Goal: Task Accomplishment & Management: Manage account settings

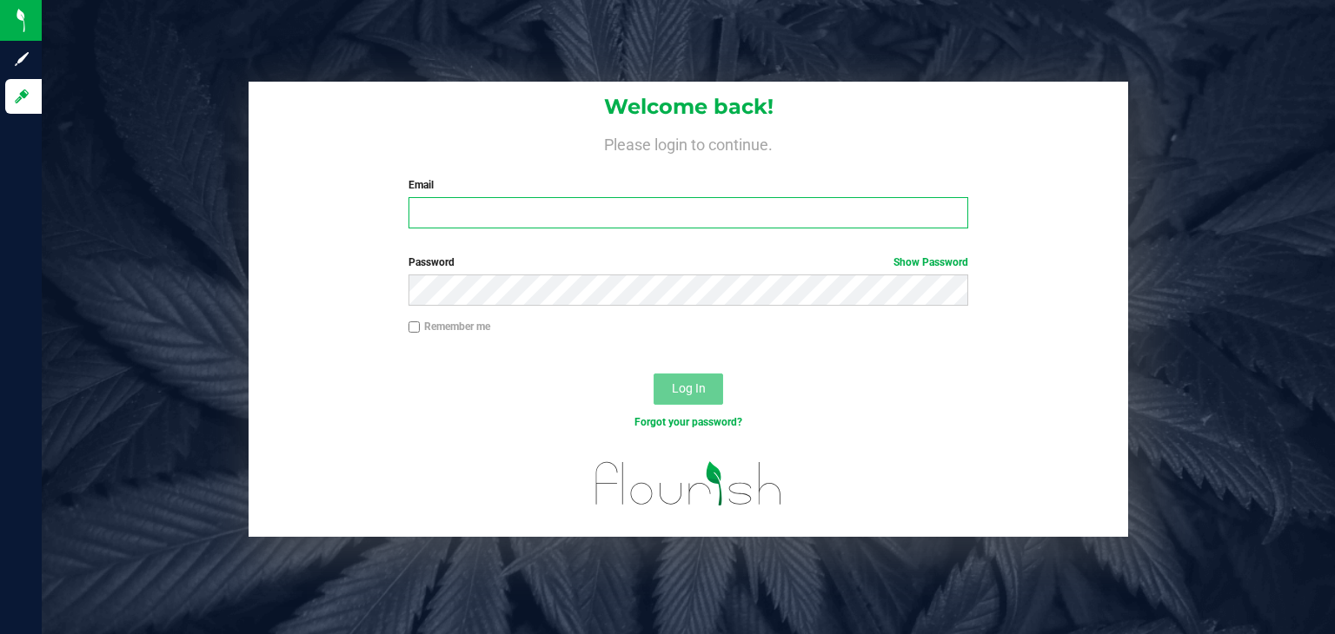
type input "[PERSON_NAME][EMAIL_ADDRESS][DOMAIN_NAME]"
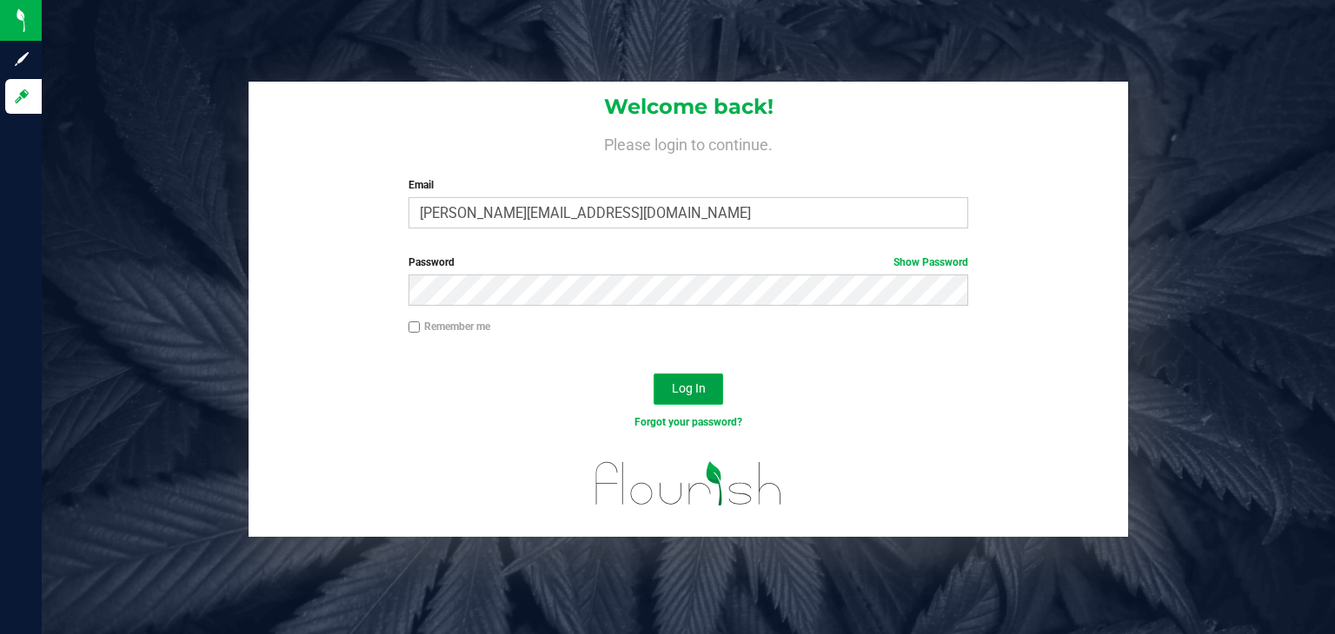
click at [667, 404] on button "Log In" at bounding box center [689, 389] width 70 height 31
click at [674, 396] on form "Welcome back! Please login to continue. Email stephen@curadorbrands.com Require…" at bounding box center [688, 309] width 853 height 455
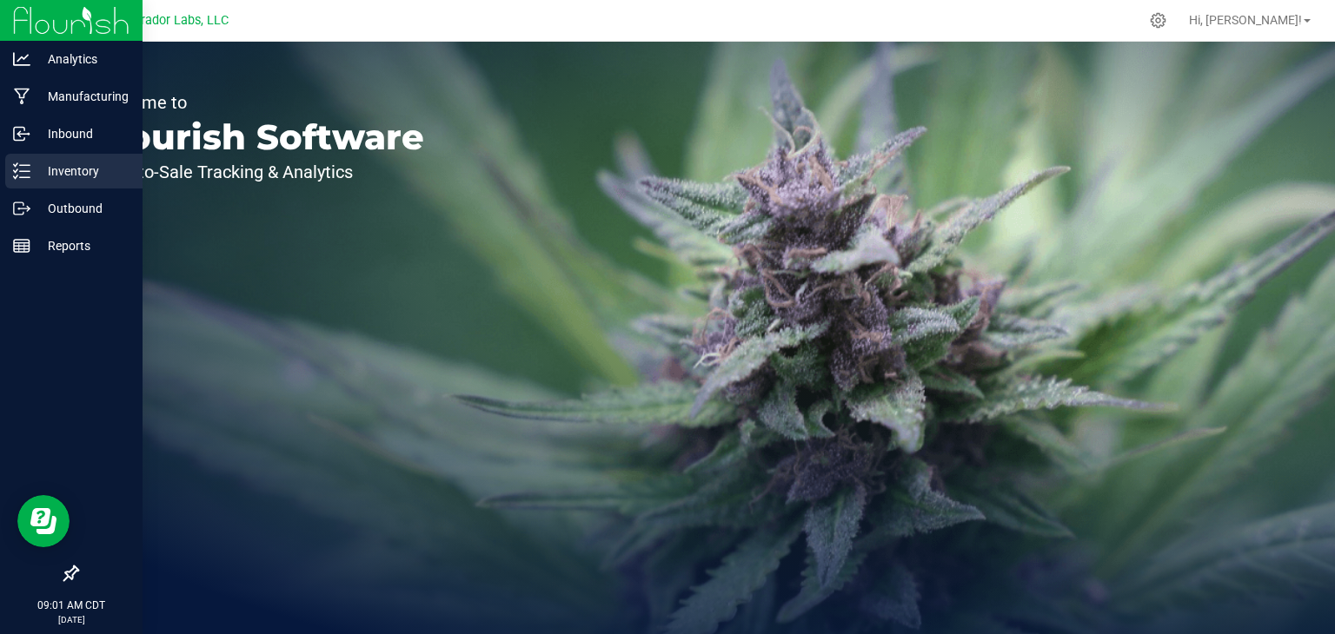
click at [23, 174] on icon at bounding box center [21, 171] width 17 height 17
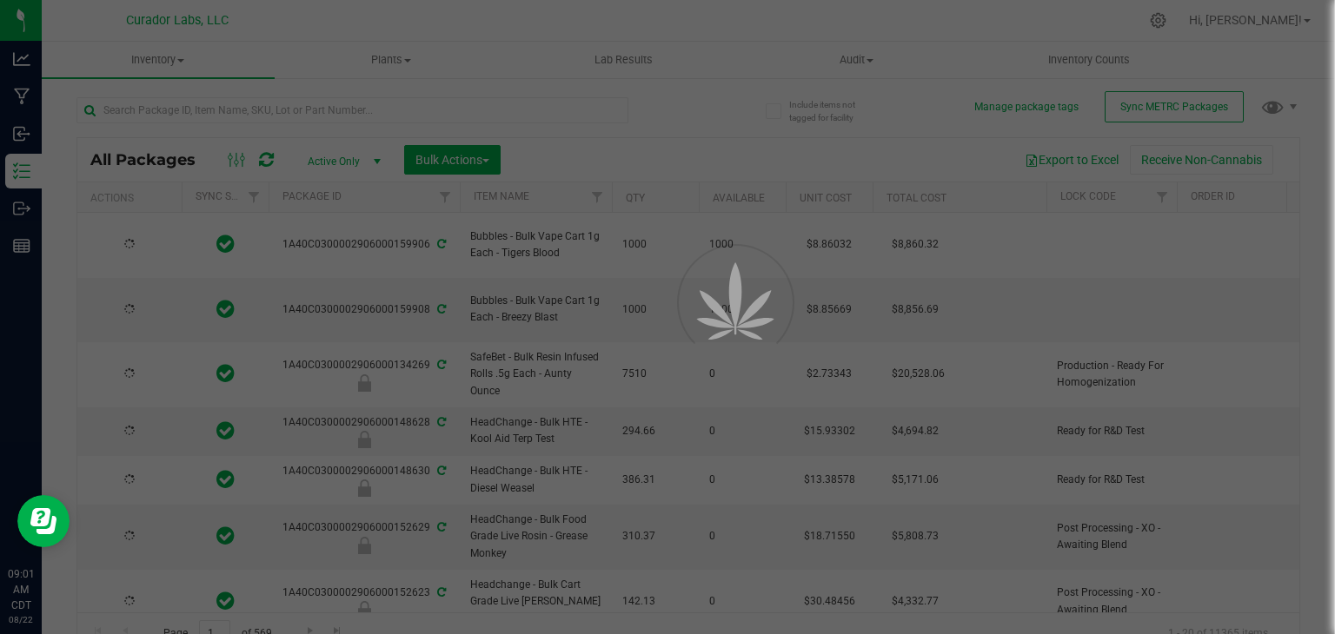
type input "[DATE]"
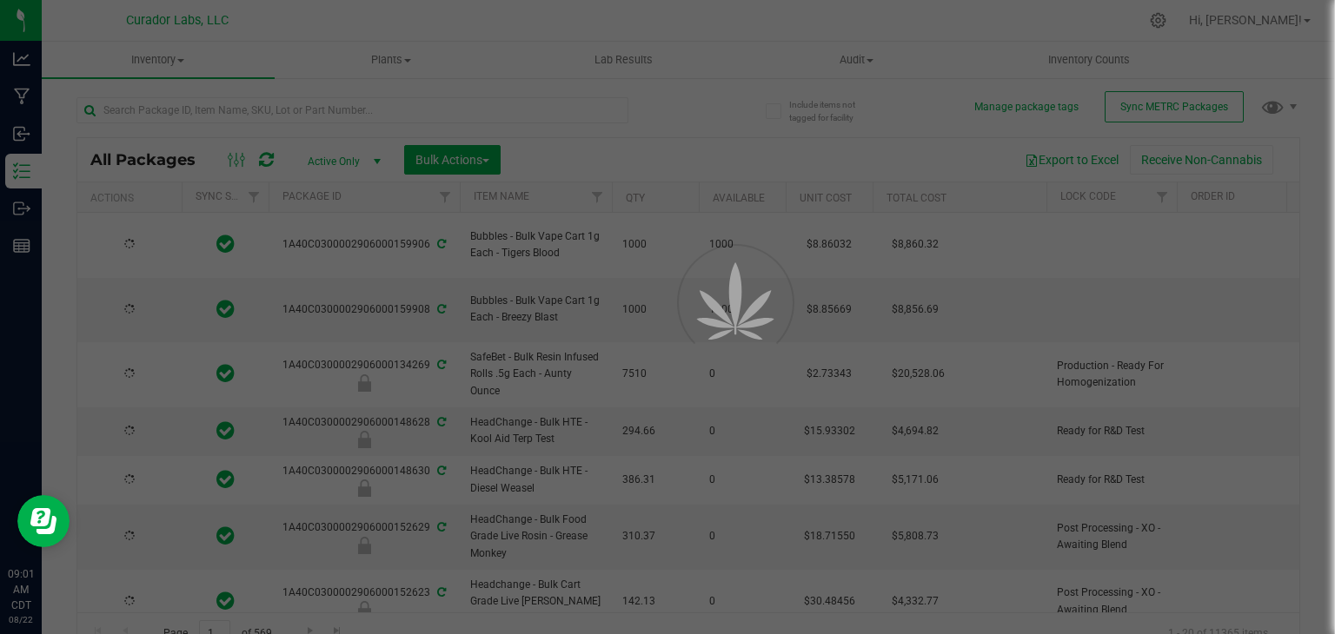
type input "[DATE]"
type input "2025-08-21"
type input "[DATE]"
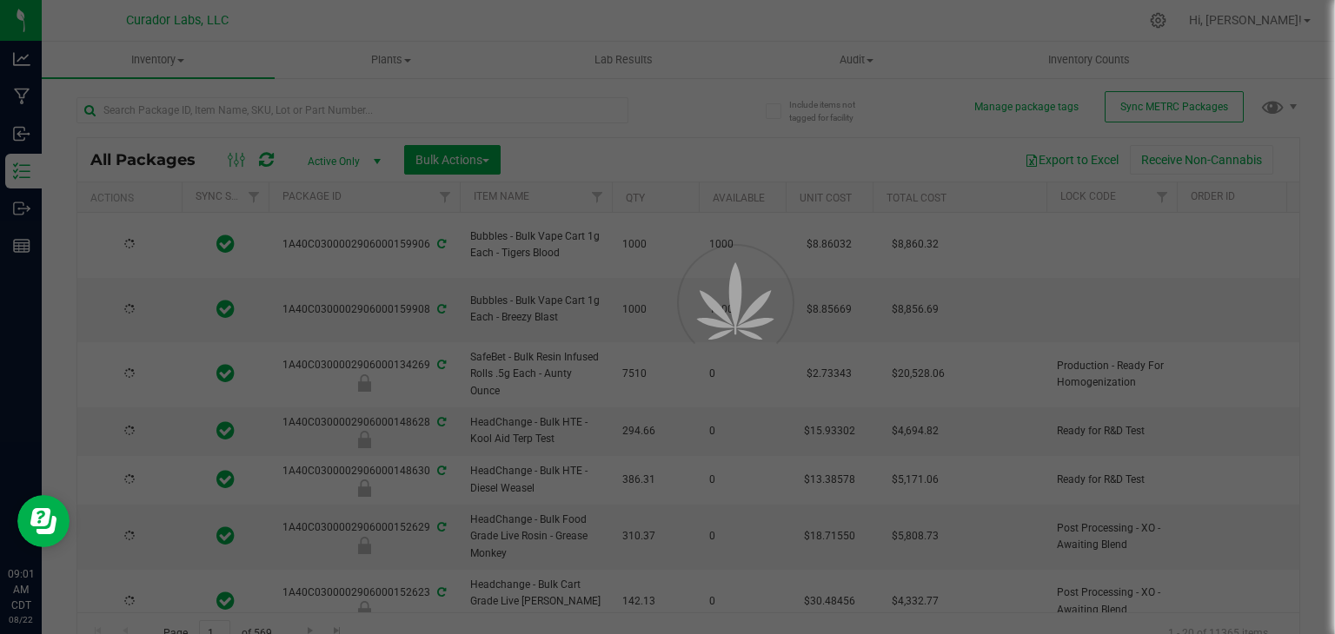
type input "[DATE]"
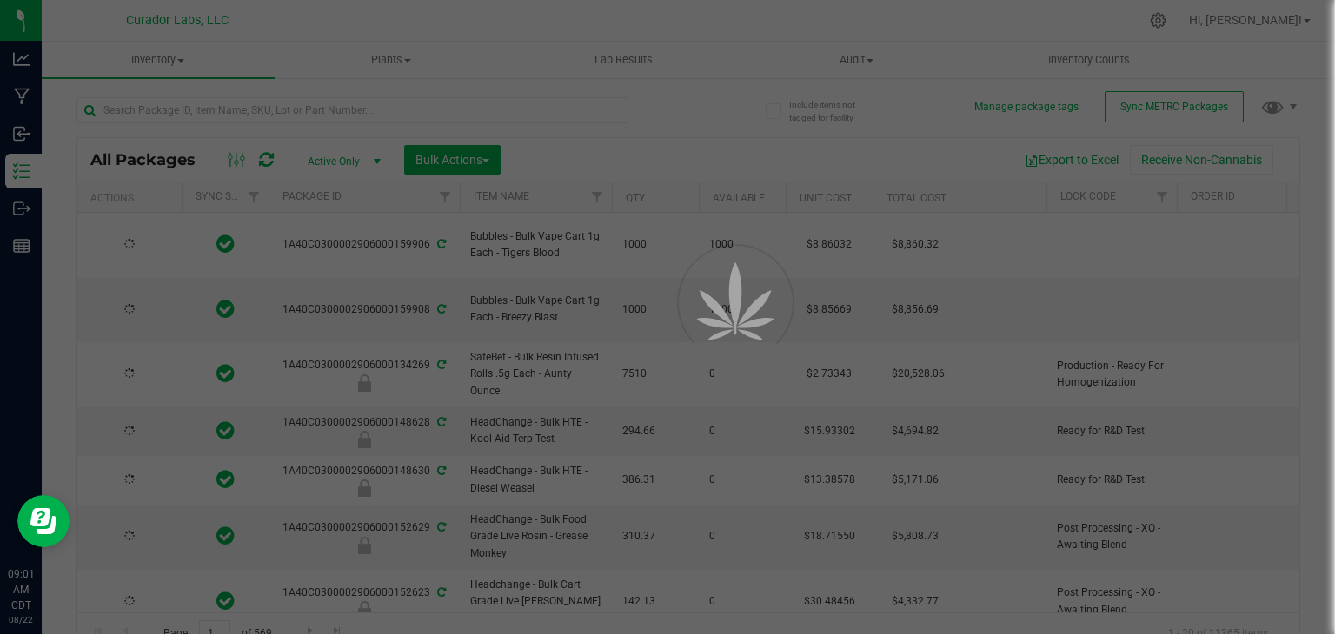
type input "[DATE]"
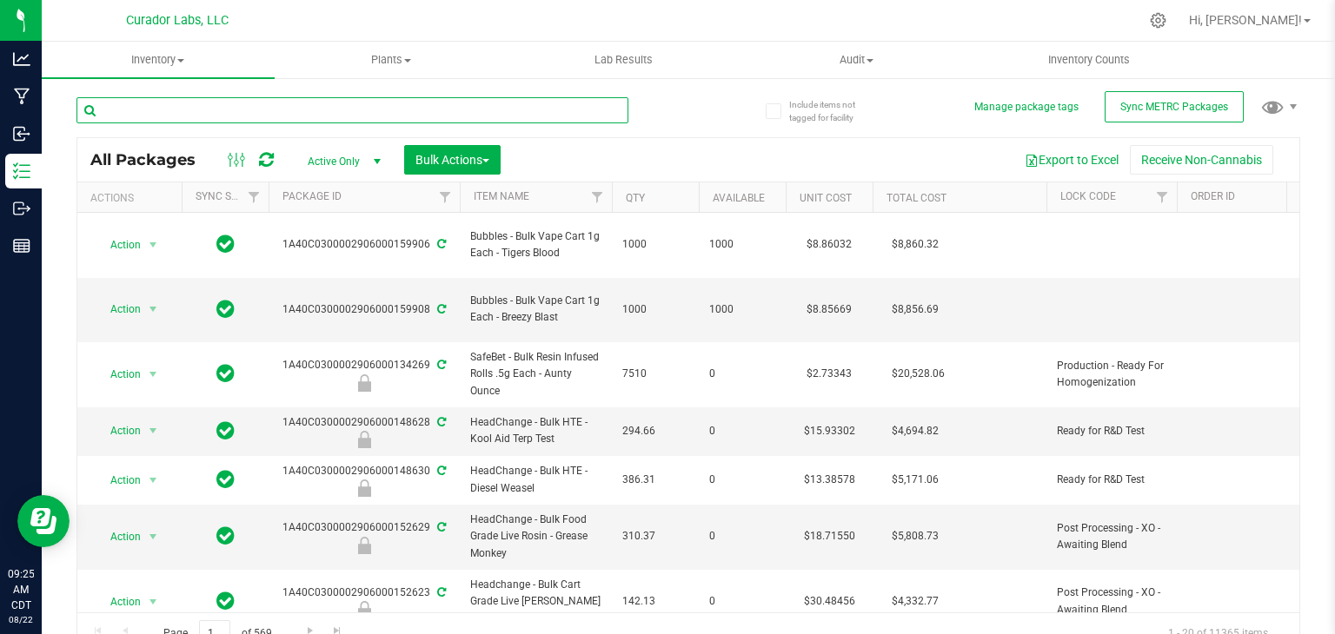
click at [326, 108] on input "text" at bounding box center [352, 110] width 552 height 26
paste input "Bubbles - Bulk Vape Cart 1g Each - Breezy Blast"
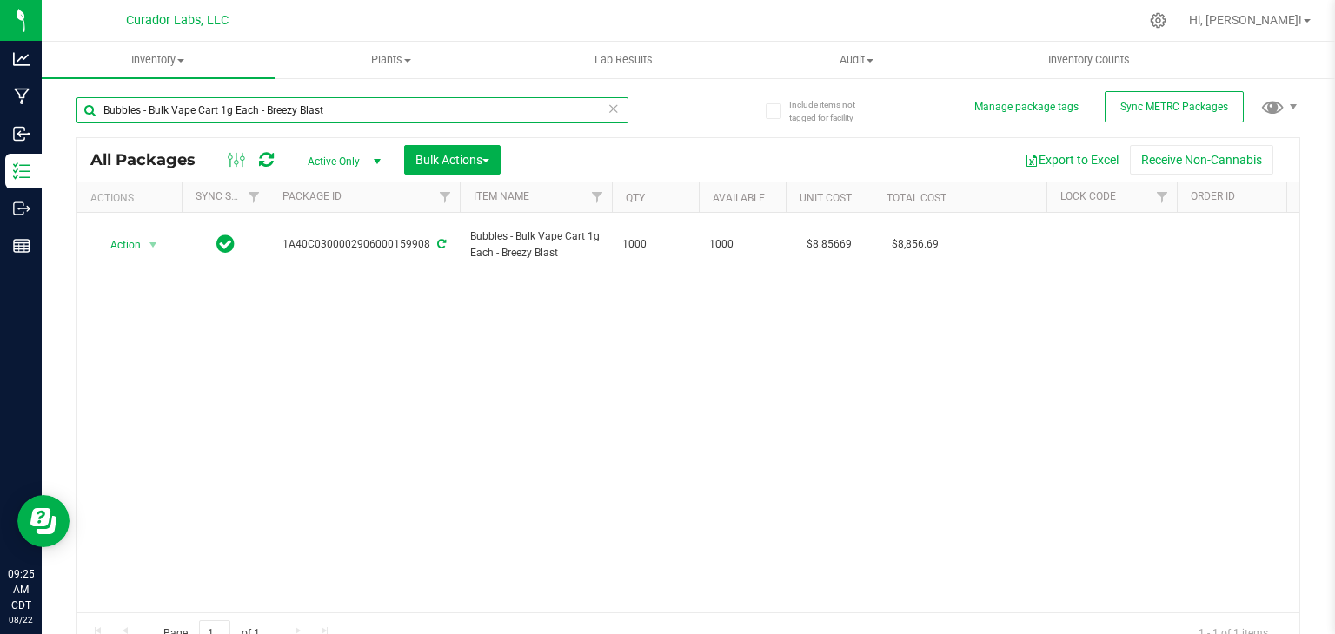
click at [269, 112] on input "Bubbles - Bulk Vape Cart 1g Each - Breezy Blast" at bounding box center [352, 110] width 552 height 26
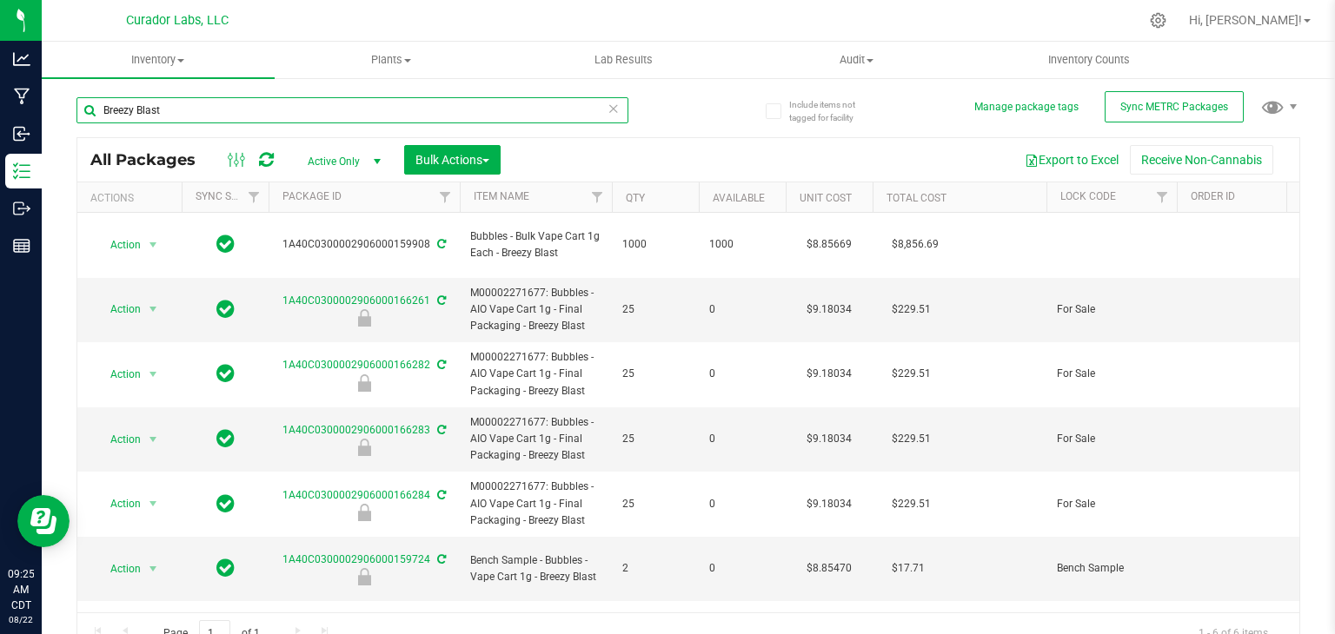
click at [391, 106] on input "Breezy Blast" at bounding box center [352, 110] width 552 height 26
paste input "SafeBet - Bulk Resin Infused Rolls .5g - PteroJackTyl"
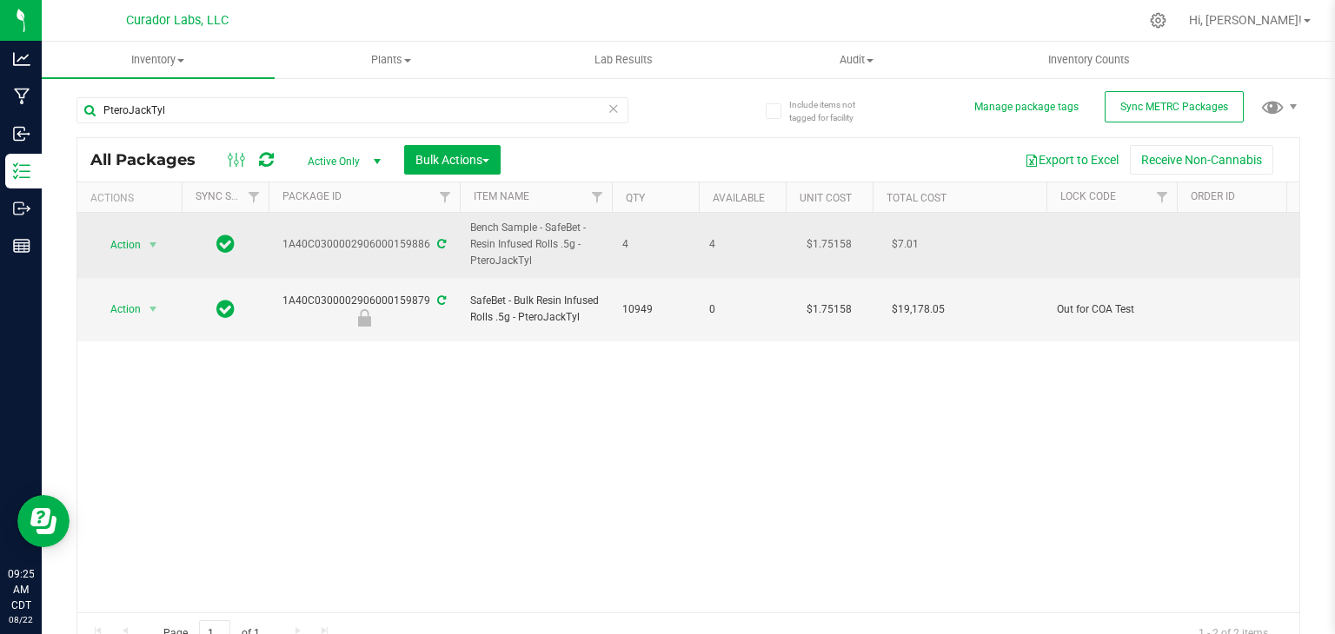
drag, startPoint x: 282, startPoint y: 245, endPoint x: 430, endPoint y: 248, distance: 148.6
click at [430, 248] on div "1A40C0300002906000159886" at bounding box center [364, 244] width 196 height 17
copy div "1A40C0300002906000159886"
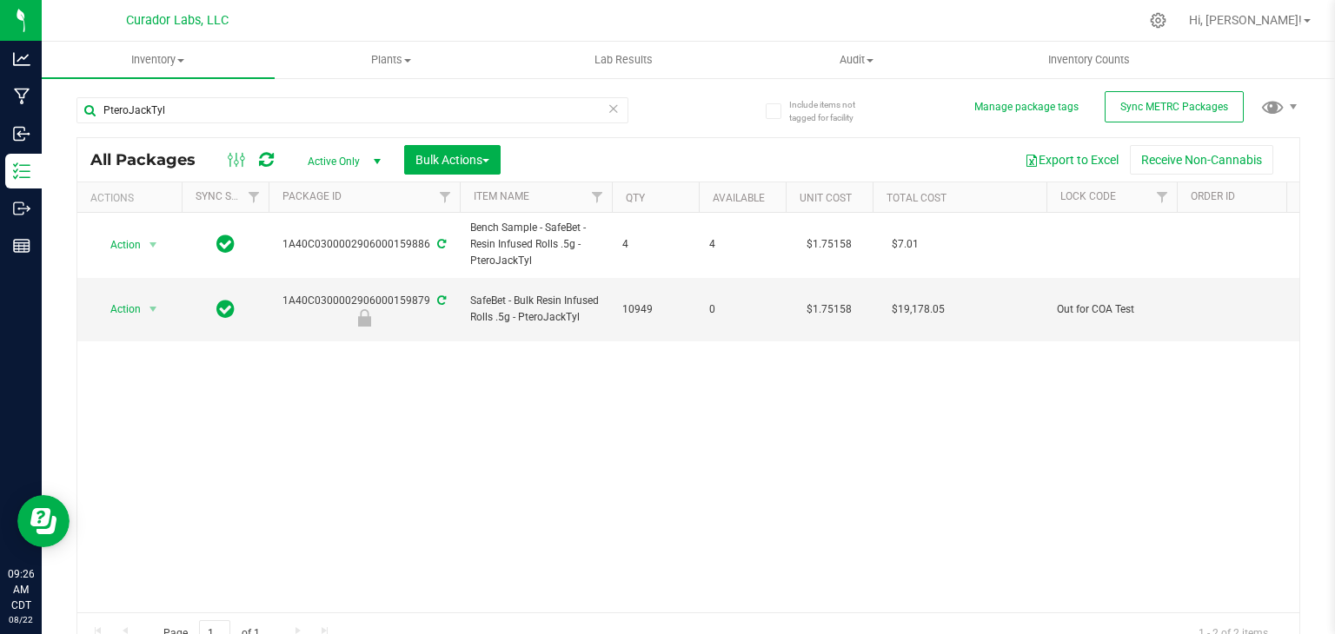
click at [612, 346] on div "Action Action Adjust qty Create package Edit attributes Global inventory Locate…" at bounding box center [688, 413] width 1222 height 400
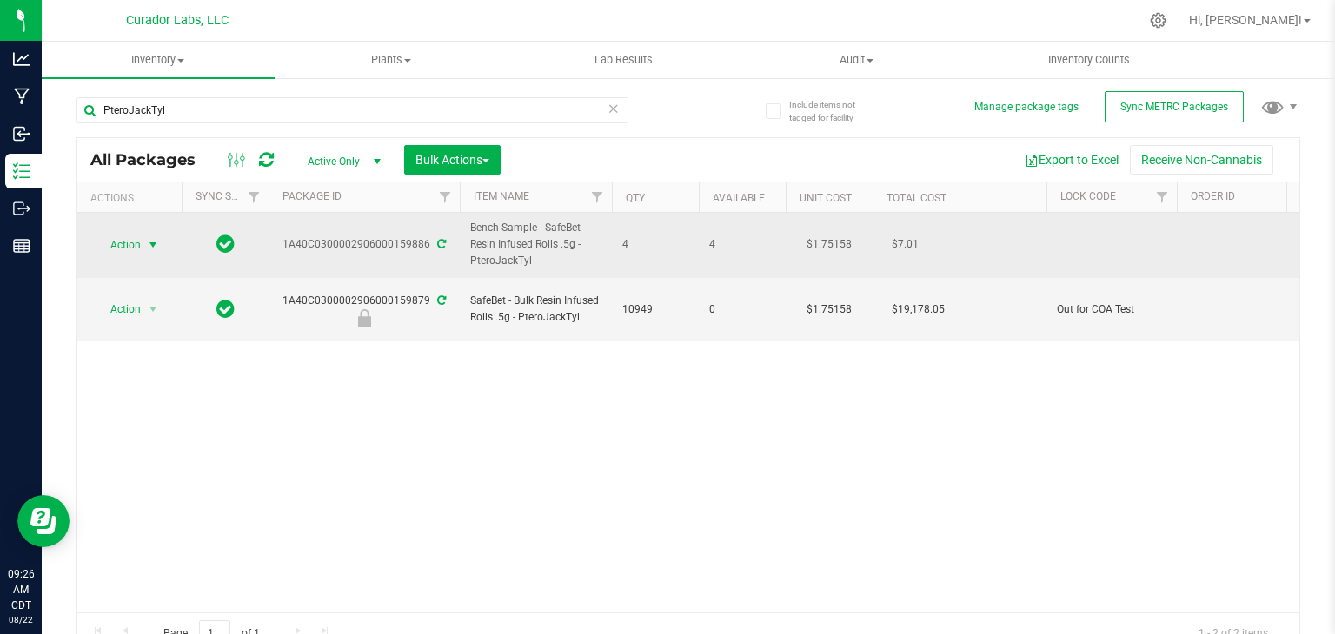
click at [156, 242] on span "select" at bounding box center [153, 245] width 14 height 14
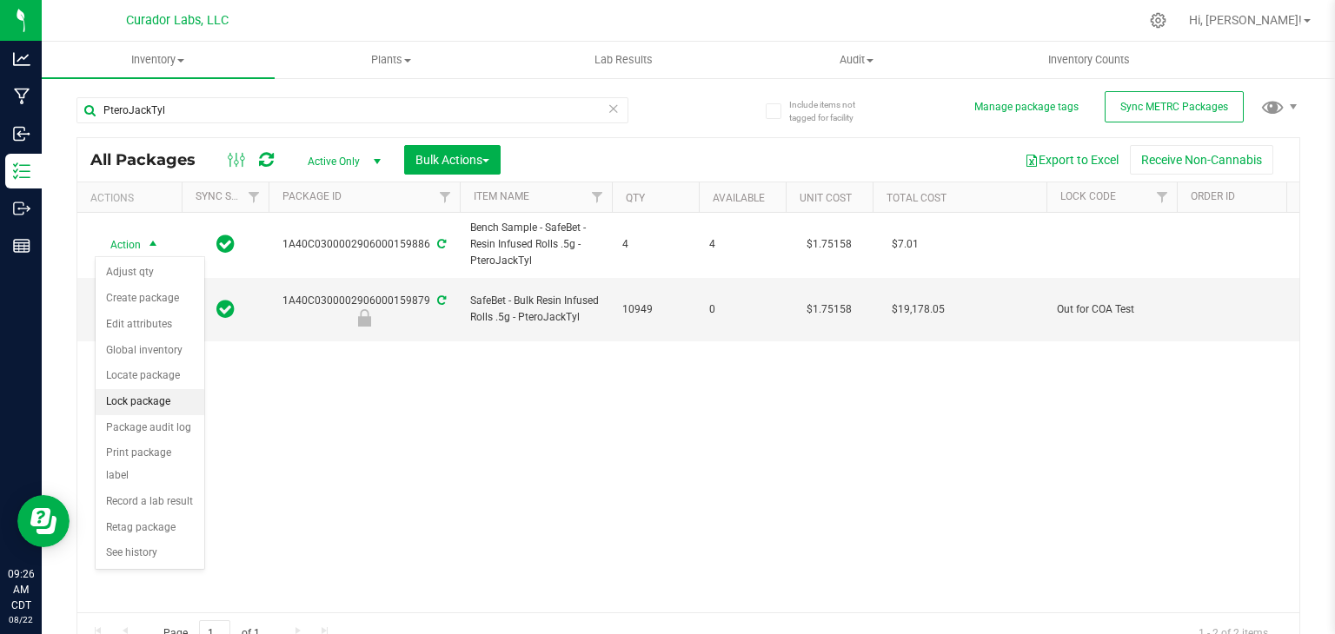
click at [155, 395] on li "Lock package" at bounding box center [150, 402] width 109 height 26
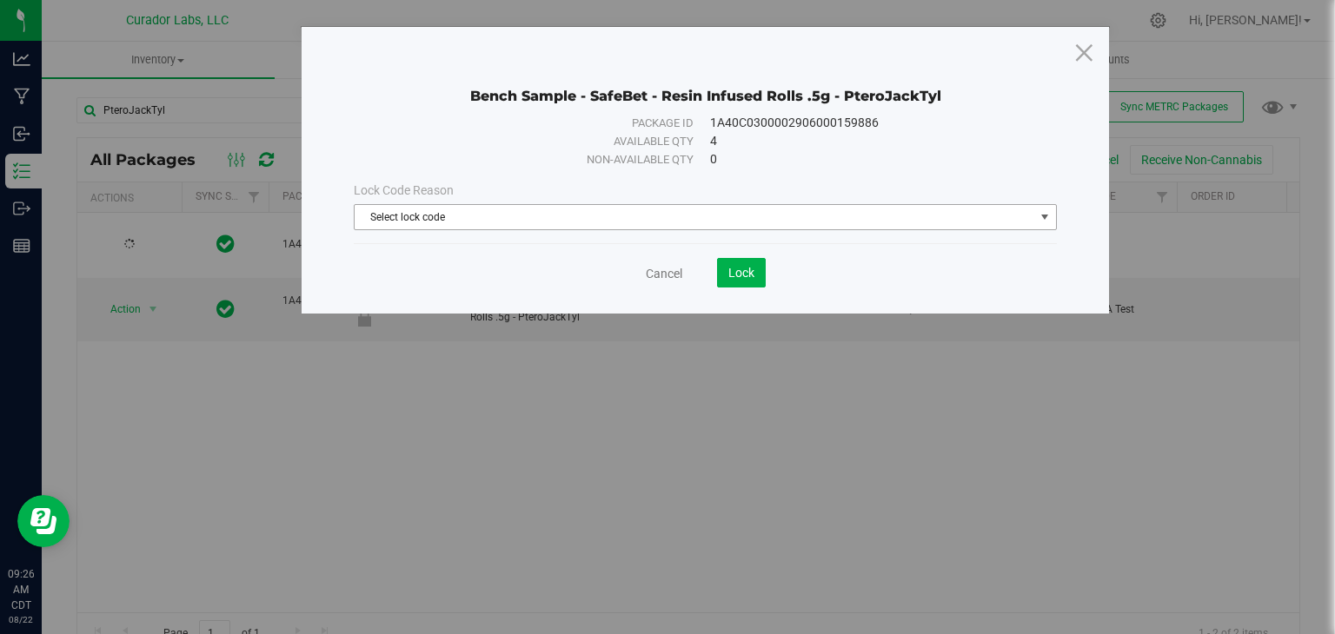
click at [508, 209] on span "Select lock code" at bounding box center [695, 217] width 680 height 24
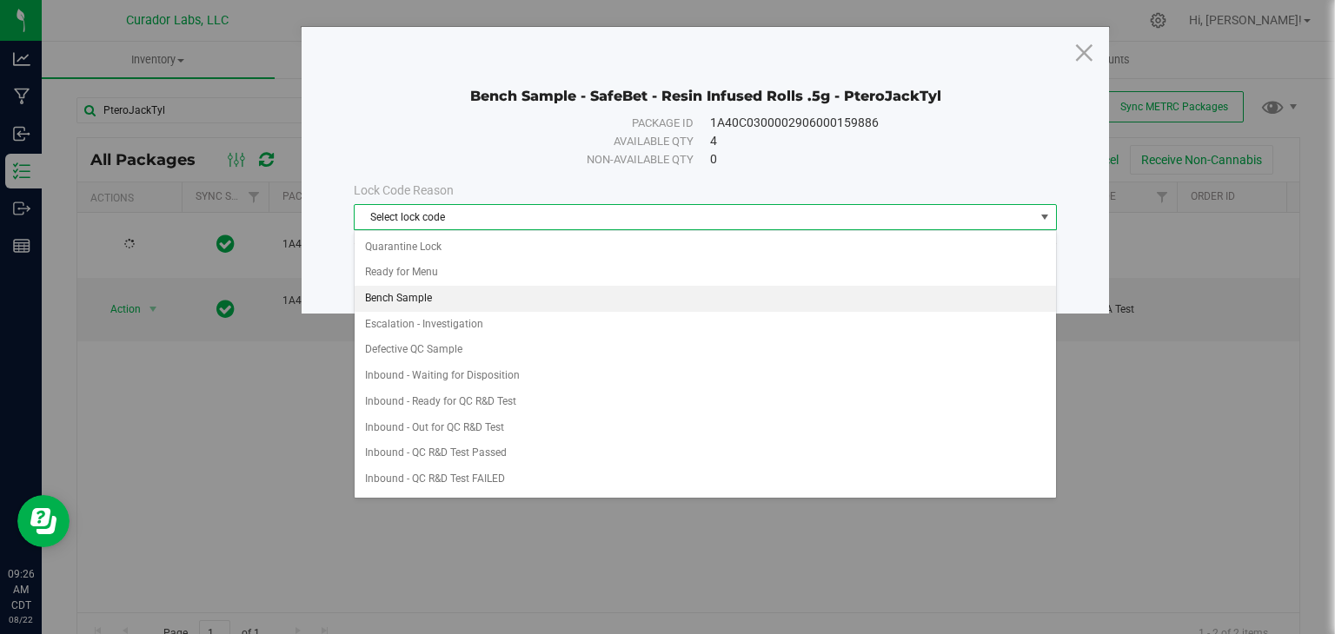
click at [515, 296] on li "Bench Sample" at bounding box center [705, 299] width 701 height 26
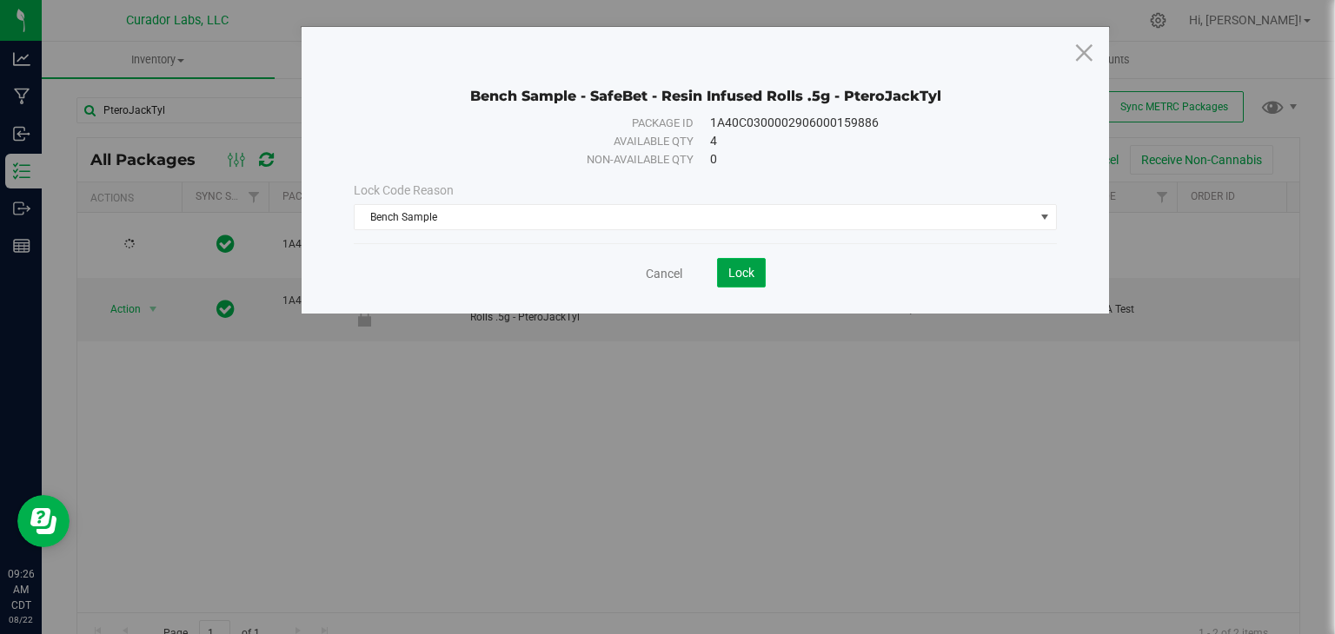
click at [739, 272] on span "Lock" at bounding box center [741, 273] width 26 height 14
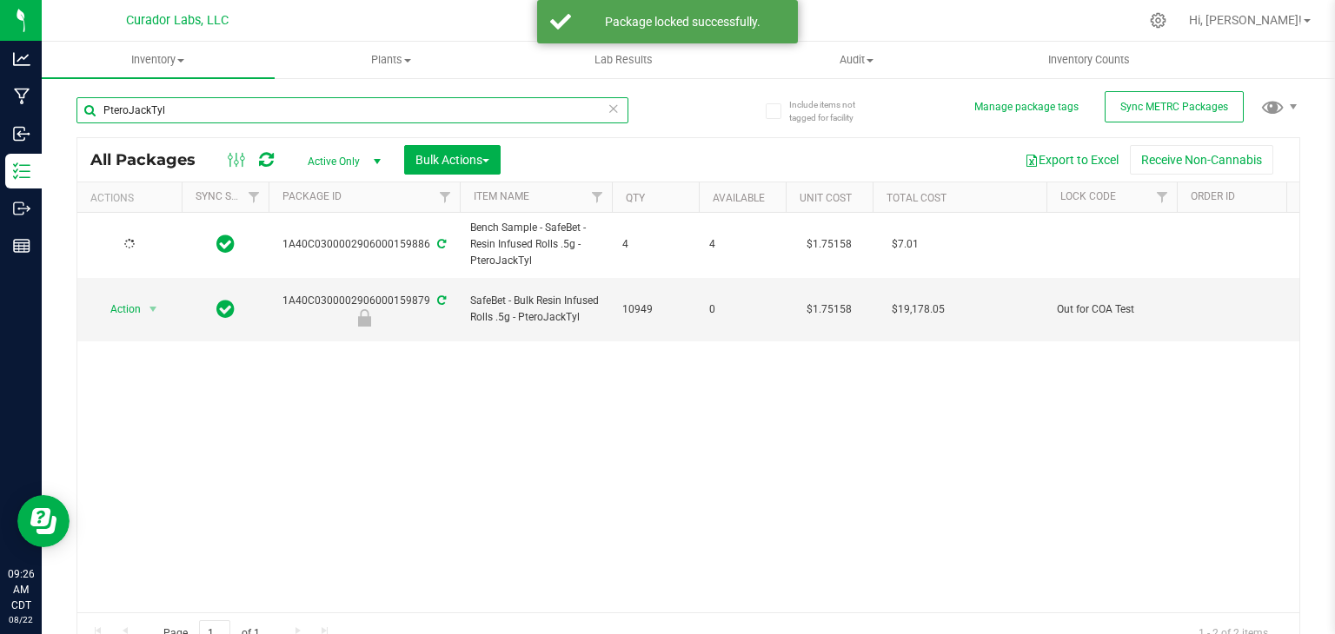
click at [246, 110] on input "PteroJackTyl" at bounding box center [352, 110] width 552 height 26
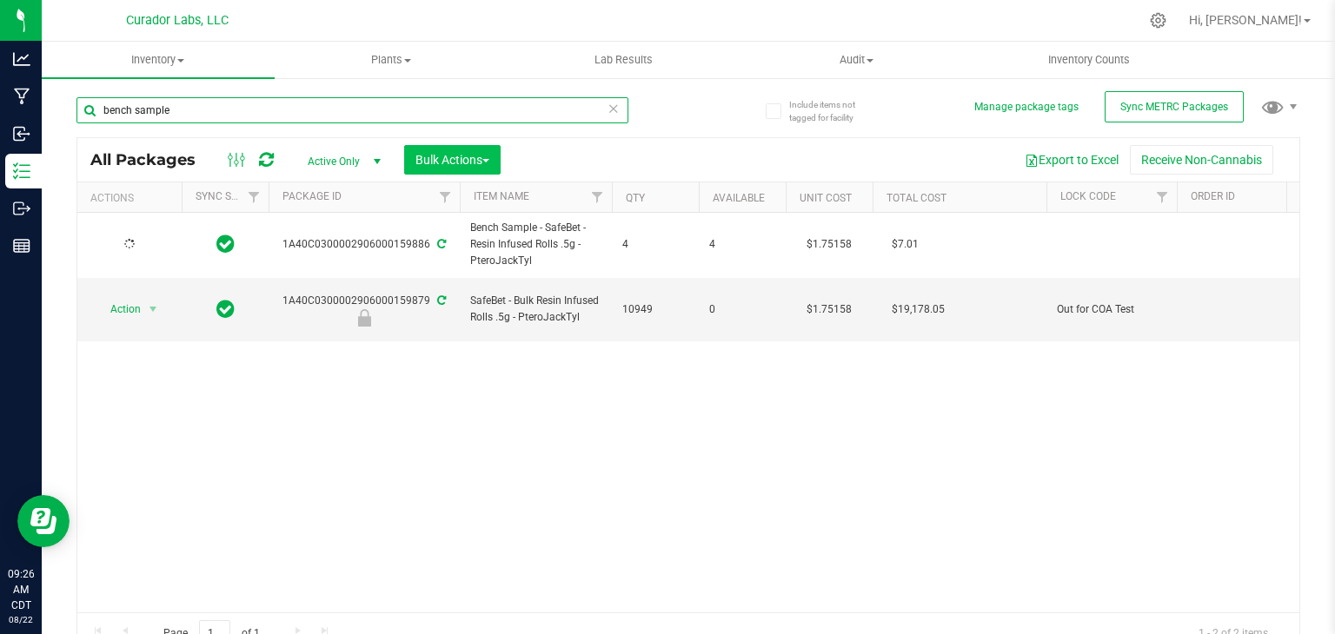
type input "bench sample"
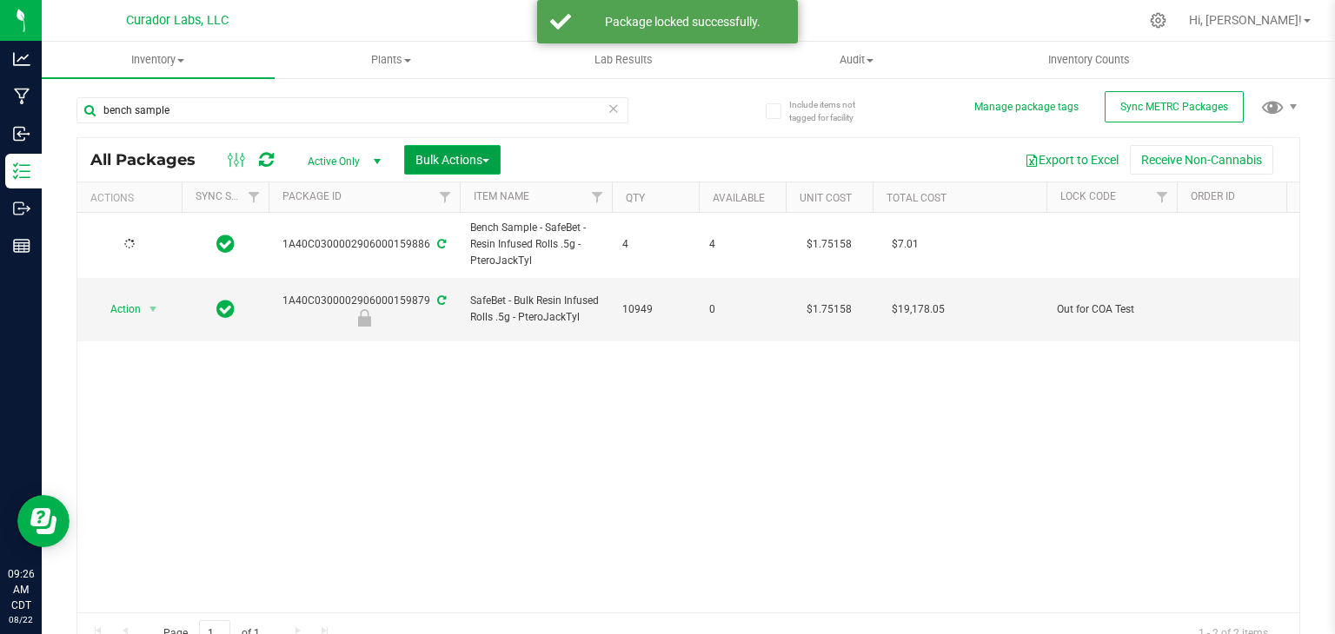
click at [475, 159] on span "Bulk Actions" at bounding box center [452, 160] width 74 height 14
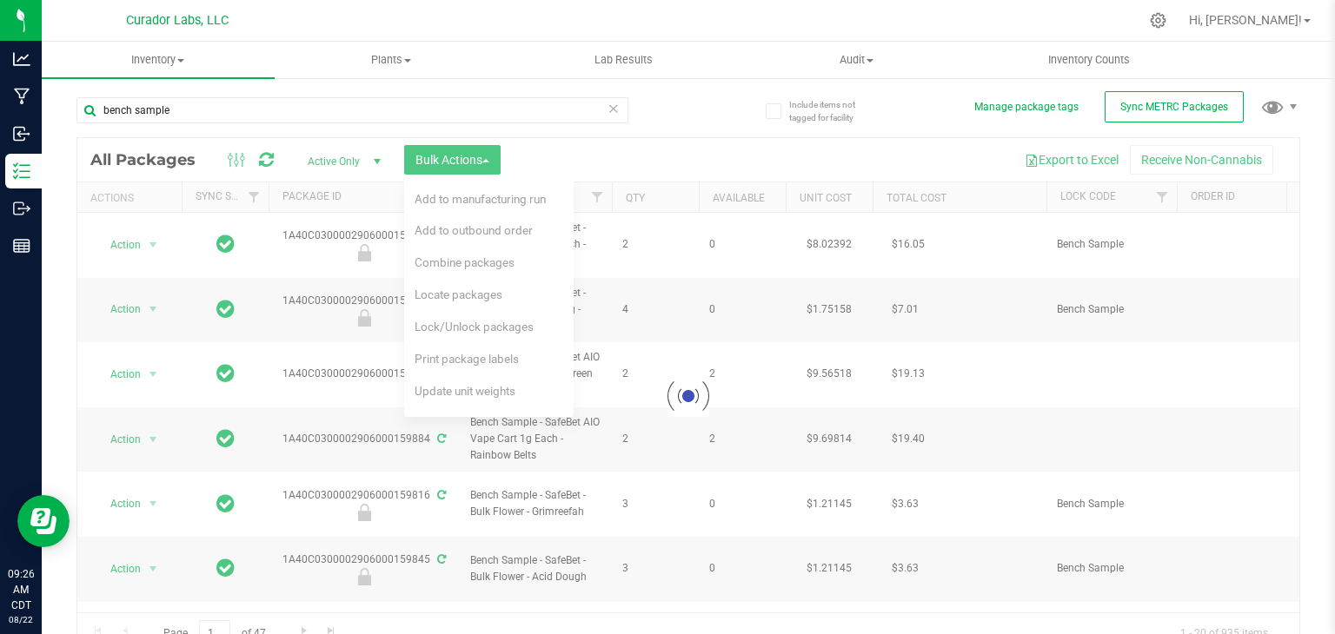
click at [485, 325] on span "Lock/Unlock packages" at bounding box center [474, 327] width 119 height 14
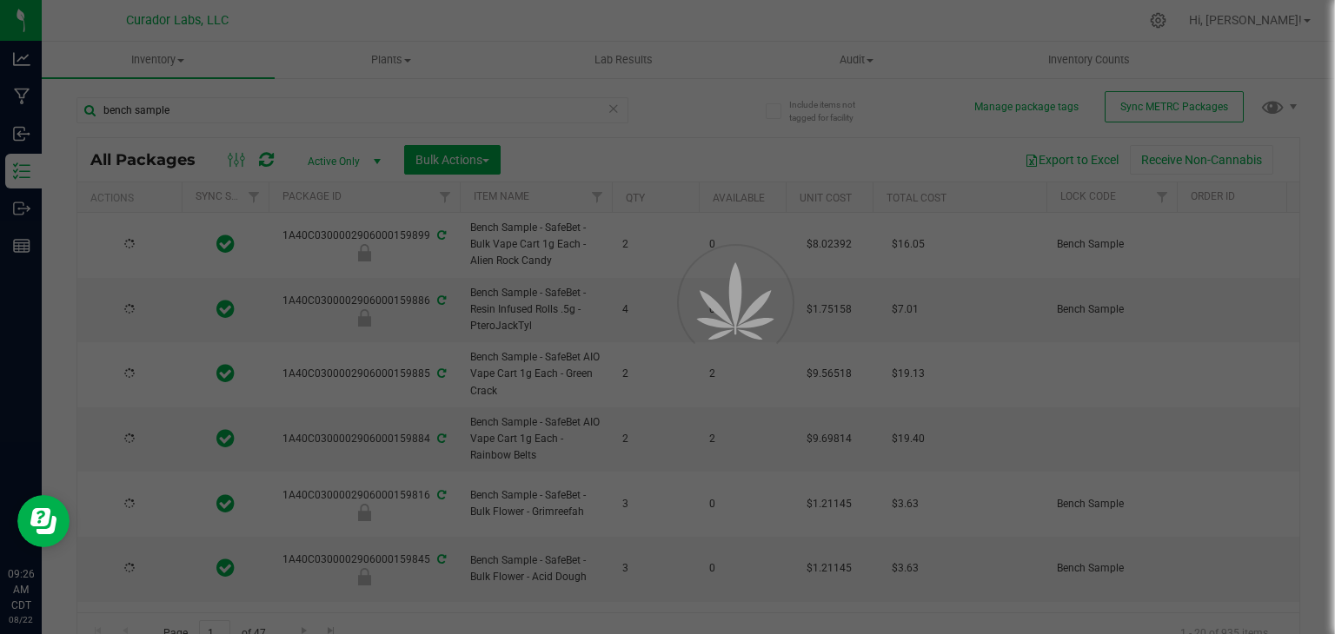
type input "[DATE]"
type input "2026-08-19"
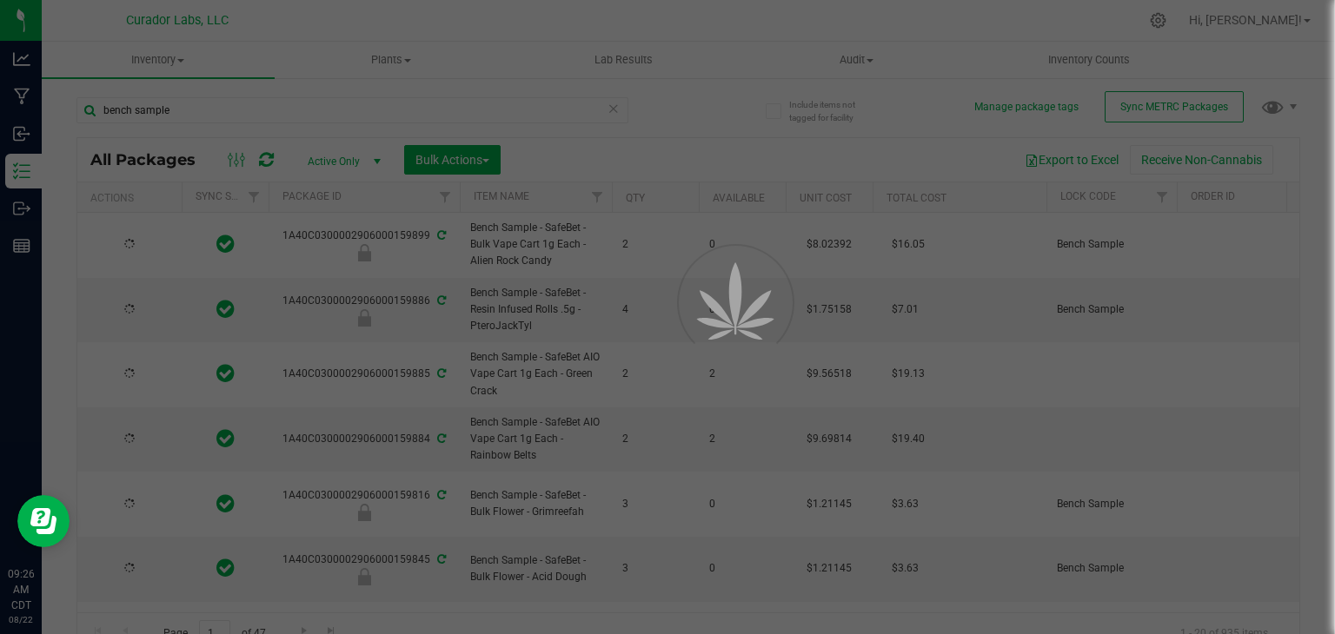
type input "2026-08-19"
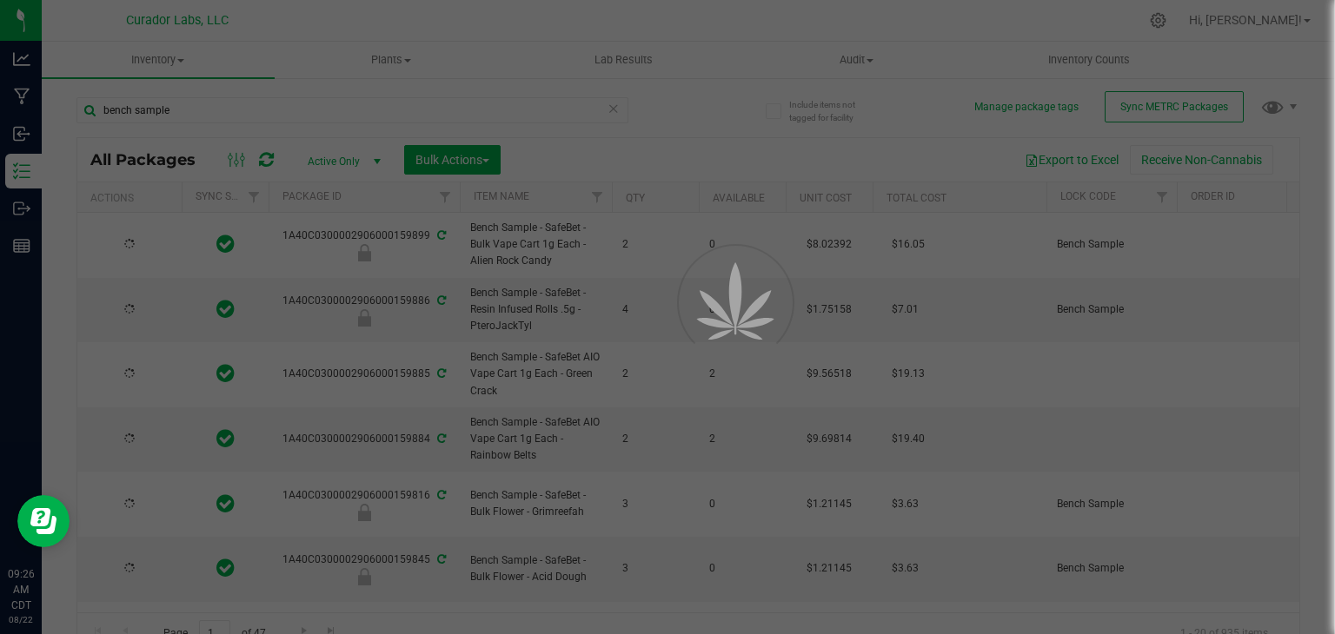
type input "2026-08-19"
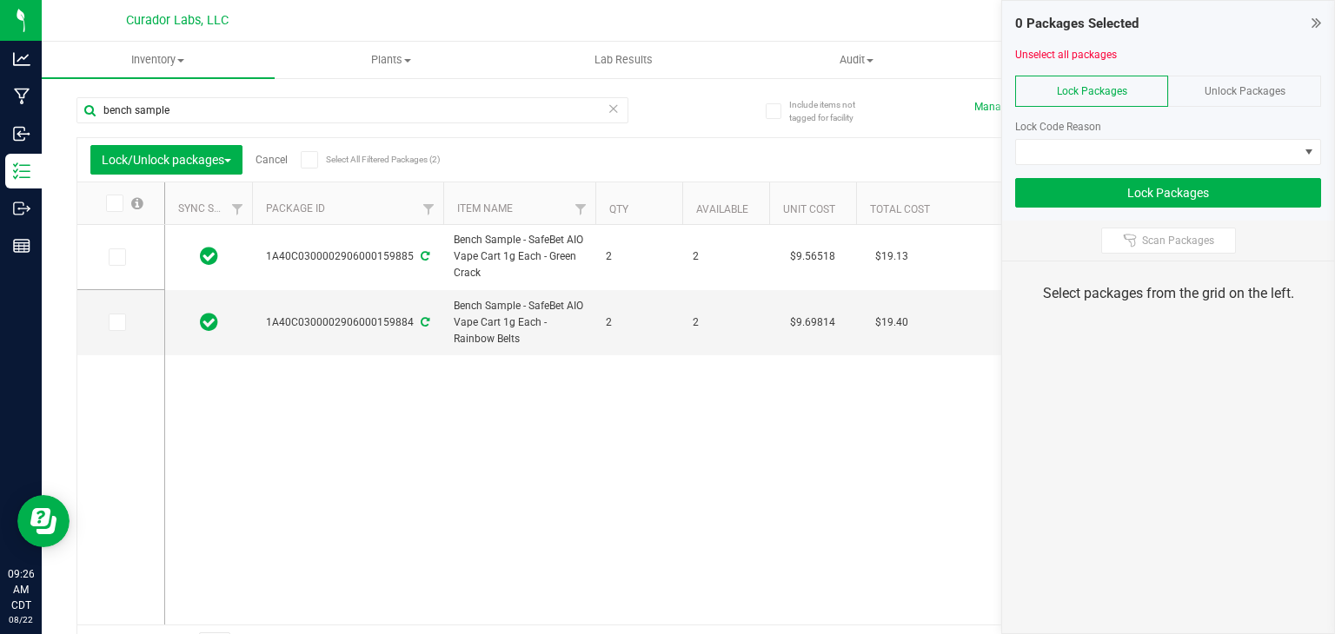
click at [315, 160] on icon at bounding box center [308, 160] width 11 height 0
click at [0, 0] on input "Select All Filtered Packages (2)" at bounding box center [0, 0] width 0 height 0
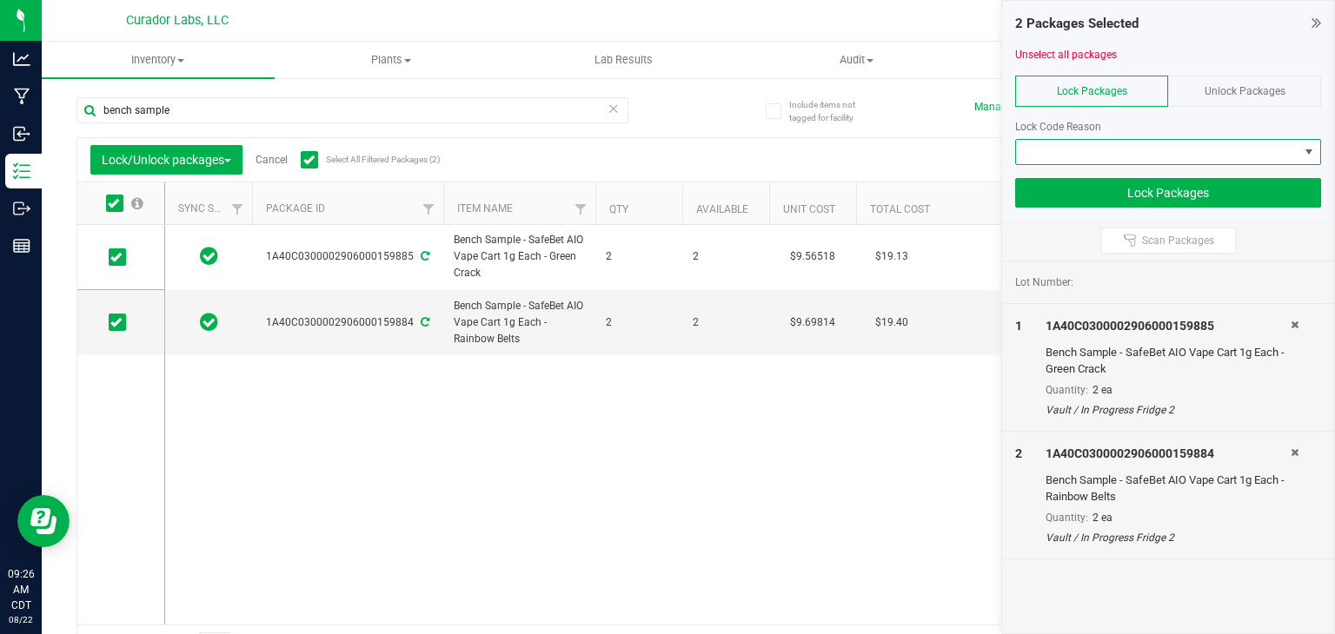
click at [1180, 149] on span at bounding box center [1157, 152] width 282 height 24
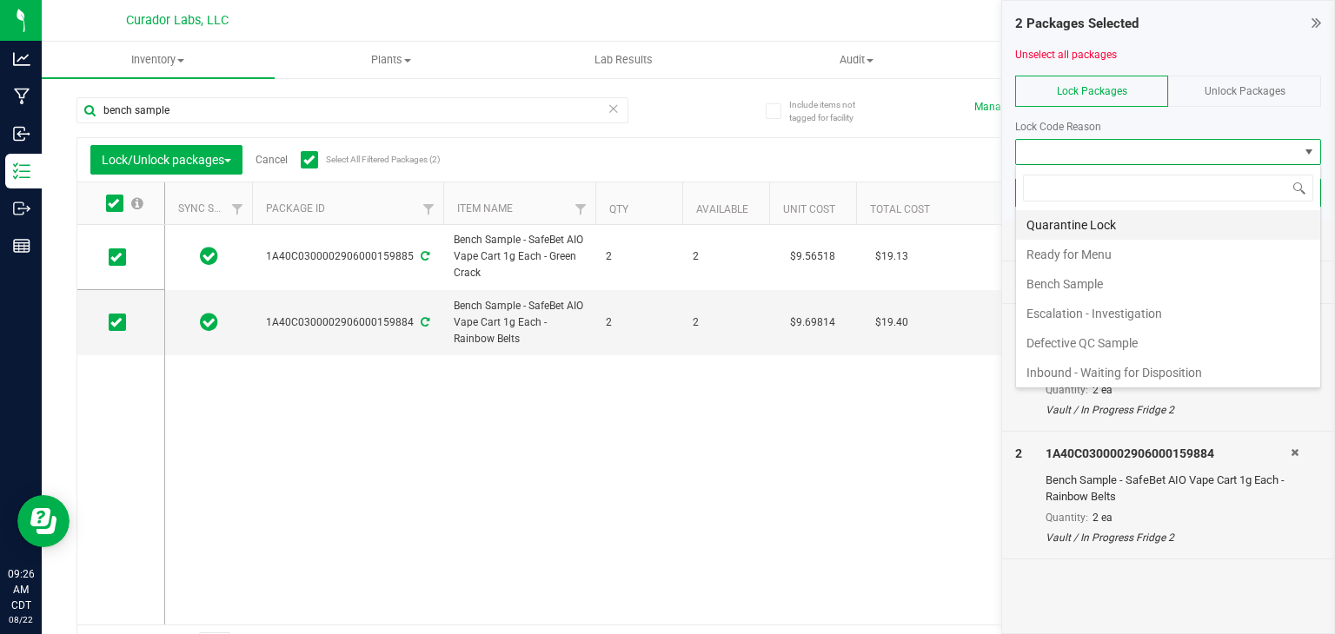
scroll to position [25, 306]
click at [1139, 282] on li "Bench Sample" at bounding box center [1168, 284] width 304 height 30
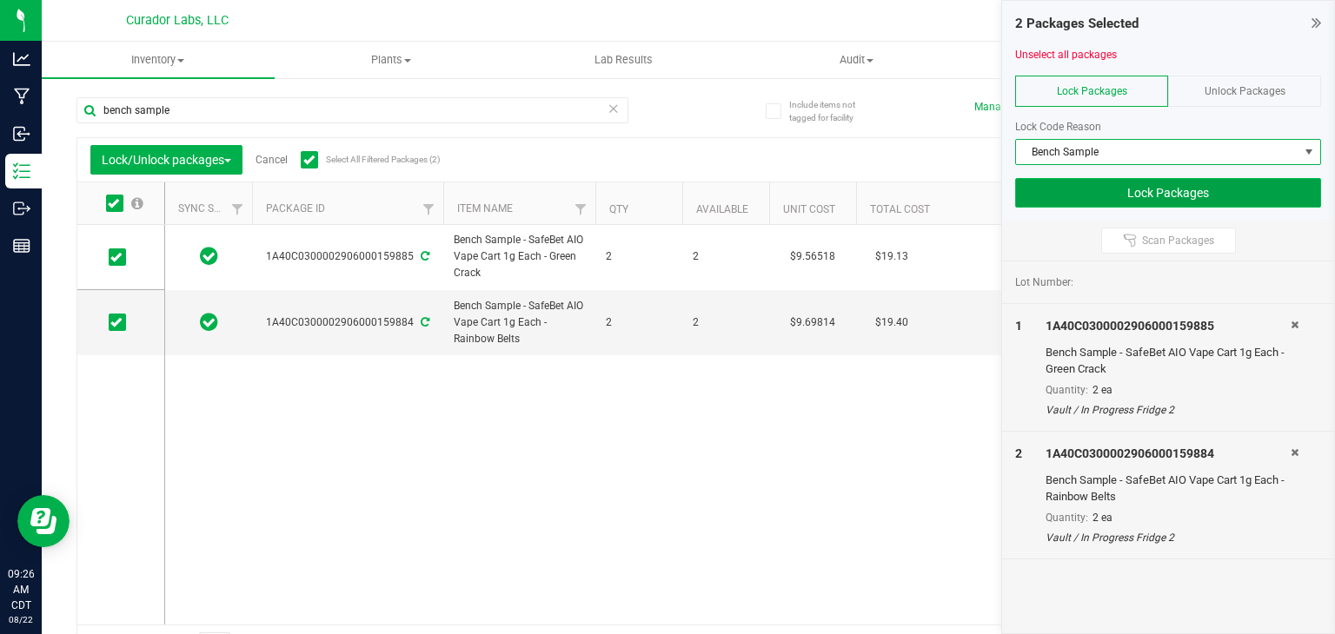
click at [1138, 193] on button "Lock Packages" at bounding box center [1168, 193] width 306 height 30
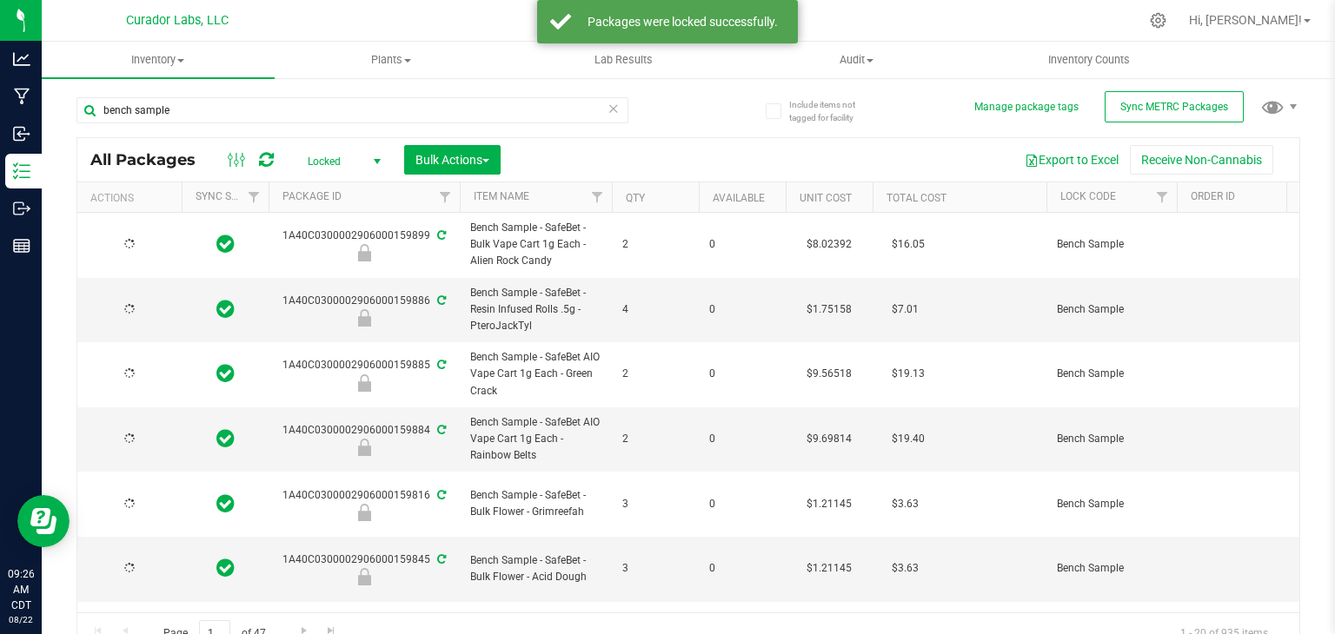
type input "[DATE]"
type input "2026-08-19"
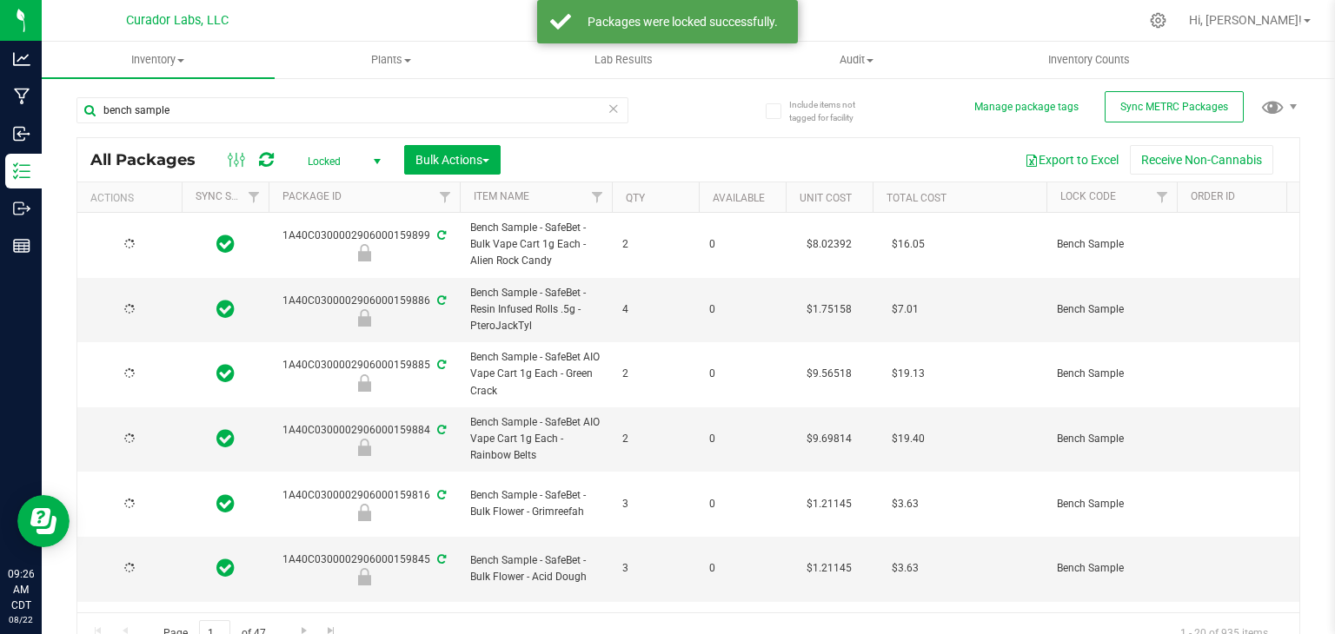
type input "2026-08-19"
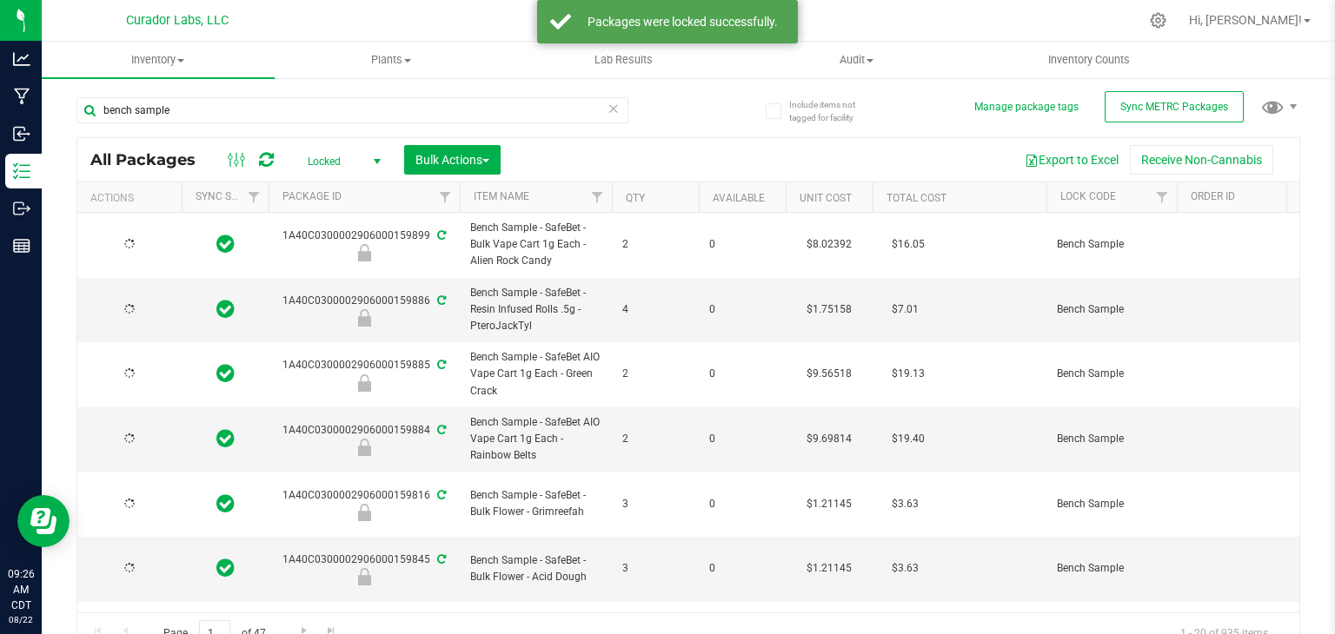
type input "2026-08-19"
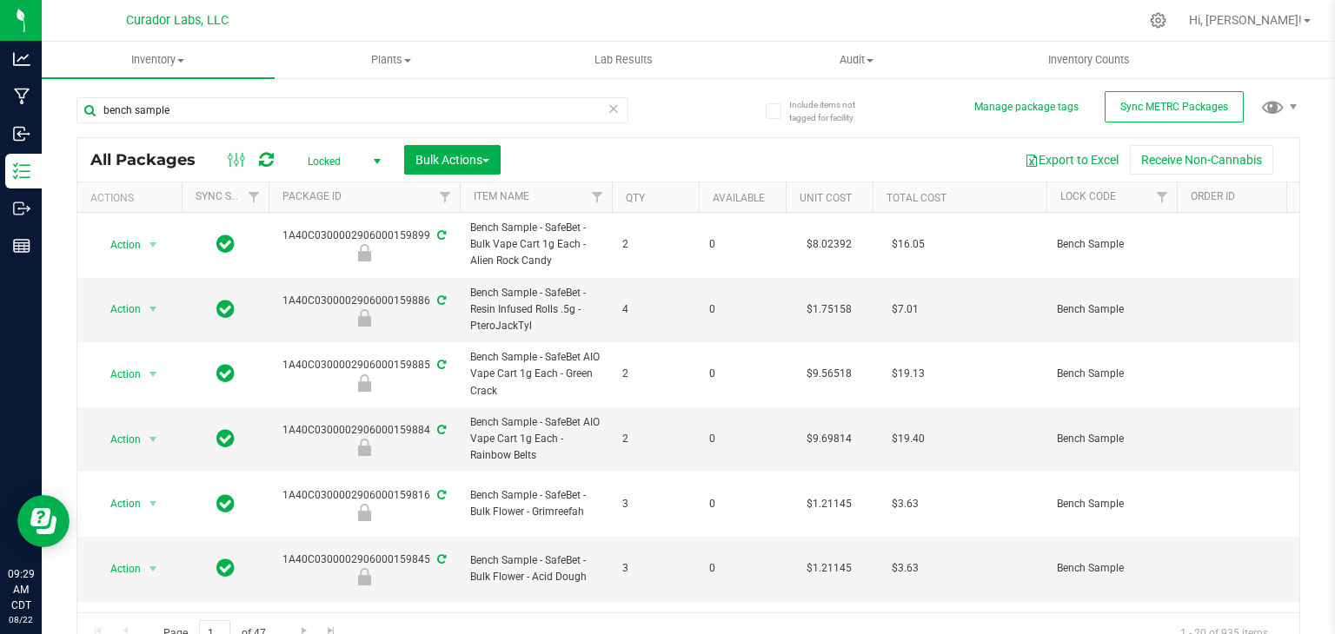
click at [298, 162] on span "Locked" at bounding box center [341, 161] width 96 height 24
click at [316, 189] on li "Active Only" at bounding box center [340, 190] width 94 height 26
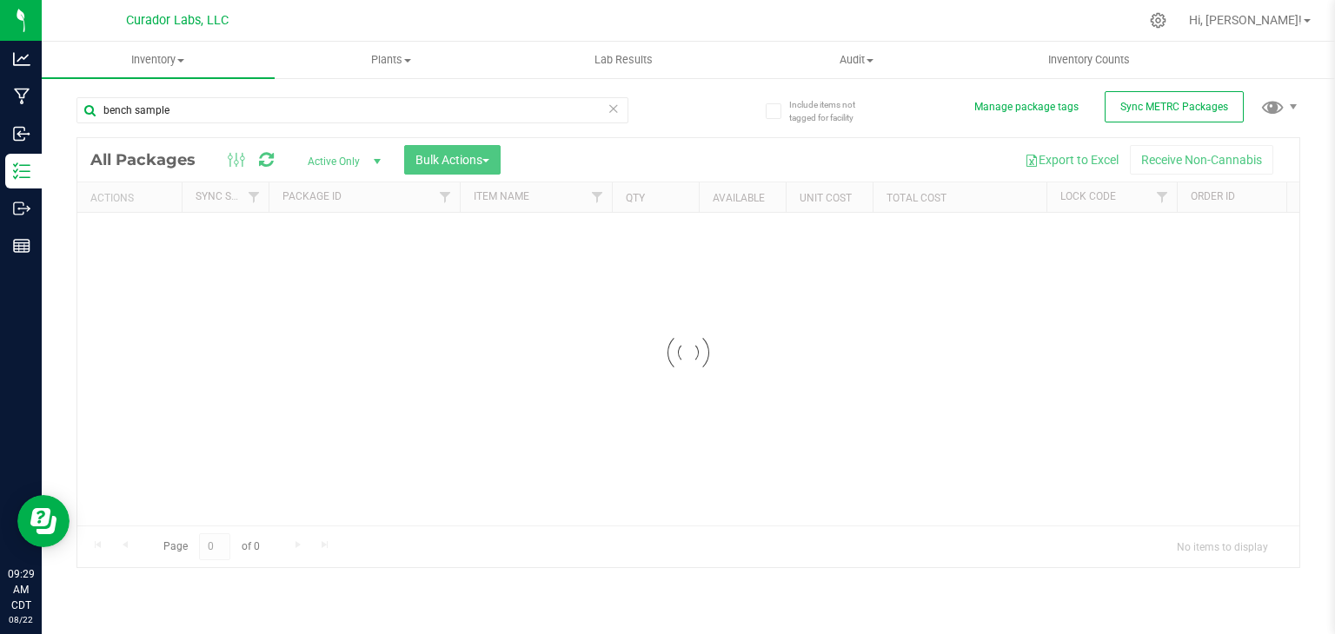
click at [612, 110] on icon at bounding box center [614, 107] width 12 height 21
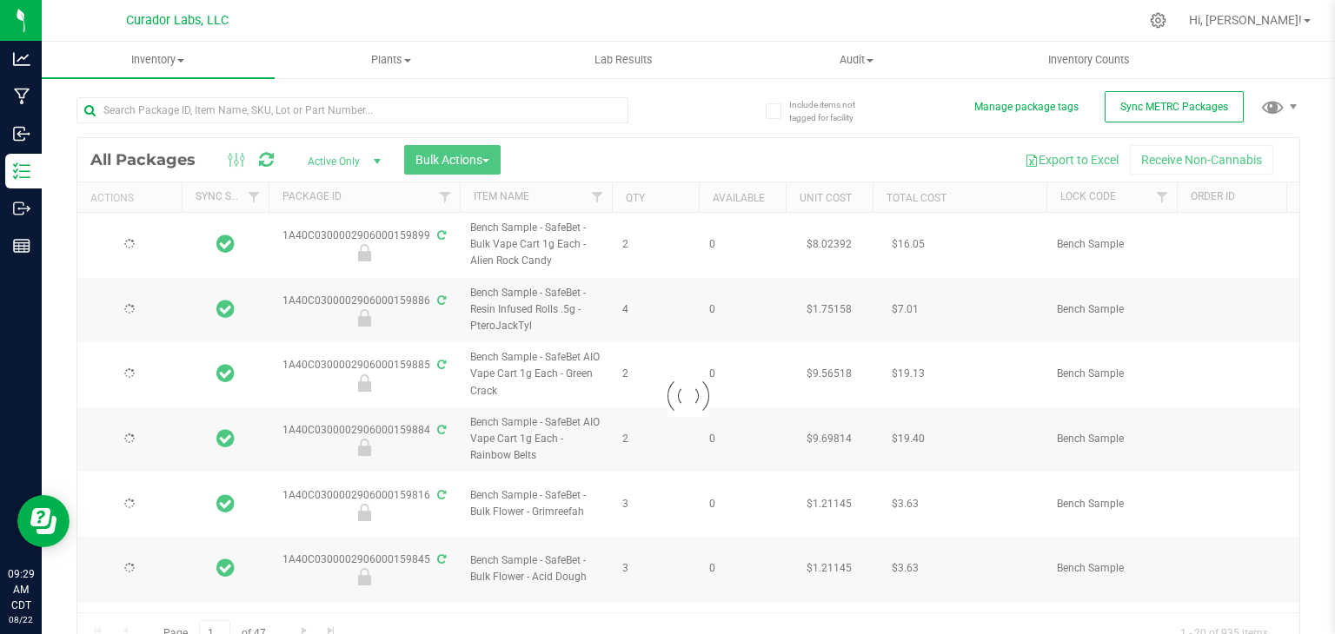
click at [779, 137] on div "Loading... All Packages Active Only Active Only Lab Samples Locked All External…" at bounding box center [688, 396] width 1224 height 518
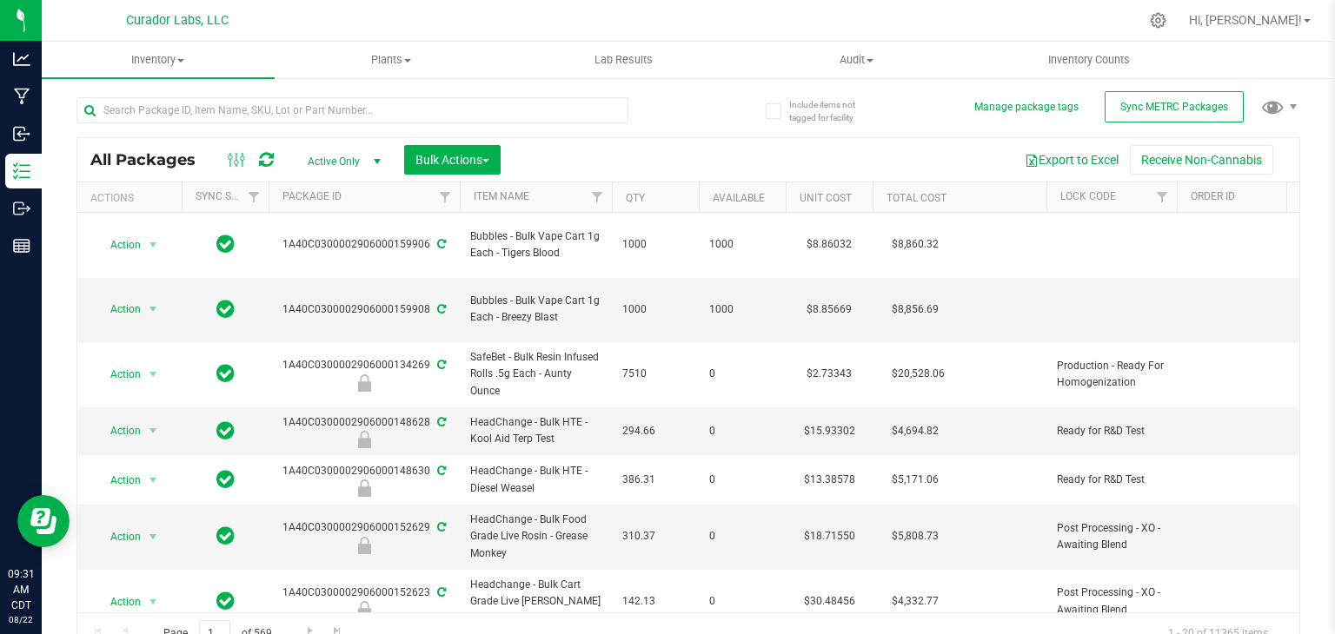
click at [779, 137] on div "All Packages Active Only Active Only Lab Samples Locked All External Internal B…" at bounding box center [688, 396] width 1224 height 518
drag, startPoint x: 612, startPoint y: 110, endPoint x: 766, endPoint y: 138, distance: 156.3
click at [766, 138] on div "All Packages Active Only Active Only Lab Samples Locked All External Internal B…" at bounding box center [688, 159] width 1222 height 43
click at [772, 140] on div "All Packages Active Only Active Only Lab Samples Locked All External Internal B…" at bounding box center [688, 159] width 1222 height 43
click at [1182, 109] on span "Sync METRC Packages" at bounding box center [1174, 107] width 108 height 12
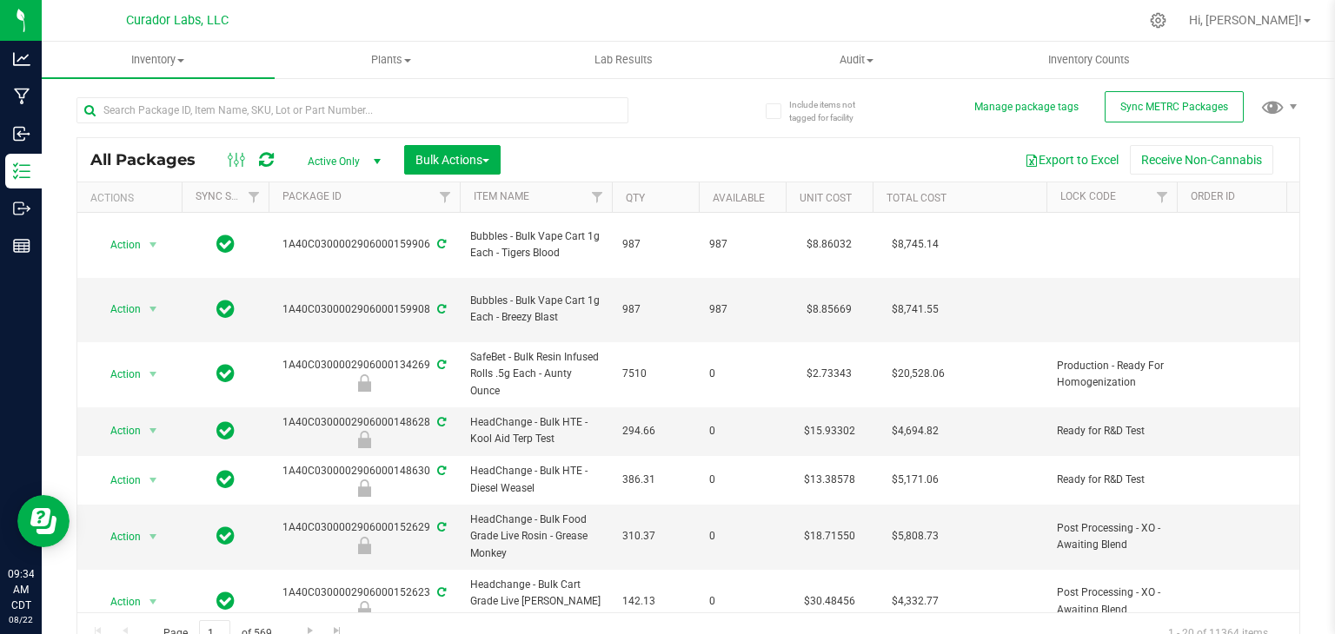
click at [262, 151] on icon at bounding box center [266, 159] width 15 height 17
click at [411, 130] on div at bounding box center [352, 117] width 552 height 40
drag, startPoint x: 560, startPoint y: 290, endPoint x: 500, endPoint y: 287, distance: 60.1
click at [500, 293] on span "Bubbles - Bulk Vape Cart 1g Each - Breezy Blast" at bounding box center [535, 309] width 131 height 33
copy span "Breezy Blast"
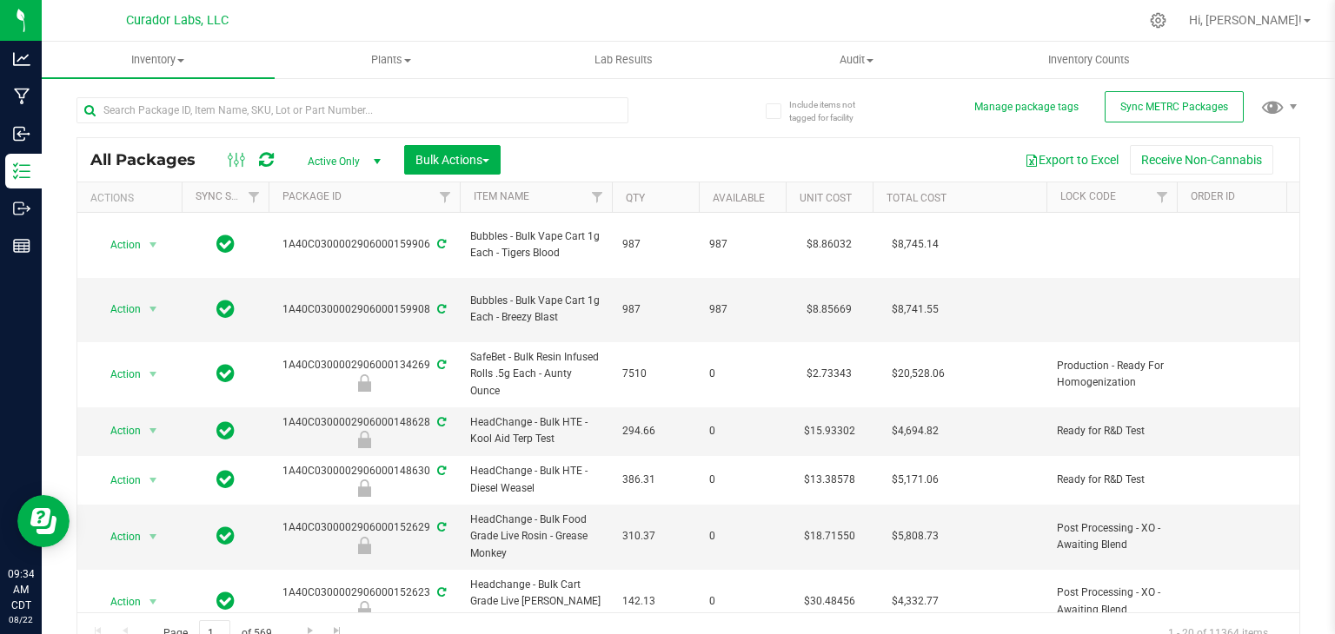
click at [410, 123] on div at bounding box center [352, 110] width 552 height 26
click at [405, 116] on input "text" at bounding box center [352, 110] width 552 height 26
paste input "Breezy Blast"
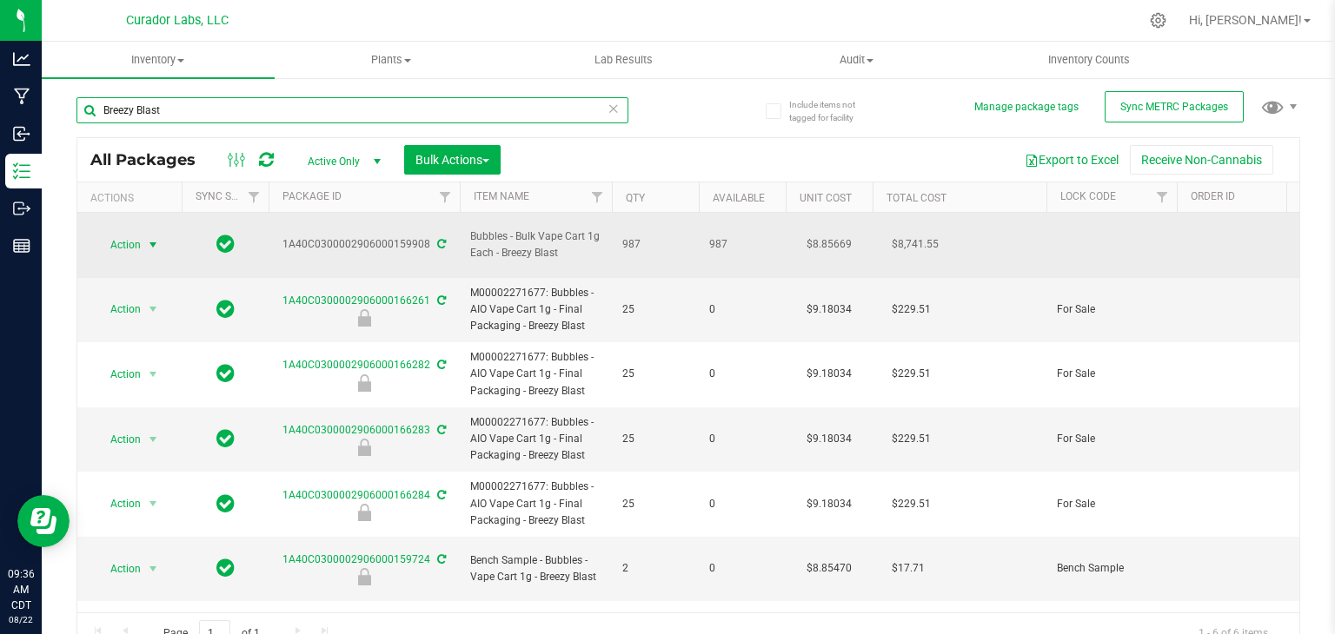
type input "Breezy Blast"
click at [149, 238] on span "select" at bounding box center [153, 245] width 14 height 14
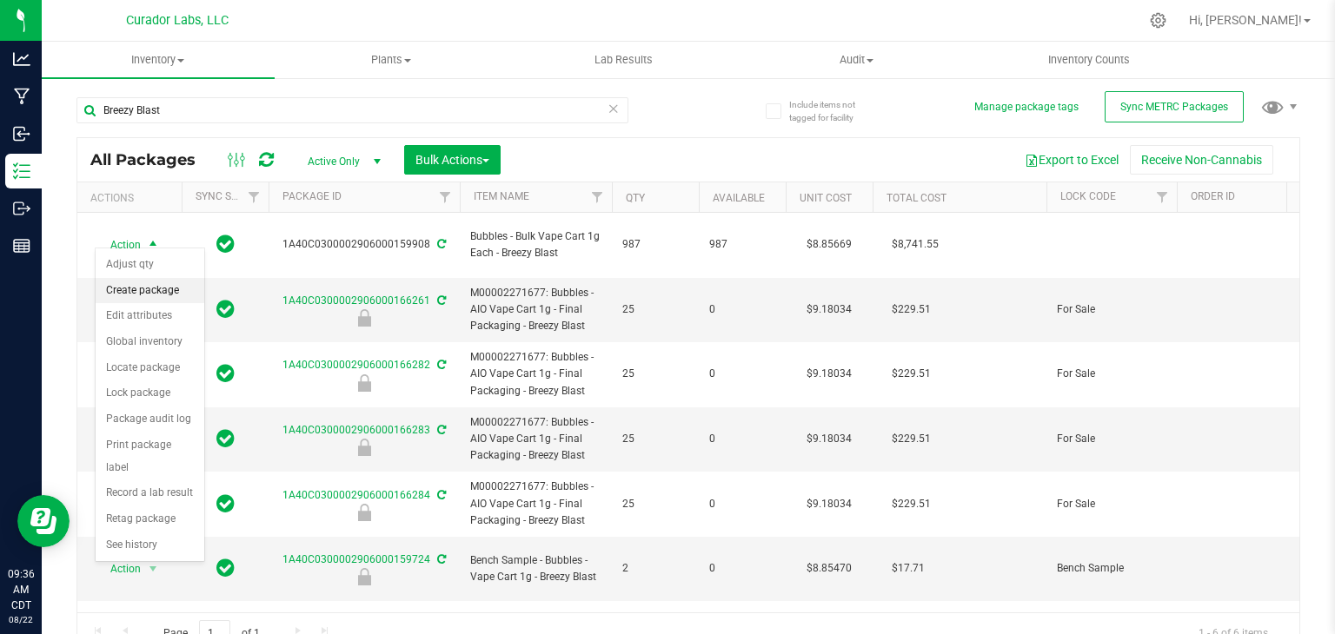
click at [158, 289] on li "Create package" at bounding box center [150, 291] width 109 height 26
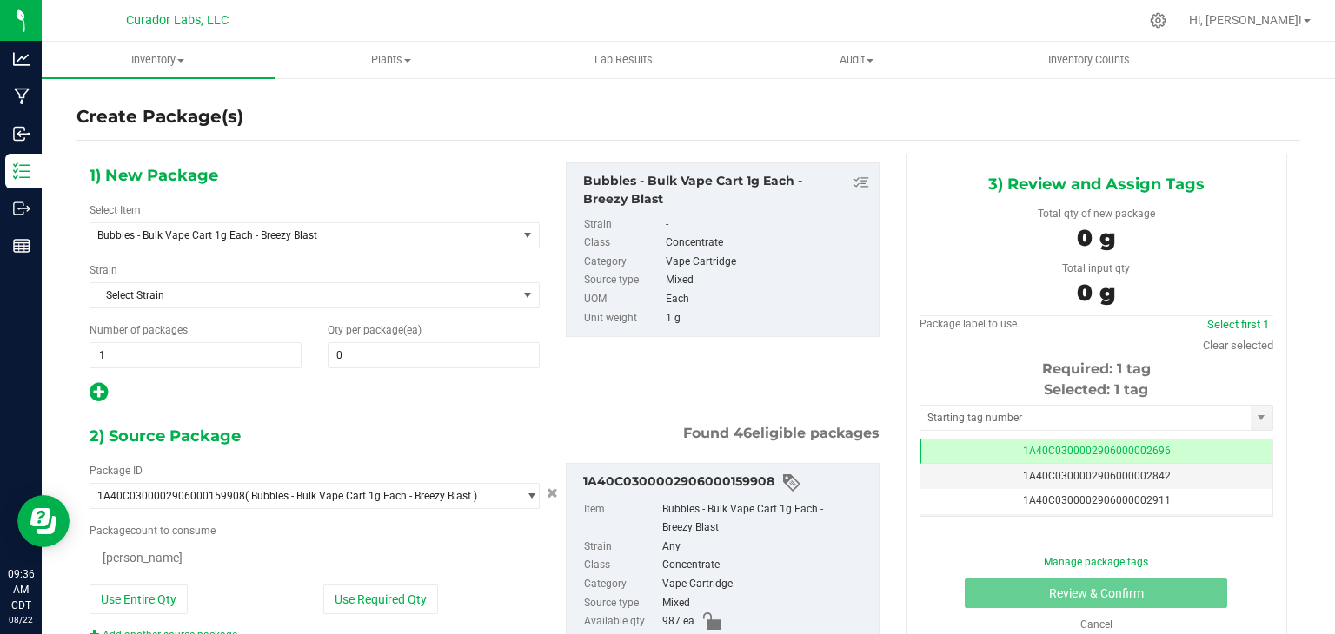
type input "0"
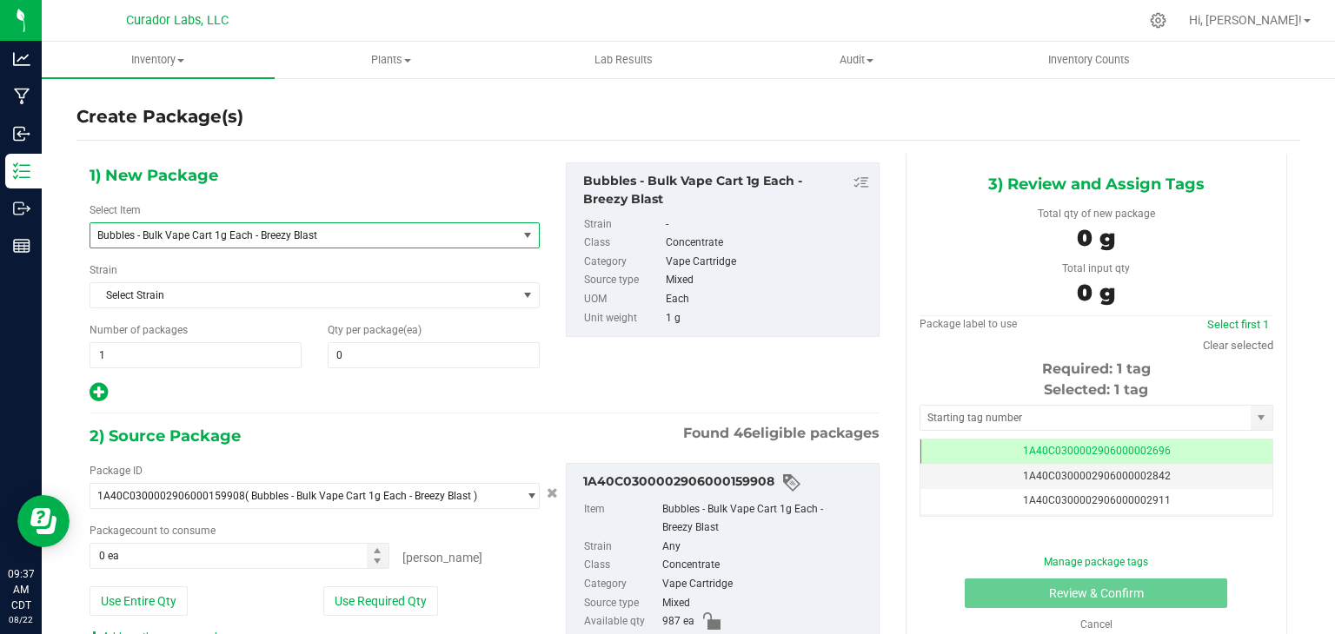
click at [393, 237] on span "Bubbles - Bulk Vape Cart 1g Each - Breezy Blast" at bounding box center [295, 235] width 396 height 12
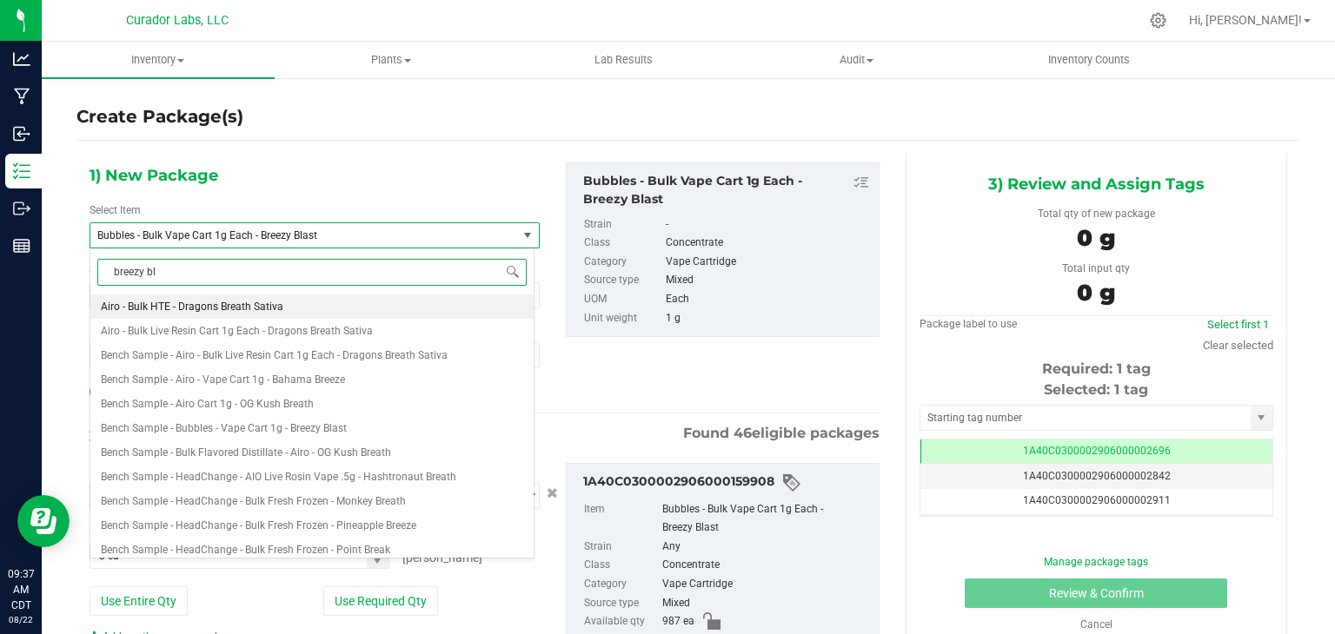
type input "breezy bla"
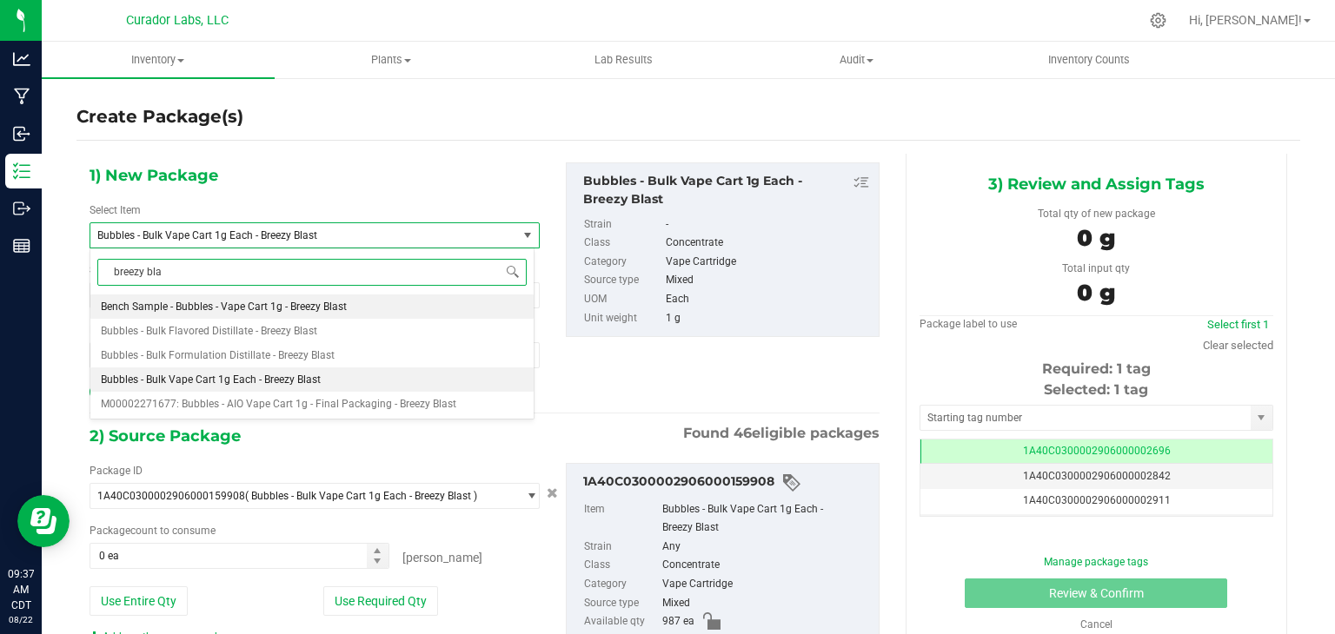
click at [391, 303] on li "Bench Sample - Bubbles - Vape Cart 1g - Breezy Blast" at bounding box center [311, 307] width 443 height 24
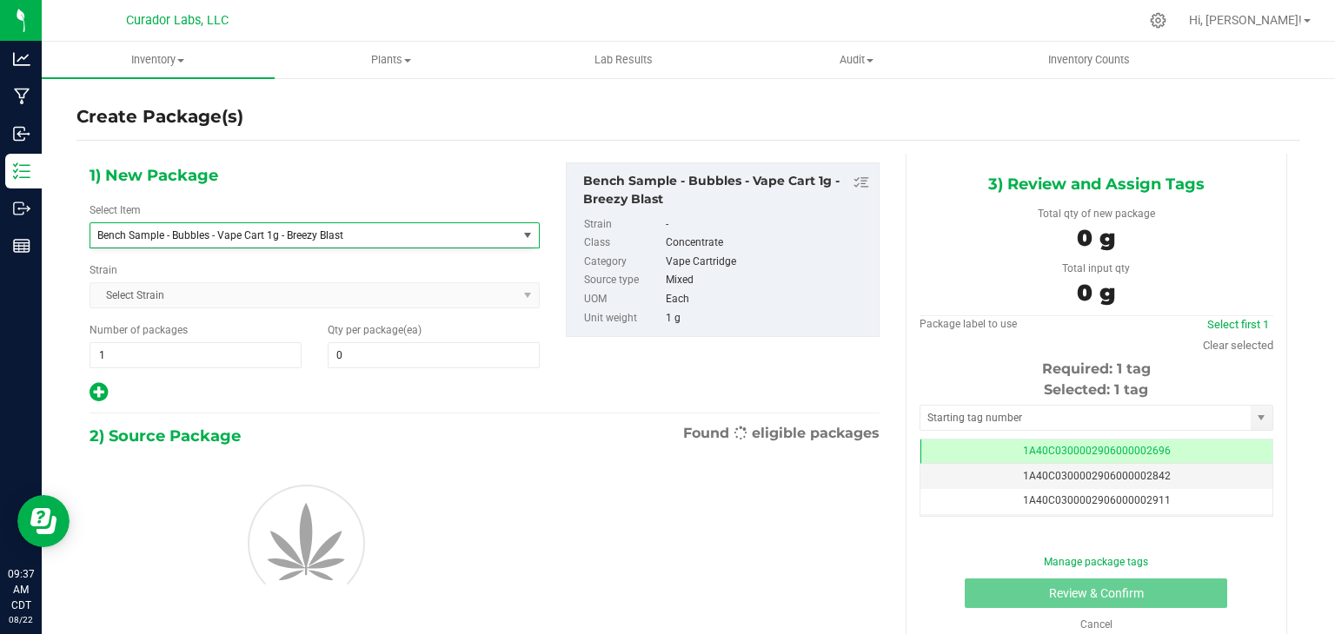
type input "0"
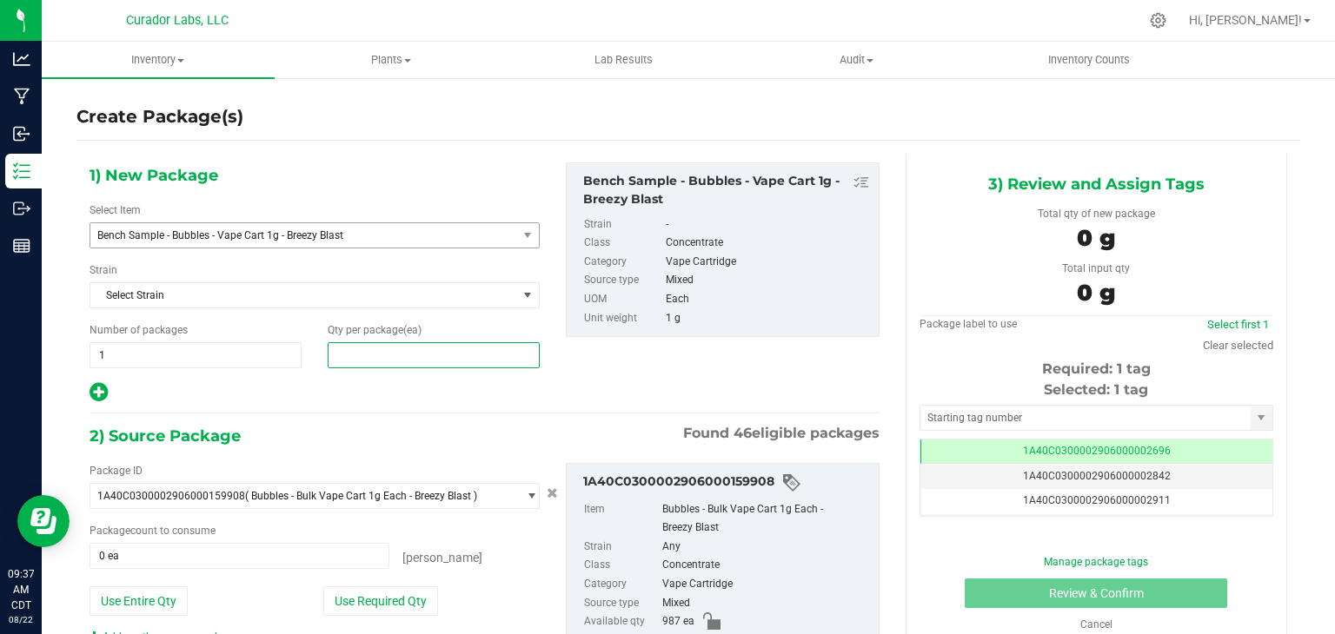
click at [412, 349] on span at bounding box center [434, 355] width 212 height 26
type input "2"
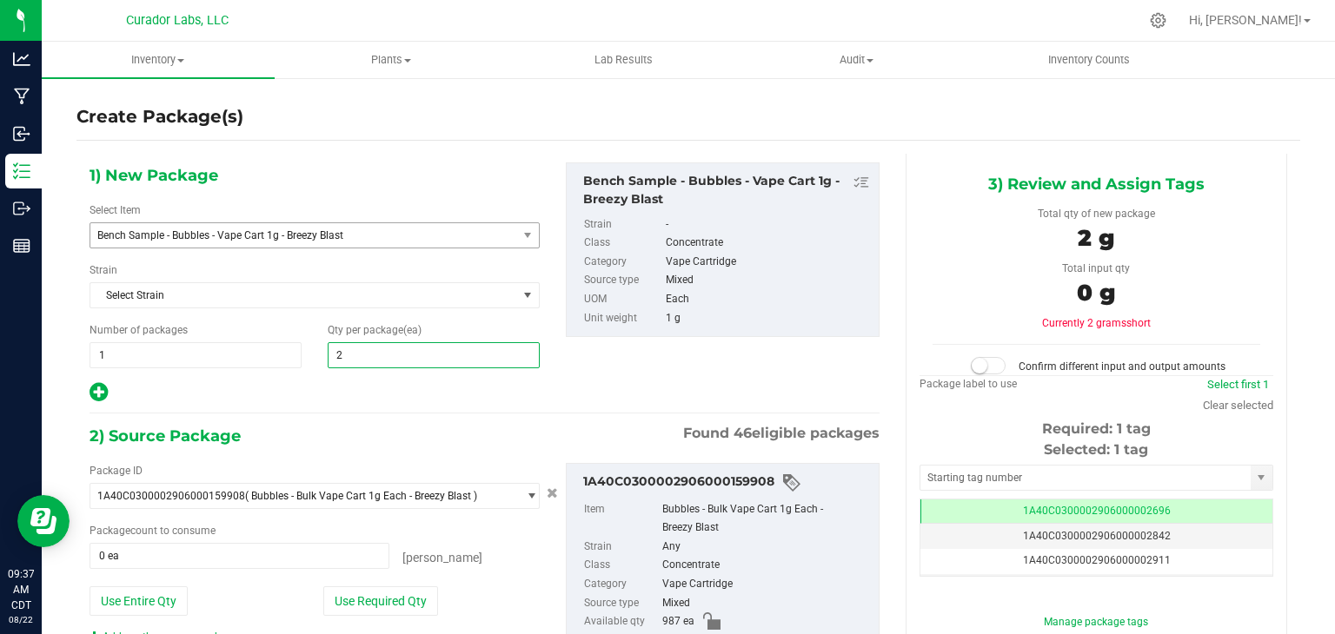
type input "2"
click at [587, 380] on div "1) New Package Select Item Bench Sample - Bubbles - Vape Cart 1g - Breezy Blast…" at bounding box center [484, 284] width 816 height 242
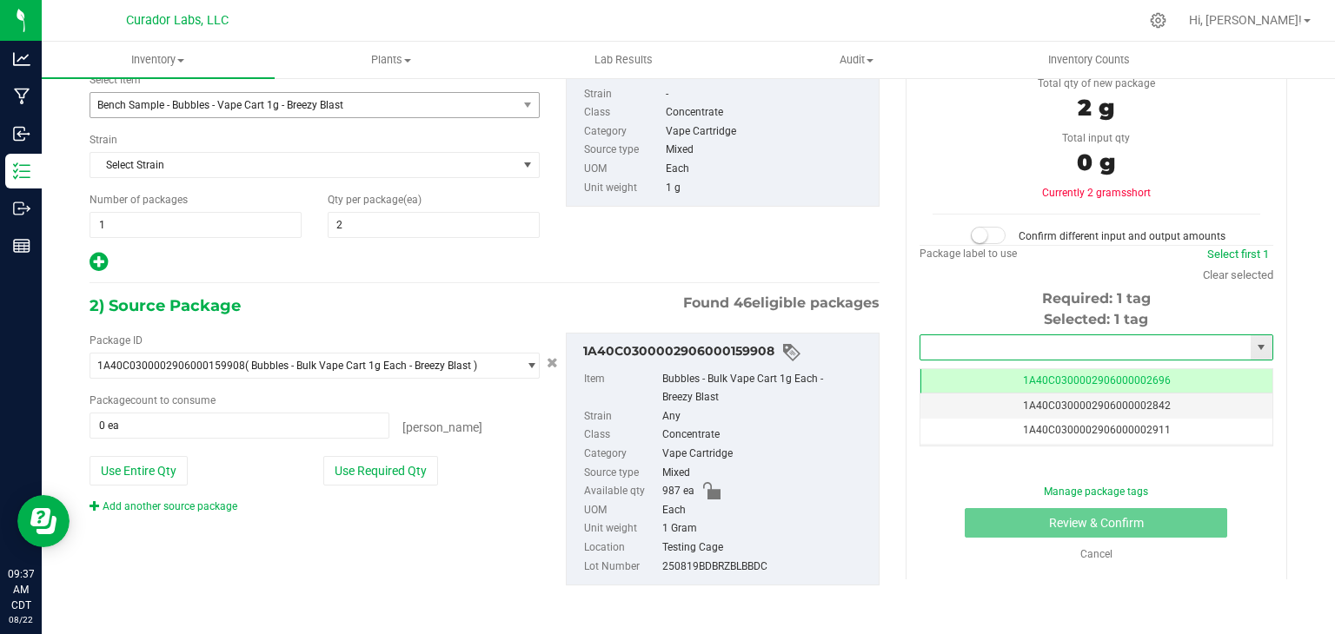
click at [936, 347] on input "text" at bounding box center [1085, 347] width 330 height 24
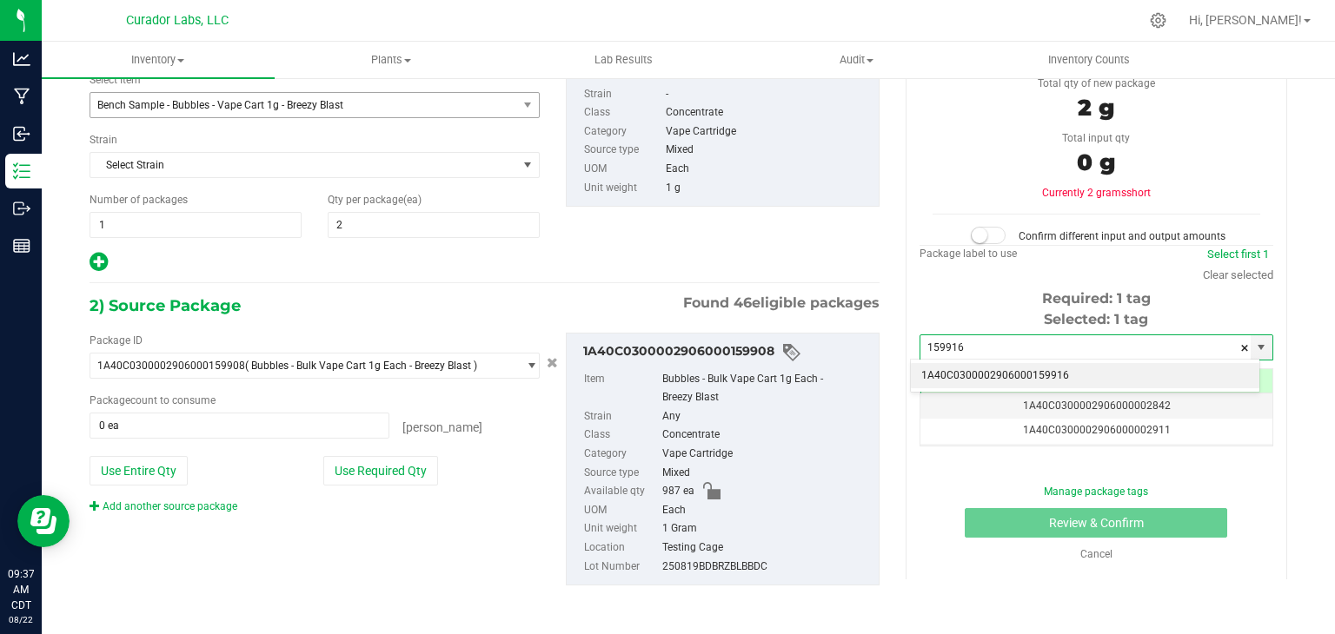
click at [946, 376] on li "1A40C0300002906000159916" at bounding box center [1085, 376] width 349 height 26
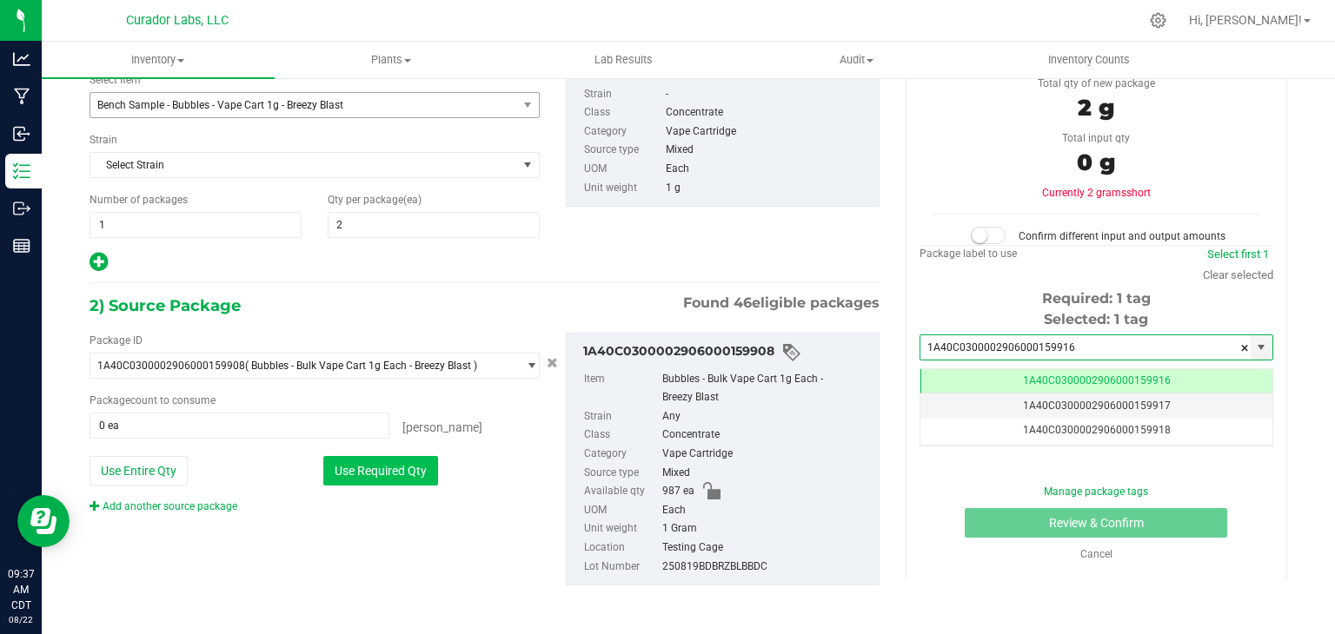
type input "1A40C0300002906000159916"
click at [419, 469] on button "Use Required Qty" at bounding box center [380, 471] width 115 height 30
type input "2 ea"
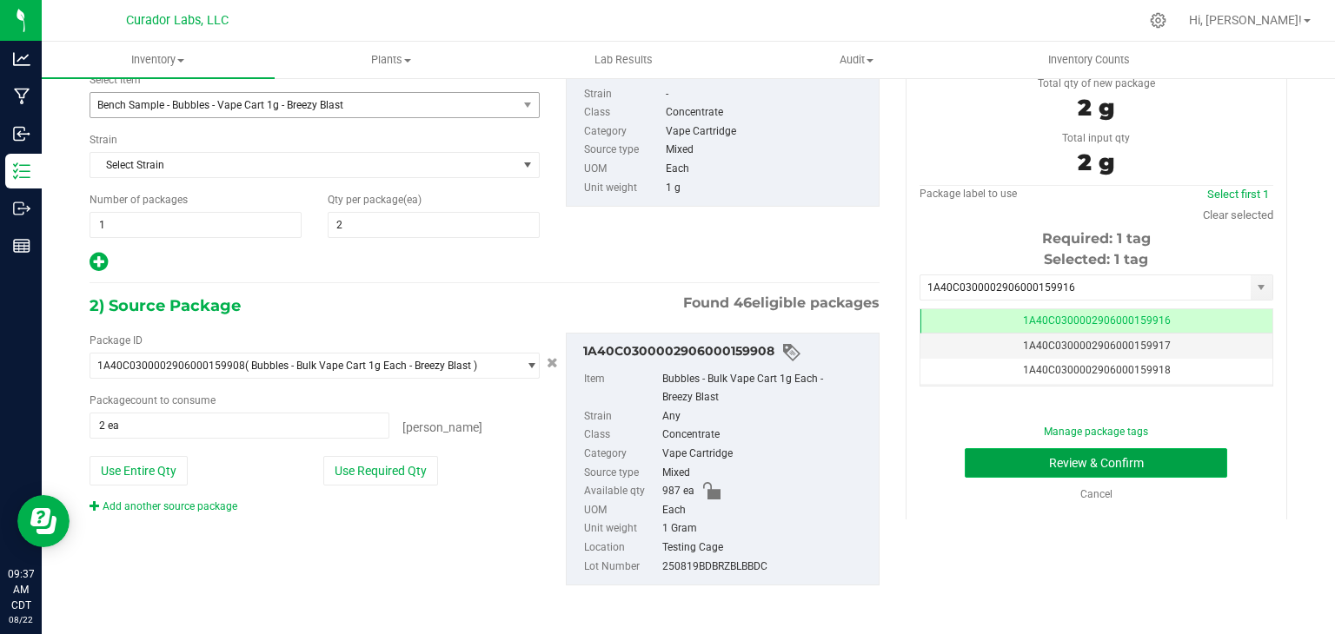
click at [1087, 470] on button "Review & Confirm" at bounding box center [1096, 463] width 262 height 30
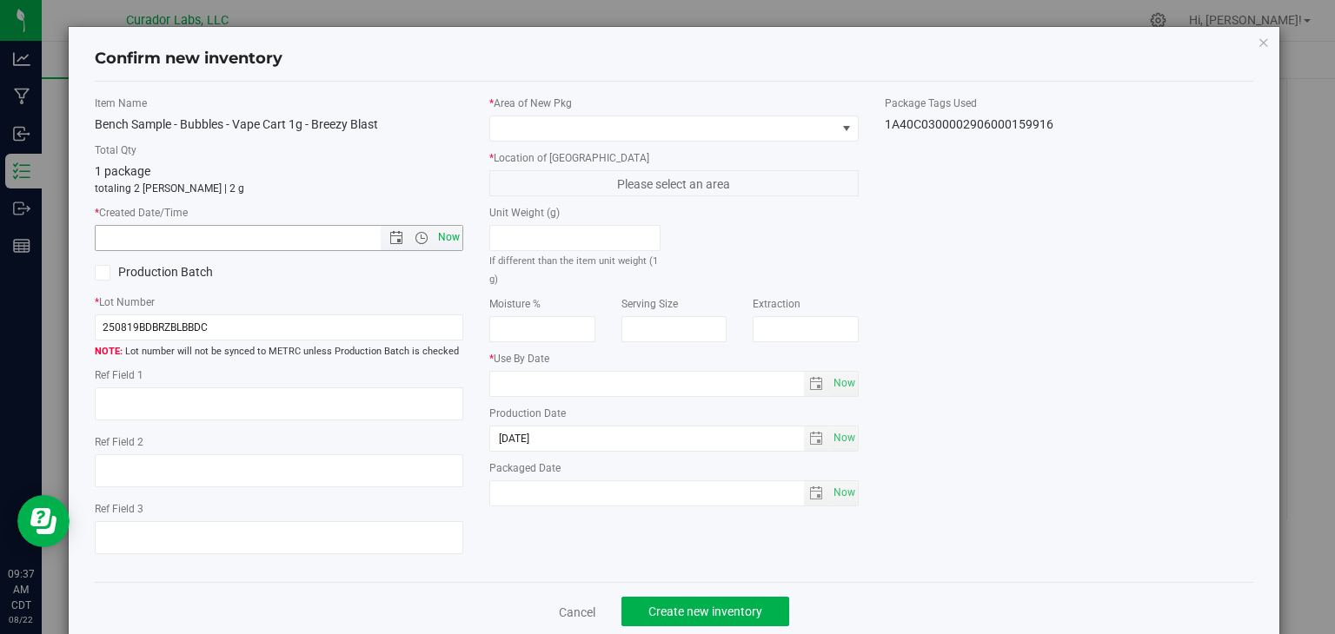
click at [455, 246] on span "Now" at bounding box center [450, 237] width 30 height 25
type input "8/22/2025 9:37 AM"
click at [577, 132] on span at bounding box center [663, 128] width 346 height 24
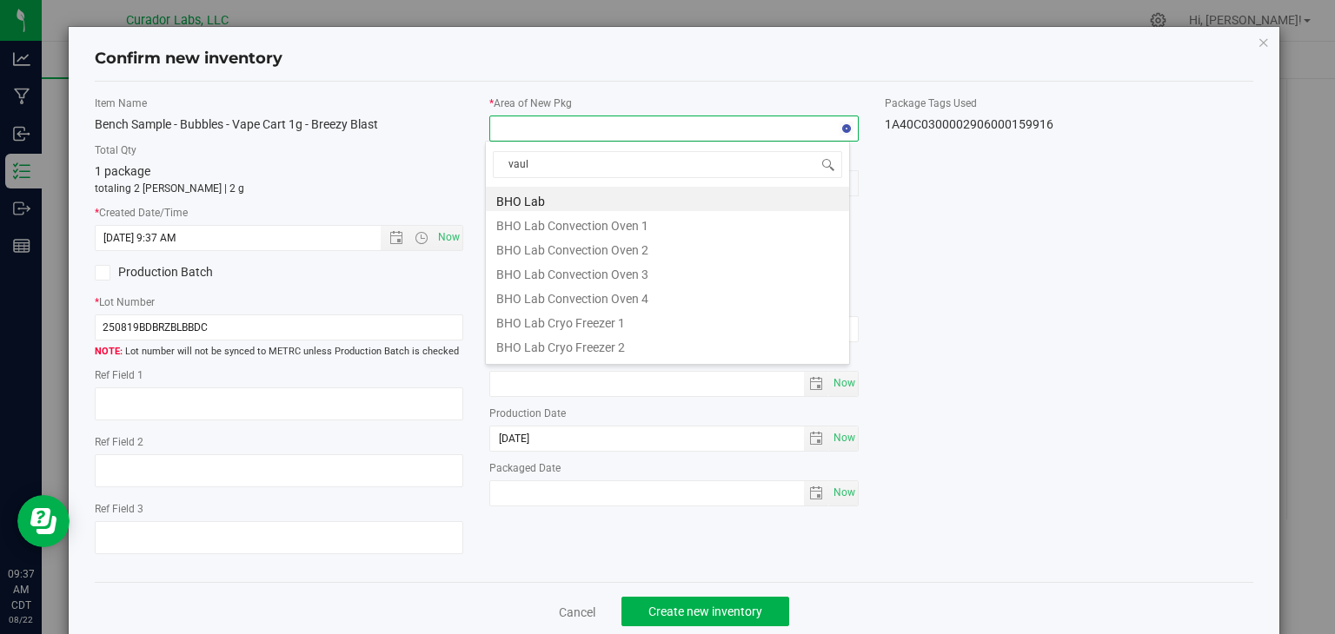
type input "vault"
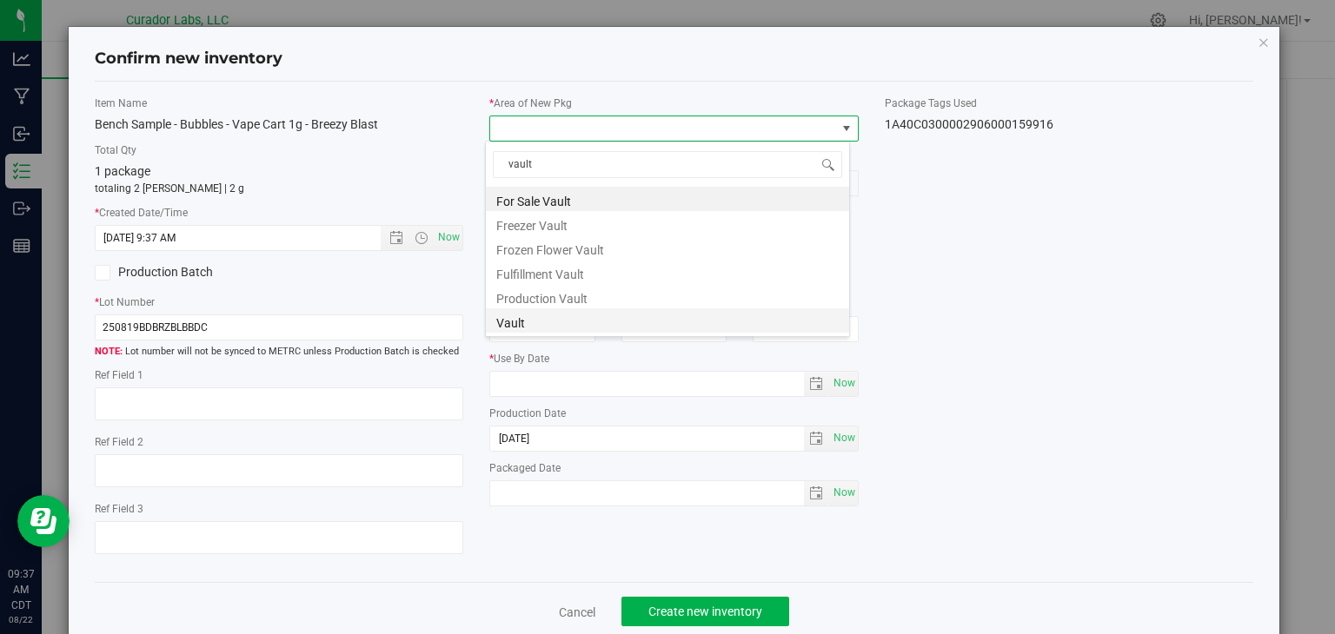
click at [552, 318] on li "Vault" at bounding box center [667, 321] width 363 height 24
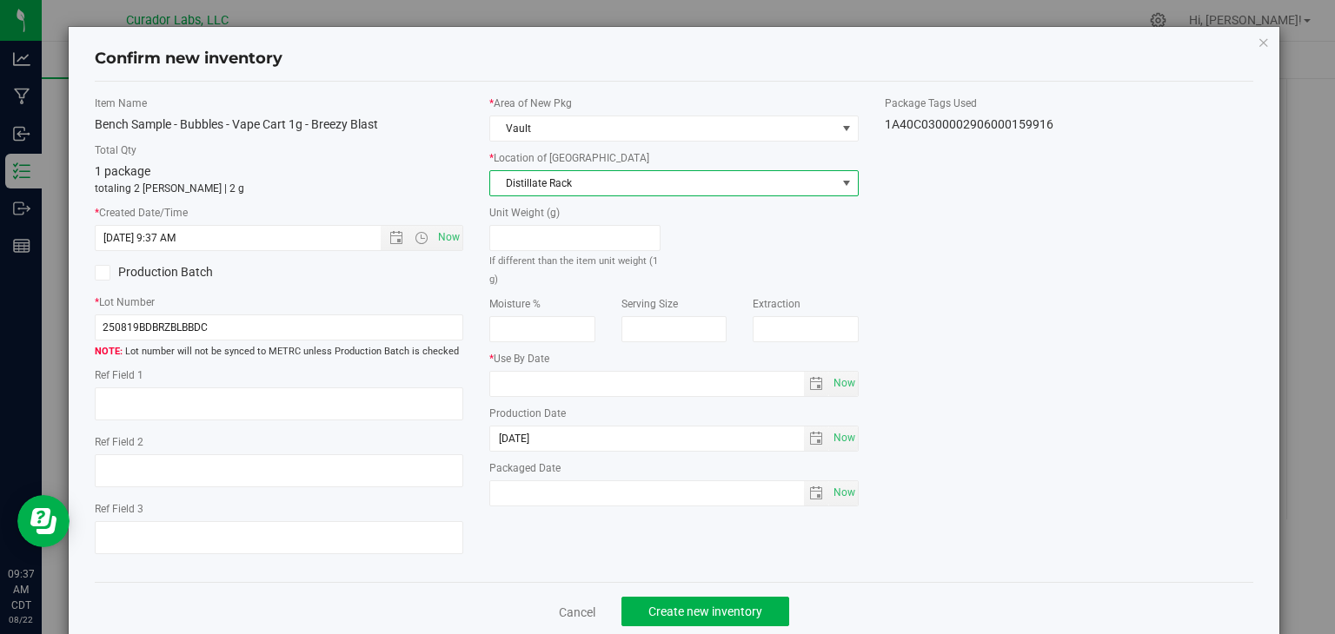
click at [617, 175] on span "Distillate Rack" at bounding box center [663, 183] width 346 height 24
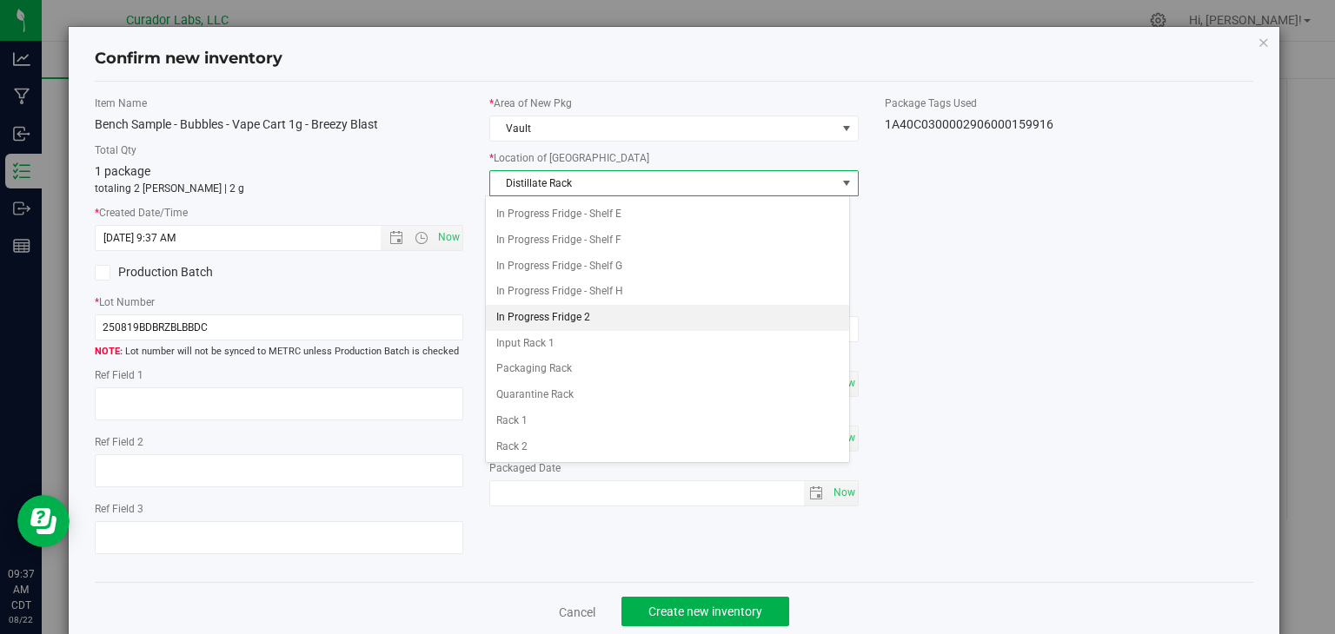
click at [583, 322] on li "In Progress Fridge 2" at bounding box center [667, 318] width 363 height 26
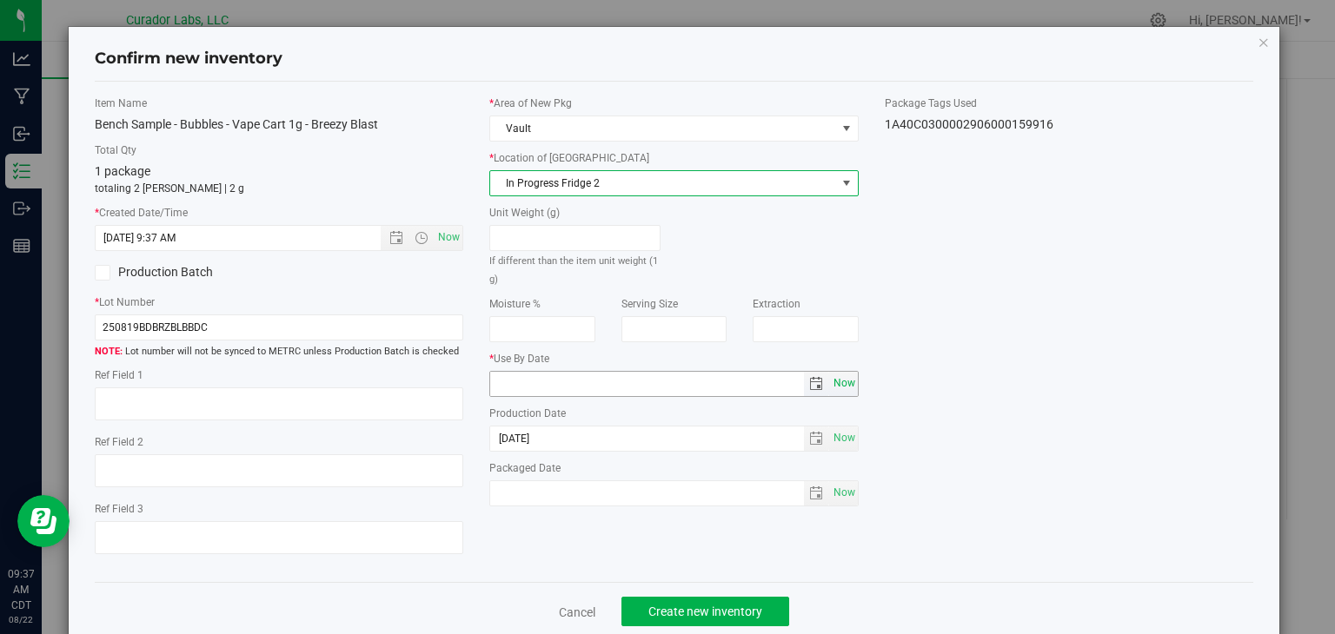
click at [834, 379] on span "Now" at bounding box center [844, 383] width 30 height 25
click at [515, 383] on input "2025-08-22" at bounding box center [647, 384] width 314 height 24
type input "[DATE]"
click at [549, 512] on div "* Area of New Pkg Vault * Location of New Pkg In Progress Fridge 2 Distillate R…" at bounding box center [673, 306] width 395 height 420
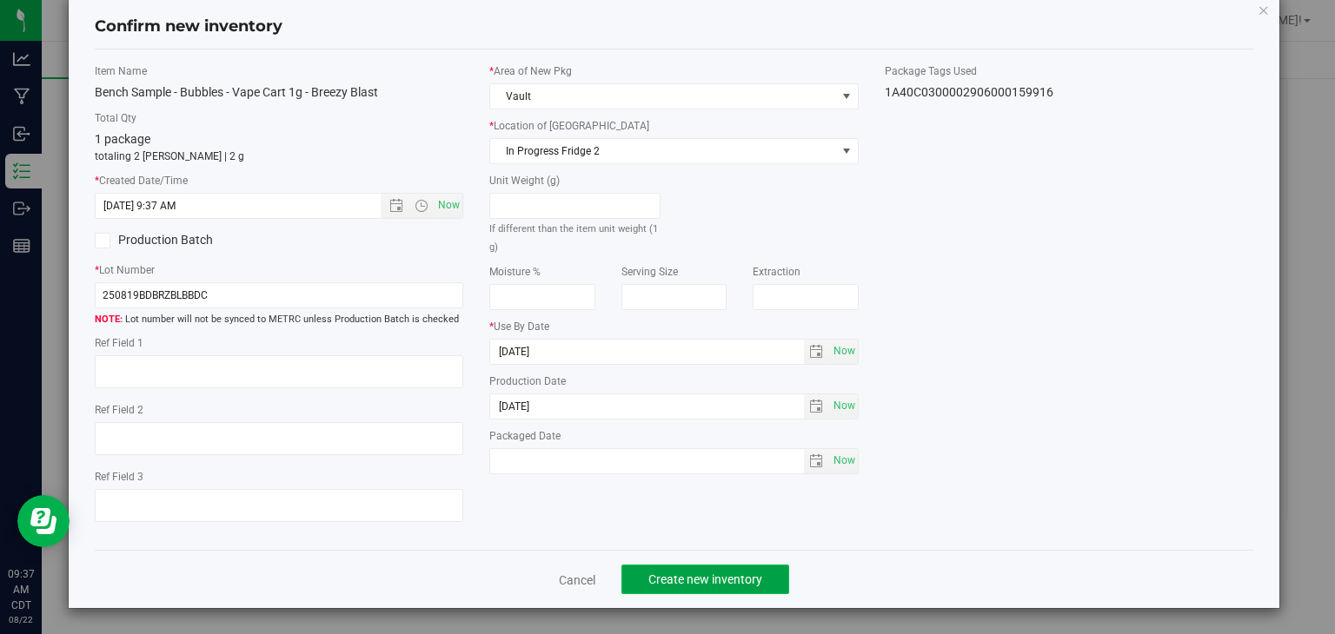
click at [654, 568] on button "Create new inventory" at bounding box center [705, 580] width 168 height 30
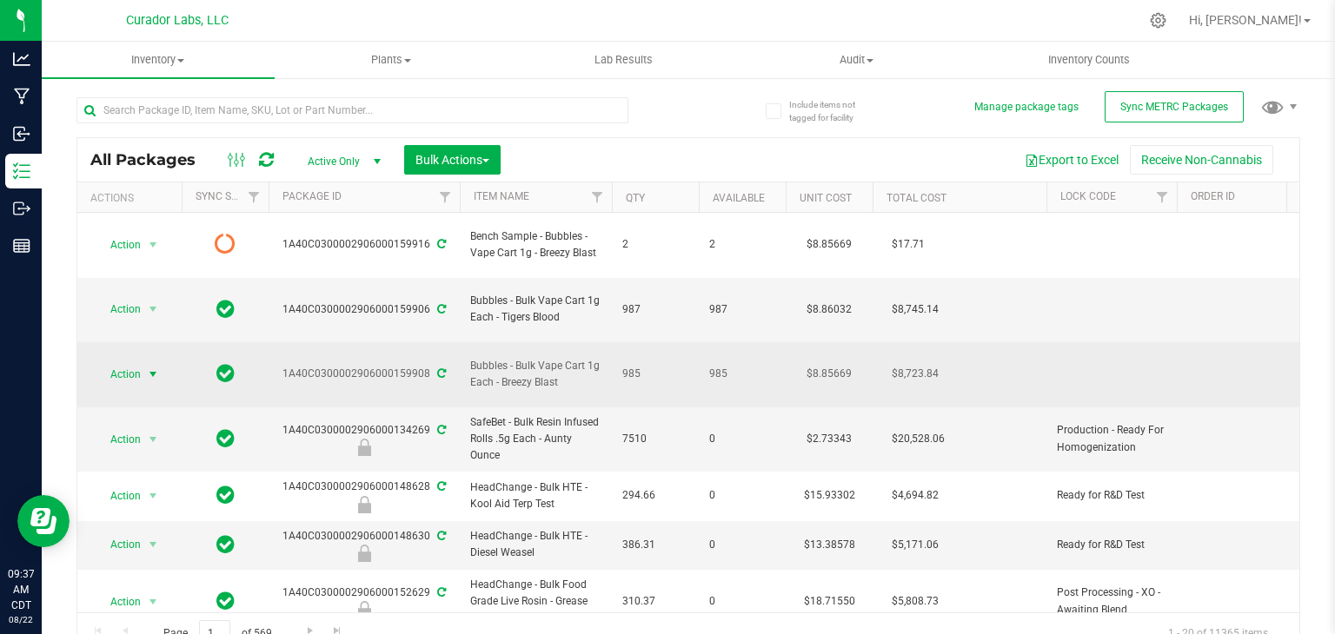
click at [151, 368] on span "select" at bounding box center [153, 375] width 14 height 14
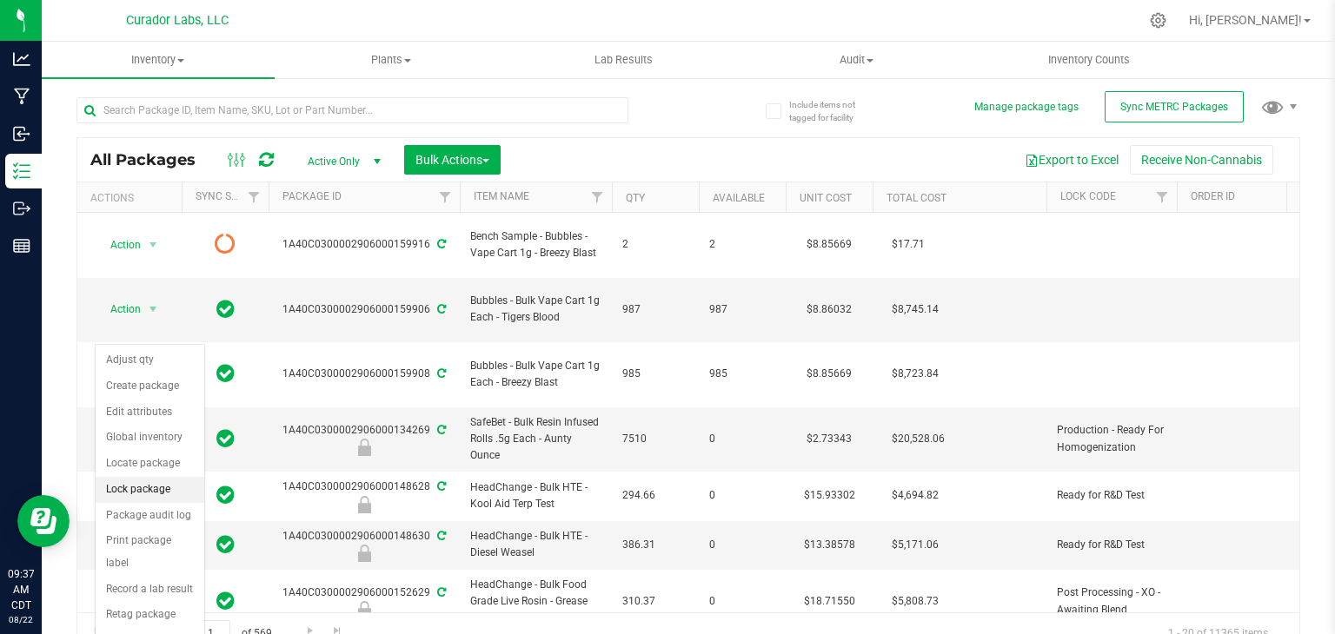
click at [156, 480] on li "Lock package" at bounding box center [150, 490] width 109 height 26
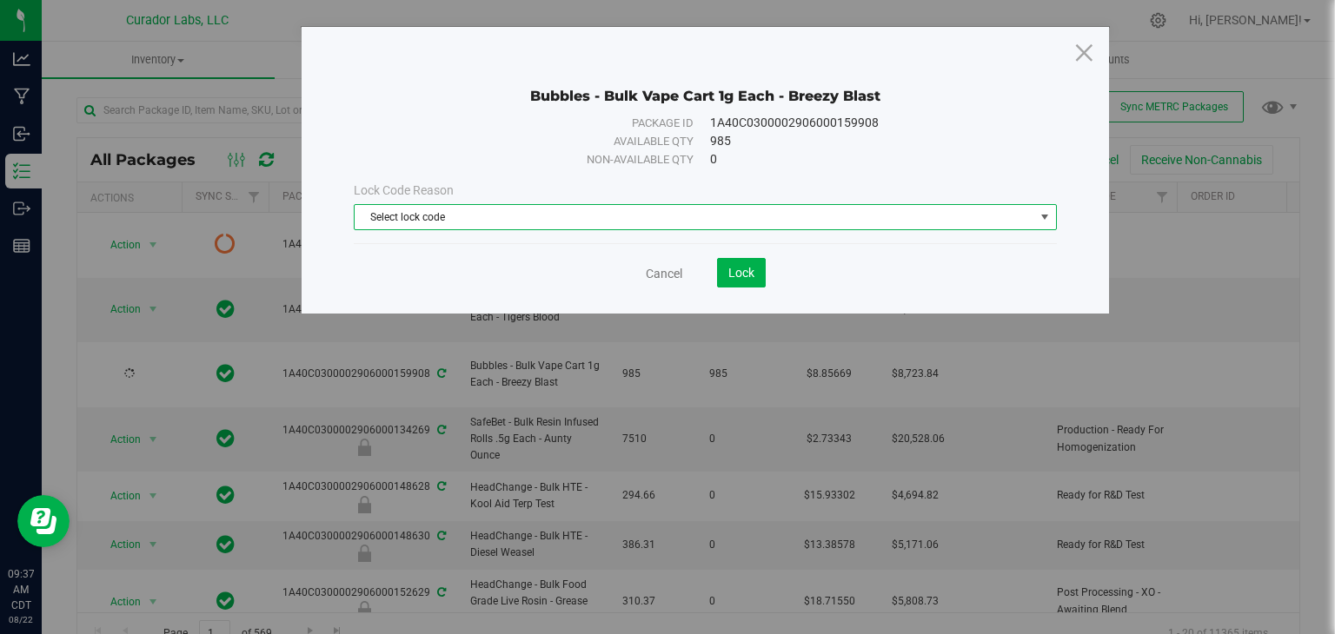
click at [504, 216] on span "Select lock code" at bounding box center [695, 217] width 680 height 24
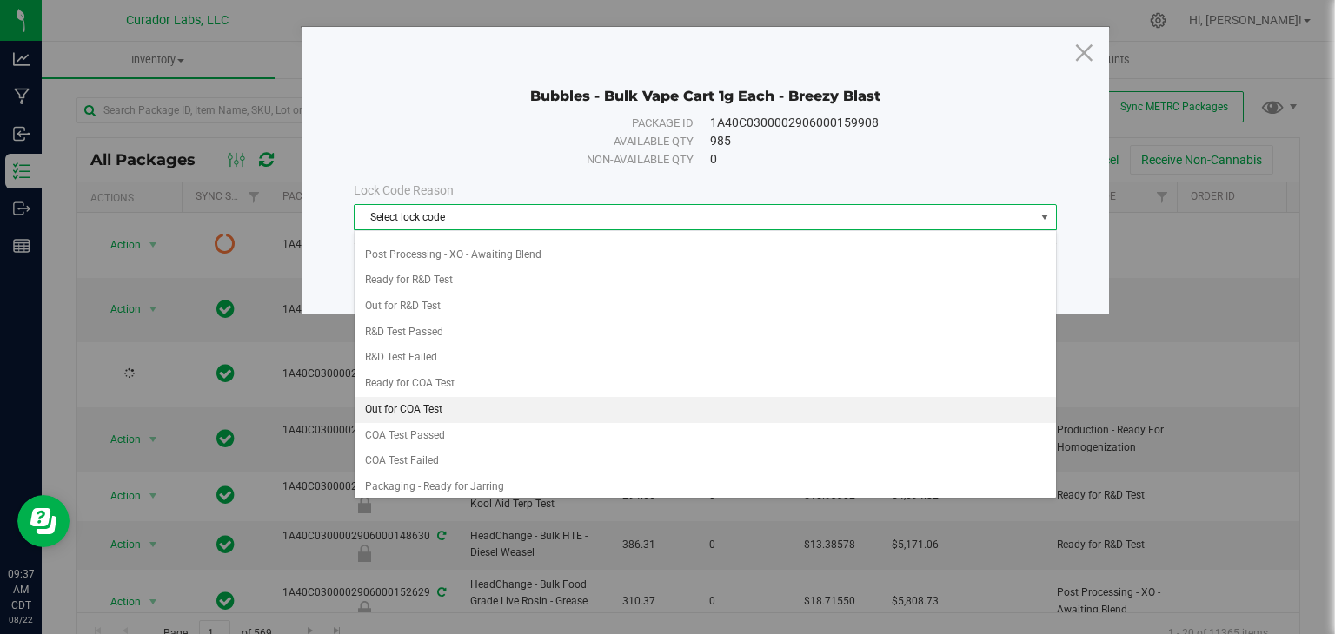
click at [500, 397] on li "Out for COA Test" at bounding box center [705, 410] width 701 height 26
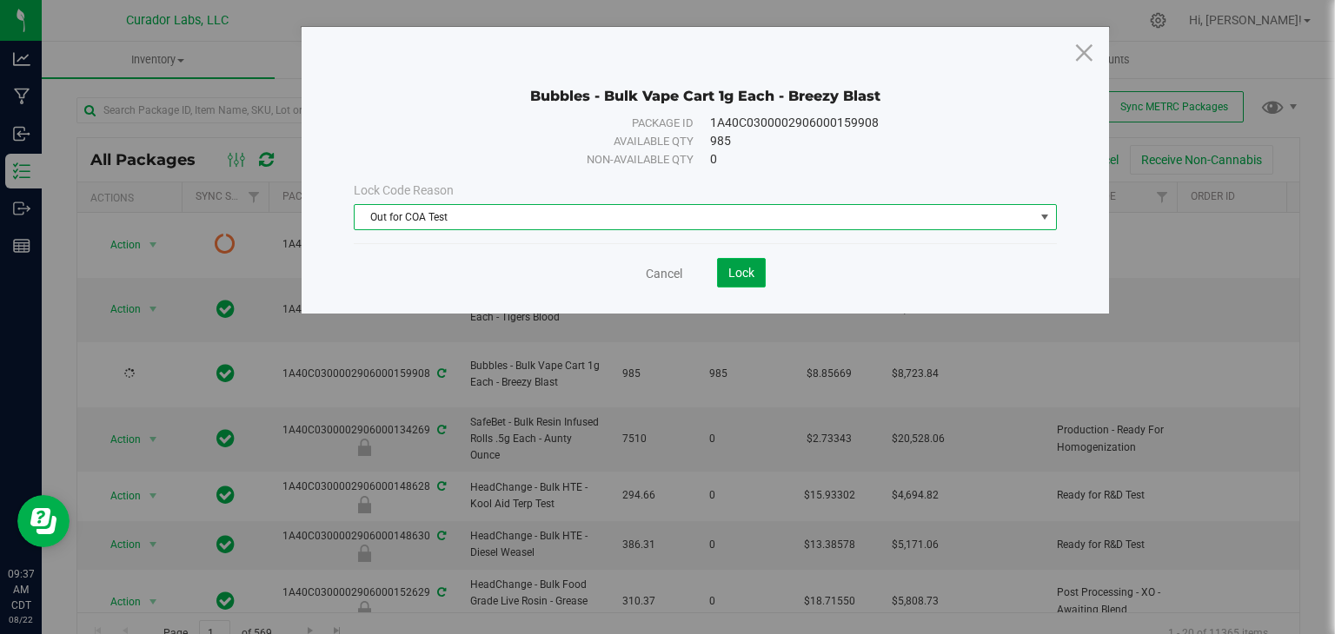
click at [730, 273] on span "Lock" at bounding box center [741, 273] width 26 height 14
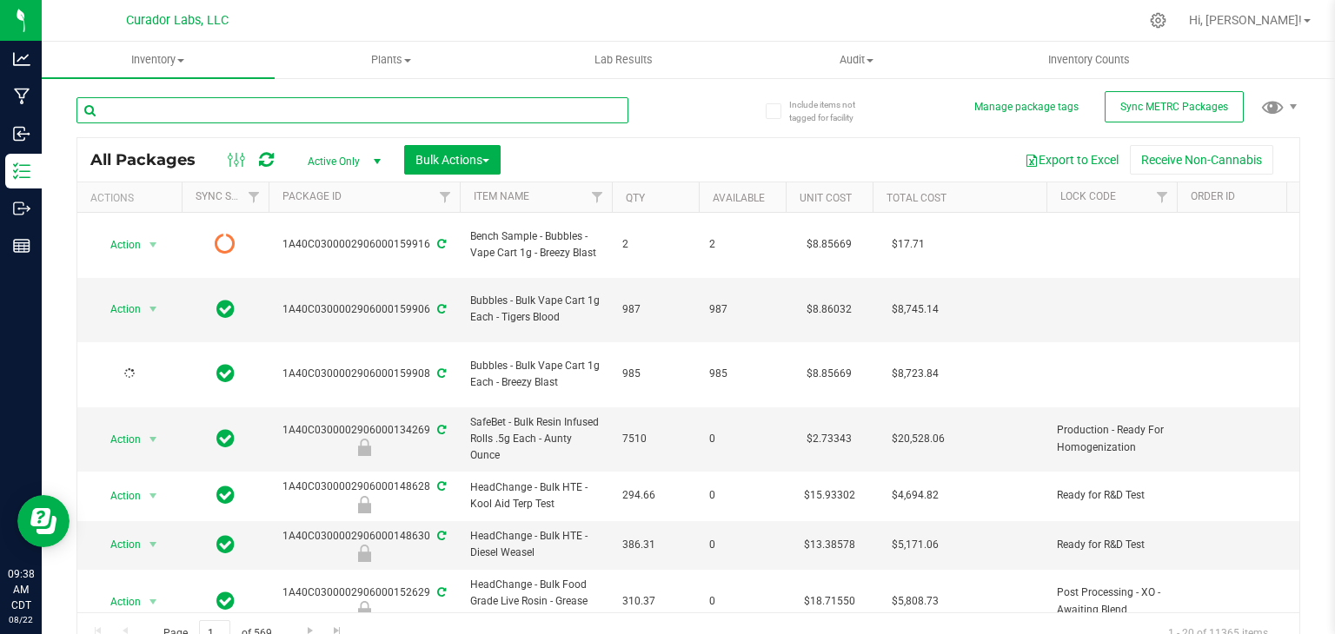
click at [546, 116] on input "text" at bounding box center [352, 110] width 552 height 26
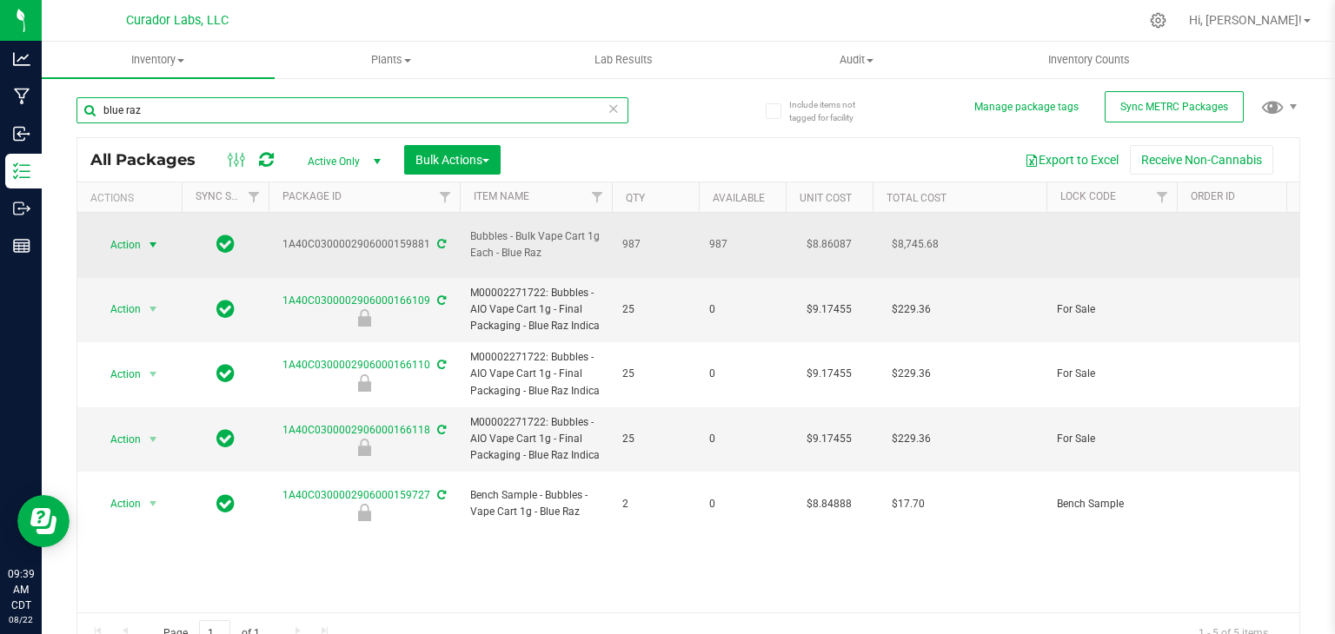
type input "blue raz"
click at [132, 235] on span "Action" at bounding box center [118, 245] width 47 height 24
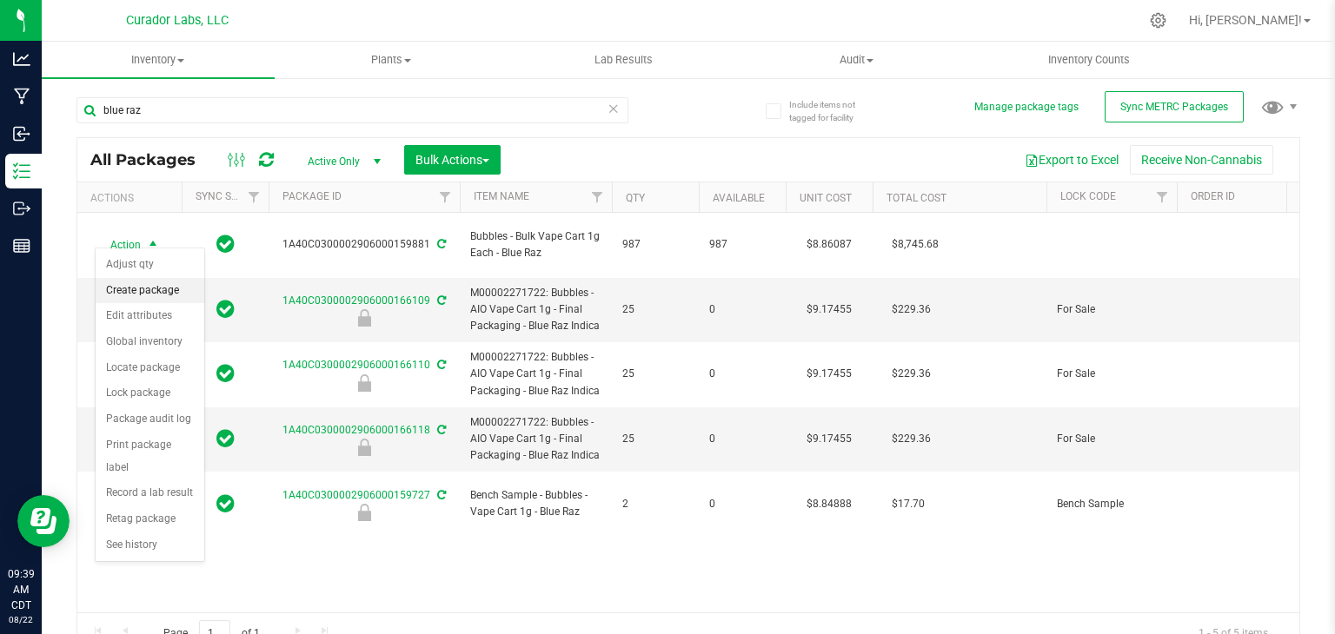
click at [143, 287] on li "Create package" at bounding box center [150, 291] width 109 height 26
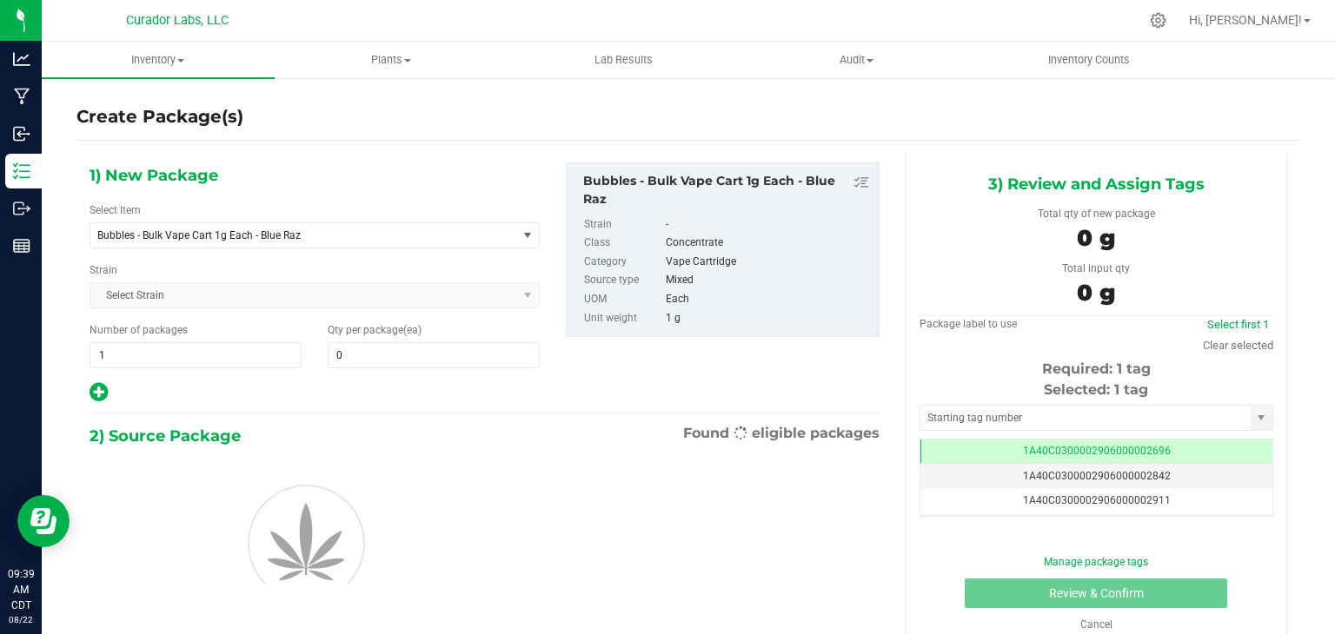
type input "0"
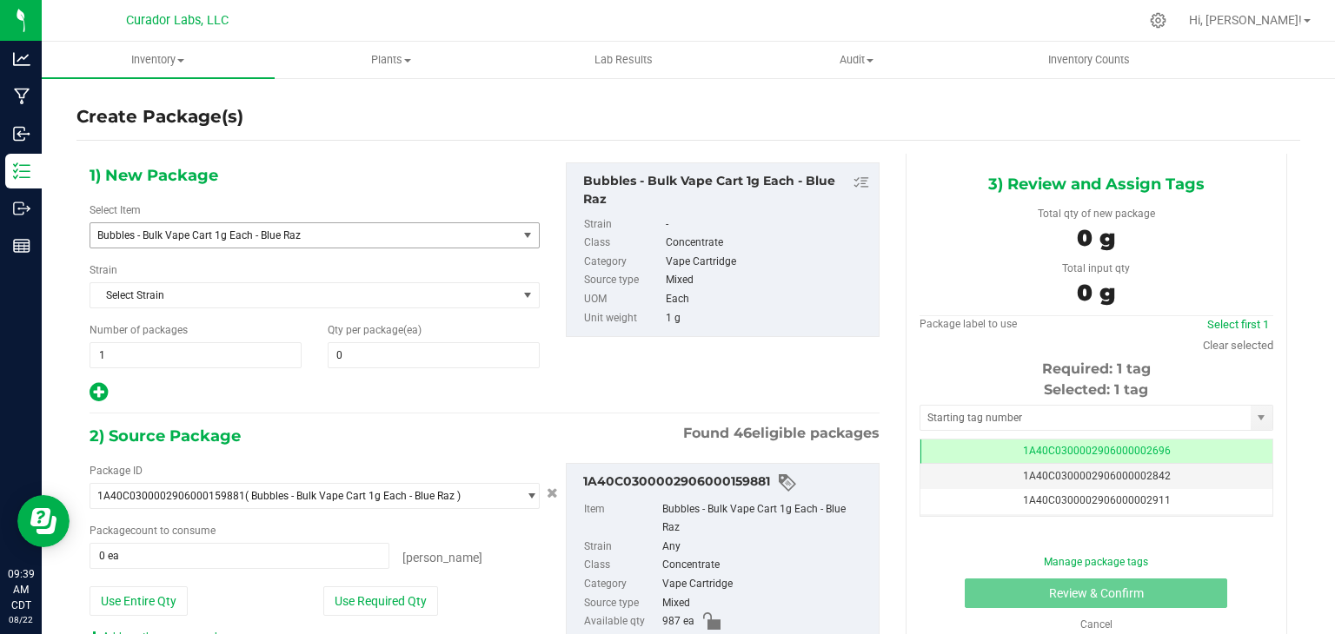
click at [331, 233] on span "Bubbles - Bulk Vape Cart 1g Each - Blue Raz" at bounding box center [295, 235] width 396 height 12
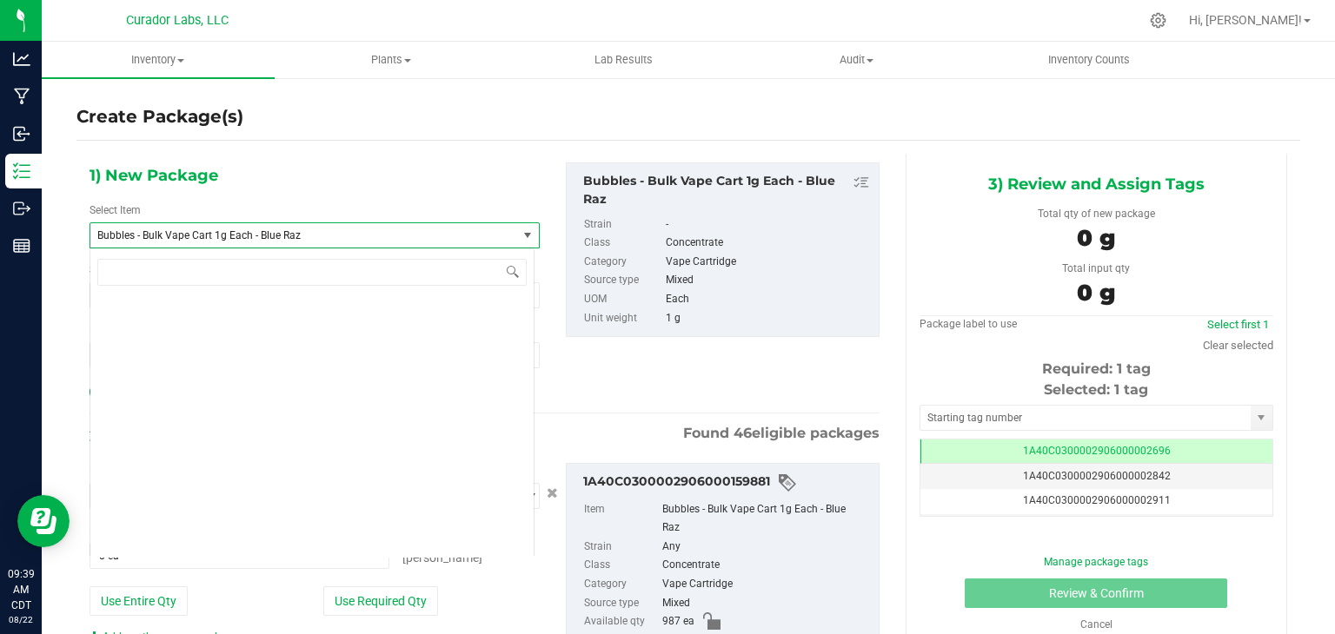
scroll to position [34630, 0]
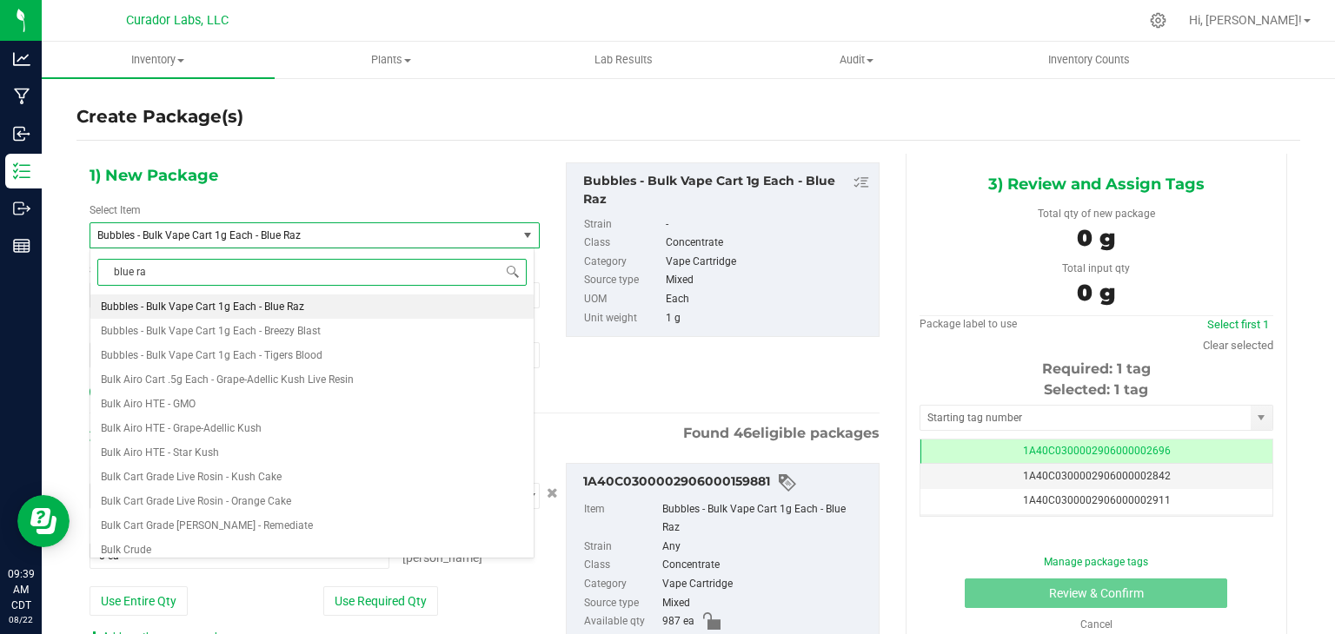
type input "blue raz"
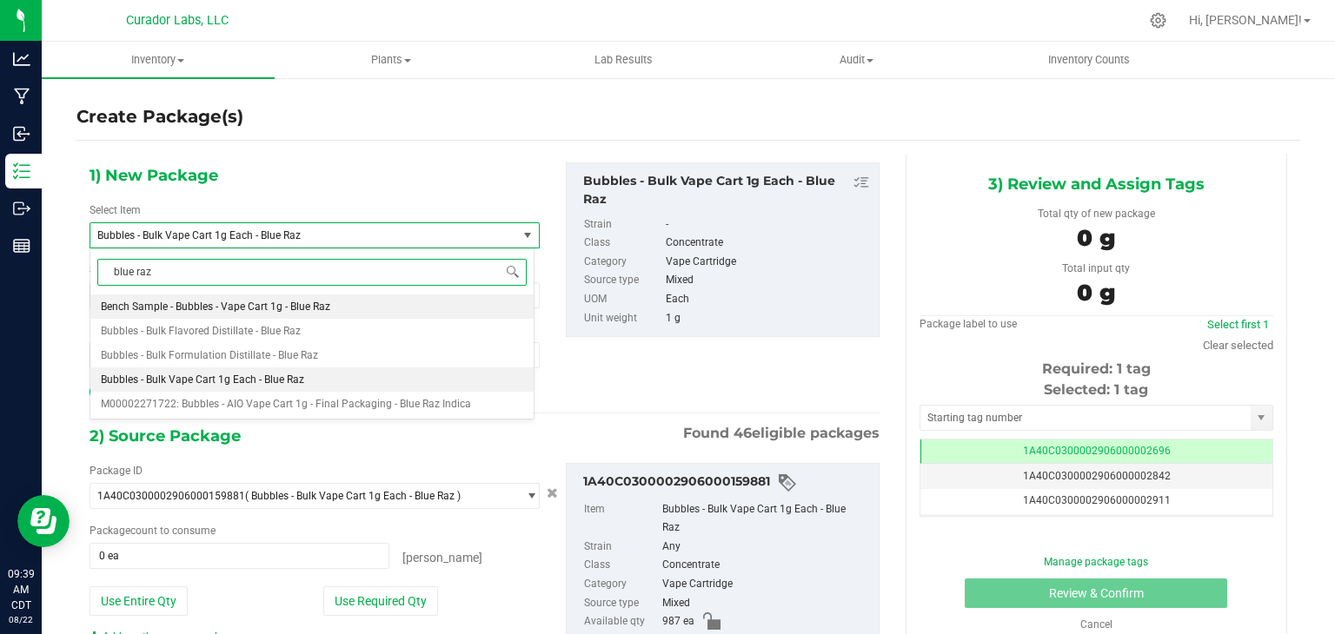
click at [313, 307] on span "Bench Sample - Bubbles - Vape Cart 1g - Blue Raz" at bounding box center [215, 307] width 229 height 12
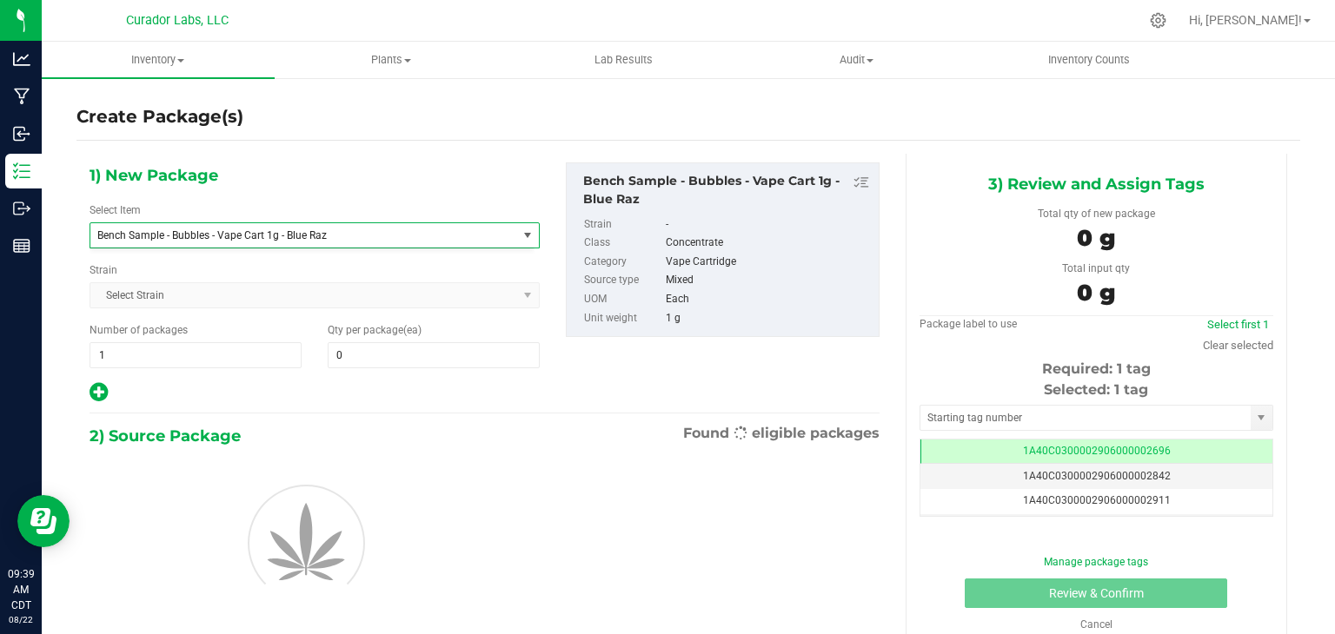
type input "0"
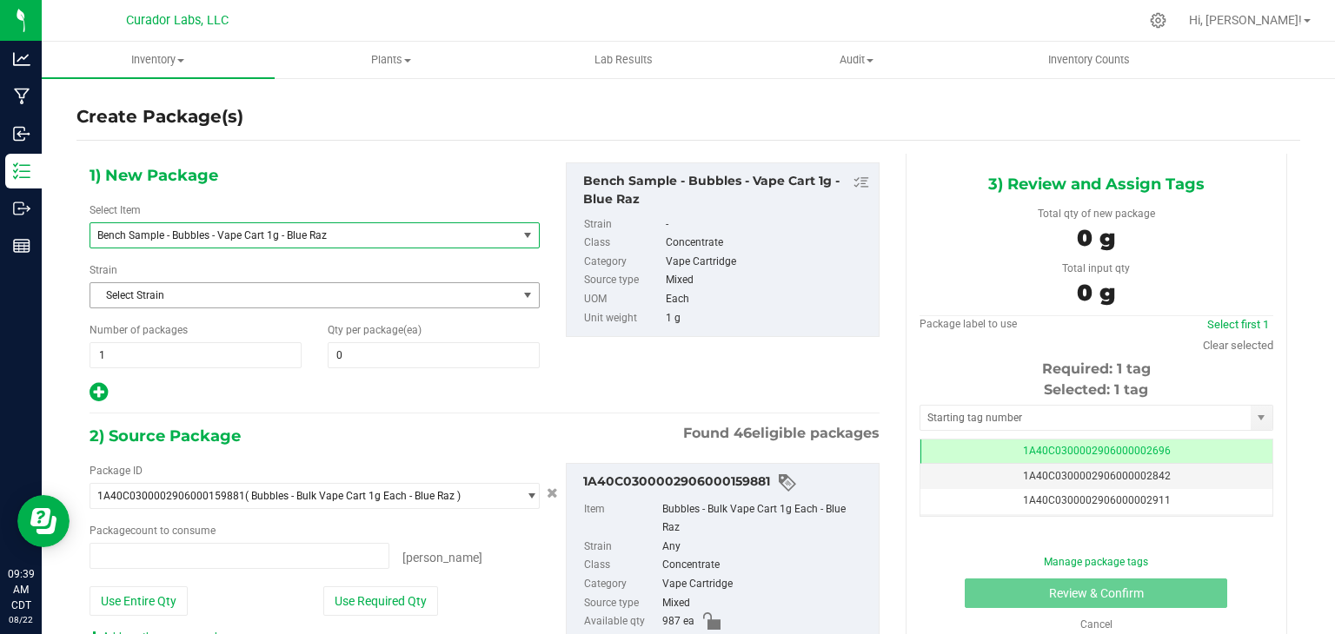
type input "0 ea"
click at [400, 357] on span at bounding box center [434, 355] width 212 height 26
type input "2"
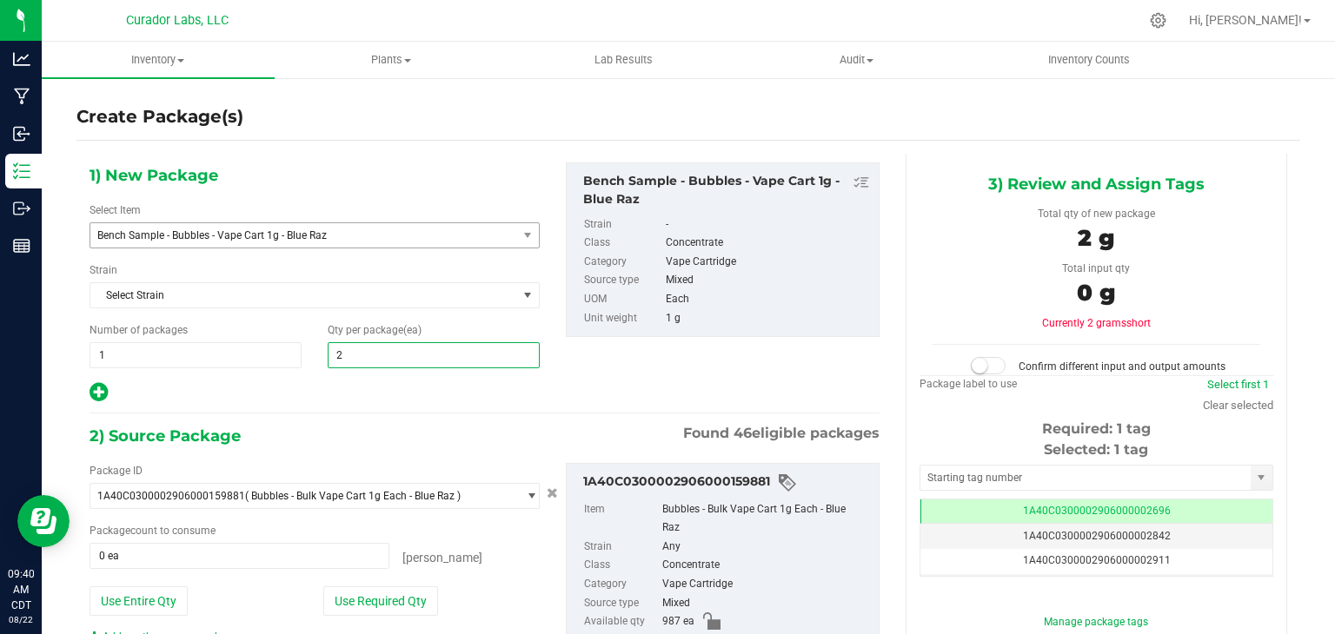
type input "2"
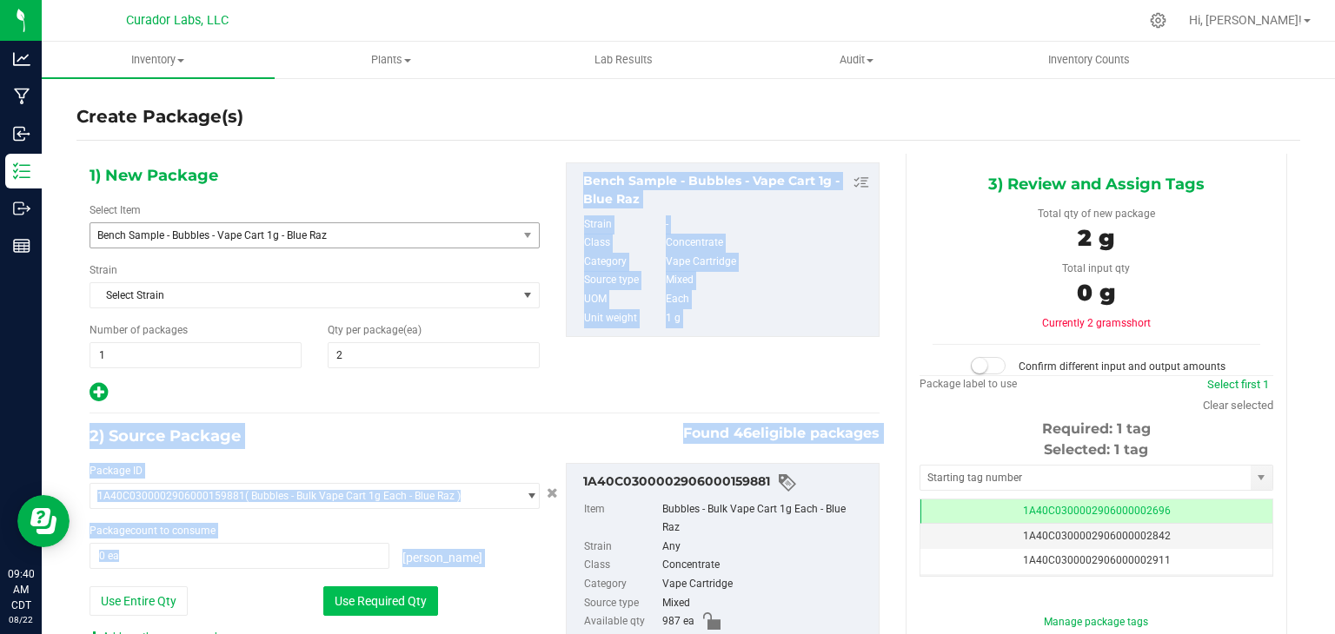
drag, startPoint x: 417, startPoint y: 399, endPoint x: 382, endPoint y: 591, distance: 195.4
click at [382, 591] on div "1) New Package Select Item Bench Sample - Bubbles - Vape Cart 1g - Blue Raz Ben…" at bounding box center [484, 454] width 816 height 600
click at [382, 591] on button "Use Required Qty" at bounding box center [380, 602] width 115 height 30
type input "2 ea"
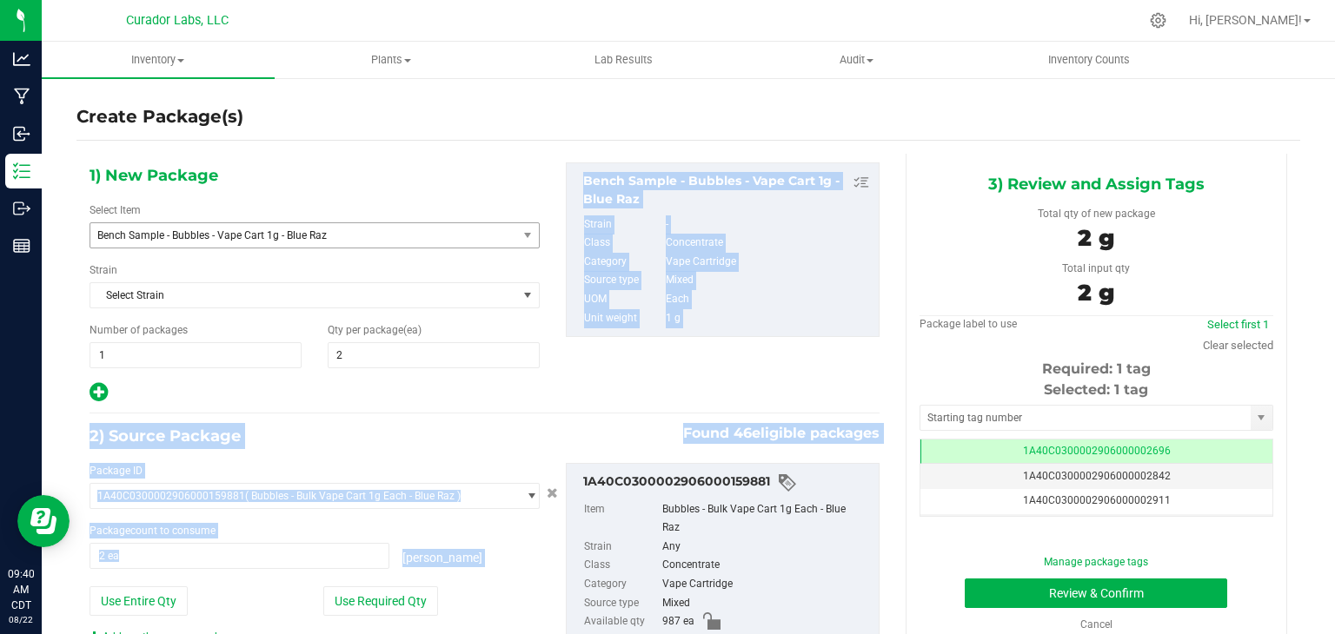
click at [813, 362] on div "1) New Package Select Item Bench Sample - Bubbles - Vape Cart 1g - Blue Raz Ben…" at bounding box center [484, 284] width 816 height 242
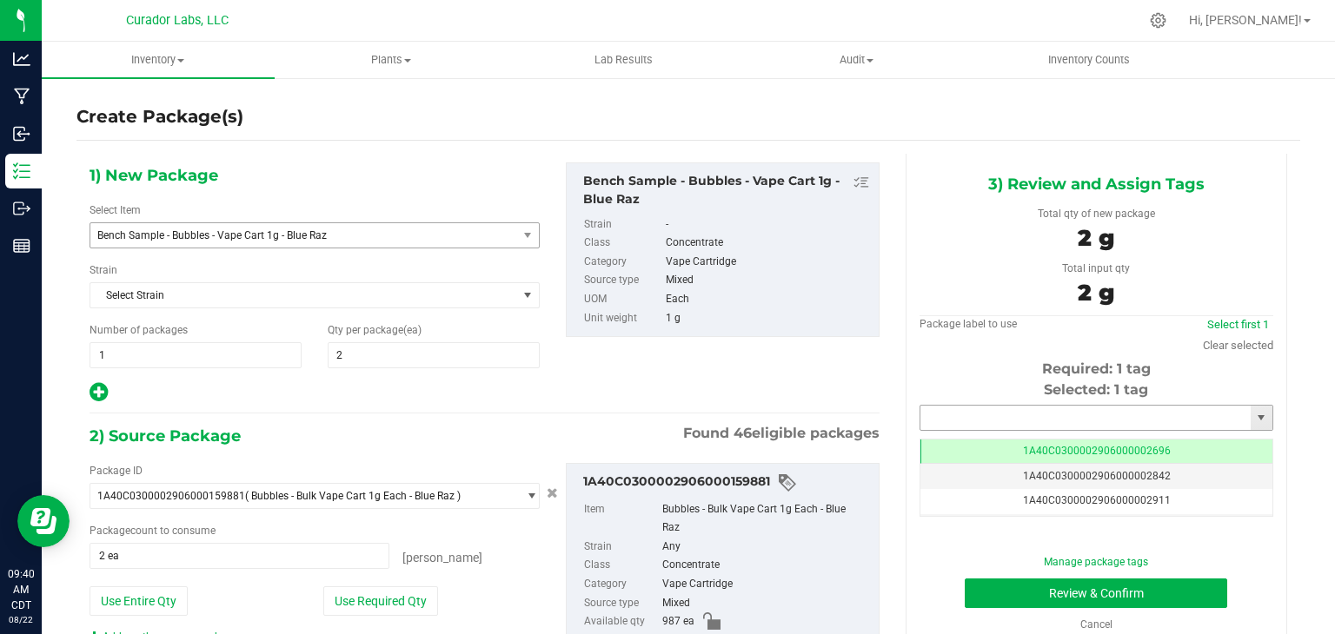
click at [948, 418] on input "text" at bounding box center [1085, 418] width 330 height 24
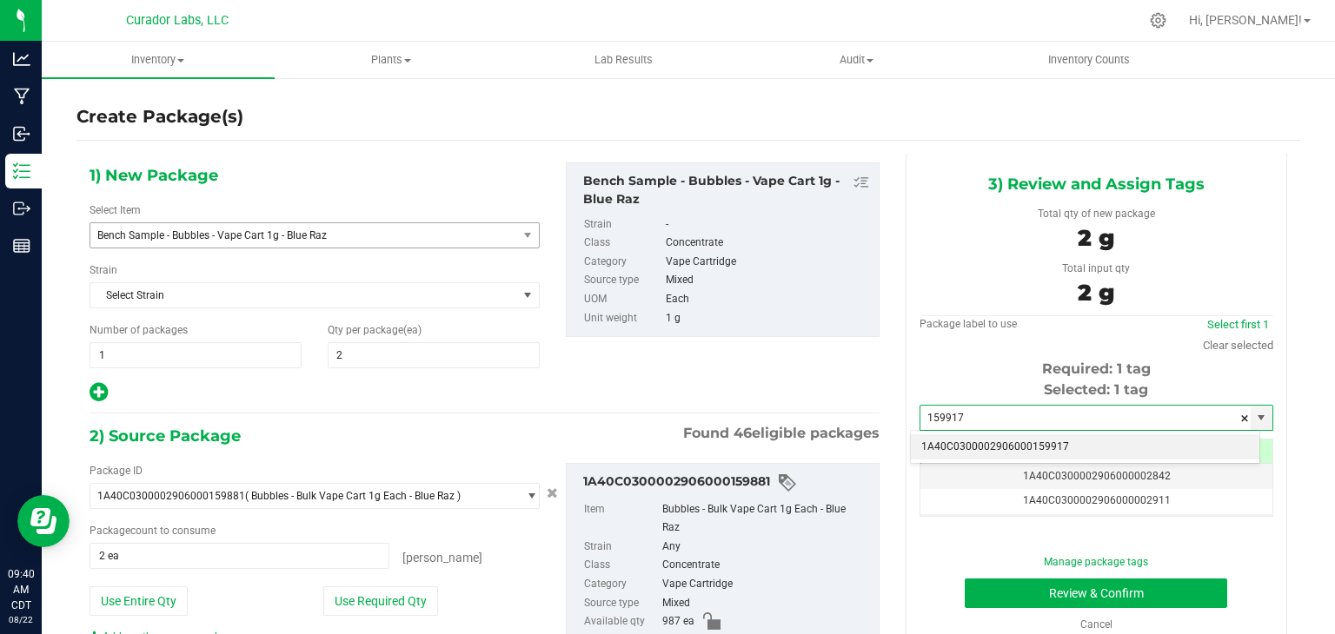
click at [948, 446] on li "1A40C0300002906000159917" at bounding box center [1085, 448] width 349 height 26
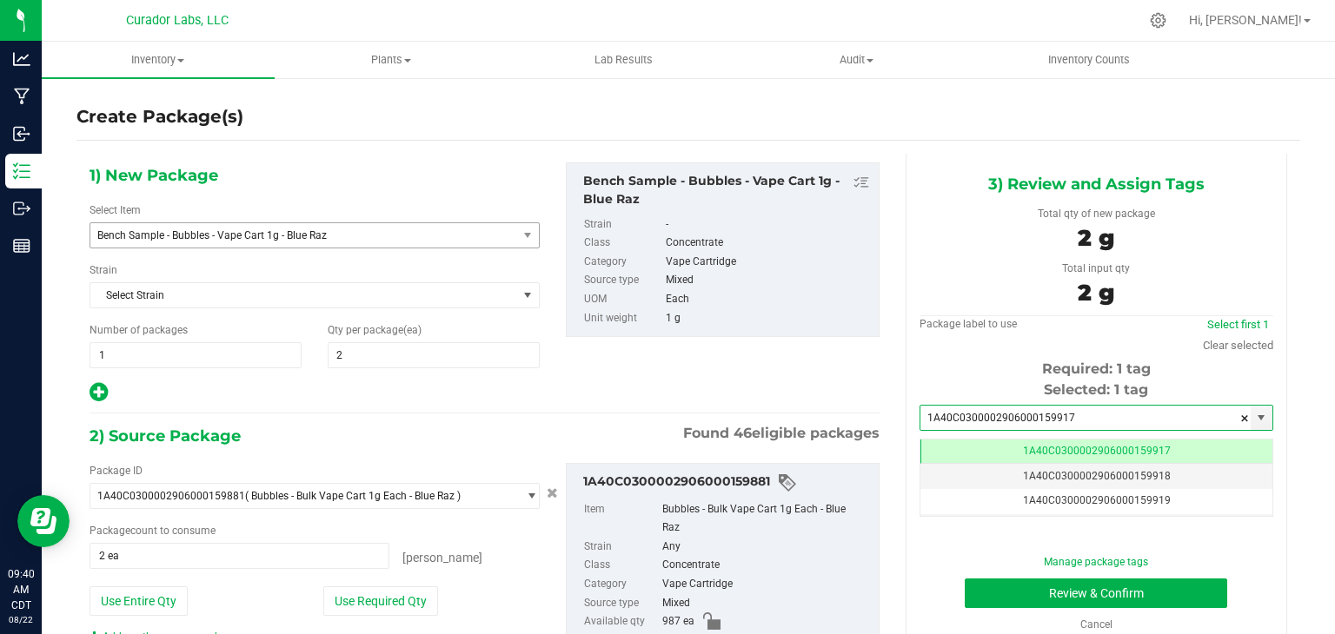
scroll to position [0, 0]
type input "1A40C0300002906000159917"
click at [853, 388] on div "1) New Package Select Item Bench Sample - Bubbles - Vape Cart 1g - Blue Raz Ben…" at bounding box center [484, 284] width 816 height 242
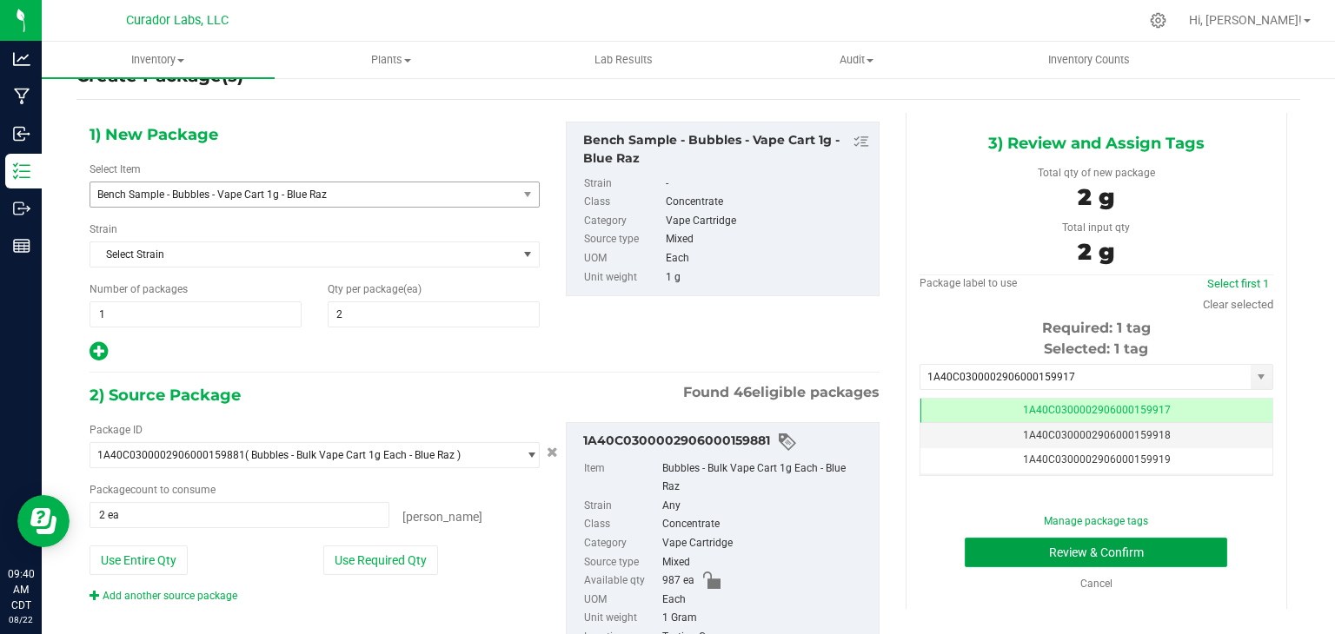
click at [965, 543] on button "Review & Confirm" at bounding box center [1096, 553] width 262 height 30
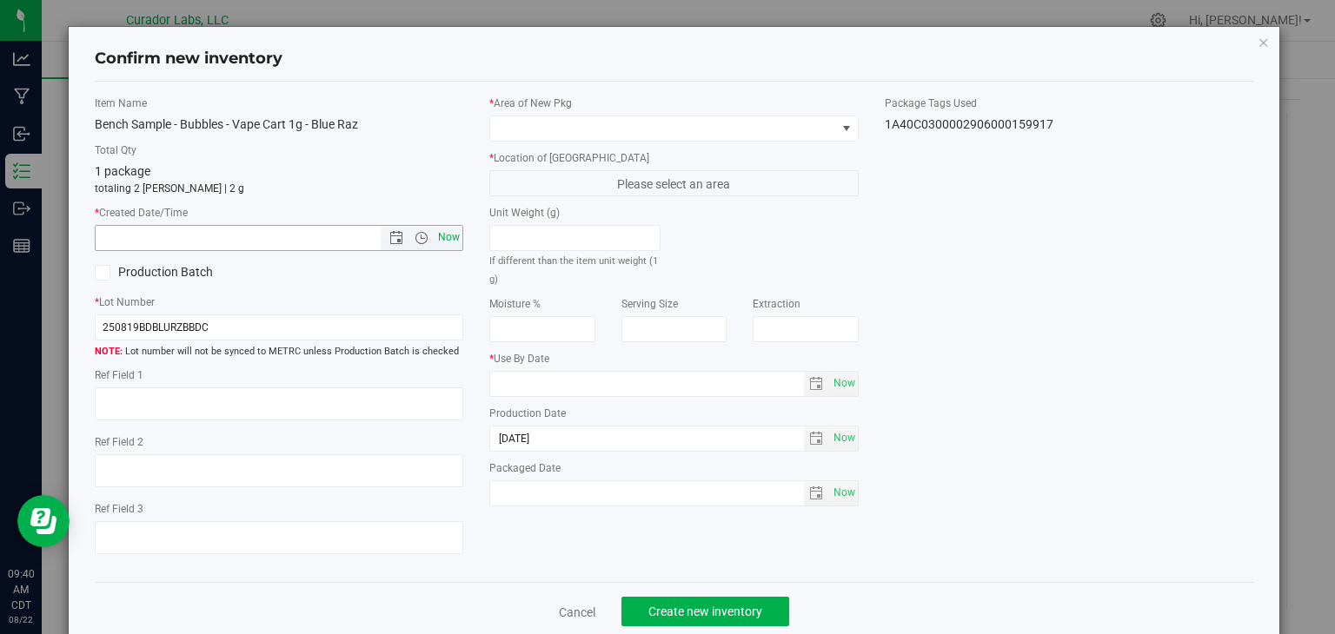
click at [453, 241] on span "Now" at bounding box center [450, 237] width 30 height 25
type input "8/22/2025 9:40 AM"
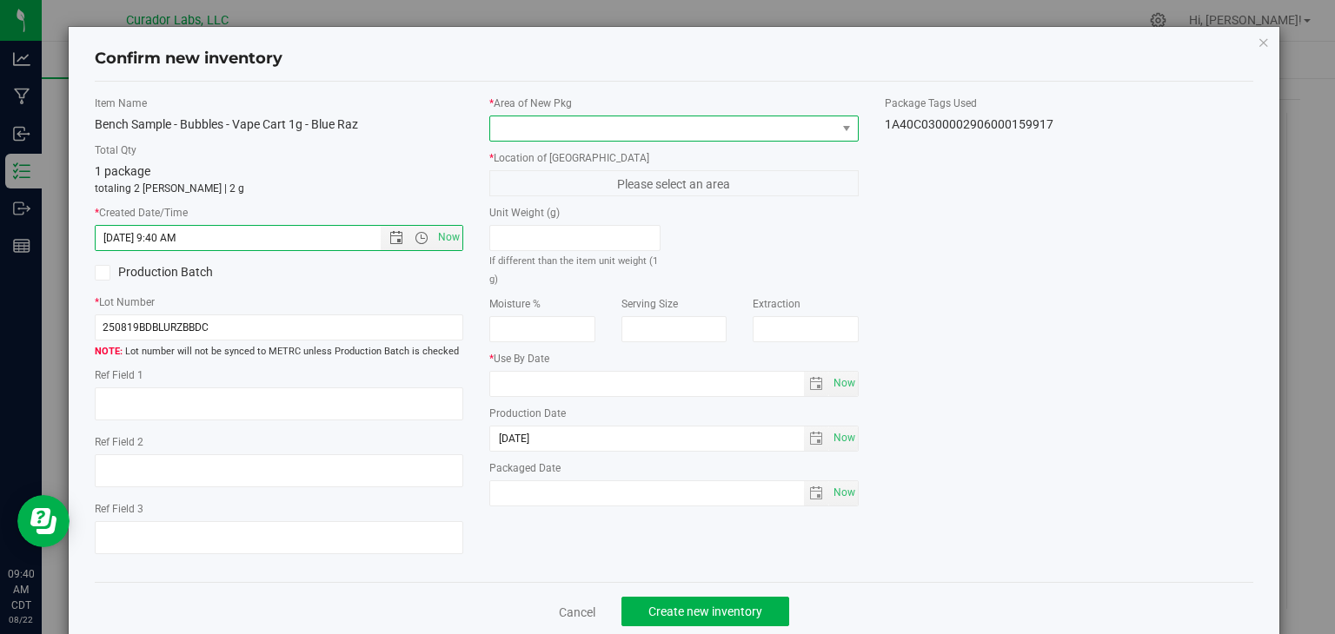
click at [591, 130] on span at bounding box center [663, 128] width 346 height 24
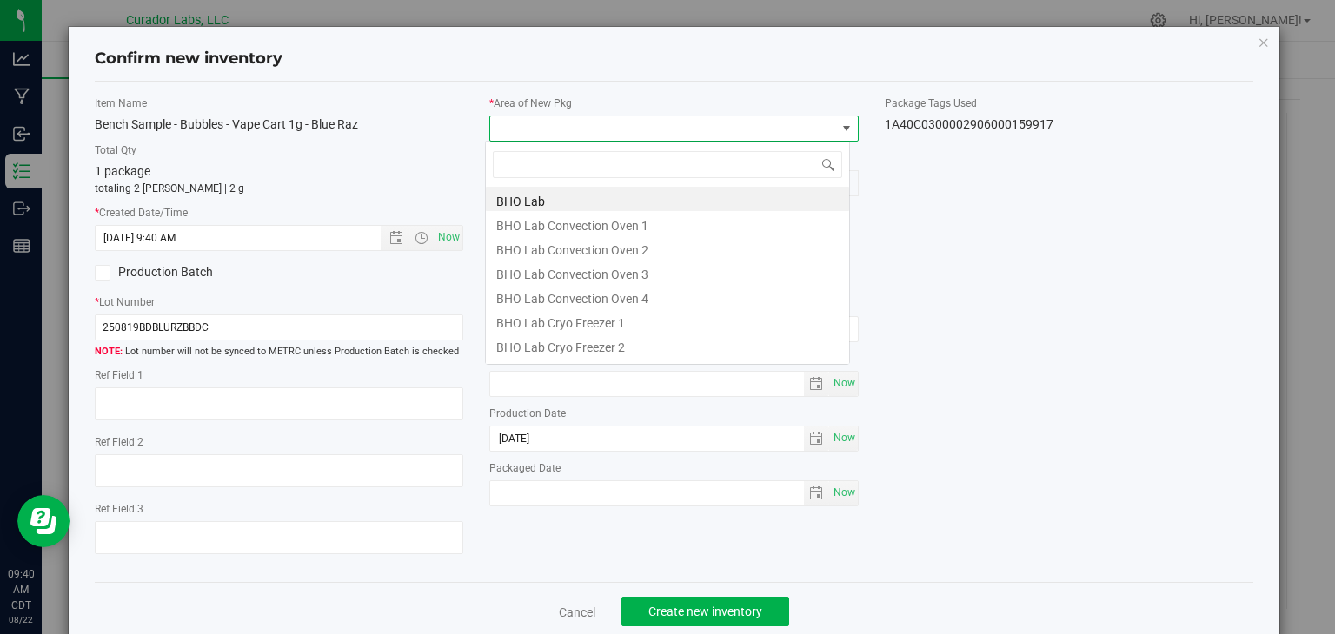
scroll to position [25, 365]
type input "vault"
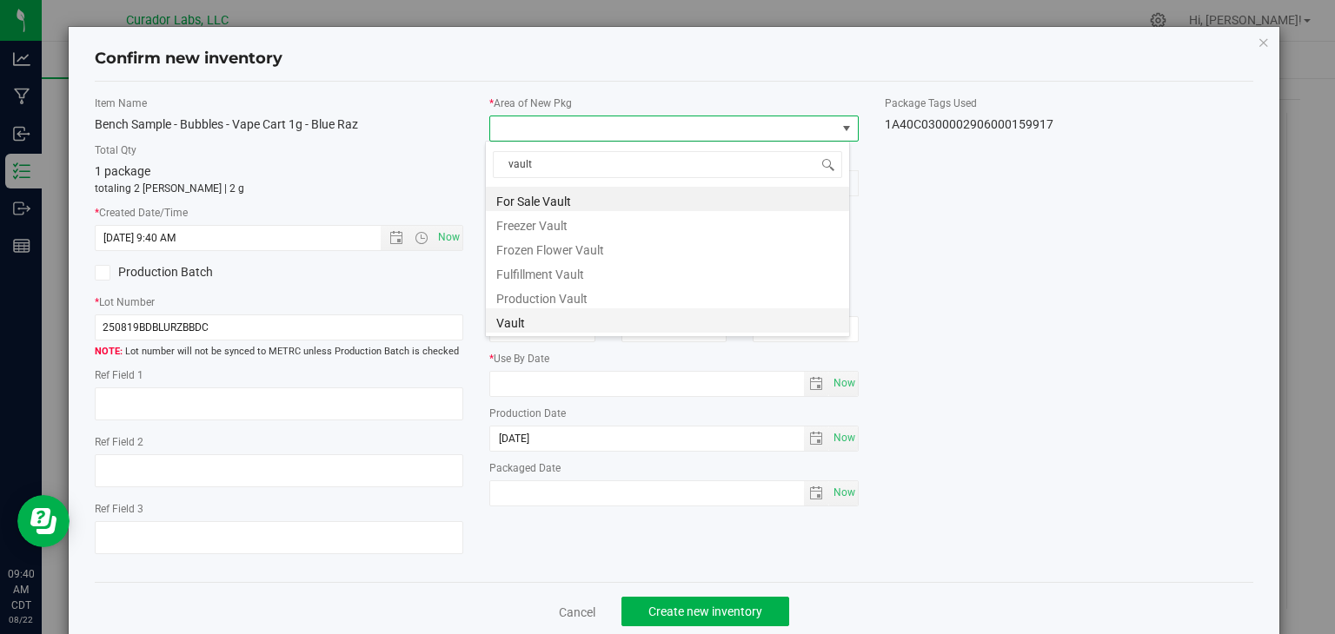
click at [574, 312] on li "Vault" at bounding box center [667, 321] width 363 height 24
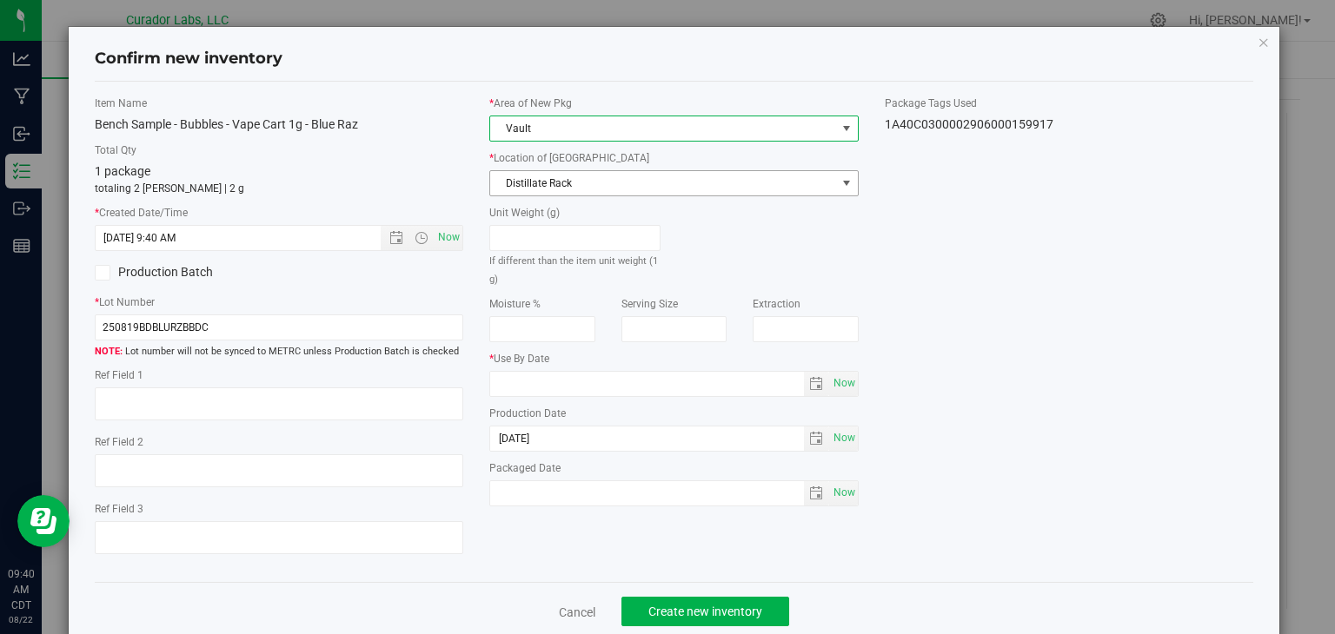
click at [667, 181] on span "Distillate Rack" at bounding box center [663, 183] width 346 height 24
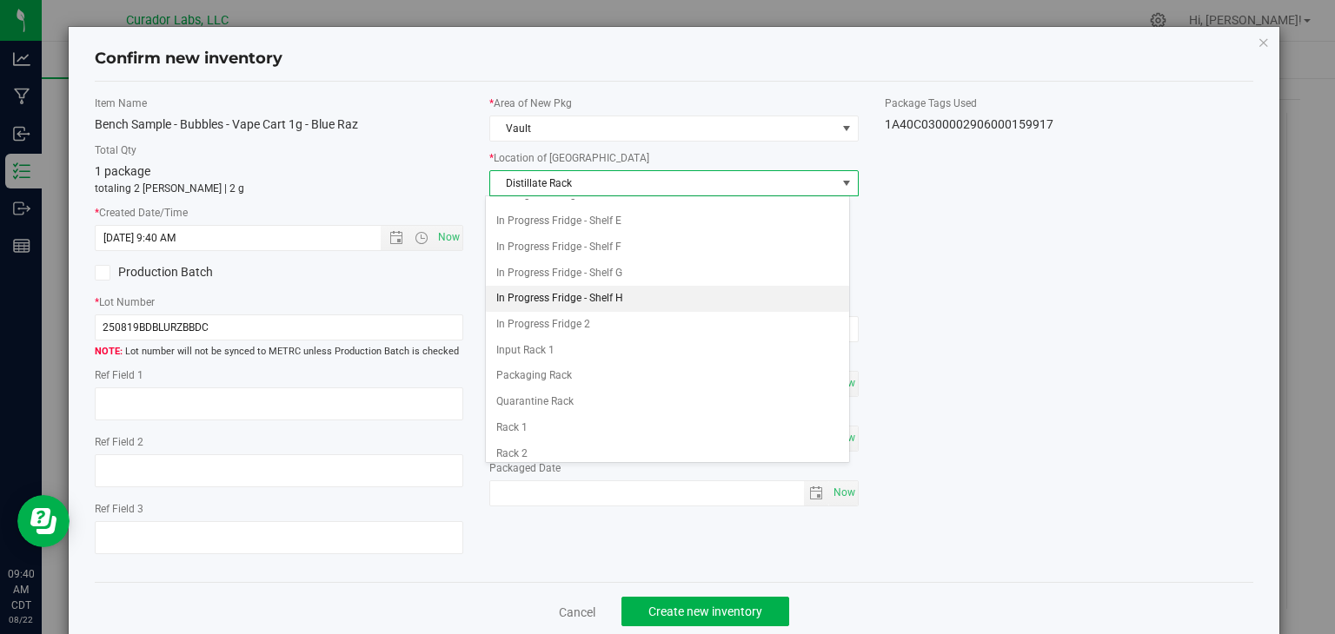
scroll to position [198, 0]
click at [598, 322] on li "In Progress Fridge 2" at bounding box center [667, 324] width 363 height 26
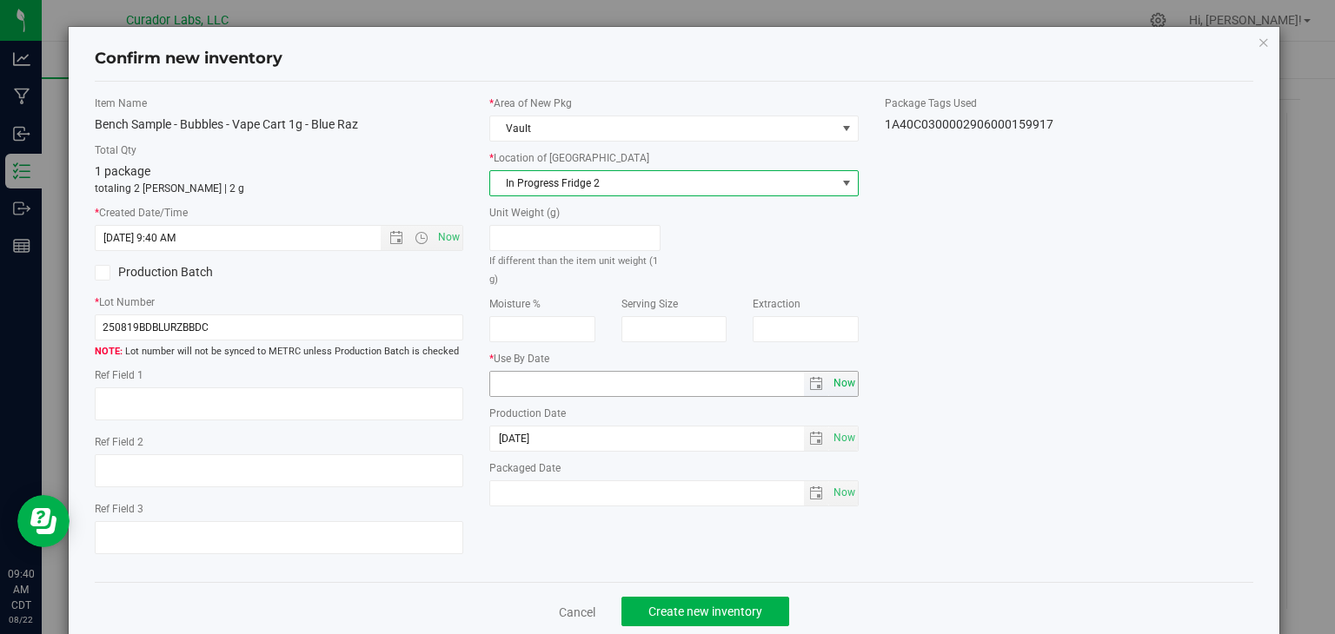
click at [833, 393] on span "Now" at bounding box center [844, 383] width 30 height 25
click at [514, 383] on input "2025-08-22" at bounding box center [647, 384] width 314 height 24
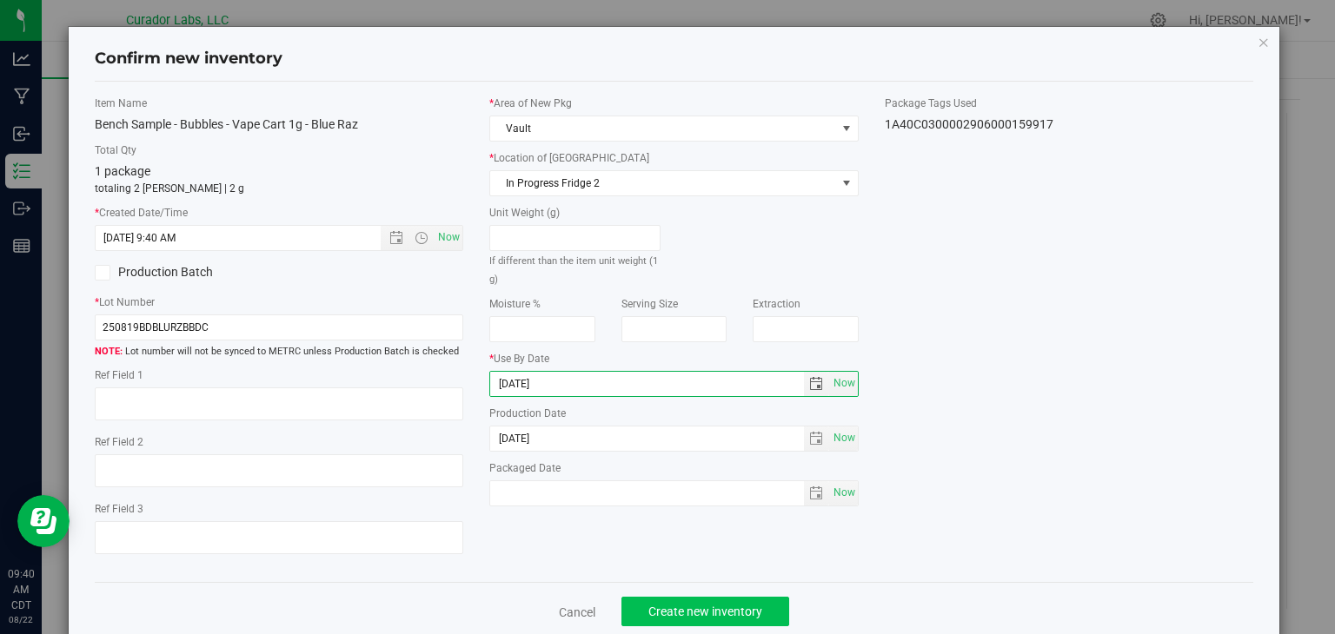
type input "[DATE]"
click at [634, 603] on button "Create new inventory" at bounding box center [705, 612] width 168 height 30
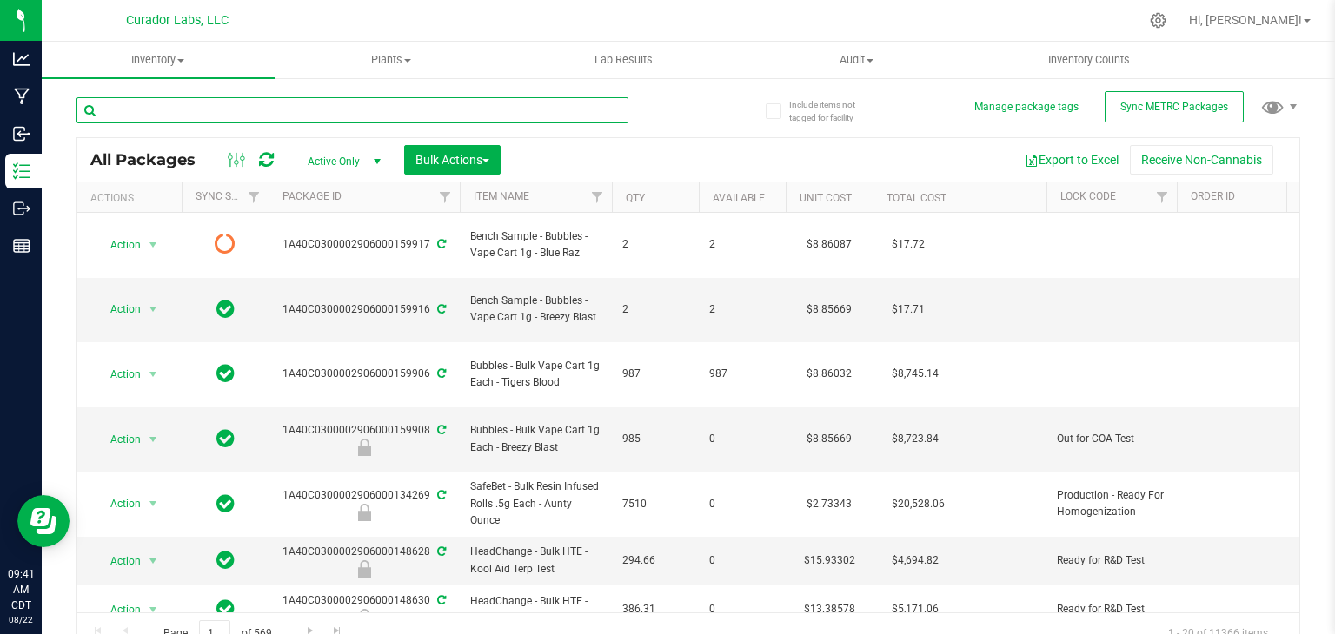
click at [370, 110] on input "text" at bounding box center [352, 110] width 552 height 26
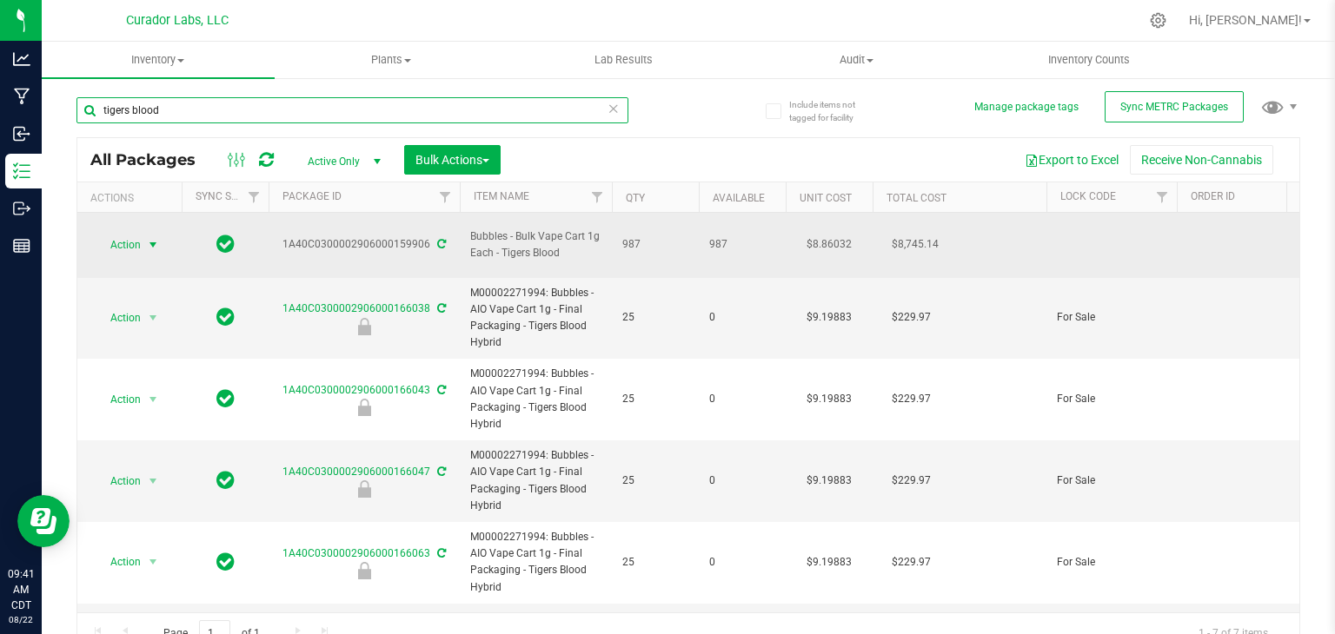
type input "tigers blood"
click at [156, 238] on span "select" at bounding box center [153, 245] width 14 height 14
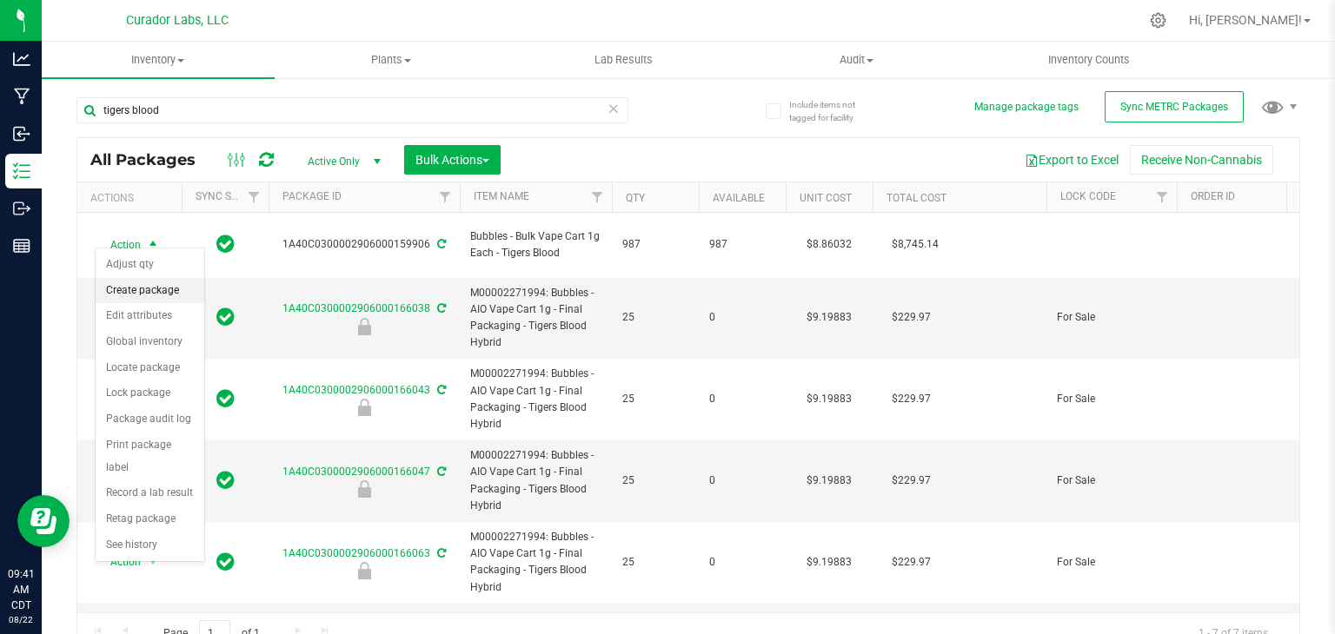
click at [153, 289] on li "Create package" at bounding box center [150, 291] width 109 height 26
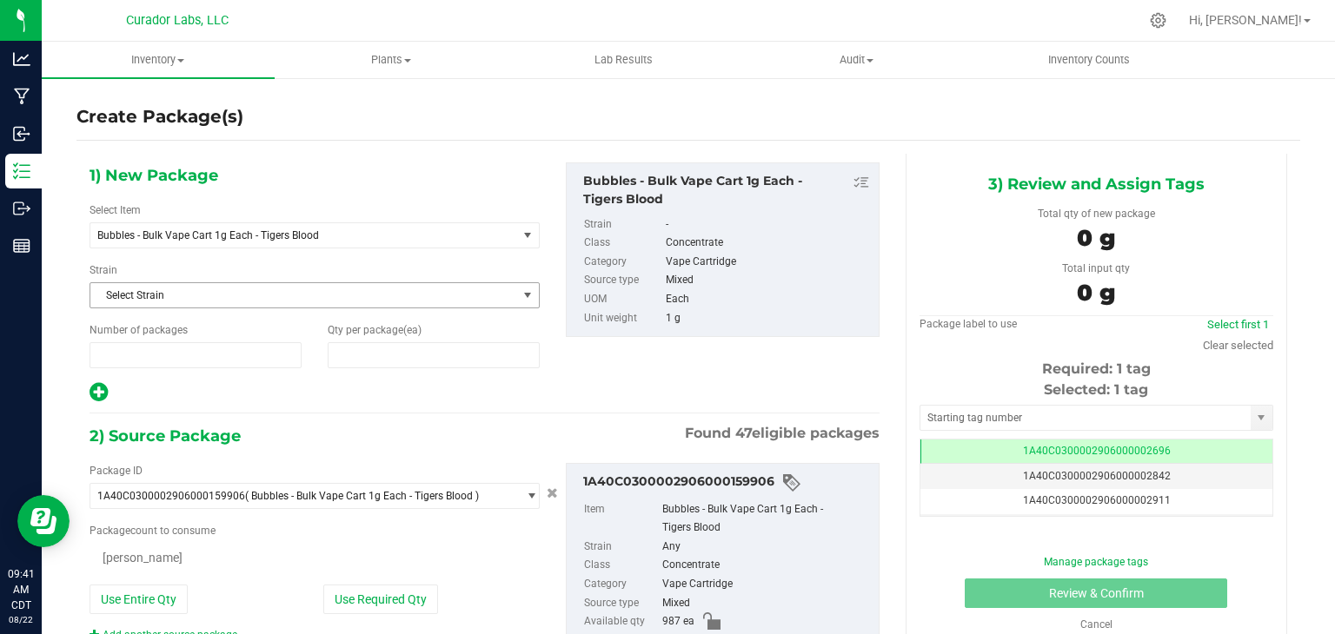
type input "1"
type input "0"
click at [437, 229] on span "Bubbles - Bulk Vape Cart 1g Each - Tigers Blood" at bounding box center [295, 235] width 396 height 12
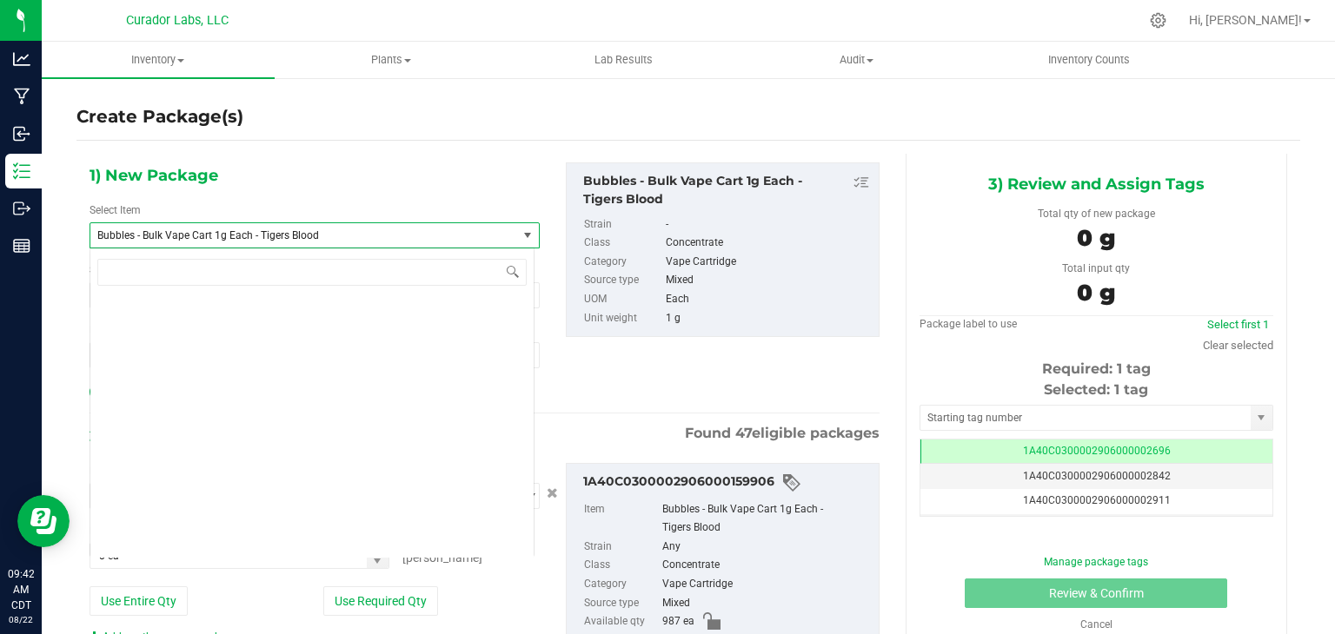
scroll to position [34678, 0]
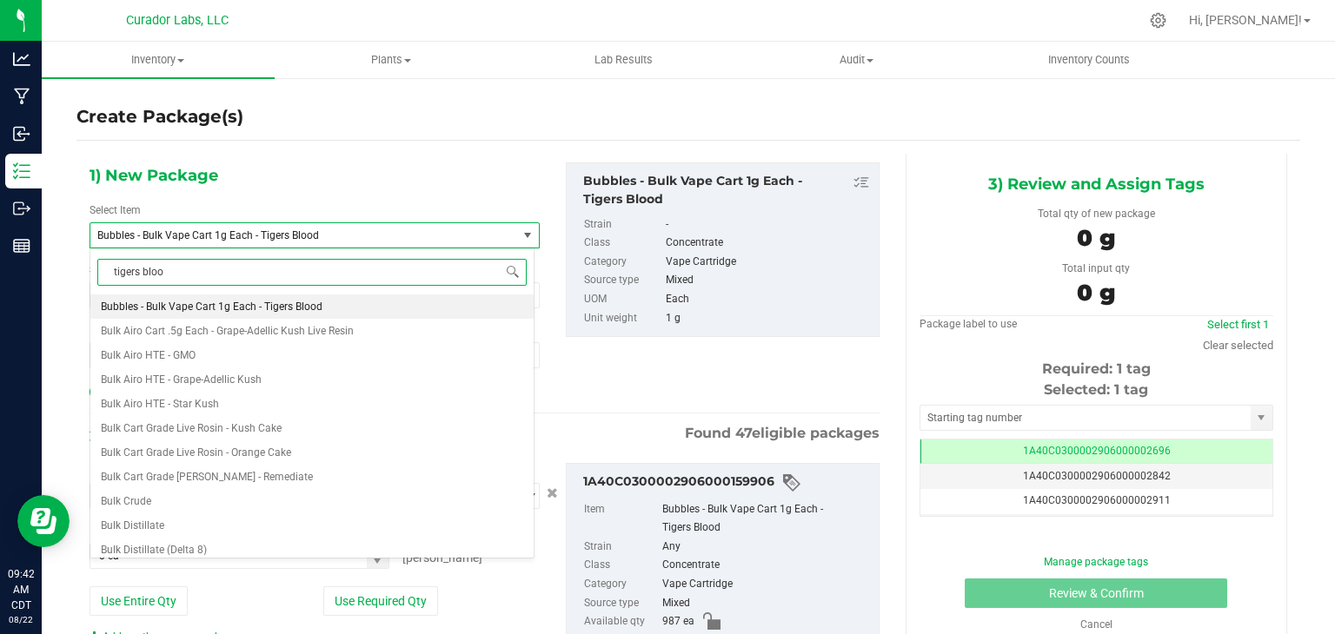
type input "tigers blood"
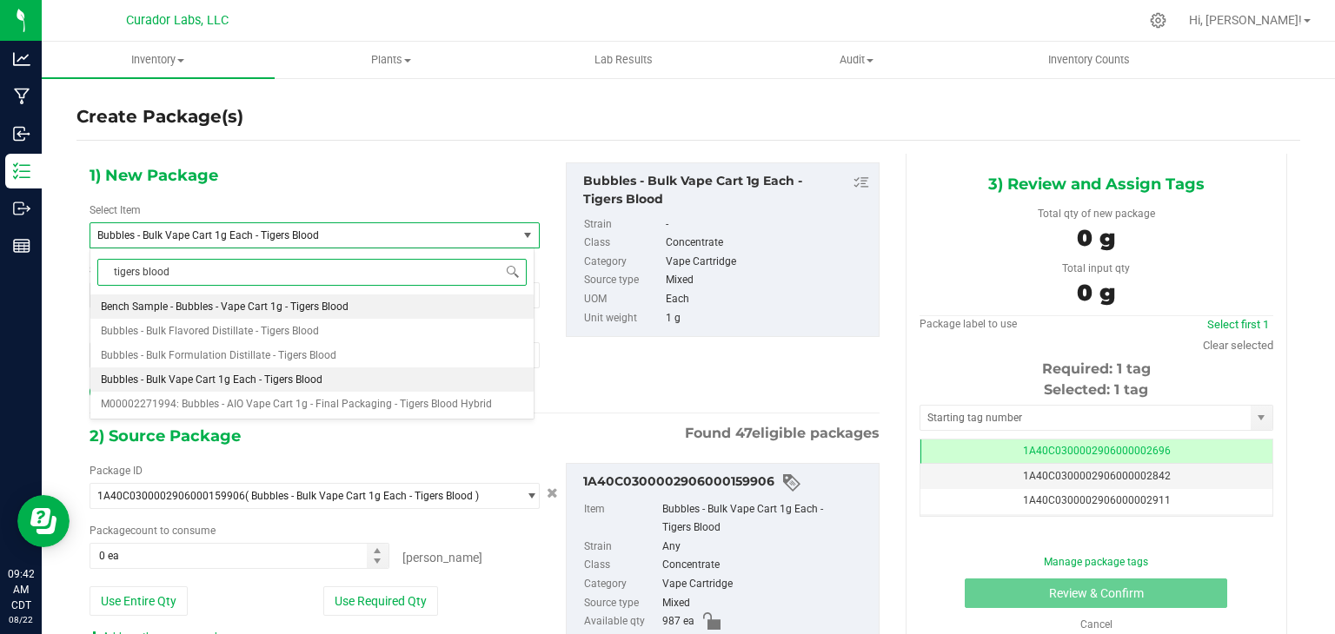
click at [353, 307] on li "Bench Sample - Bubbles - Vape Cart 1g - Tigers Blood" at bounding box center [311, 307] width 443 height 24
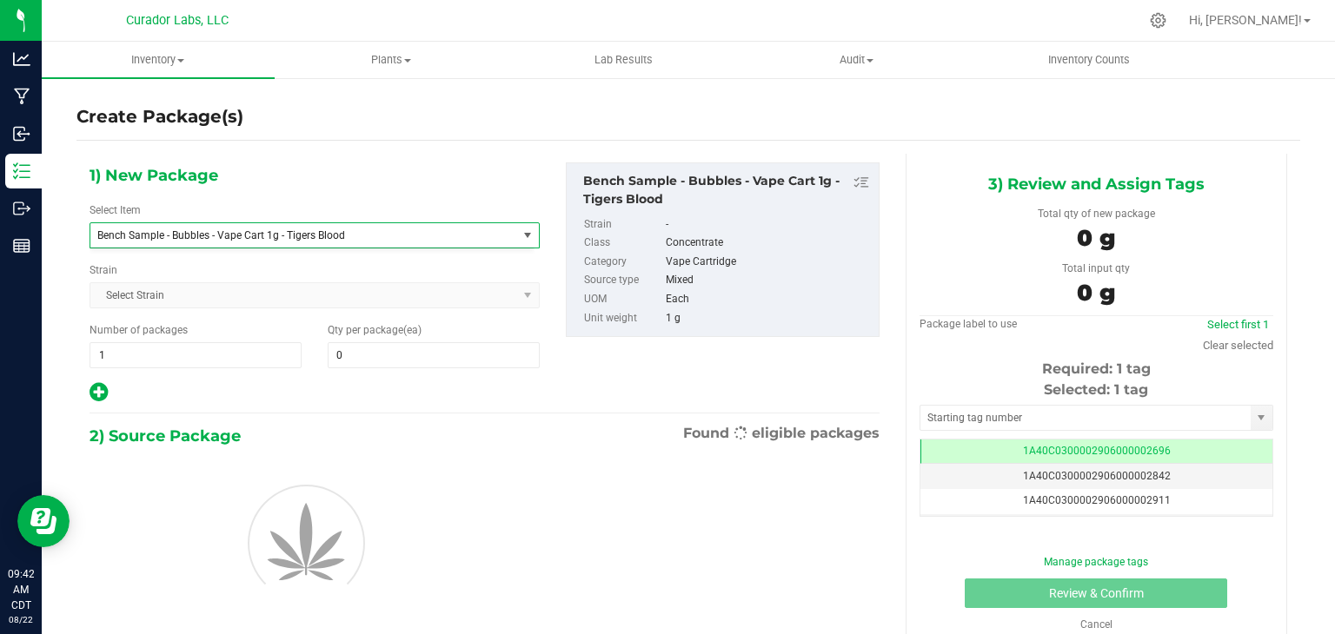
type input "0"
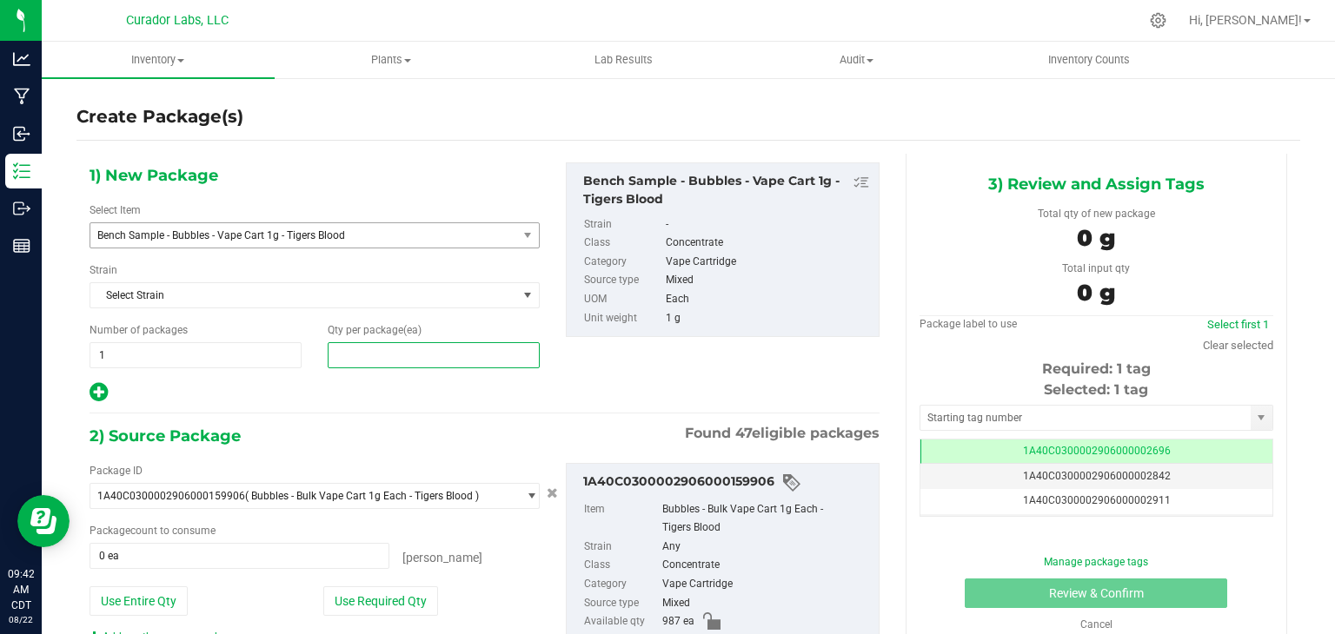
click at [426, 359] on span at bounding box center [434, 355] width 212 height 26
type input "2"
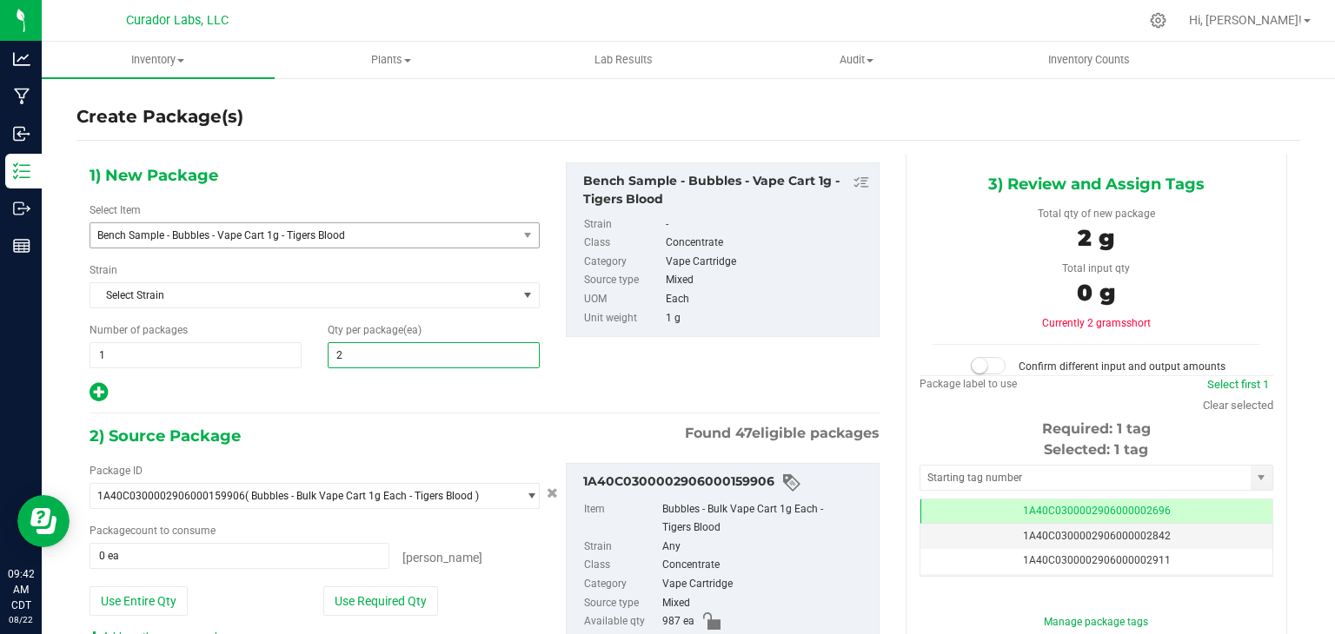
type input "2"
click at [614, 390] on div "1) New Package Select Item Bench Sample - Bubbles - Vape Cart 1g - Tigers Blood…" at bounding box center [484, 284] width 816 height 242
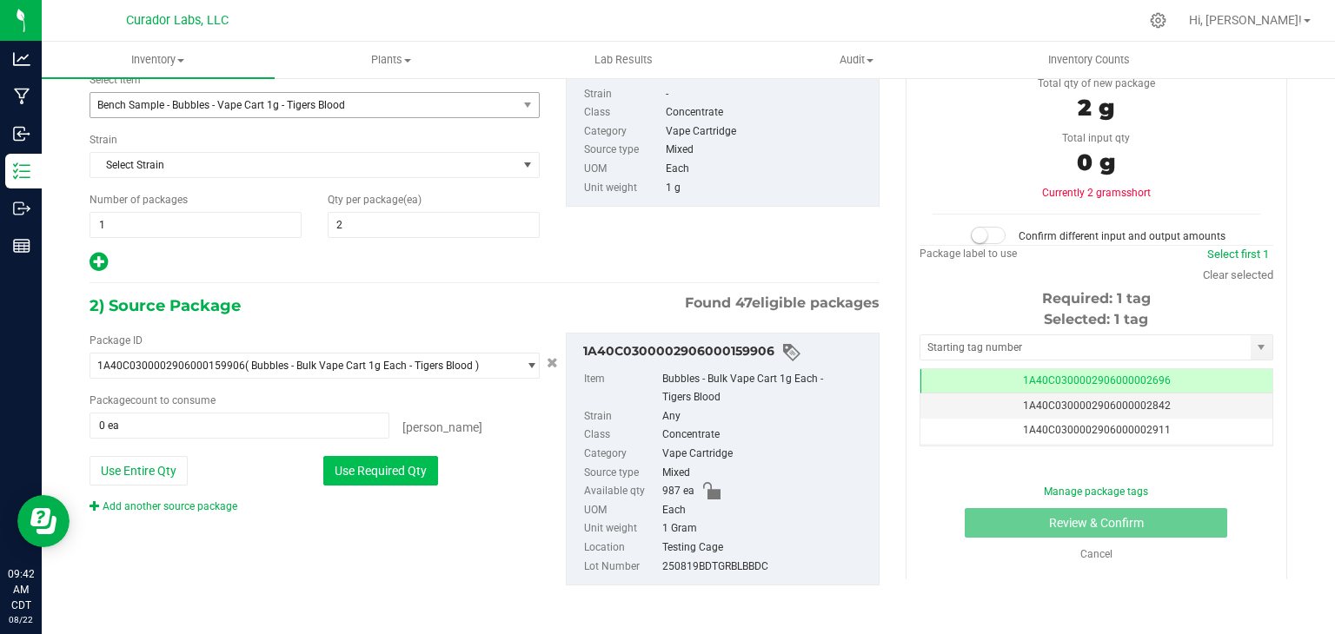
click at [420, 463] on button "Use Required Qty" at bounding box center [380, 471] width 115 height 30
type input "2 ea"
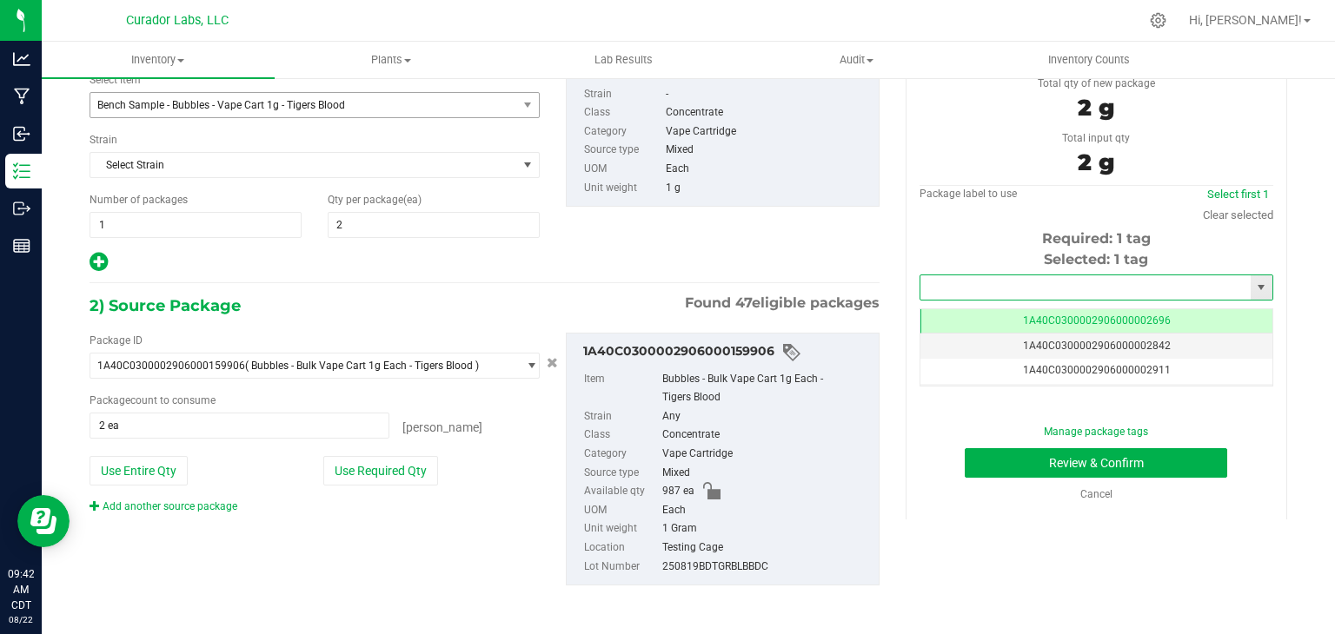
click at [999, 281] on input "text" at bounding box center [1085, 288] width 330 height 24
click at [980, 309] on li "1A40C0300002906000159918" at bounding box center [1085, 316] width 349 height 26
type input "1A40C0300002906000159918"
click at [825, 260] on div "1) New Package Select Item Bench Sample - Bubbles - Vape Cart 1g - Tigers Blood…" at bounding box center [484, 153] width 816 height 242
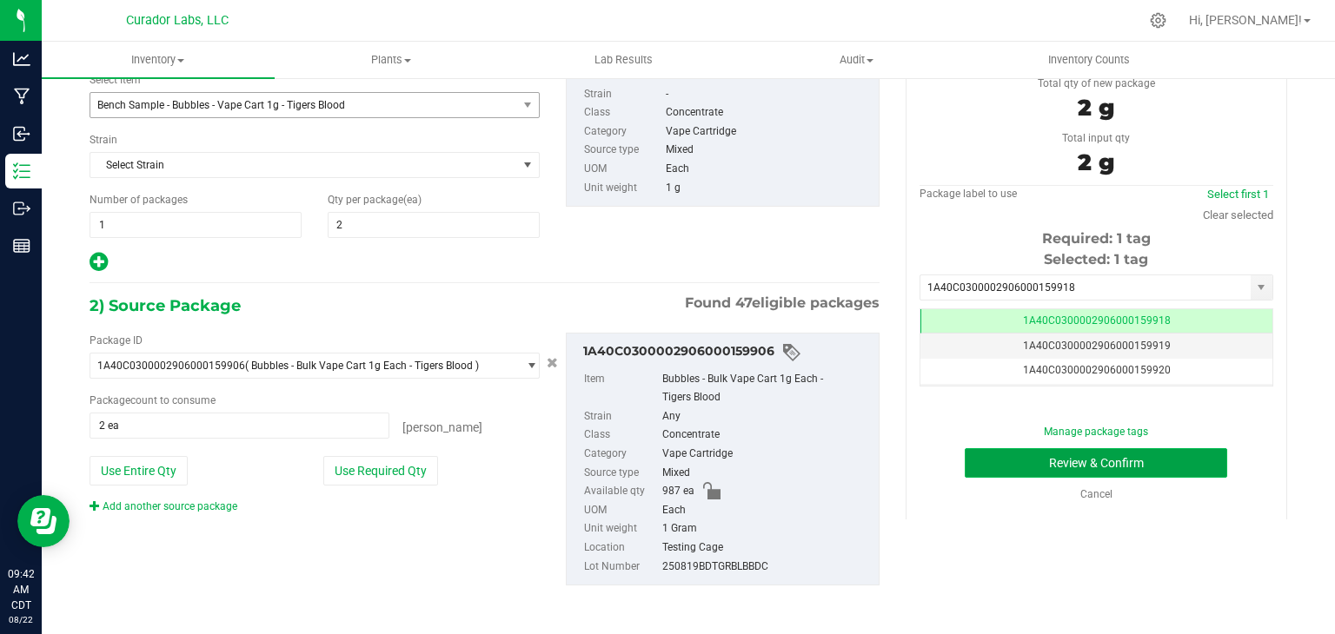
click at [993, 473] on button "Review & Confirm" at bounding box center [1096, 463] width 262 height 30
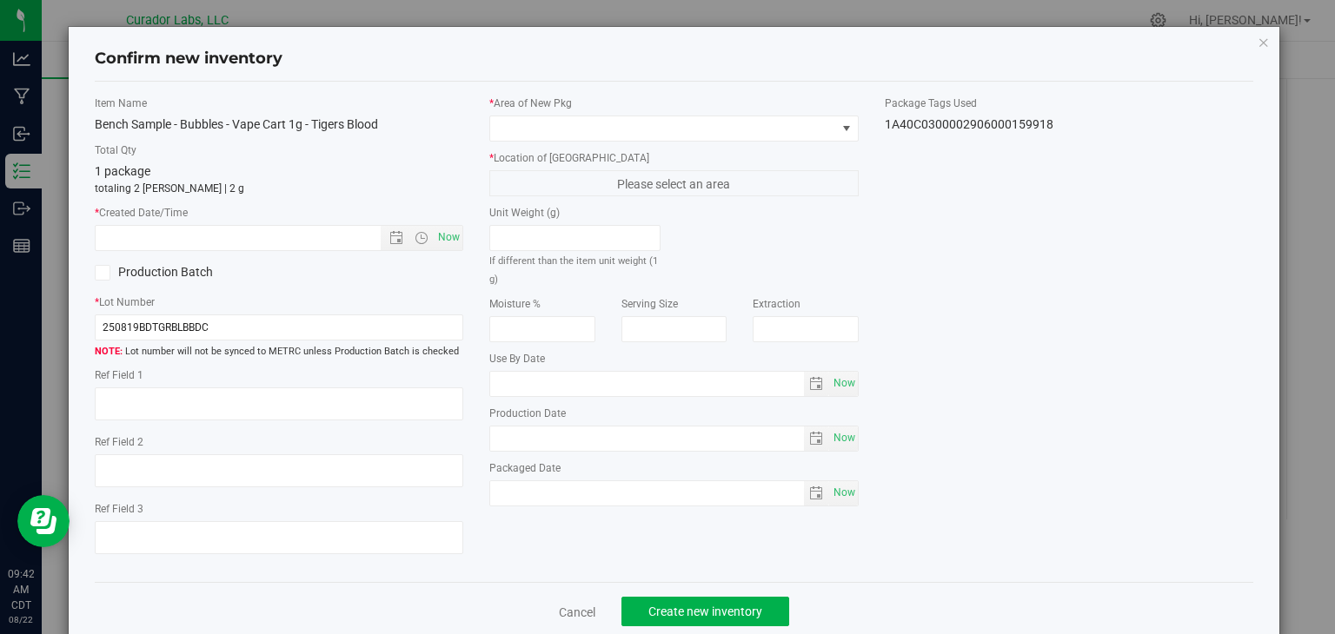
type input "2025-08-22"
click at [449, 235] on span "Now" at bounding box center [450, 237] width 30 height 25
type input "8/22/2025 9:42 AM"
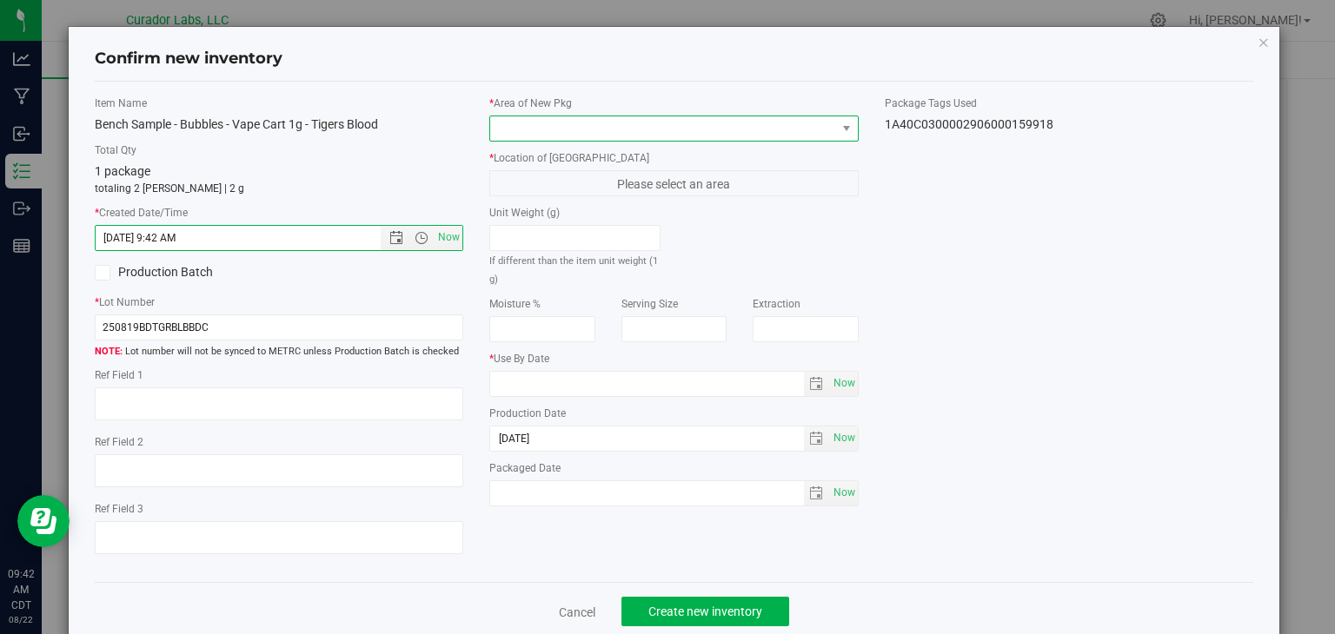
click at [553, 132] on span at bounding box center [663, 128] width 346 height 24
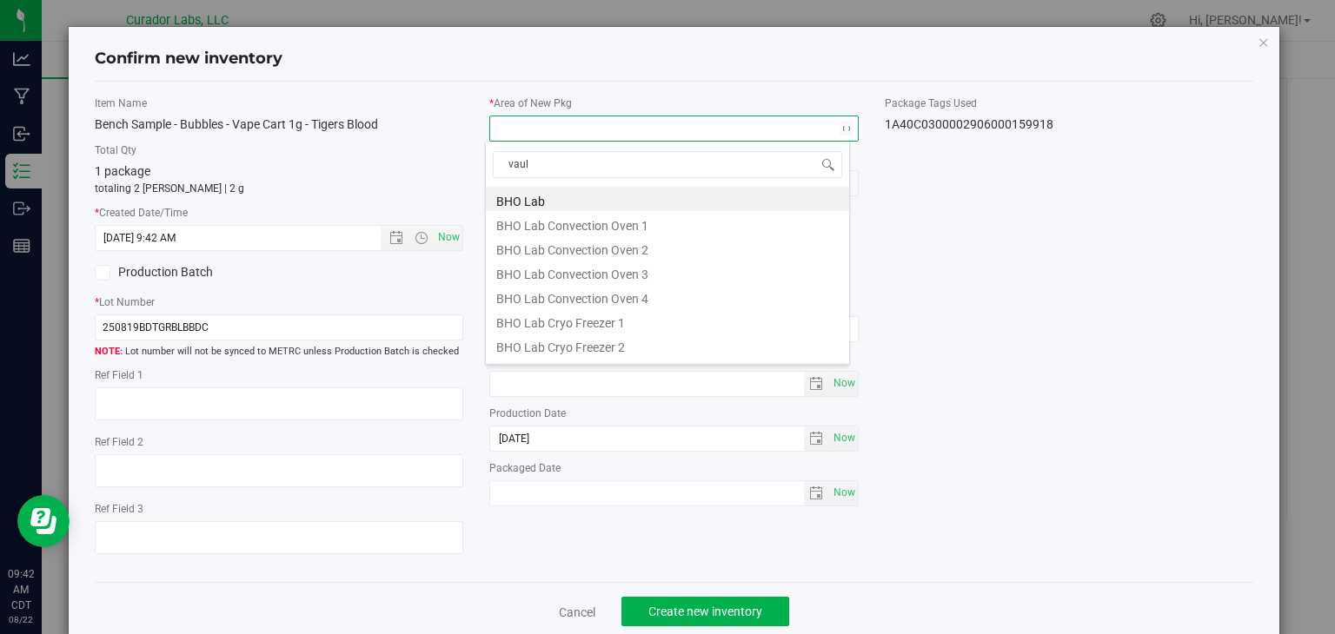
type input "vault"
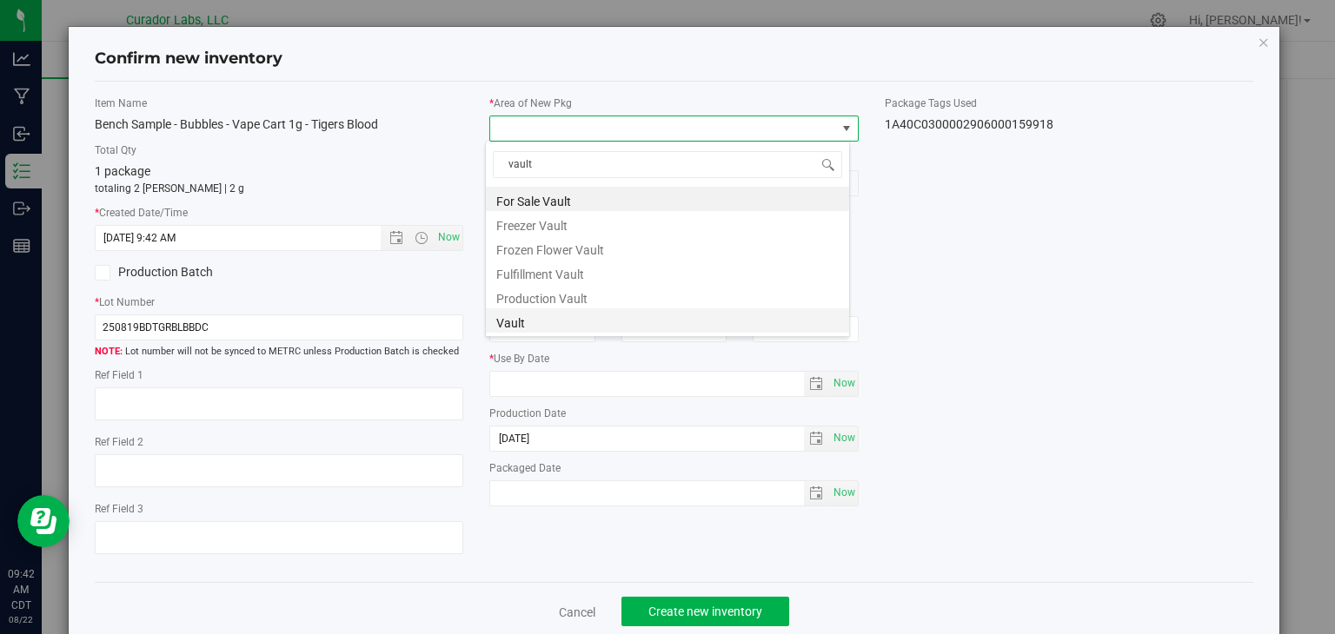
click at [561, 315] on li "Vault" at bounding box center [667, 321] width 363 height 24
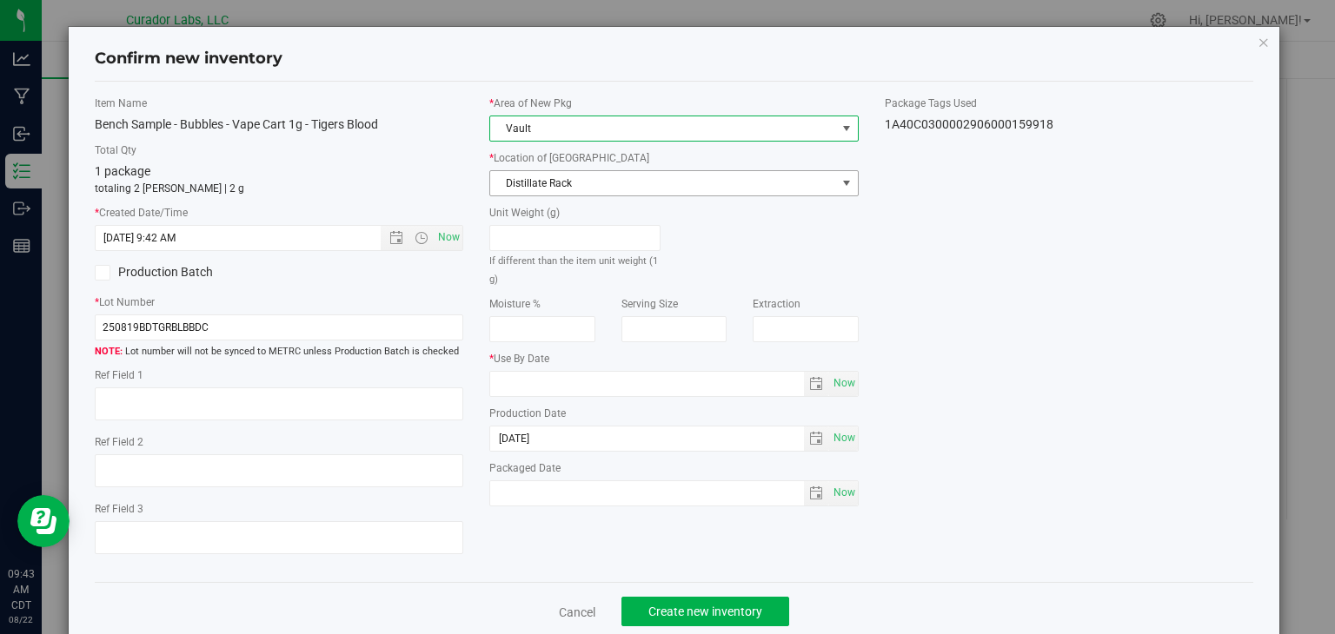
click at [677, 189] on span "Distillate Rack" at bounding box center [663, 183] width 346 height 24
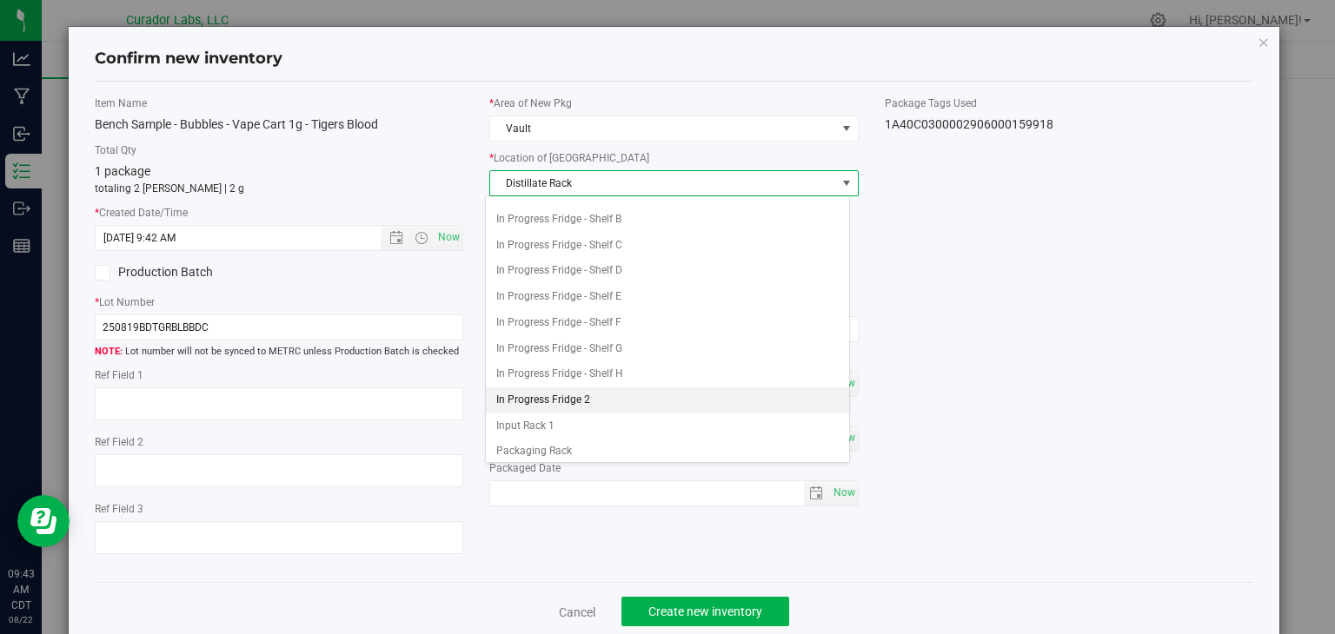
click at [582, 391] on li "In Progress Fridge 2" at bounding box center [667, 401] width 363 height 26
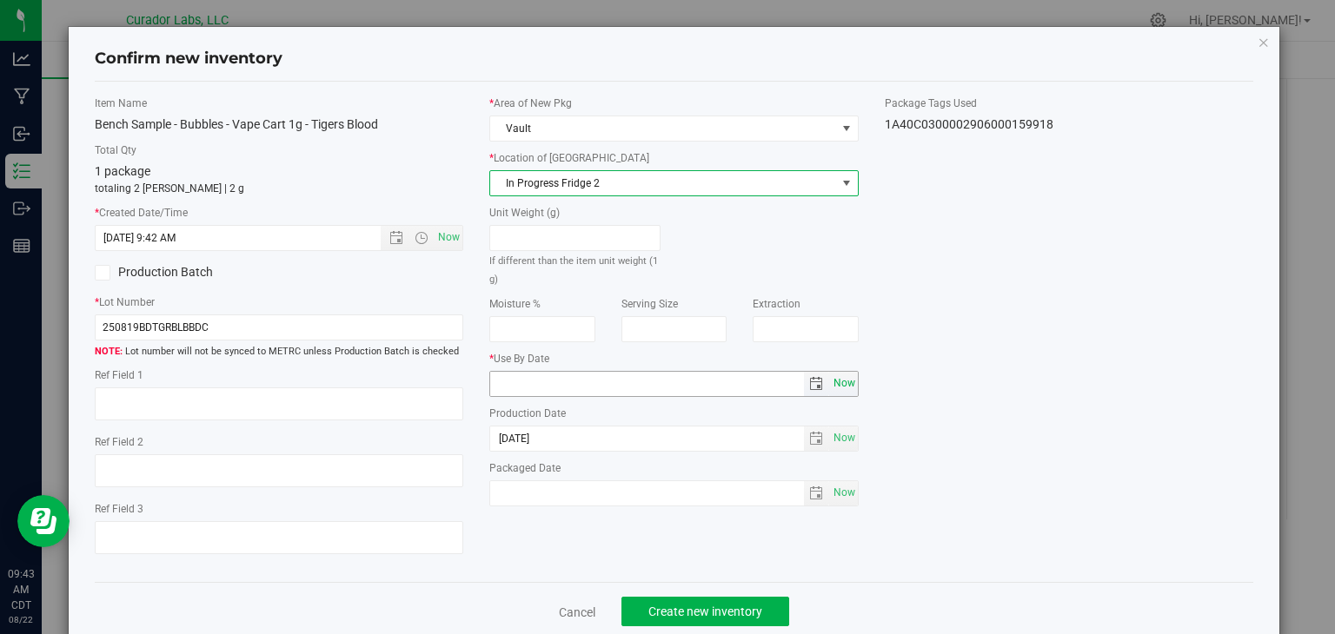
click at [833, 384] on span "Now" at bounding box center [844, 383] width 30 height 25
click at [515, 382] on input "2025-08-22" at bounding box center [647, 384] width 314 height 24
type input "[DATE]"
click at [481, 548] on div "Item Name Bench Sample - Bubbles - Vape Cart 1g - Tigers Blood Total Qty 1 pack…" at bounding box center [674, 333] width 1185 height 474
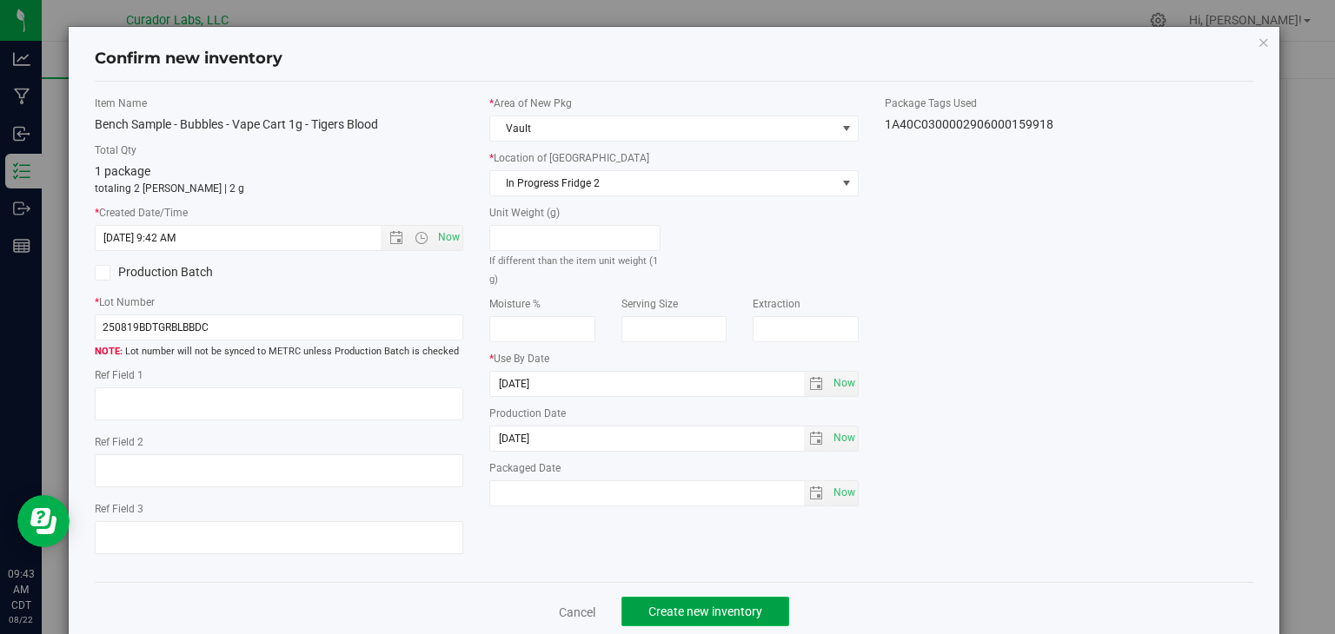
click at [671, 605] on span "Create new inventory" at bounding box center [705, 612] width 114 height 14
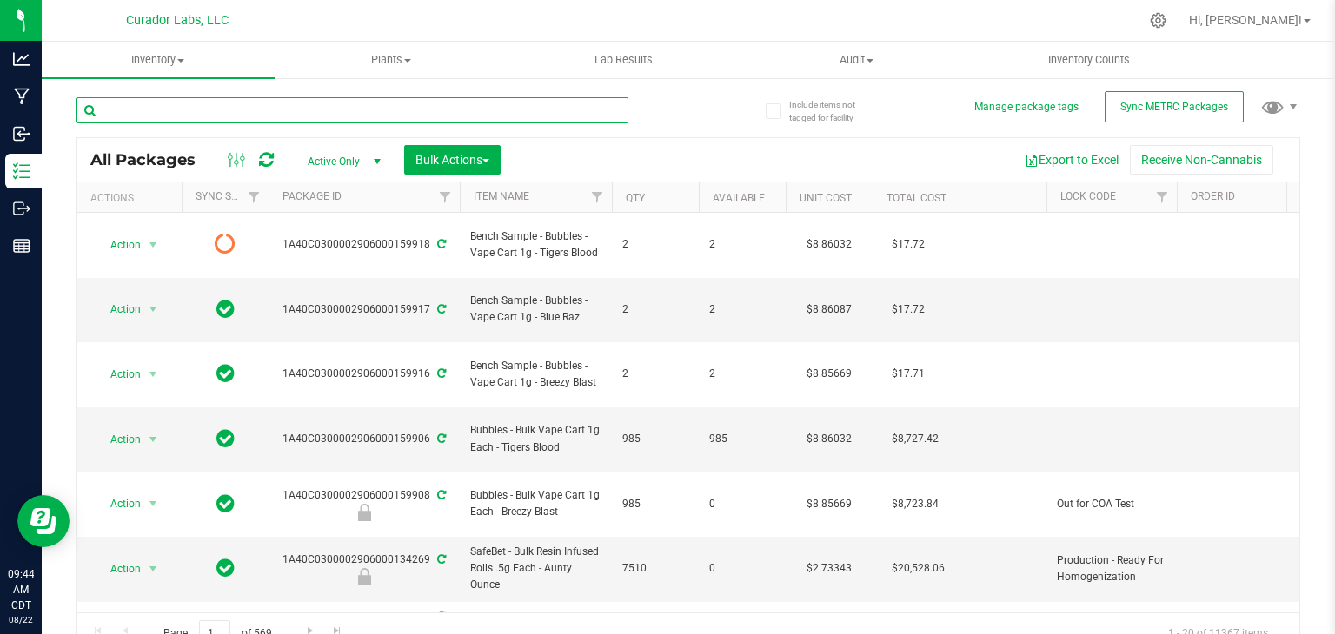
click at [405, 102] on input "text" at bounding box center [352, 110] width 552 height 26
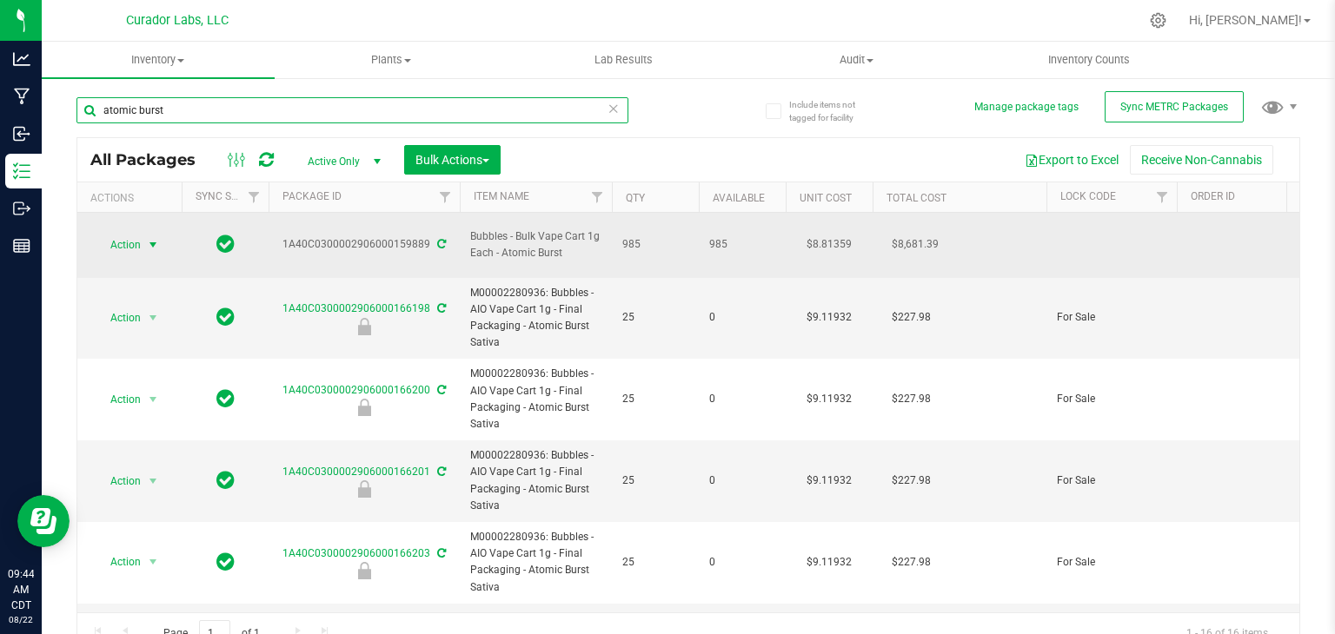
type input "atomic burst"
click at [127, 234] on span "Action" at bounding box center [118, 245] width 47 height 24
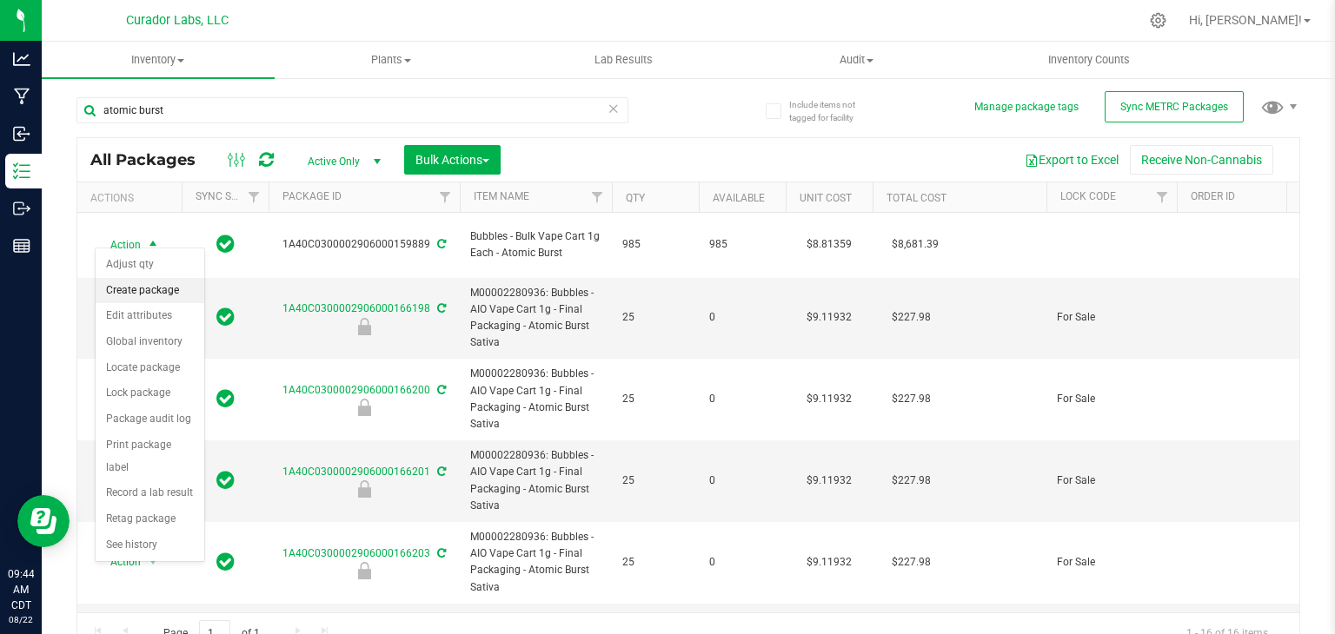
click at [146, 284] on li "Create package" at bounding box center [150, 291] width 109 height 26
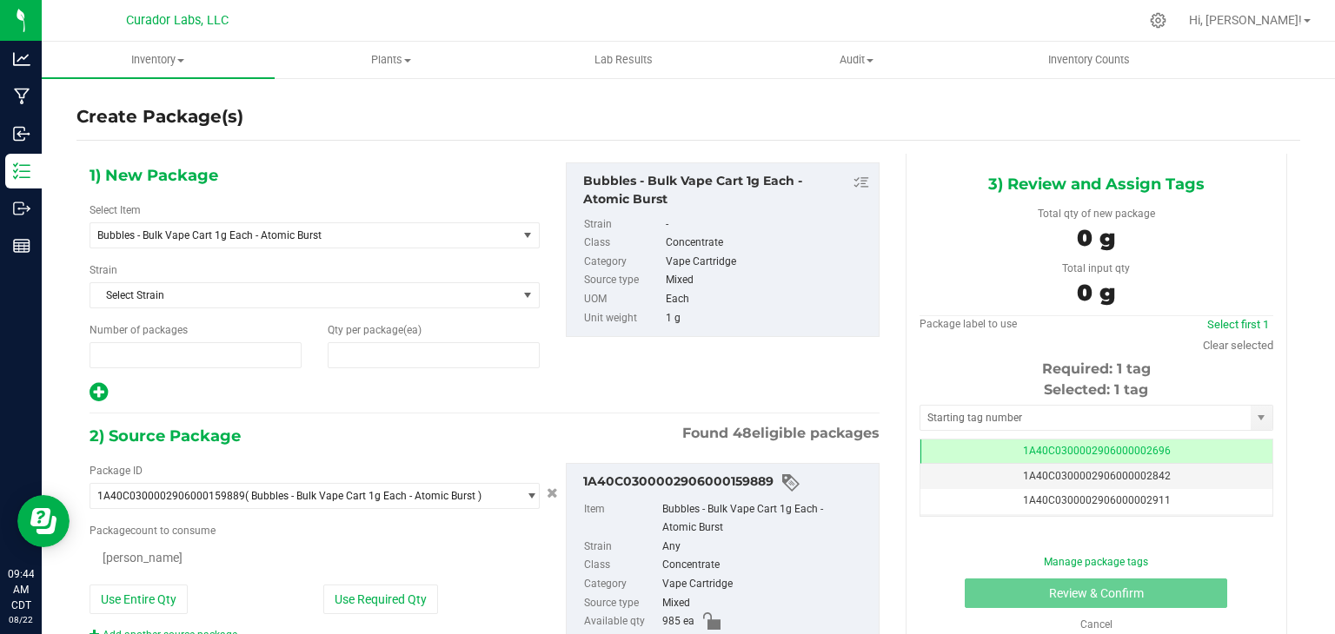
type input "1"
type input "0"
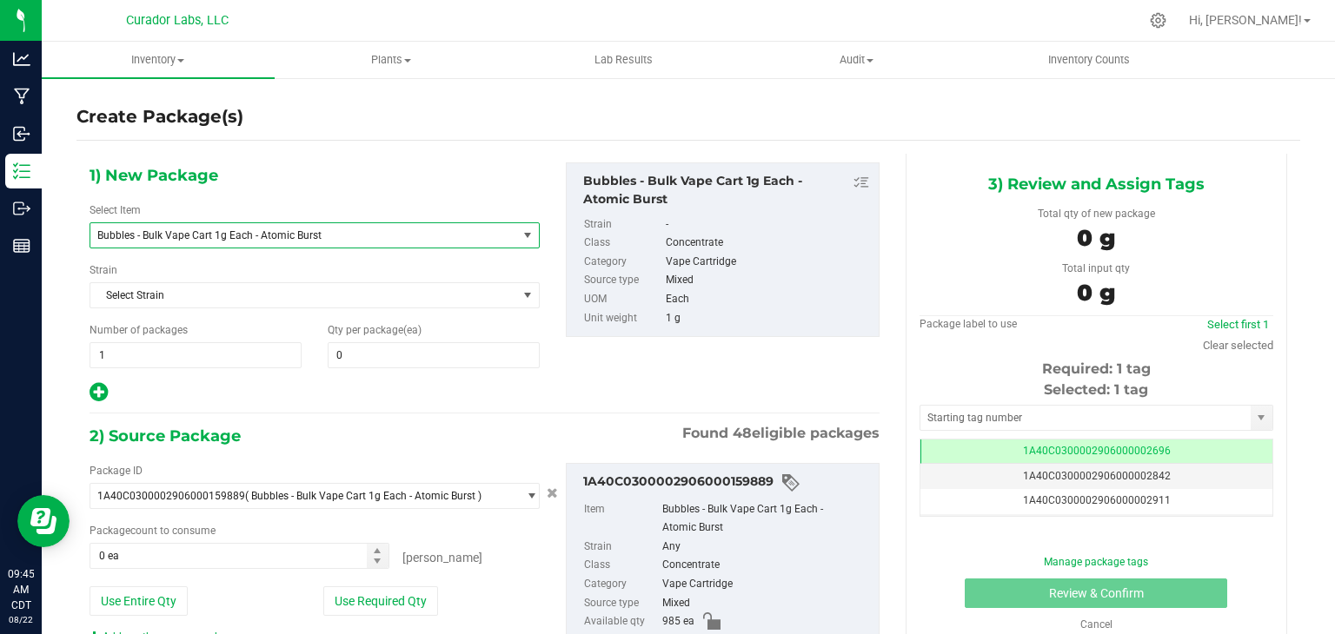
click at [369, 242] on span "Bubbles - Bulk Vape Cart 1g Each - Atomic Burst" at bounding box center [303, 235] width 427 height 24
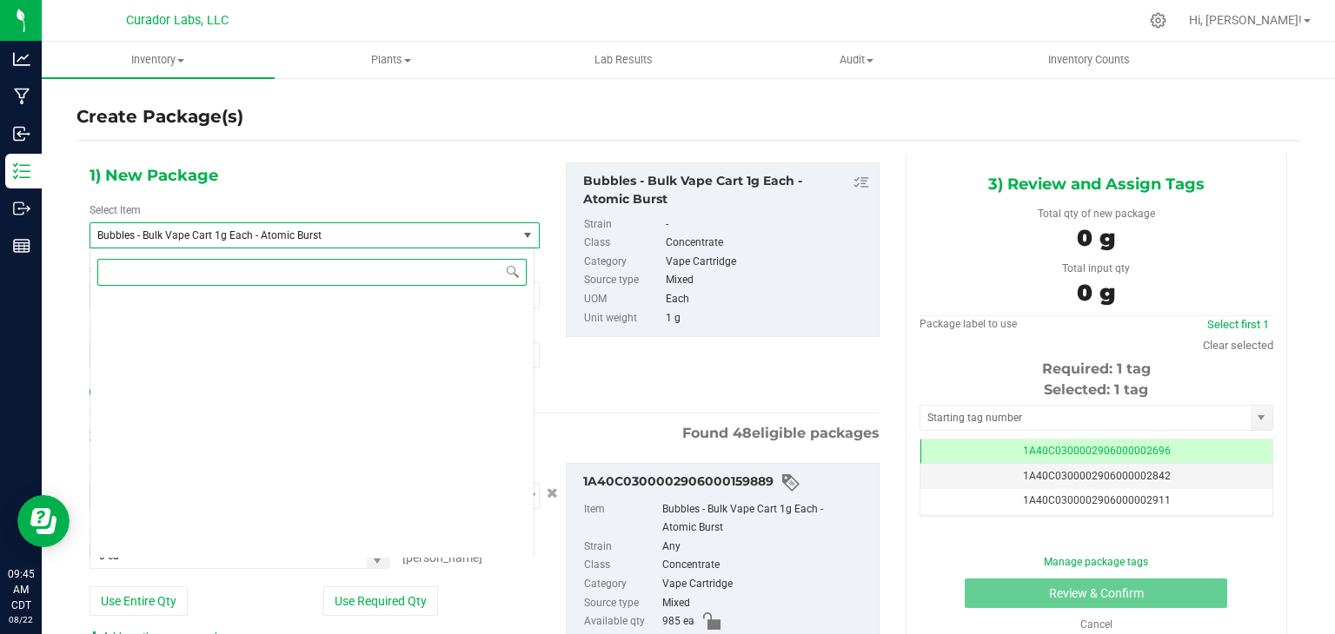
scroll to position [34605, 0]
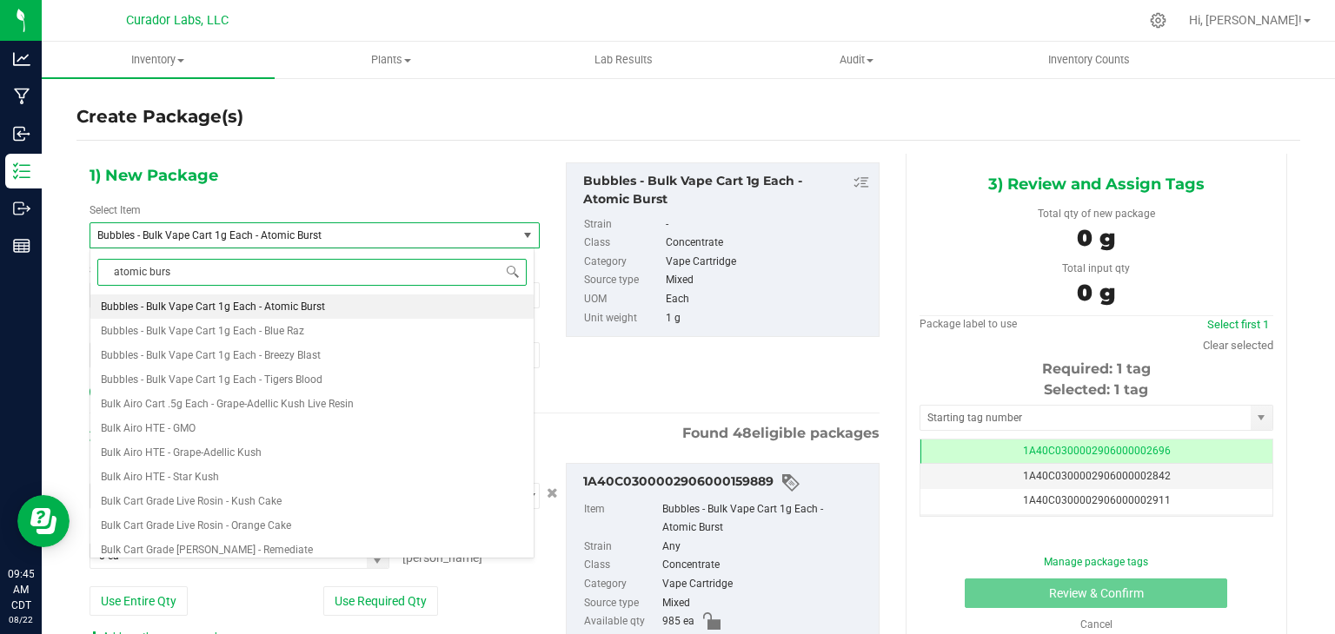
type input "atomic burst"
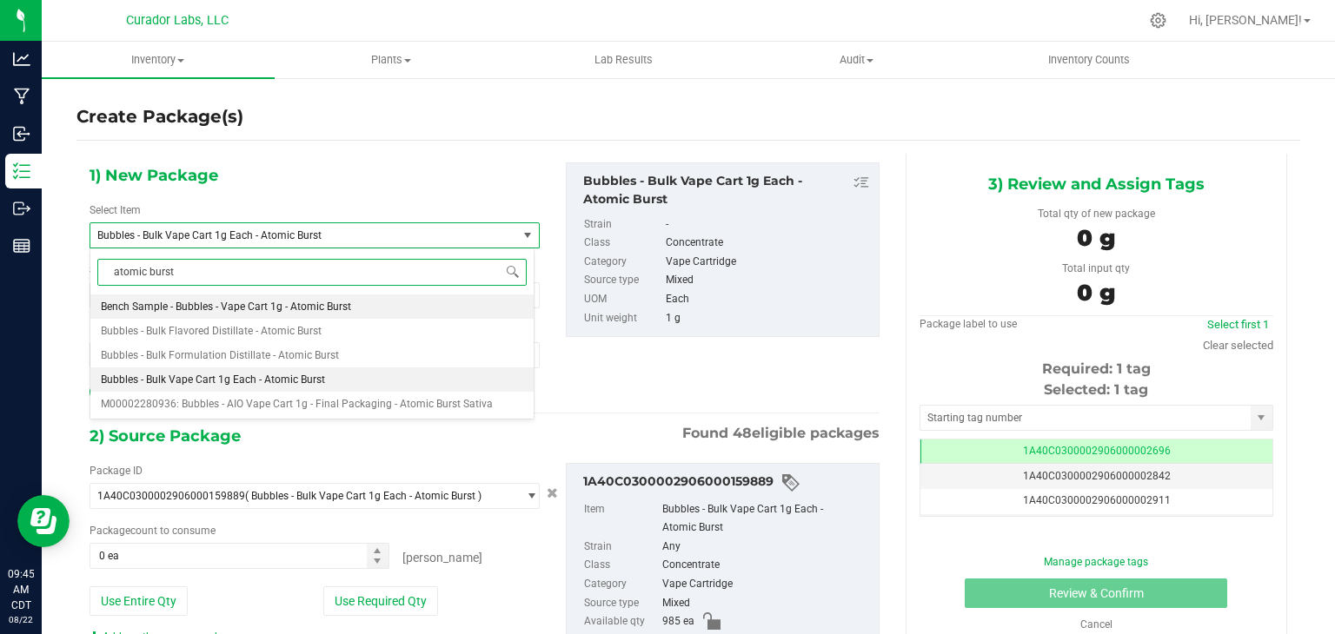
click at [336, 307] on span "Bench Sample - Bubbles - Vape Cart 1g - Atomic Burst" at bounding box center [226, 307] width 250 height 12
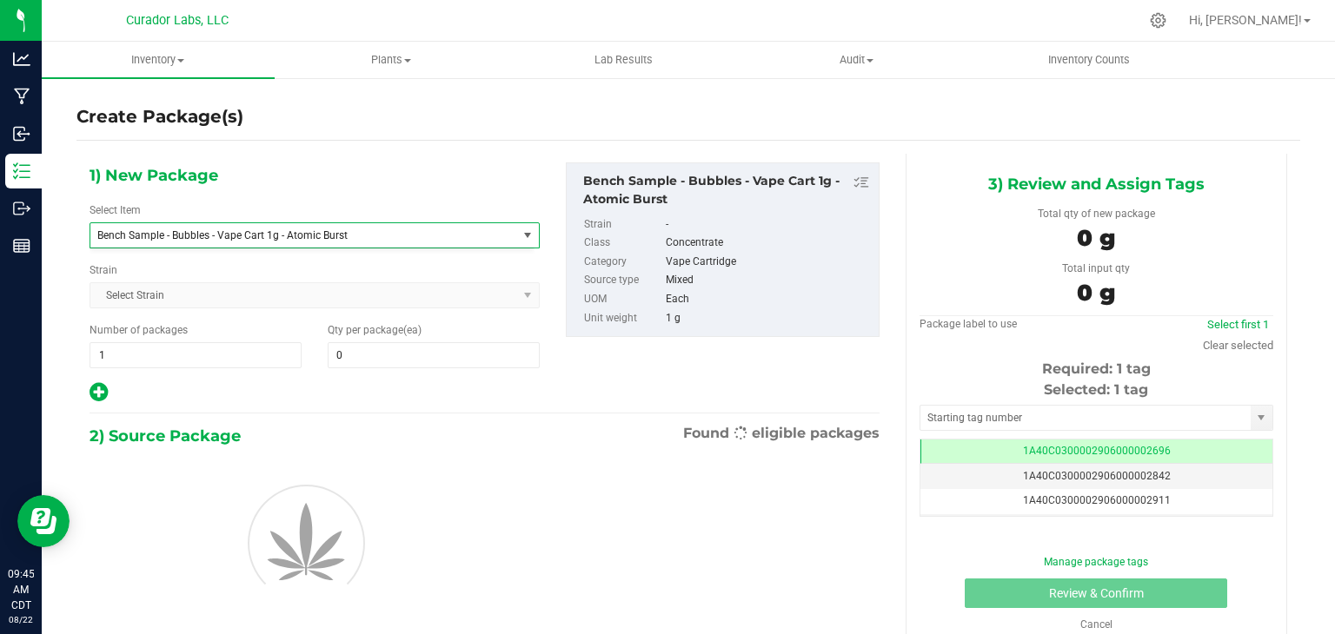
type input "0"
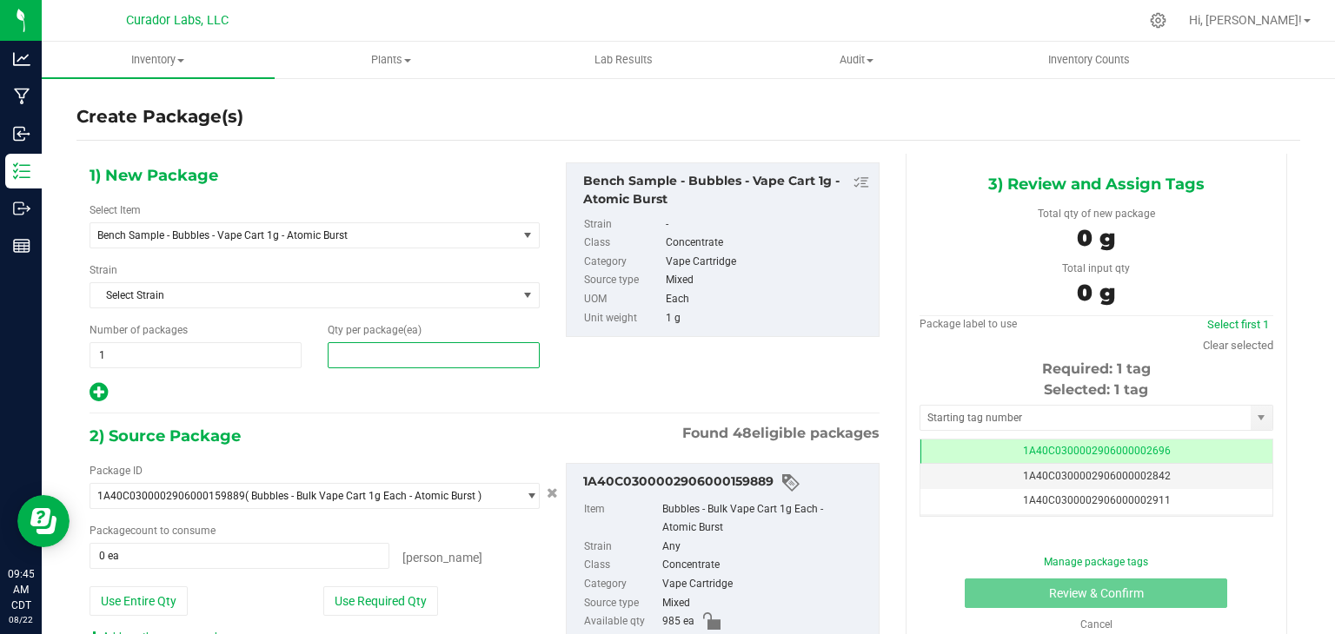
click at [440, 352] on span at bounding box center [434, 355] width 212 height 26
type input "2"
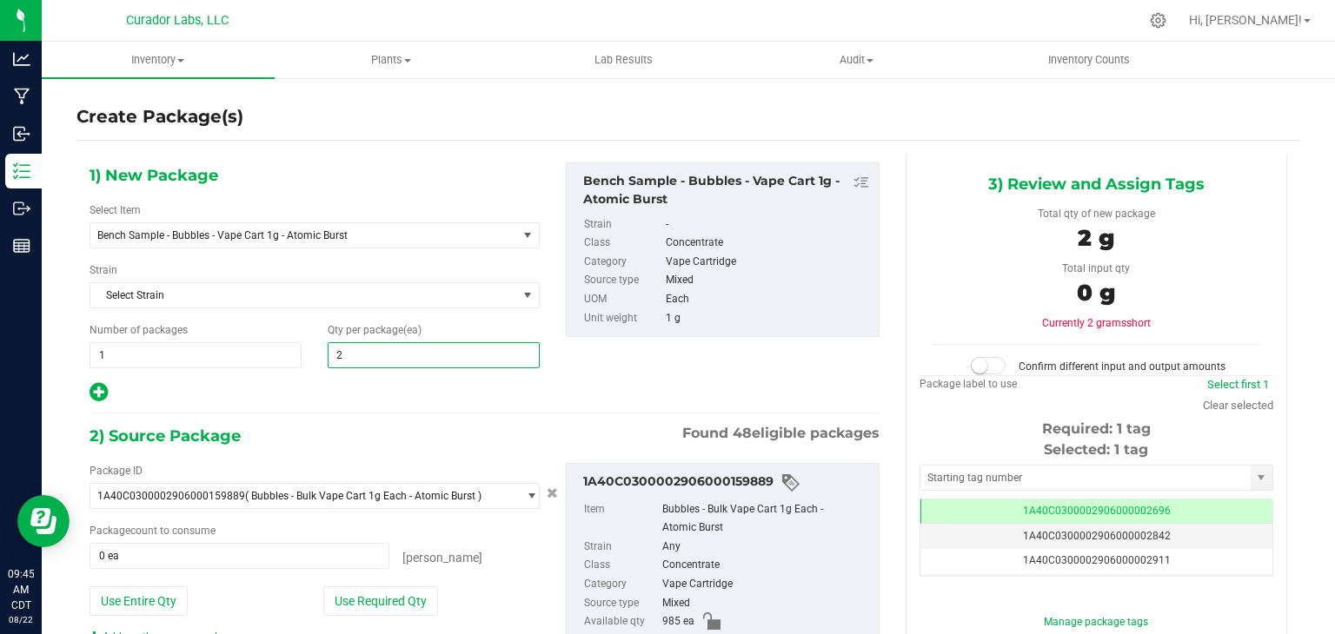
type input "2"
click at [452, 388] on div at bounding box center [315, 393] width 450 height 23
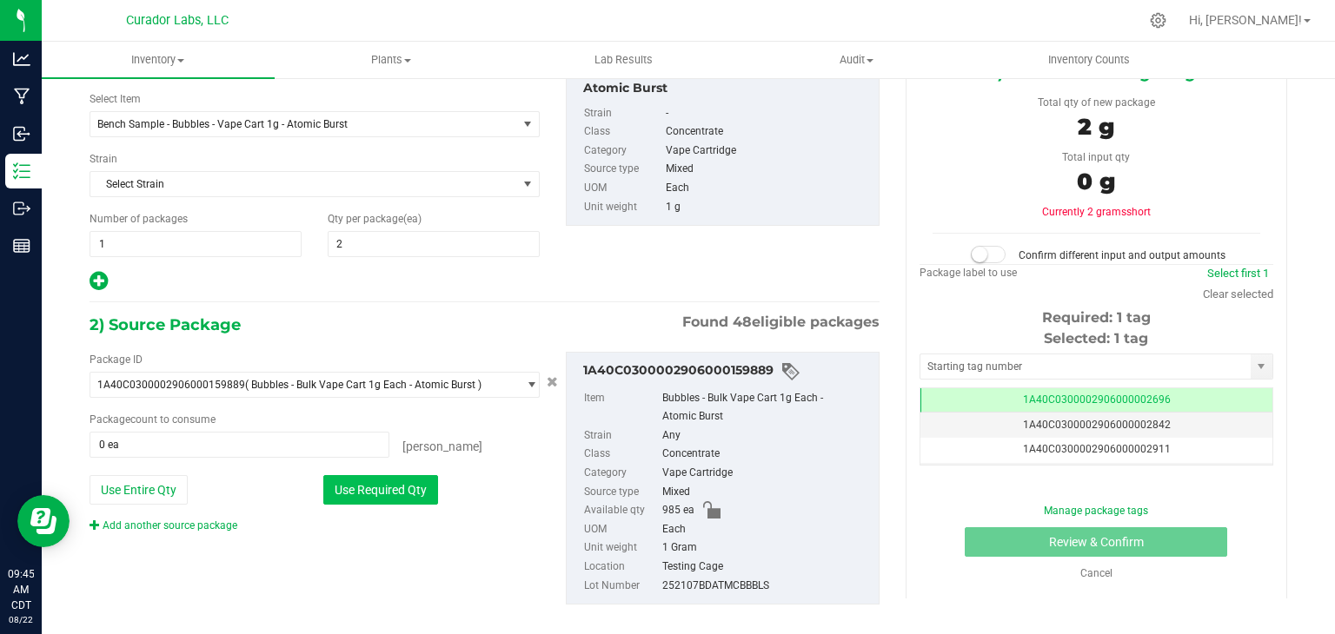
click at [401, 481] on button "Use Required Qty" at bounding box center [380, 490] width 115 height 30
type input "2 ea"
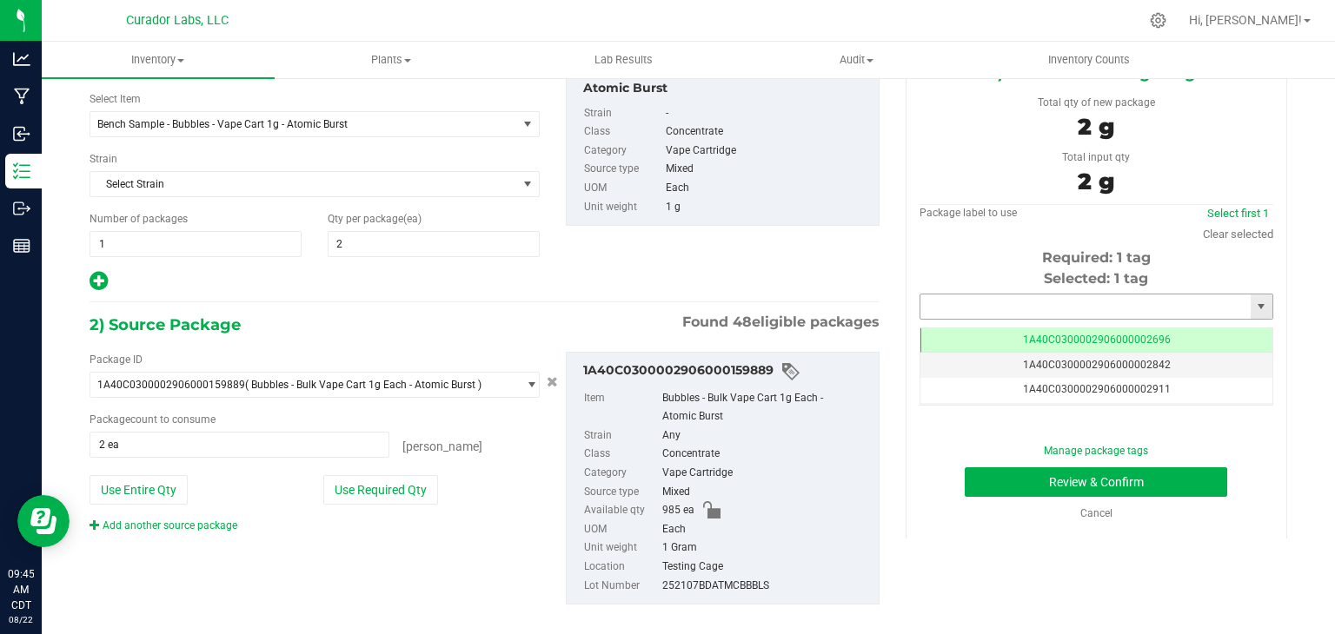
click at [1043, 307] on input "text" at bounding box center [1085, 307] width 330 height 24
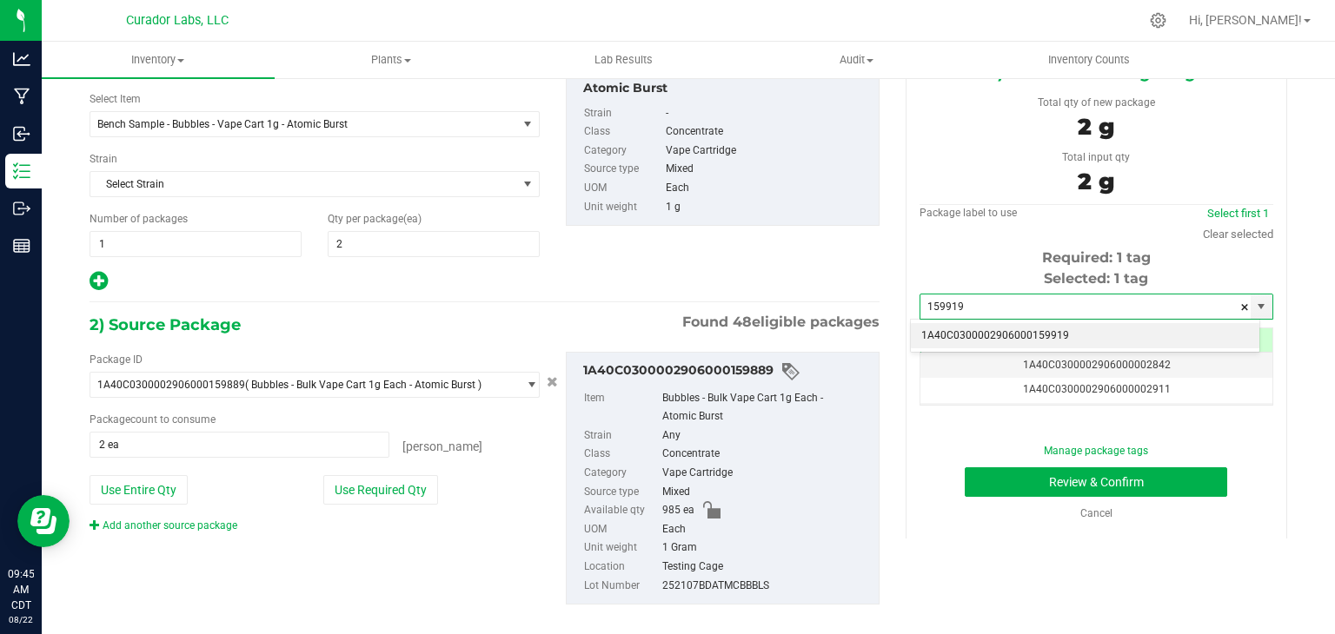
click at [1005, 327] on li "1A40C0300002906000159919" at bounding box center [1085, 336] width 349 height 26
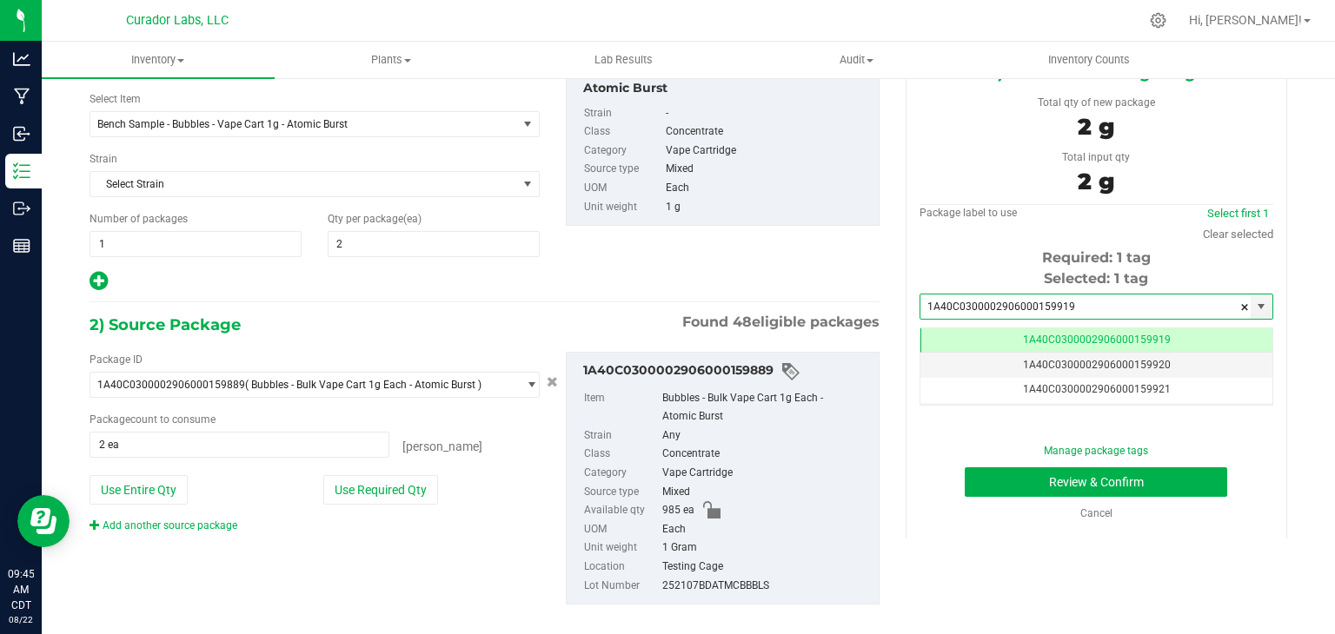
scroll to position [0, 0]
type input "1A40C0300002906000159919"
click at [923, 250] on div "Required: 1 tag" at bounding box center [1097, 258] width 354 height 21
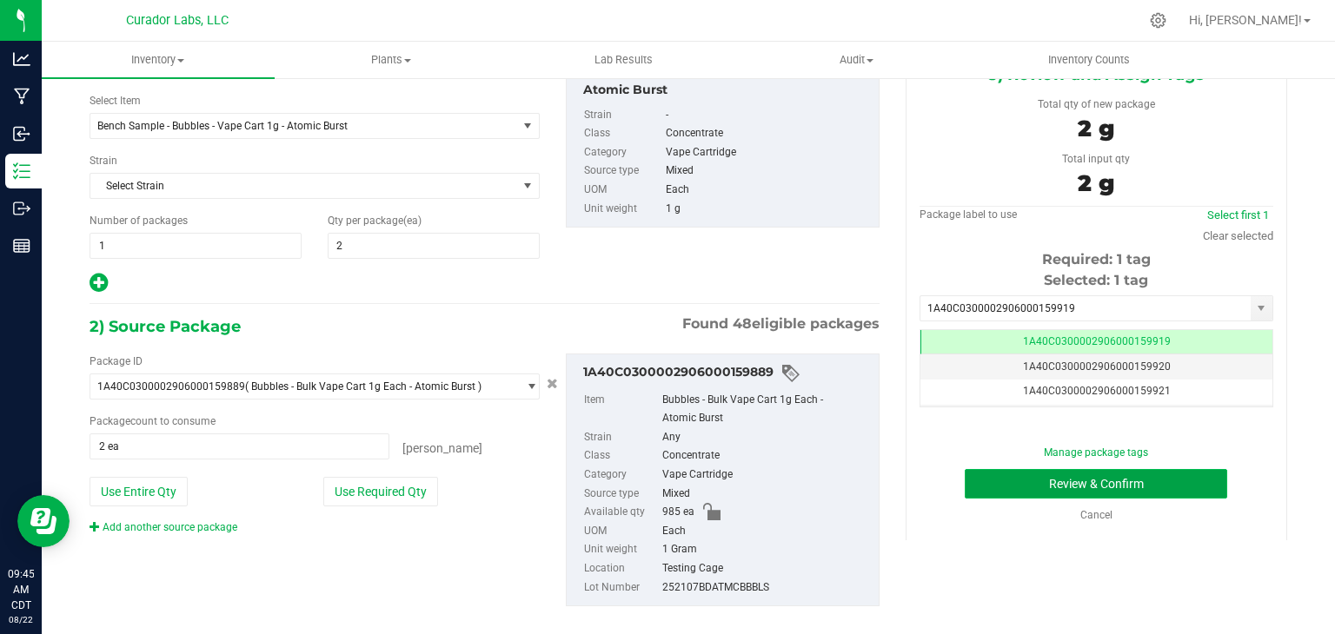
click at [993, 488] on button "Review & Confirm" at bounding box center [1096, 484] width 262 height 30
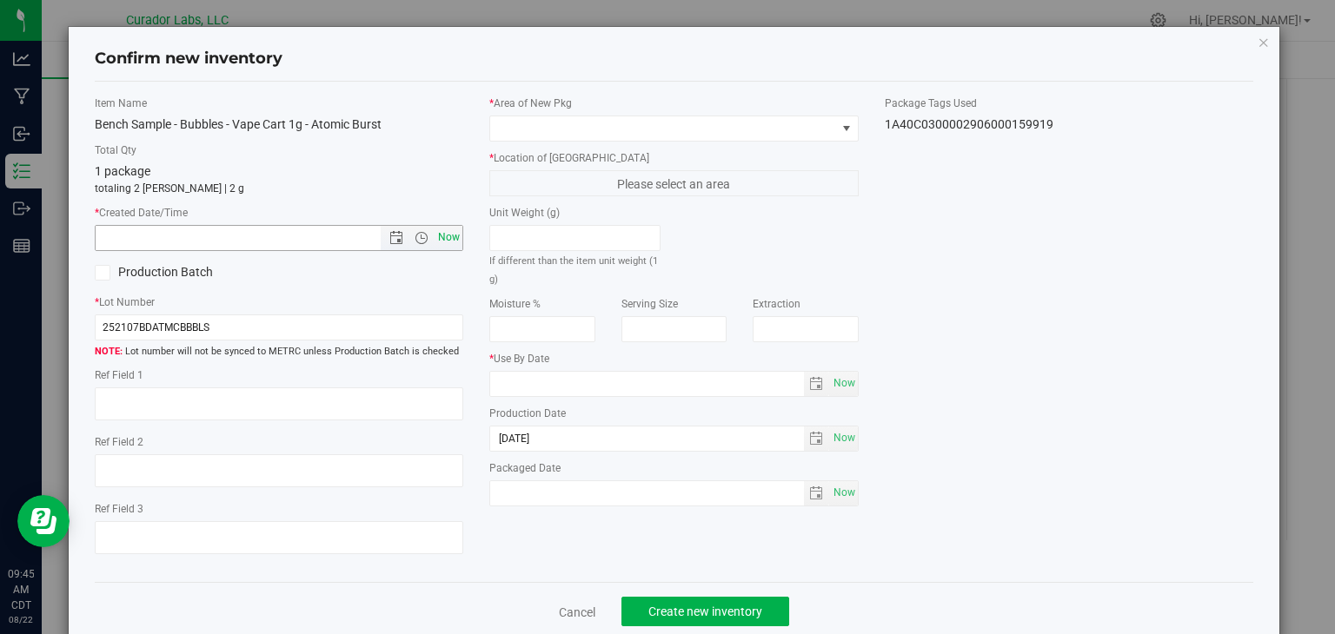
click at [442, 235] on span "Now" at bounding box center [450, 237] width 30 height 25
type input "8/22/2025 9:45 AM"
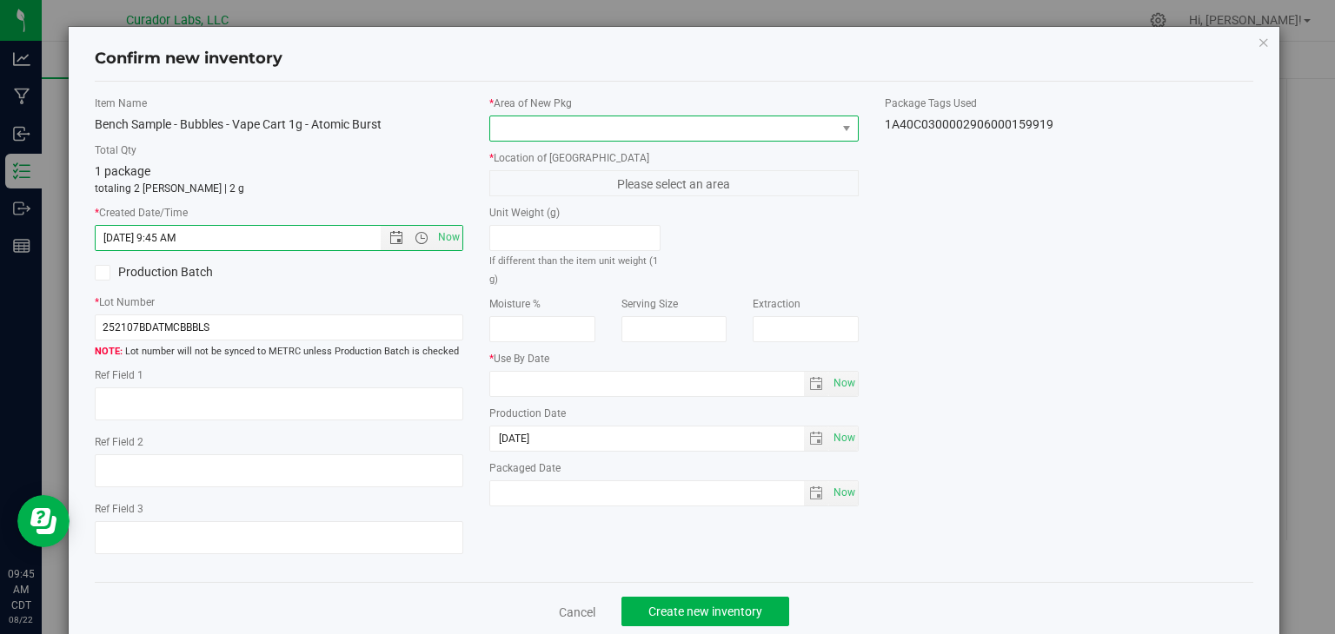
click at [608, 120] on span at bounding box center [663, 128] width 346 height 24
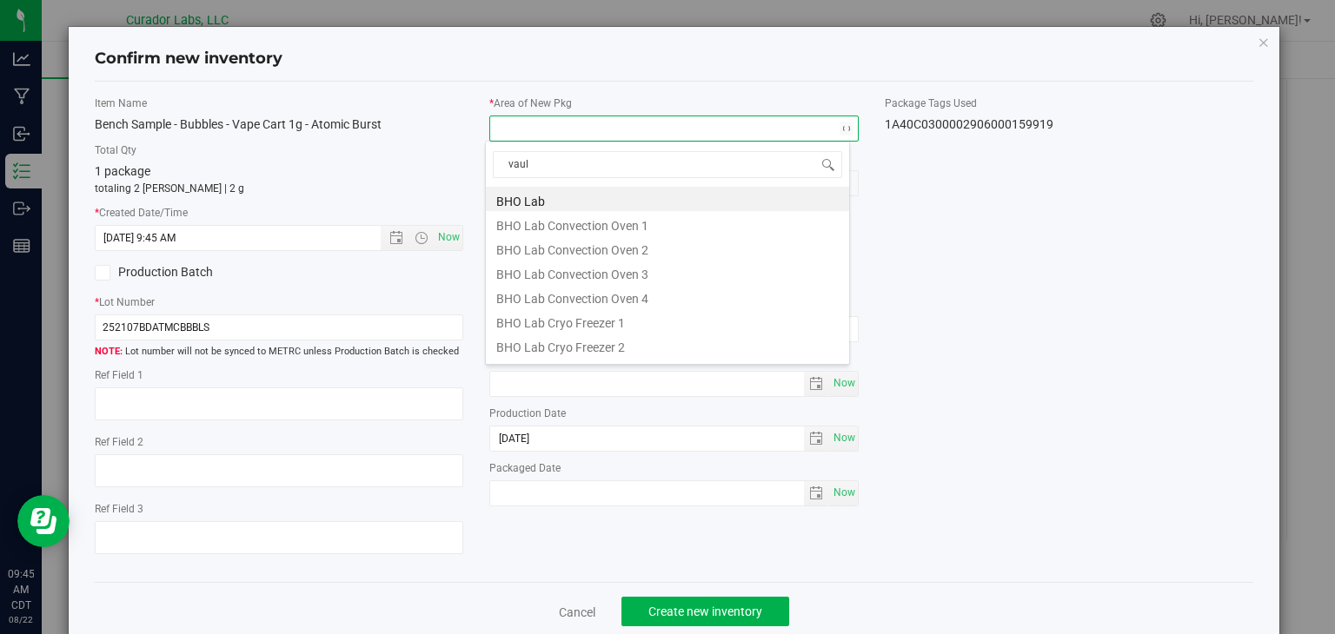
type input "vault"
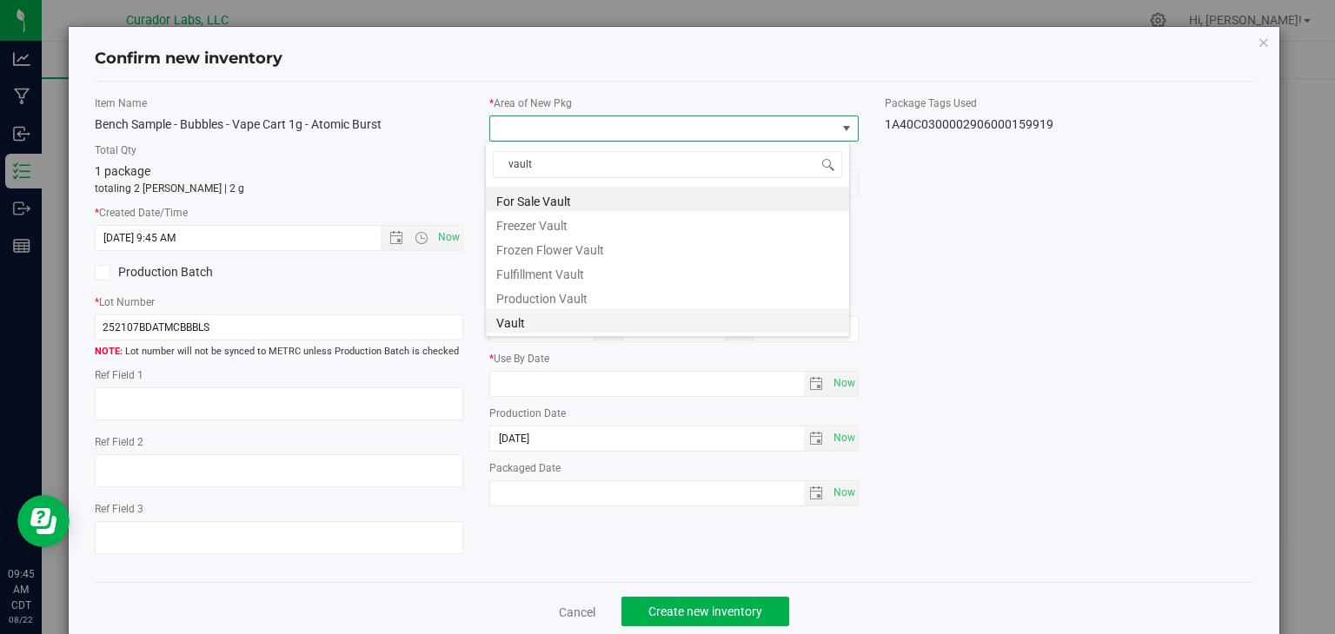
click at [584, 322] on li "Vault" at bounding box center [667, 321] width 363 height 24
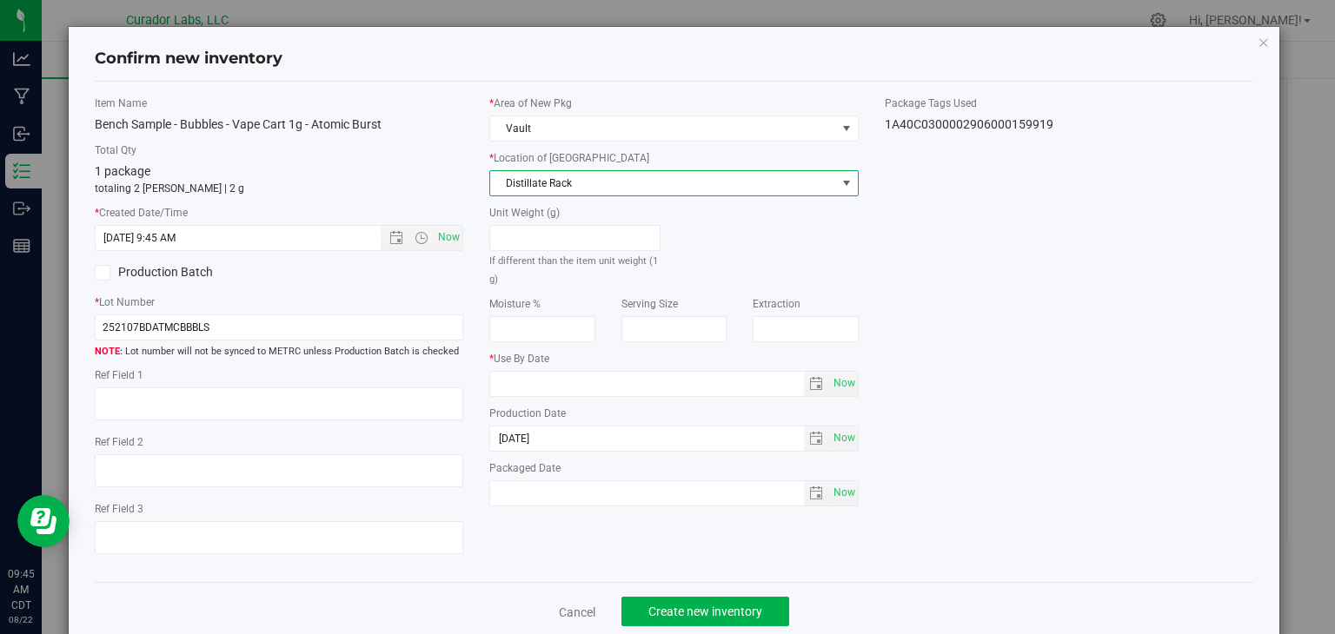
click at [613, 183] on span "Distillate Rack" at bounding box center [663, 183] width 346 height 24
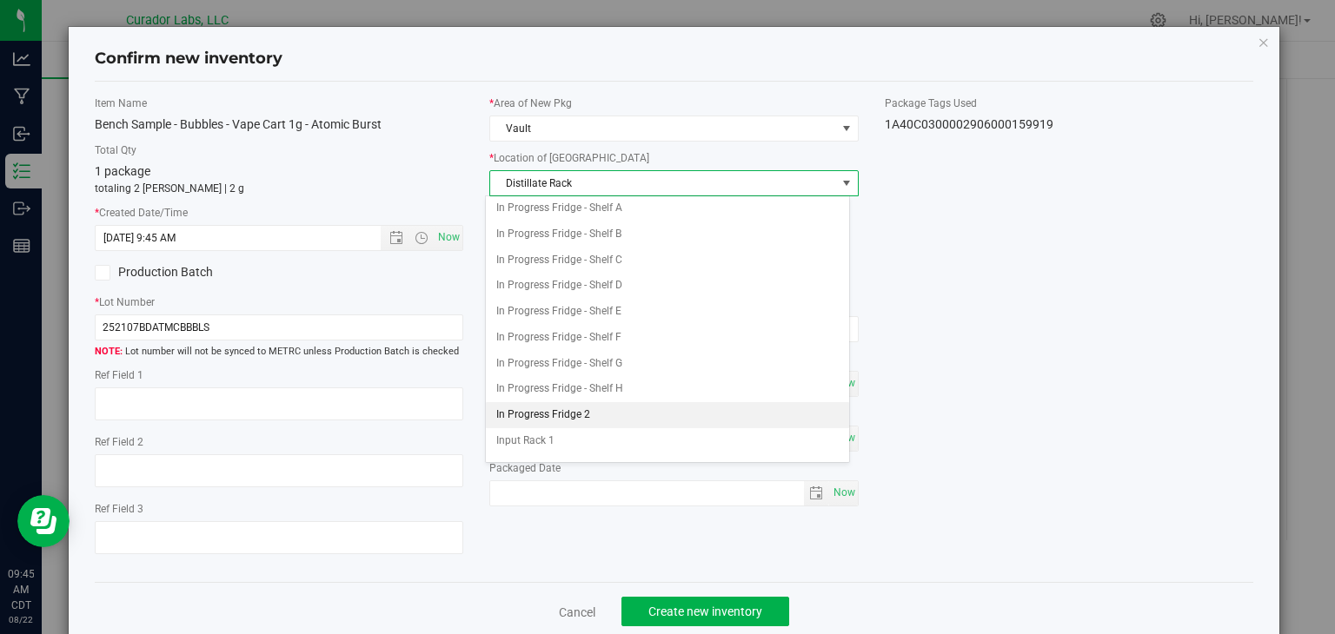
click at [598, 410] on li "In Progress Fridge 2" at bounding box center [667, 415] width 363 height 26
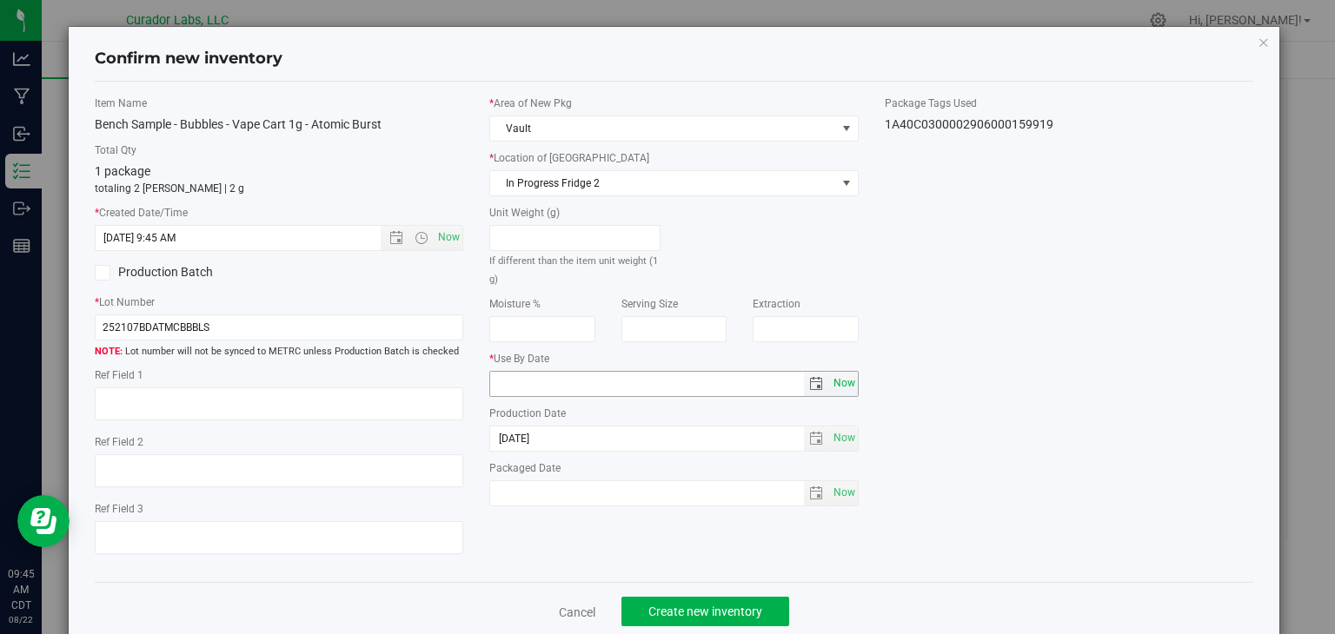
click at [834, 391] on span "Now" at bounding box center [844, 383] width 30 height 25
click at [516, 387] on input "2025-08-22" at bounding box center [647, 384] width 314 height 24
type input "[DATE]"
click at [594, 568] on div "Item Name Bench Sample - Bubbles - Vape Cart 1g - Atomic Burst Total Qty 1 pack…" at bounding box center [674, 333] width 1185 height 474
click at [655, 601] on button "Create new inventory" at bounding box center [705, 612] width 168 height 30
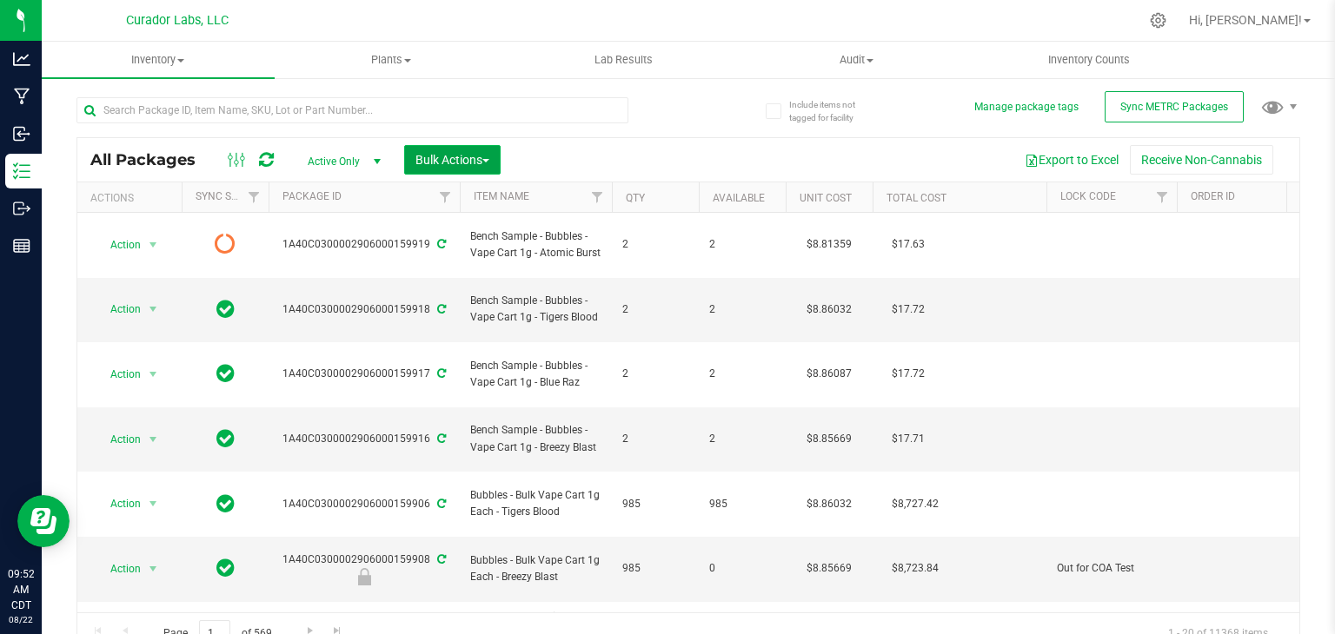
click at [487, 154] on span "Bulk Actions" at bounding box center [452, 160] width 74 height 14
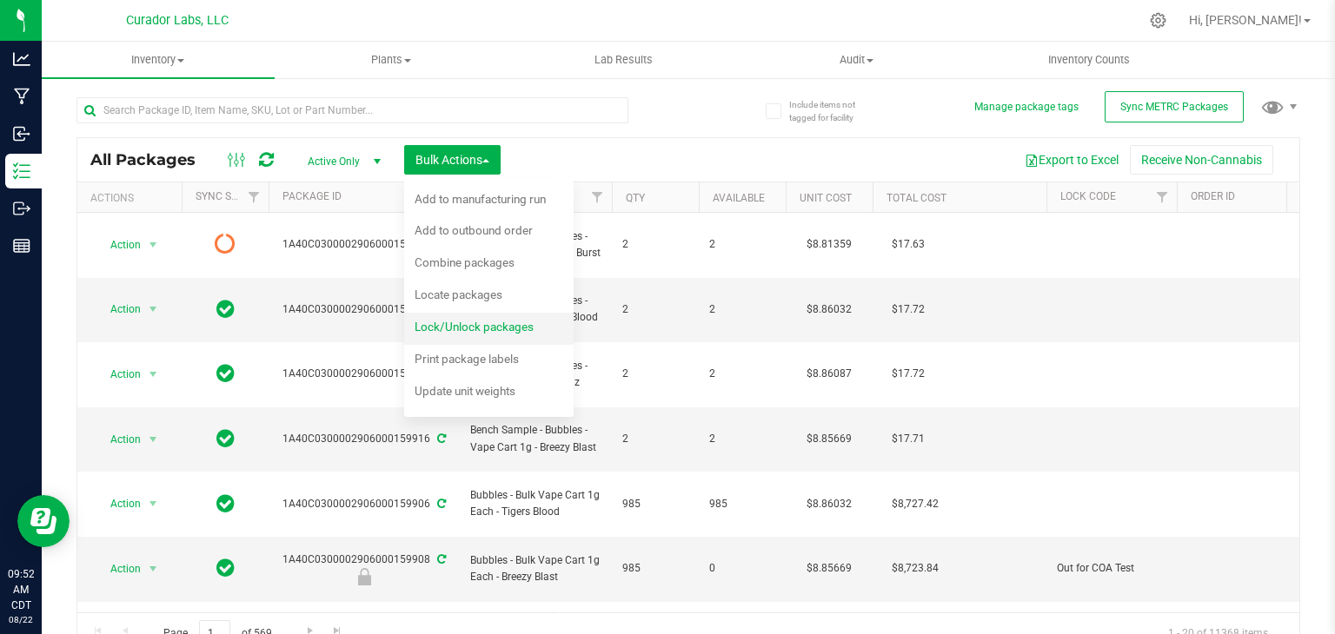
click at [490, 324] on span "Lock/Unlock packages" at bounding box center [474, 327] width 119 height 14
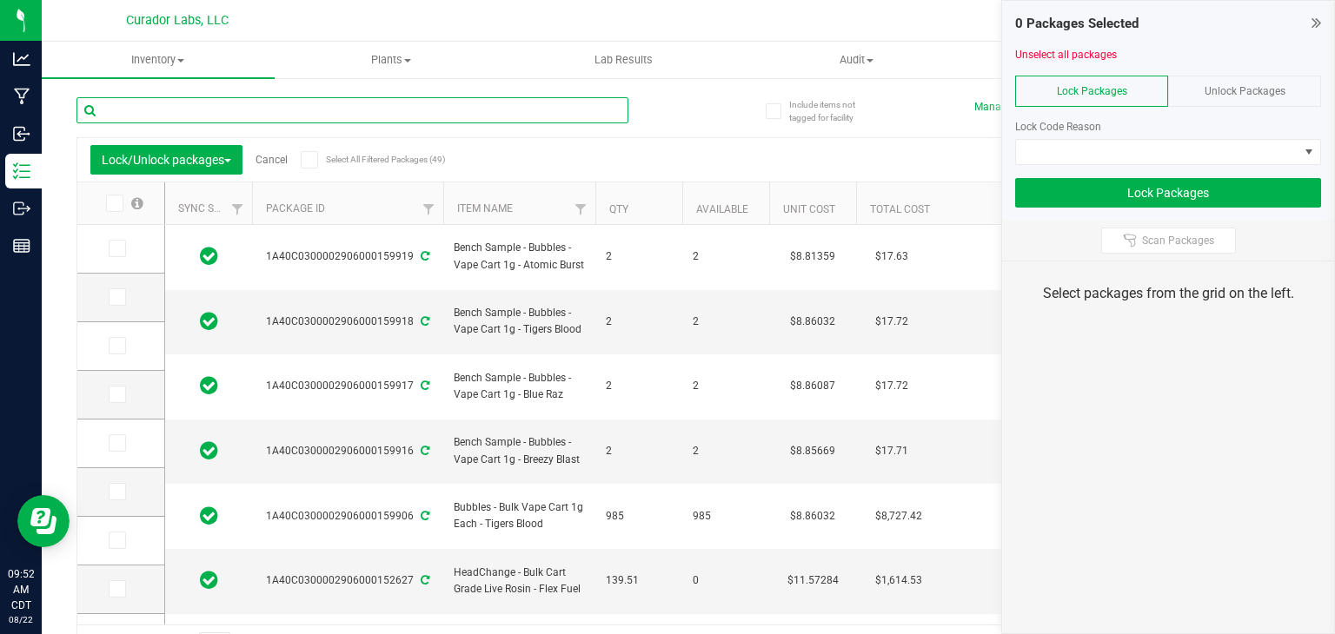
click at [352, 116] on input "text" at bounding box center [352, 110] width 552 height 26
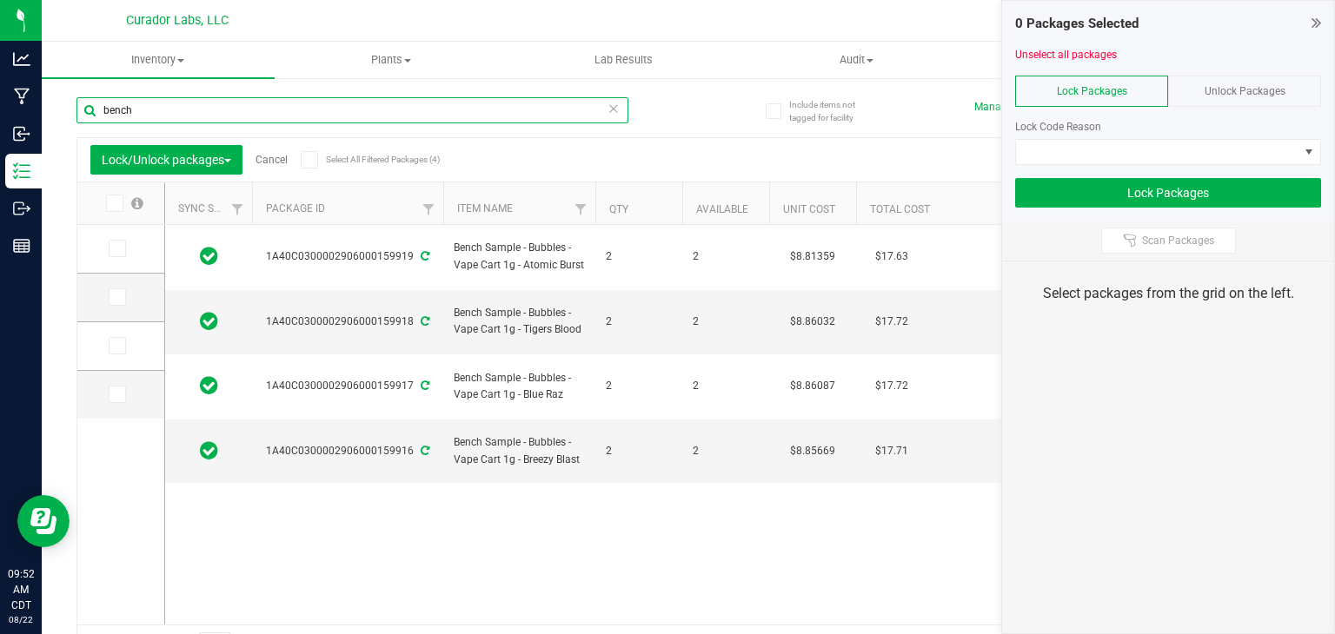
type input "bench"
click at [311, 160] on icon at bounding box center [308, 160] width 11 height 0
click at [0, 0] on input "Select All Filtered Packages (4)" at bounding box center [0, 0] width 0 height 0
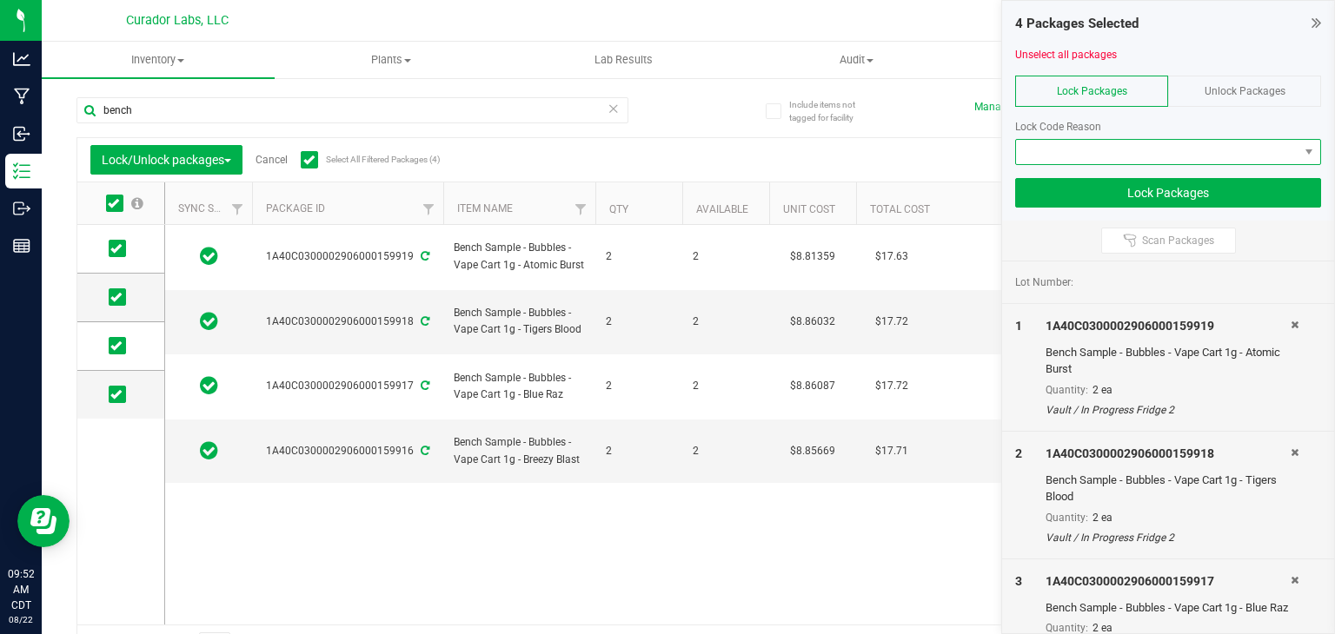
click at [1109, 154] on span at bounding box center [1157, 152] width 282 height 24
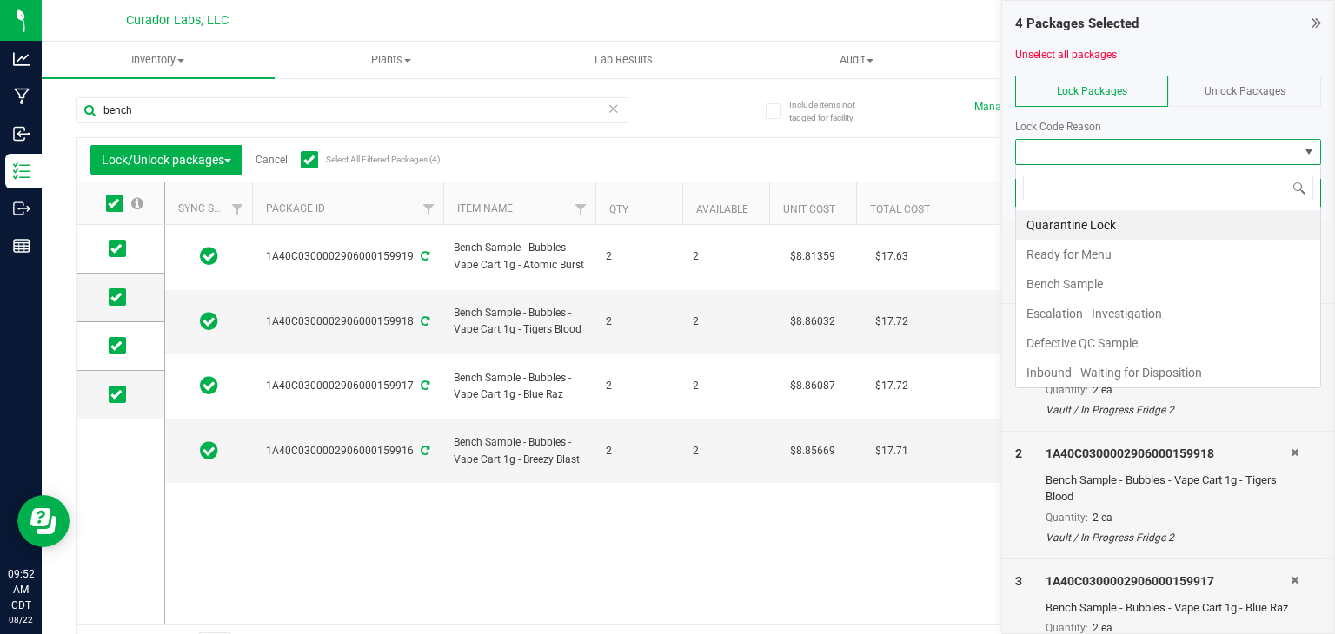
scroll to position [25, 306]
click at [1112, 292] on li "Bench Sample" at bounding box center [1168, 284] width 304 height 30
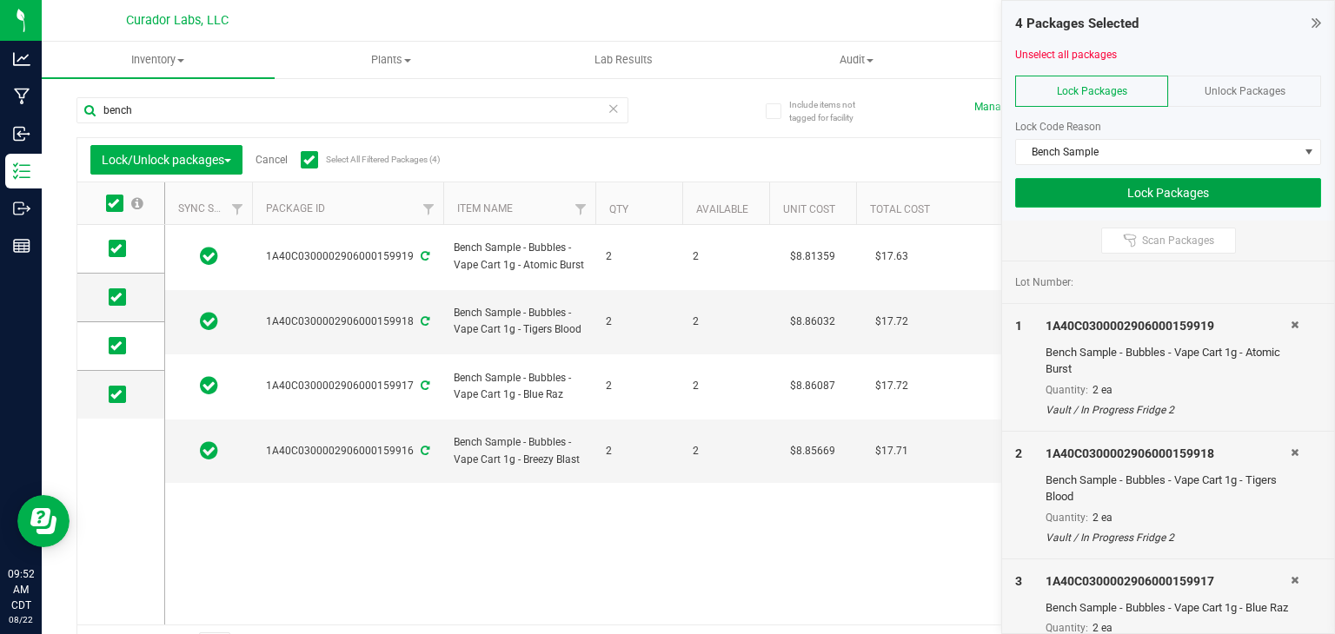
click at [1118, 197] on button "Lock Packages" at bounding box center [1168, 193] width 306 height 30
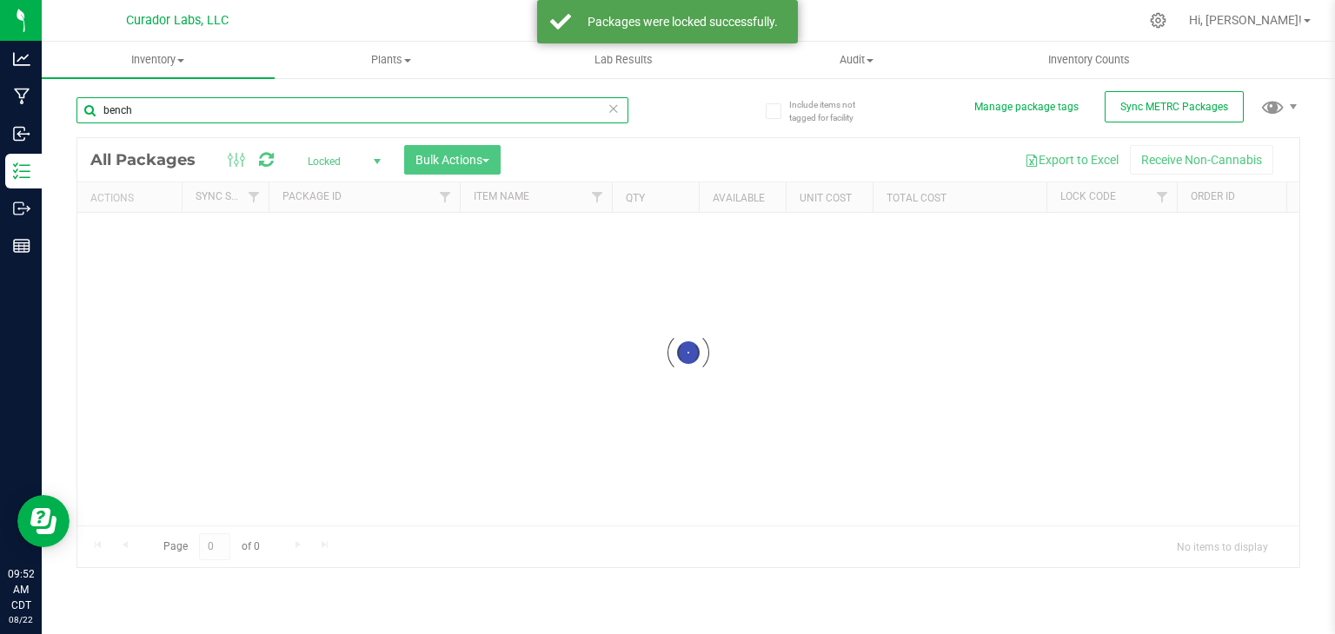
click at [226, 105] on input "bench" at bounding box center [352, 110] width 552 height 26
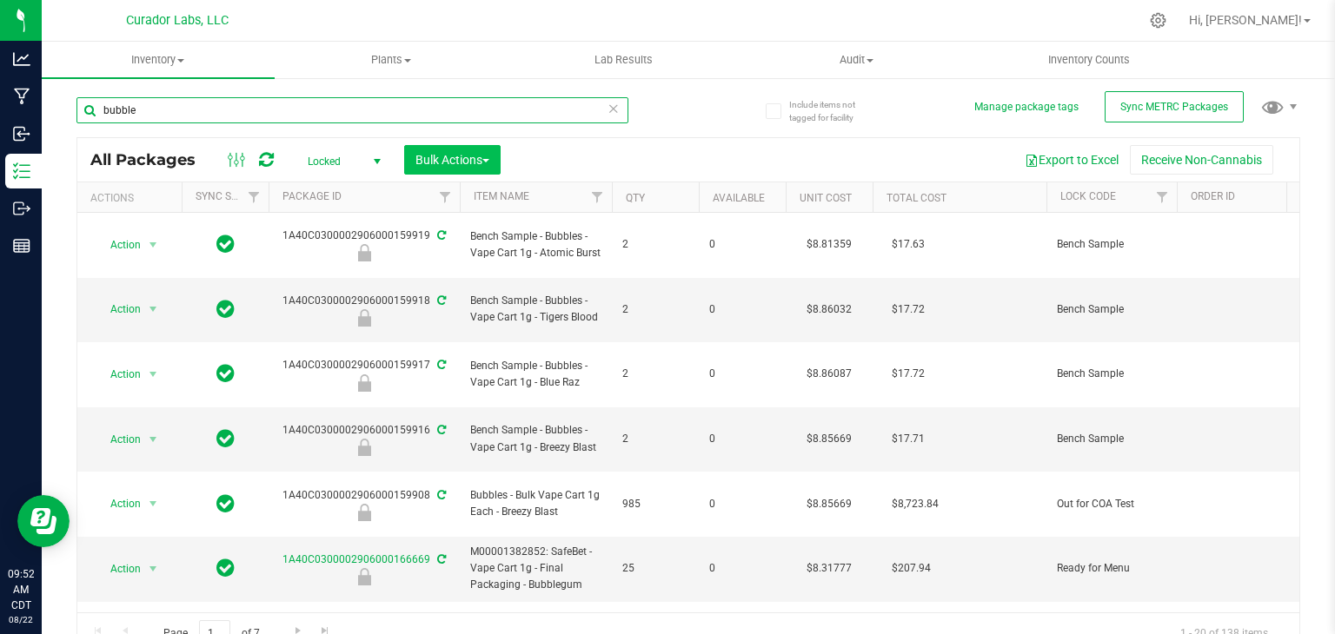
type input "bubble"
click at [470, 155] on span "Bulk Actions" at bounding box center [452, 160] width 74 height 14
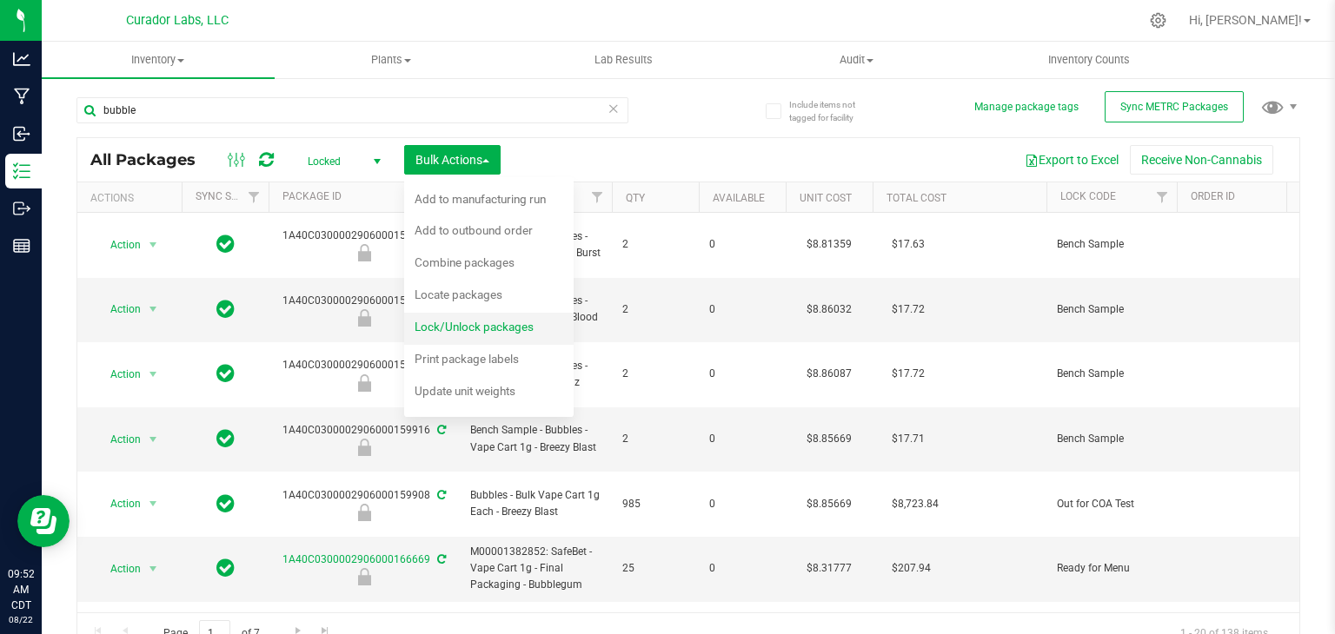
click at [495, 318] on div "Lock/Unlock packages" at bounding box center [486, 329] width 143 height 28
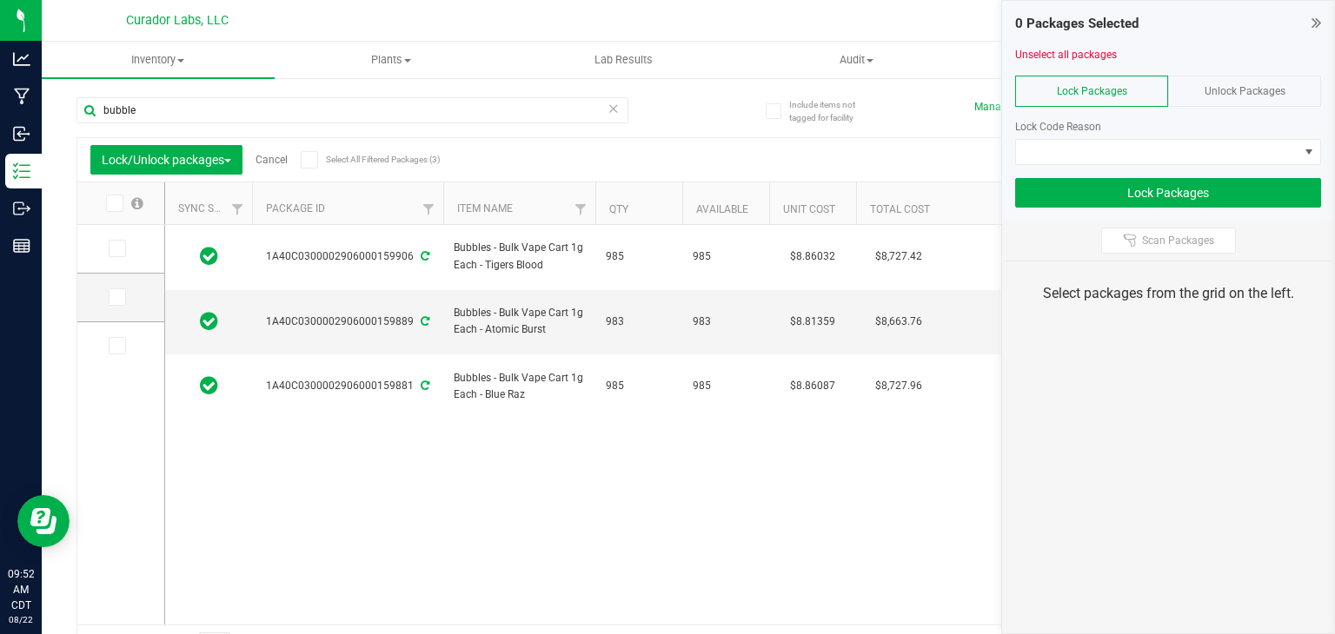
click at [315, 160] on icon at bounding box center [308, 160] width 11 height 0
click at [0, 0] on input "Select All Filtered Packages (3)" at bounding box center [0, 0] width 0 height 0
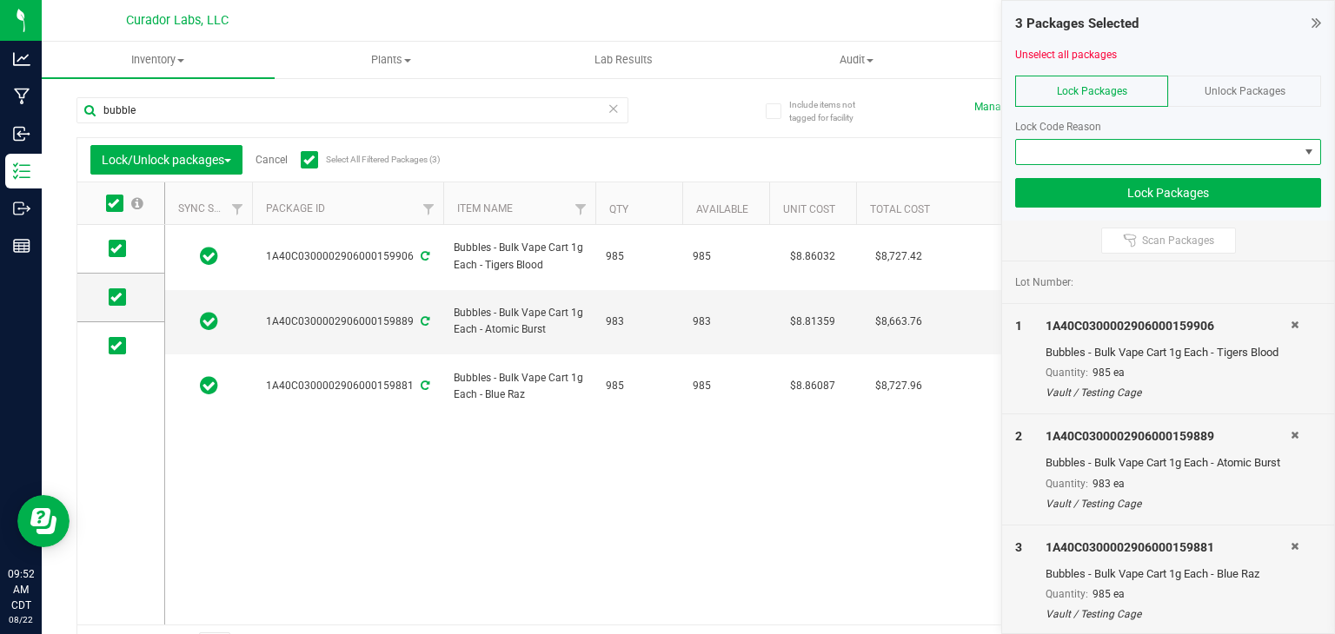
click at [1094, 150] on span at bounding box center [1157, 152] width 282 height 24
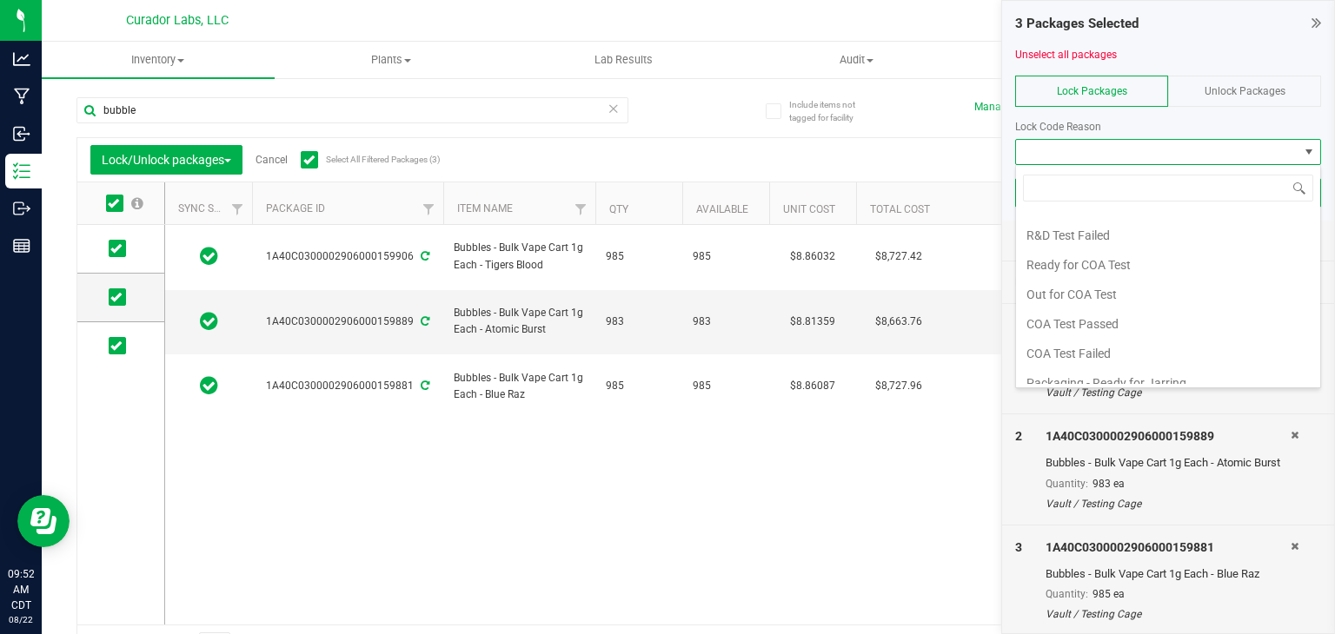
scroll to position [729, 0]
click at [1084, 286] on li "Out for COA Test" at bounding box center [1168, 294] width 304 height 30
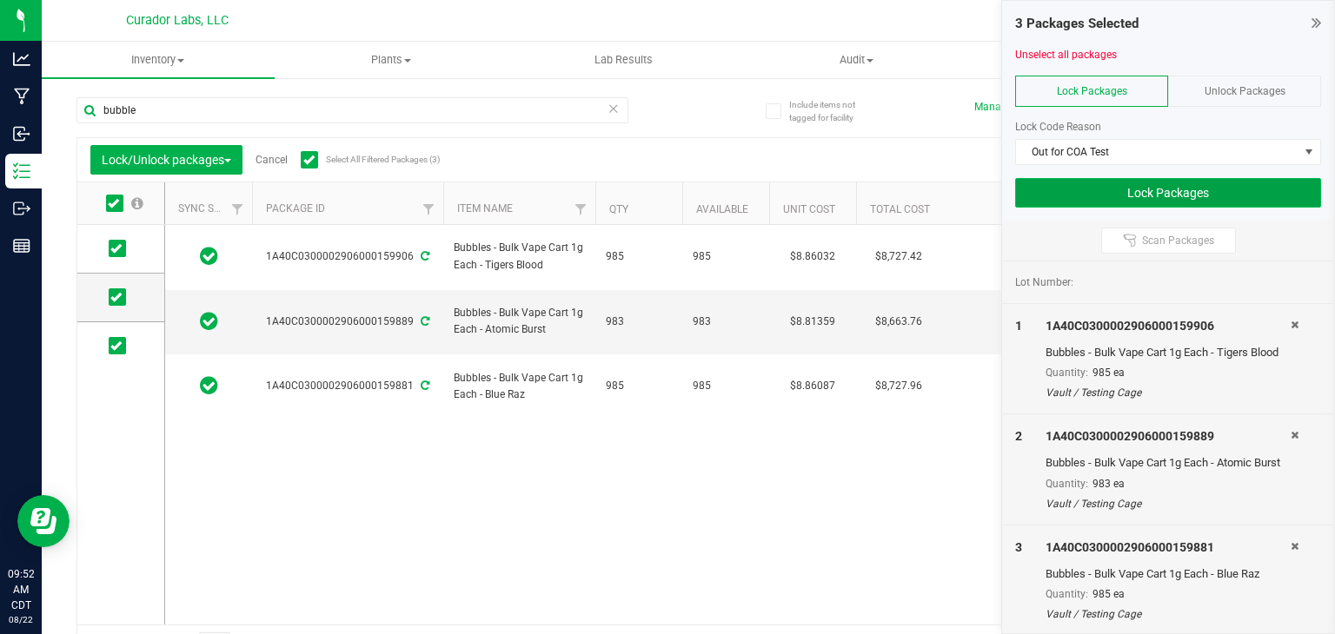
click at [1102, 181] on button "Lock Packages" at bounding box center [1168, 193] width 306 height 30
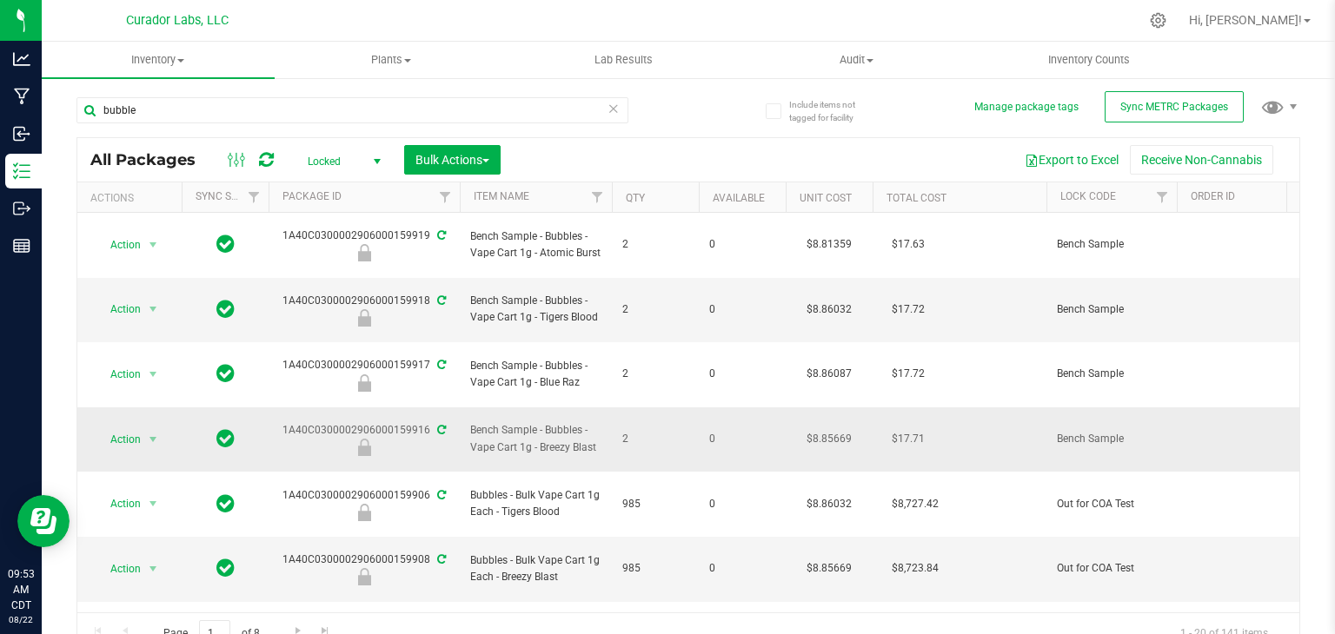
drag, startPoint x: 271, startPoint y: 375, endPoint x: 424, endPoint y: 366, distance: 153.2
click at [424, 422] on div "1A40C0300002906000159916" at bounding box center [364, 439] width 196 height 34
copy div "1A40C0300002906000159916"
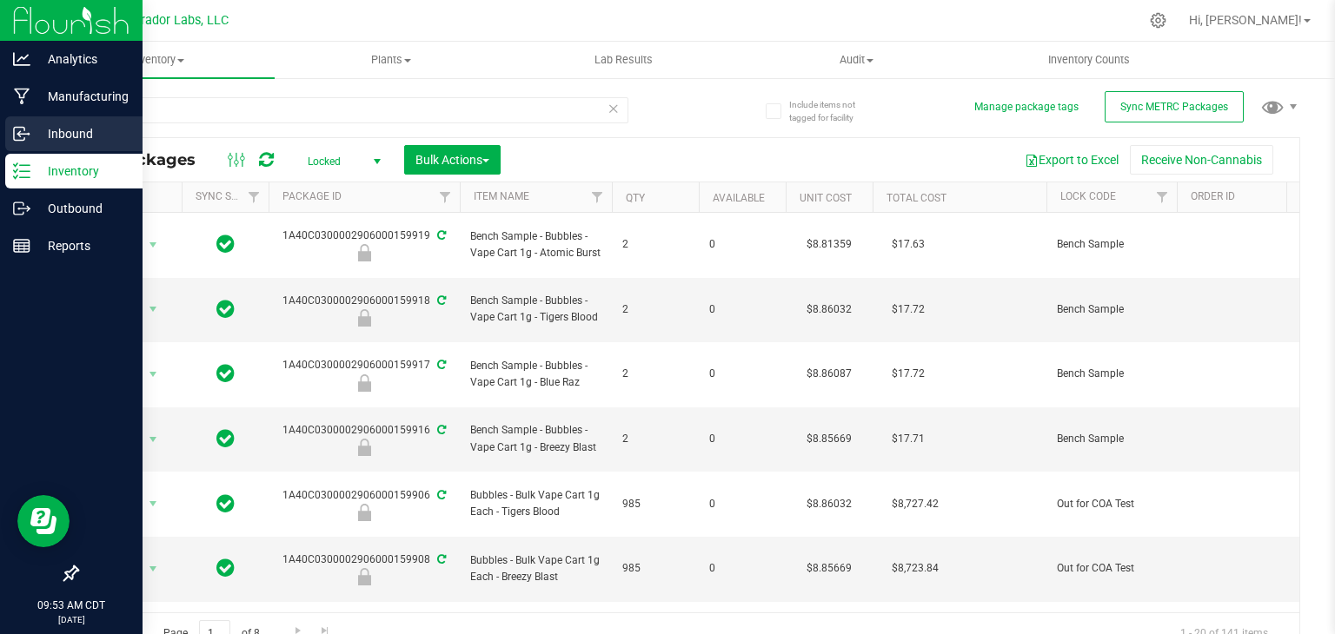
click at [56, 139] on p "Inbound" at bounding box center [82, 133] width 104 height 21
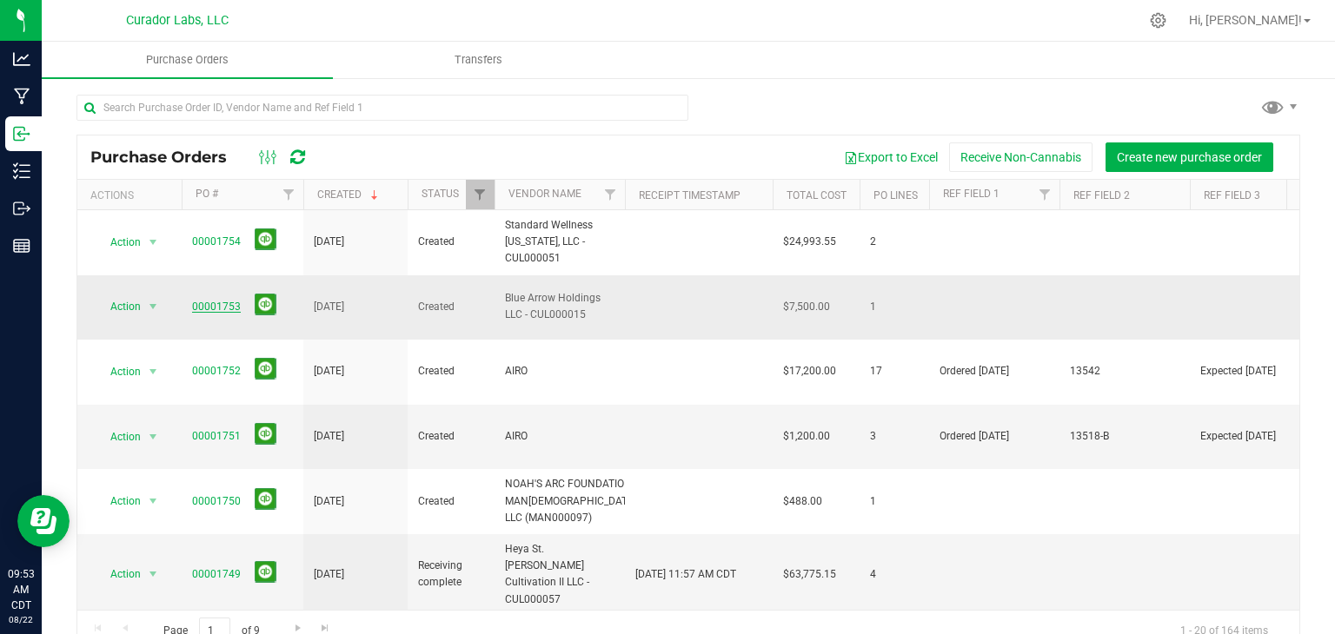
click at [228, 301] on link "00001753" at bounding box center [216, 307] width 49 height 12
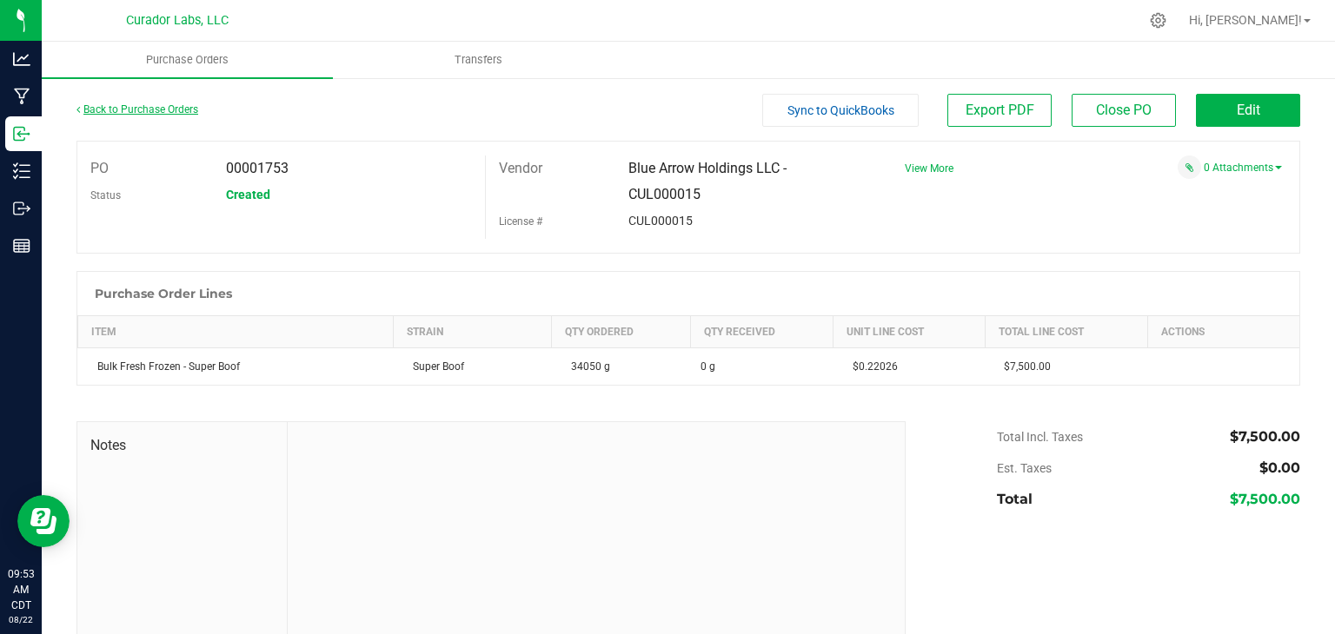
click at [153, 109] on link "Back to Purchase Orders" at bounding box center [137, 109] width 122 height 12
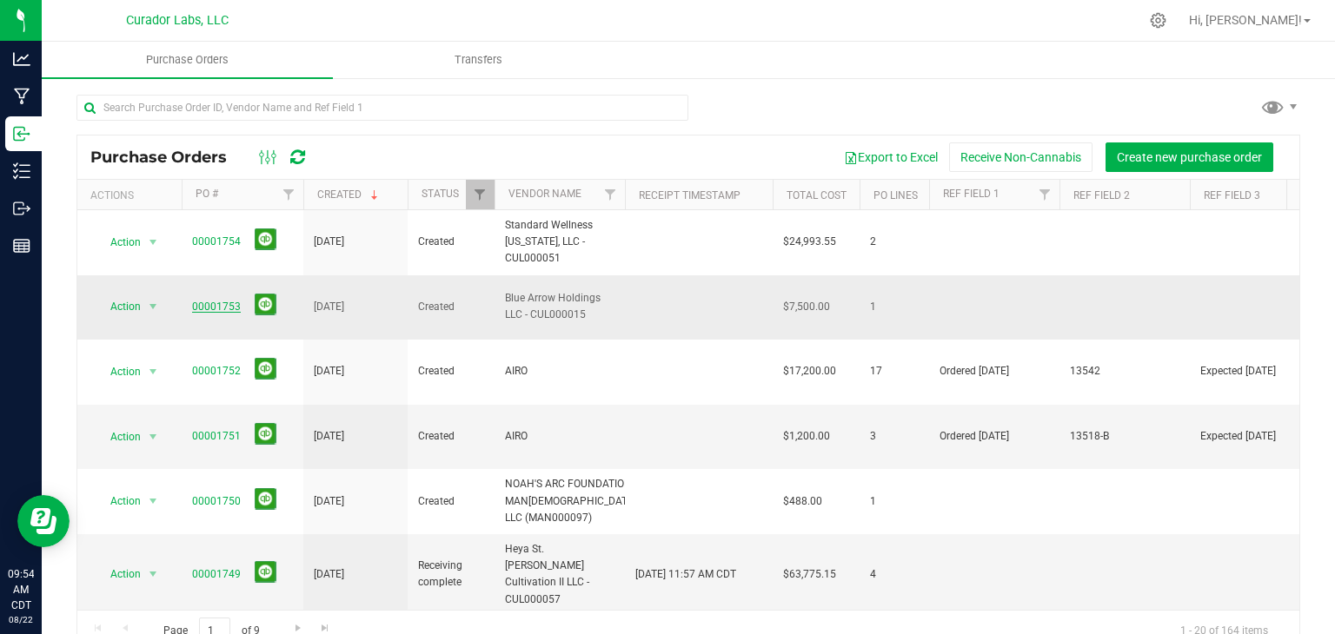
click at [221, 301] on link "00001753" at bounding box center [216, 307] width 49 height 12
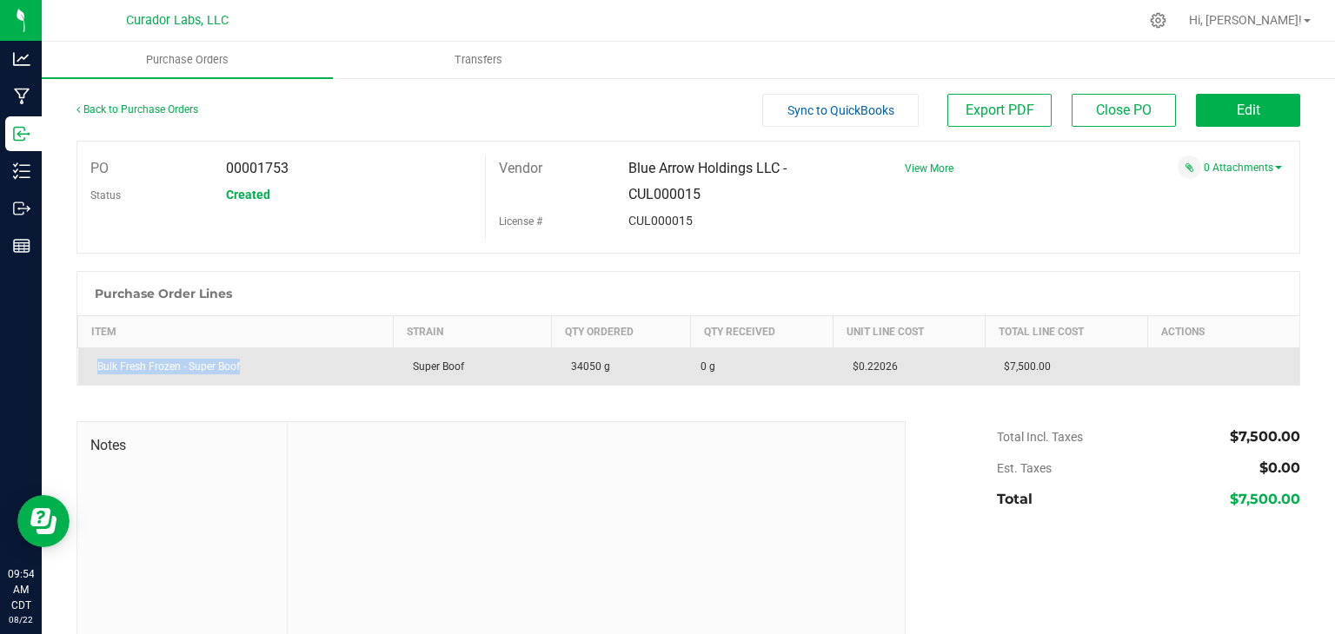
drag, startPoint x: 271, startPoint y: 362, endPoint x: 96, endPoint y: 368, distance: 175.7
click at [96, 368] on div "Bulk Fresh Frozen - Super Boof" at bounding box center [236, 367] width 295 height 16
copy div "Bulk Fresh Frozen - Super Boof"
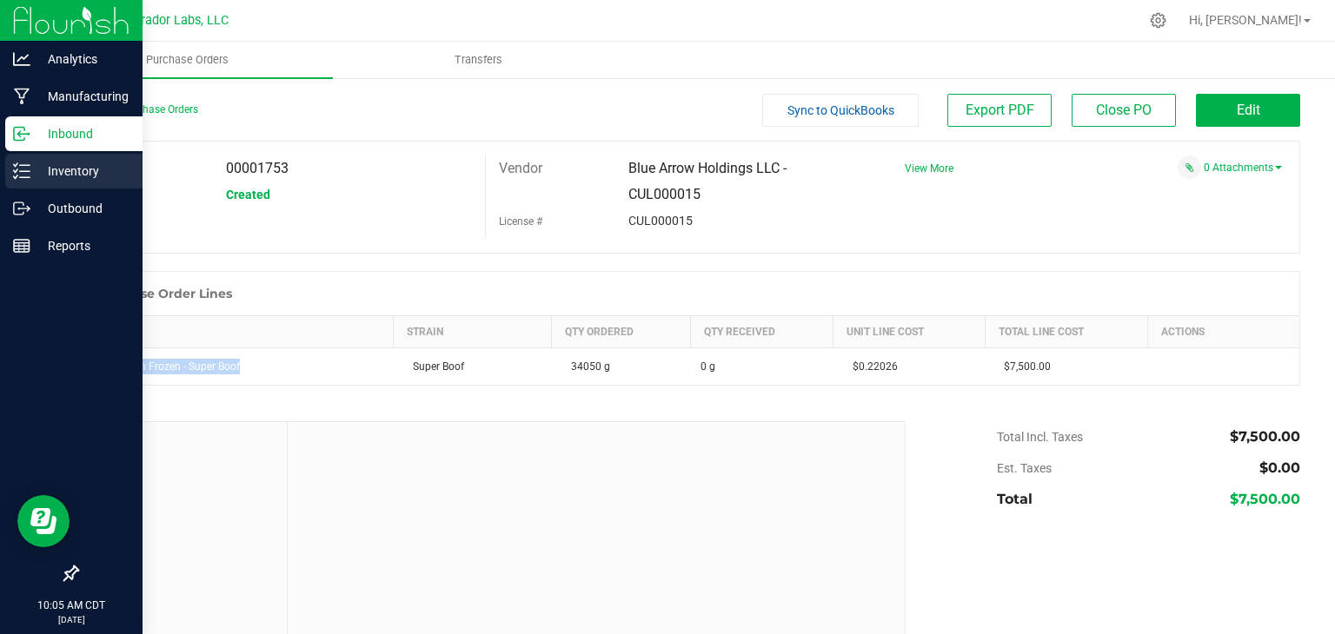
click at [58, 164] on p "Inventory" at bounding box center [82, 171] width 104 height 21
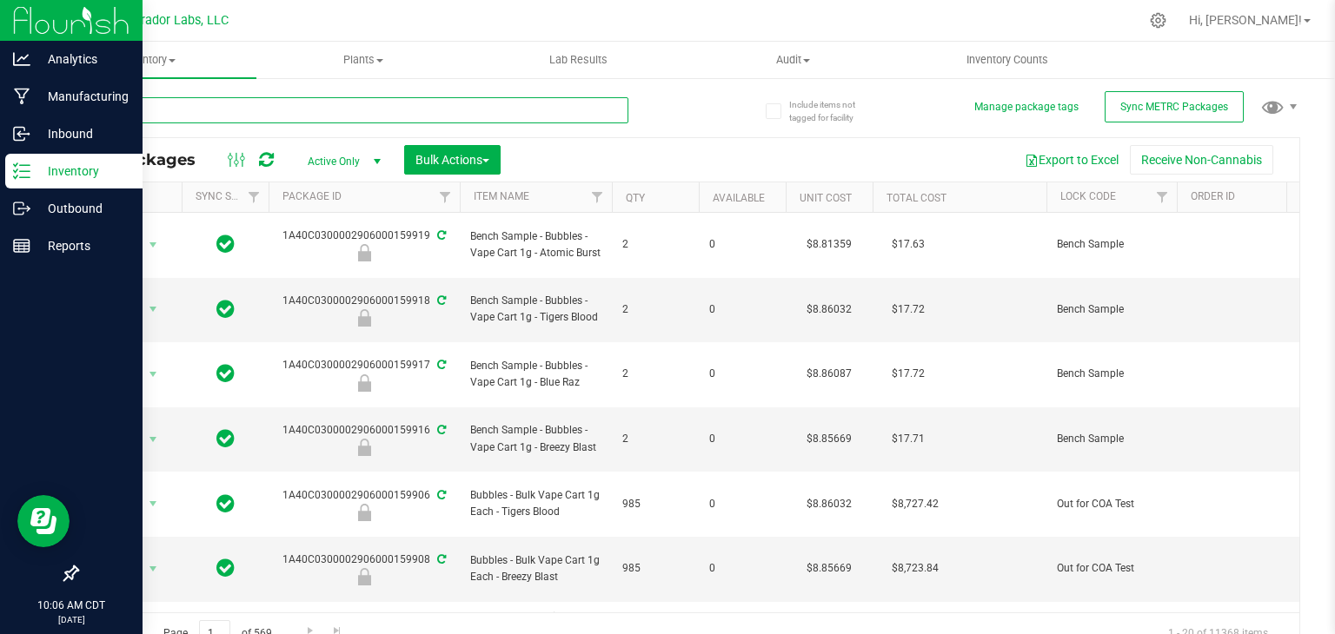
click at [262, 114] on input "text" at bounding box center [352, 110] width 552 height 26
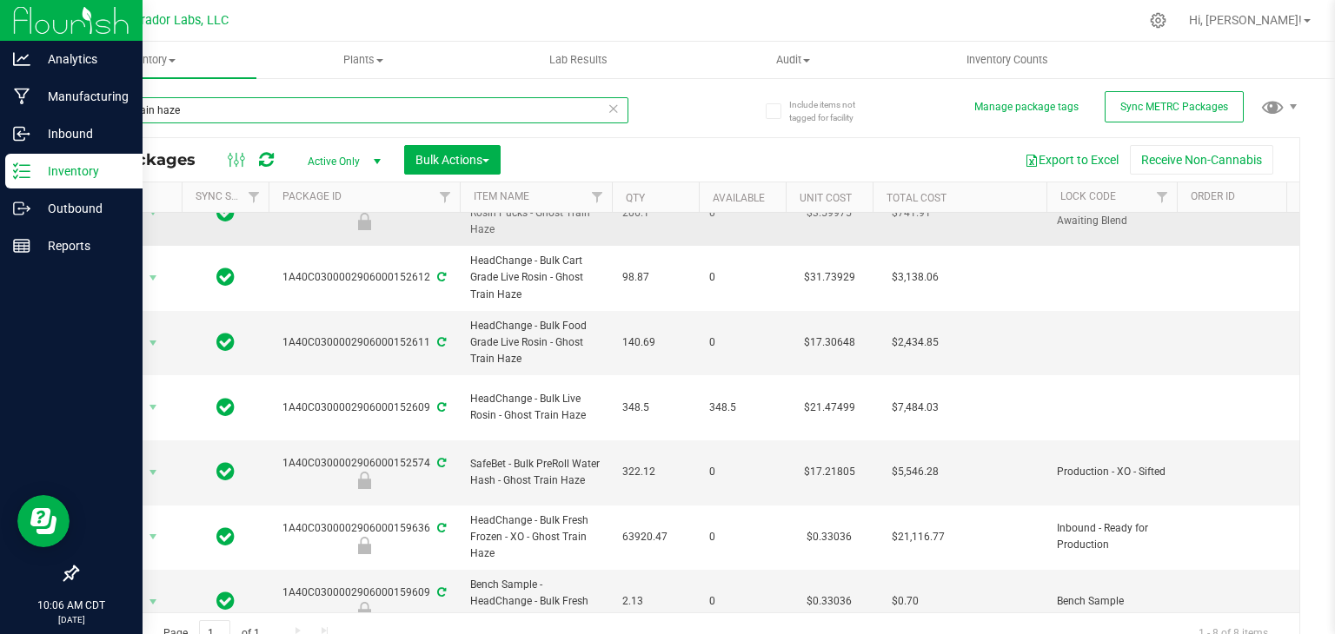
scroll to position [97, 0]
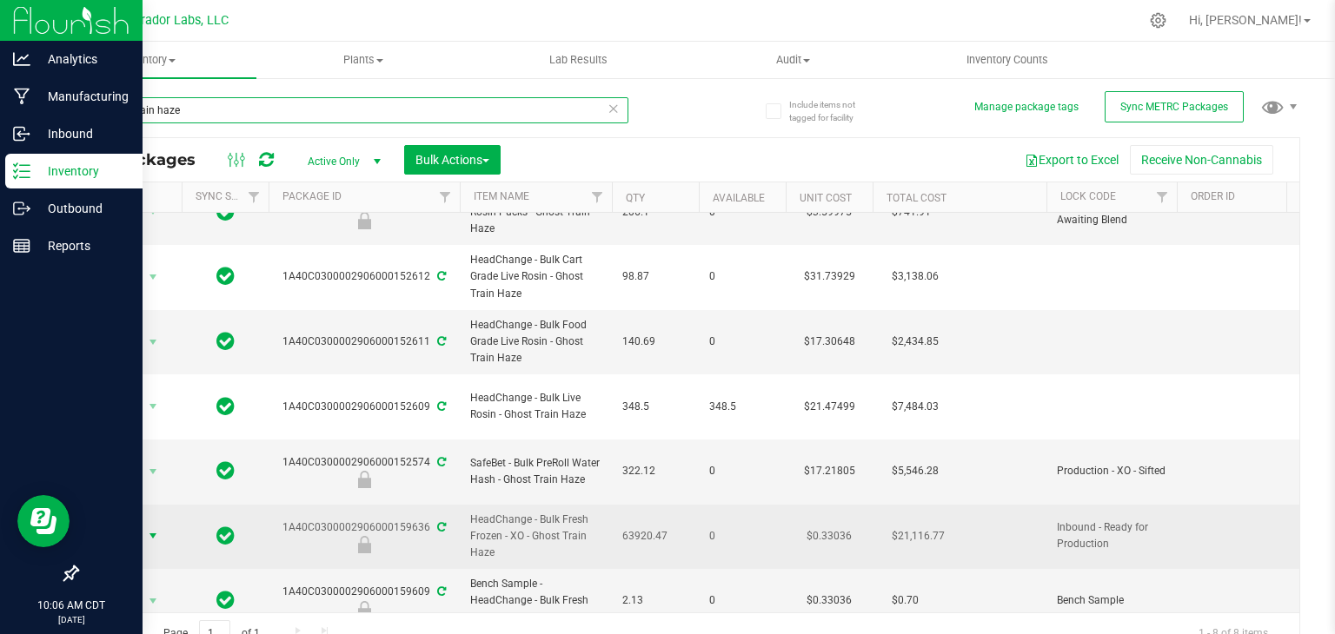
type input "ghost train haze"
click at [122, 524] on span "Action" at bounding box center [118, 536] width 47 height 24
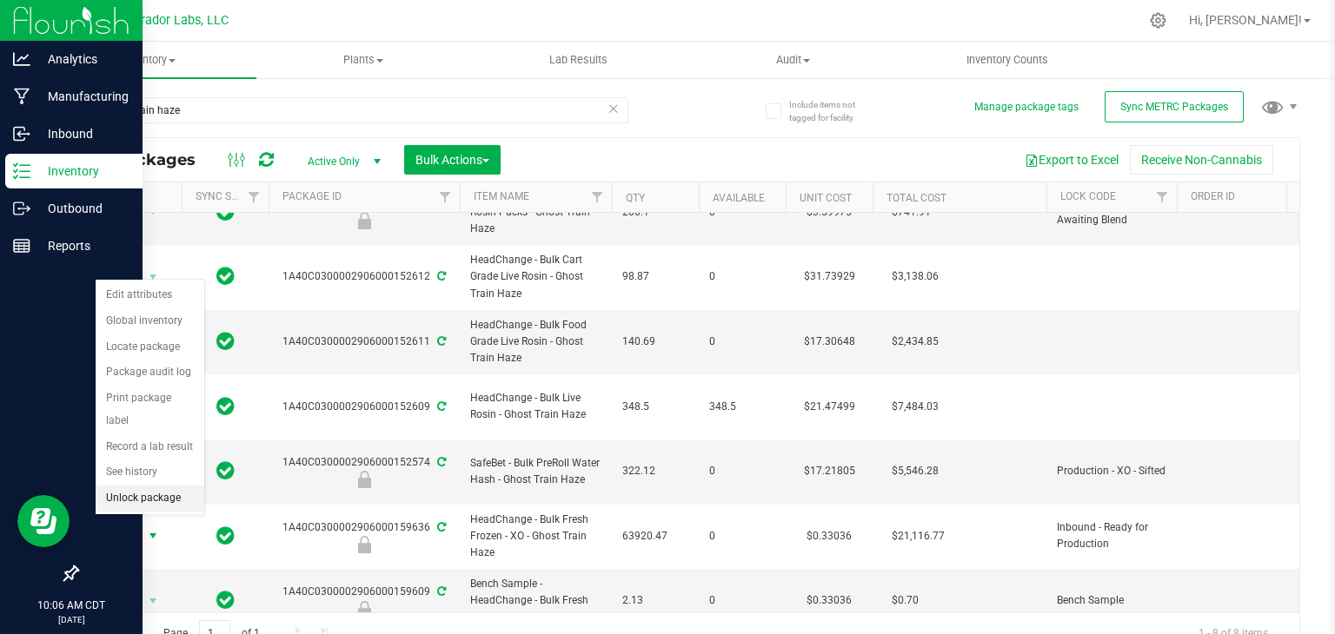
click at [143, 486] on li "Unlock package" at bounding box center [150, 499] width 109 height 26
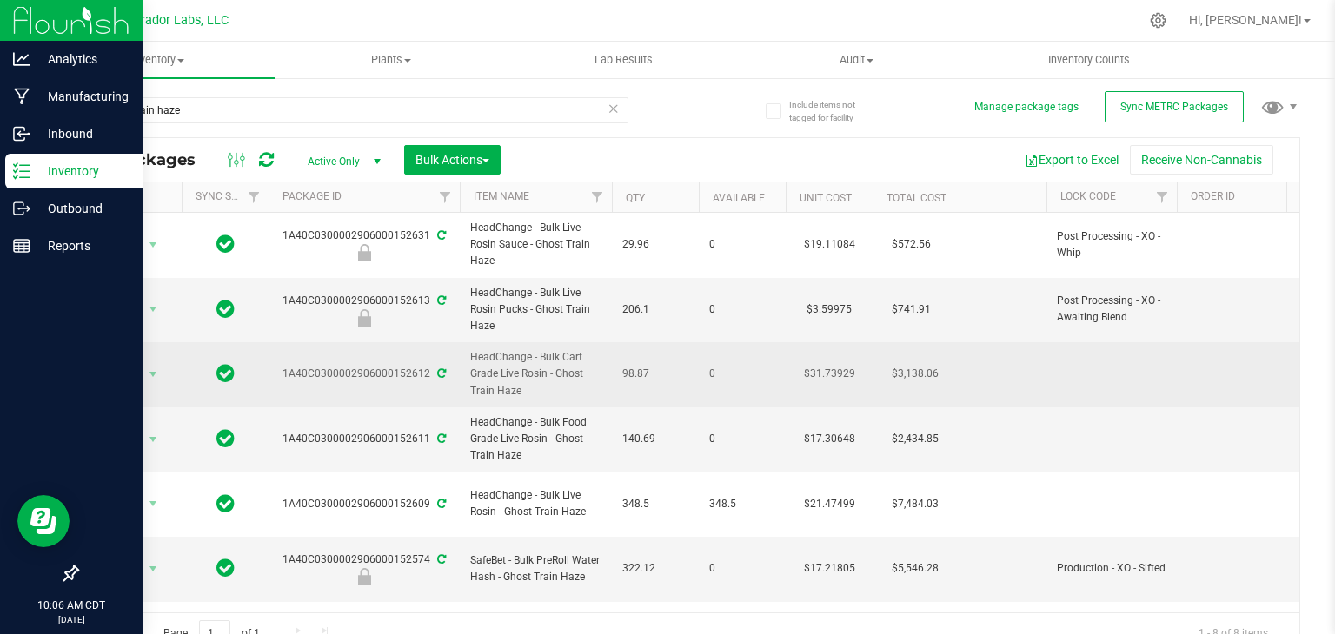
scroll to position [97, 0]
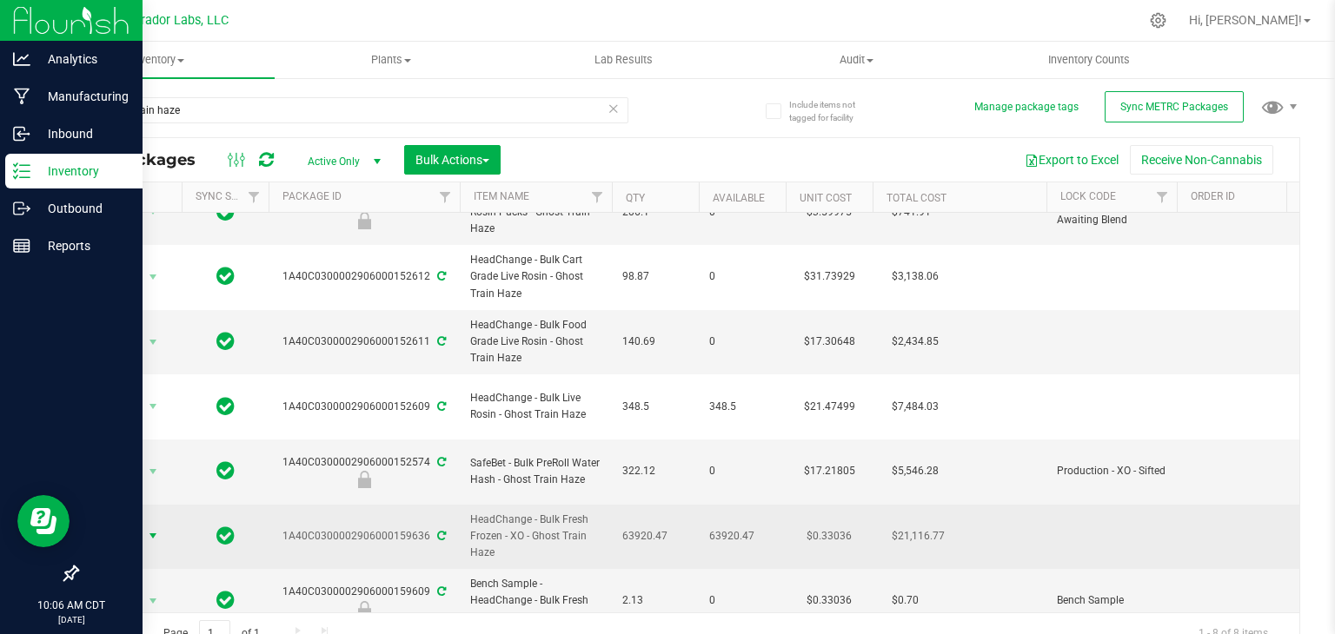
click at [139, 524] on span "Action" at bounding box center [118, 536] width 47 height 24
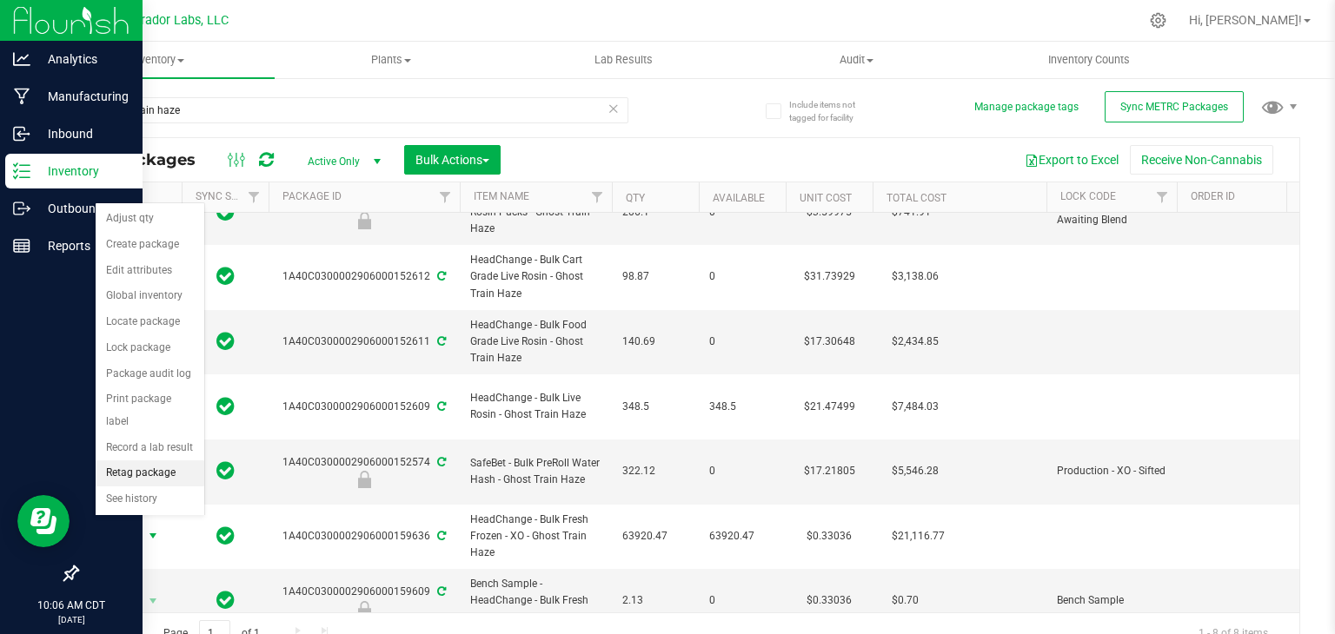
click at [149, 461] on li "Retag package" at bounding box center [150, 474] width 109 height 26
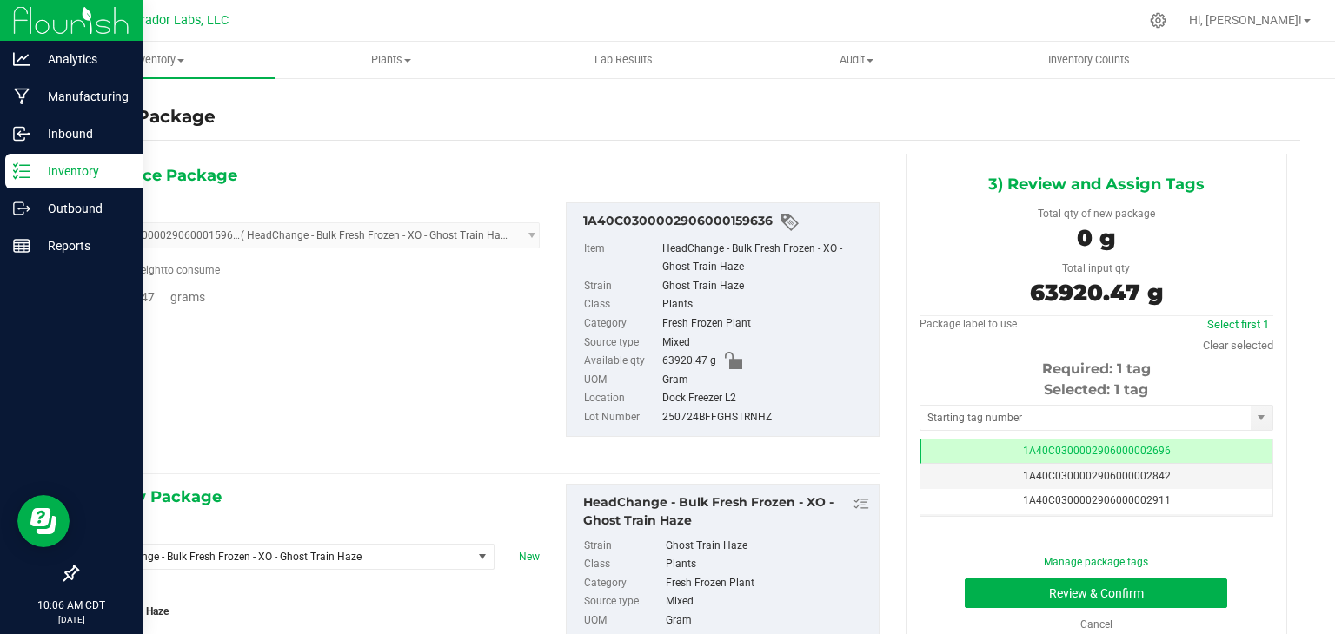
type input "0.0000"
click at [341, 554] on span "HeadChange - Bulk Fresh Frozen - XO - Ghost Train Haze" at bounding box center [273, 557] width 353 height 12
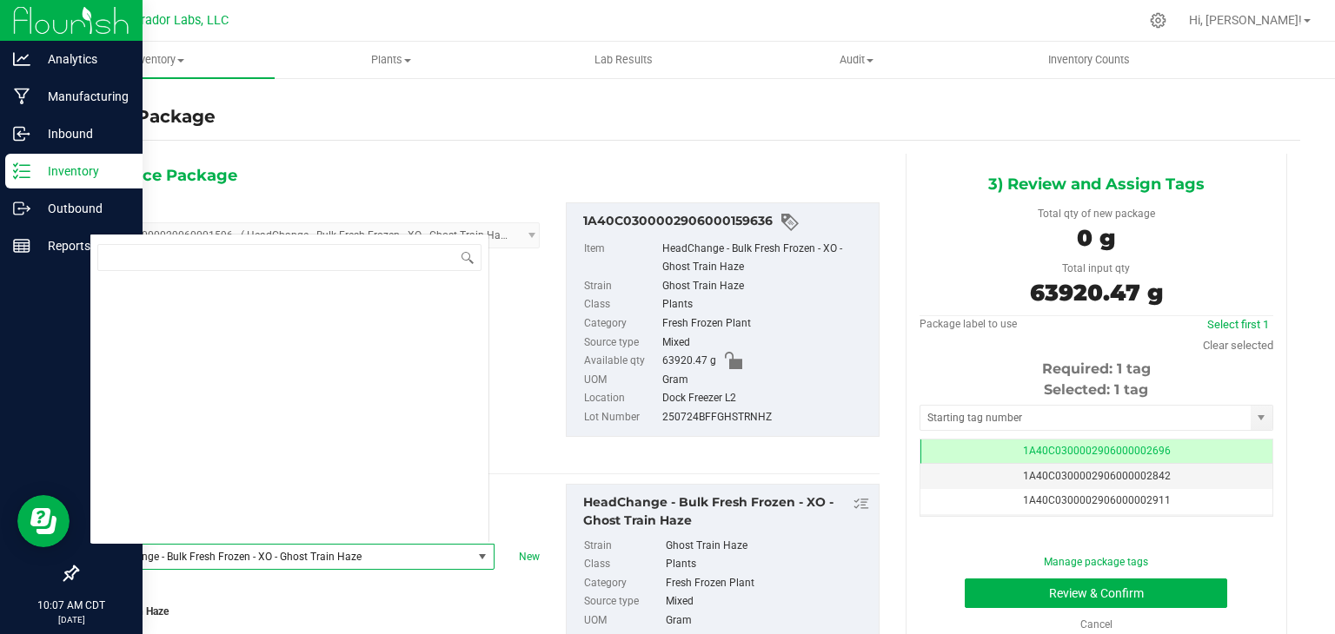
scroll to position [68967, 0]
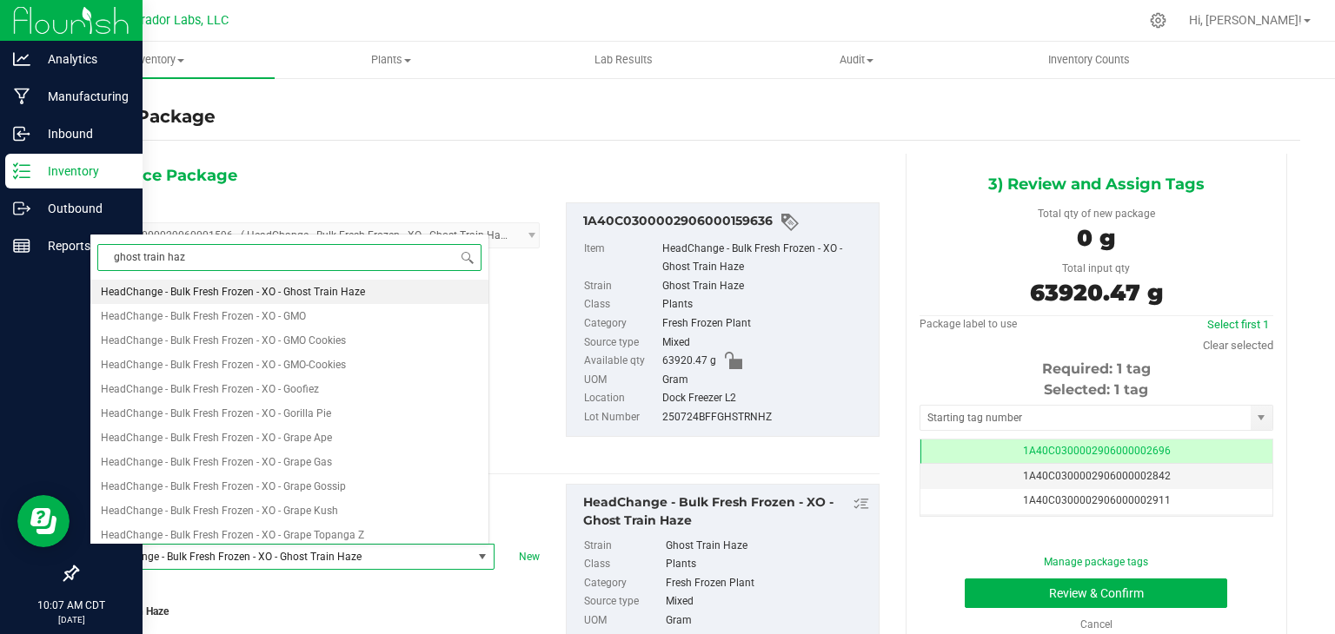
type input "ghost train haze"
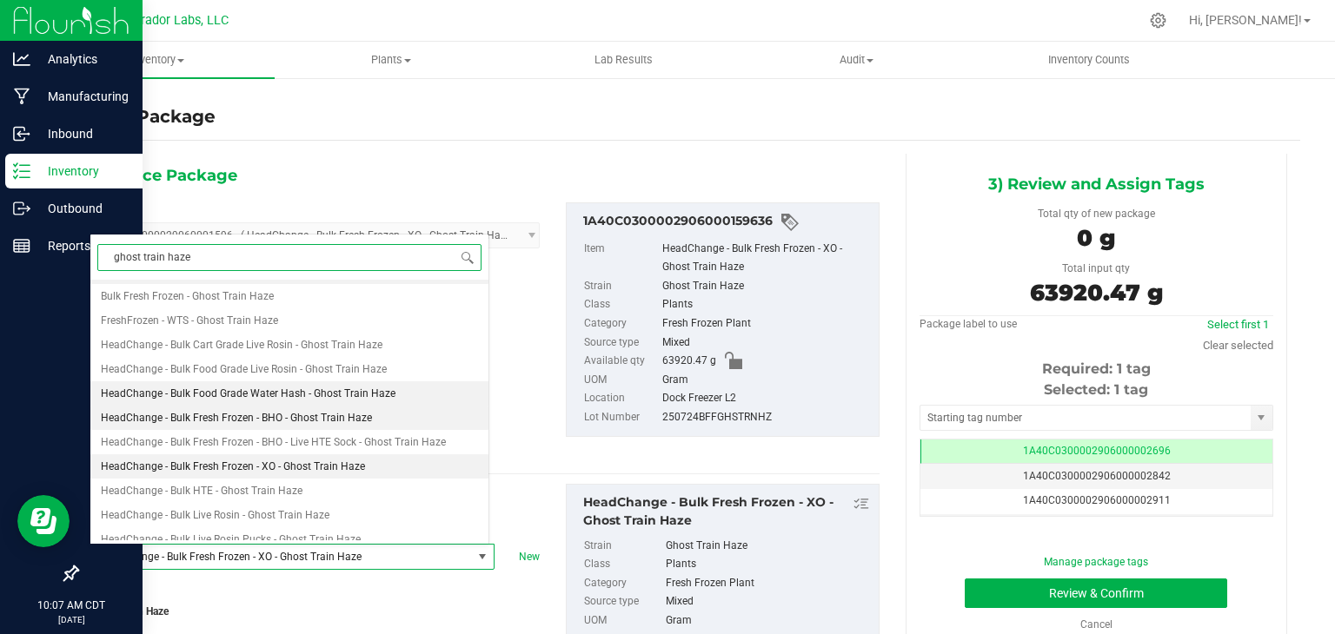
click at [393, 421] on li "HeadChange - Bulk Fresh Frozen - BHO - Ghost Train Haze" at bounding box center [289, 418] width 398 height 24
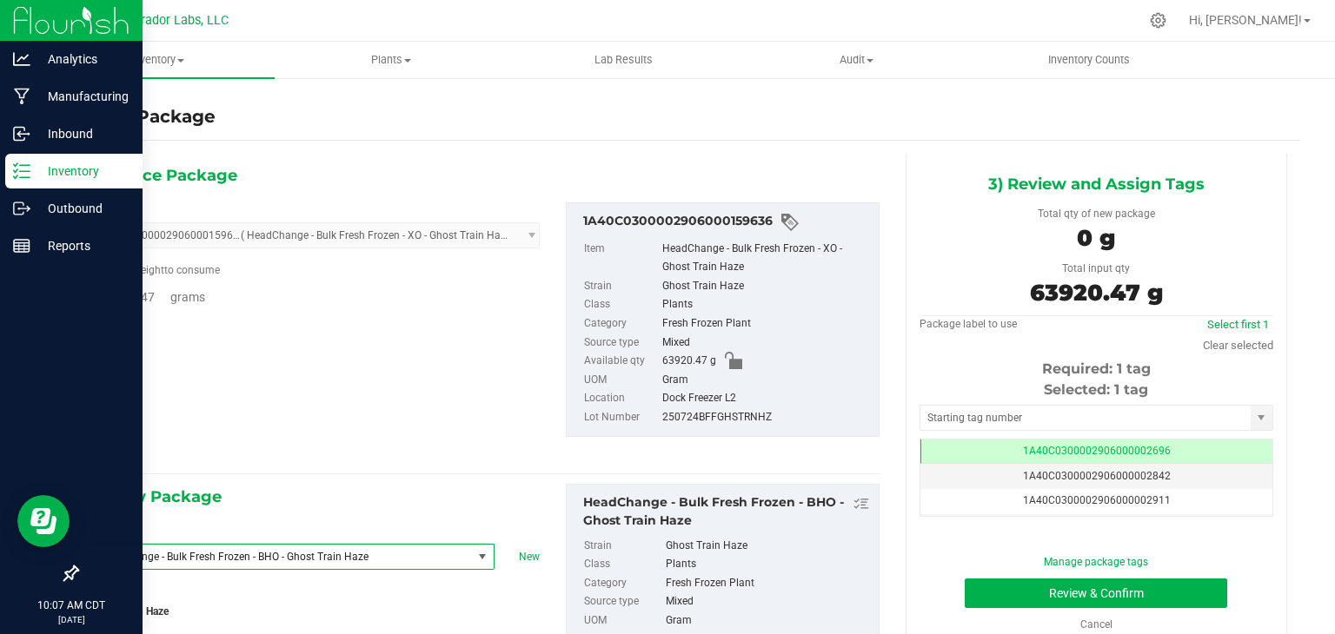
type input "0.0000"
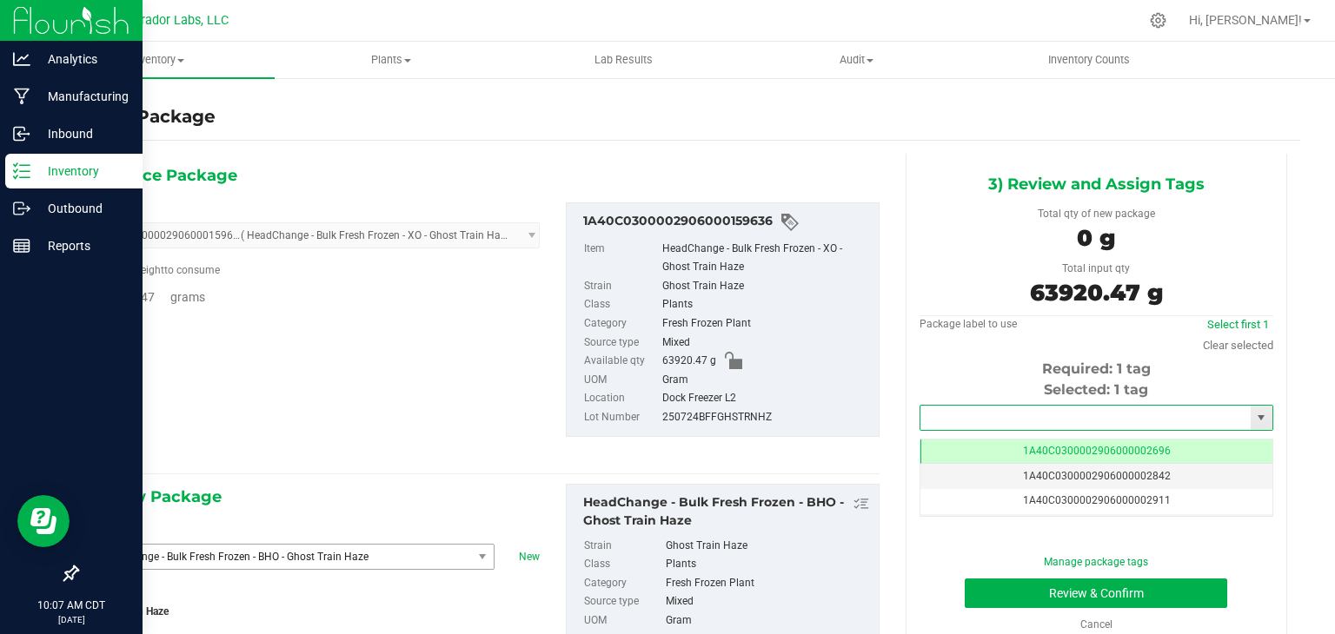
click at [1020, 415] on input "text" at bounding box center [1085, 418] width 330 height 24
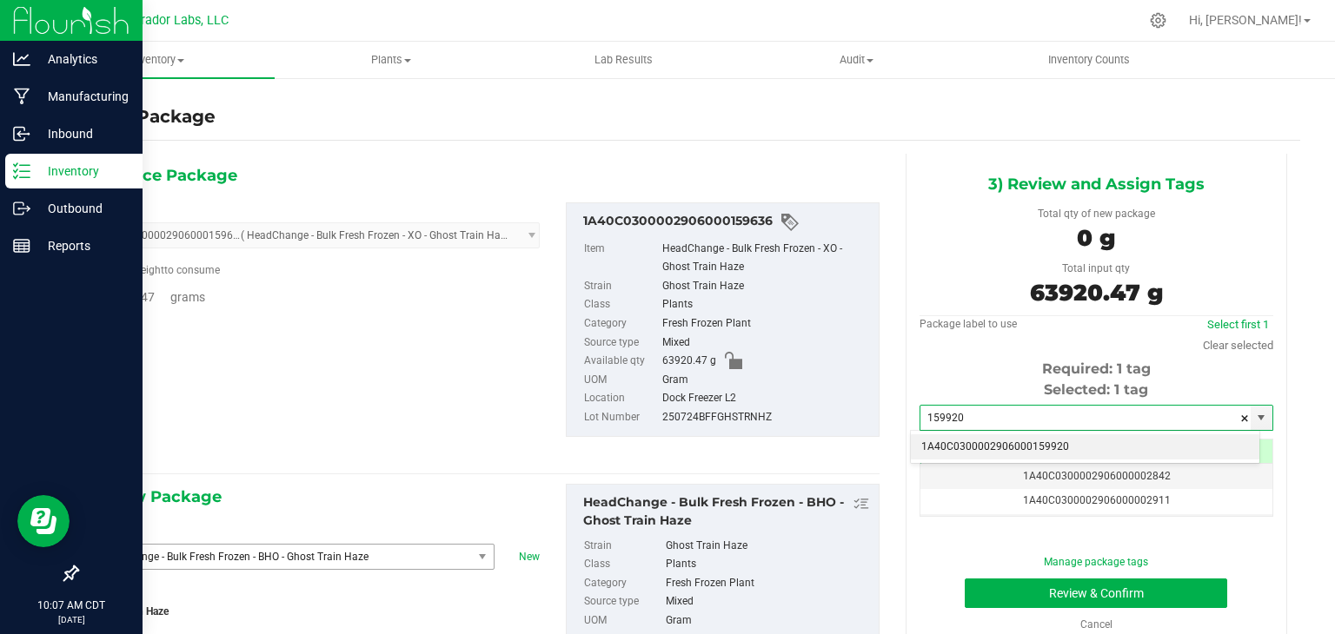
click at [993, 450] on li "1A40C0300002906000159920" at bounding box center [1085, 448] width 349 height 26
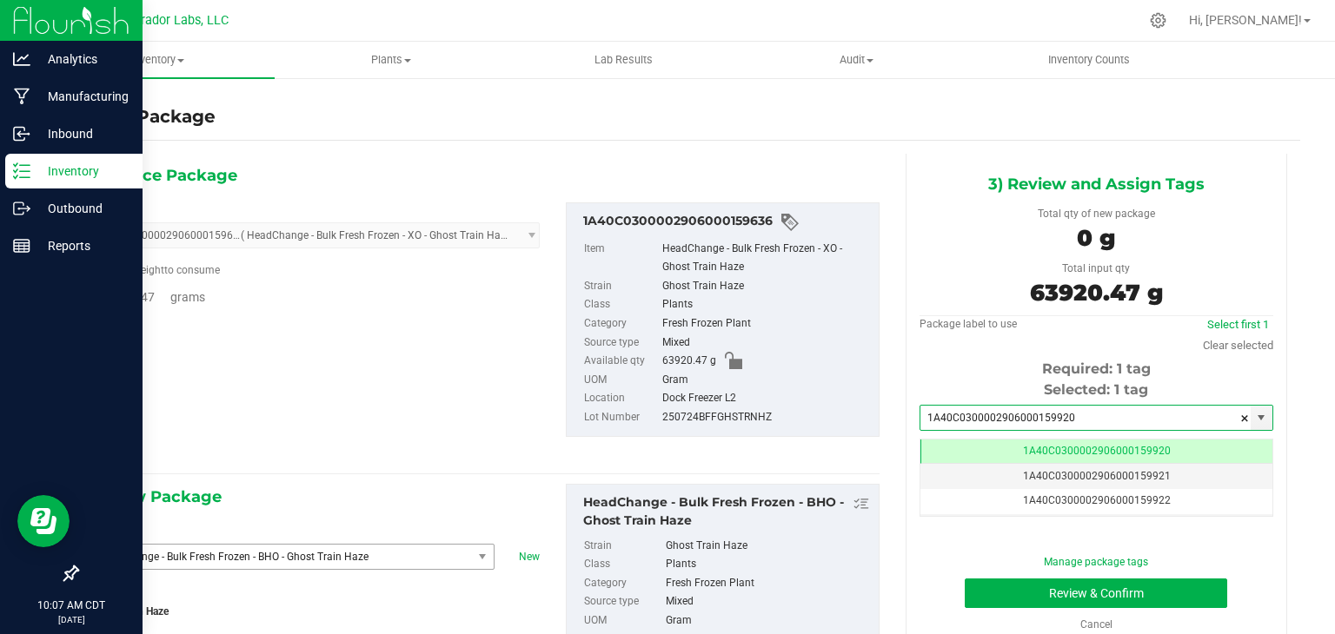
type input "1A40C0300002906000159920"
click at [873, 418] on div "1A40C0300002906000159636 Item HeadChange - Bulk Fresh Frozen - XO - Ghost Train…" at bounding box center [723, 320] width 340 height 235
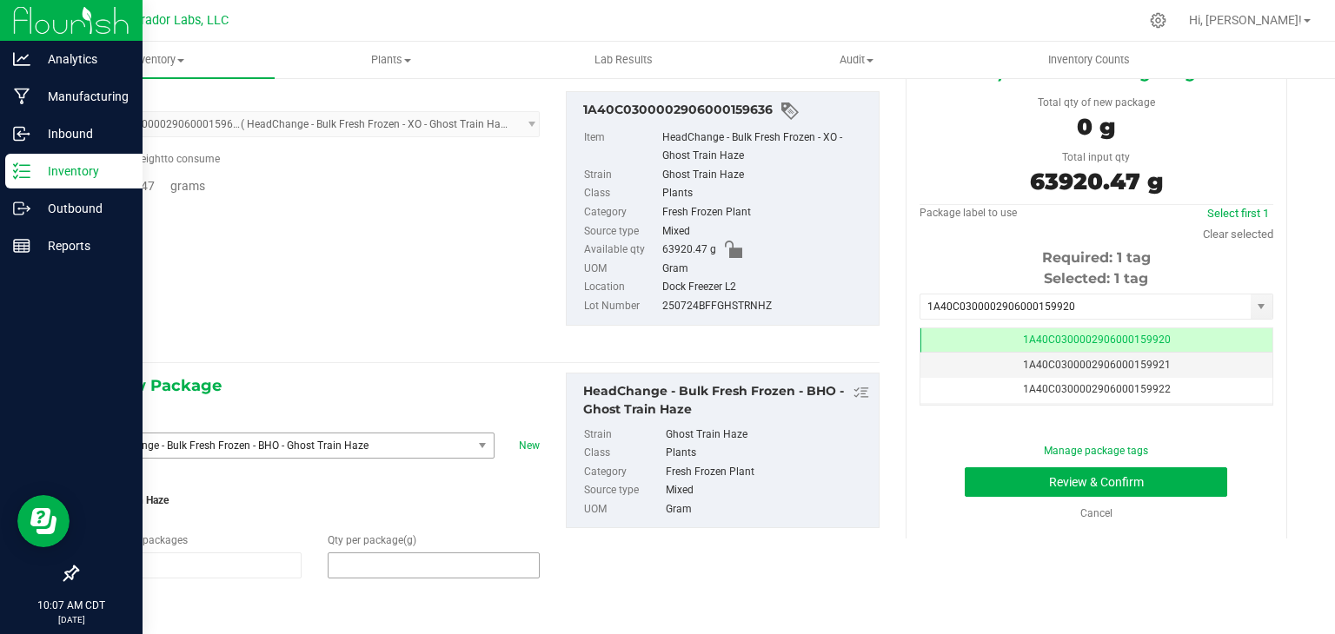
click at [358, 559] on span at bounding box center [434, 566] width 212 height 26
type input "63920.47"
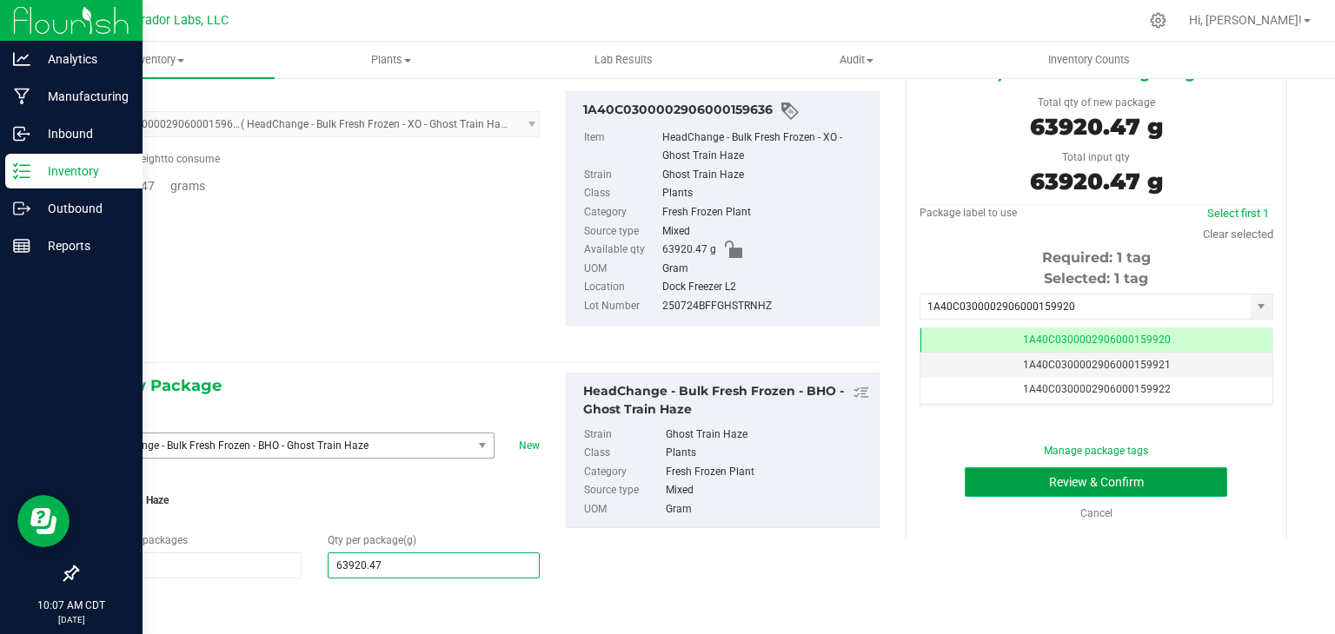
type input "63,920.4700"
click at [1134, 473] on button "Review & Confirm" at bounding box center [1096, 483] width 262 height 30
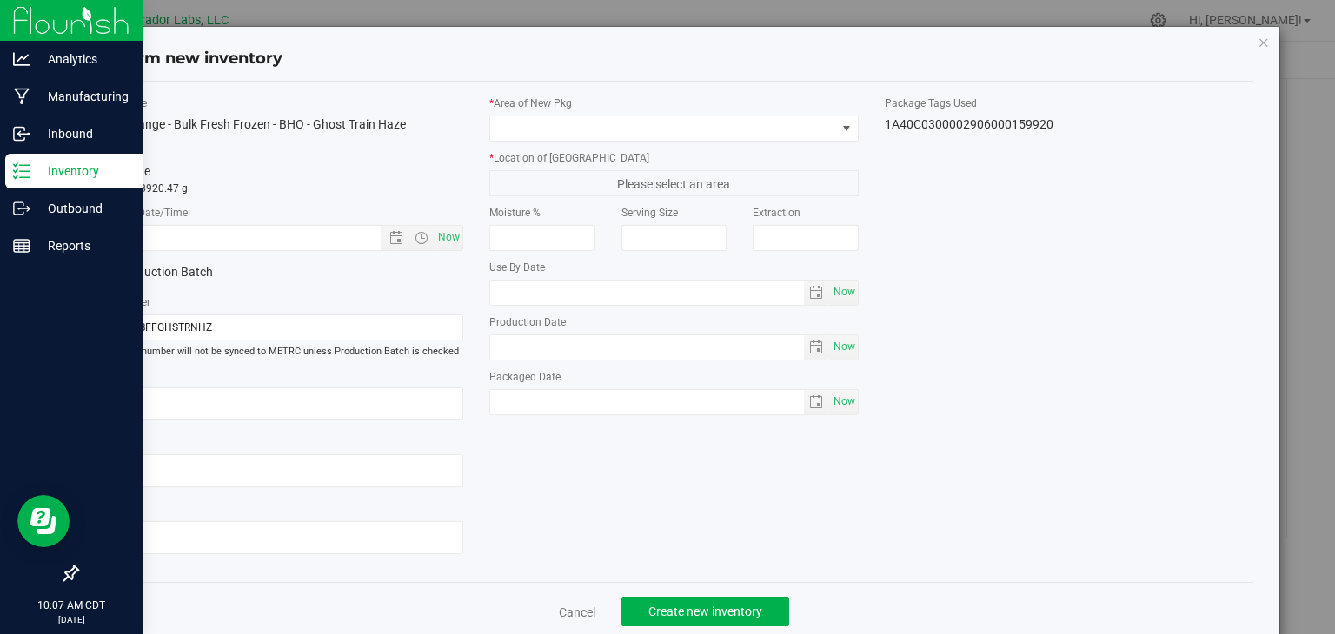
click at [466, 229] on div "Item Name HeadChange - Bulk Fresh Frozen - BHO - Ghost Train Haze Total Qty 1 p…" at bounding box center [279, 333] width 395 height 474
click at [439, 230] on span "Now" at bounding box center [450, 237] width 30 height 25
type input "8/22/2025 10:07 AM"
click at [654, 96] on label "* Area of New Pkg" at bounding box center [673, 104] width 369 height 16
click at [576, 133] on span at bounding box center [663, 128] width 346 height 24
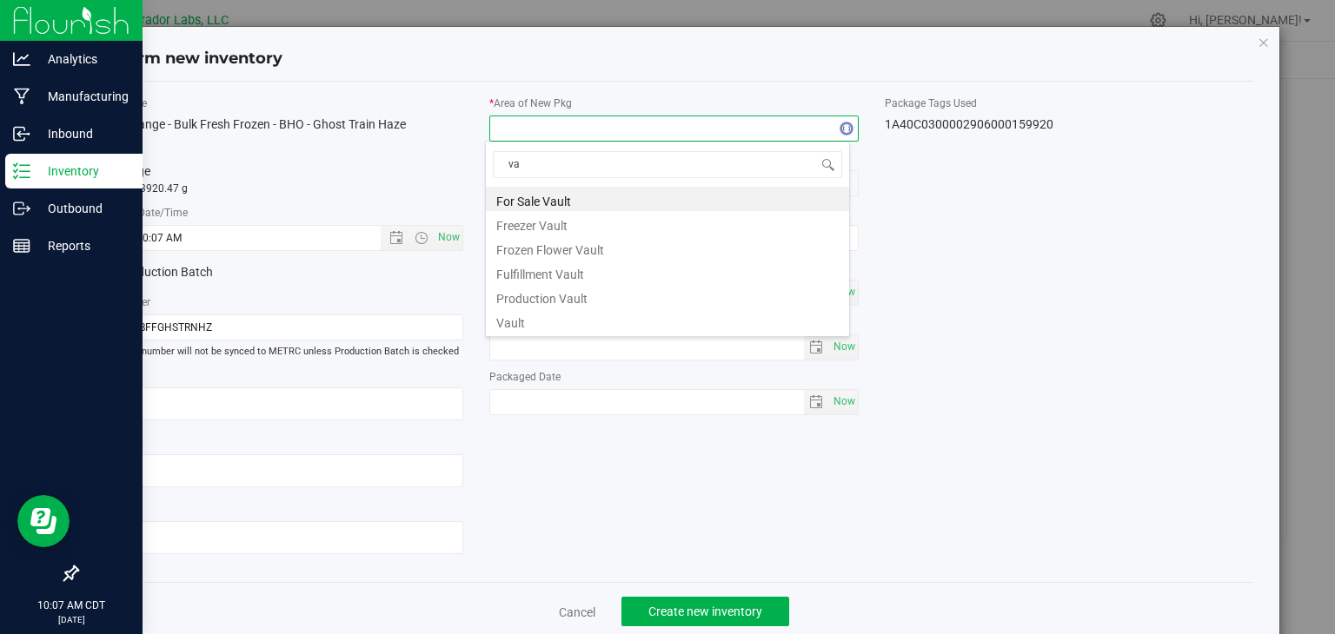
type input "v"
type input "flower"
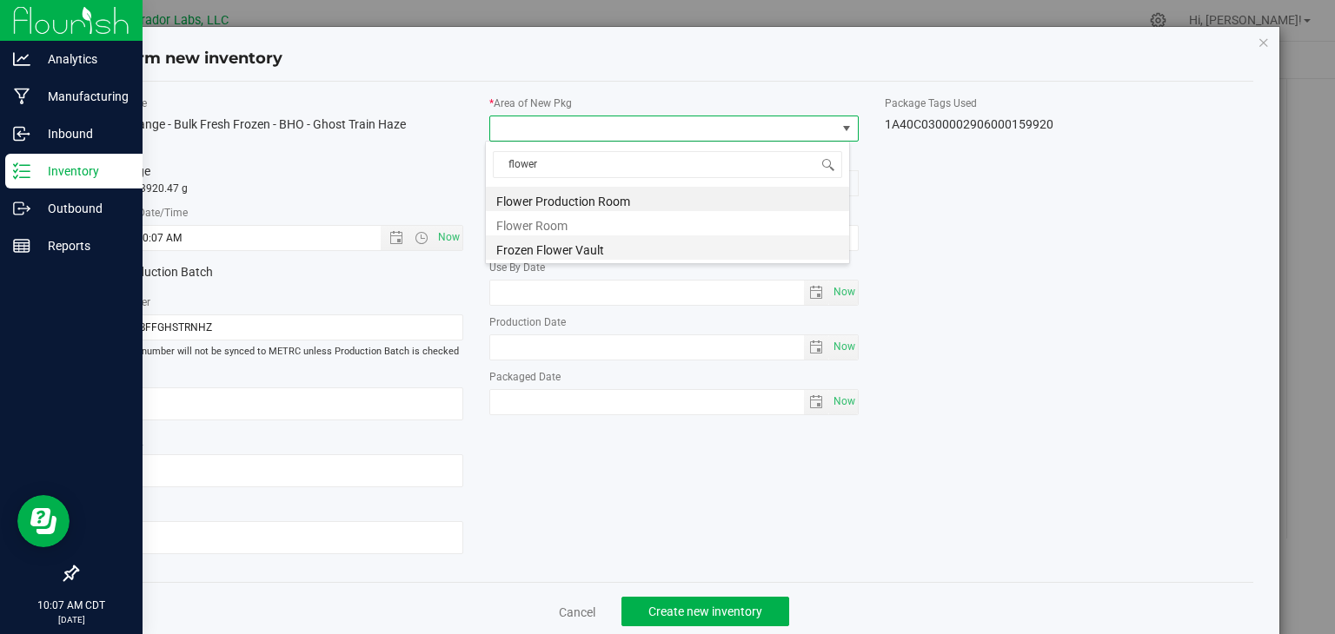
click at [566, 243] on li "Frozen Flower Vault" at bounding box center [667, 248] width 363 height 24
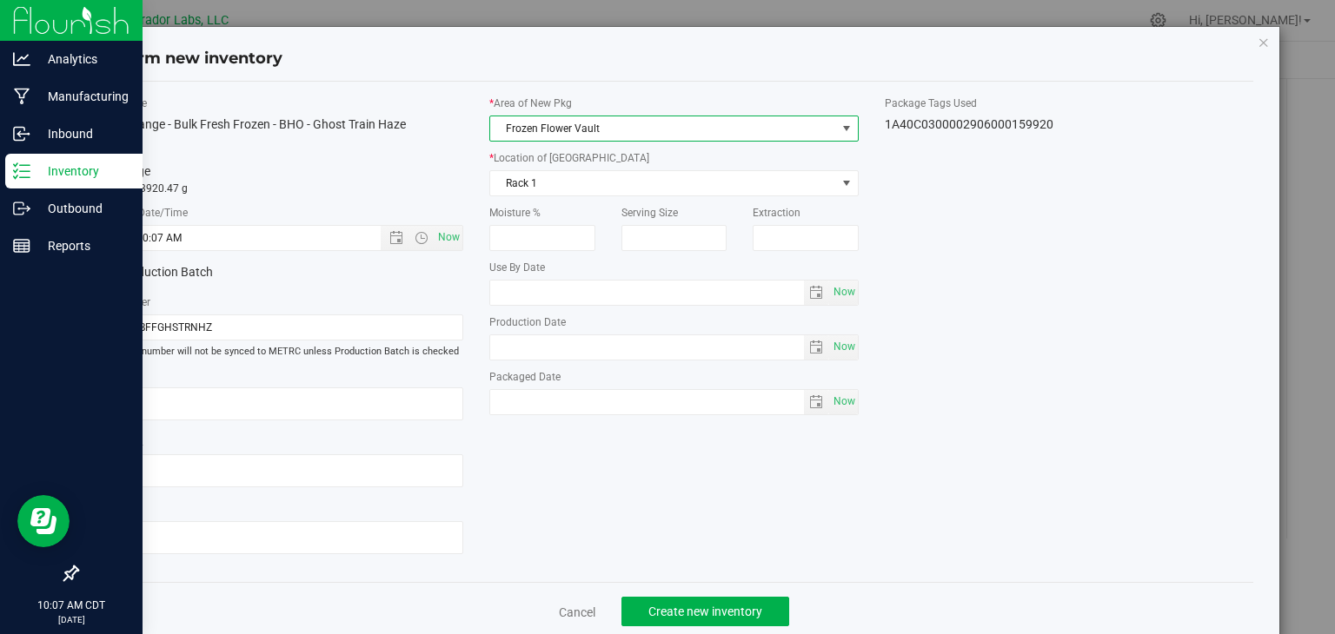
click at [612, 196] on div "* Area of New Pkg Frozen Flower Vault * Location of New Pkg Rack 1 Rack 1 Rack …" at bounding box center [673, 260] width 395 height 329
click at [626, 188] on span "Rack 1" at bounding box center [663, 183] width 346 height 24
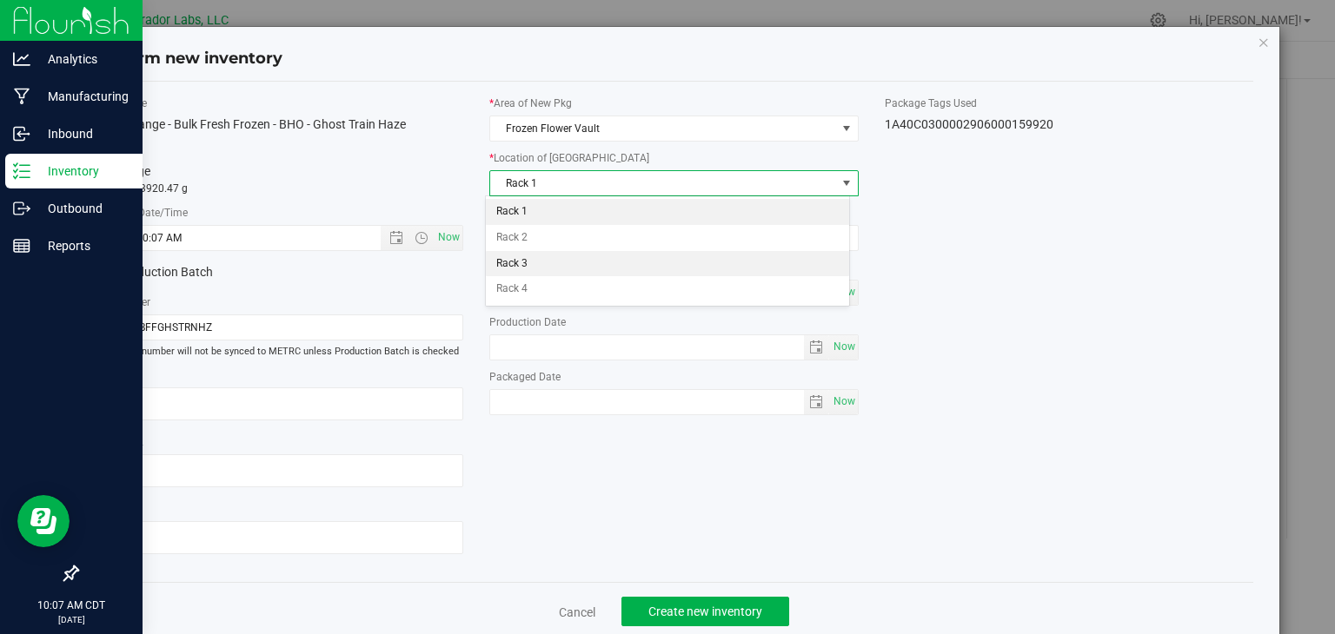
click at [626, 268] on li "Rack 3" at bounding box center [667, 264] width 363 height 26
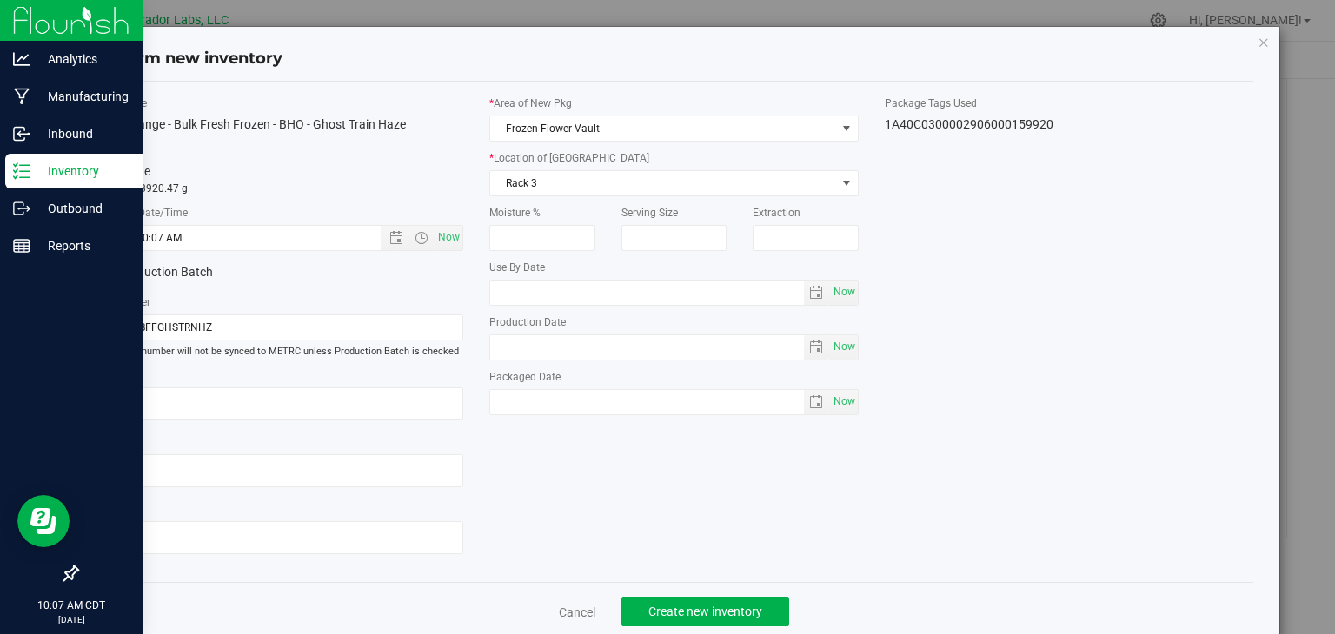
click at [1190, 464] on div "Item Name HeadChange - Bulk Fresh Frozen - BHO - Ghost Train Haze Total Qty 1 p…" at bounding box center [674, 333] width 1185 height 474
click at [721, 612] on span "Create new inventory" at bounding box center [705, 612] width 114 height 14
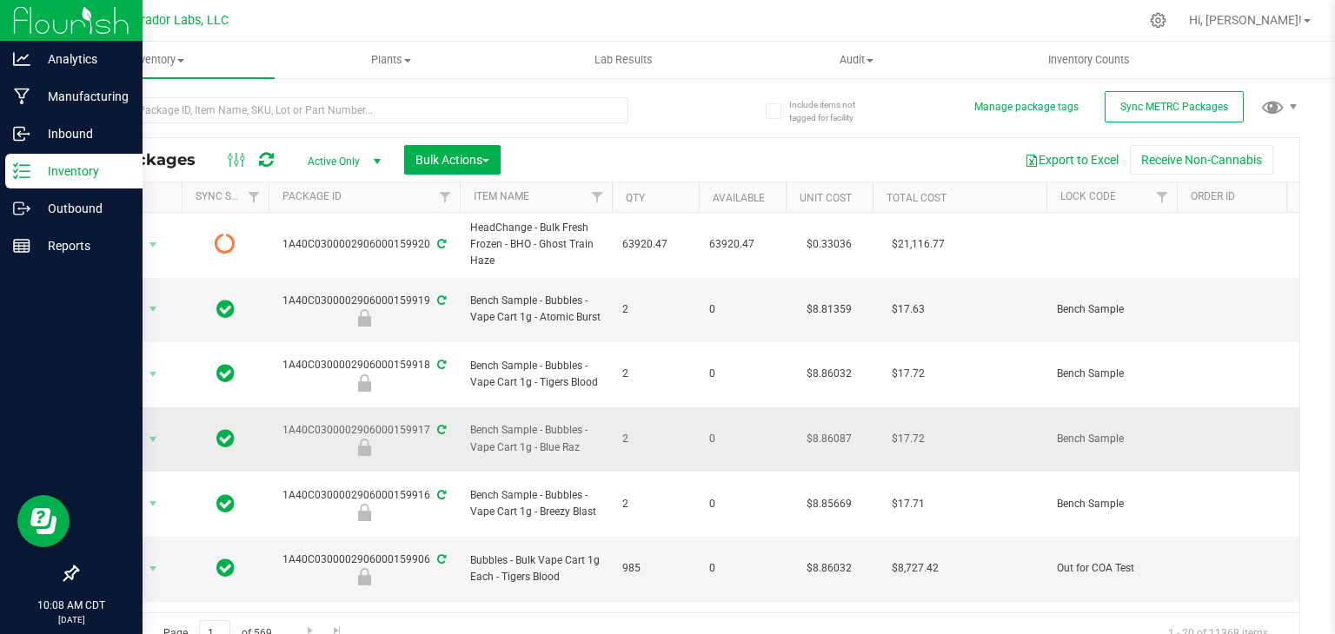
click at [581, 422] on span "Bench Sample - Bubbles - Vape Cart 1g - Blue Raz" at bounding box center [535, 438] width 131 height 33
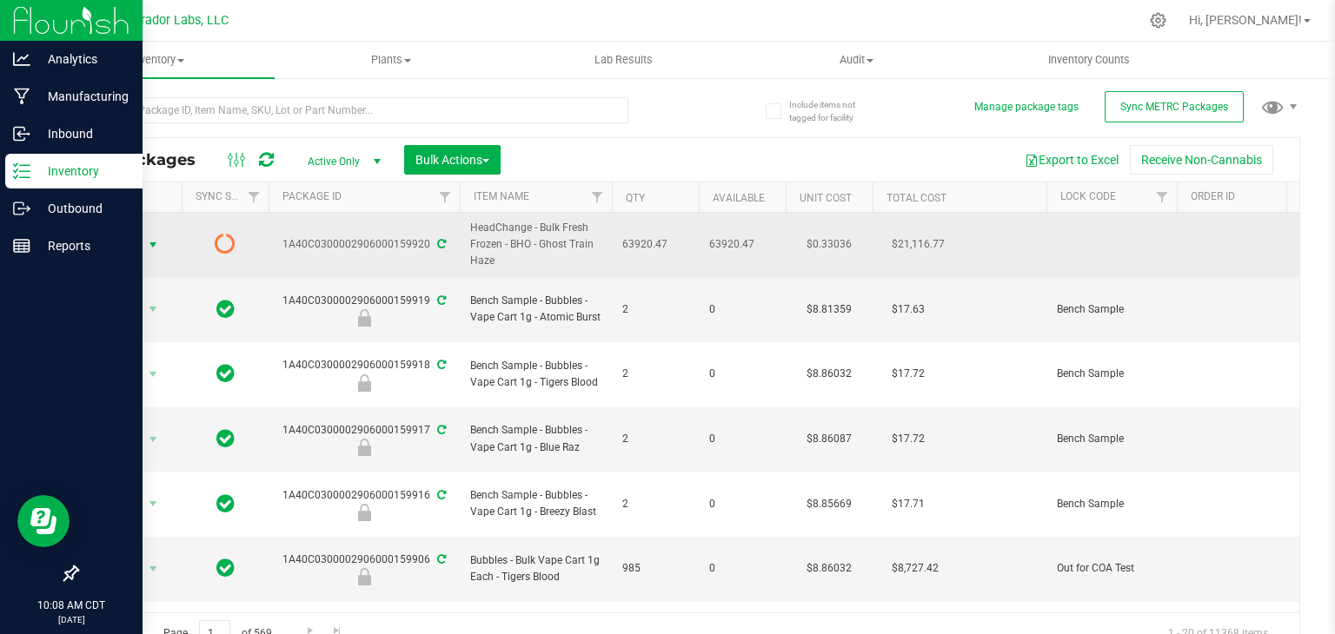
click at [112, 248] on span "Action" at bounding box center [118, 245] width 47 height 24
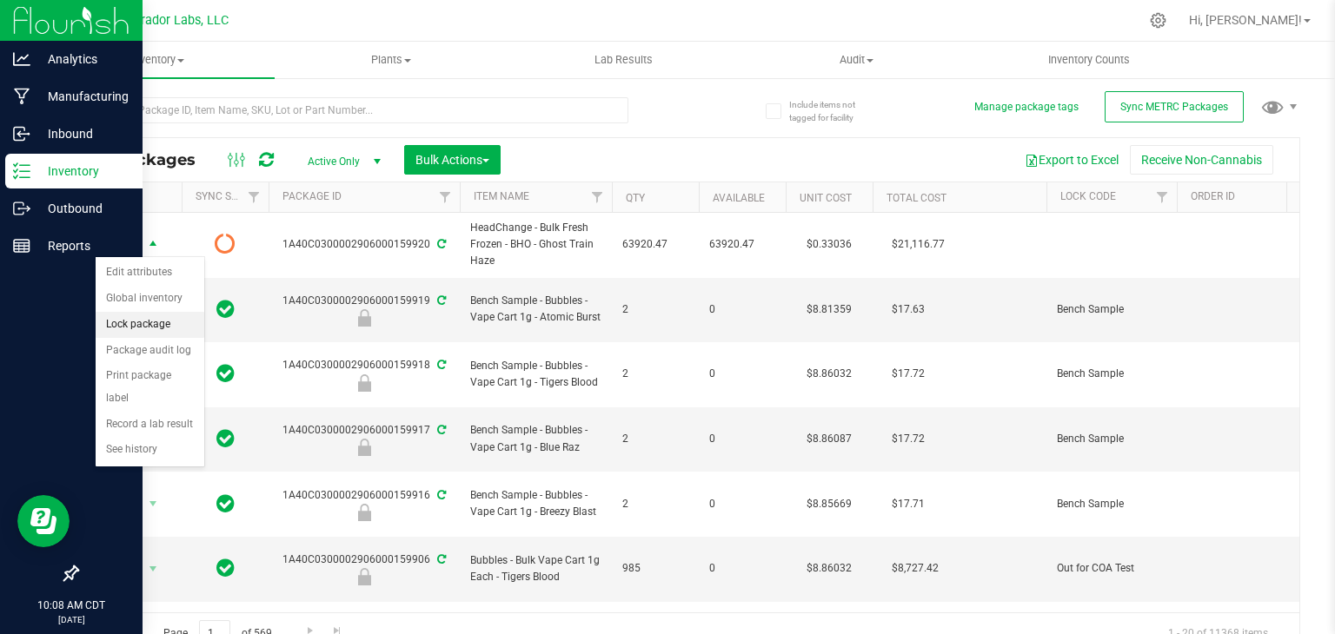
click at [160, 328] on li "Lock package" at bounding box center [150, 325] width 109 height 26
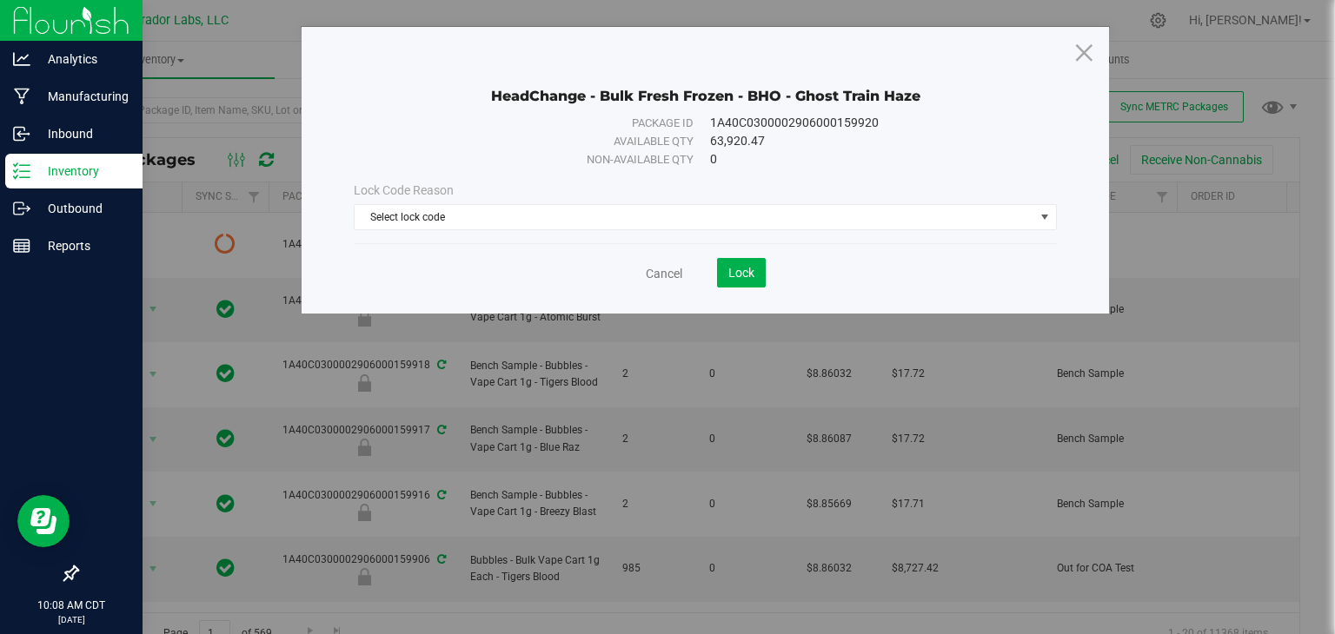
click at [488, 203] on div "Lock Code Reason Select lock code Select lock code Quarantine Lock Ready for Me…" at bounding box center [705, 206] width 729 height 49
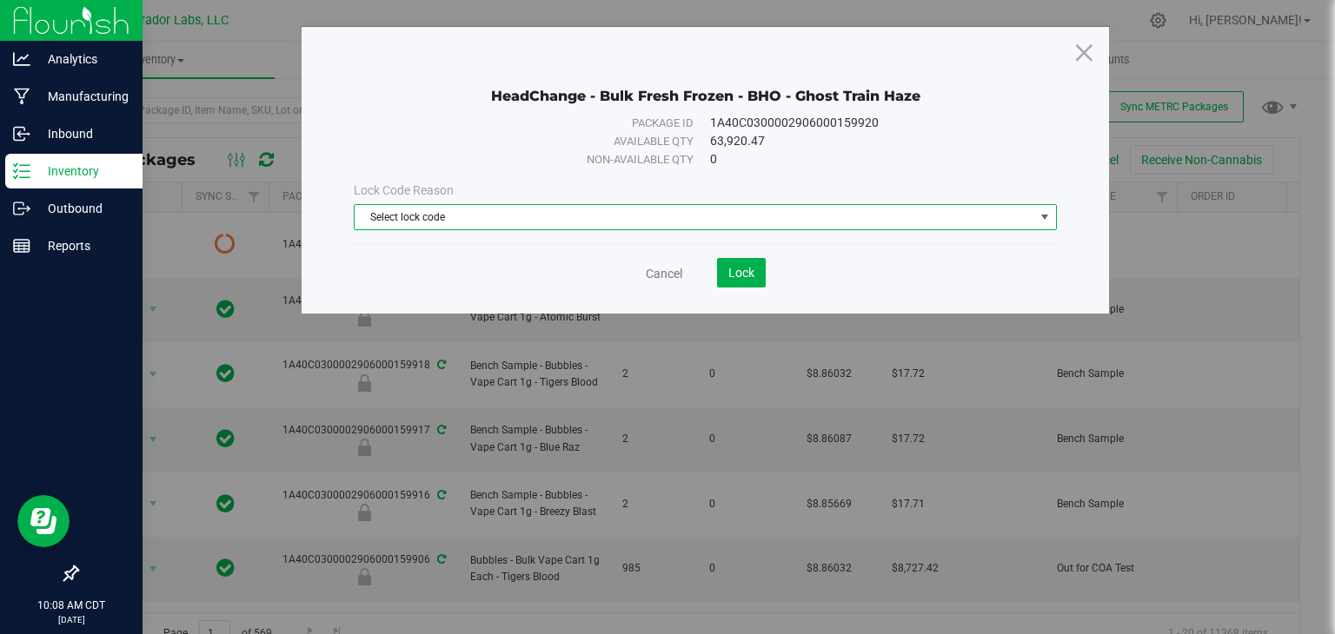
click at [490, 211] on span "Select lock code" at bounding box center [695, 217] width 680 height 24
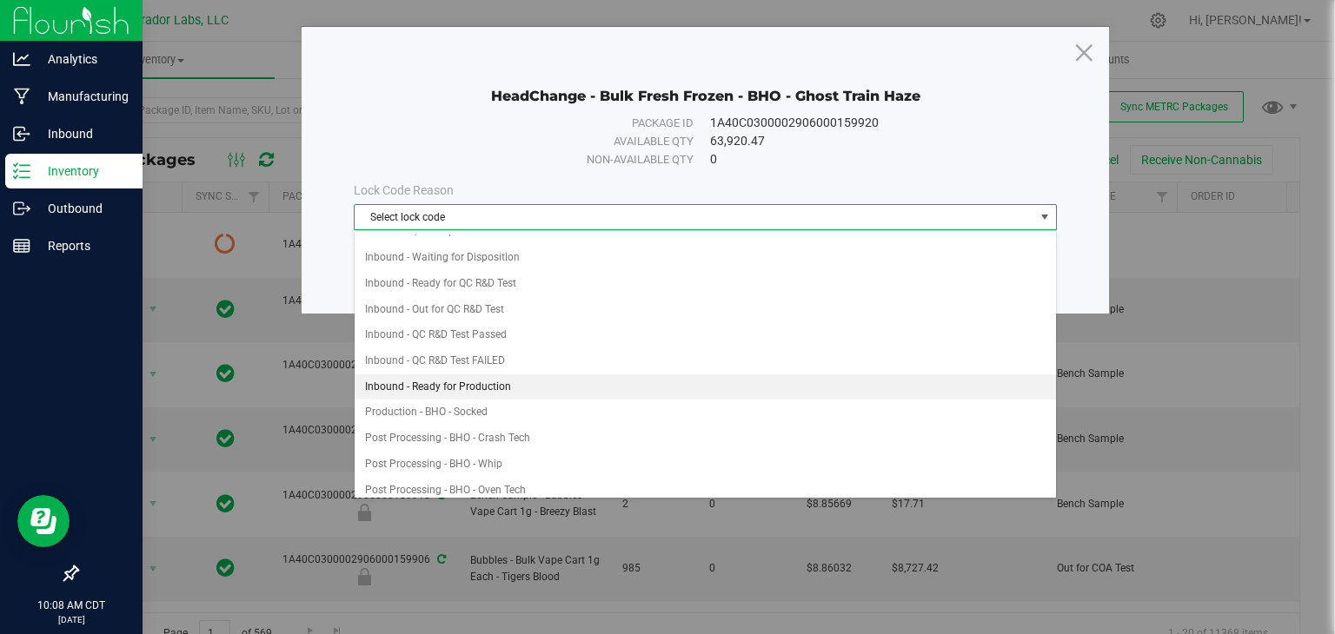
click at [514, 391] on li "Inbound - Ready for Production" at bounding box center [705, 388] width 701 height 26
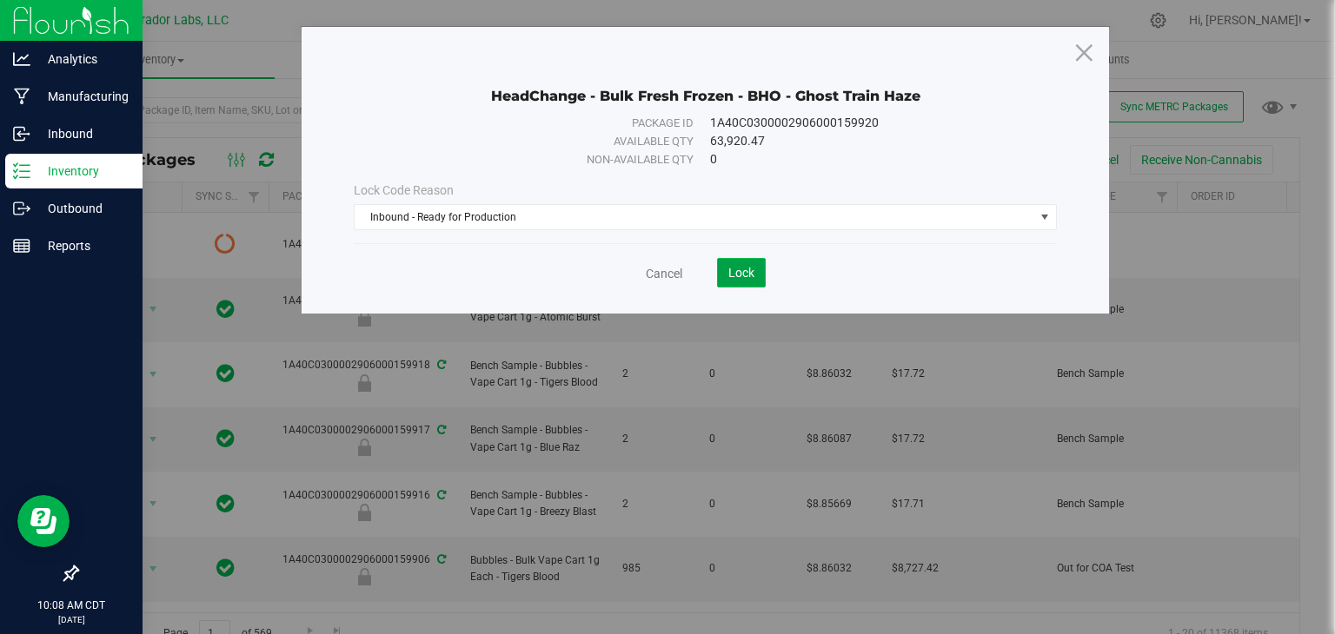
click at [730, 276] on span "Lock" at bounding box center [741, 273] width 26 height 14
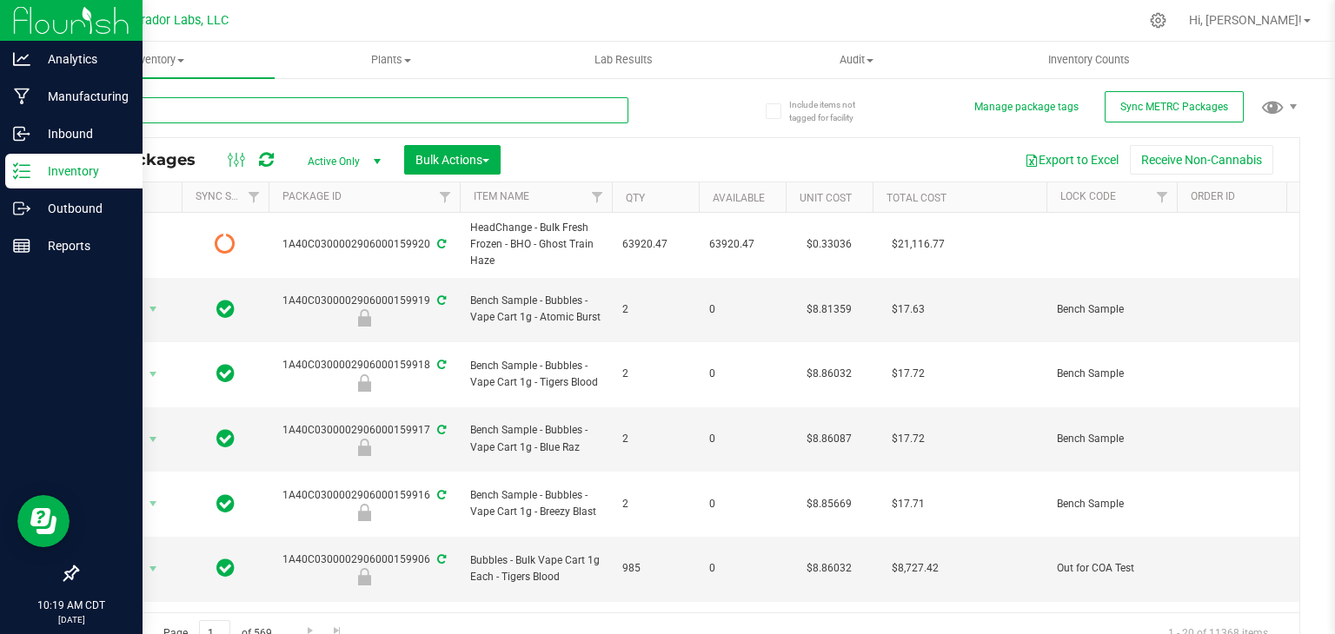
click at [250, 106] on input "text" at bounding box center [352, 110] width 552 height 26
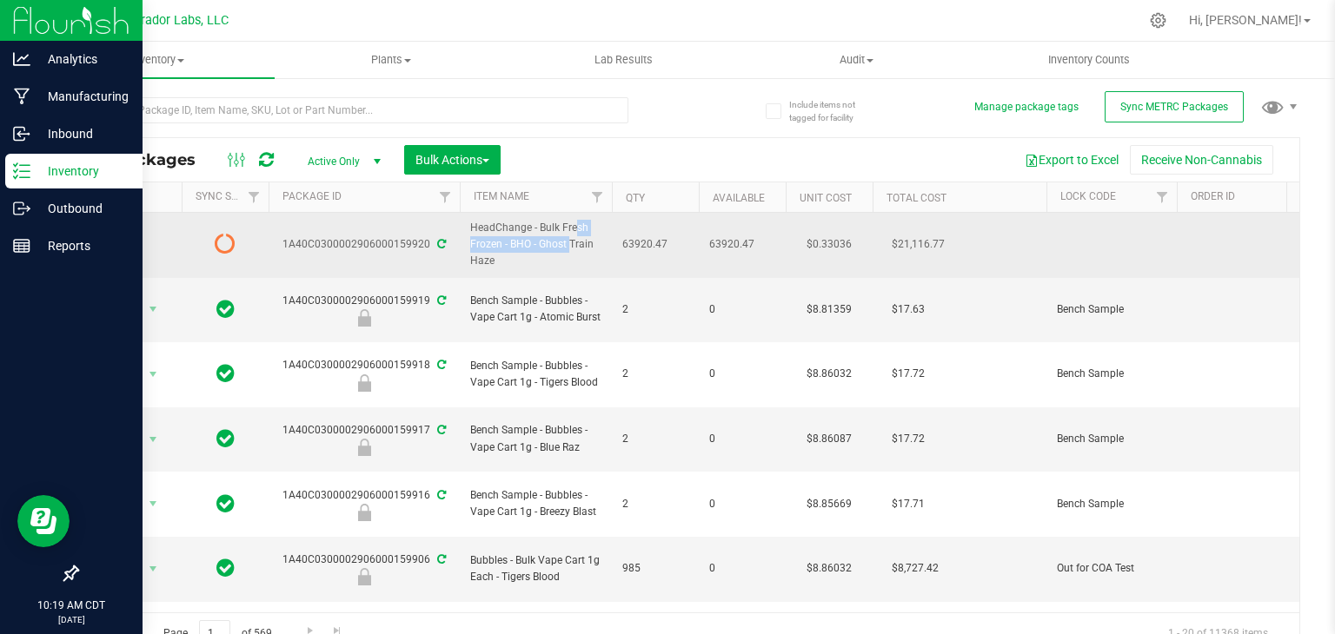
drag, startPoint x: 535, startPoint y: 224, endPoint x: 529, endPoint y: 243, distance: 20.1
click at [529, 243] on span "HeadChange - Bulk Fresh Frozen - BHO - Ghost Train Haze" at bounding box center [535, 245] width 131 height 50
copy span "Bulk Fresh Frozen - BHO"
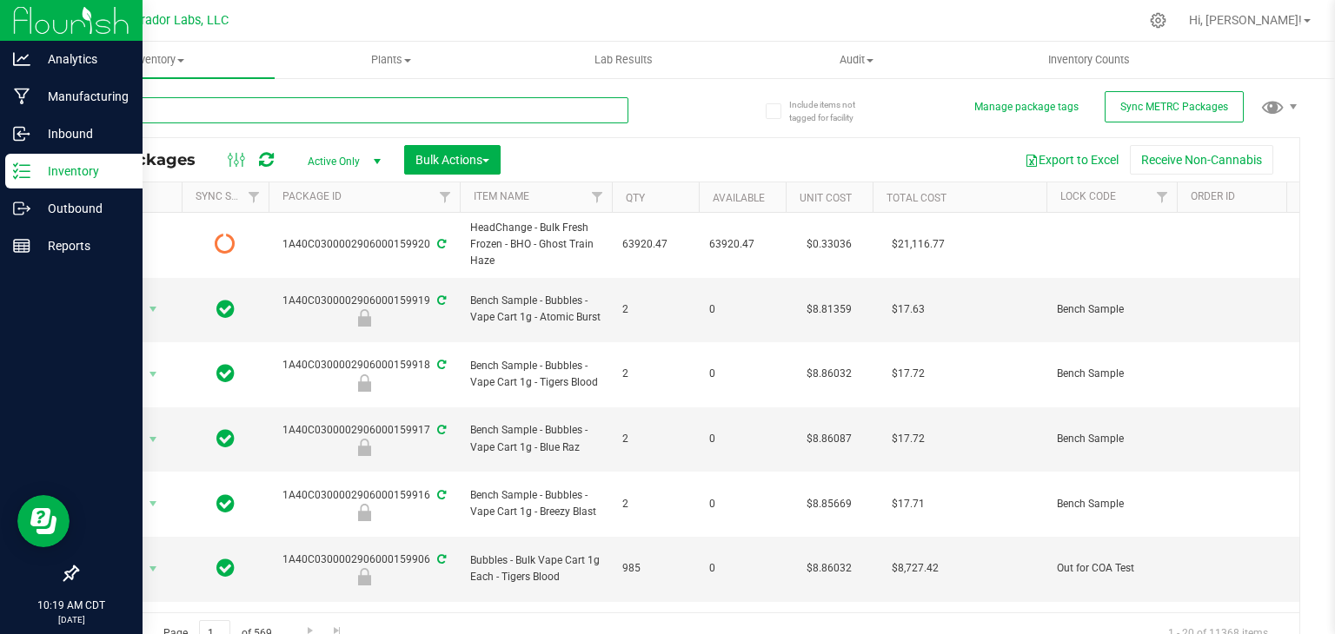
click at [449, 117] on input "text" at bounding box center [352, 110] width 552 height 26
paste input "Bulk Fresh Frozen - BHO"
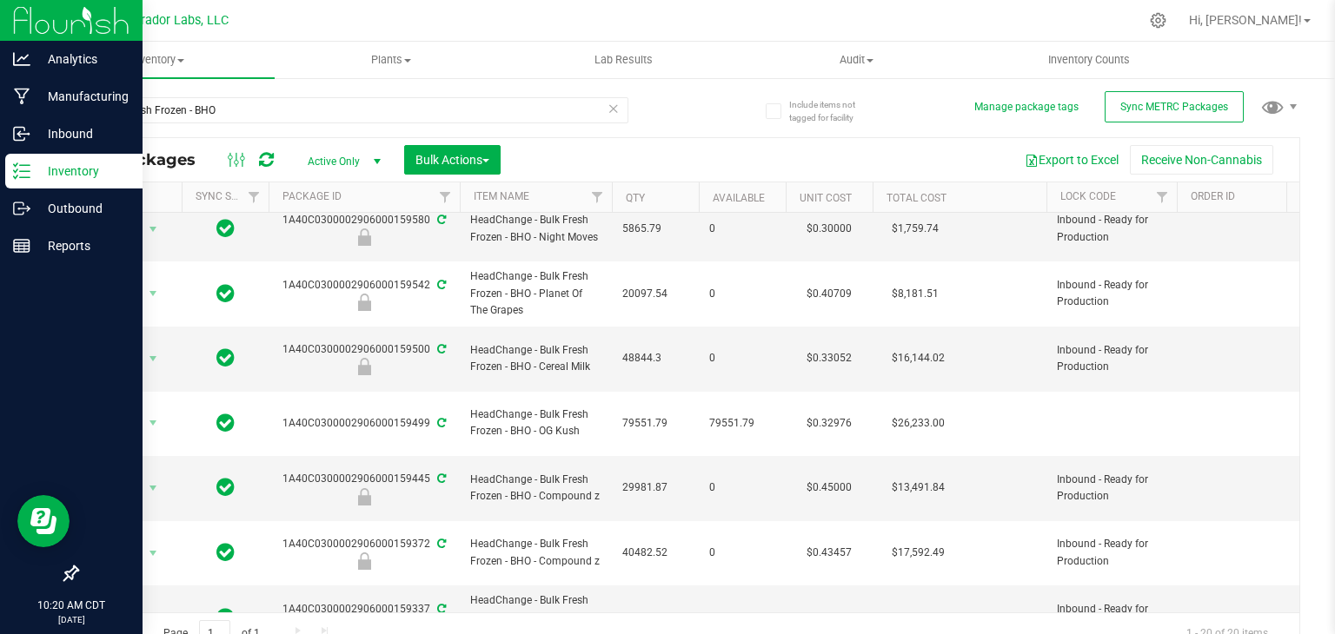
scroll to position [19, 0]
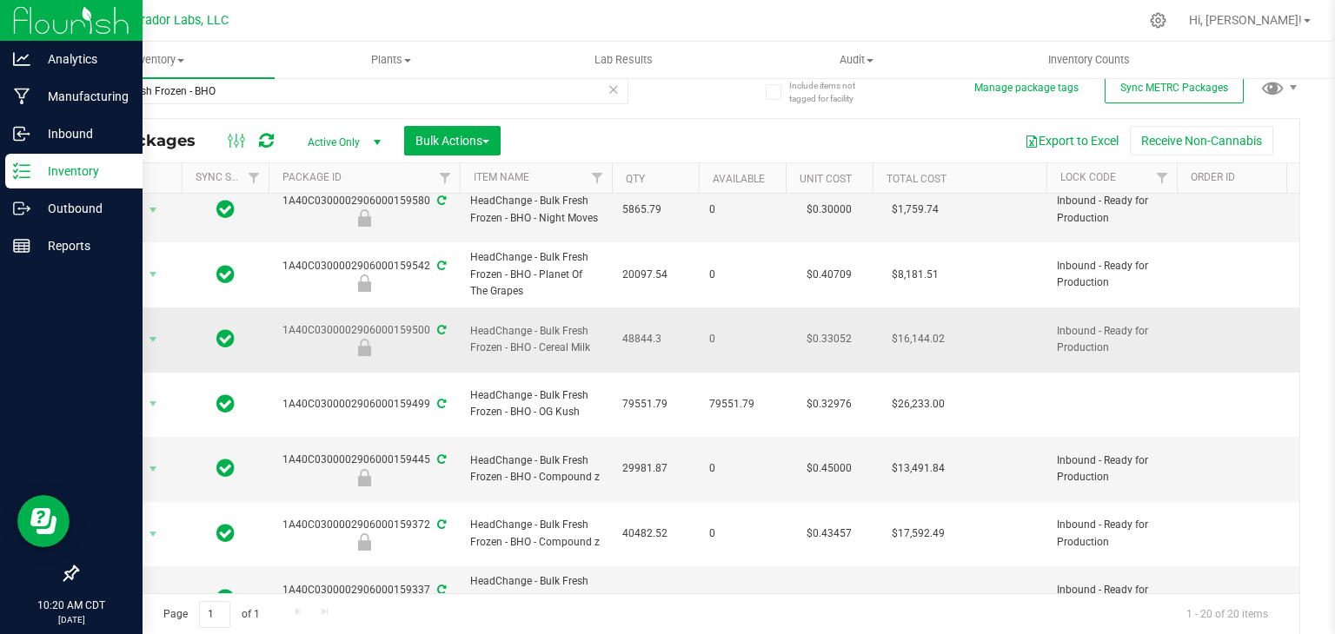
click at [1158, 308] on td "Inbound - Ready for Production" at bounding box center [1111, 340] width 130 height 65
click at [1084, 130] on button "Export to Excel" at bounding box center [1071, 141] width 116 height 30
click at [301, 89] on input "Bulk Fresh Frozen - BHO" at bounding box center [352, 91] width 552 height 26
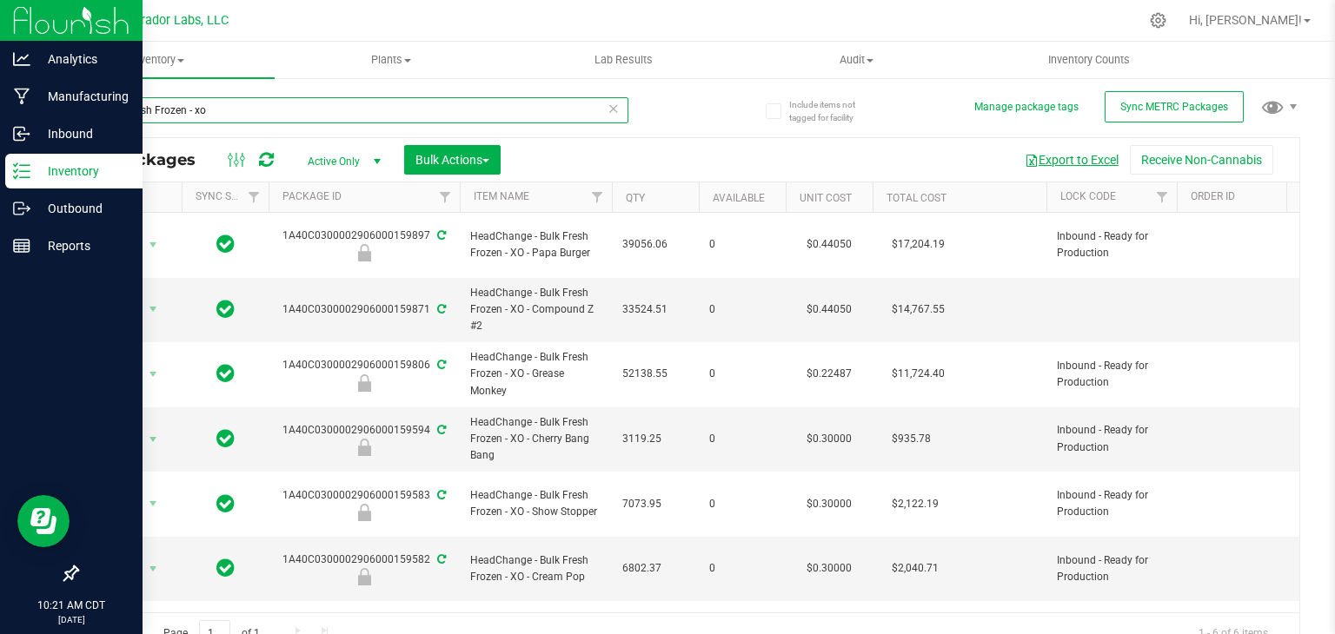
type input "Bulk Fresh Frozen - xo"
click at [1092, 159] on button "Export to Excel" at bounding box center [1071, 160] width 116 height 30
click at [476, 285] on span "HeadChange - Bulk Fresh Frozen - XO - Compound Z #2" at bounding box center [535, 310] width 131 height 50
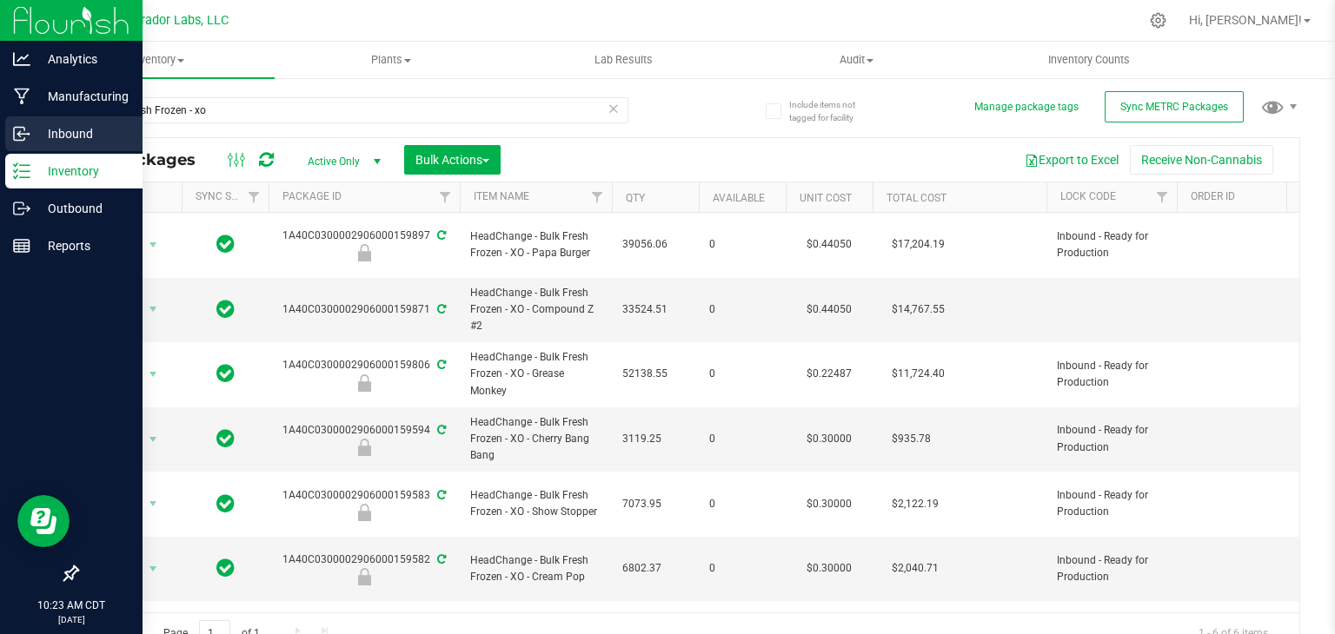
click at [17, 128] on icon at bounding box center [19, 134] width 10 height 13
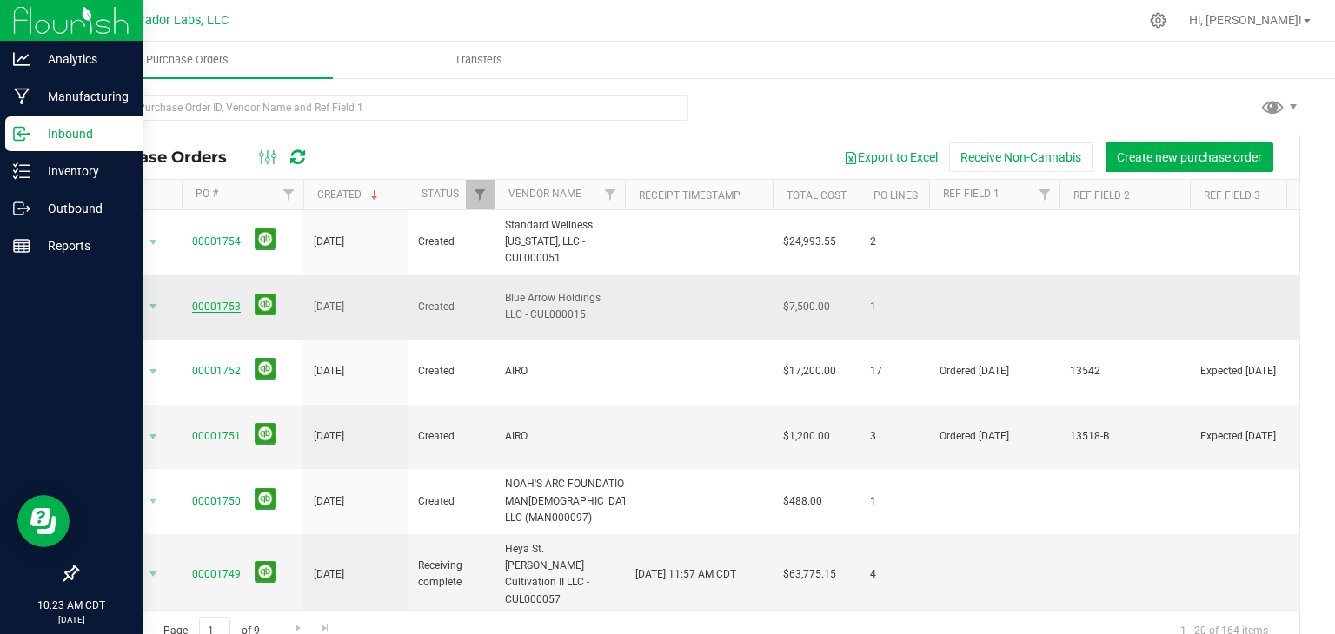
click at [220, 301] on link "00001753" at bounding box center [216, 307] width 49 height 12
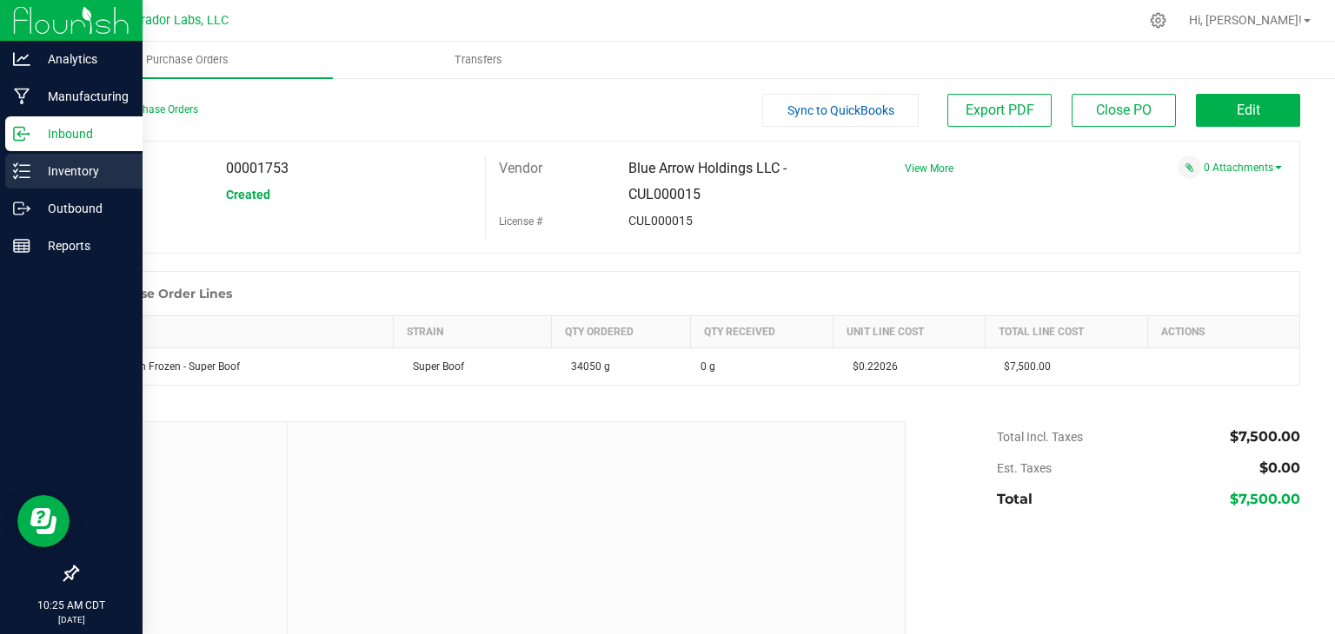
click at [2, 165] on link "Inventory" at bounding box center [71, 172] width 143 height 37
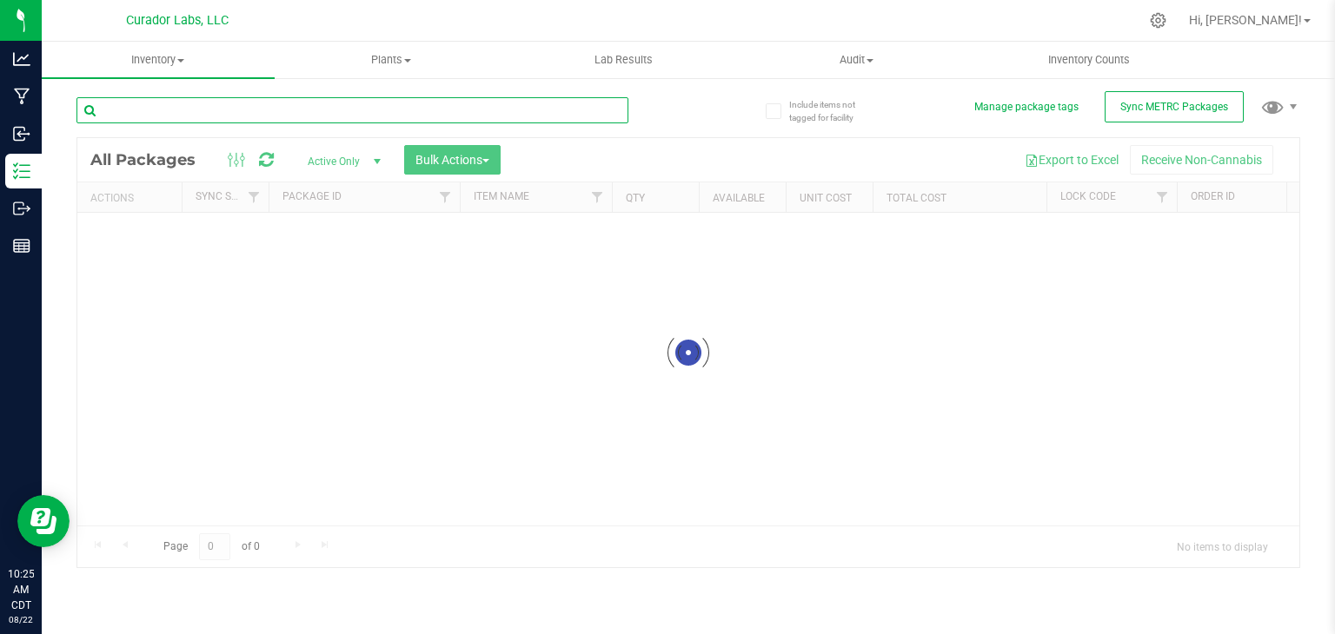
click at [362, 120] on input "text" at bounding box center [352, 110] width 552 height 26
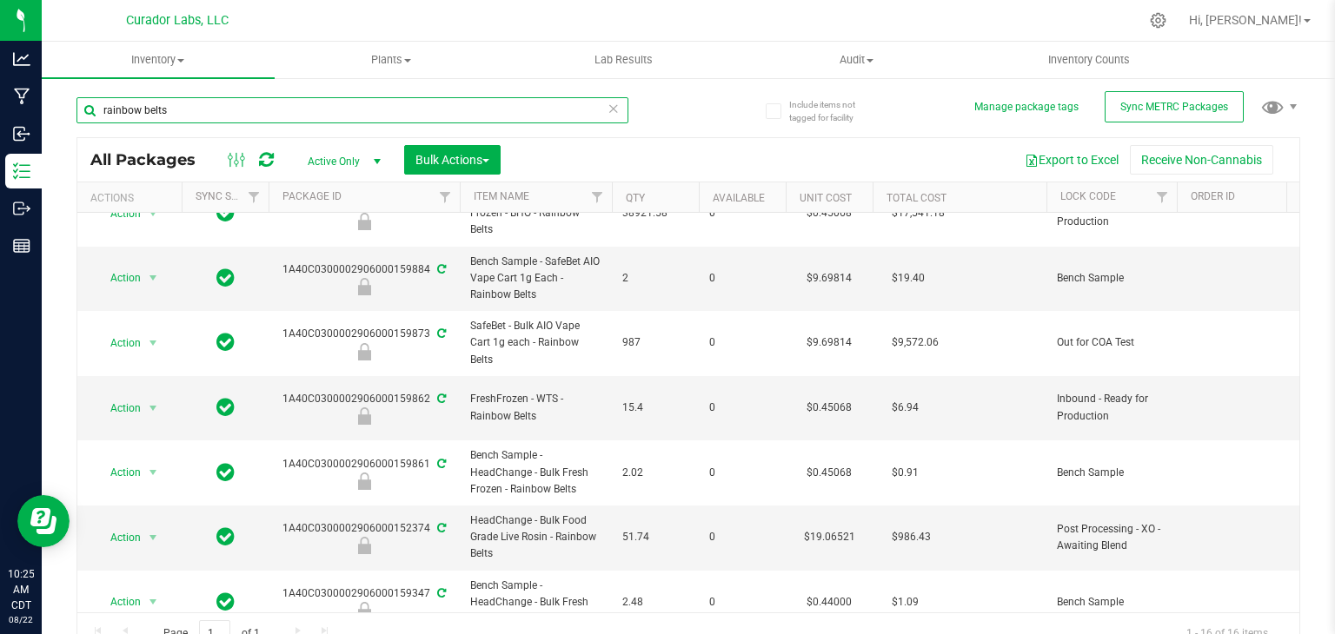
scroll to position [35, 0]
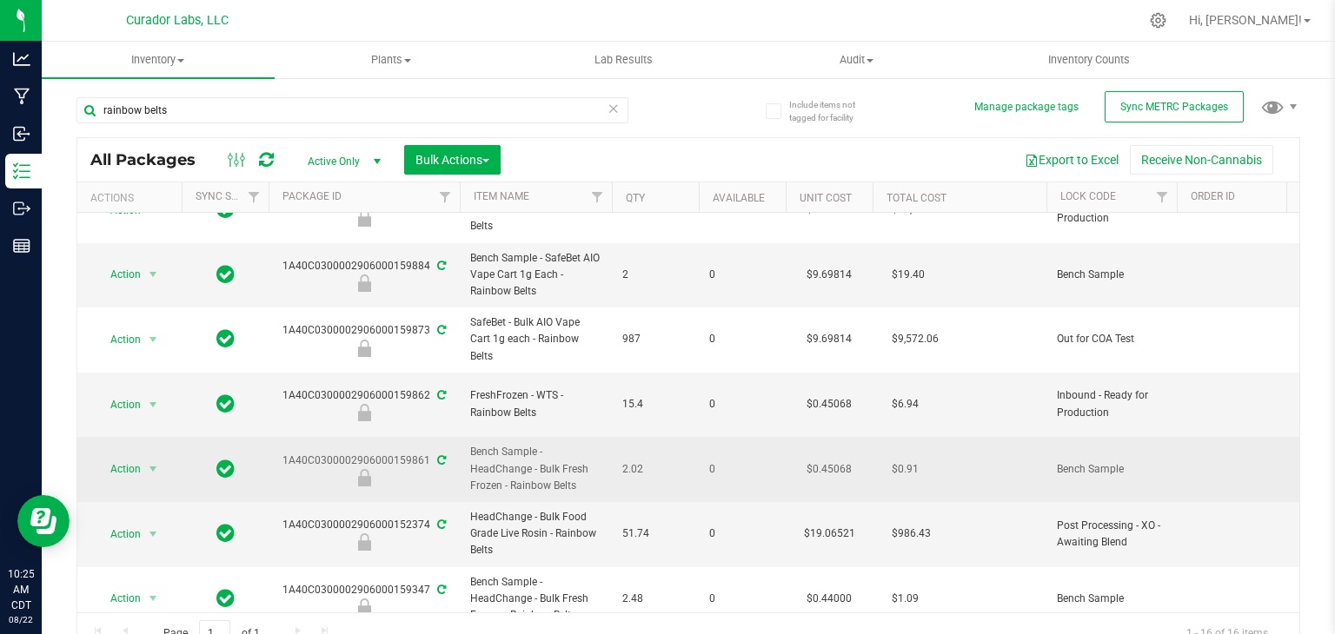
drag, startPoint x: 577, startPoint y: 471, endPoint x: 459, endPoint y: 441, distance: 122.1
drag, startPoint x: 273, startPoint y: 448, endPoint x: 428, endPoint y: 448, distance: 154.7
click at [428, 453] on div "1A40C0300002906000159861" at bounding box center [364, 470] width 196 height 34
copy div "1A40C0300002906000159861"
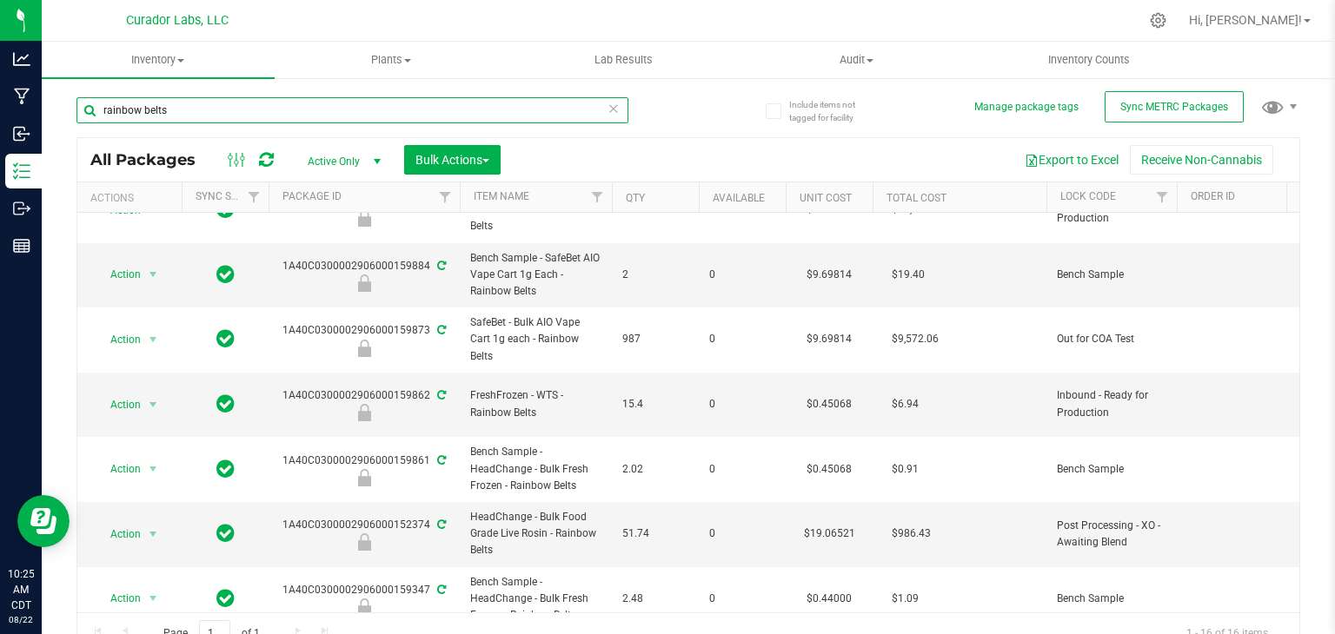
click at [330, 107] on input "rainbow belts" at bounding box center [352, 110] width 552 height 26
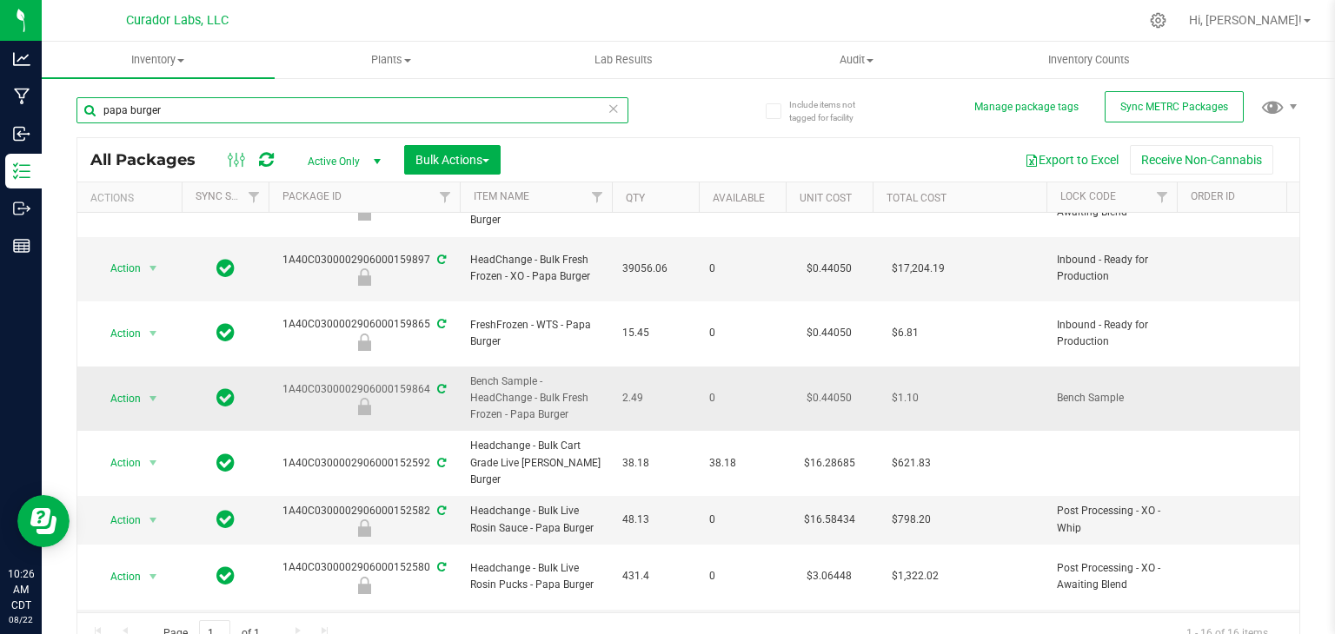
scroll to position [49, 0]
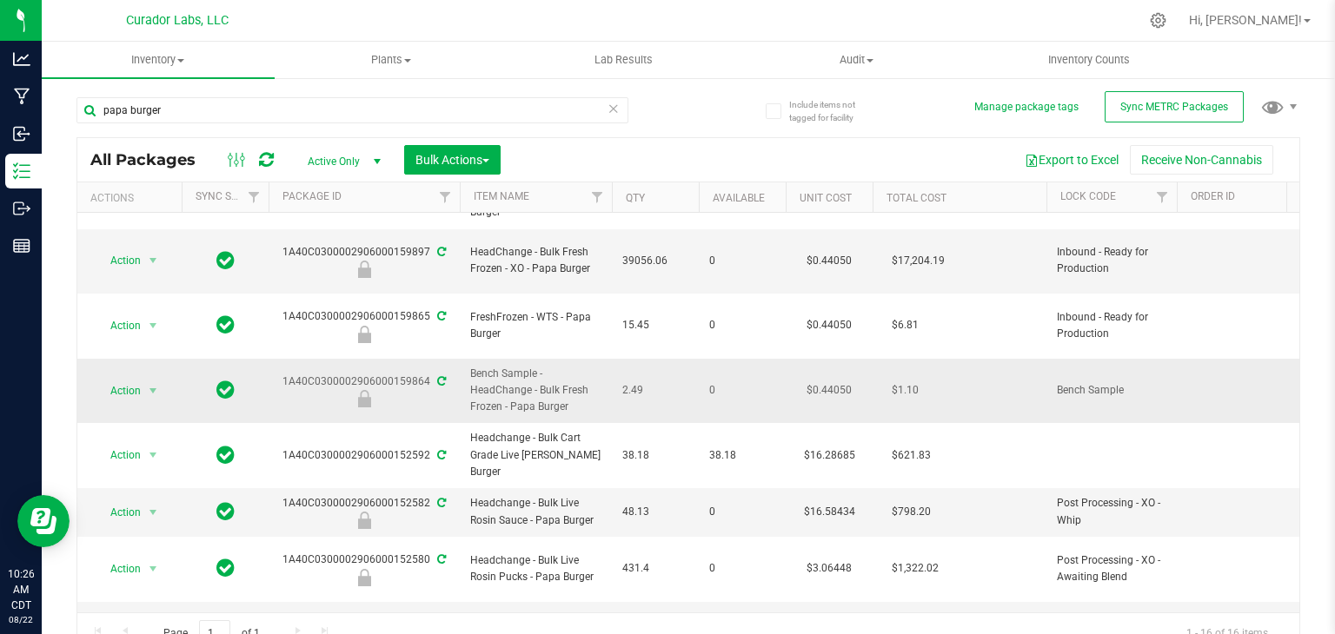
drag, startPoint x: 278, startPoint y: 347, endPoint x: 431, endPoint y: 348, distance: 153.0
click at [431, 374] on div "1A40C0300002906000159864" at bounding box center [364, 391] width 196 height 34
copy div "1A40C0300002906000159864"
click at [615, 271] on td "39056.06" at bounding box center [655, 261] width 87 height 65
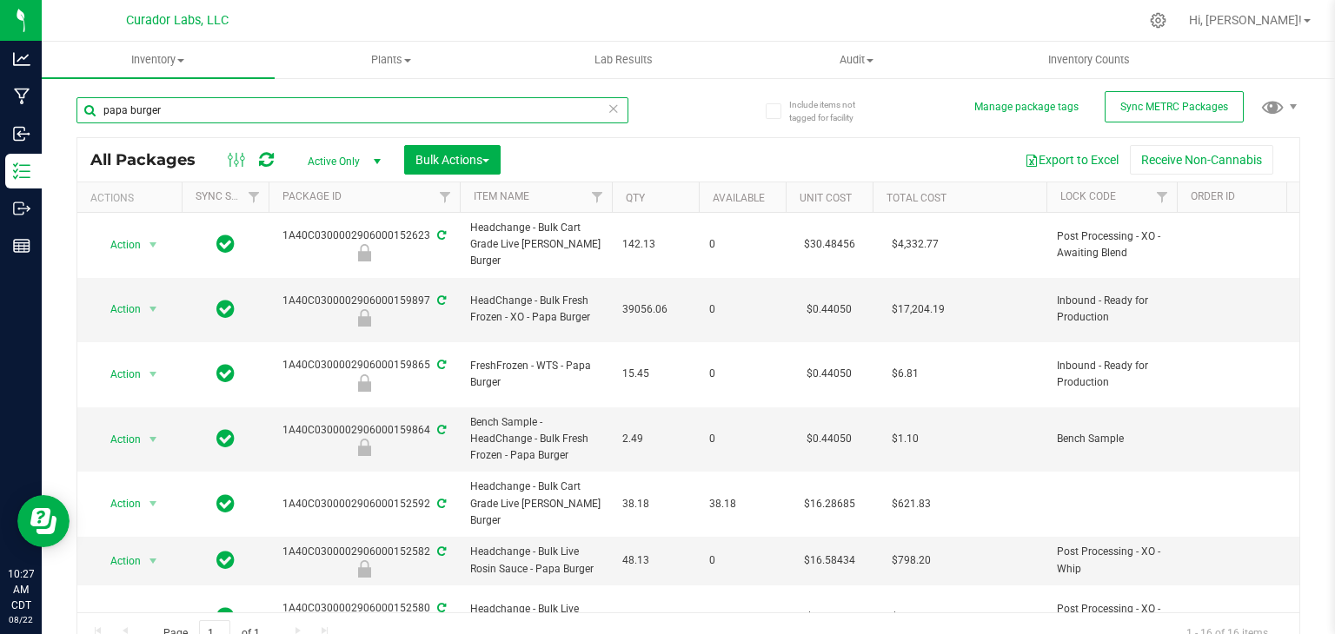
click at [341, 116] on input "papa burger" at bounding box center [352, 110] width 552 height 26
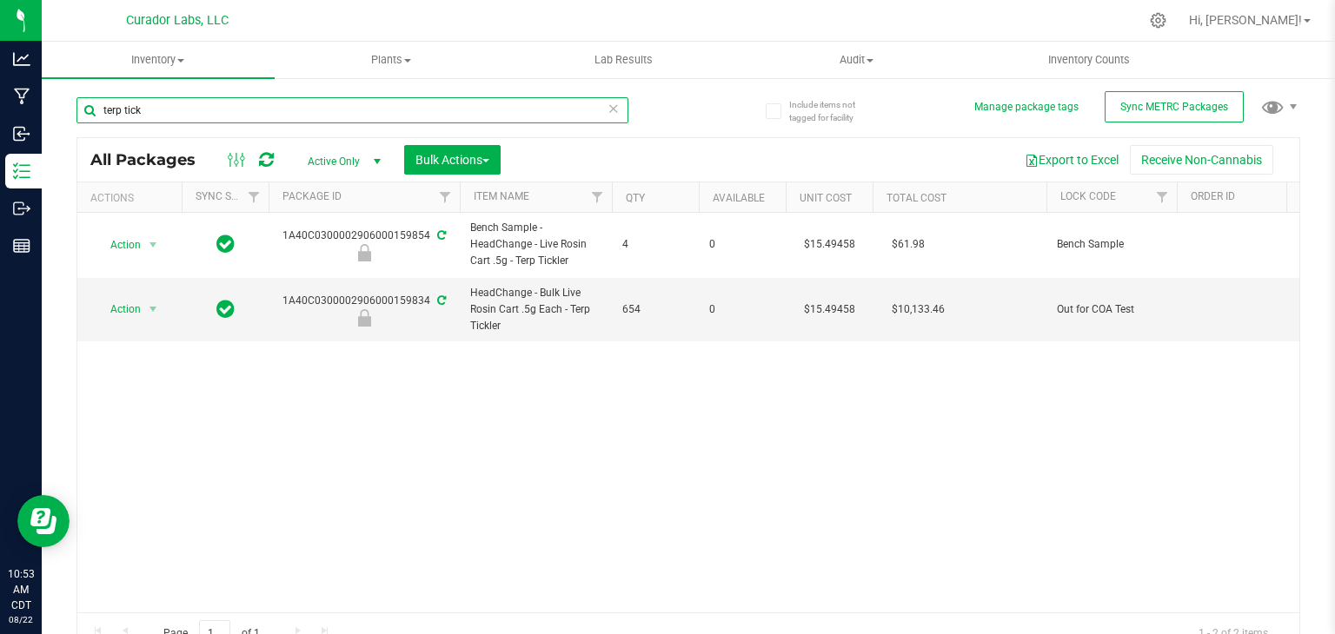
click at [399, 100] on input "terp tick" at bounding box center [352, 110] width 552 height 26
paste input "Spun Sauce"
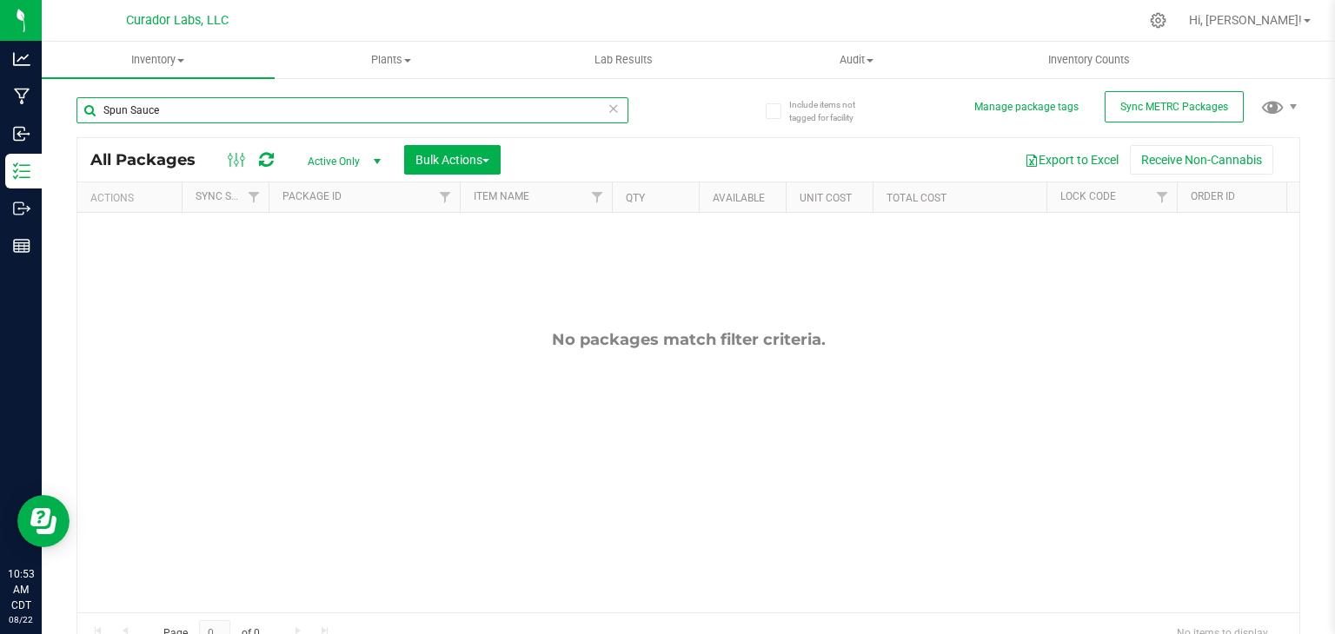
paste input "Neon Avenu"
paste input "Papa Burger"
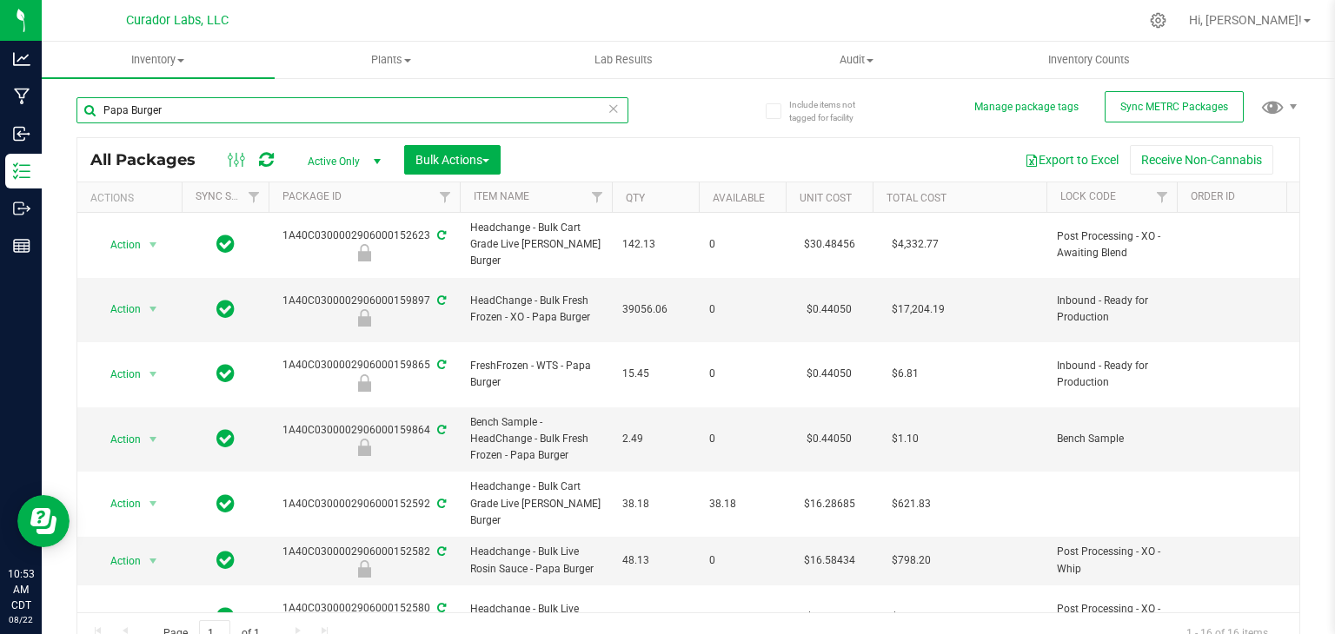
paste input "Trop Mama"
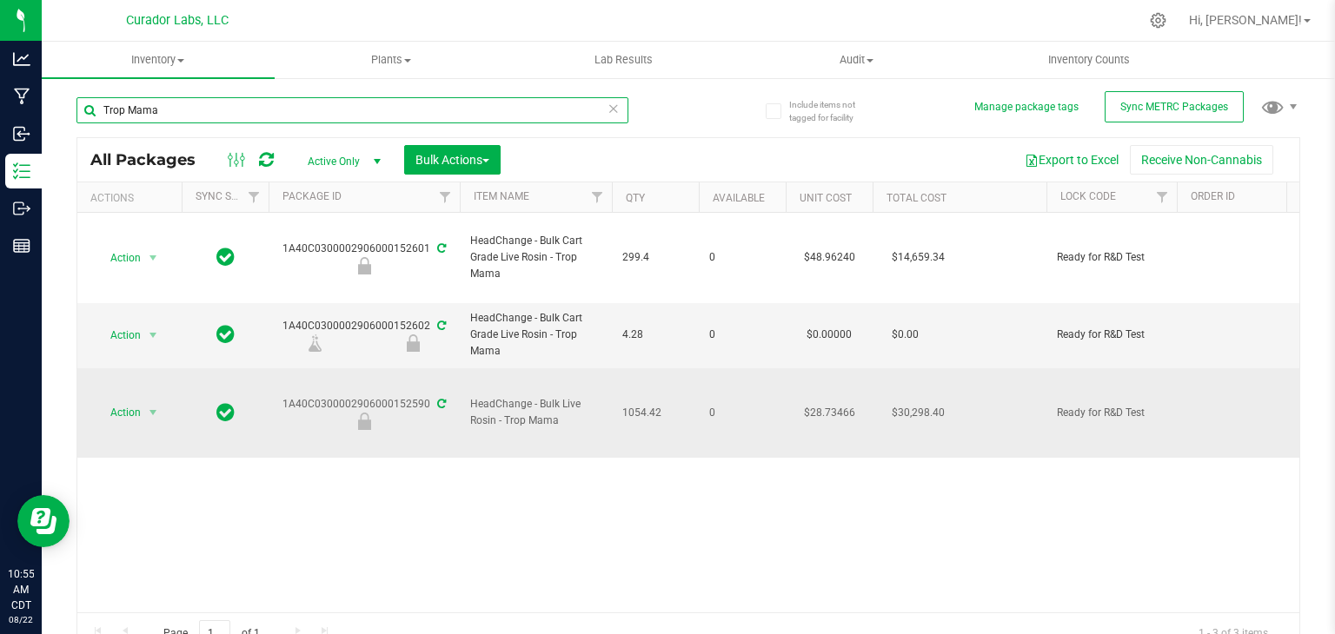
paste input "French 42"
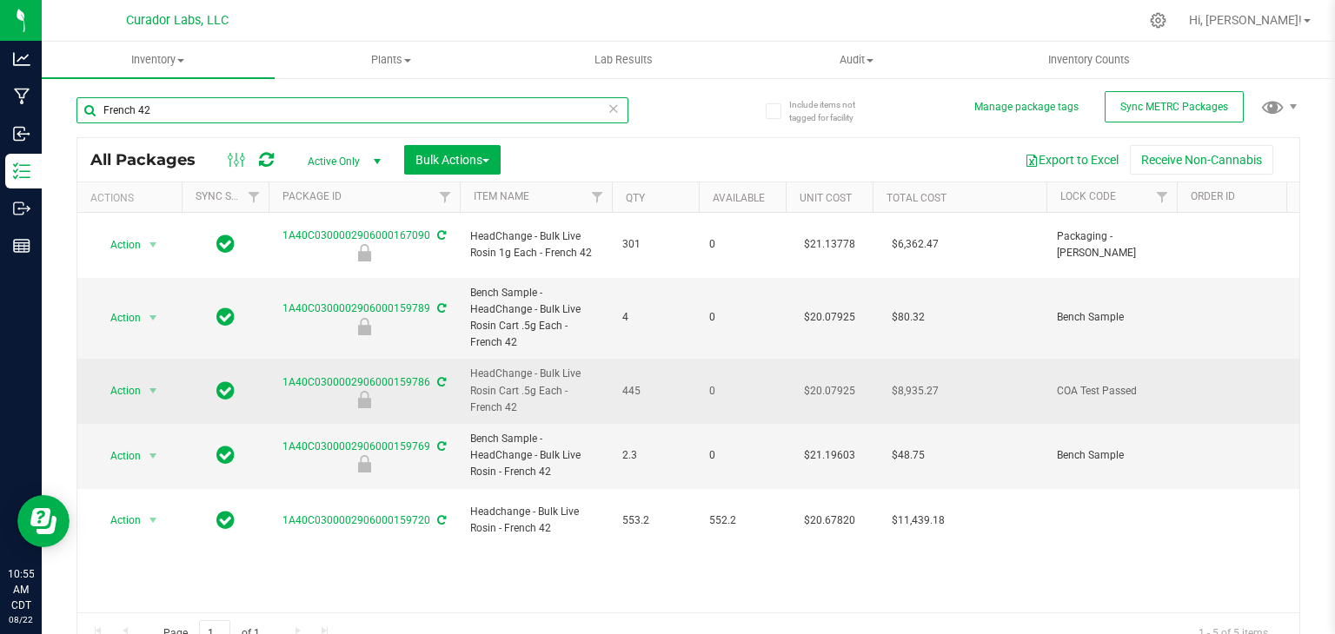
paste input "Phizzle"
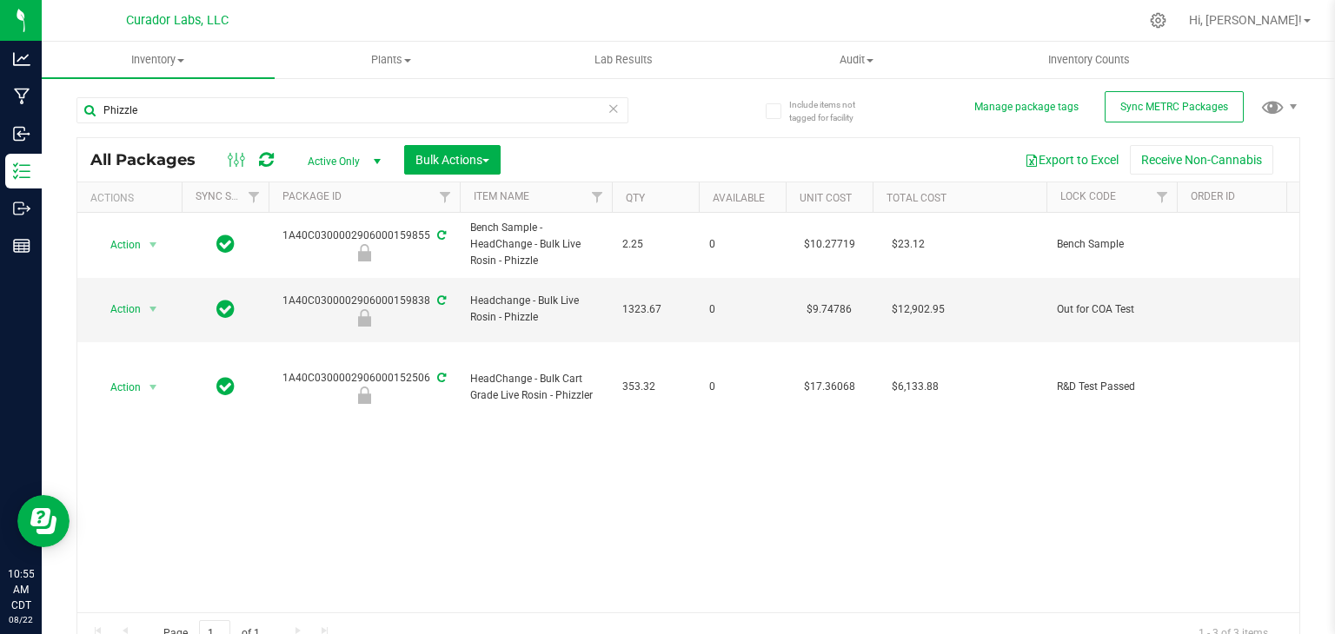
click at [664, 203] on th "Qty" at bounding box center [655, 198] width 87 height 30
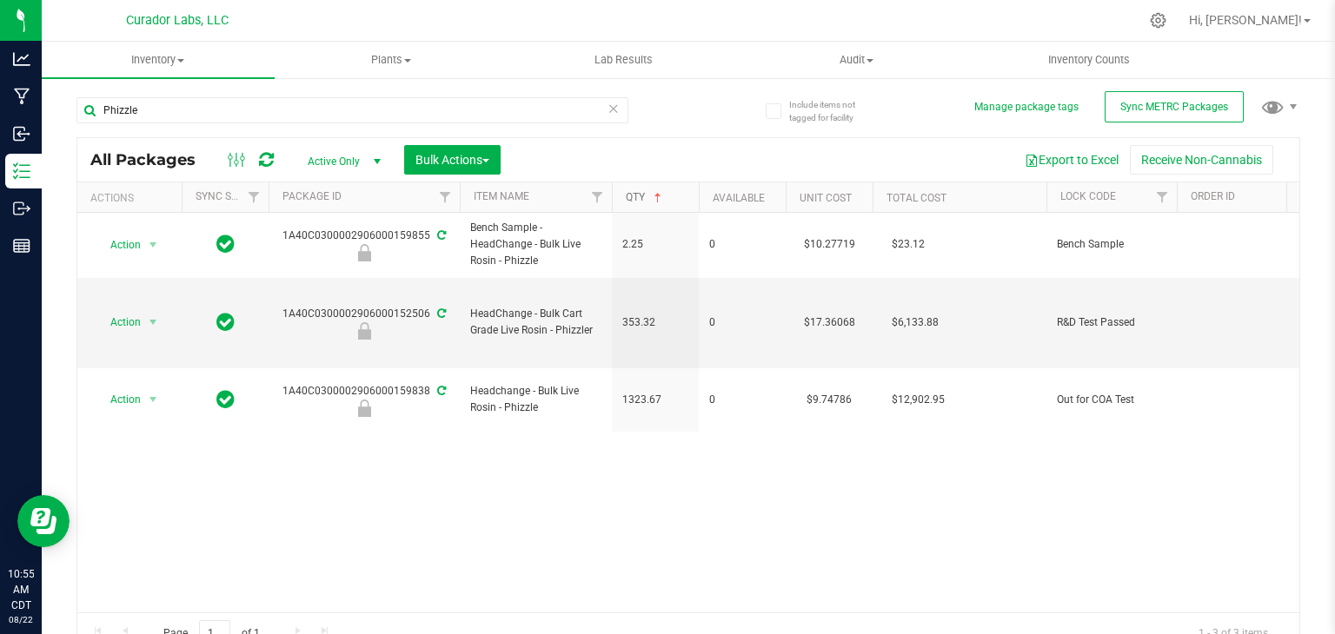
click at [664, 203] on span at bounding box center [658, 198] width 14 height 14
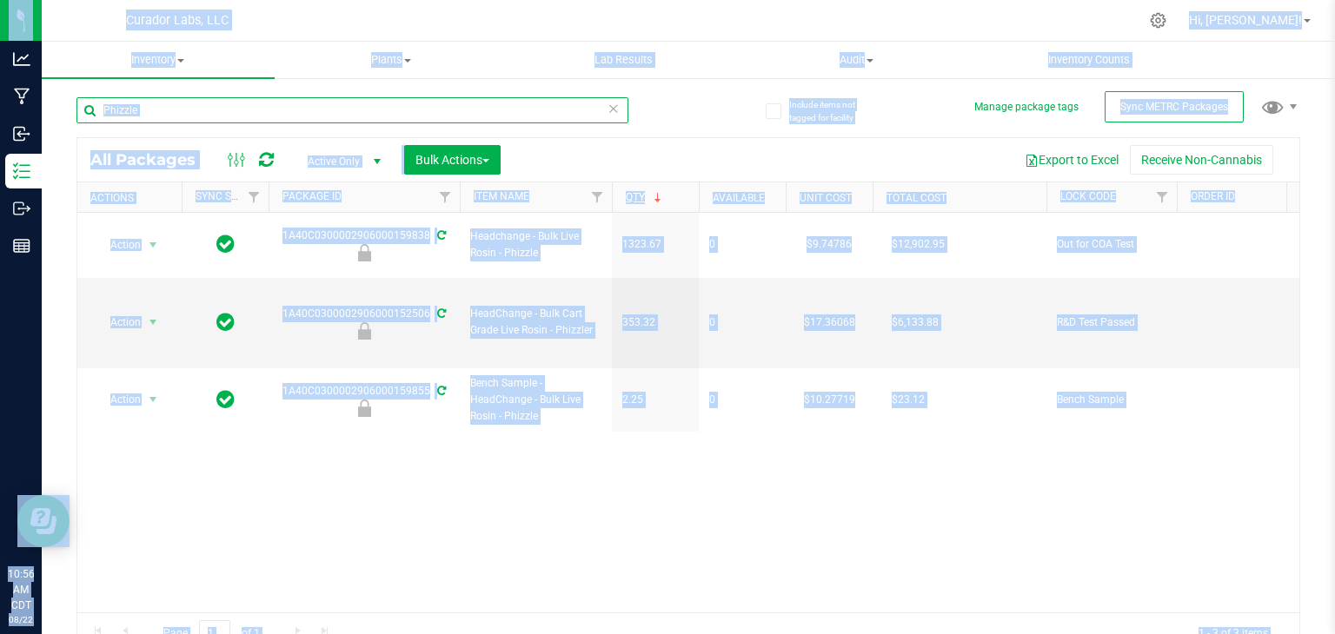
click at [182, 112] on input "Phizzle" at bounding box center [352, 110] width 552 height 26
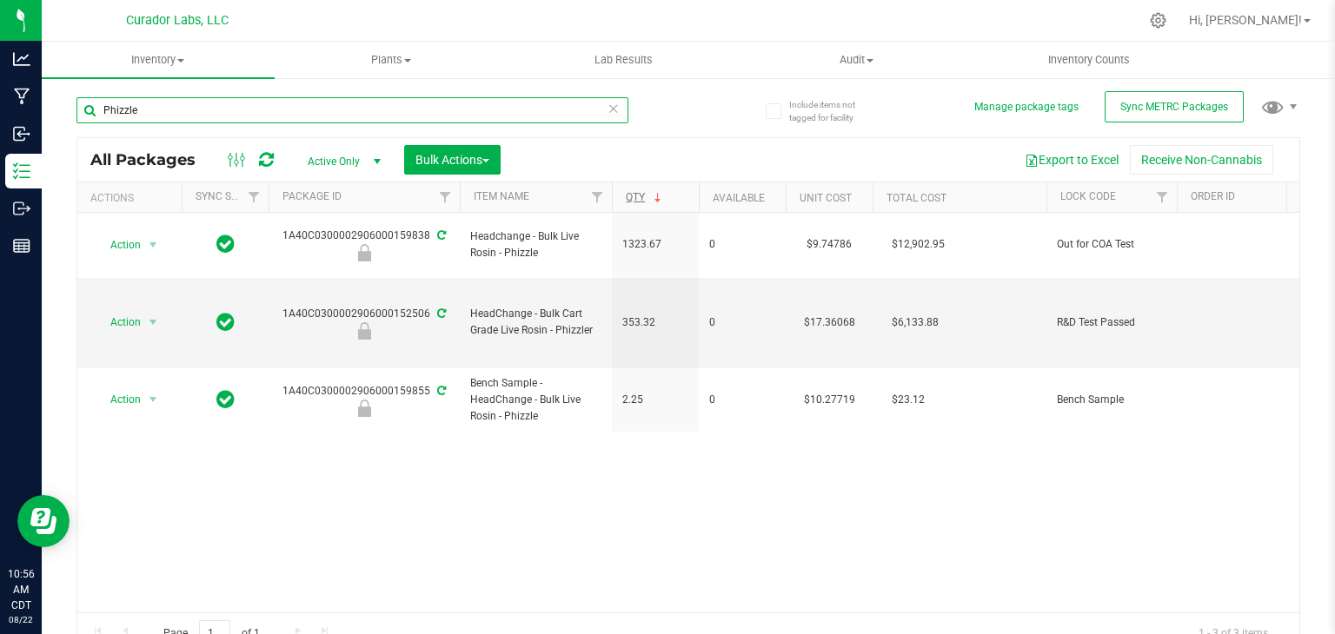
paste input "Crystal Vision"
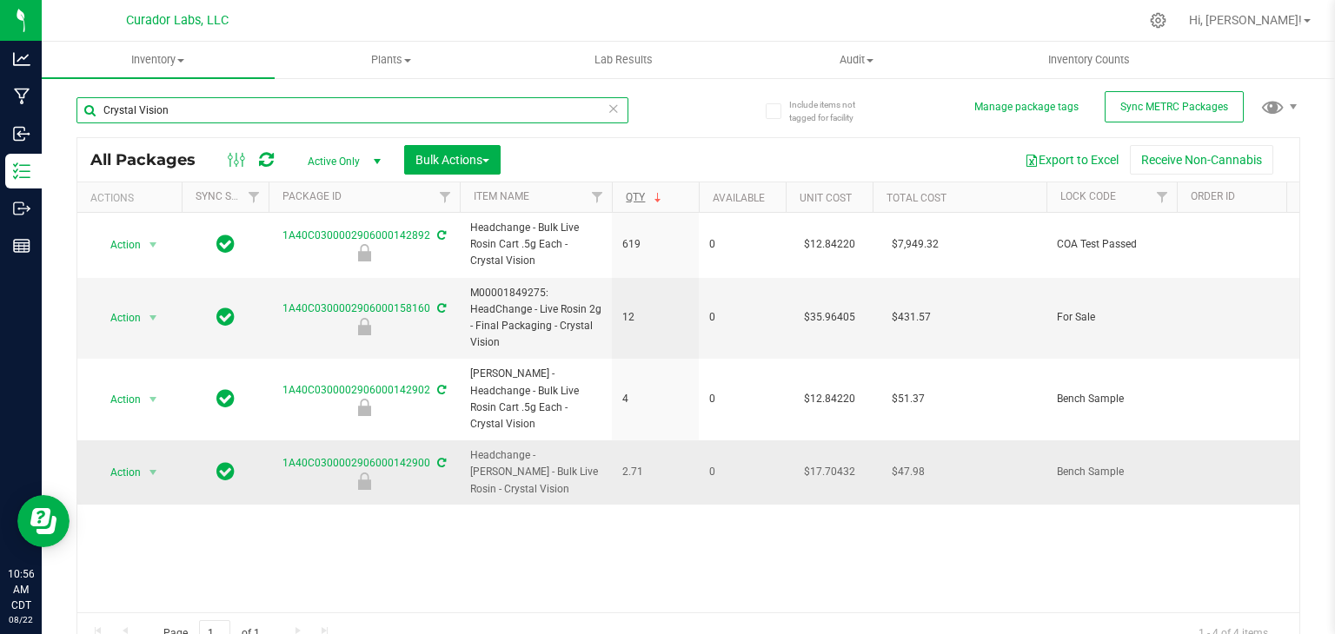
paste input "Zkittleberry"
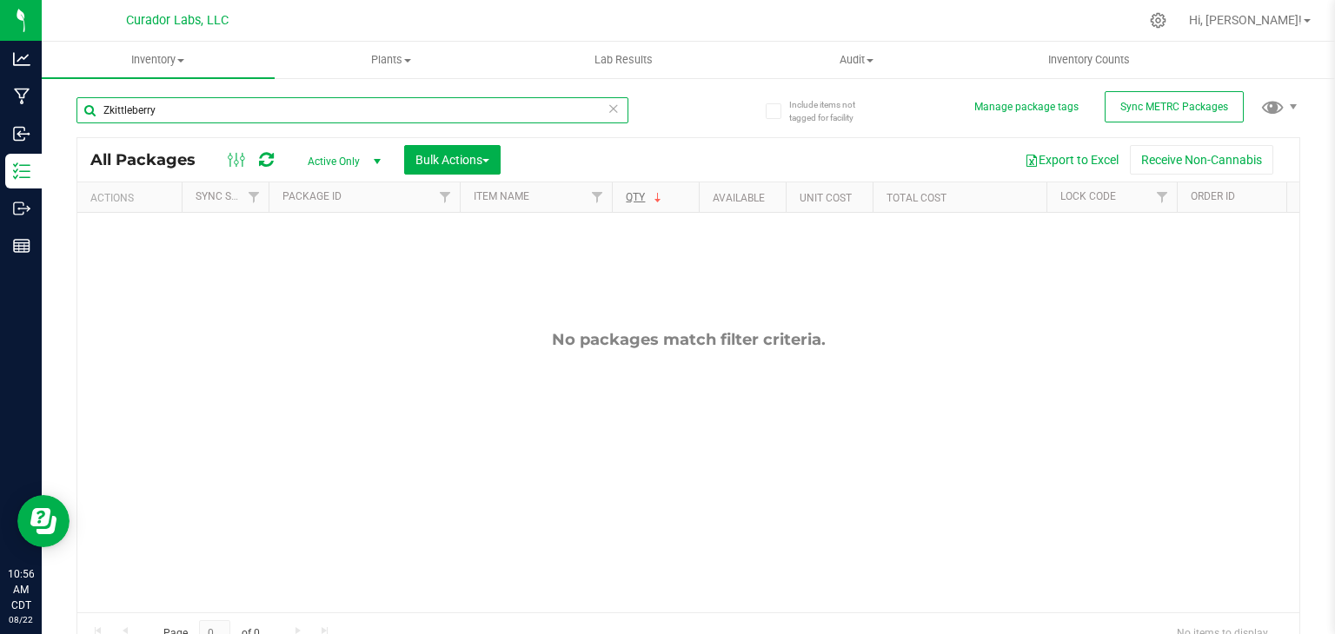
paste input "Berry Blastoff"
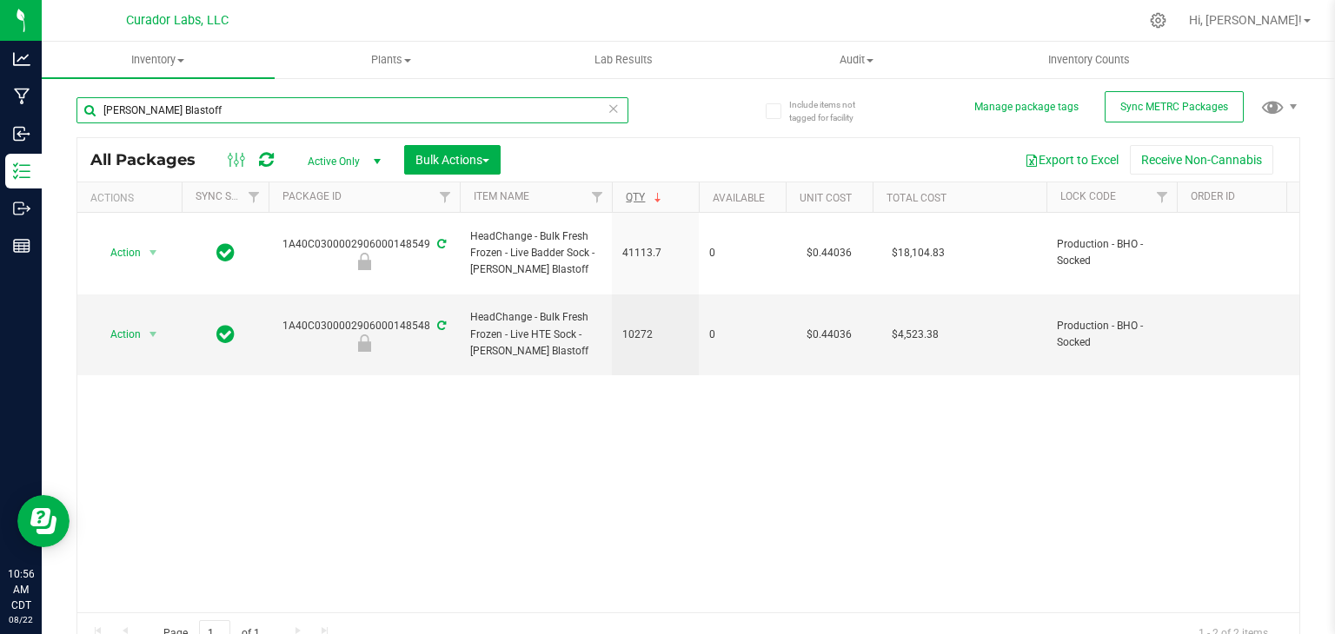
paste input "Orange Kush Theory"
paste input "Funky Pajamas"
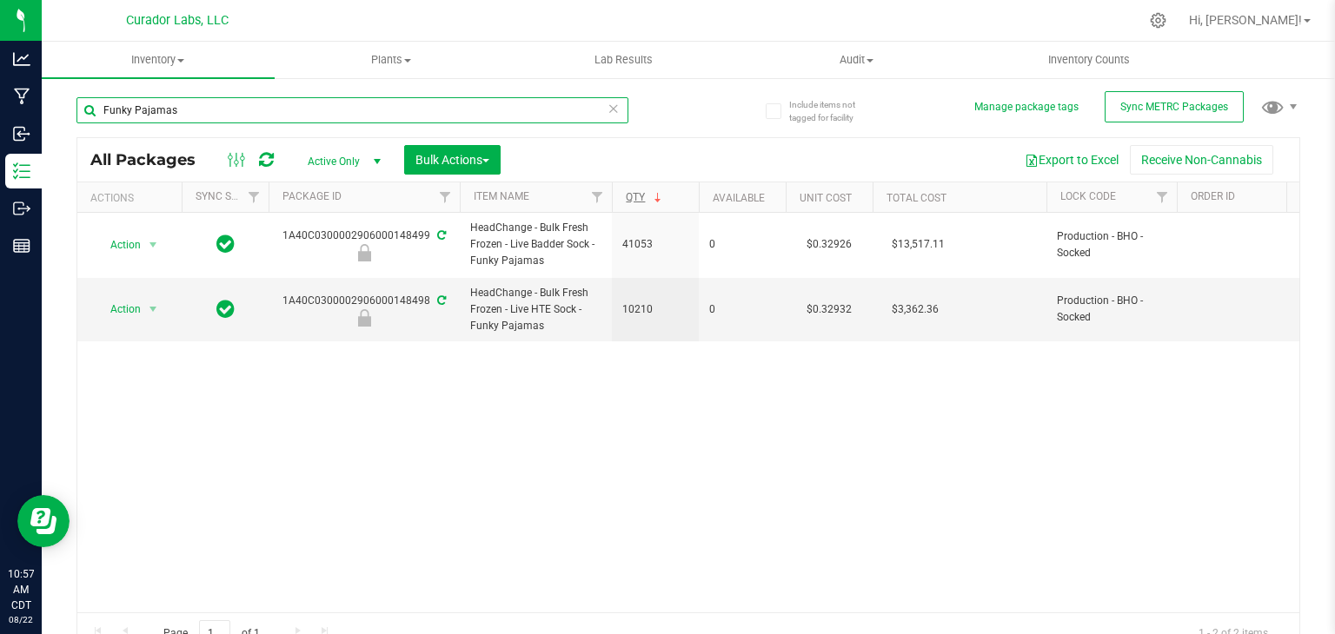
paste input "Red Vestido"
paste input "Diesel Weasel"
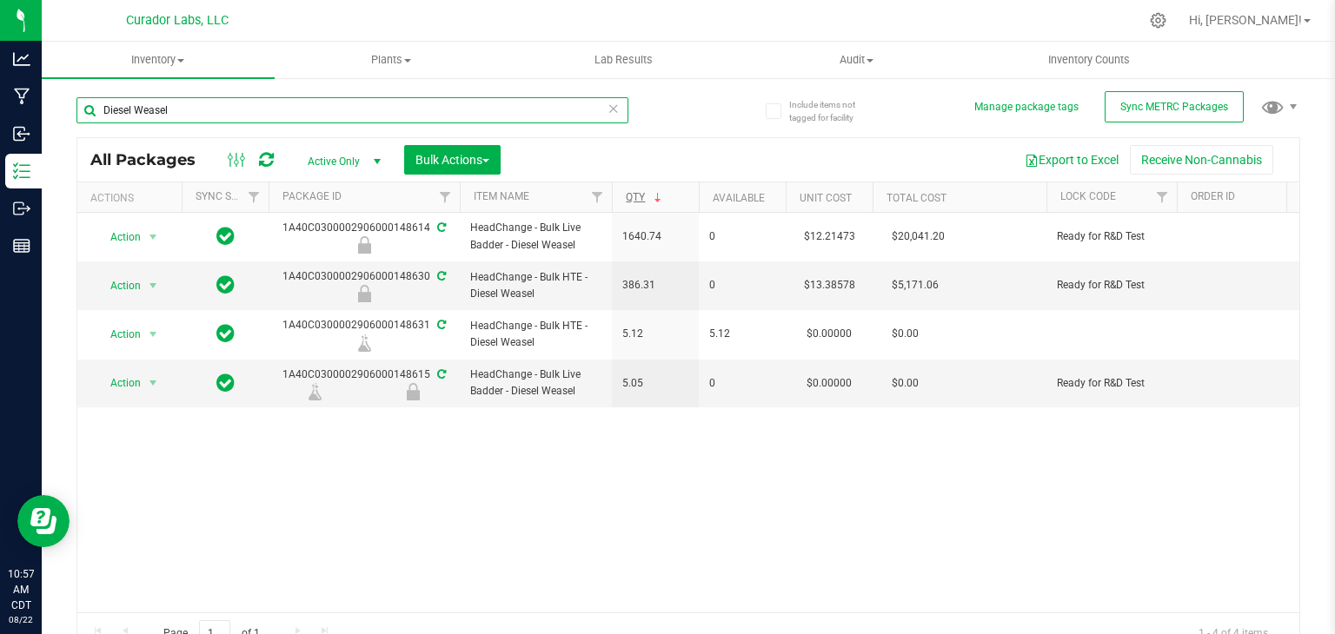
paste input "Traffic Jam"
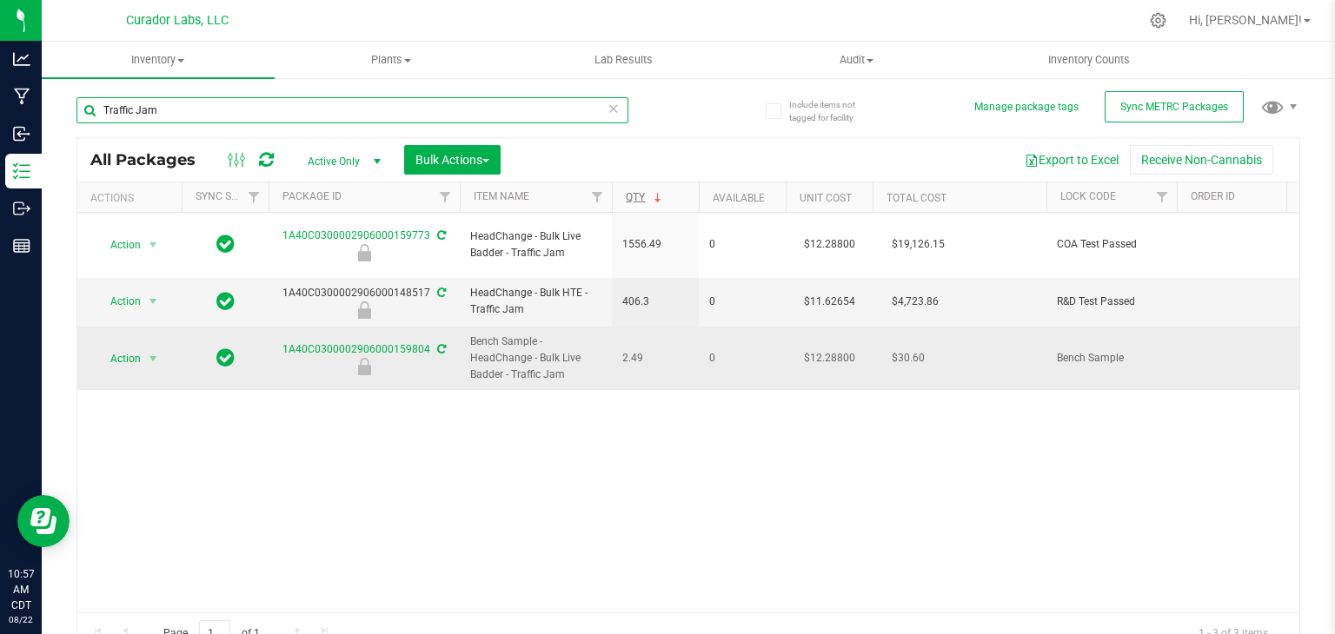
paste input "Kool Aid Terp Test"
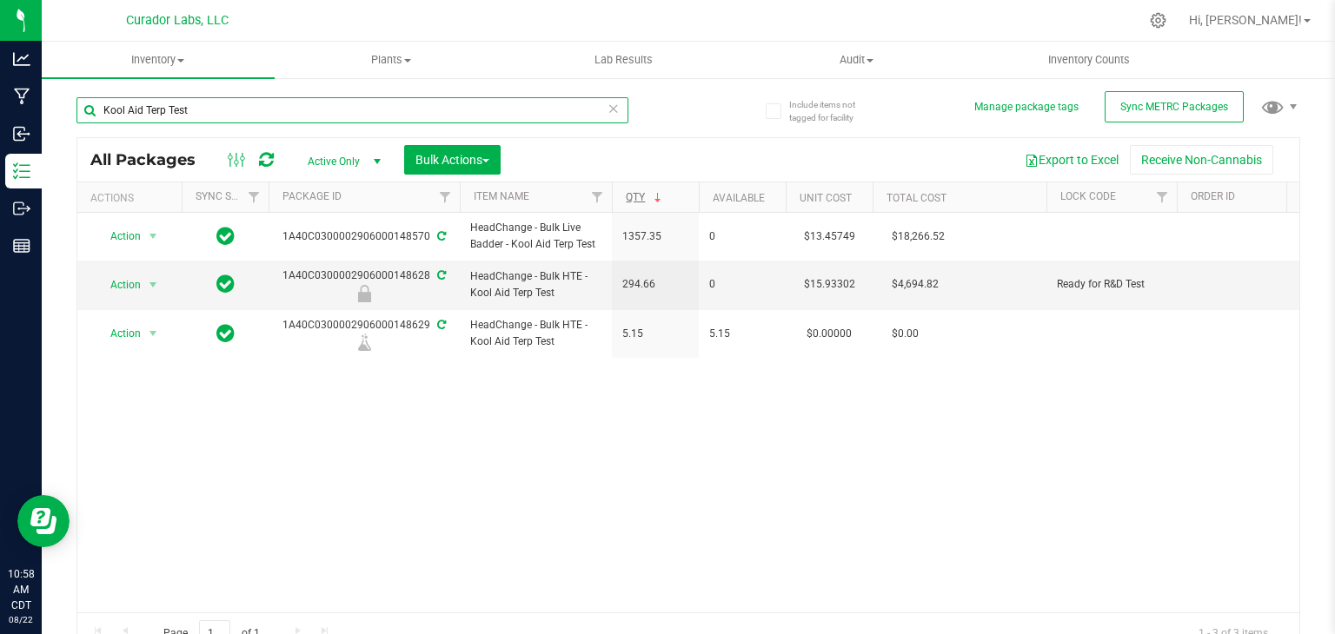
click at [282, 117] on input "Kool Aid Terp Test" at bounding box center [352, 110] width 552 height 26
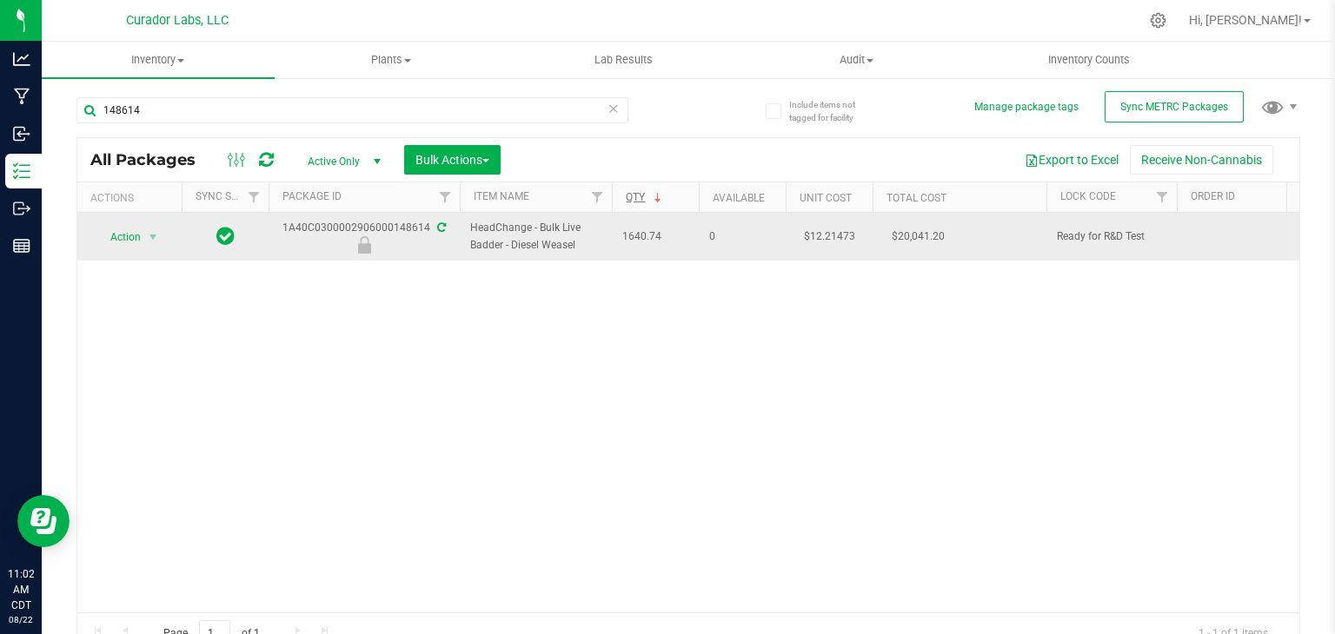
drag, startPoint x: 574, startPoint y: 243, endPoint x: 512, endPoint y: 240, distance: 62.7
click at [512, 240] on span "HeadChange - Bulk Live Badder - Diesel Weasel" at bounding box center [535, 236] width 131 height 33
copy span "Diesel Weasel"
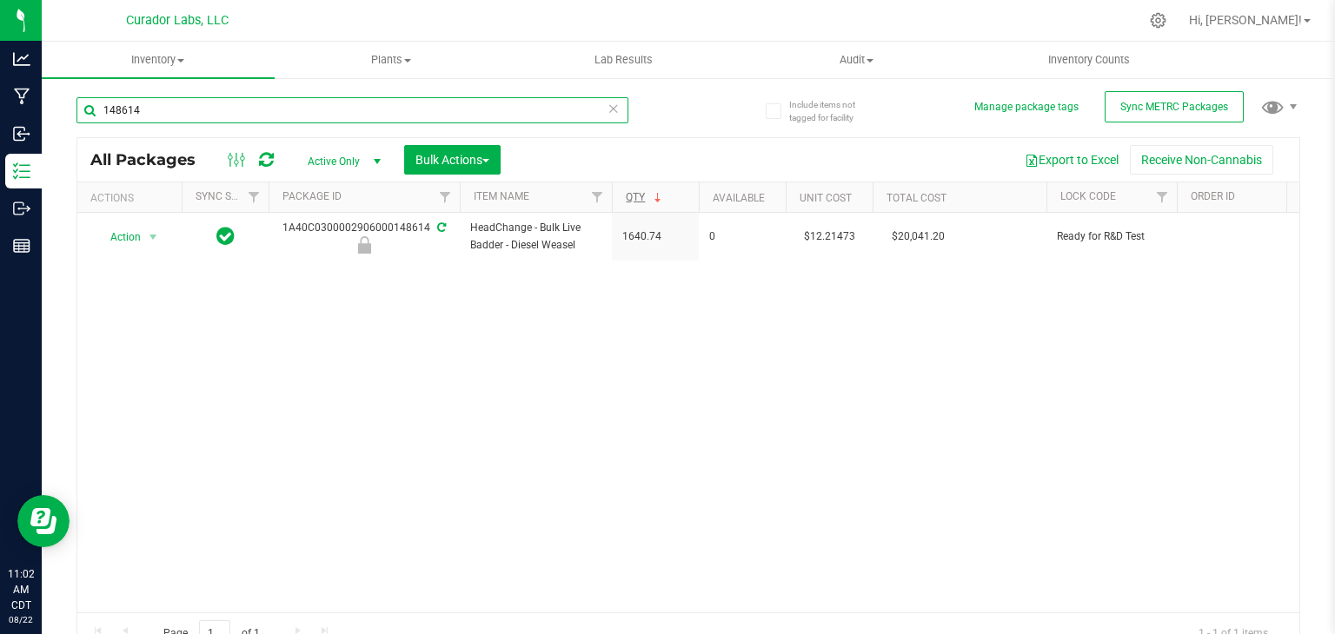
click at [436, 104] on input "148614" at bounding box center [352, 110] width 552 height 26
paste input "Diesel Weasel"
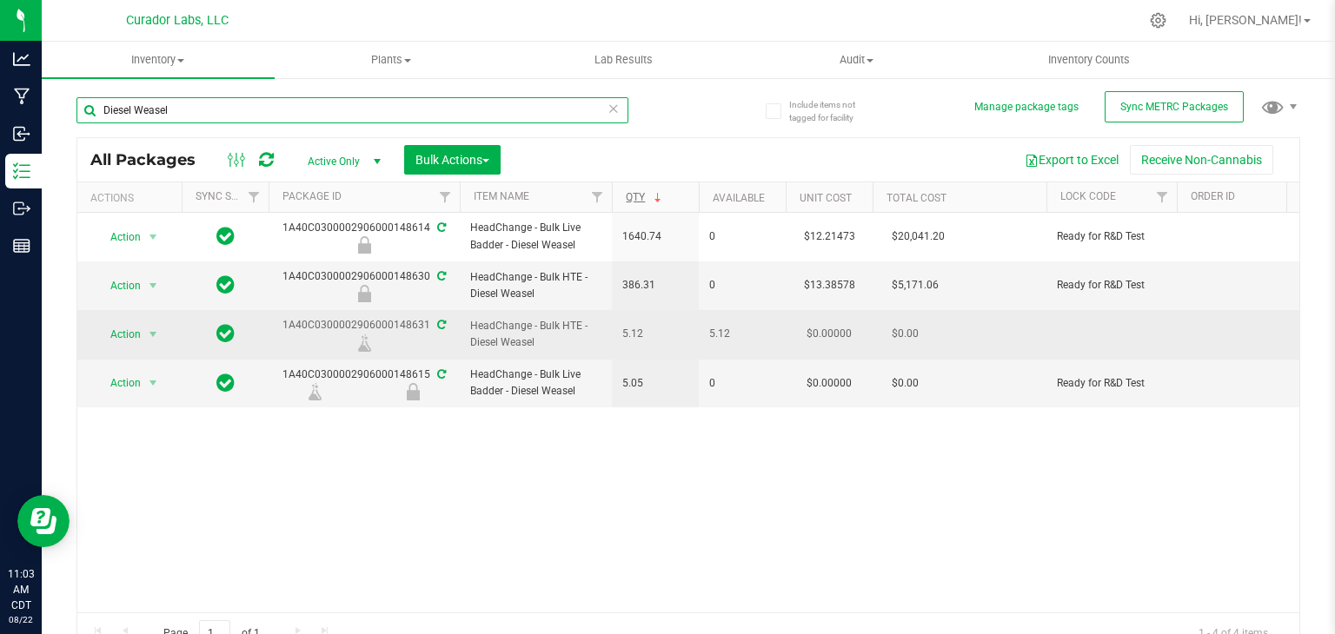
paste input "Kool Aid Terp Test"
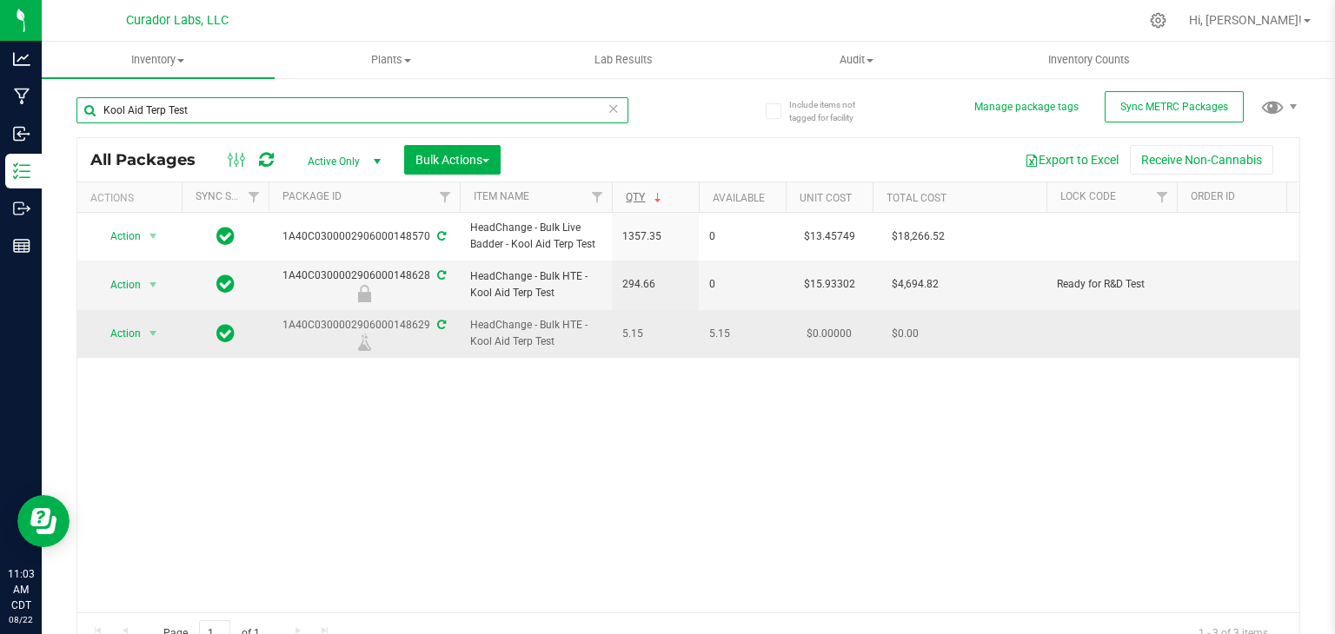
paste input "Bubbas Graveyard"
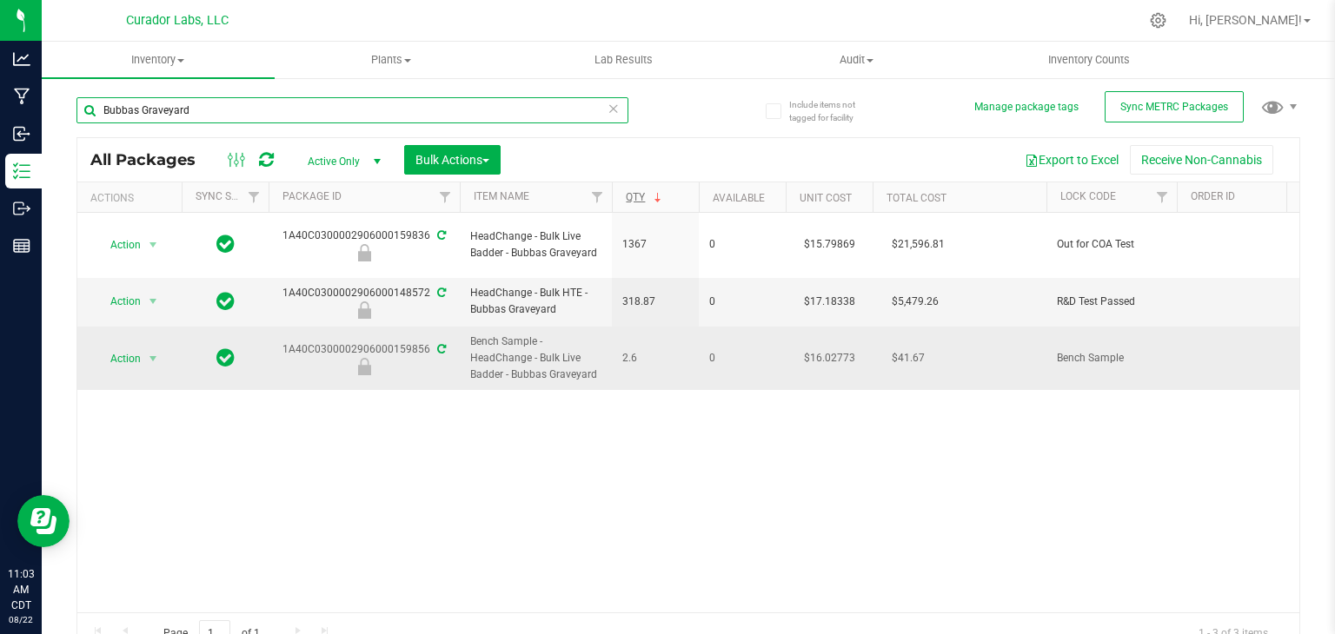
paste input "Apple Mintz"
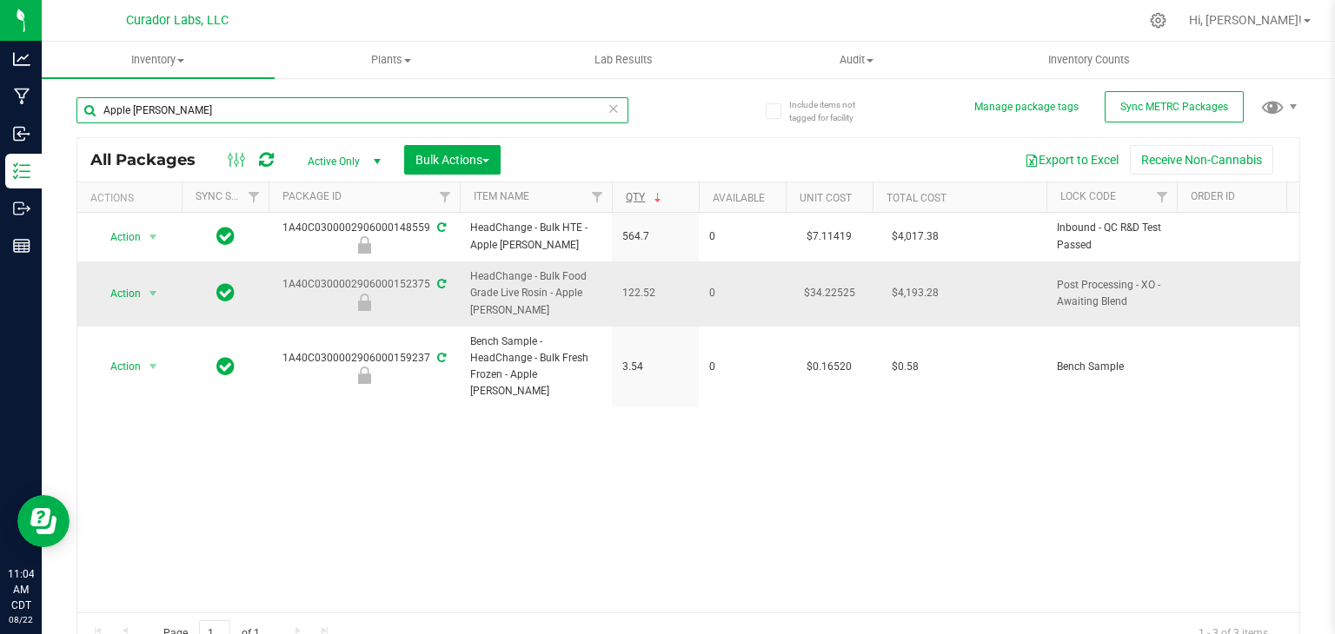
paste input "Zkatalites"
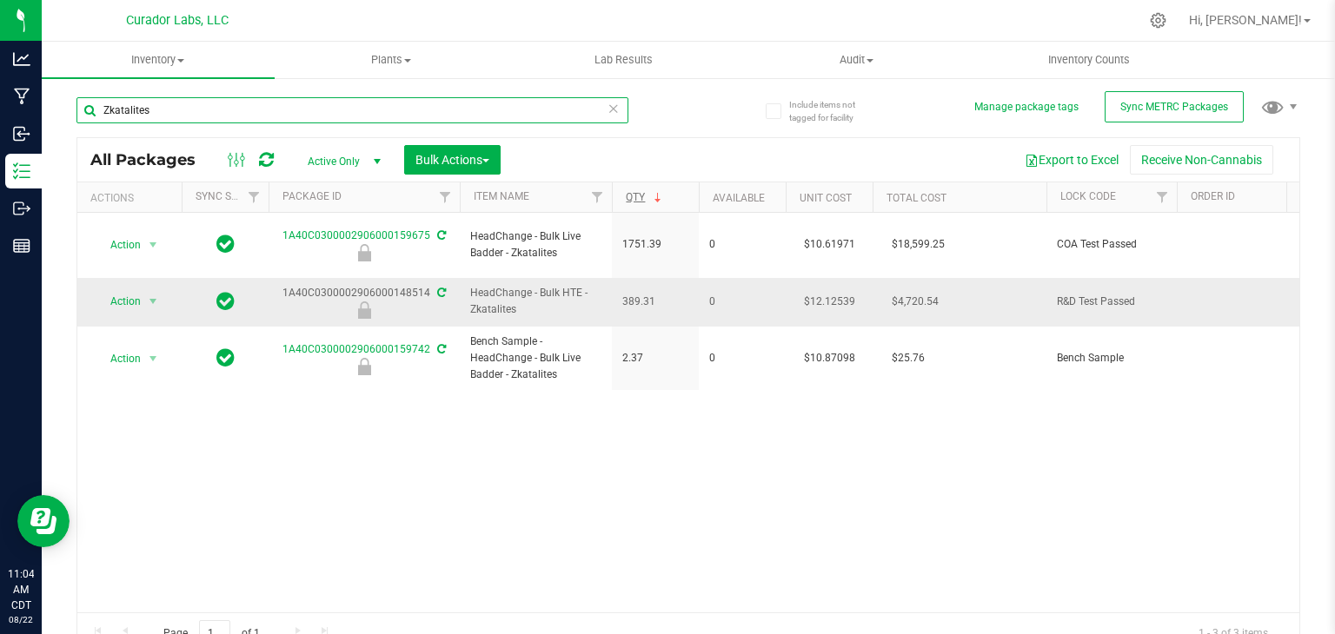
paste input "Dawns Cherry Limeade #44"
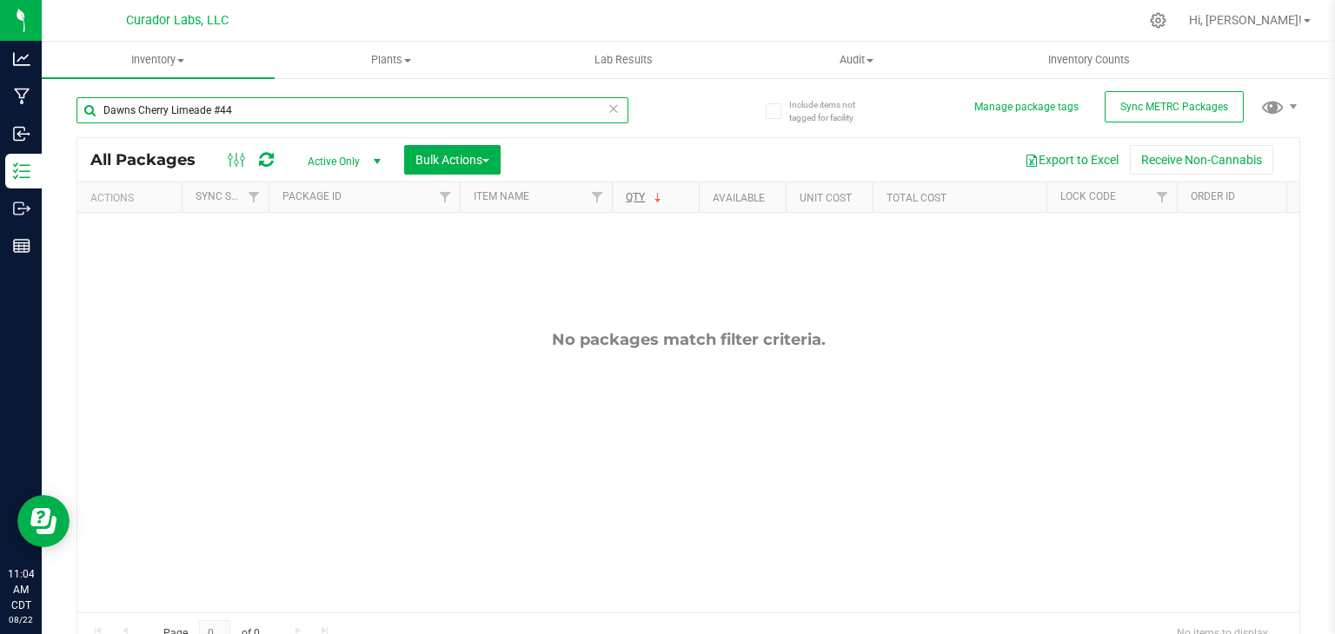
paste input "'"
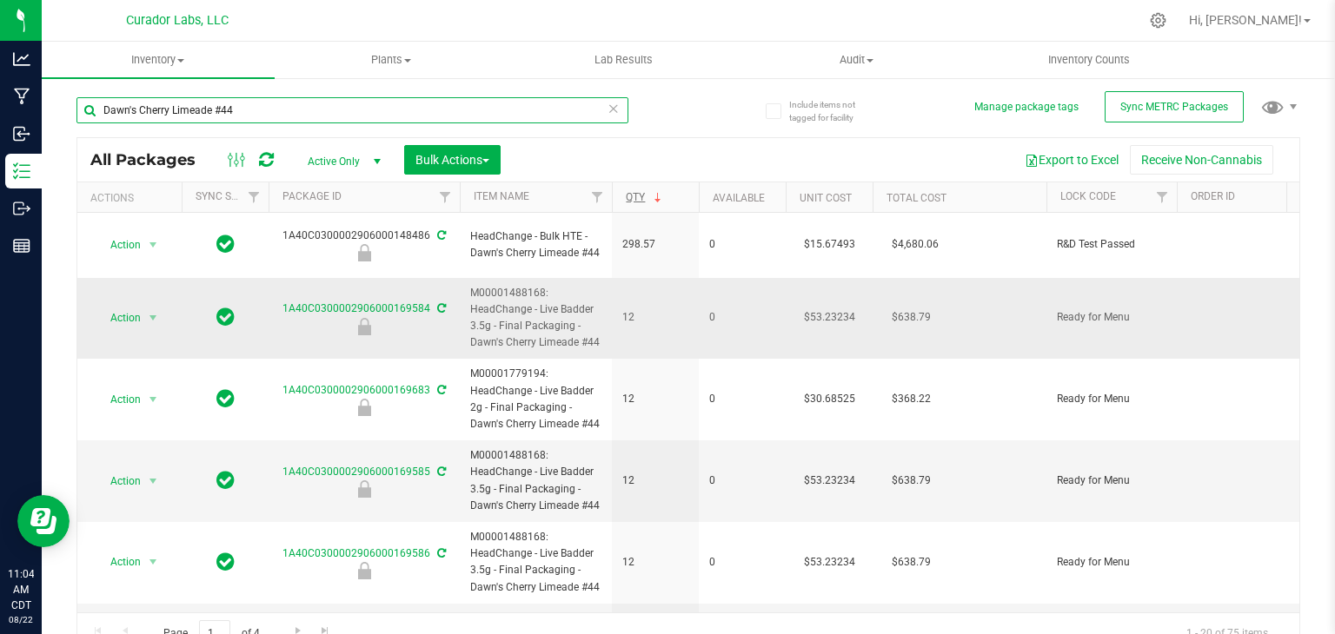
paste input "Mezcaline"
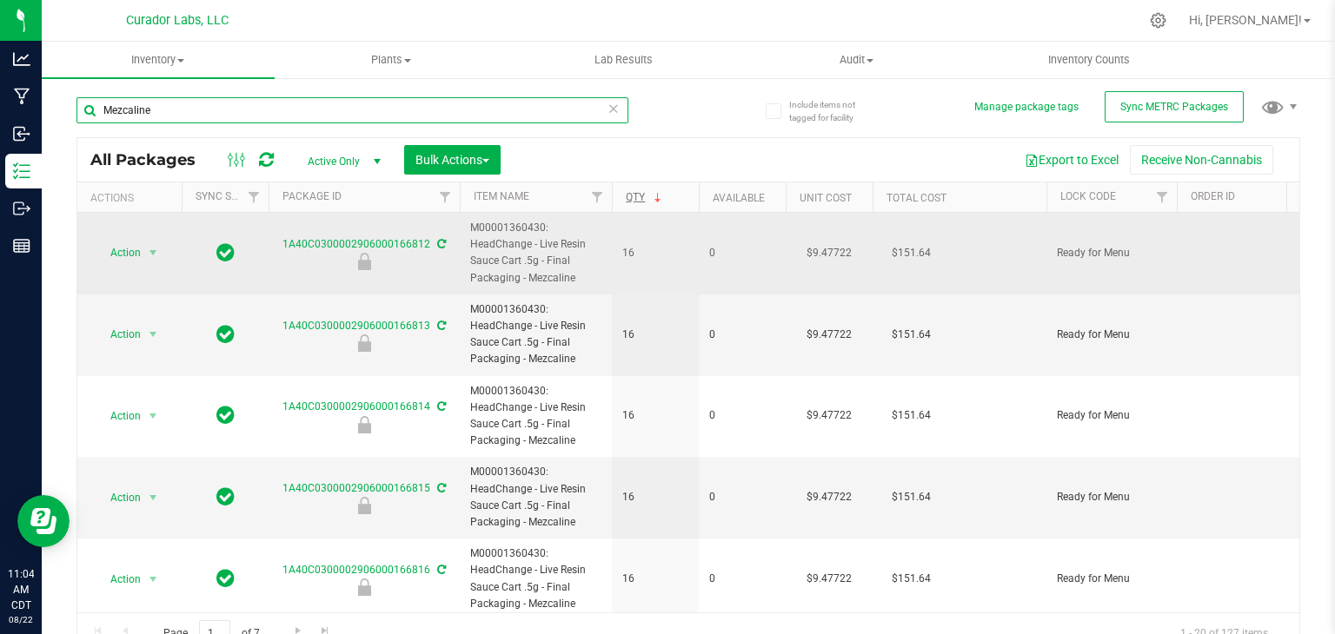
paste input "Superman Punch"
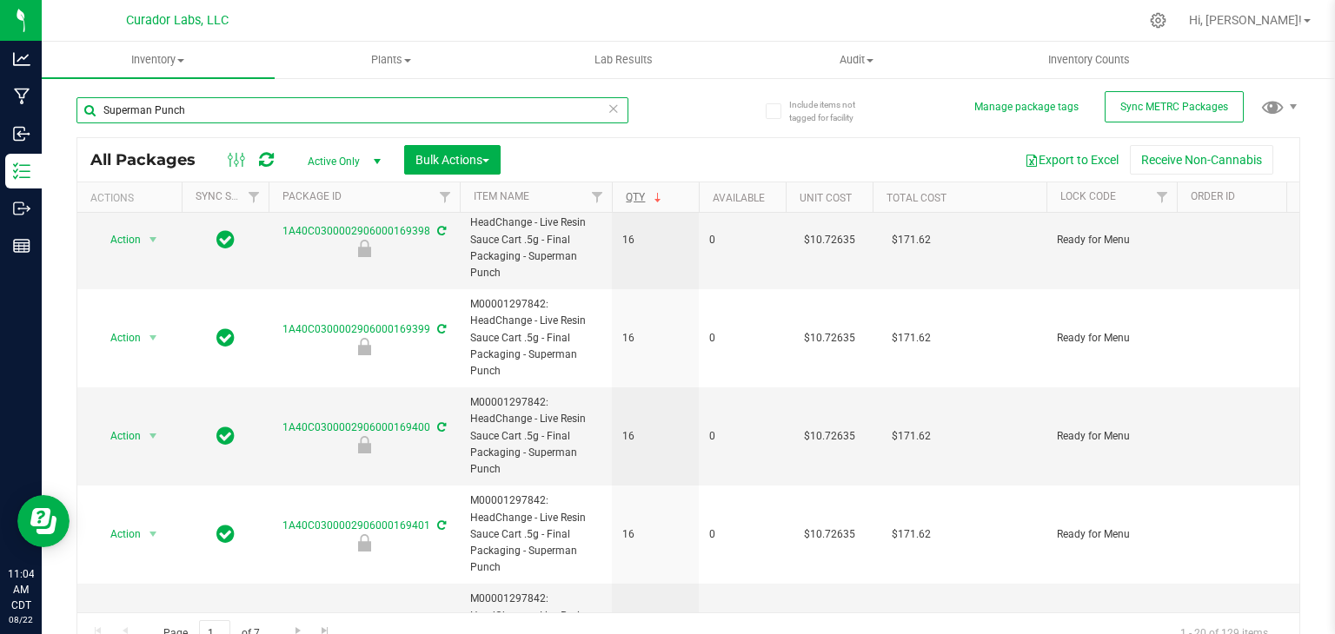
scroll to position [1573, 0]
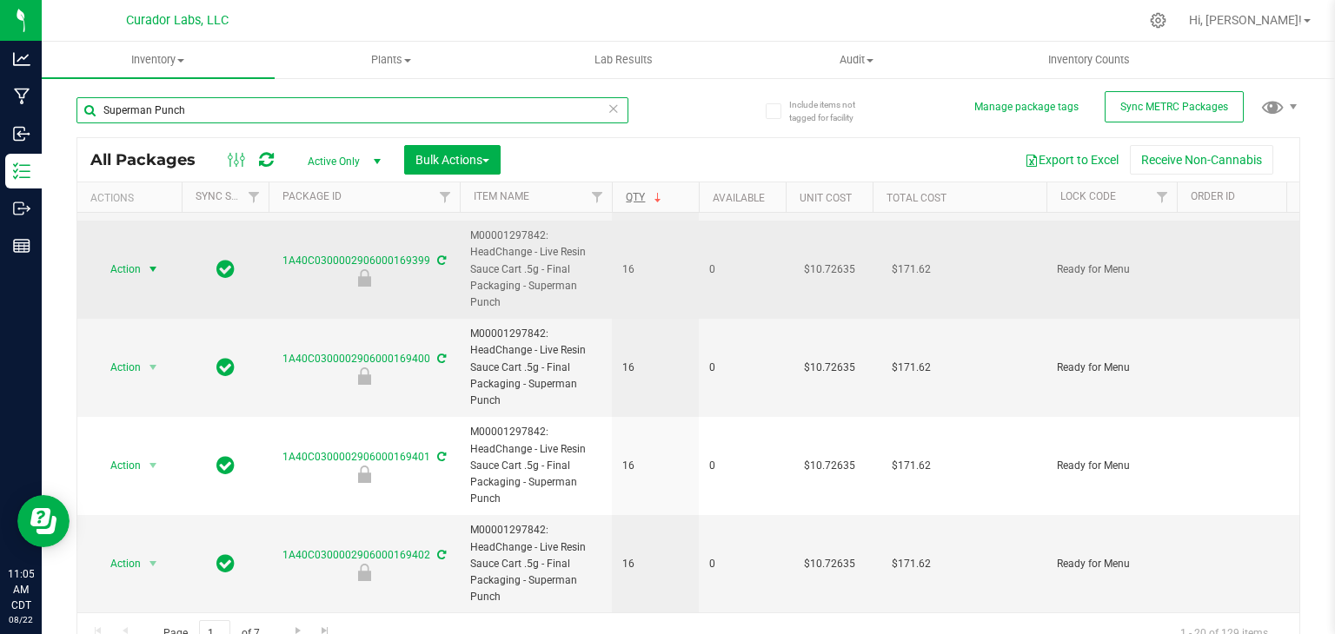
paste input "Pineapple Dolewhip"
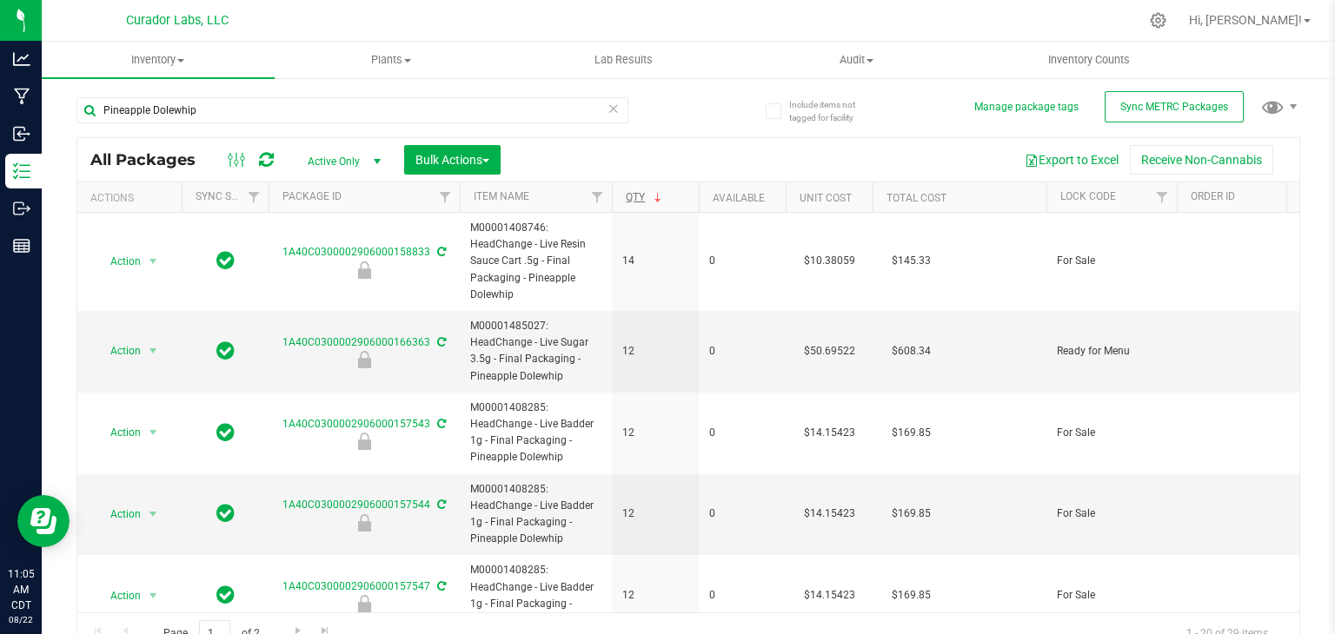
click at [669, 203] on th "Qty" at bounding box center [655, 198] width 87 height 30
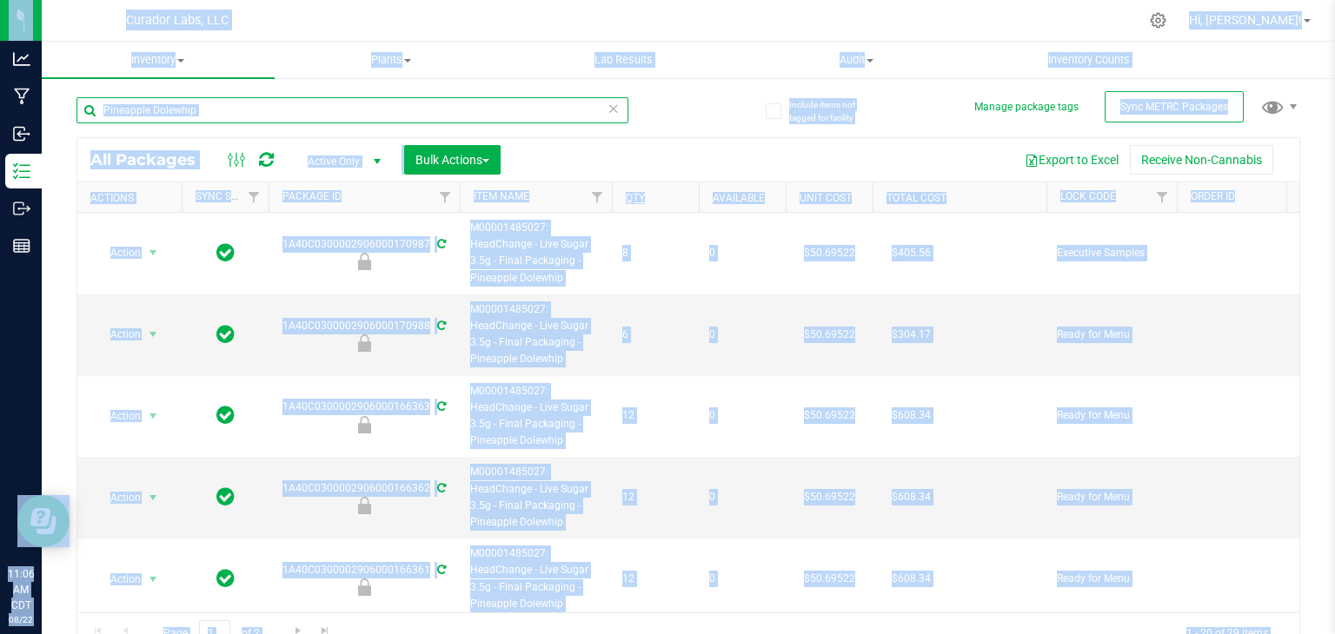
click at [231, 113] on input "Pineapple Dolewhip" at bounding box center [352, 110] width 552 height 26
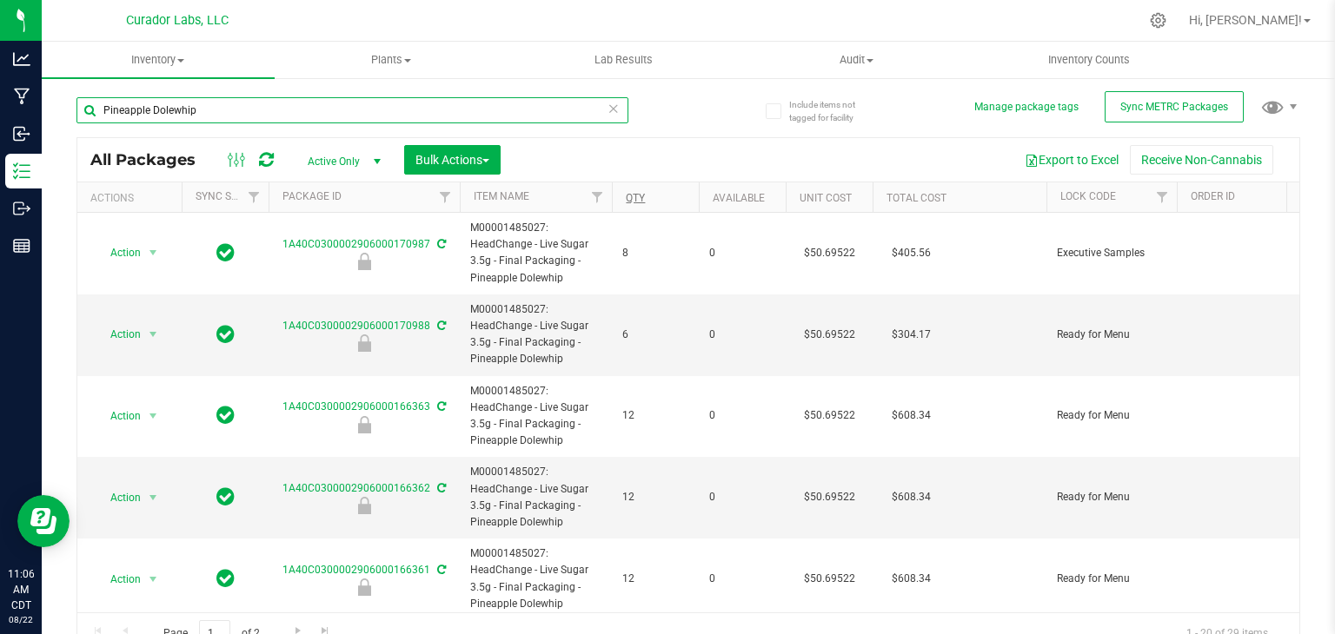
paste input "Sherbology 43"
type input "Sherbology 43"
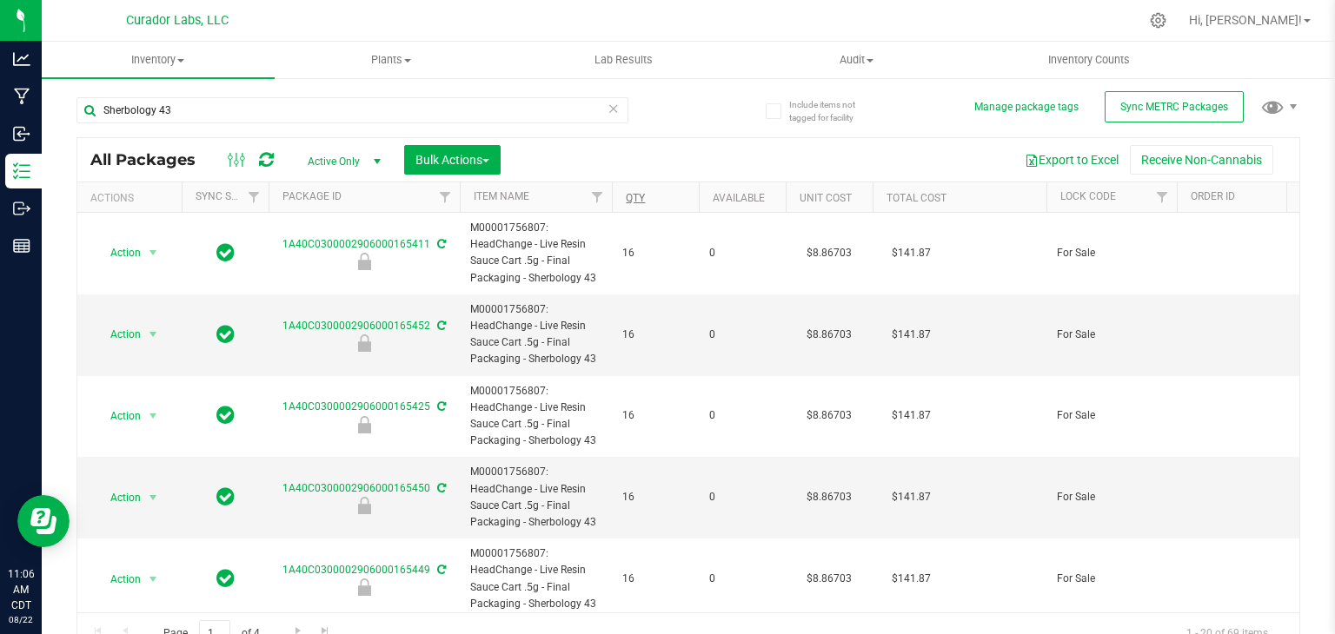
click at [657, 194] on th "Qty" at bounding box center [655, 198] width 87 height 30
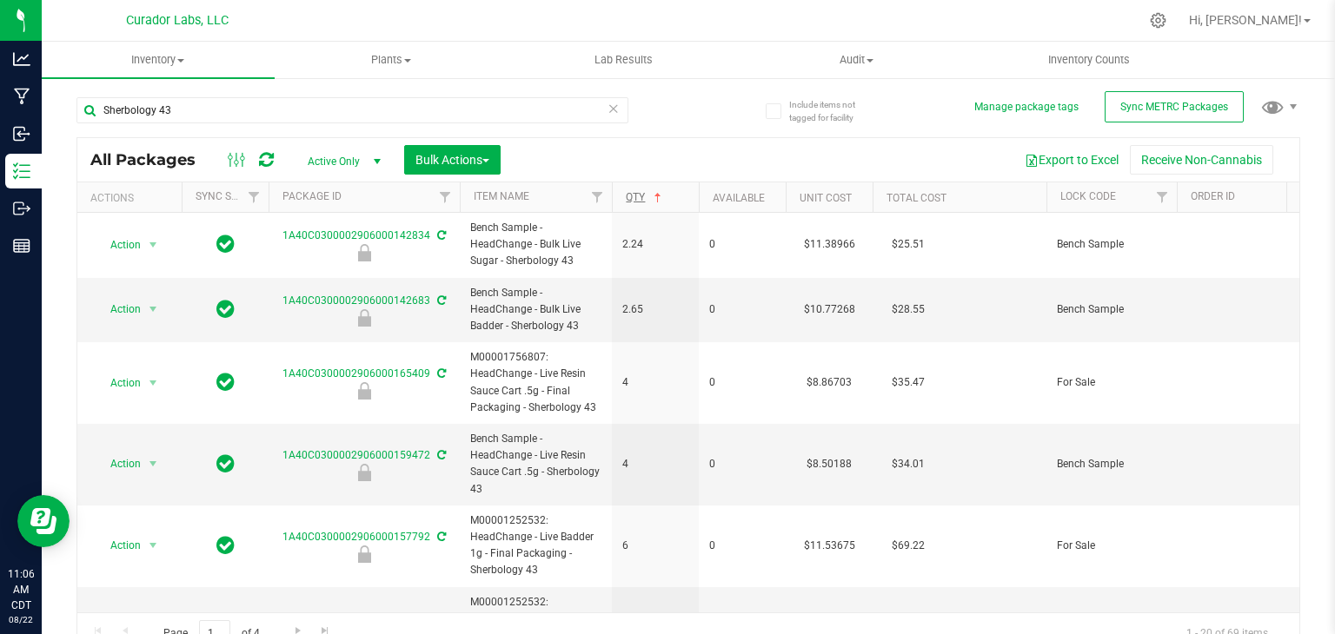
click at [676, 195] on th "Qty" at bounding box center [655, 198] width 87 height 30
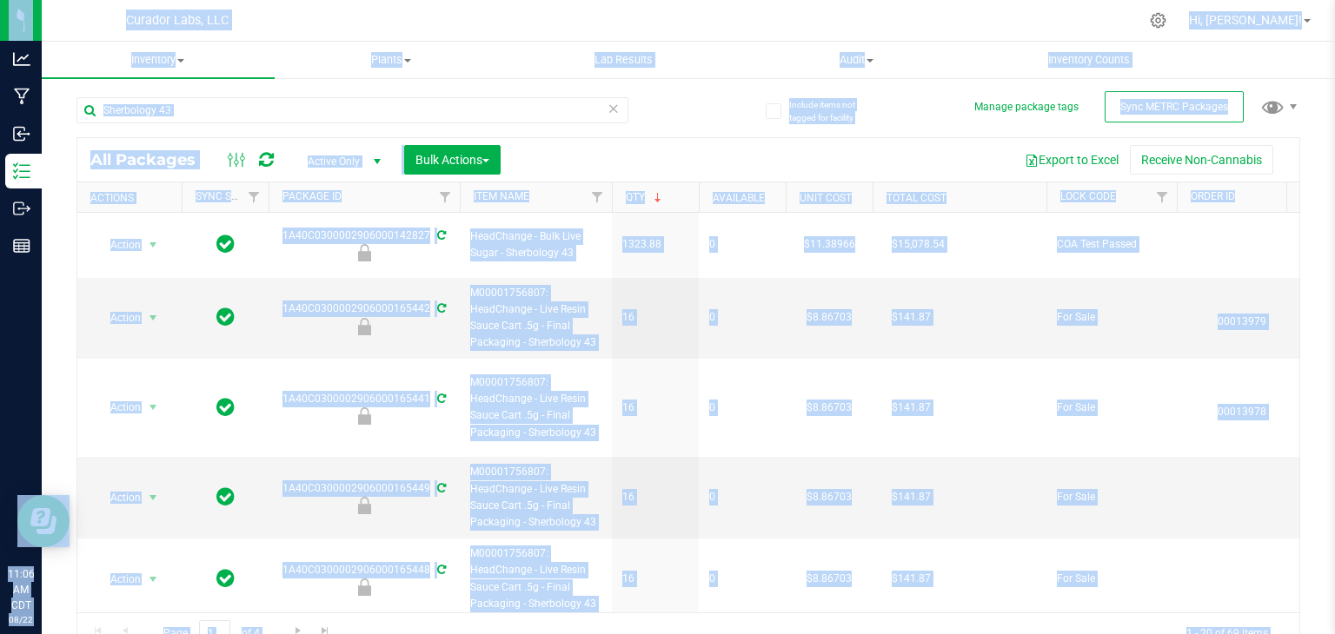
click at [525, 96] on div "Sherbology 43" at bounding box center [382, 110] width 612 height 56
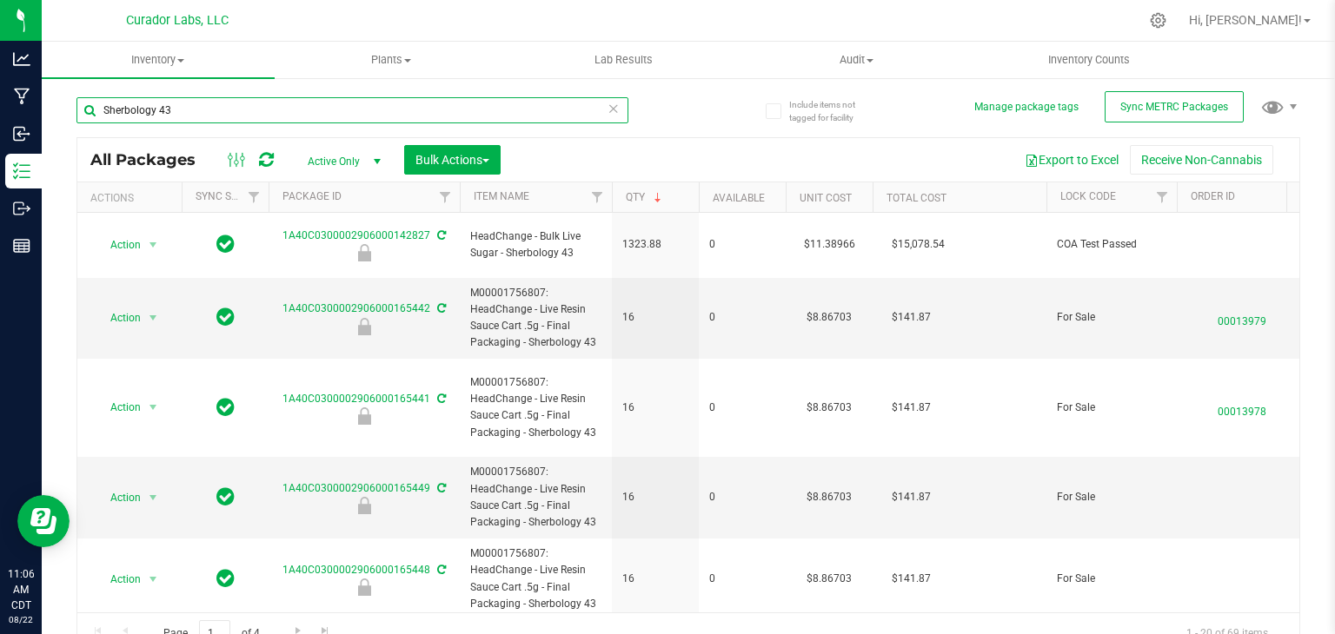
click at [508, 109] on input "Sherbology 43" at bounding box center [352, 110] width 552 height 26
paste input "Bubblegum Blackhole"
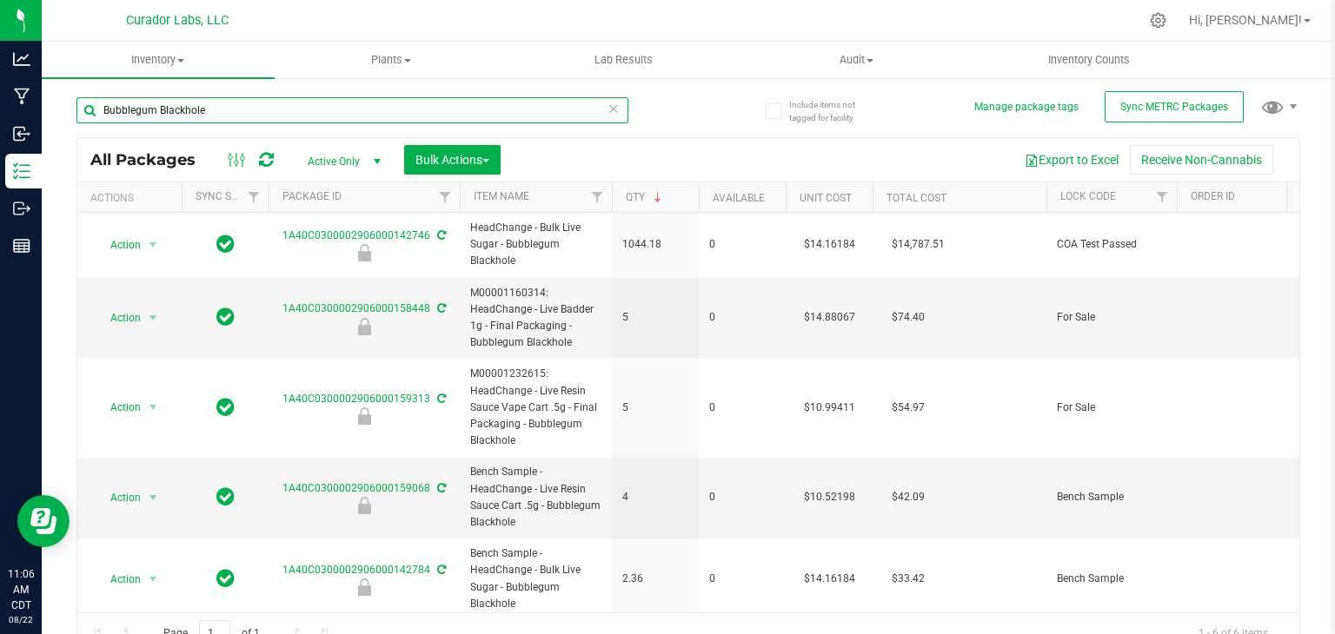
paste input "Lemon Lunar Bliss"
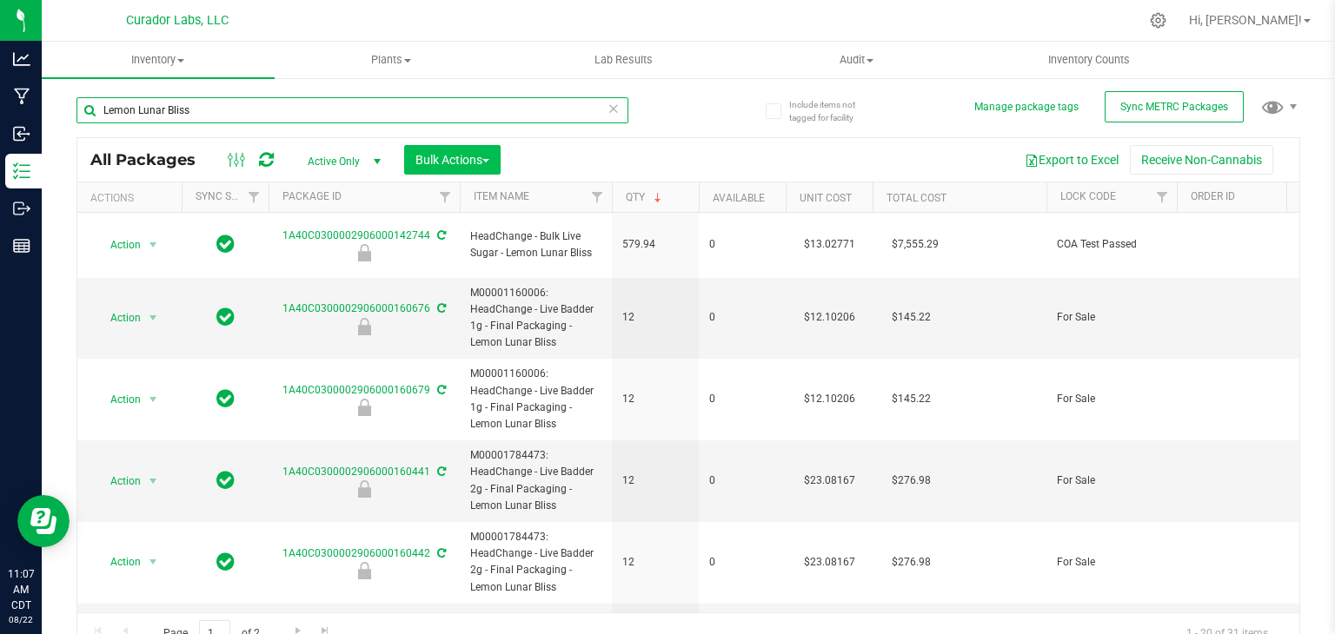
paste input "Cabana Bonga"
paste input "Guavation"
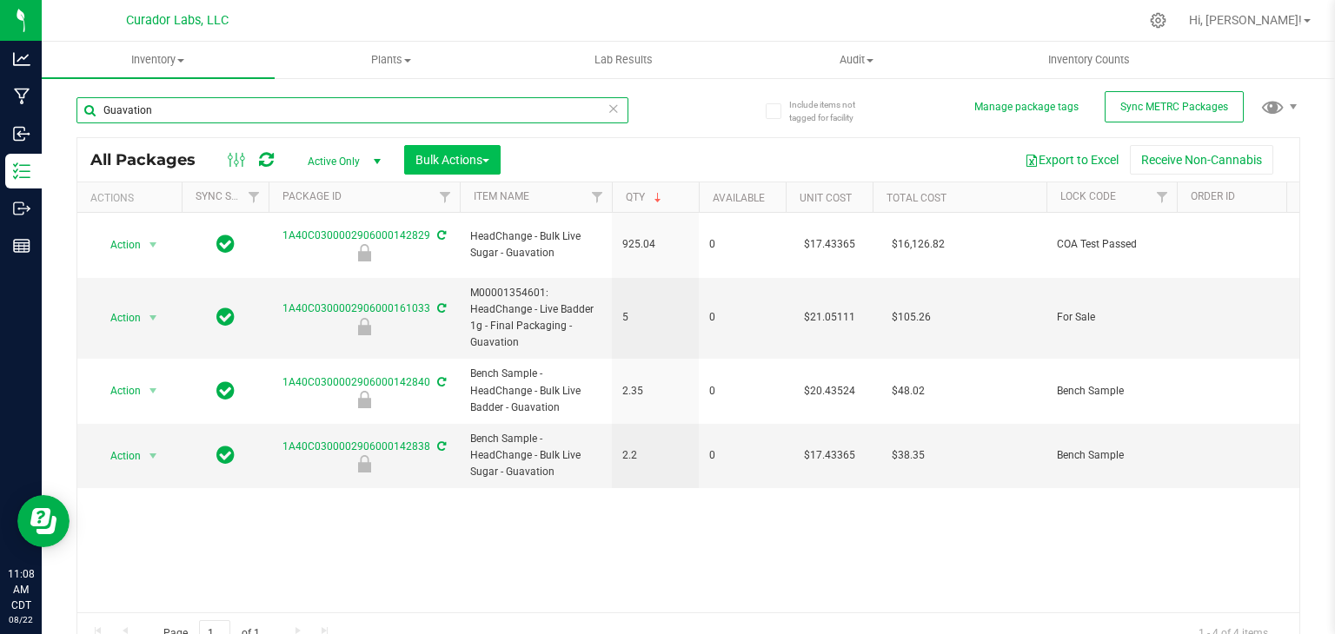
paste input "Lemonji"
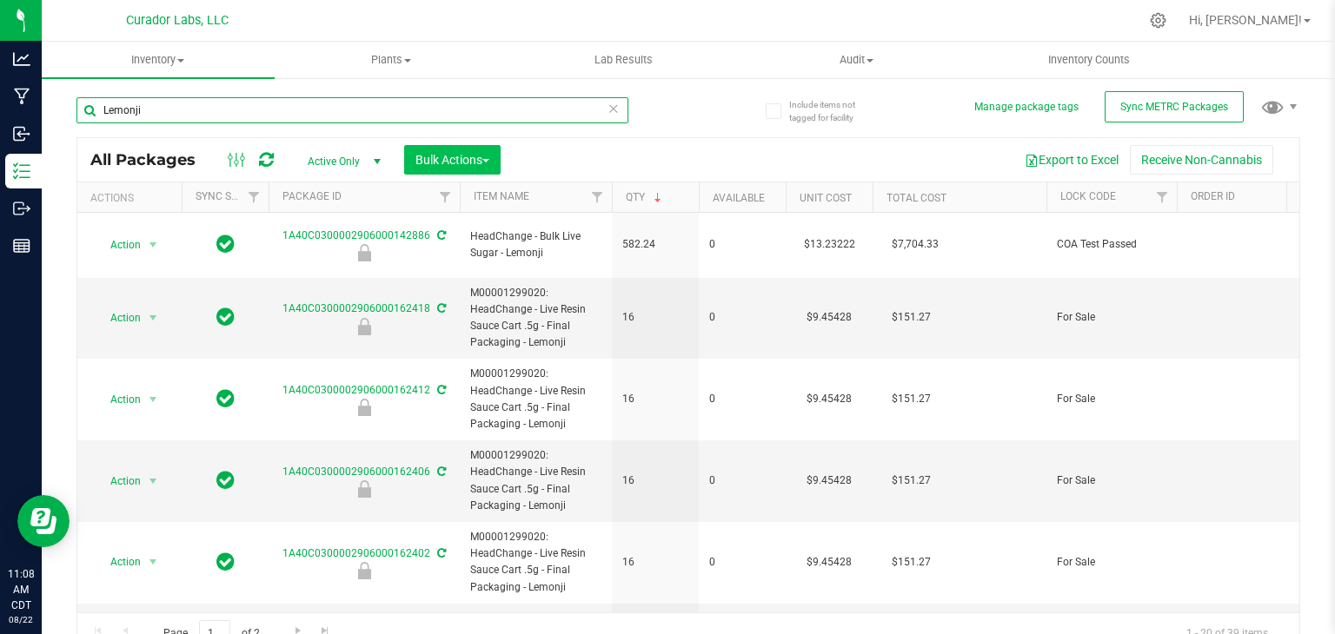
paste input "No Hash No Cry"
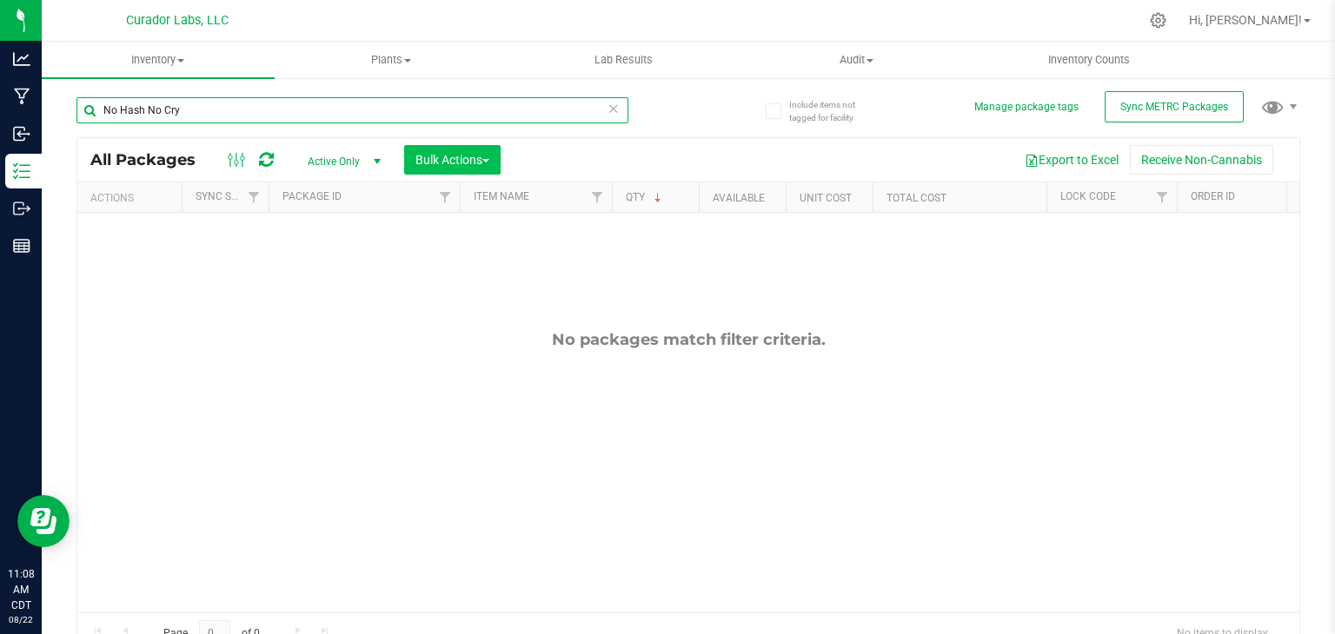
paste input ","
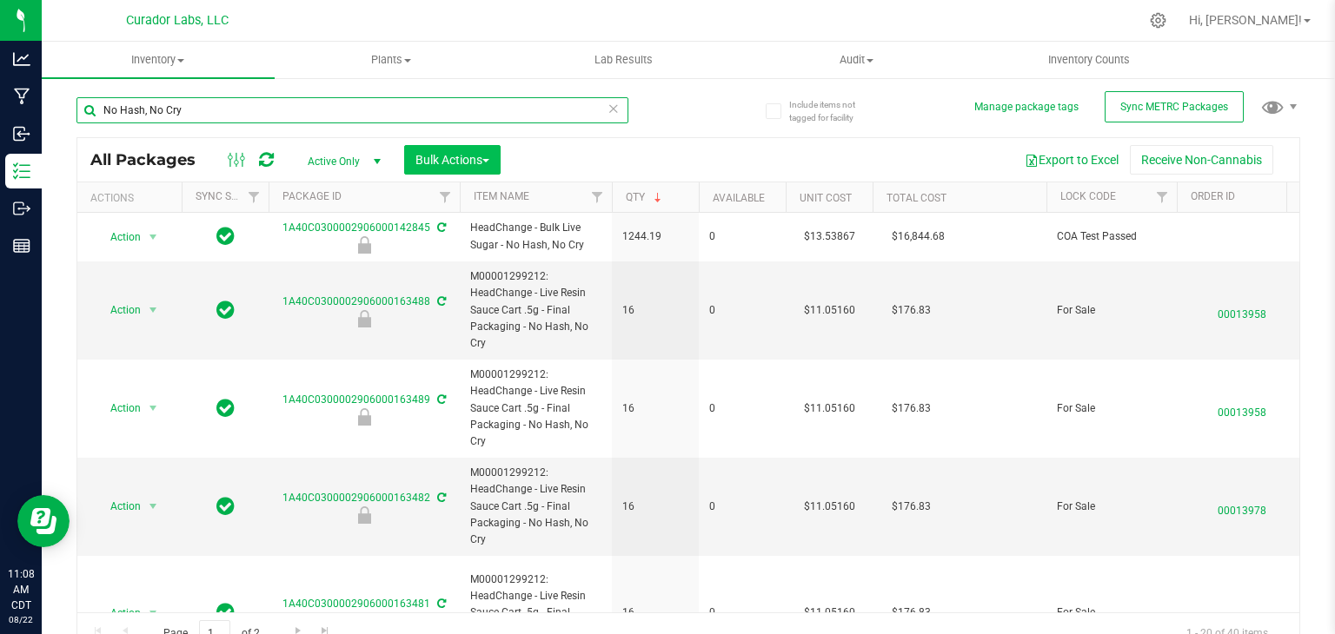
paste input "llie Kush"
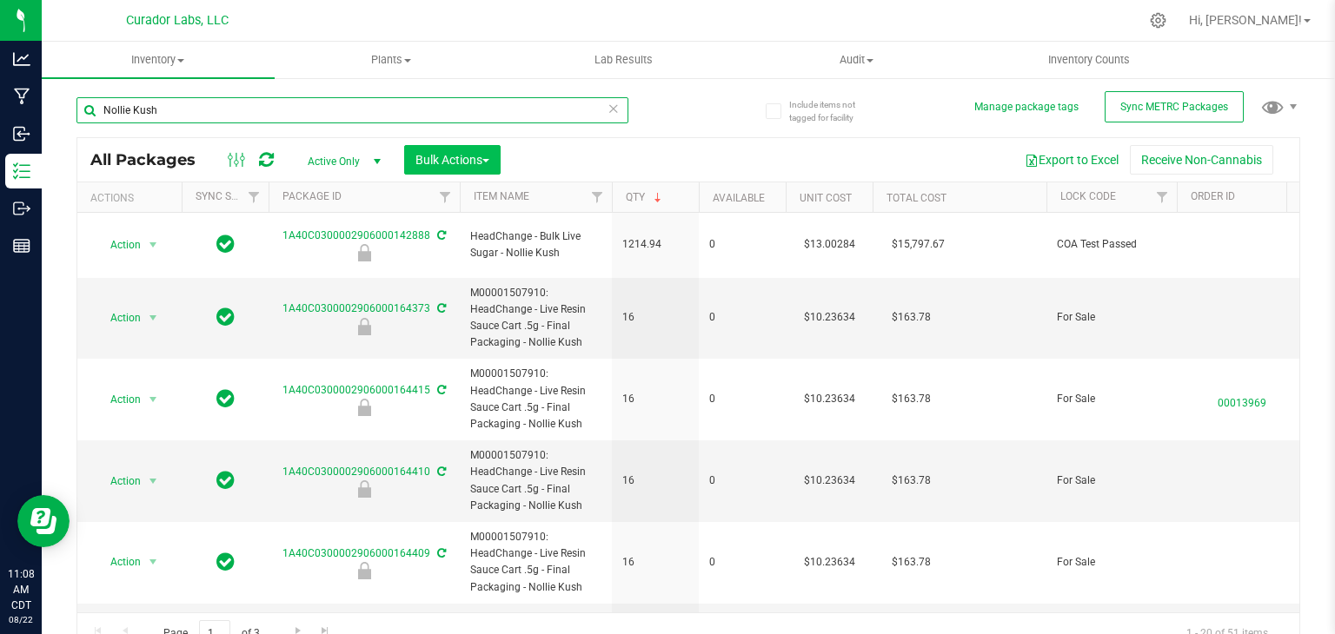
paste input "Pienana"
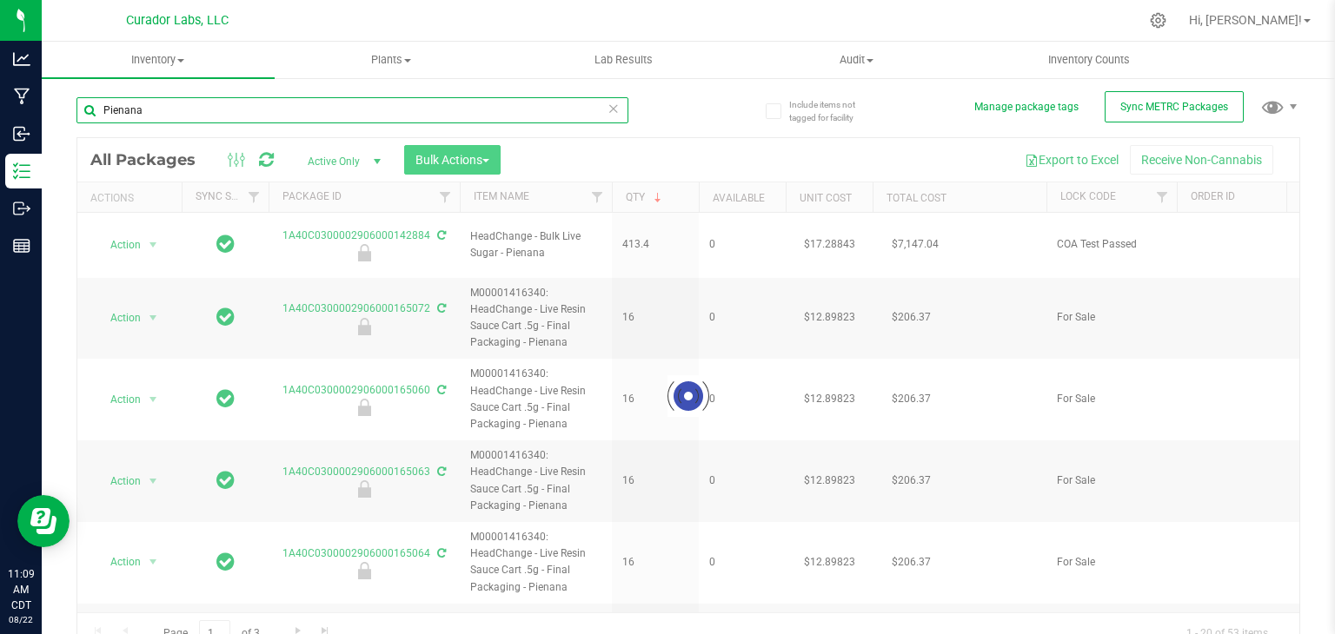
type input "Pienana"
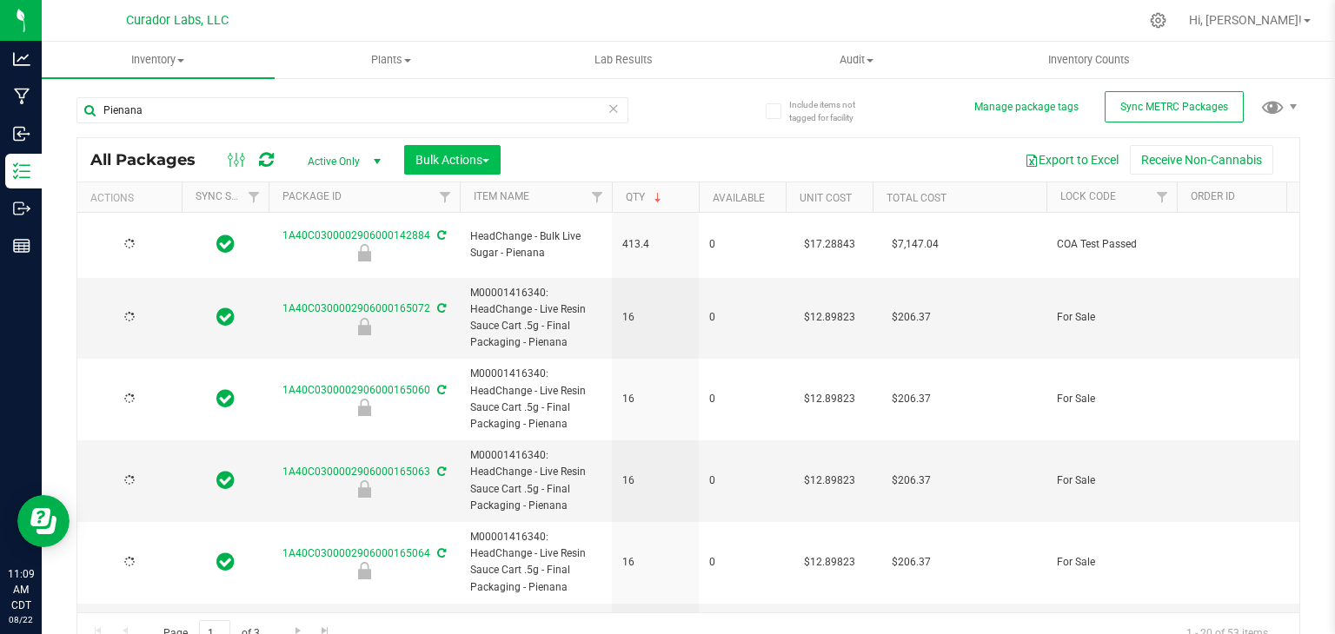
type input "2026-05-29"
type input "2026-07-01"
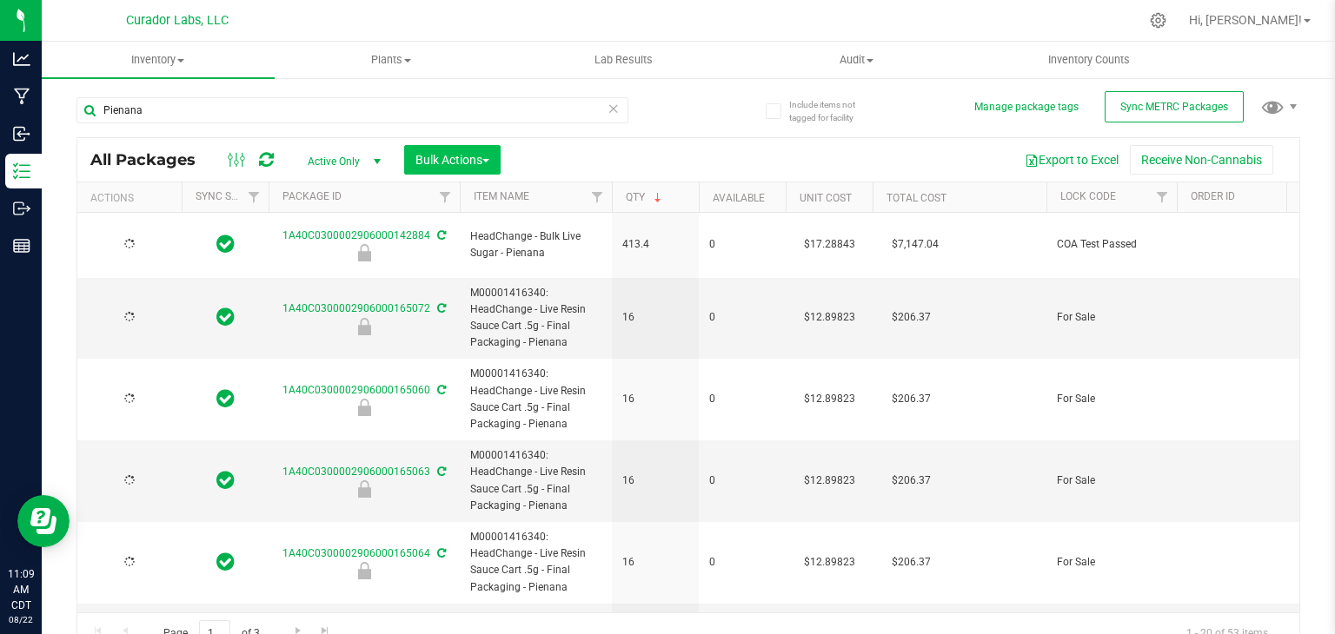
type input "2026-07-01"
type input "2026-06-03"
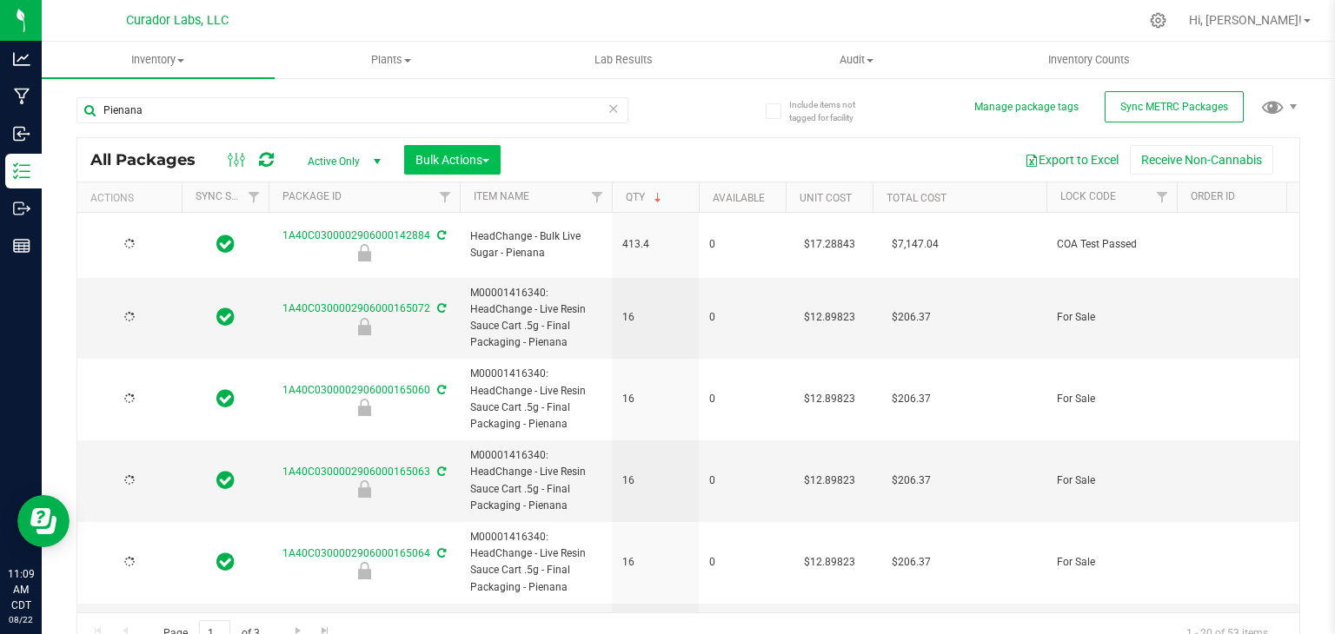
type input "2026-06-03"
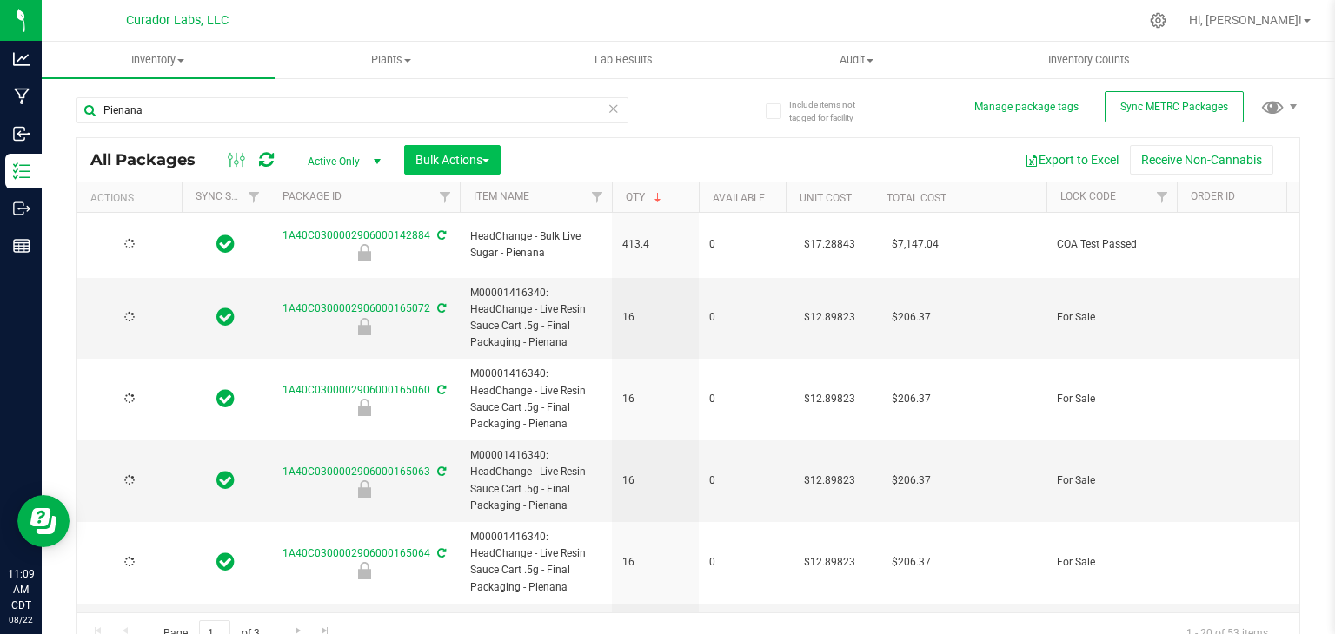
type input "2026-06-03"
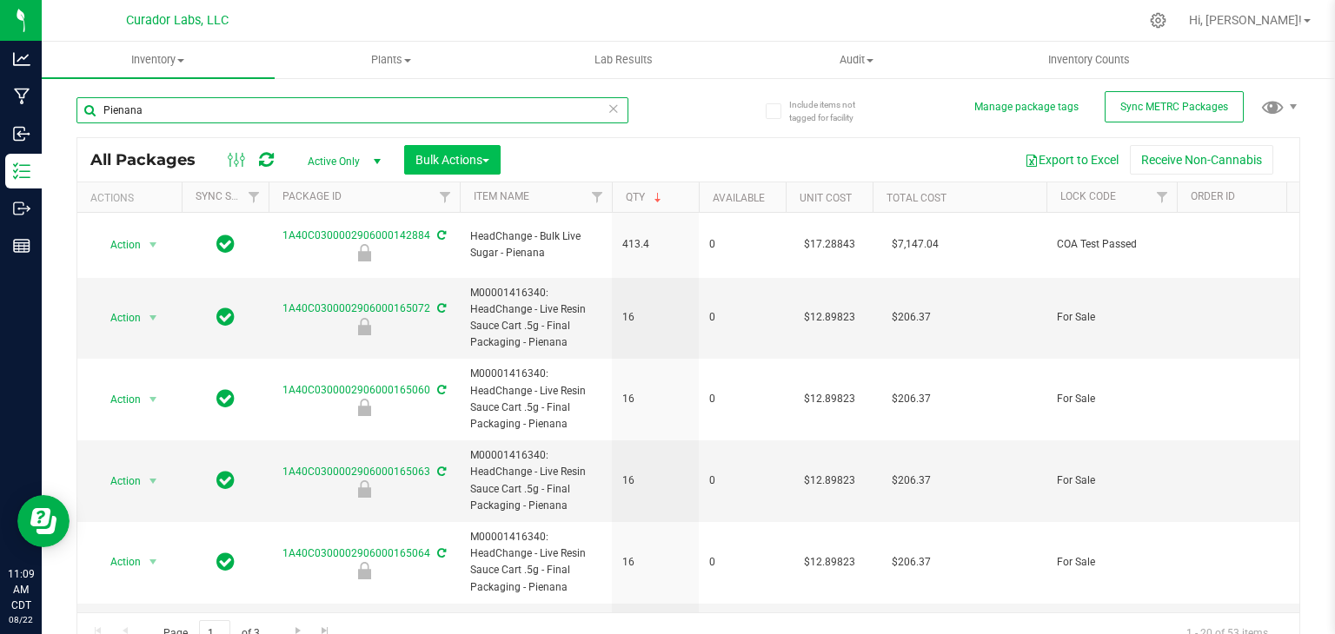
paste input "Rainbow Resin Rush"
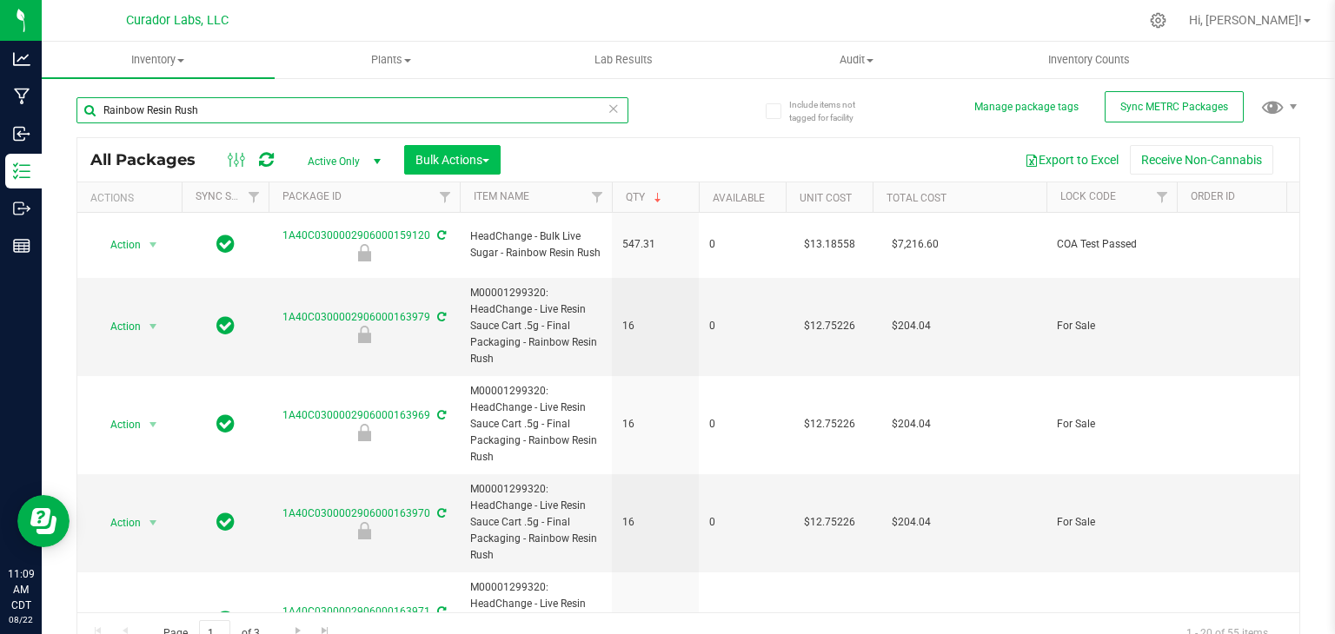
paste input "spberry Cake Pop"
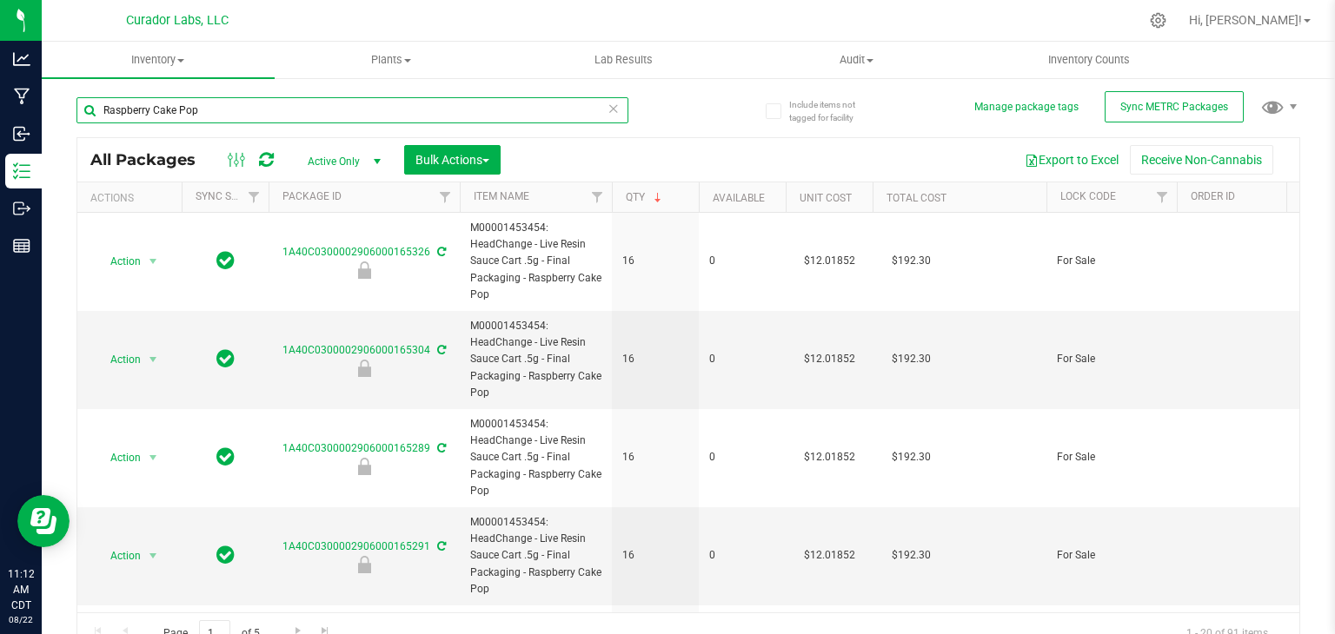
paste input "Koolade & Coladas"
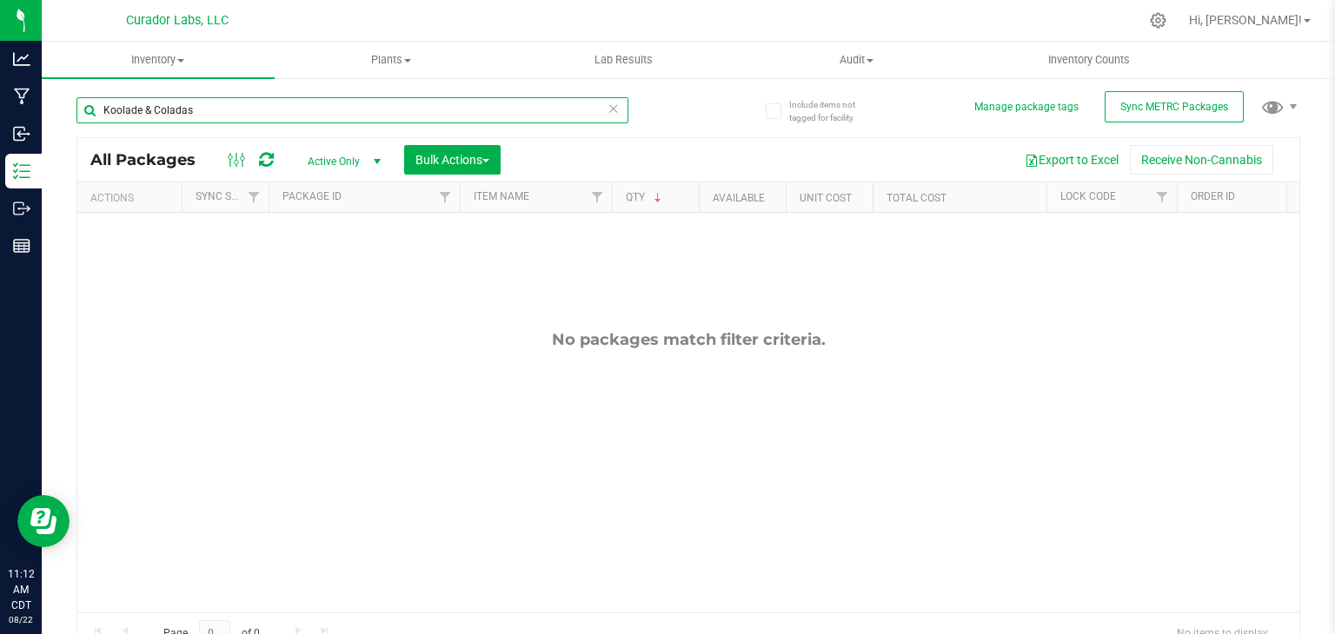
paste input "o"
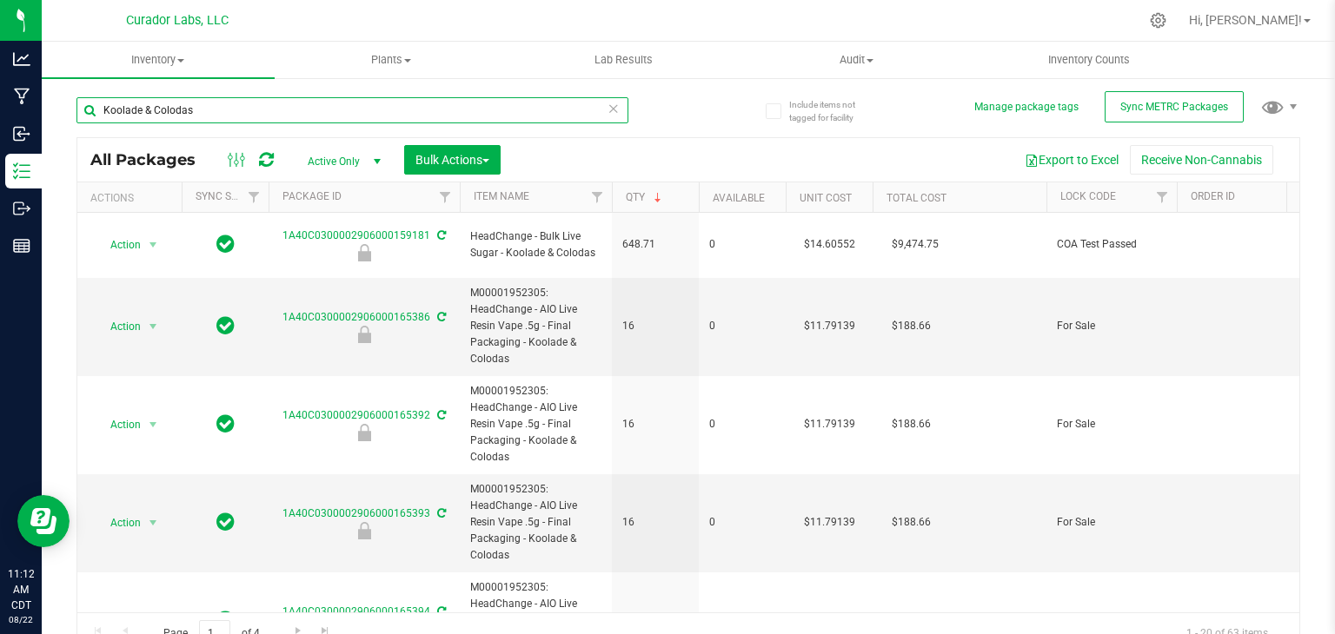
paste input "Terp Guru"
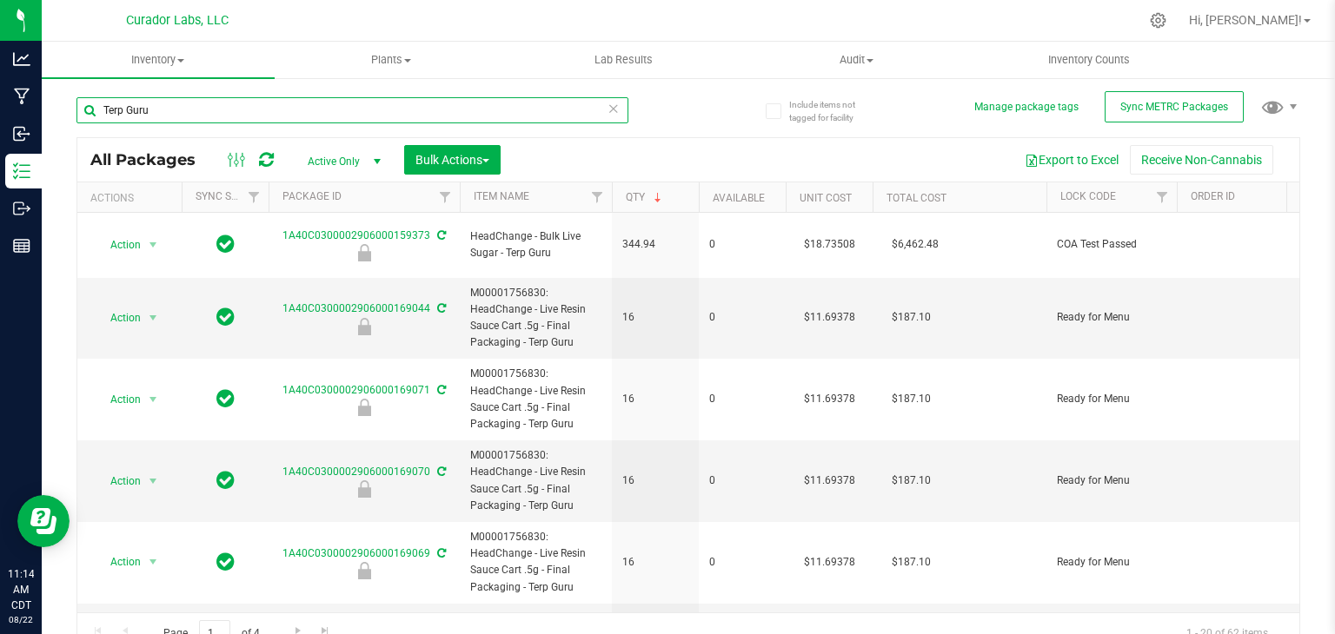
click at [172, 105] on input "Terp Guru" at bounding box center [352, 110] width 552 height 26
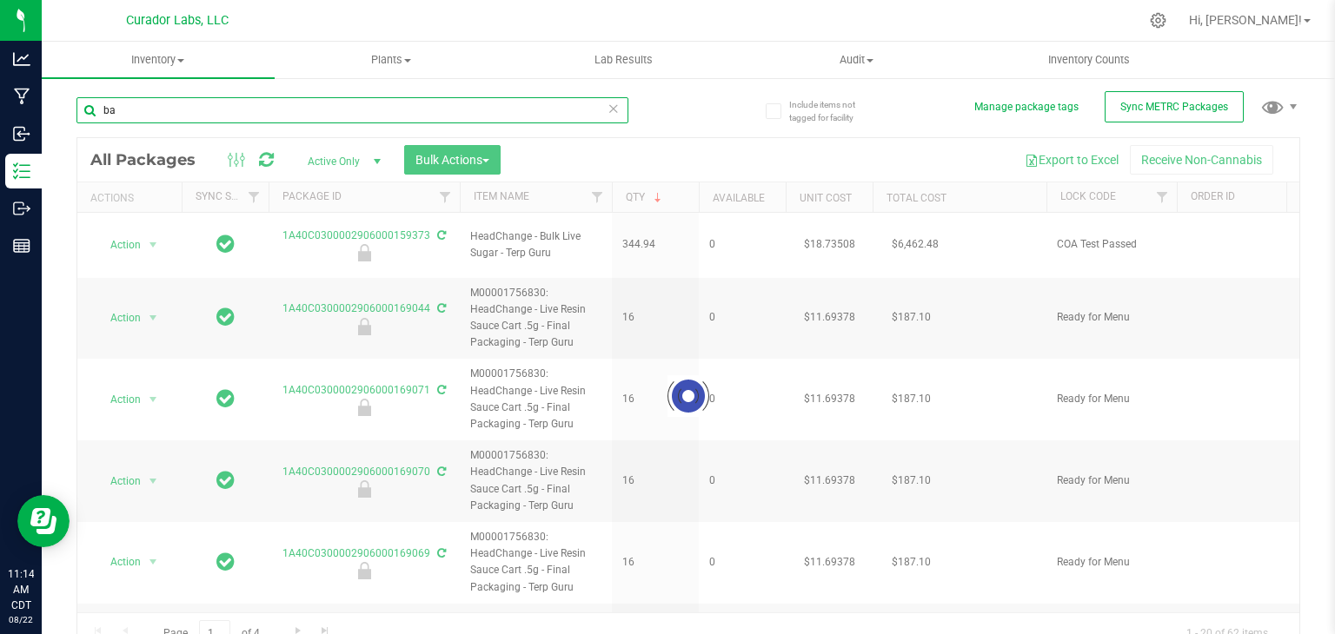
type input "b"
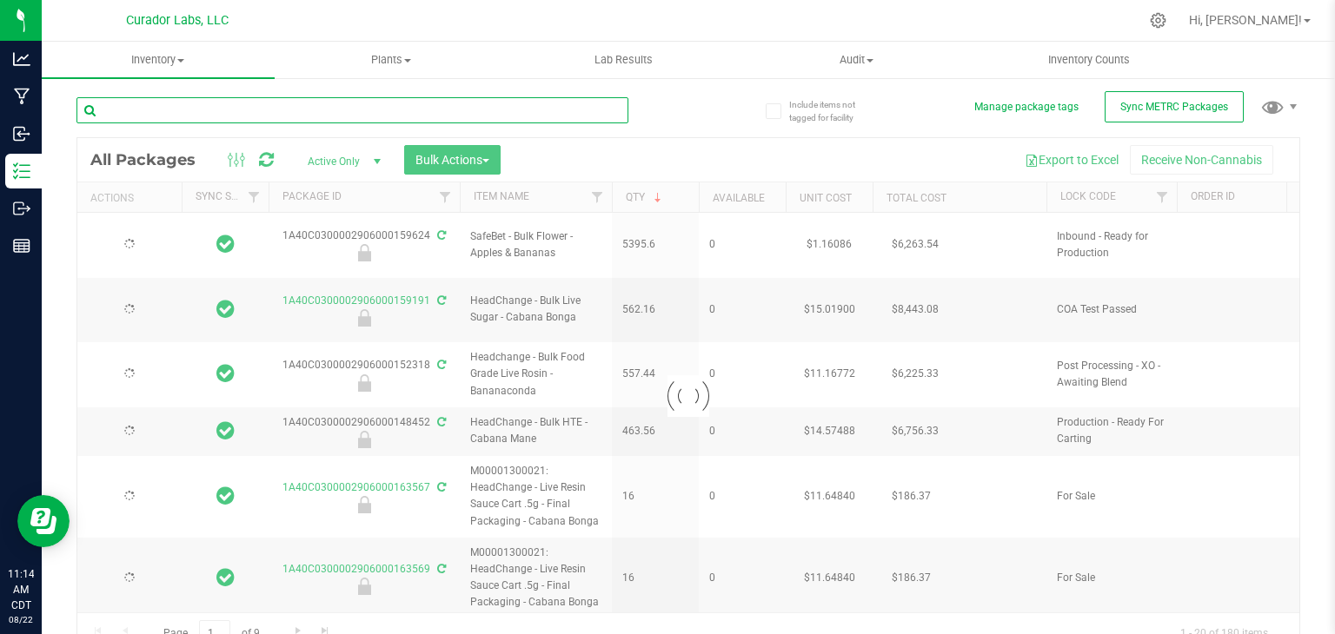
type input "2026-06-25"
type input "2026-07-02"
type input "2026-07-22"
type input "2026-06-26"
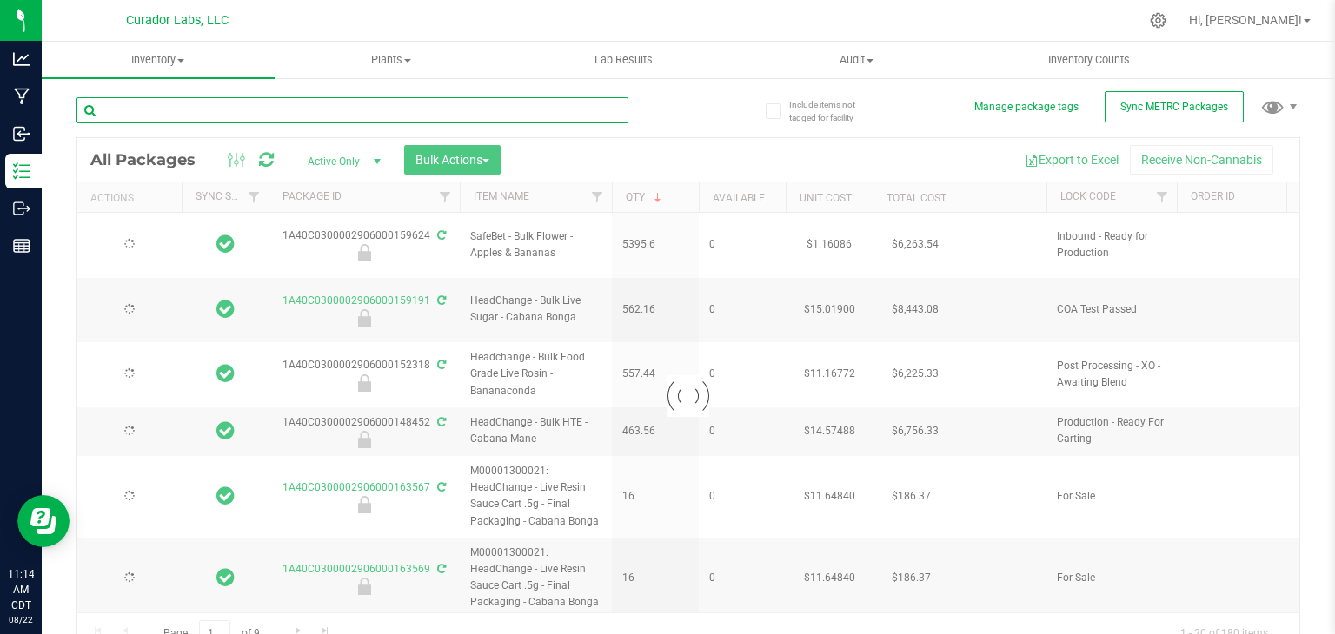
type input "2026-06-26"
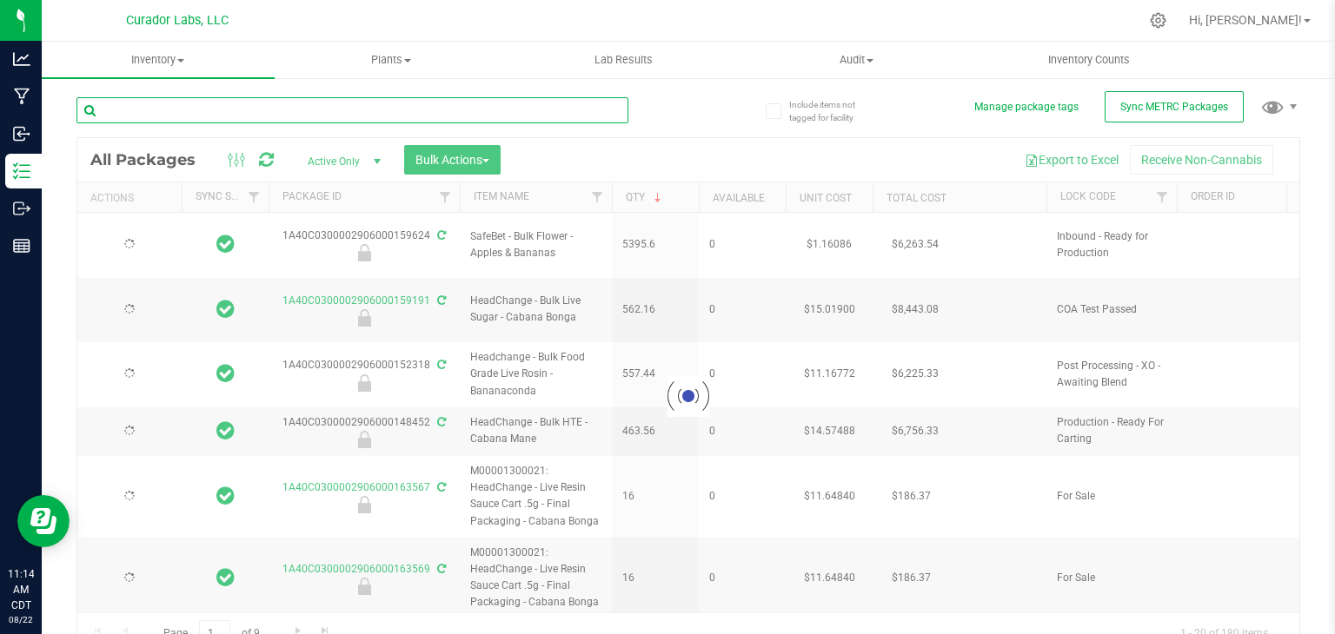
type input "2026-06-26"
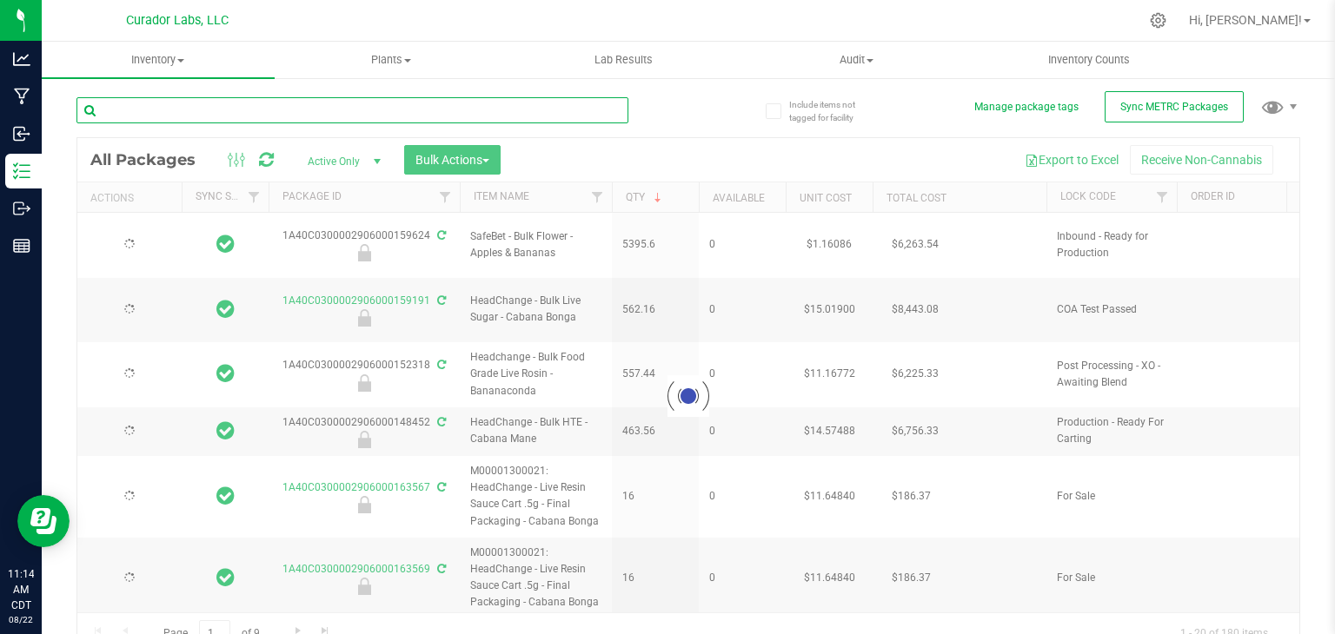
type input "2026-06-26"
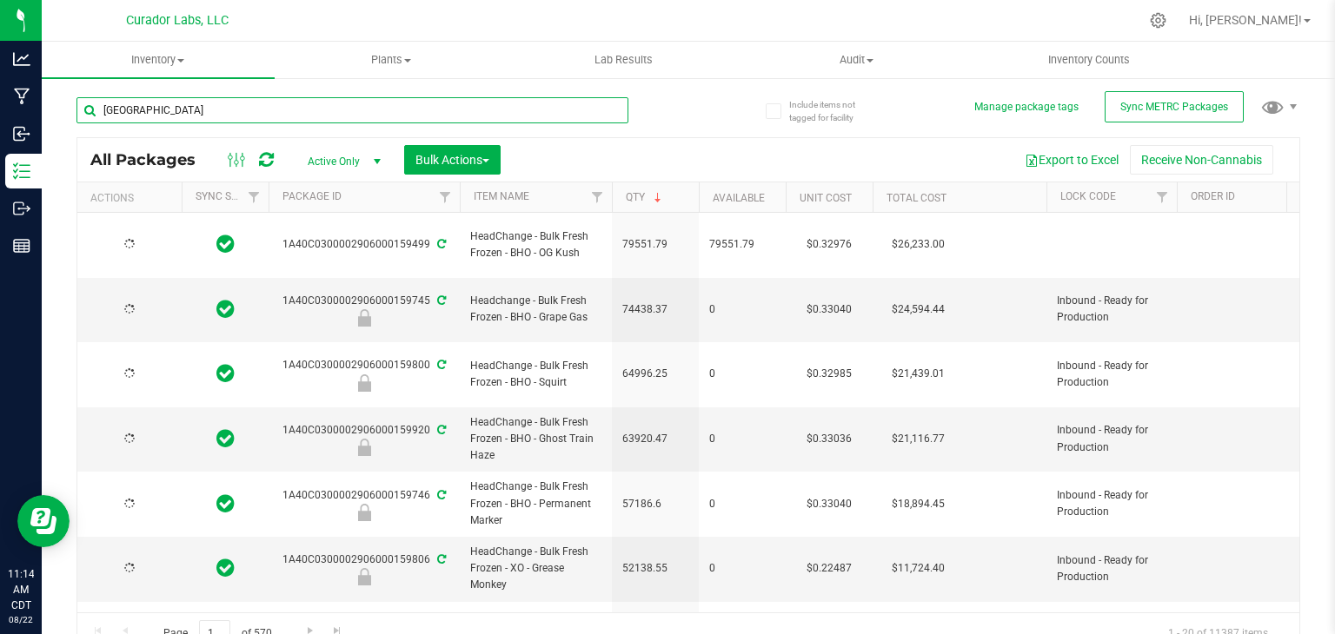
type input "bermuda"
type input "2026-08-11"
type input "[DATE]"
type input "2026-07-29"
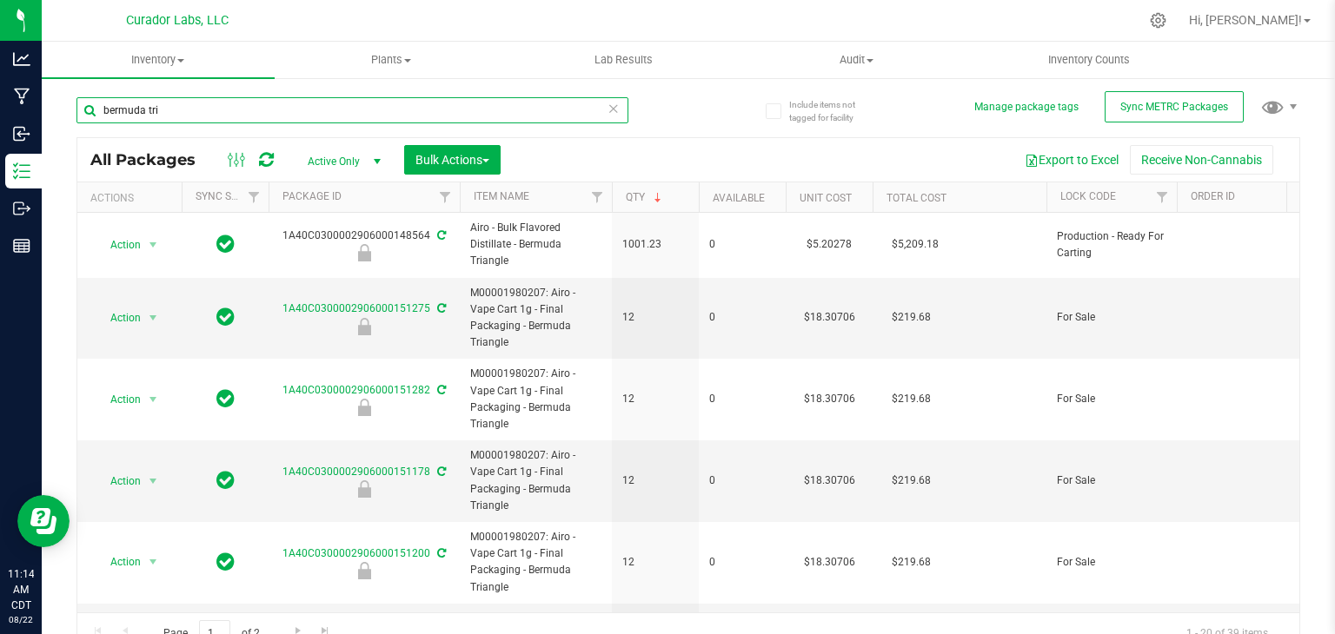
type input "bermuda tri"
click at [675, 196] on th "Qty" at bounding box center [655, 198] width 87 height 30
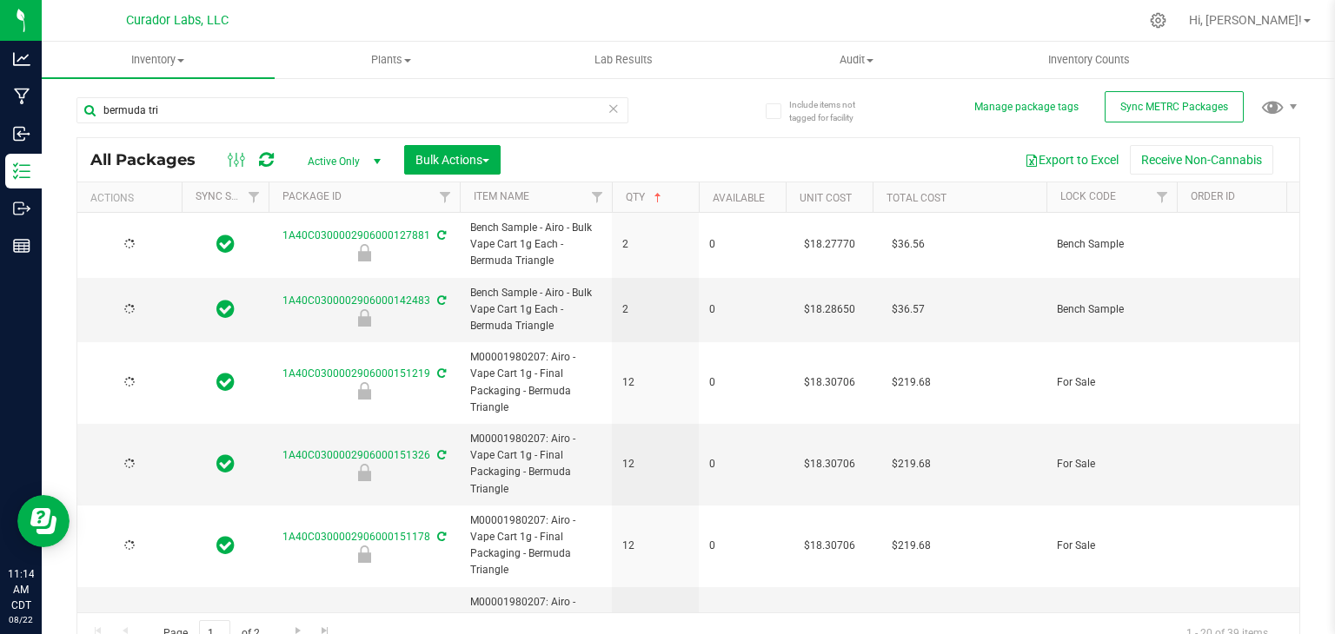
type input "2026-03-12"
type input "2026-04-21"
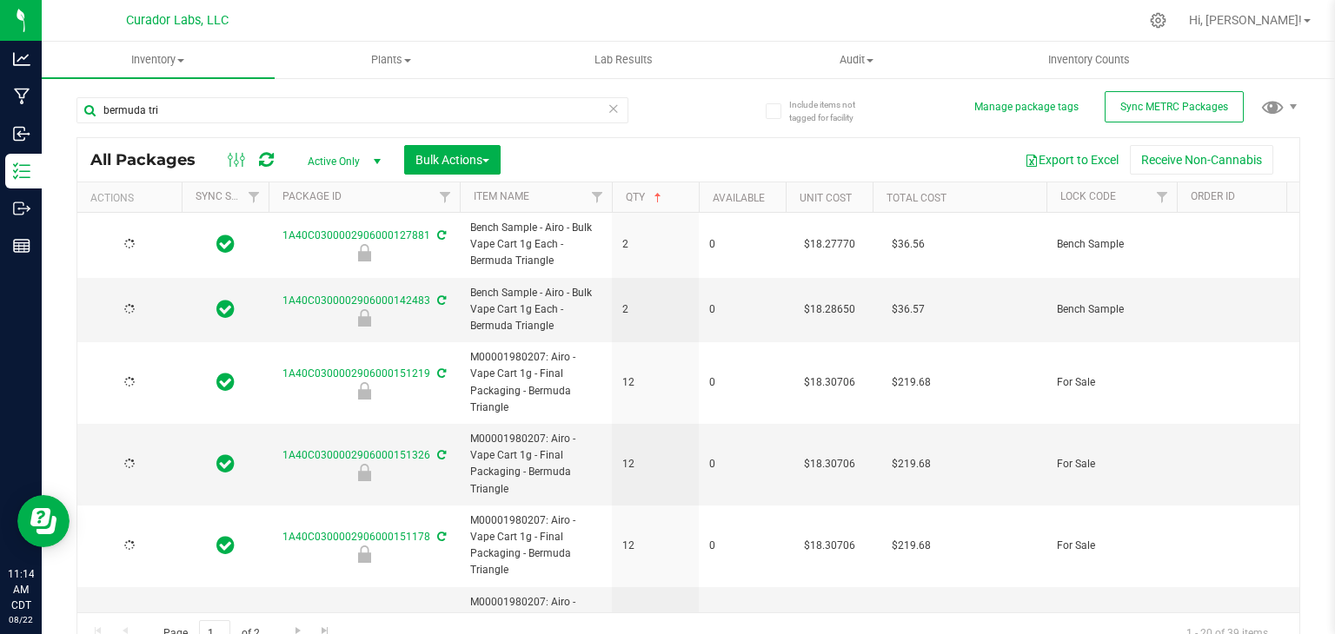
type input "2026-04-21"
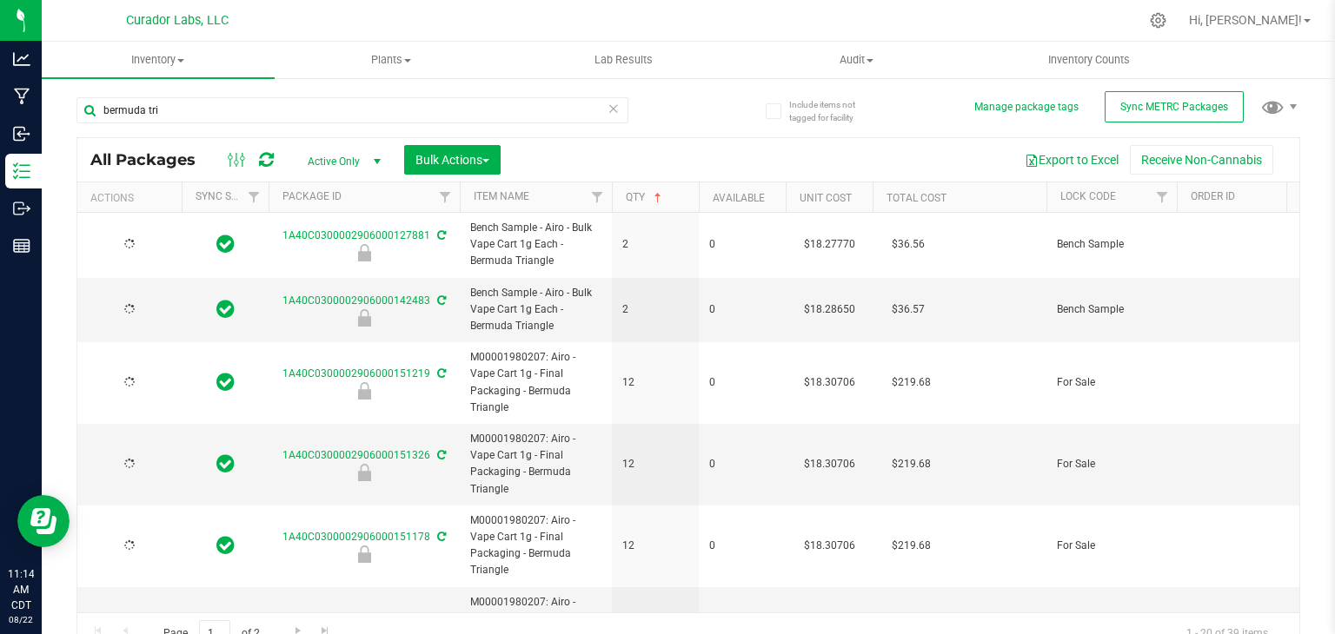
type input "2026-04-21"
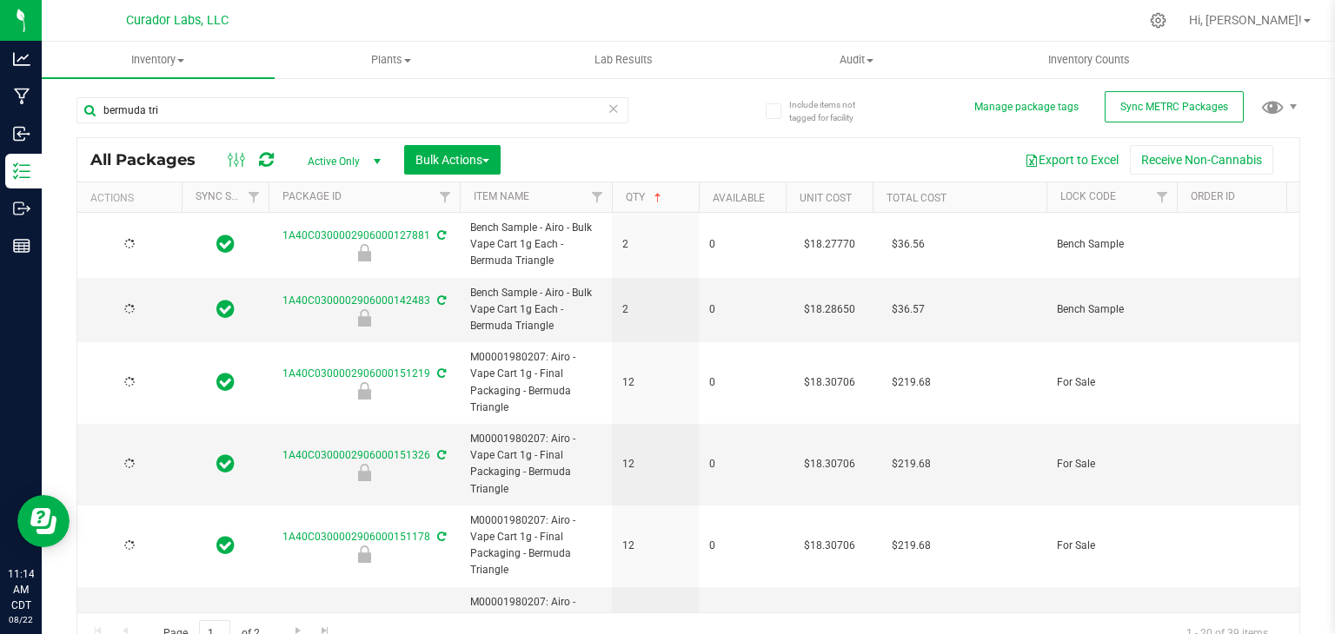
type input "2026-04-21"
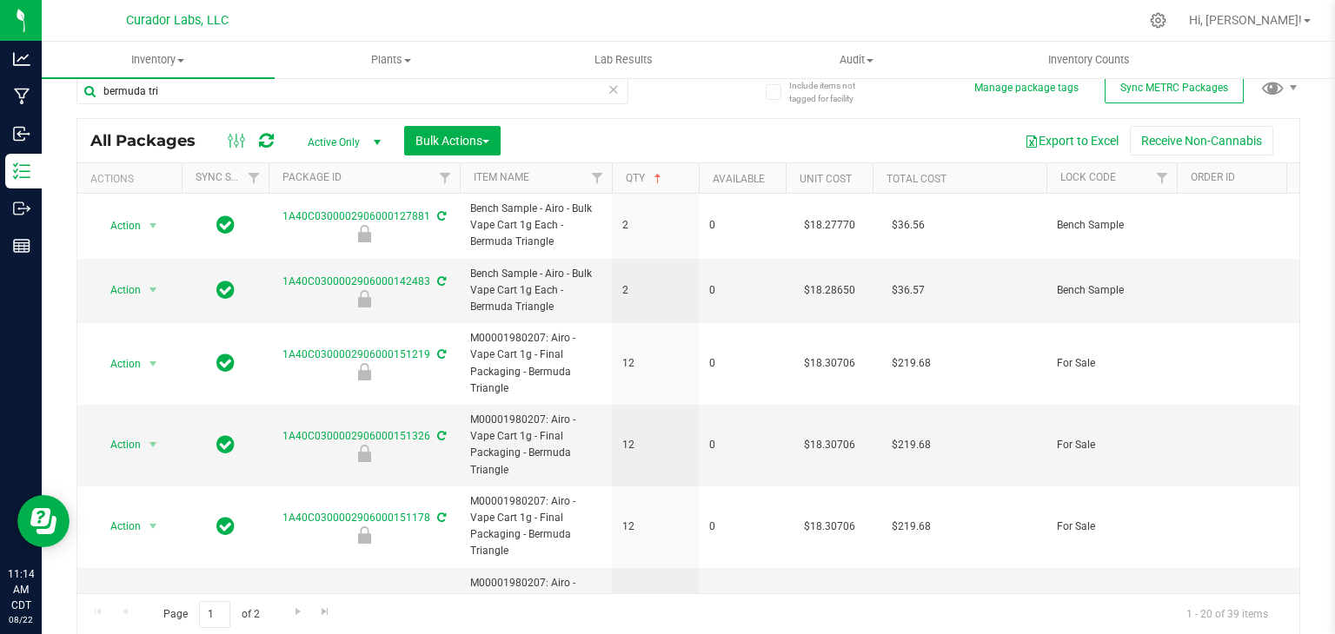
click at [685, 175] on th "Qty" at bounding box center [655, 178] width 87 height 30
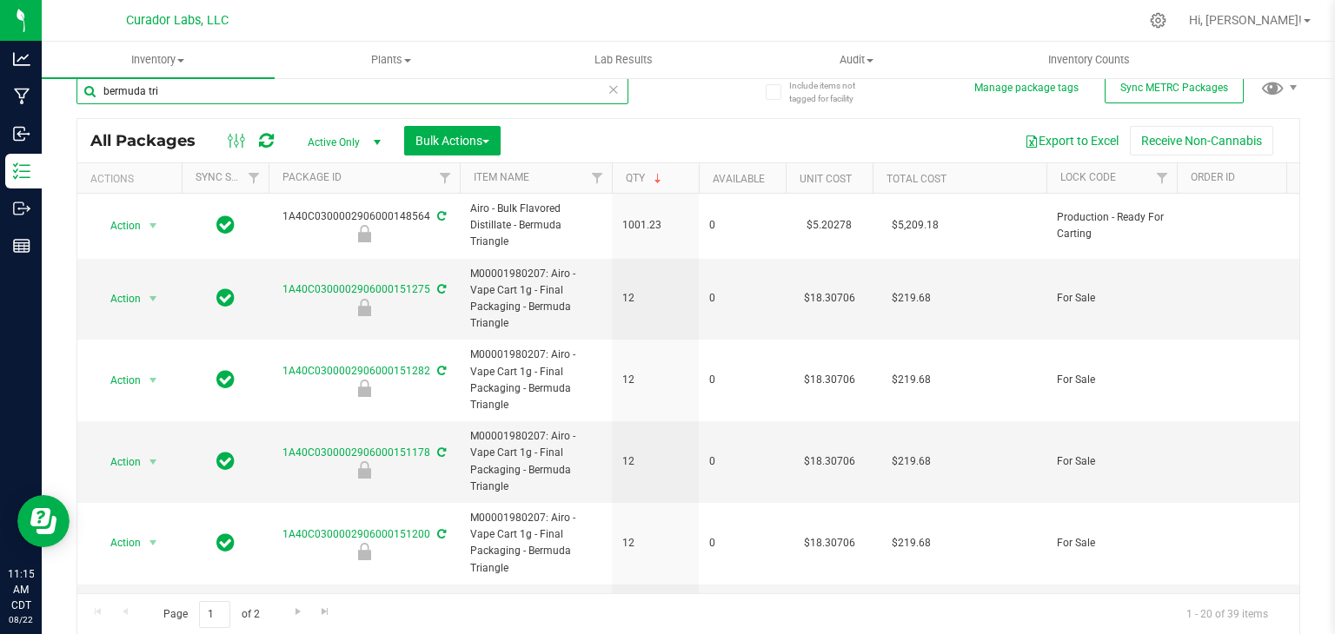
click at [558, 91] on input "bermuda tri" at bounding box center [352, 91] width 552 height 26
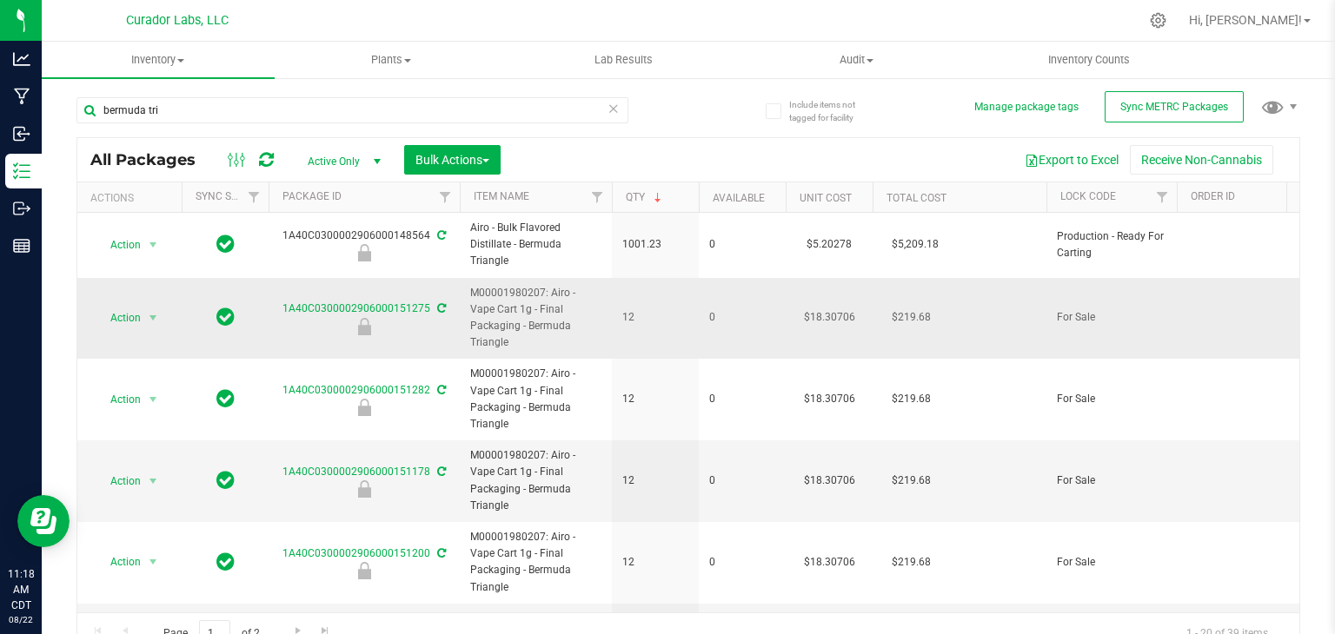
click at [644, 278] on td "12" at bounding box center [655, 319] width 87 height 82
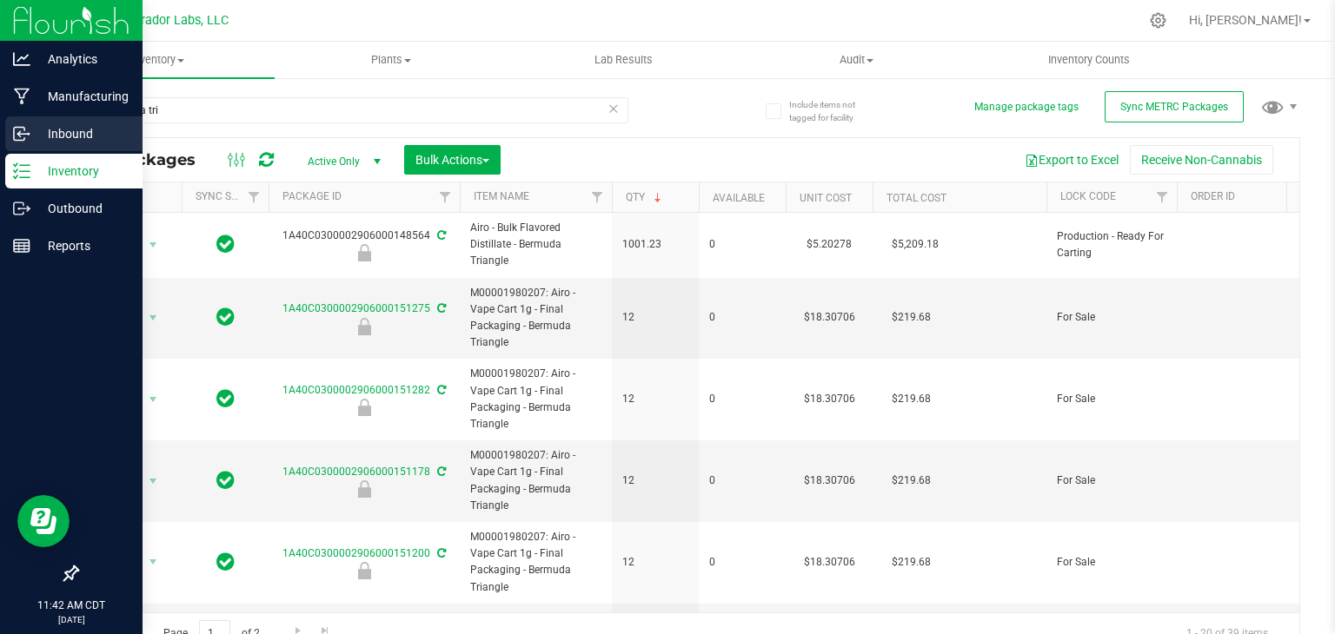
click at [44, 132] on p "Inbound" at bounding box center [82, 133] width 104 height 21
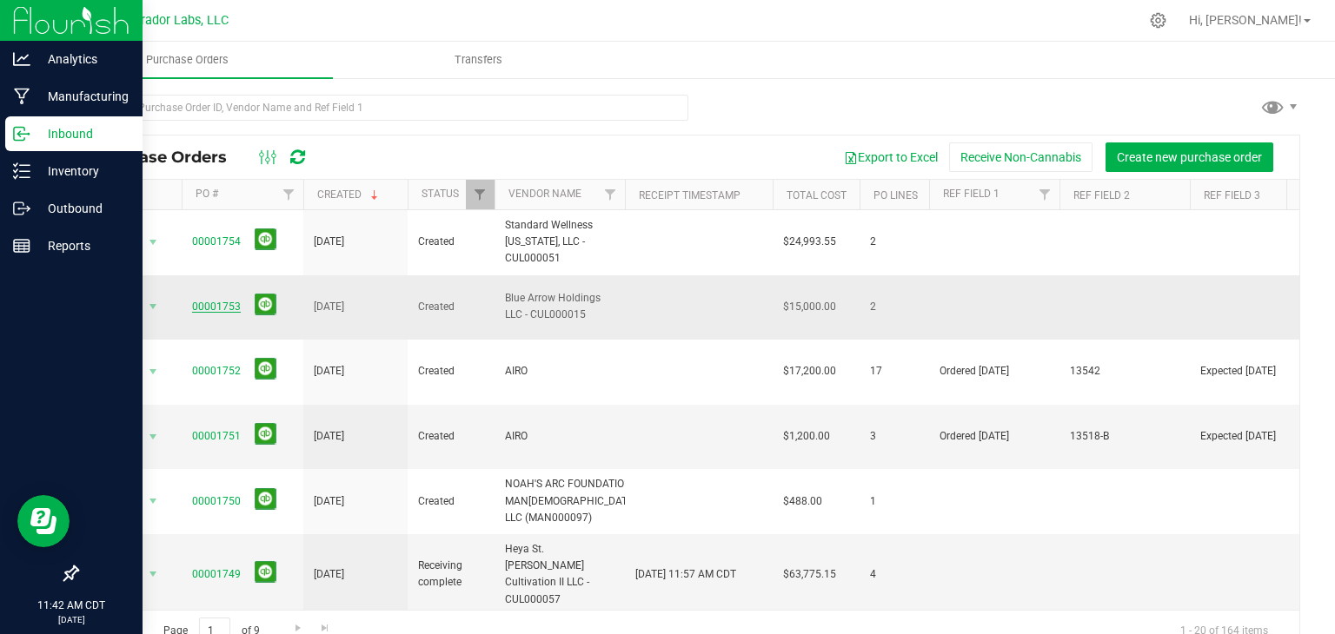
click at [222, 301] on link "00001753" at bounding box center [216, 307] width 49 height 12
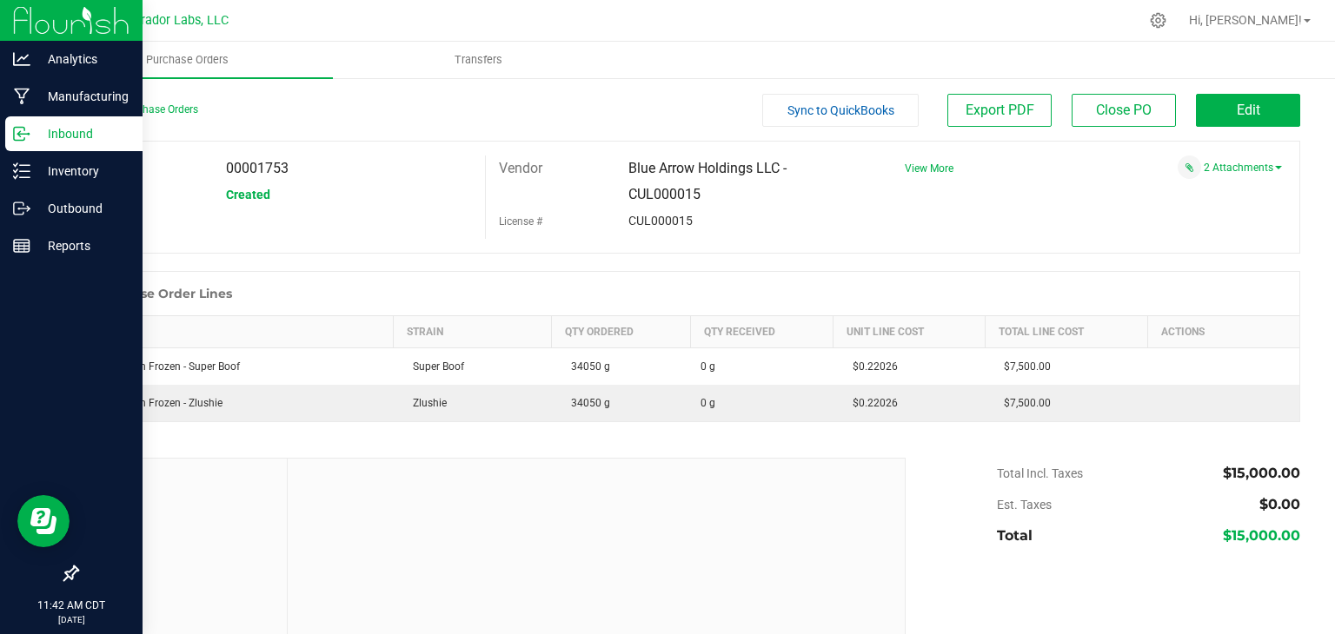
click at [490, 281] on div "Purchase Order Lines" at bounding box center [688, 293] width 1222 height 43
click at [1261, 172] on link "2 Attachments" at bounding box center [1243, 168] width 78 height 12
click at [1225, 207] on span "Manifest PO 1753.pdf" at bounding box center [1213, 205] width 93 height 11
click at [535, 200] on div "Vendor Blue Arrow Holdings LLC - CUL000015" at bounding box center [680, 182] width 389 height 52
click at [1237, 105] on span "Edit" at bounding box center [1248, 110] width 23 height 17
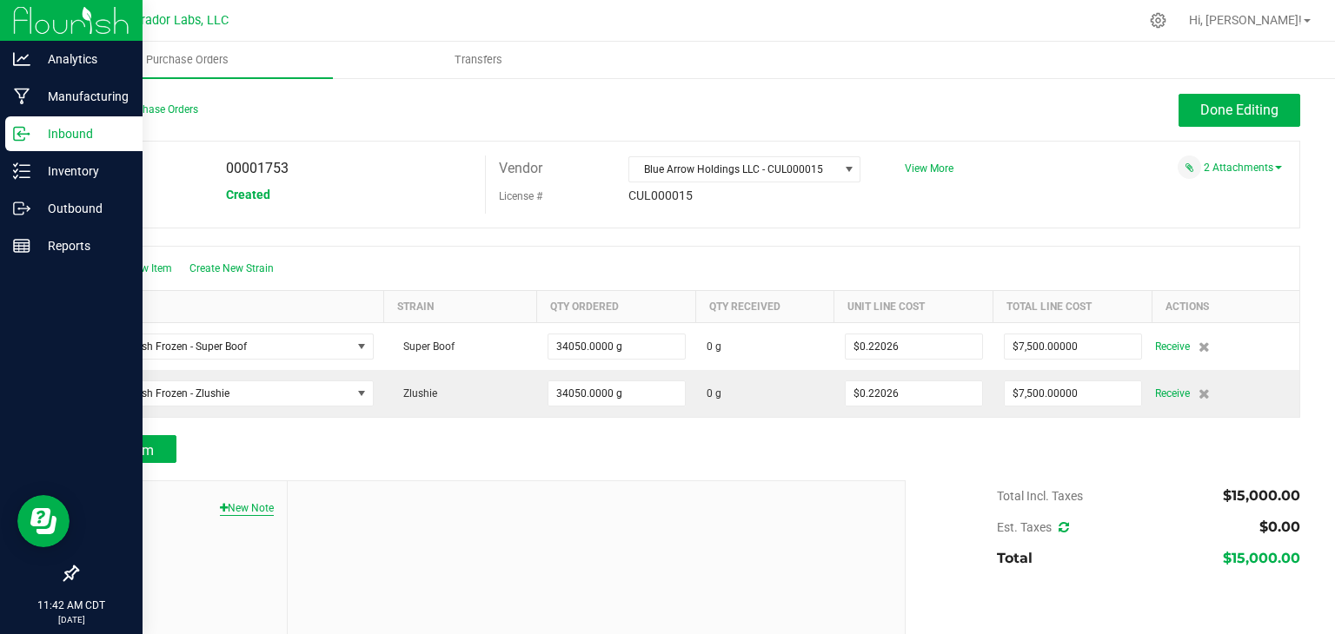
click at [230, 501] on button "New Note" at bounding box center [247, 509] width 54 height 16
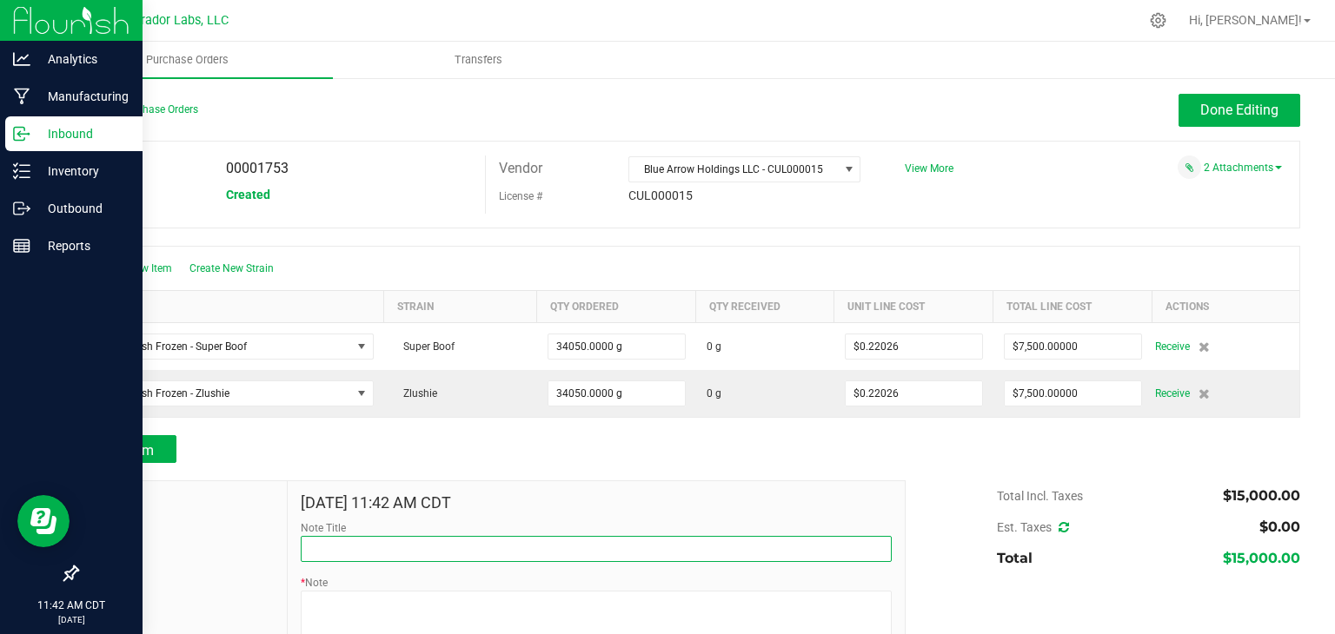
click at [410, 547] on input "Note Title" at bounding box center [596, 549] width 591 height 26
type input "Returned"
click at [396, 612] on textarea "* Note" at bounding box center [596, 626] width 591 height 70
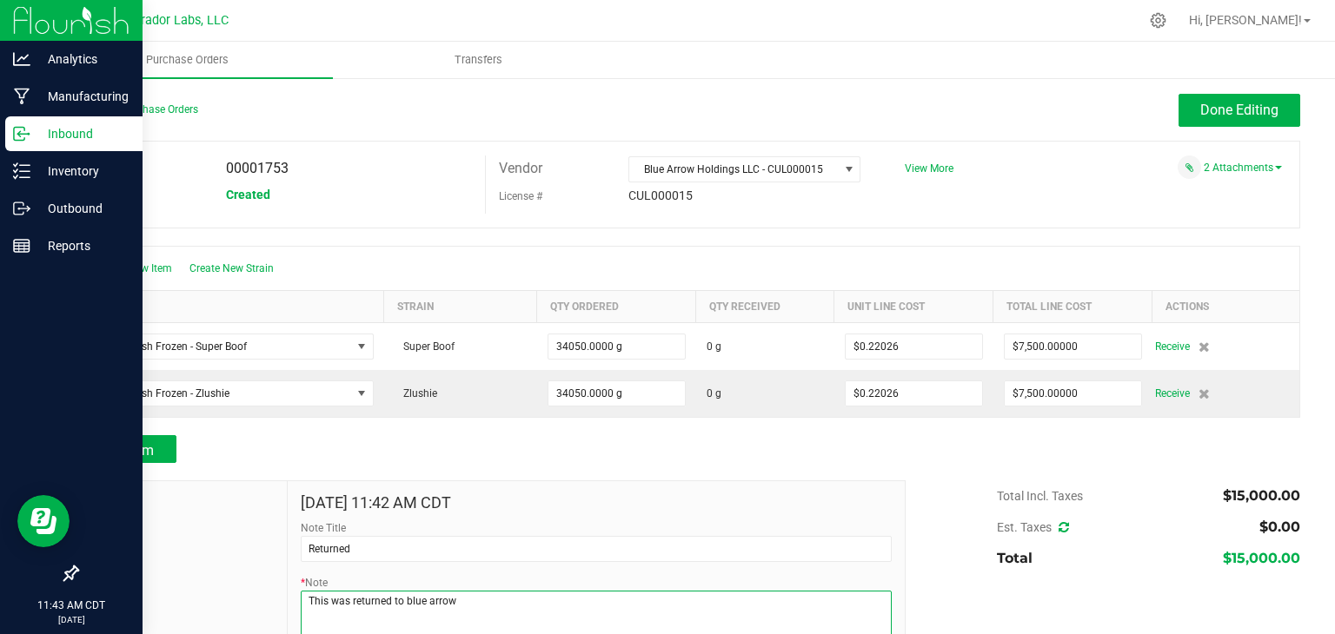
type textarea "This was returned to blue arrow"
click at [759, 452] on div "Add Item" at bounding box center [484, 449] width 816 height 28
click at [1200, 111] on span "Done Editing" at bounding box center [1239, 110] width 78 height 17
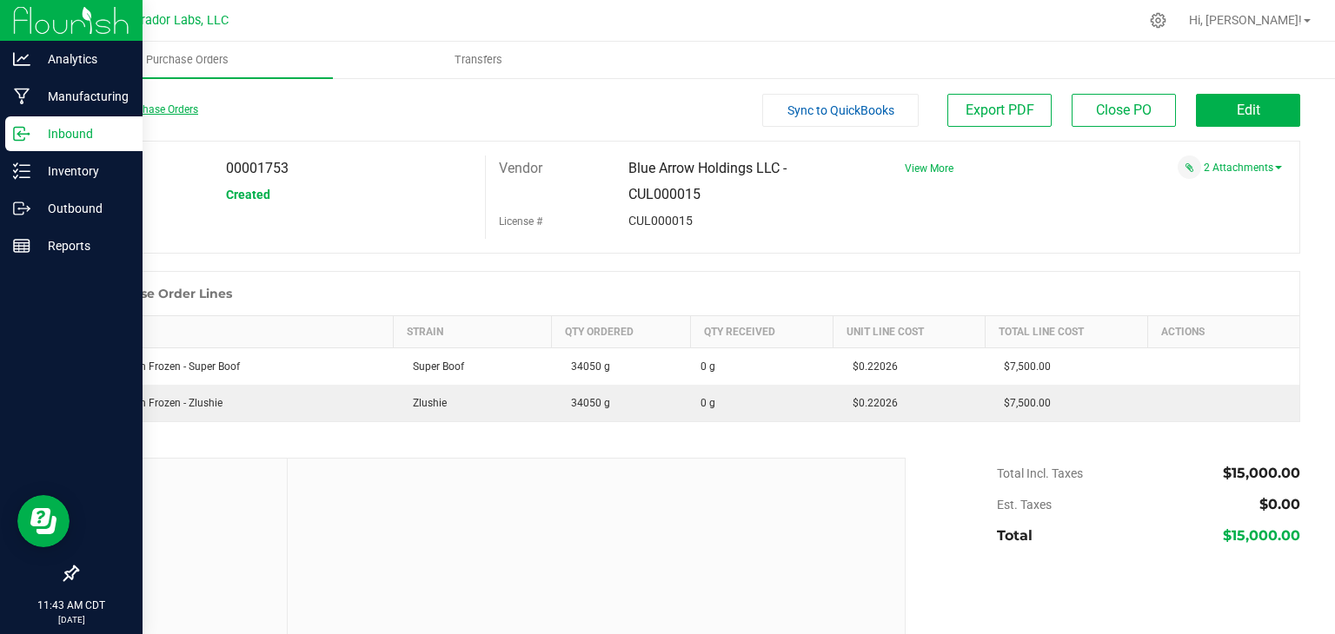
click at [145, 115] on link "Back to Purchase Orders" at bounding box center [137, 109] width 122 height 12
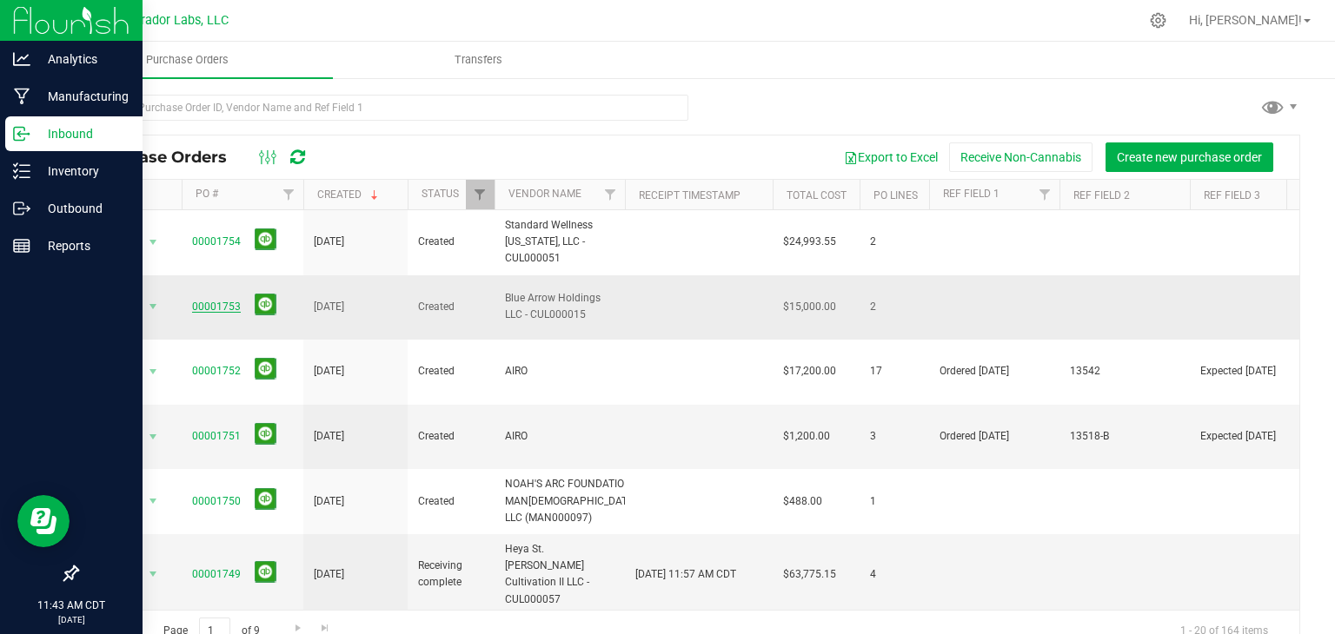
click at [231, 301] on link "00001753" at bounding box center [216, 307] width 49 height 12
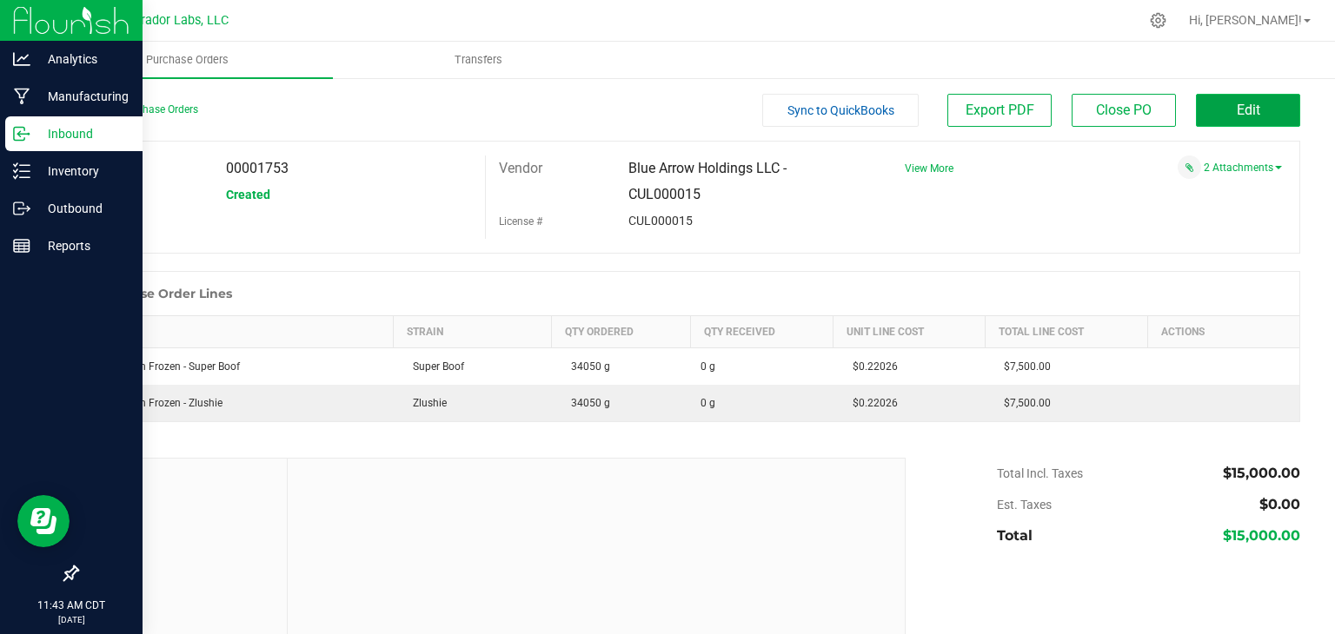
click at [1219, 116] on button "Edit" at bounding box center [1248, 110] width 104 height 33
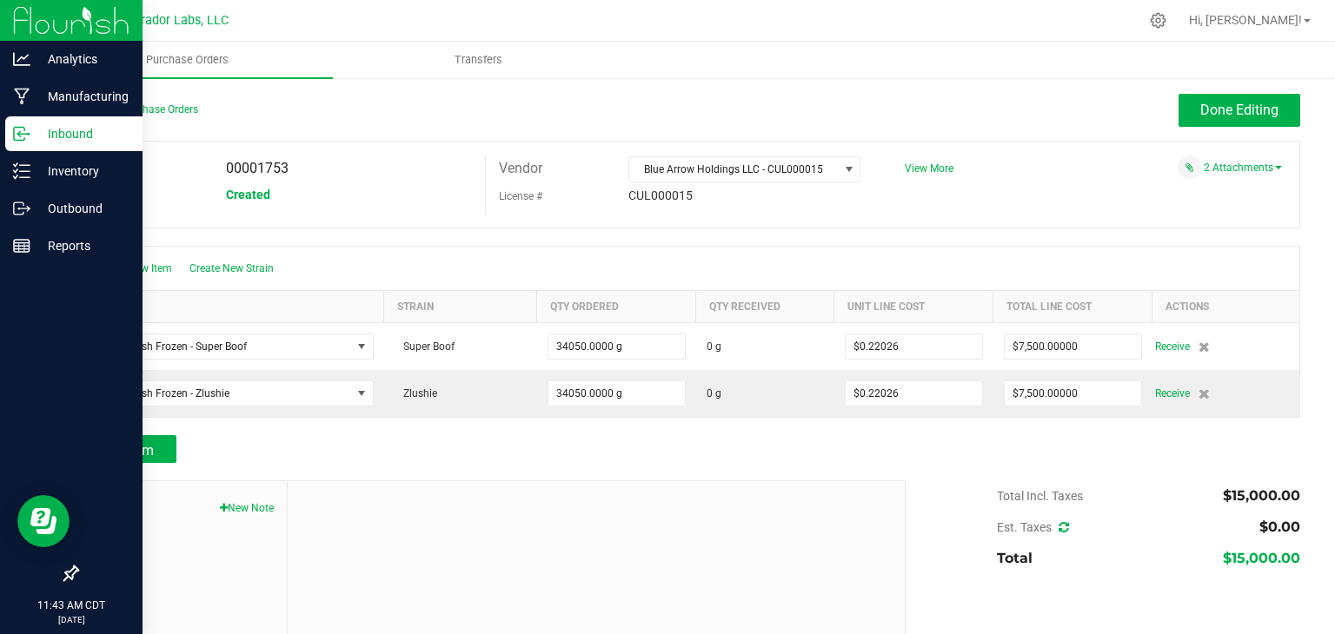
scroll to position [97, 0]
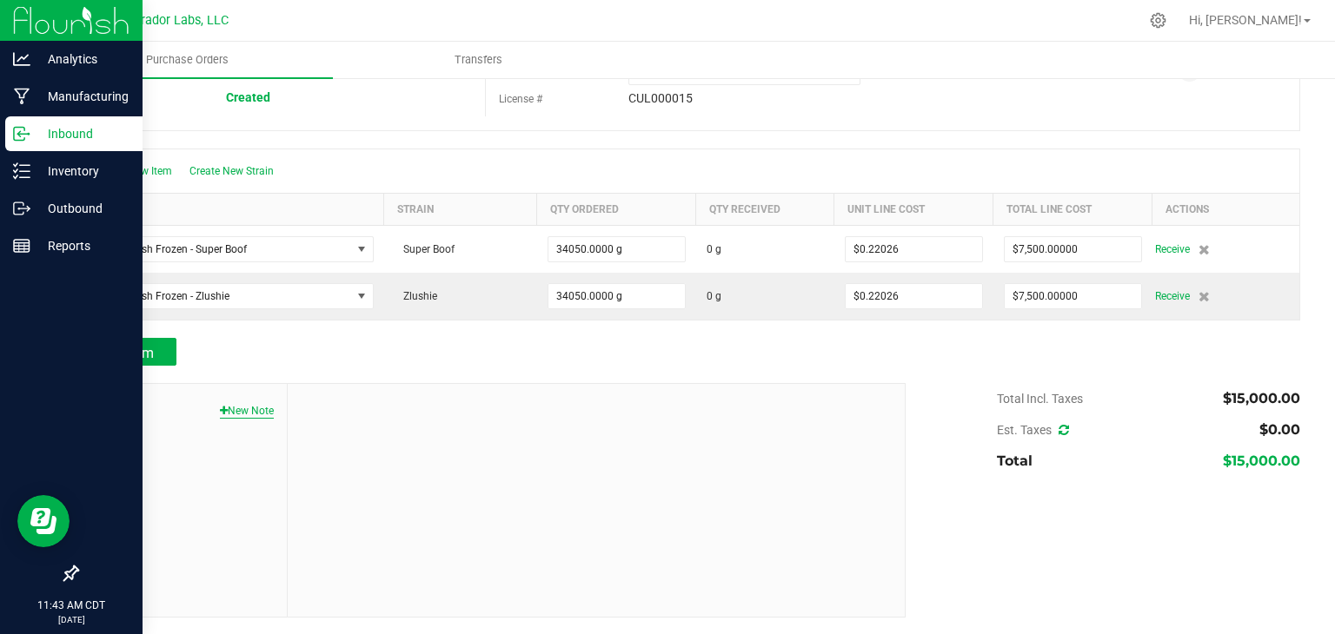
click at [261, 403] on button "New Note" at bounding box center [247, 411] width 54 height 16
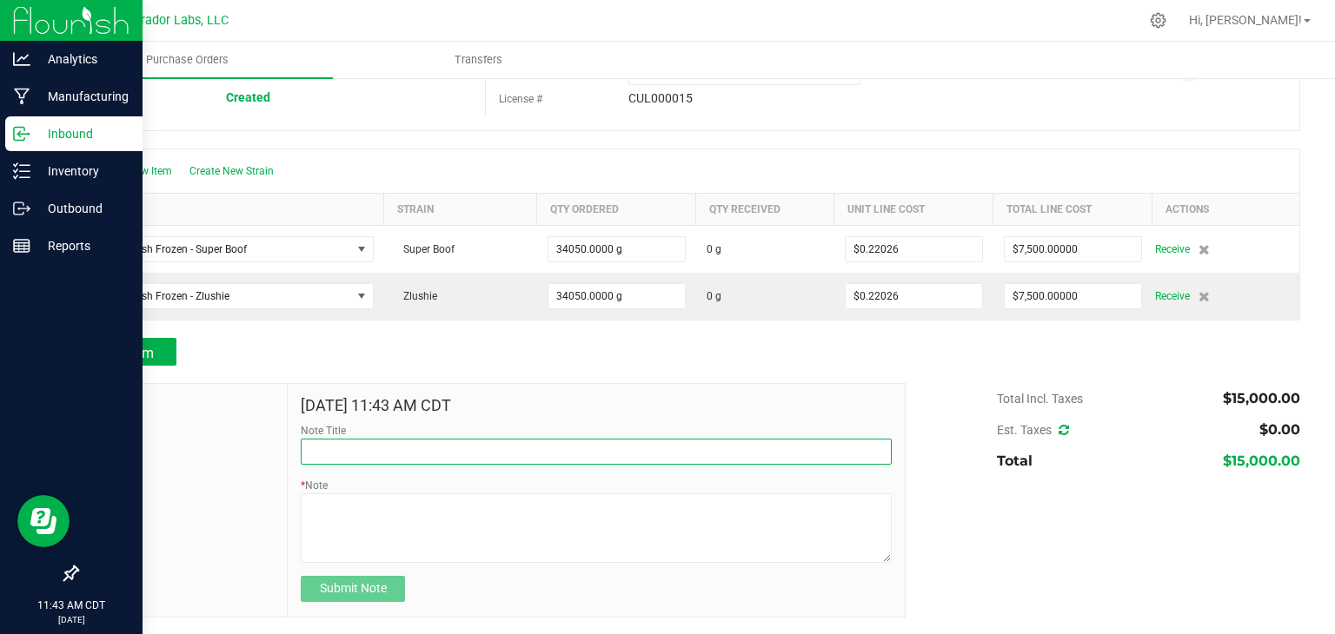
click at [434, 440] on input "Note Title" at bounding box center [596, 452] width 591 height 26
type input "T"
type input "Returned"
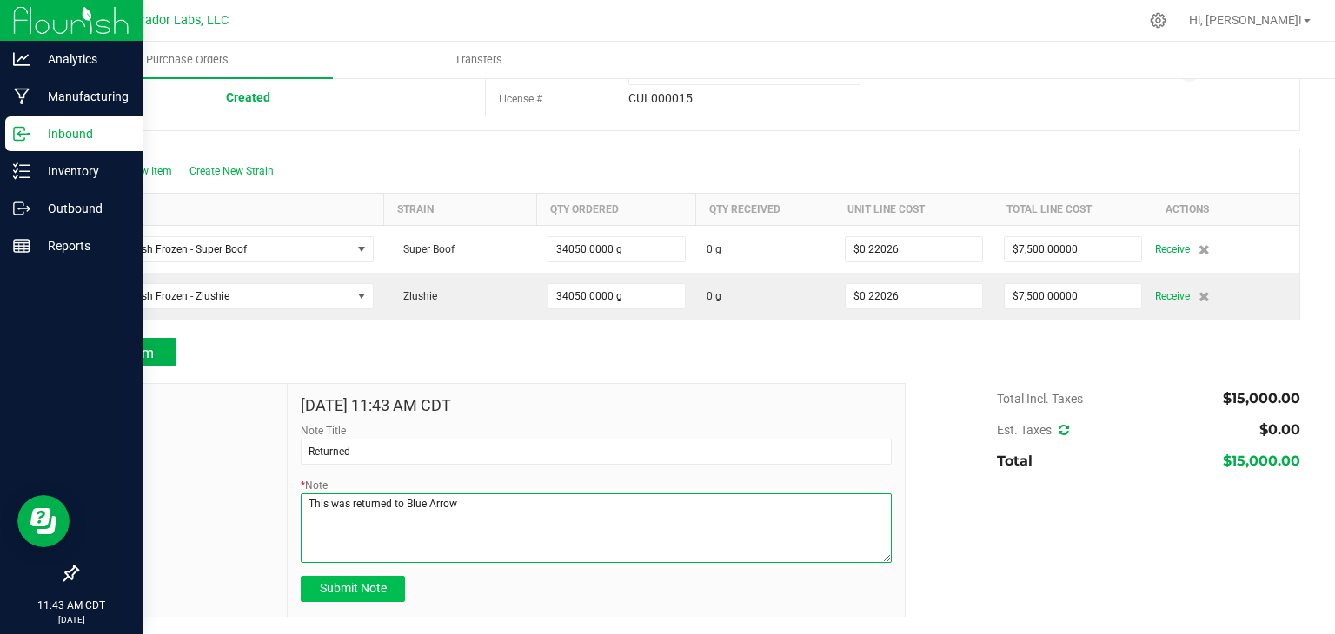
type textarea "This was returned to Blue Arrow"
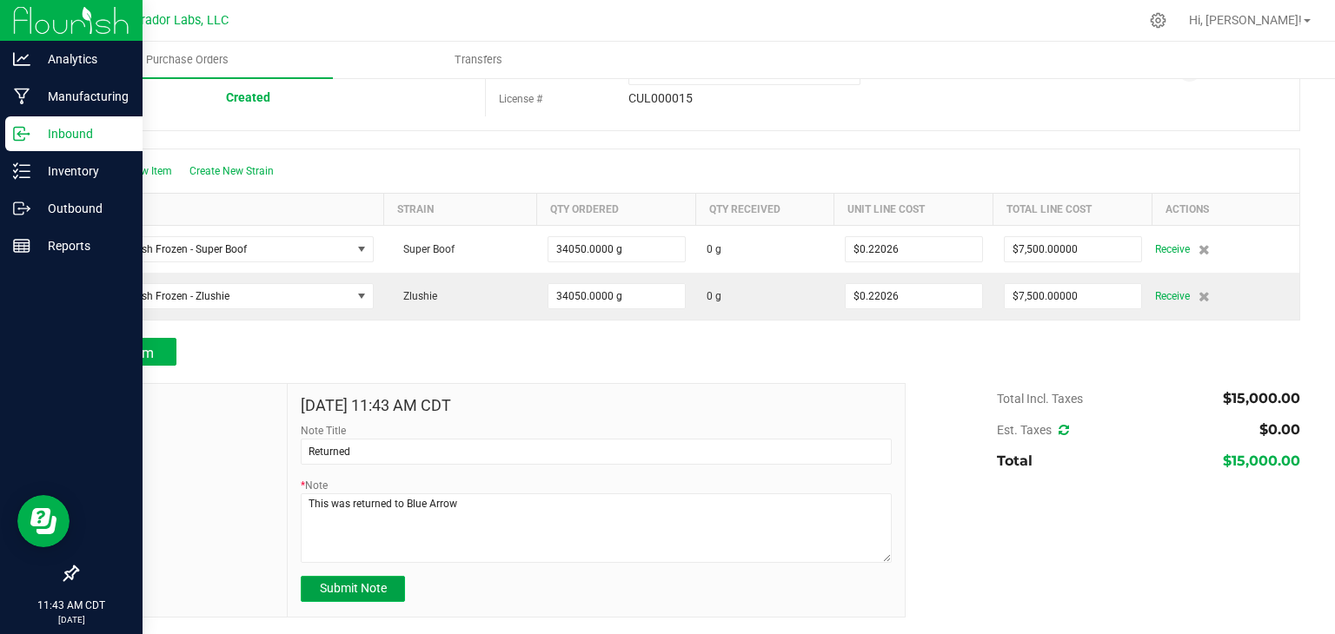
click at [381, 576] on button "Submit Note" at bounding box center [353, 589] width 104 height 26
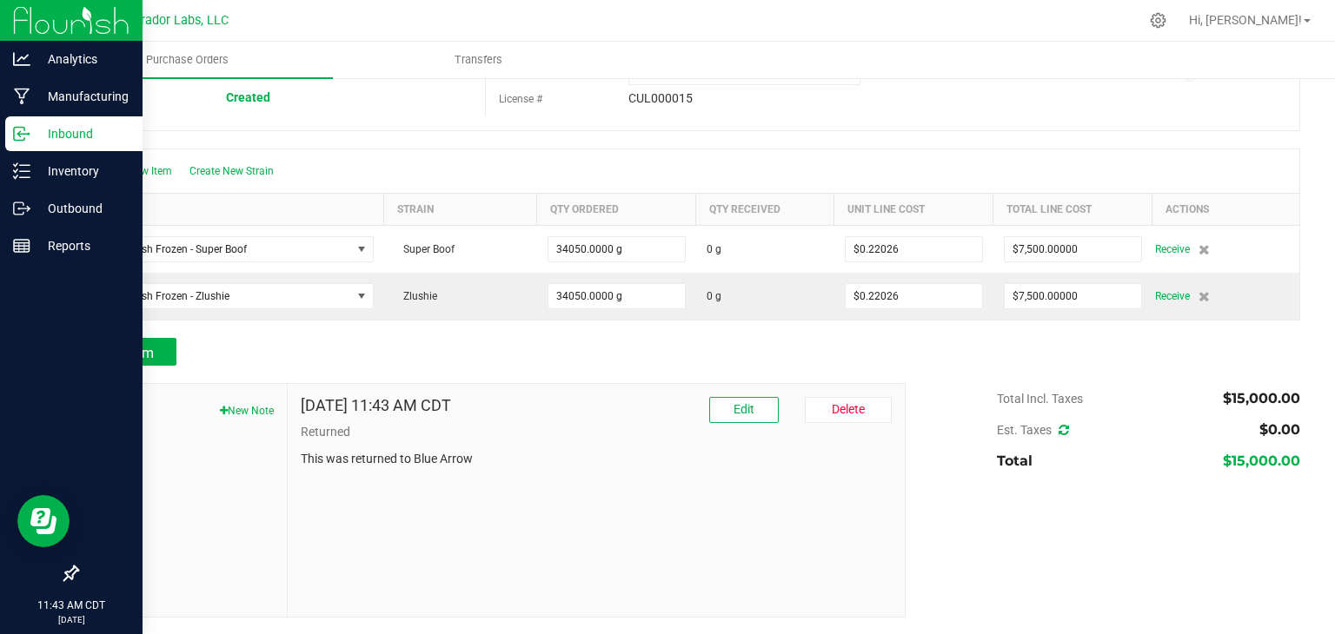
click at [513, 391] on div "Aug 22, 2025 11:43 AM CDT Edit Delete Returned This was returned to Blue Arrow" at bounding box center [596, 500] width 617 height 233
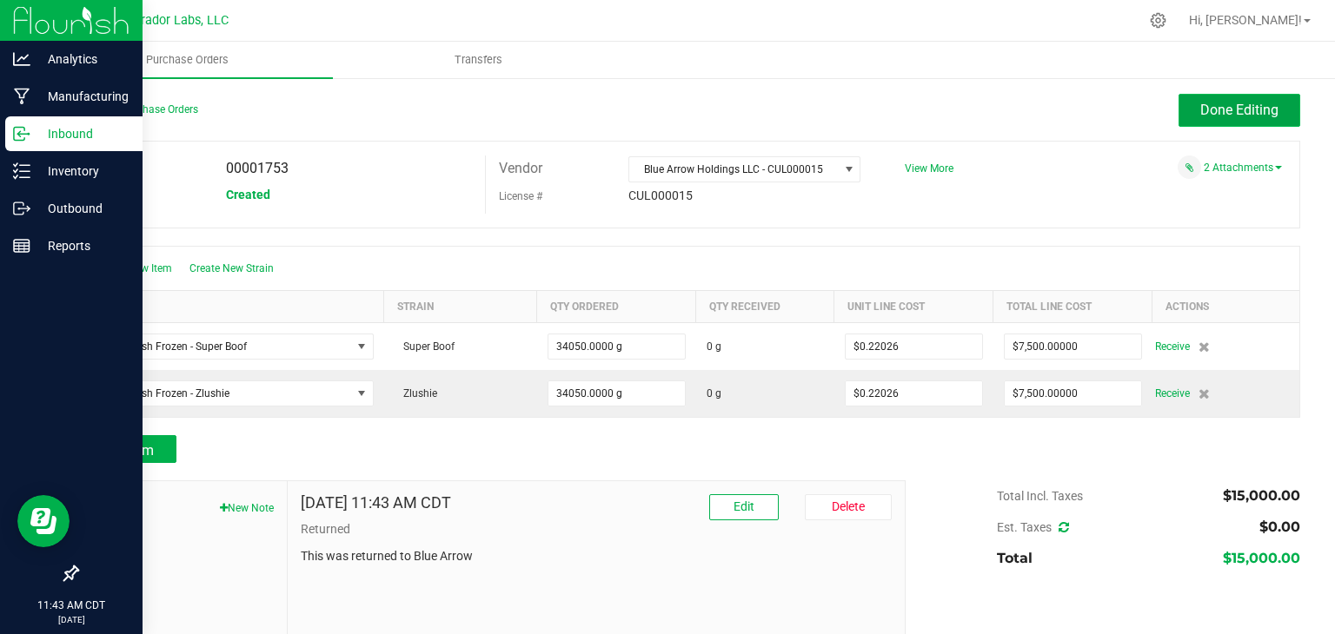
click at [1232, 107] on span "Done Editing" at bounding box center [1239, 110] width 78 height 17
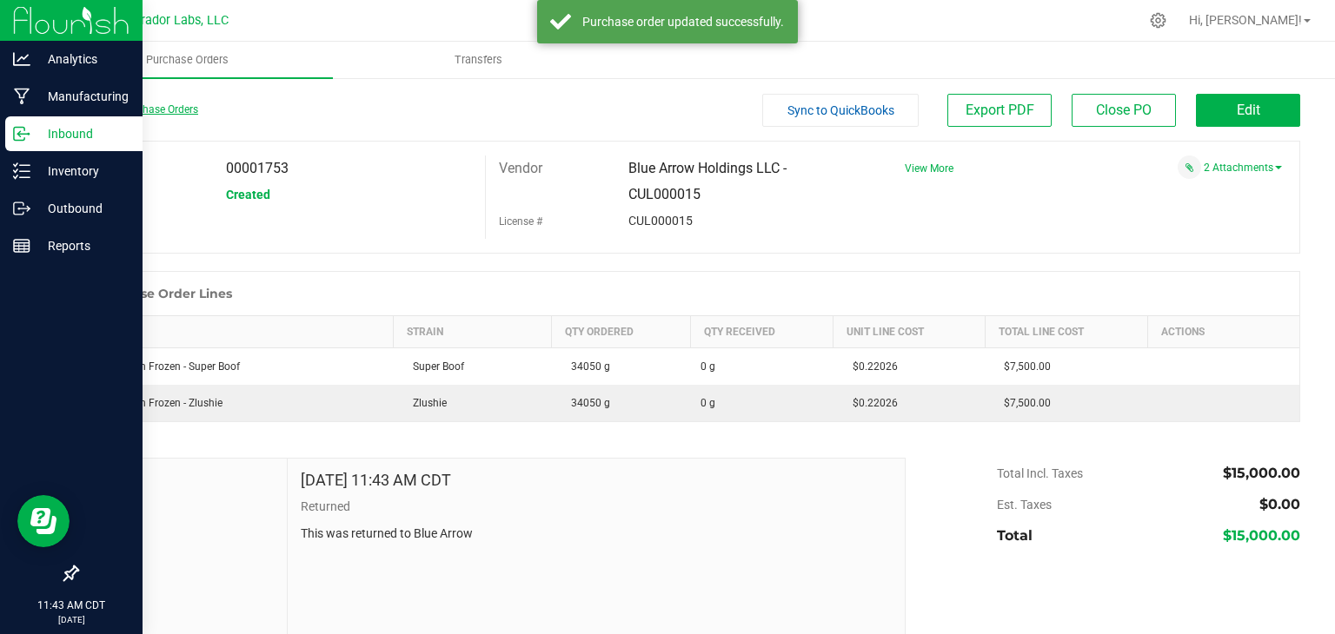
click at [145, 109] on link "Back to Purchase Orders" at bounding box center [137, 109] width 122 height 12
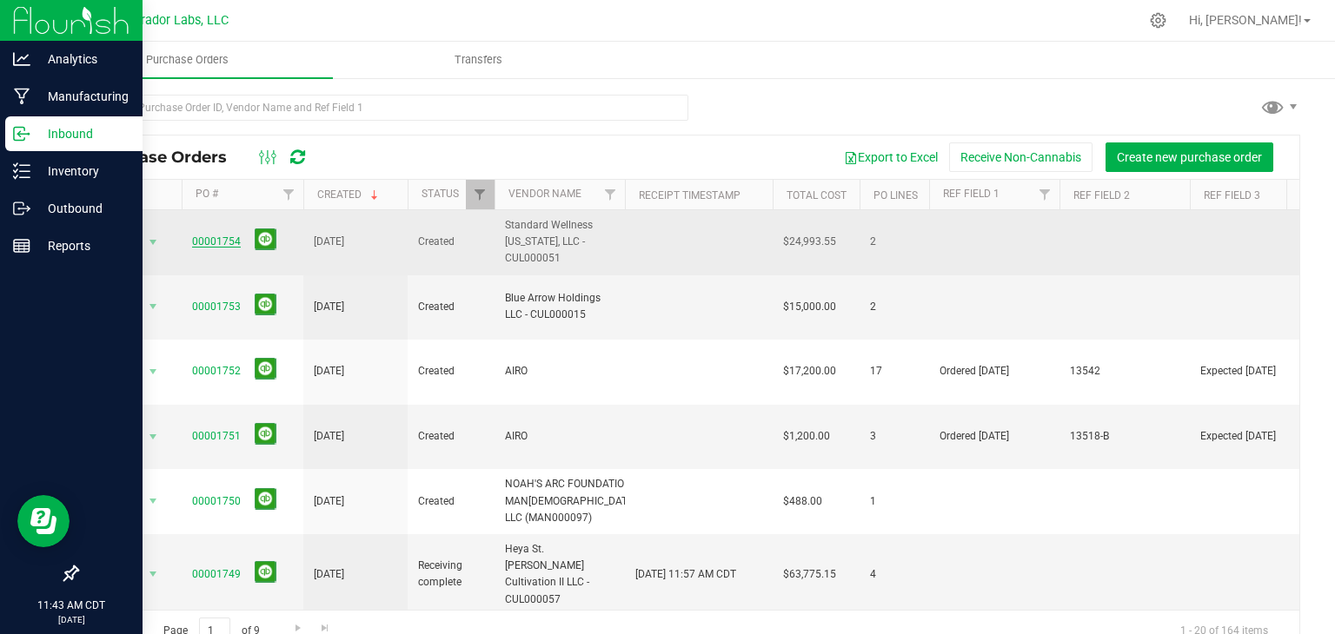
click at [209, 241] on link "00001754" at bounding box center [216, 242] width 49 height 12
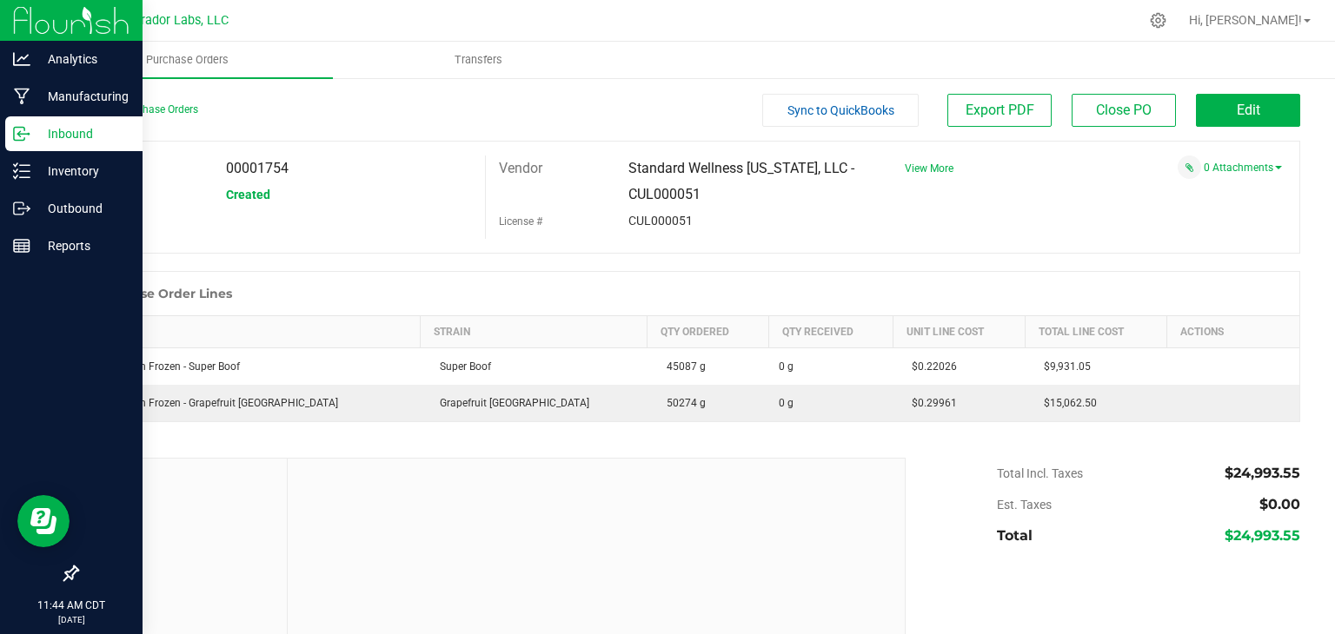
click at [393, 265] on div at bounding box center [688, 262] width 1224 height 17
click at [149, 112] on link "Back to Purchase Orders" at bounding box center [137, 109] width 122 height 12
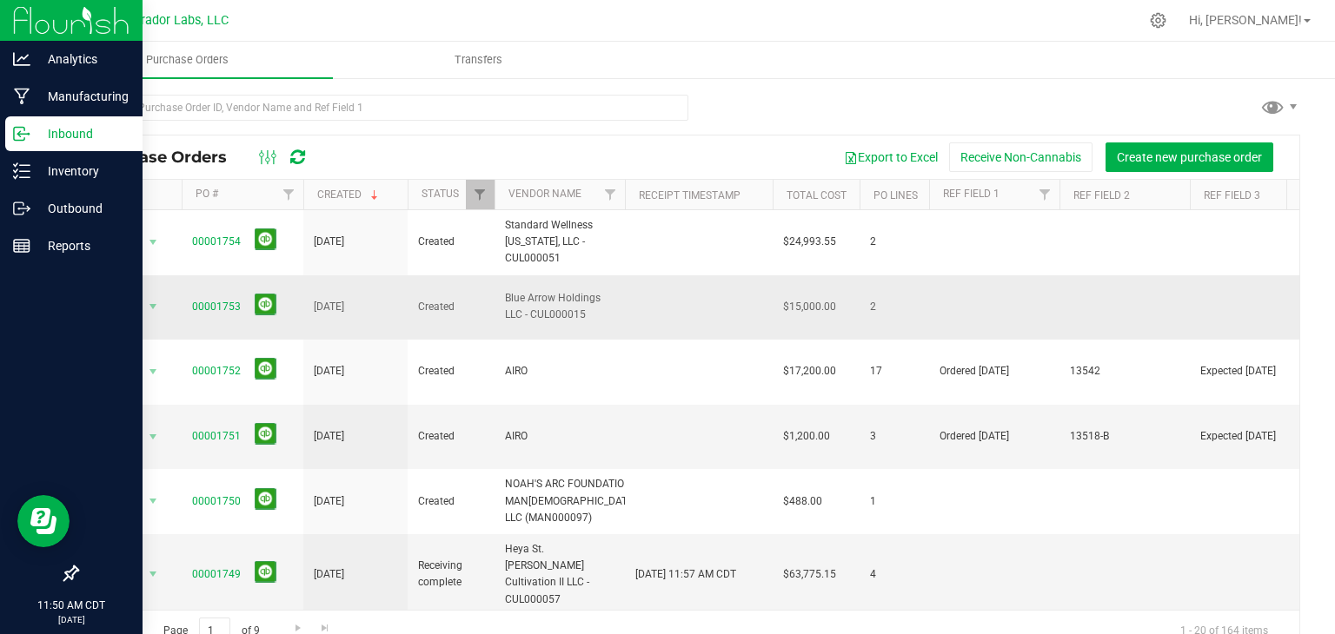
click at [224, 307] on span "00001753" at bounding box center [242, 307] width 101 height 27
click at [221, 301] on link "00001753" at bounding box center [216, 307] width 49 height 12
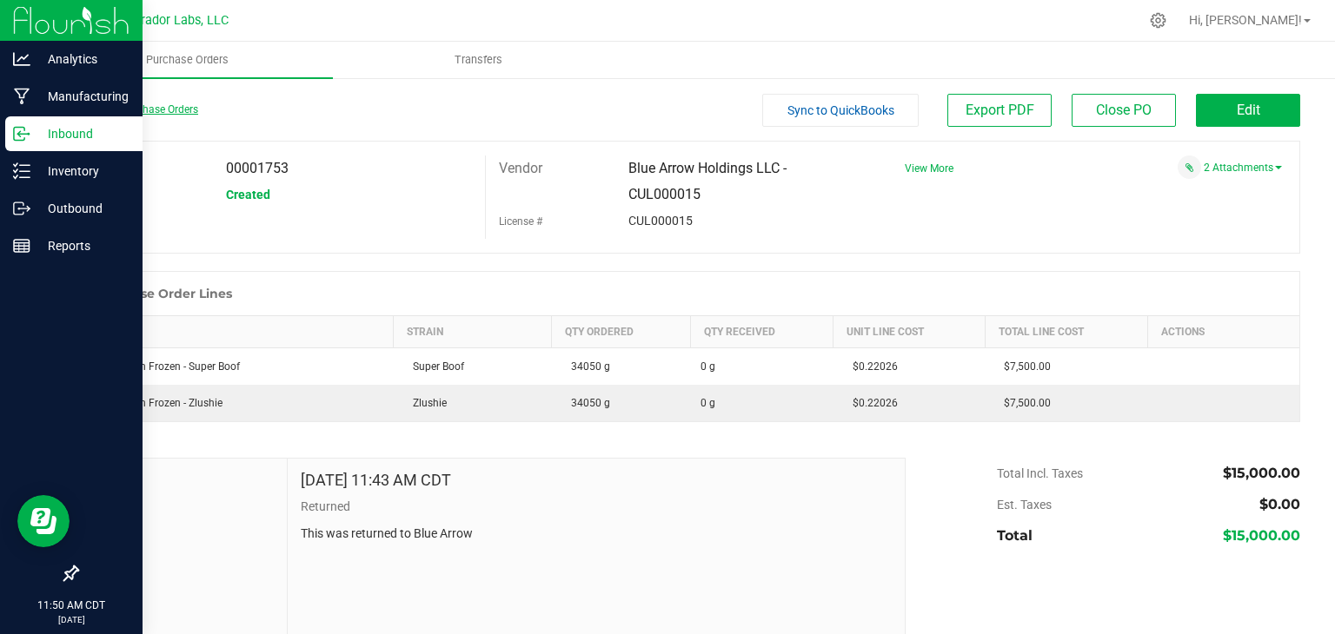
click at [141, 106] on link "Back to Purchase Orders" at bounding box center [137, 109] width 122 height 12
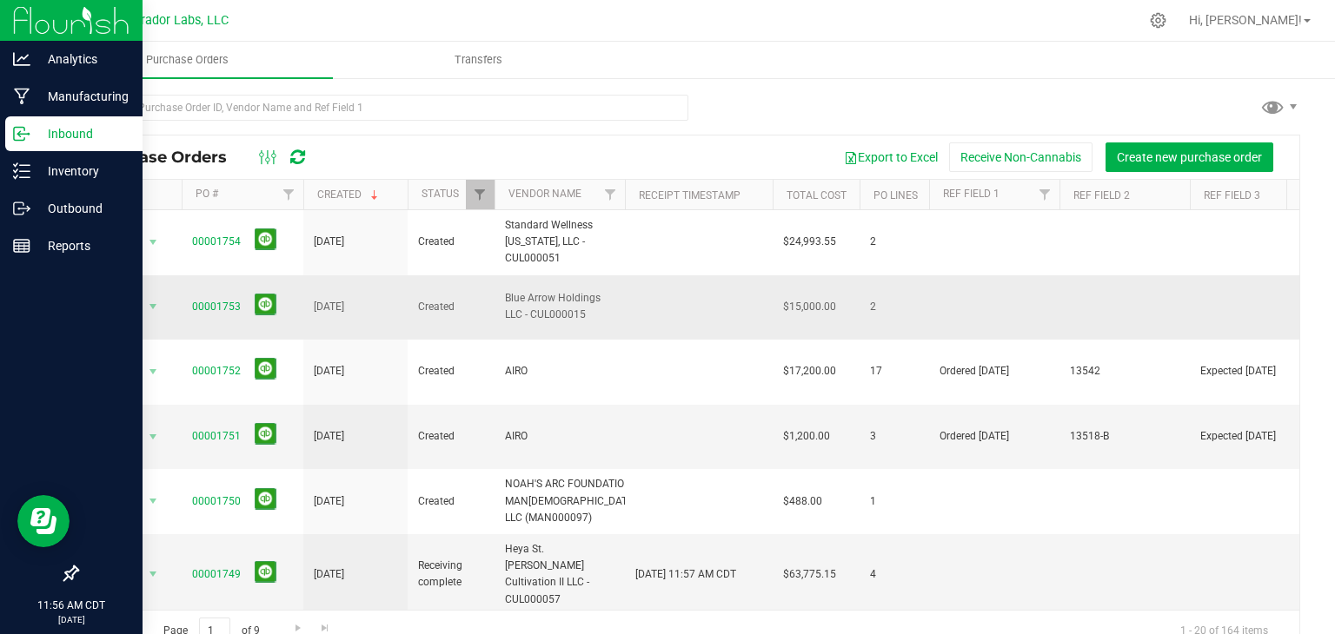
click at [1029, 286] on td at bounding box center [994, 308] width 130 height 65
click at [202, 301] on link "00001753" at bounding box center [216, 307] width 49 height 12
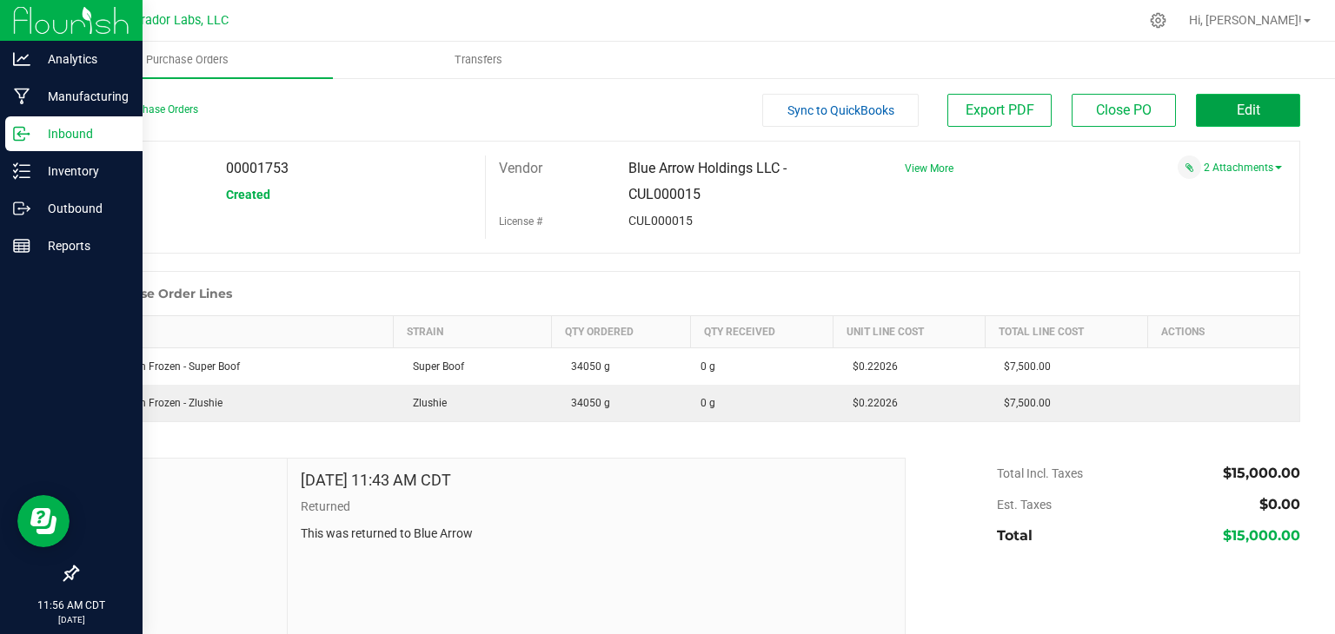
click at [1198, 98] on button "Edit" at bounding box center [1248, 110] width 104 height 33
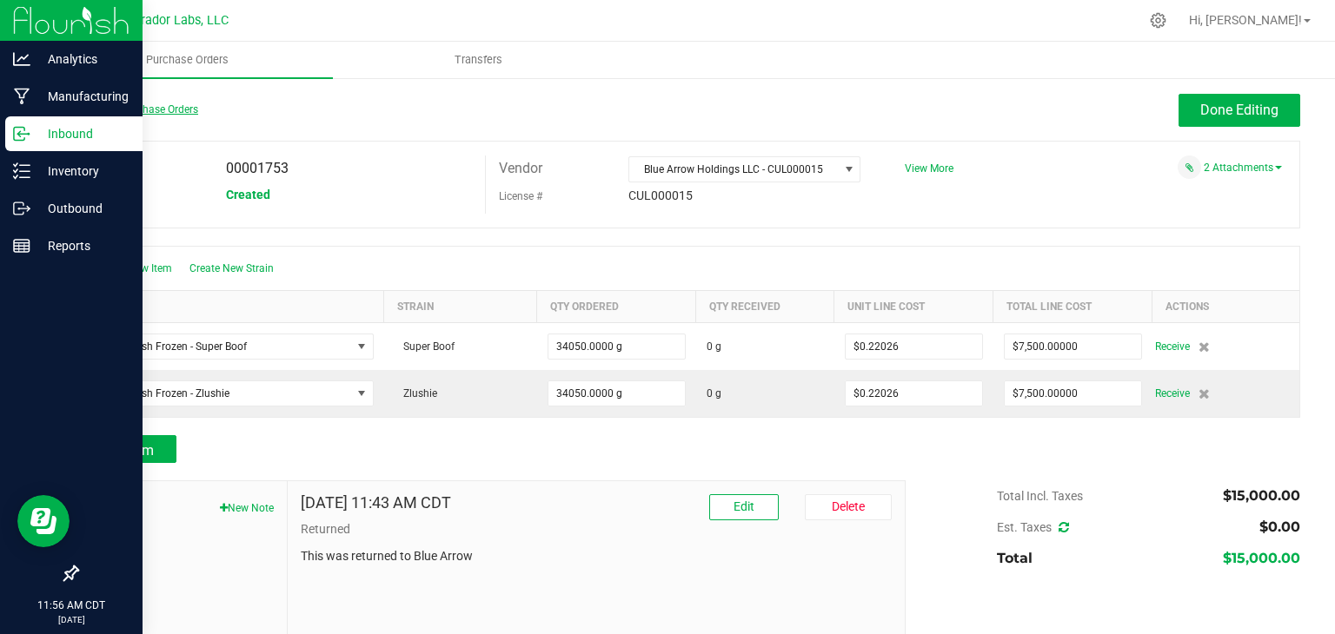
click at [158, 109] on link "Back to Purchase Orders" at bounding box center [137, 109] width 122 height 12
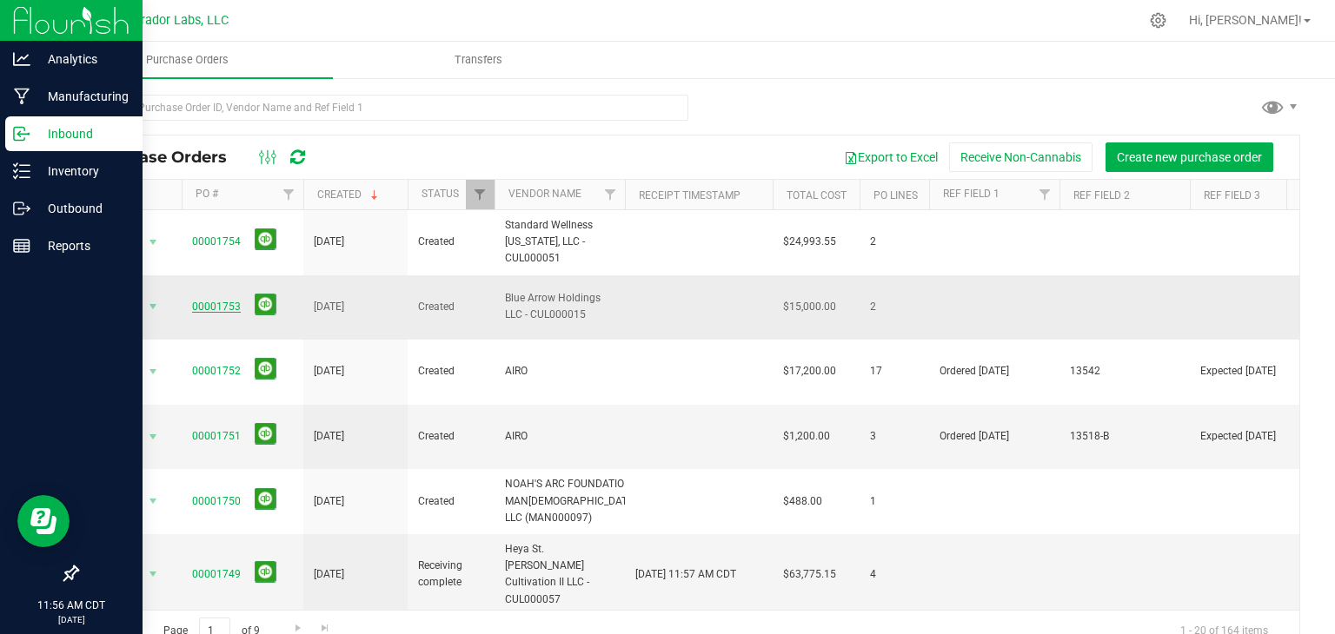
click at [222, 301] on link "00001753" at bounding box center [216, 307] width 49 height 12
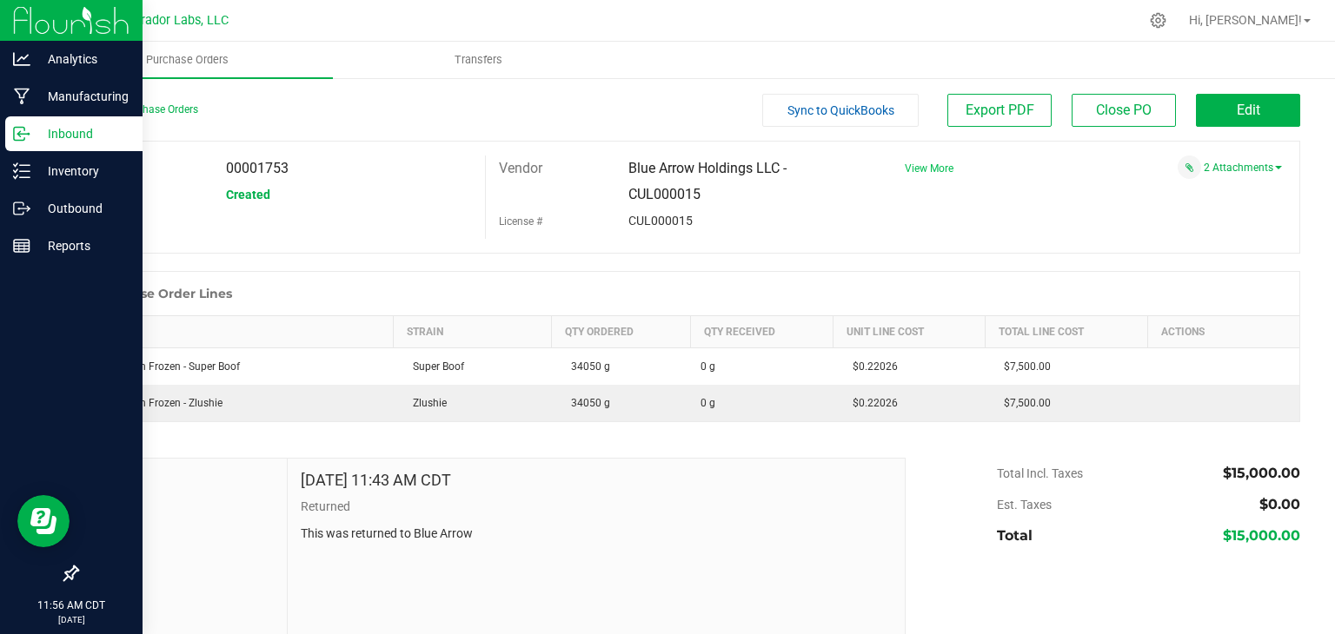
click at [925, 168] on span "View More" at bounding box center [929, 169] width 49 height 12
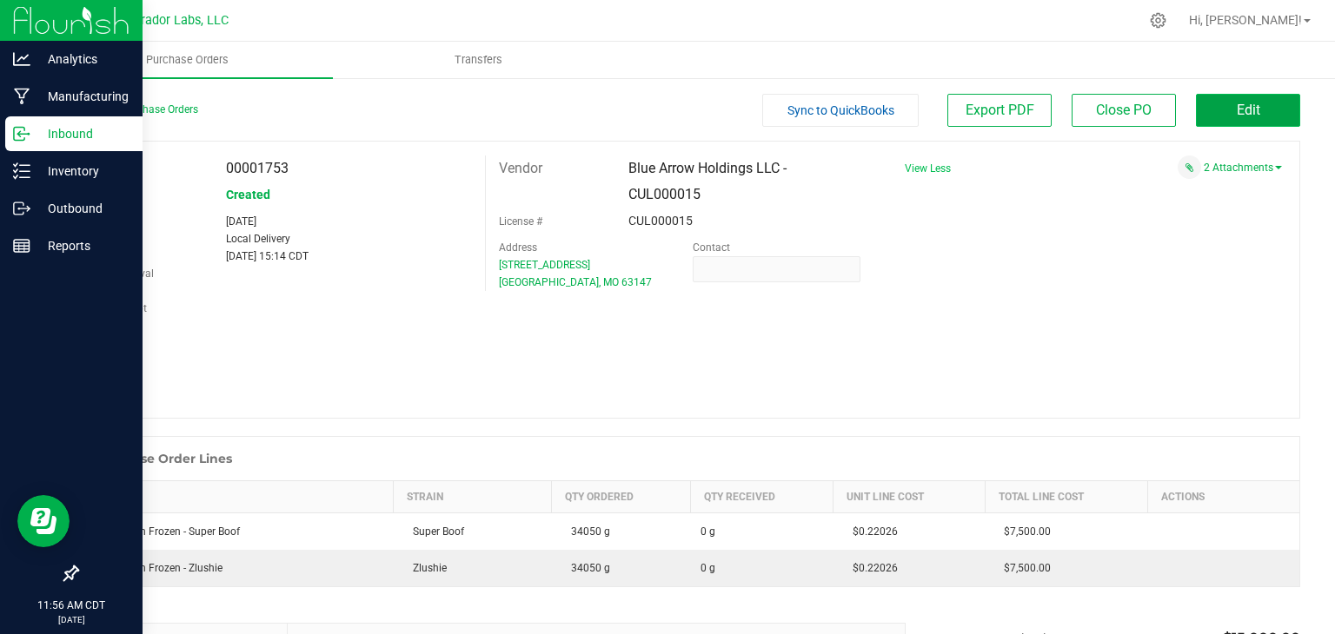
click at [1265, 110] on button "Edit" at bounding box center [1248, 110] width 104 height 33
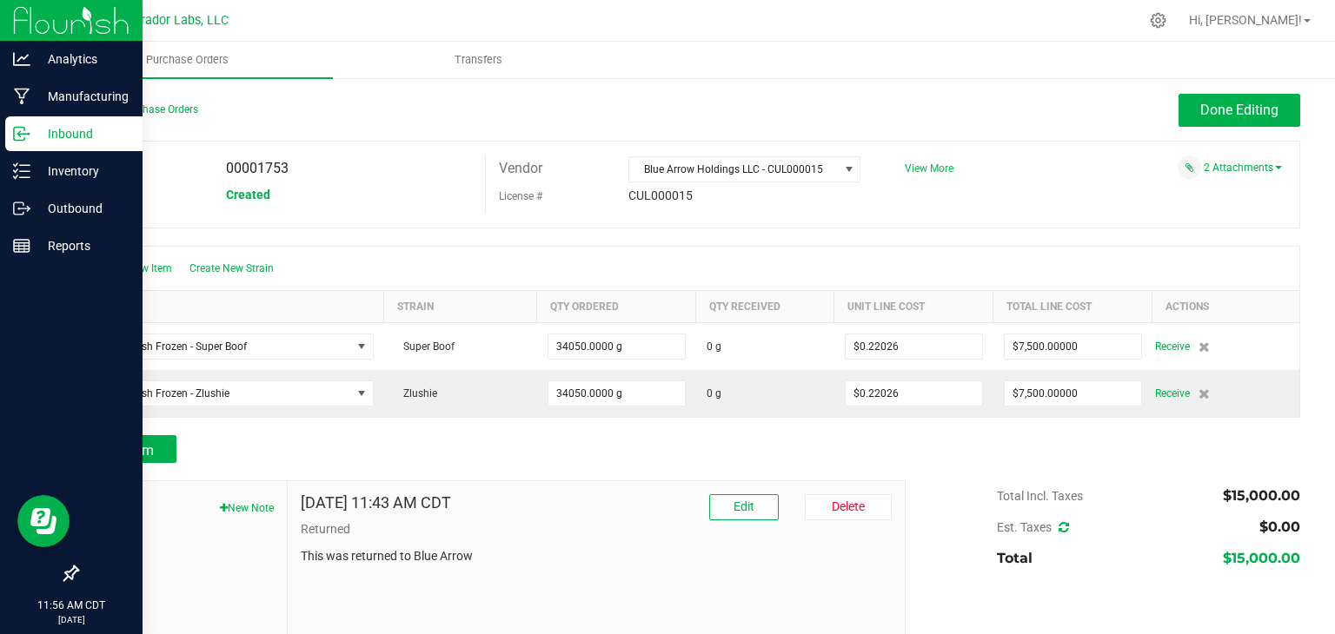
click at [913, 171] on span "View More" at bounding box center [929, 169] width 49 height 12
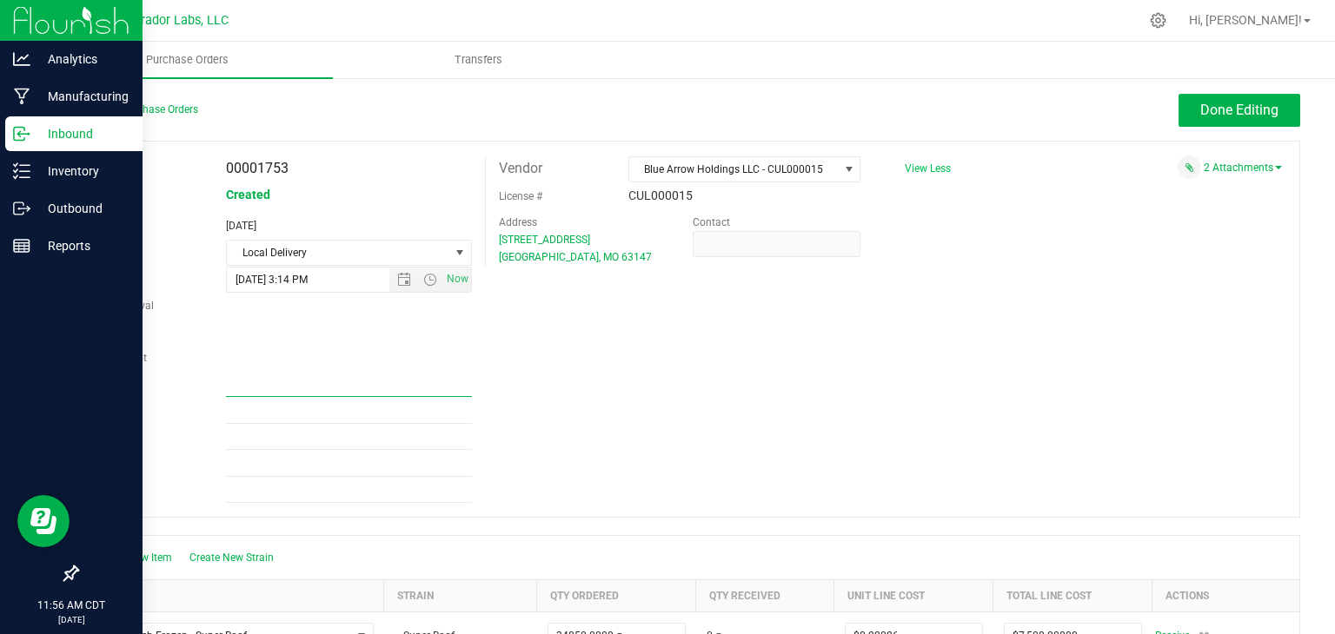
click at [259, 383] on input "Ref Field 1" at bounding box center [348, 384] width 245 height 26
type input "Rejected"
click at [513, 375] on div "PO 00001753 Status Created Created Aug 21, 2025 Method Local Delivery Select Me…" at bounding box center [688, 329] width 1224 height 377
click at [1219, 123] on button "Done Editing" at bounding box center [1240, 110] width 122 height 33
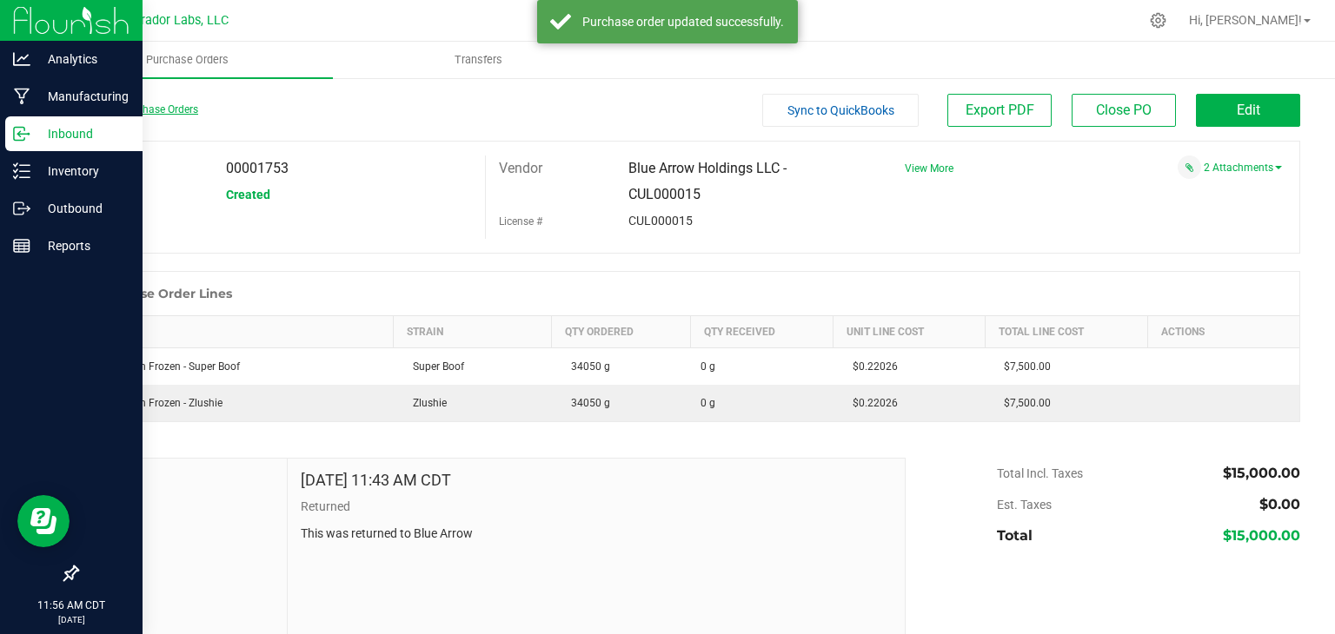
click at [127, 109] on link "Back to Purchase Orders" at bounding box center [137, 109] width 122 height 12
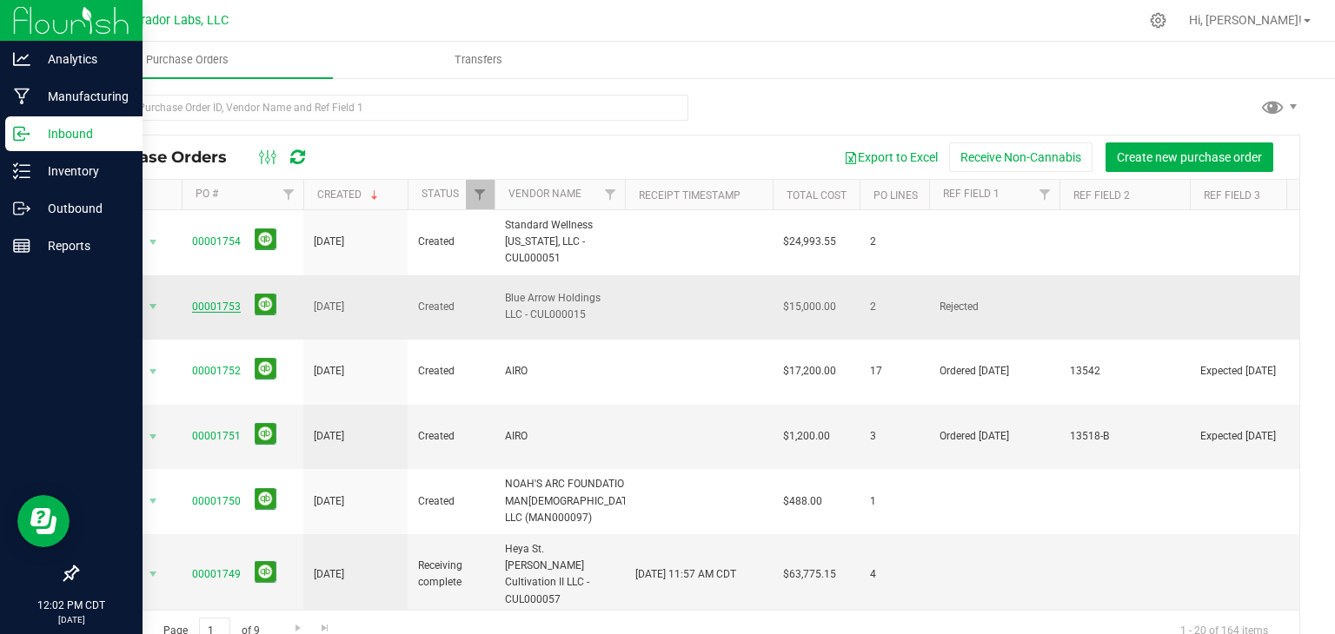
click at [222, 301] on link "00001753" at bounding box center [216, 307] width 49 height 12
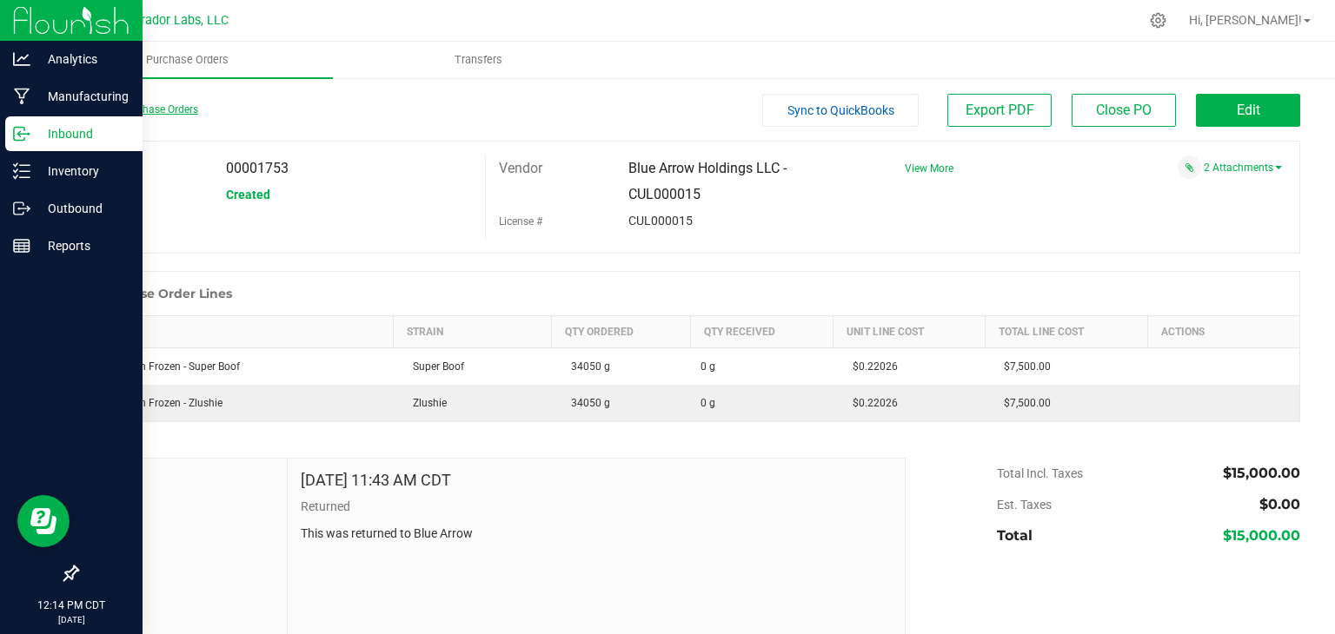
click at [170, 113] on link "Back to Purchase Orders" at bounding box center [137, 109] width 122 height 12
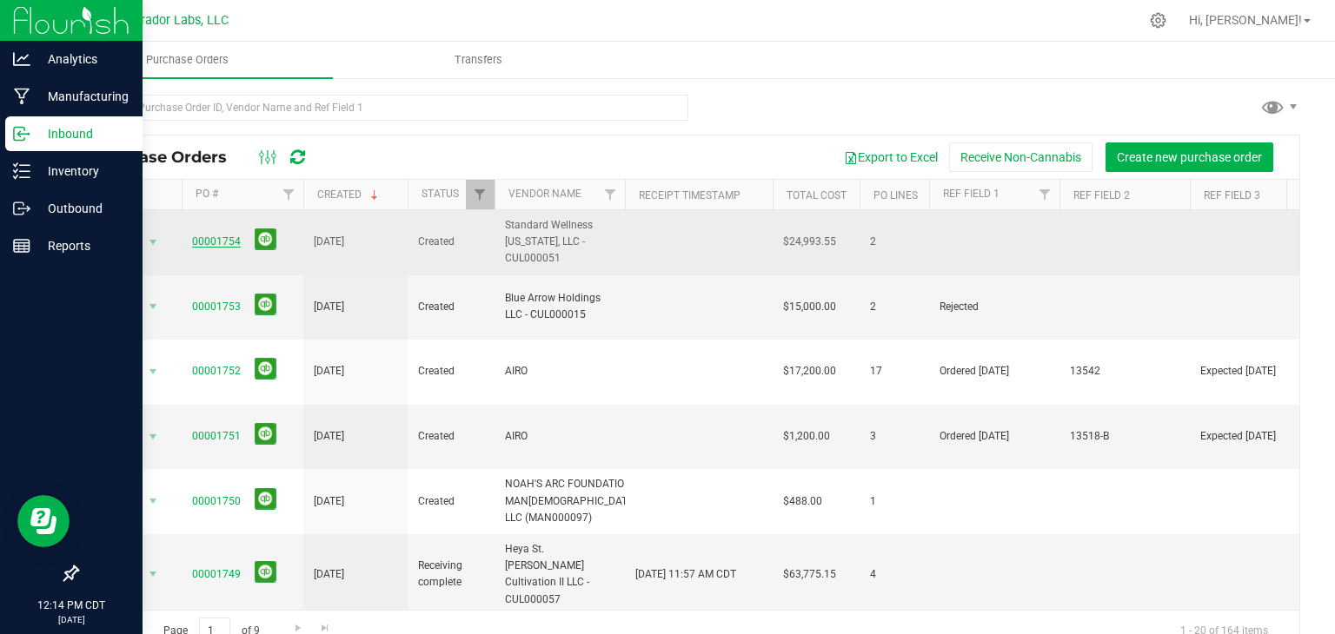
click at [216, 242] on link "00001754" at bounding box center [216, 242] width 49 height 12
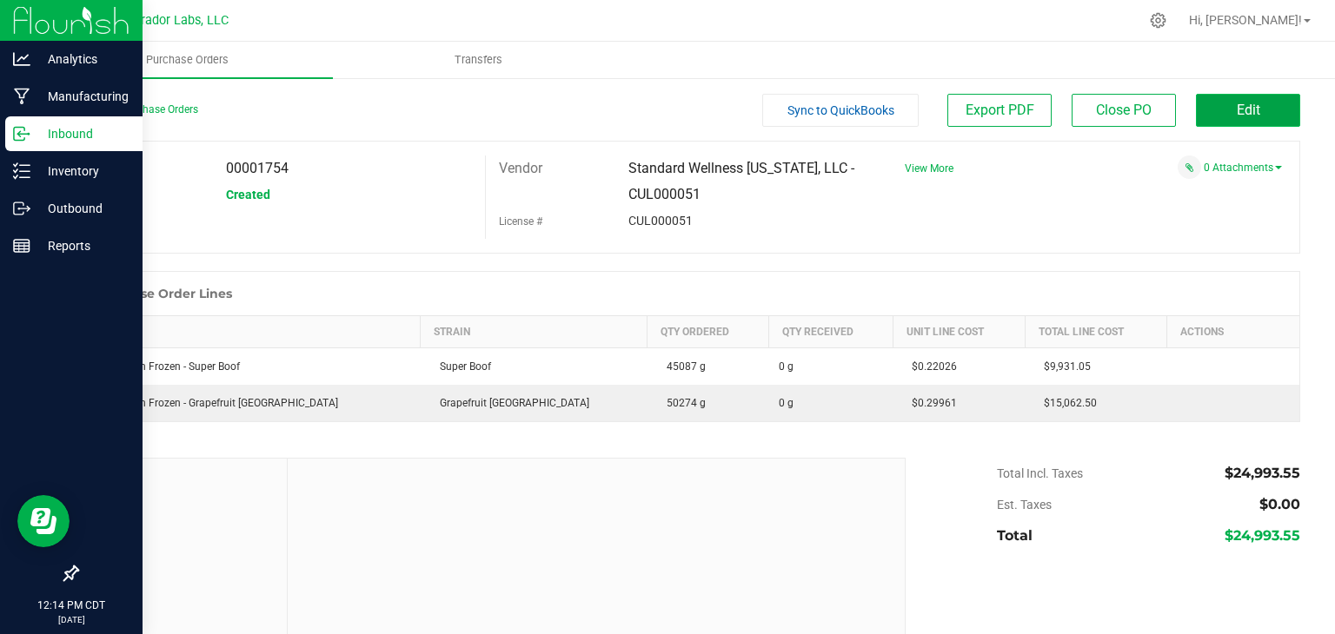
click at [1237, 102] on span "Edit" at bounding box center [1248, 110] width 23 height 17
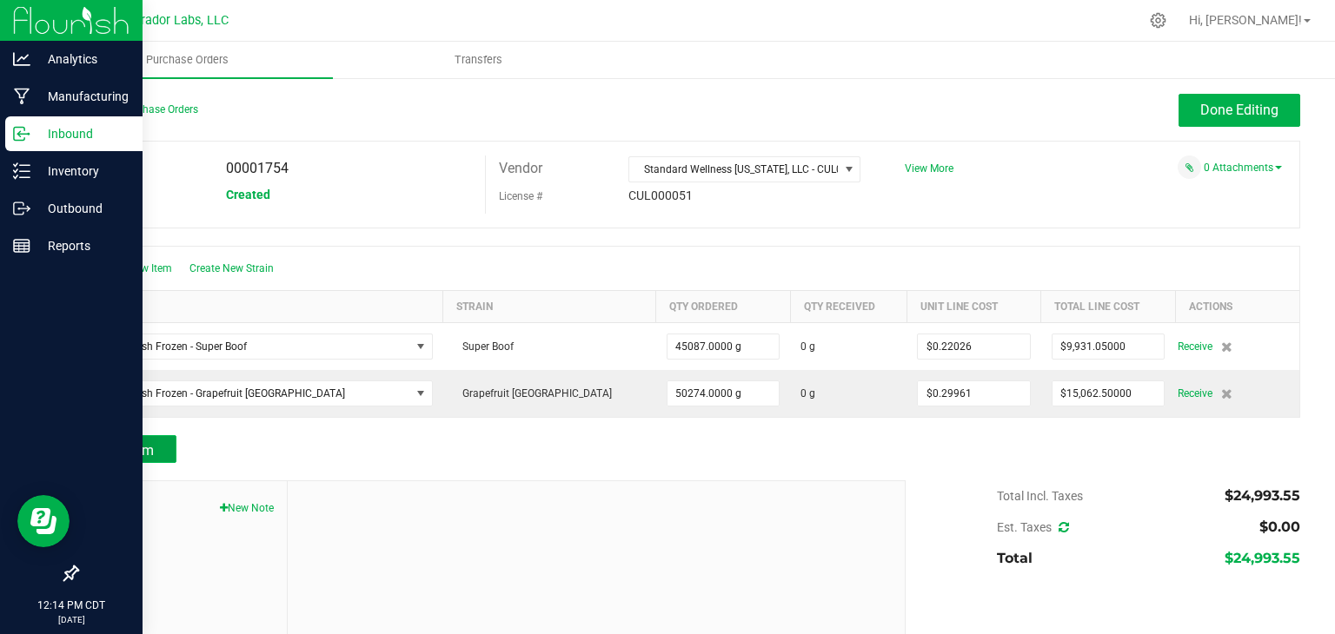
click at [161, 437] on button "Add Item" at bounding box center [126, 449] width 100 height 28
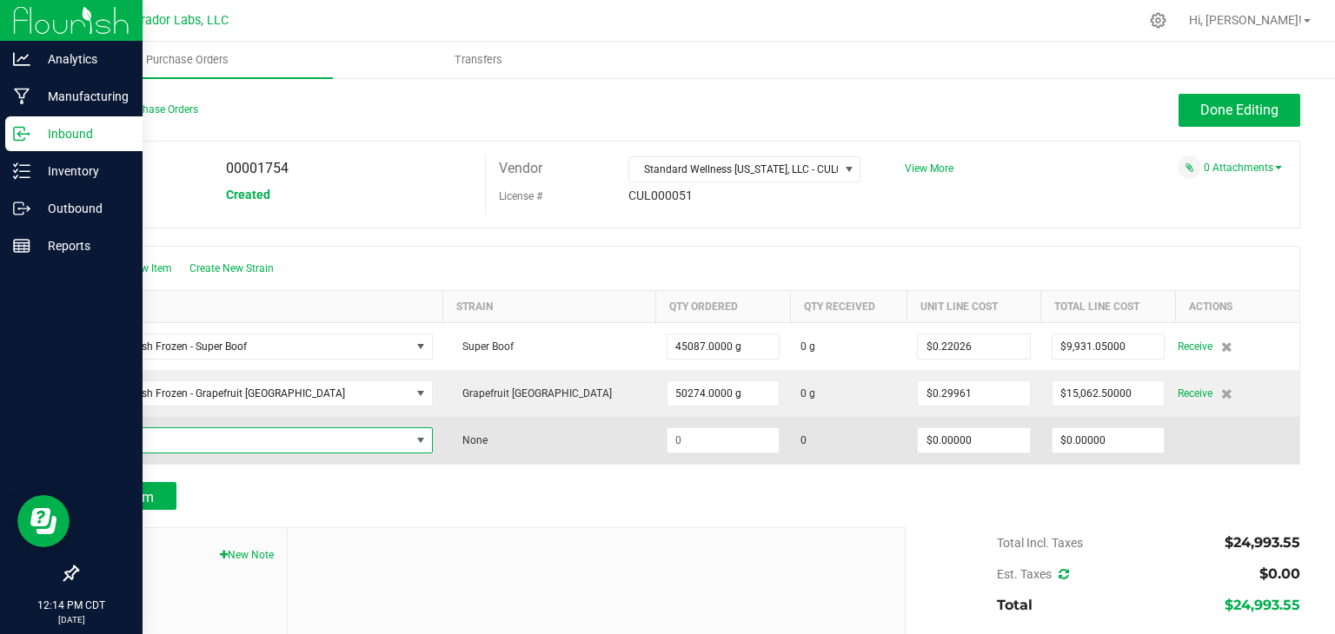
click at [216, 442] on span "NO DATA FOUND" at bounding box center [250, 440] width 321 height 24
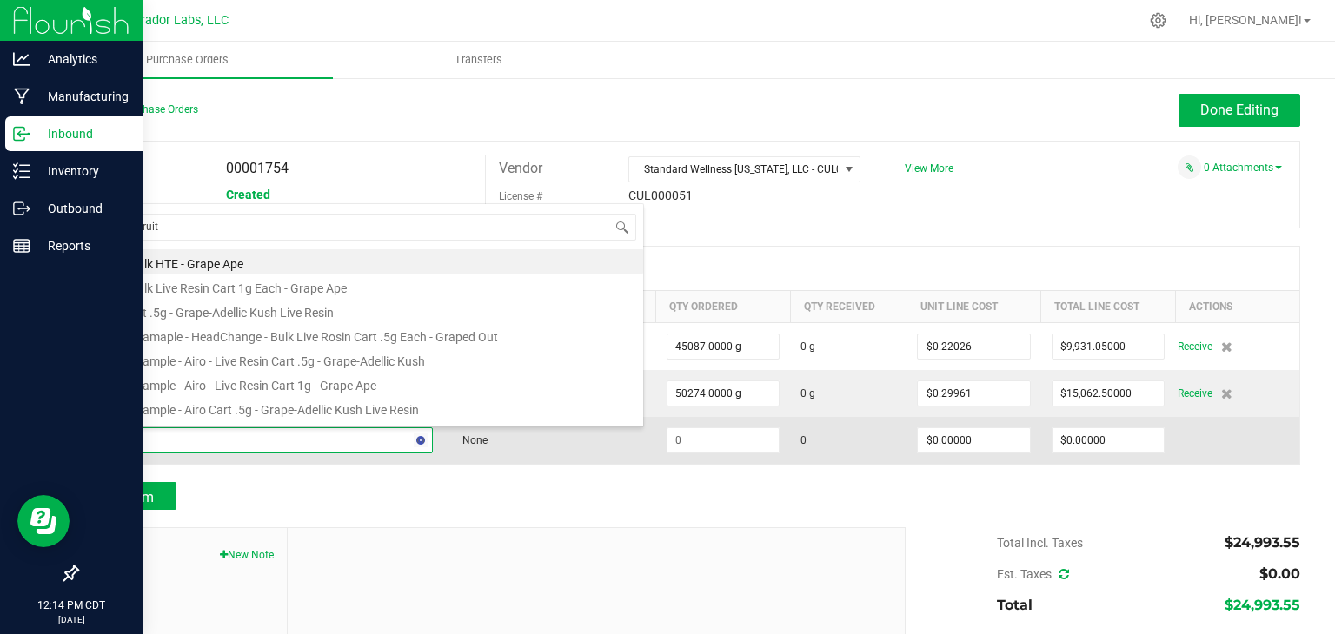
type input "grapefruit d"
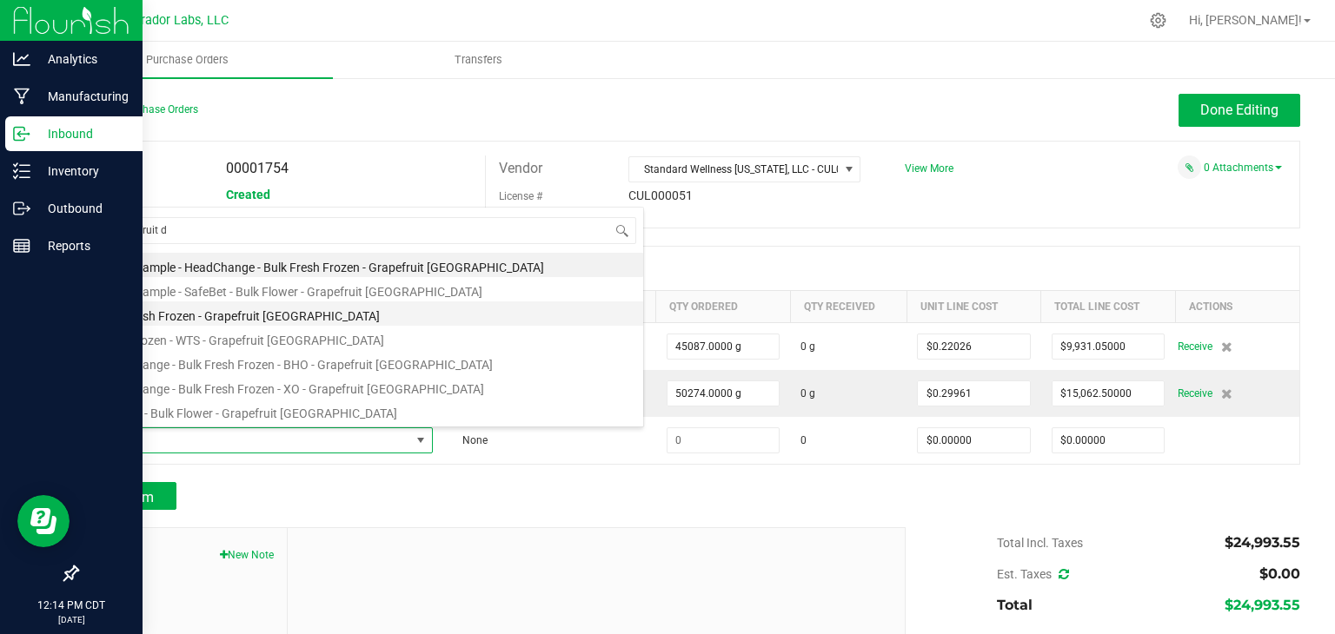
click at [300, 321] on li "Bulk Fresh Frozen - Grapefruit [GEOGRAPHIC_DATA]" at bounding box center [366, 314] width 555 height 24
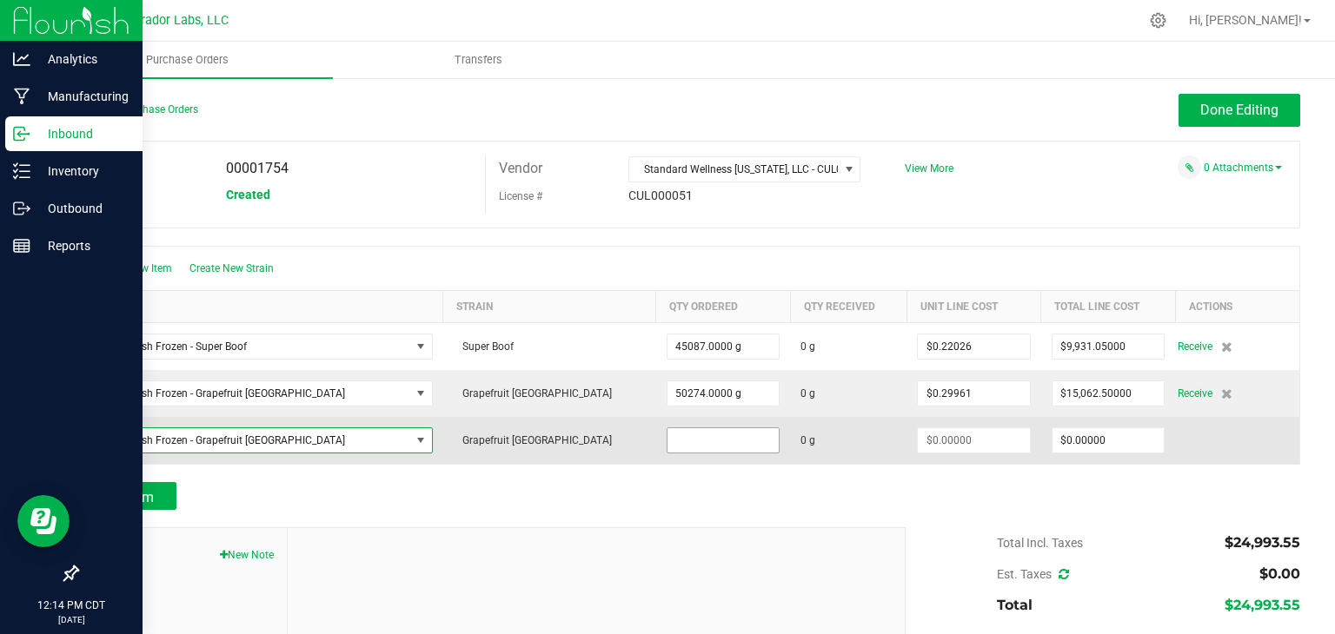
click at [667, 442] on input at bounding box center [723, 440] width 112 height 24
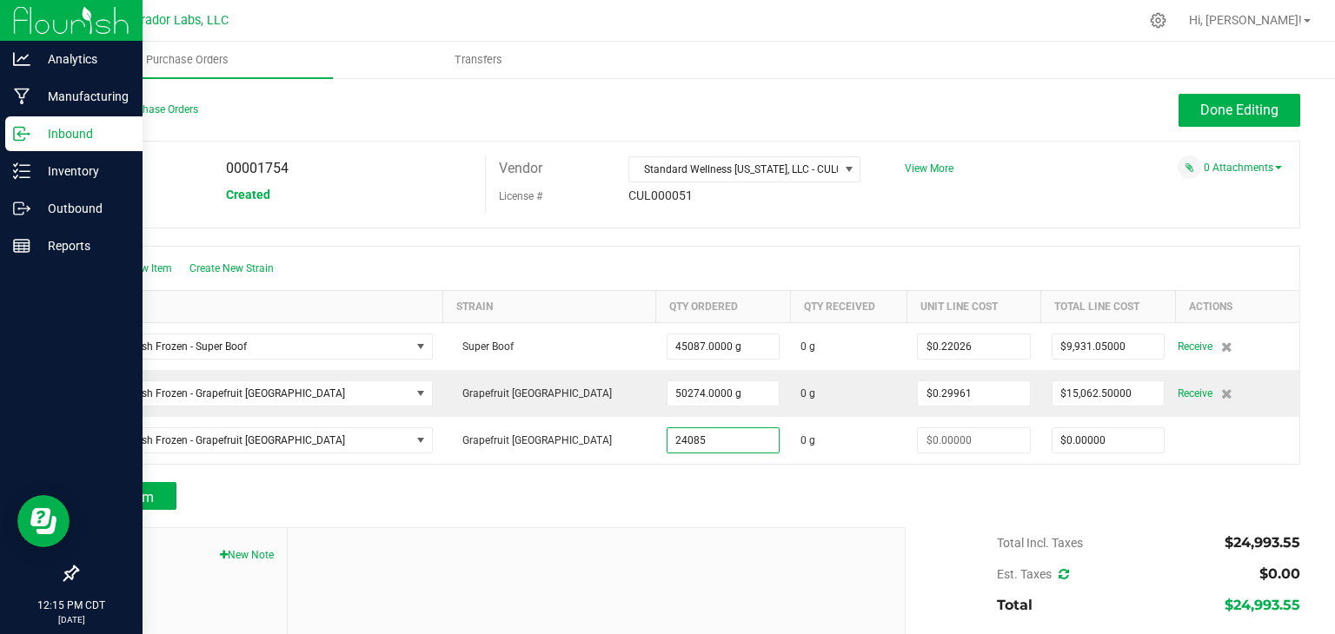
type input "24085.0000 g"
click at [611, 474] on div at bounding box center [688, 473] width 1224 height 17
type input "$0.00000"
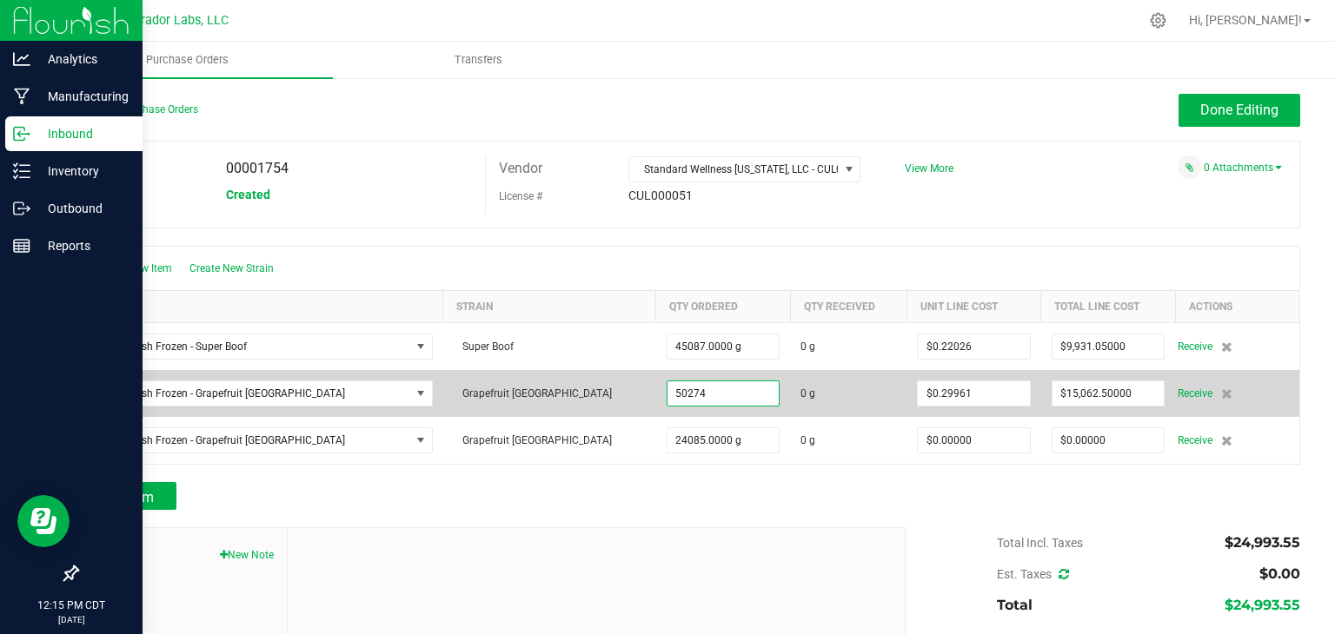
click at [667, 389] on input "50274" at bounding box center [723, 394] width 112 height 24
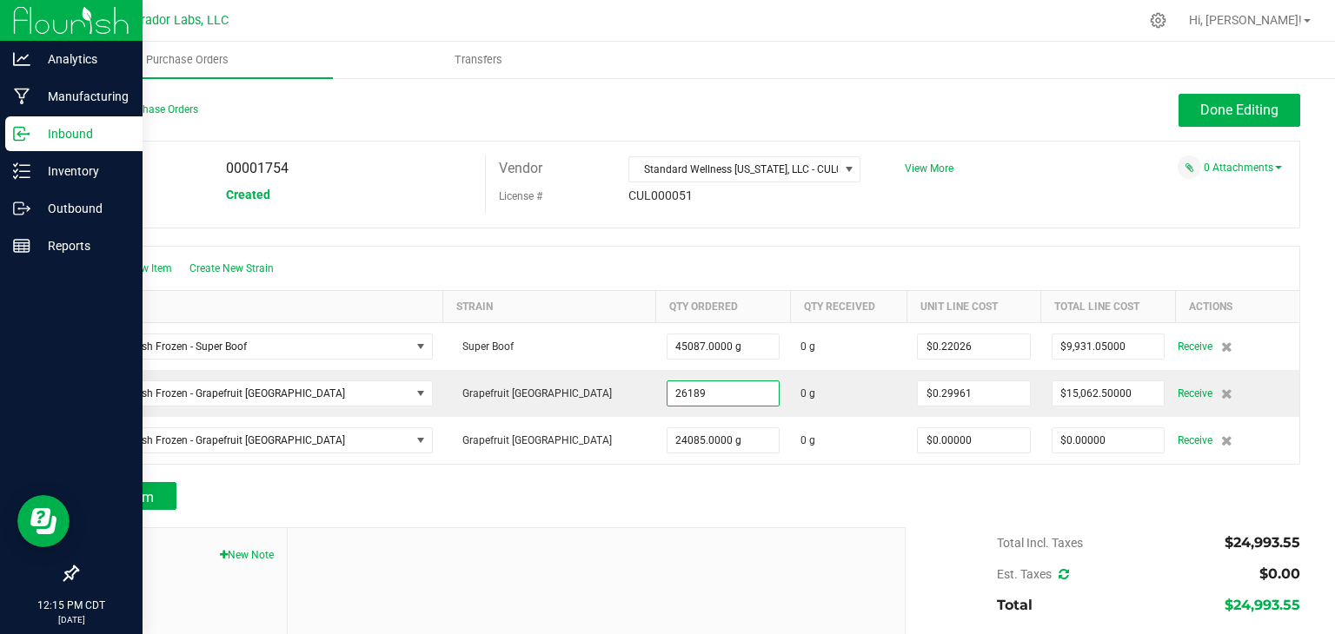
type input "26189.0000 g"
type input "$7,846.48629"
click at [717, 521] on div at bounding box center [688, 518] width 1224 height 17
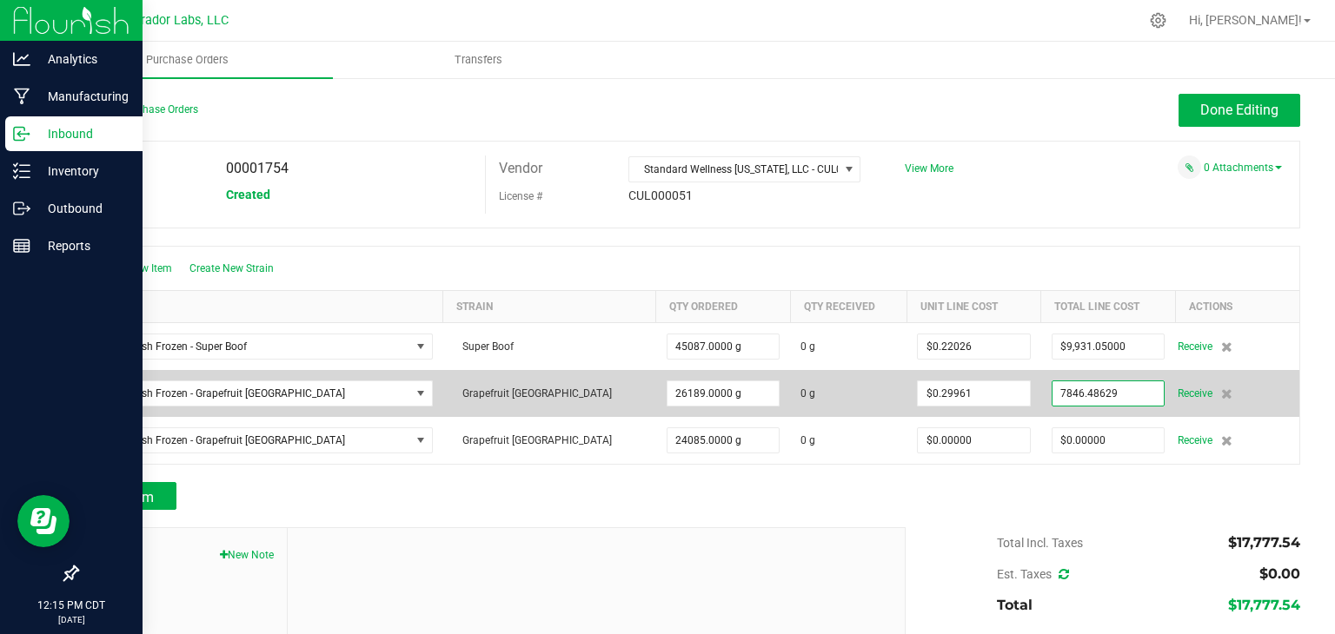
click at [1053, 394] on input "7846.48629" at bounding box center [1109, 394] width 112 height 24
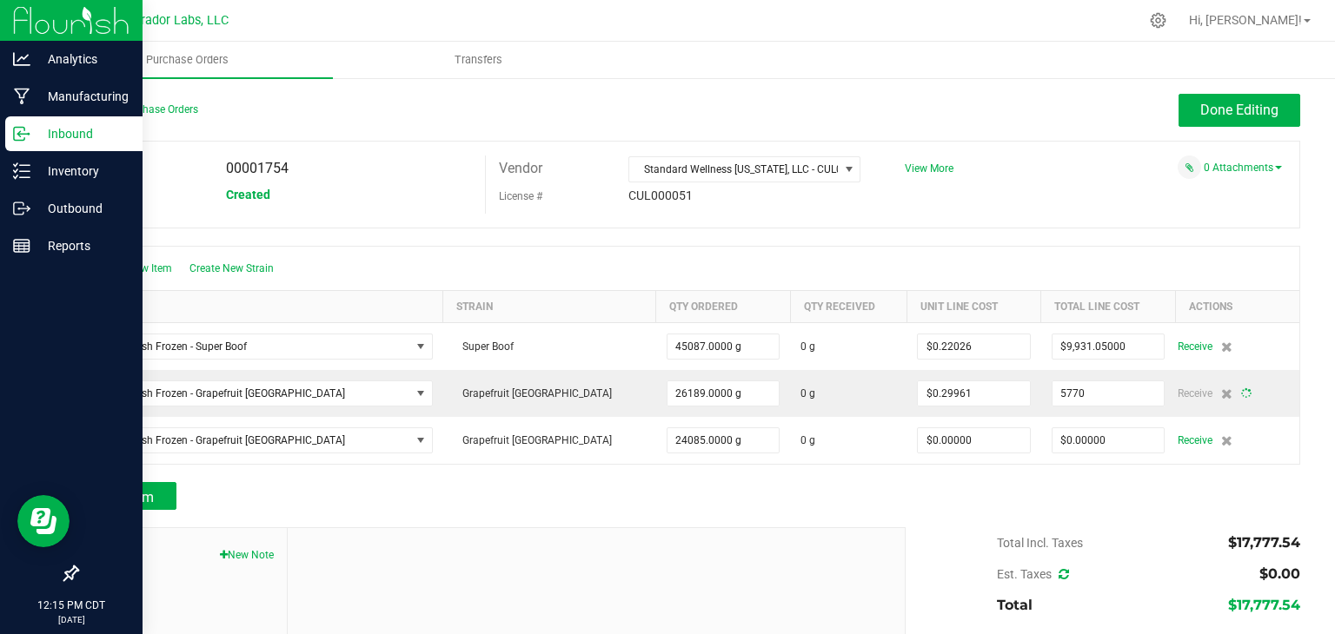
type input "$5,770.00000"
type input "26189"
type input "$0.22032"
click at [1028, 477] on div at bounding box center [688, 473] width 1224 height 17
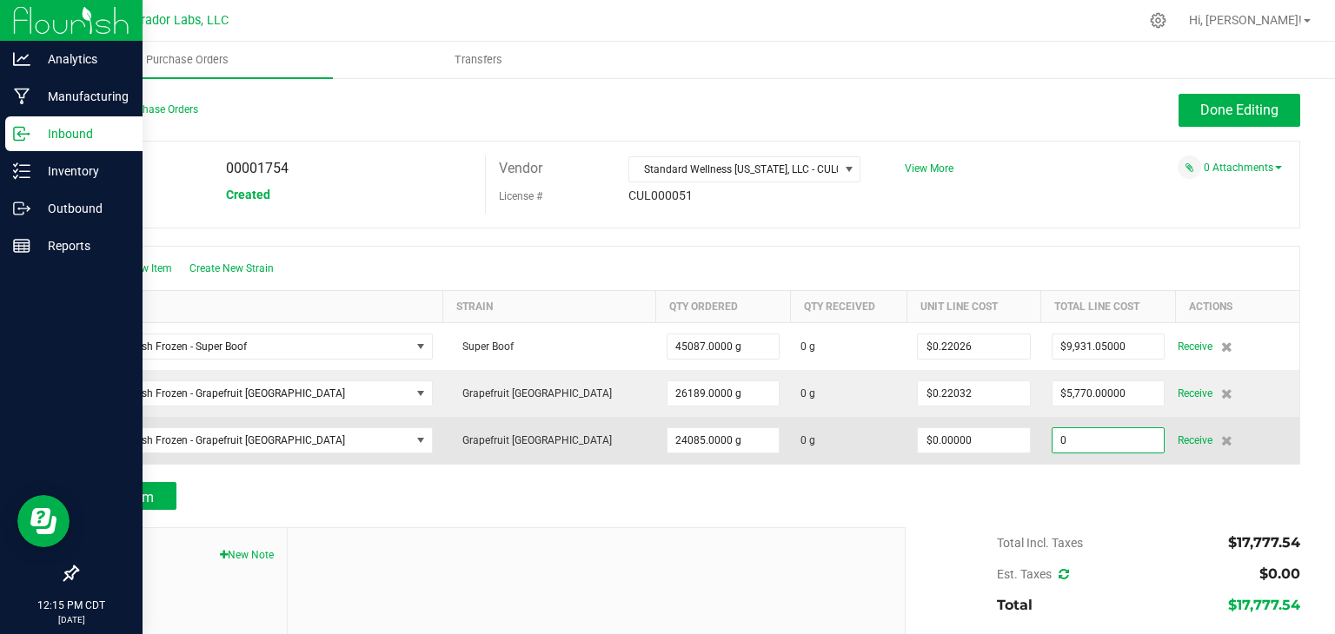
click at [1067, 435] on input "0" at bounding box center [1109, 440] width 112 height 24
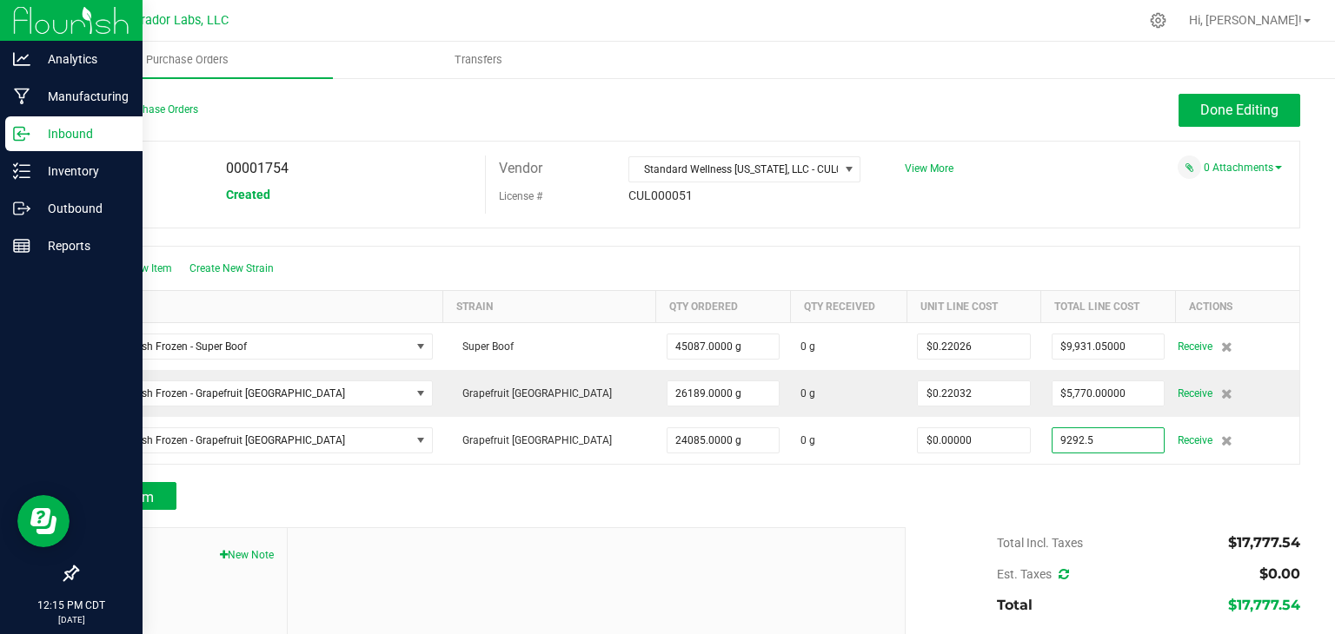
type input "$9,292.50000"
type input "24085"
type input "$0.38582"
click at [1046, 495] on div "Add Item" at bounding box center [688, 496] width 1224 height 28
click at [1221, 98] on button "Done Editing" at bounding box center [1240, 110] width 122 height 33
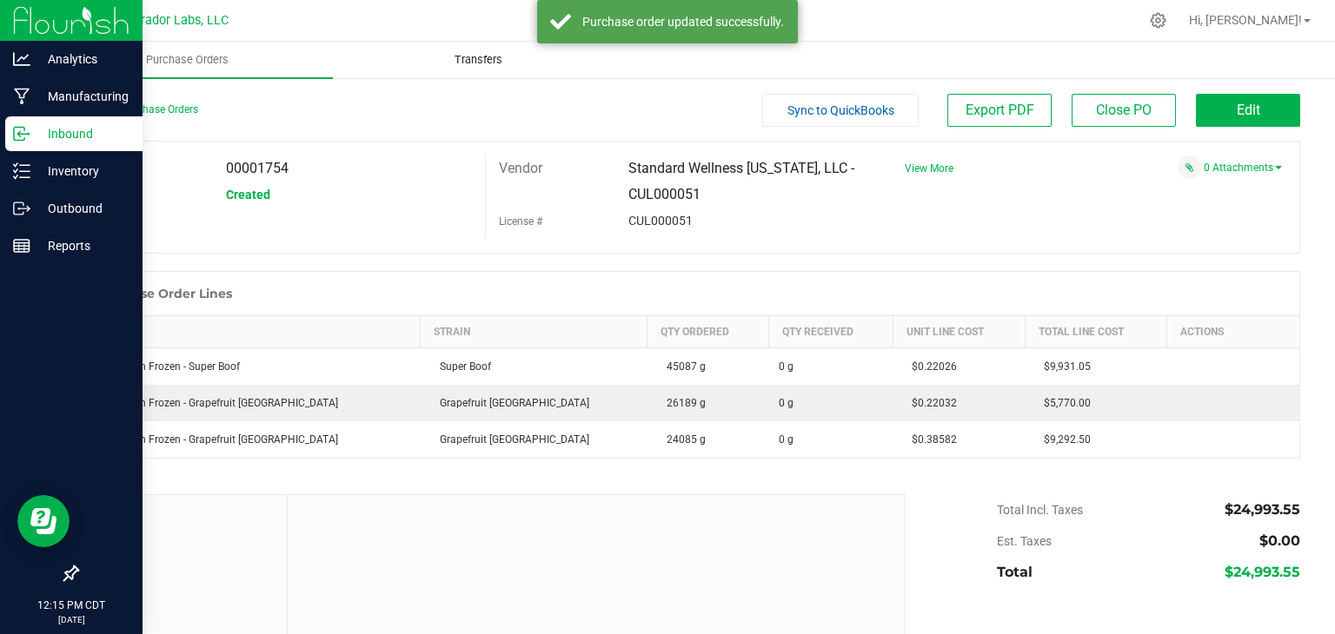
click at [475, 63] on span "Transfers" at bounding box center [478, 60] width 95 height 16
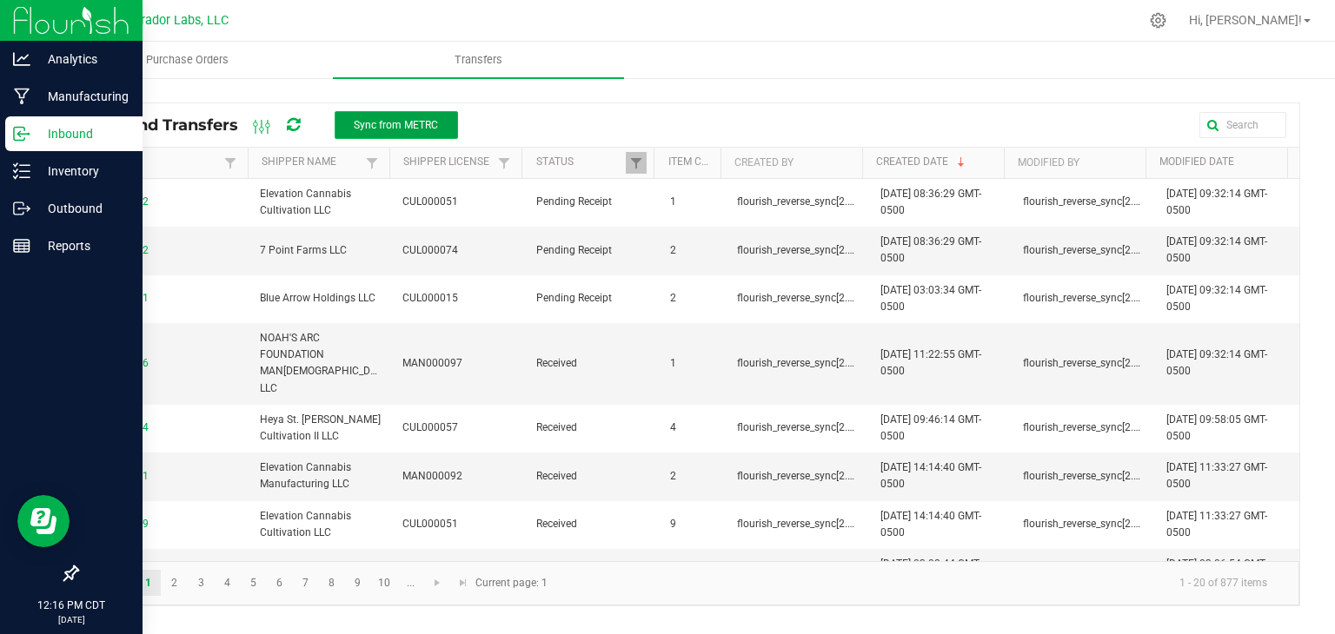
click at [385, 124] on span "Sync from METRC" at bounding box center [396, 125] width 84 height 12
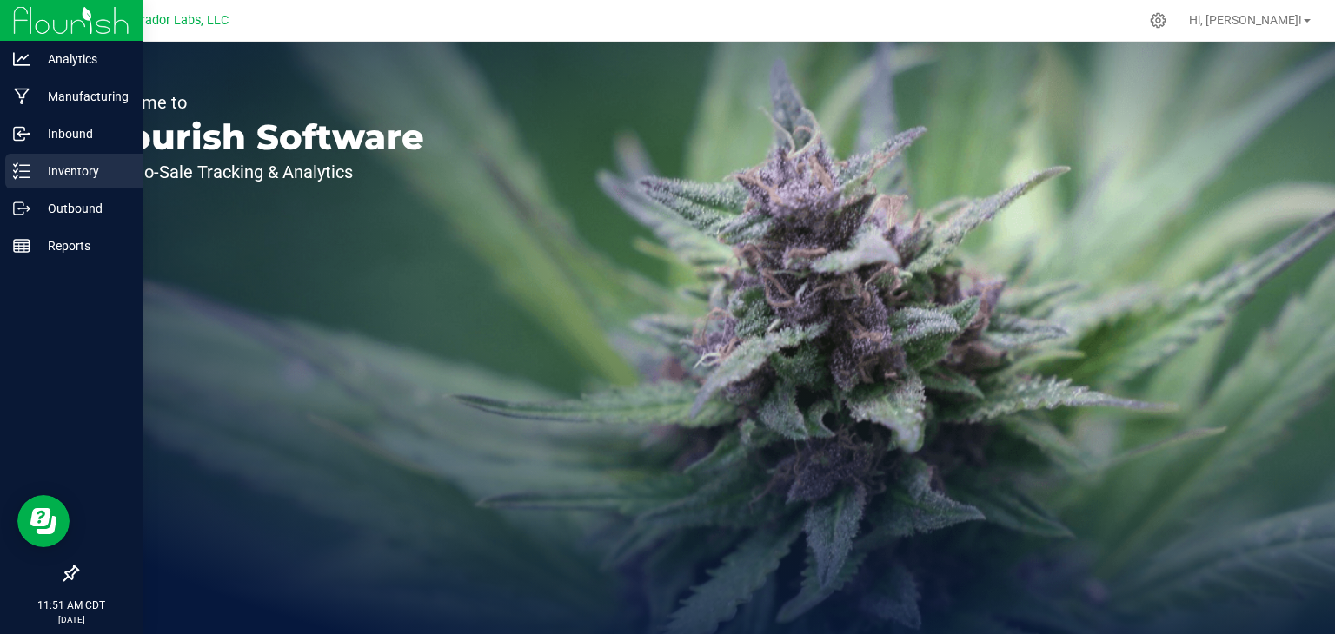
click at [9, 166] on div "Inventory" at bounding box center [73, 171] width 137 height 35
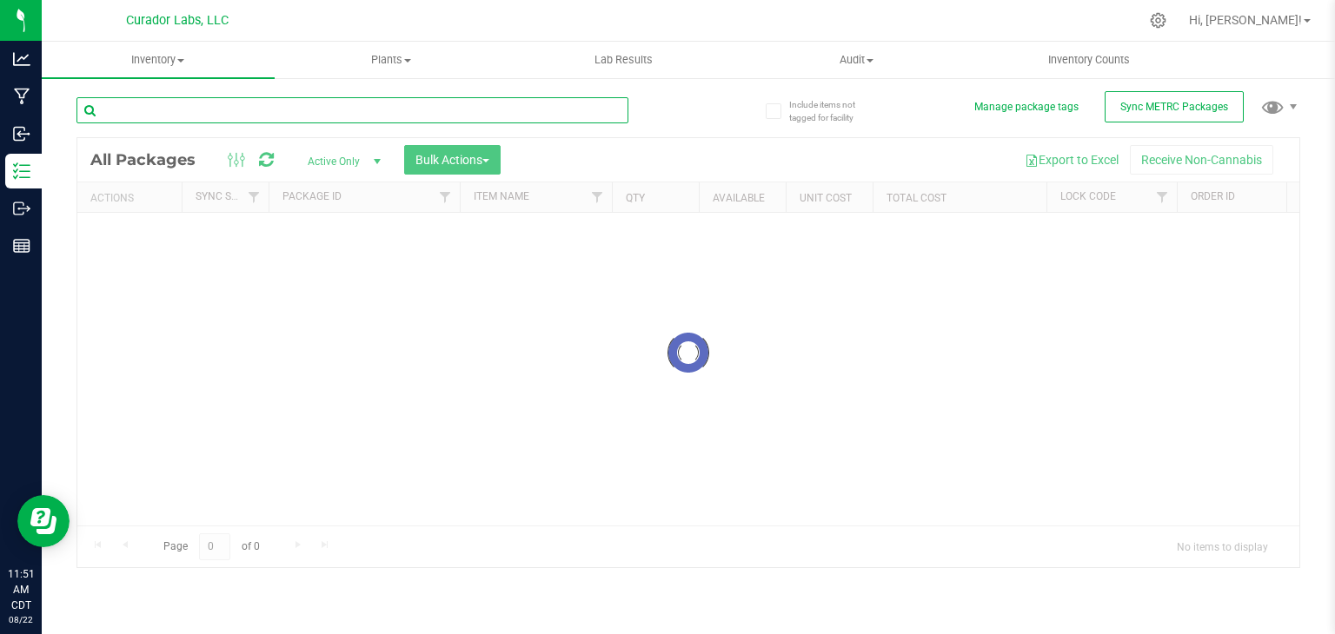
click at [414, 112] on input "text" at bounding box center [352, 110] width 552 height 26
paste input "Bubbles - Bulk Vape Cart 1g Each - Breezy Blast"
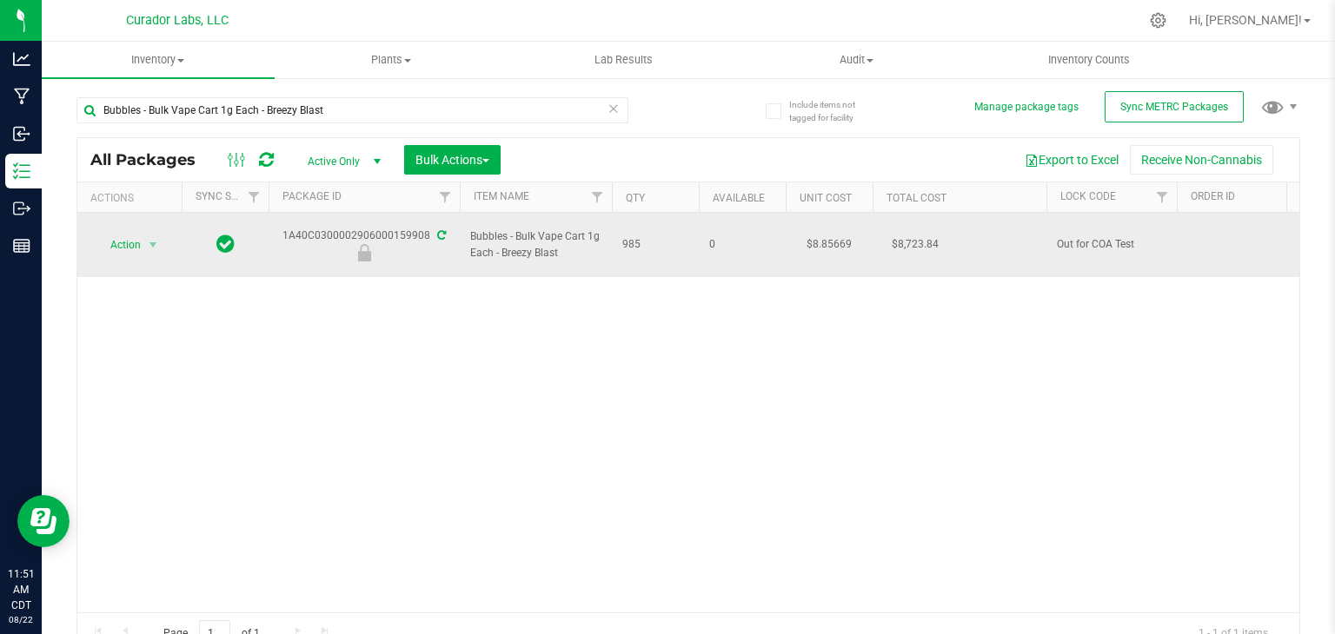
drag, startPoint x: 561, startPoint y: 244, endPoint x: 499, endPoint y: 244, distance: 62.6
click at [499, 244] on span "Bubbles - Bulk Vape Cart 1g Each - Breezy Blast" at bounding box center [535, 245] width 131 height 33
copy span "Breezy Blast"
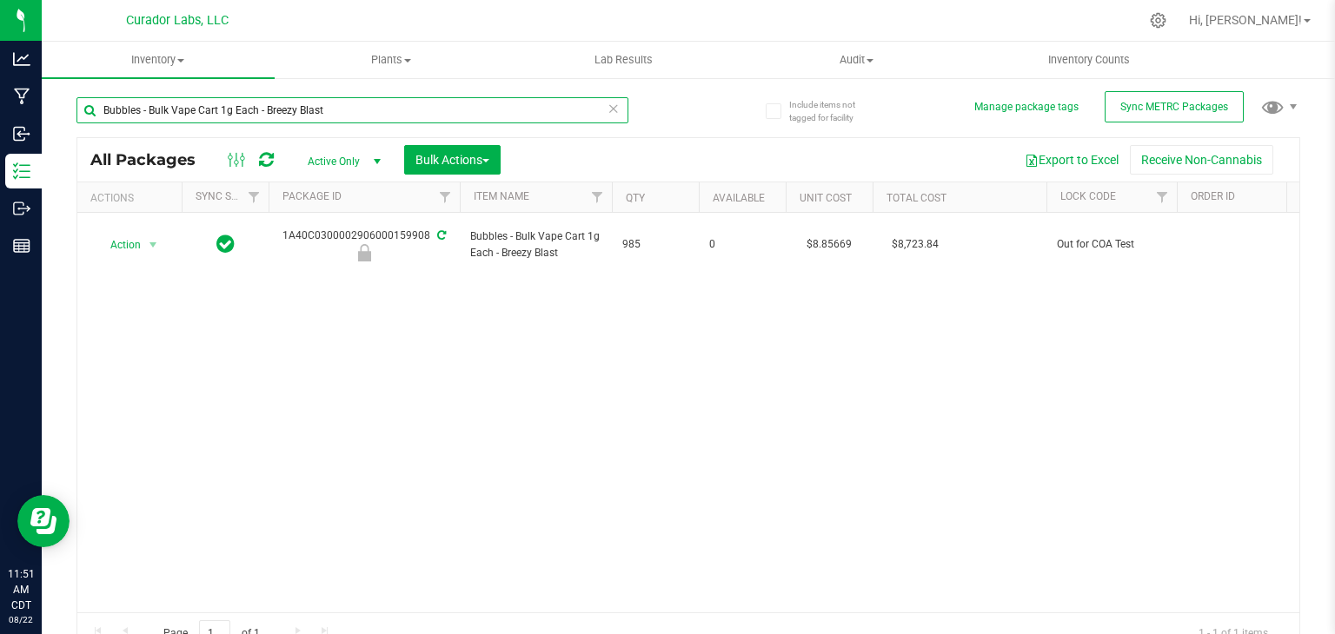
click at [466, 116] on input "Bubbles - Bulk Vape Cart 1g Each - Breezy Blast" at bounding box center [352, 110] width 552 height 26
paste input "text"
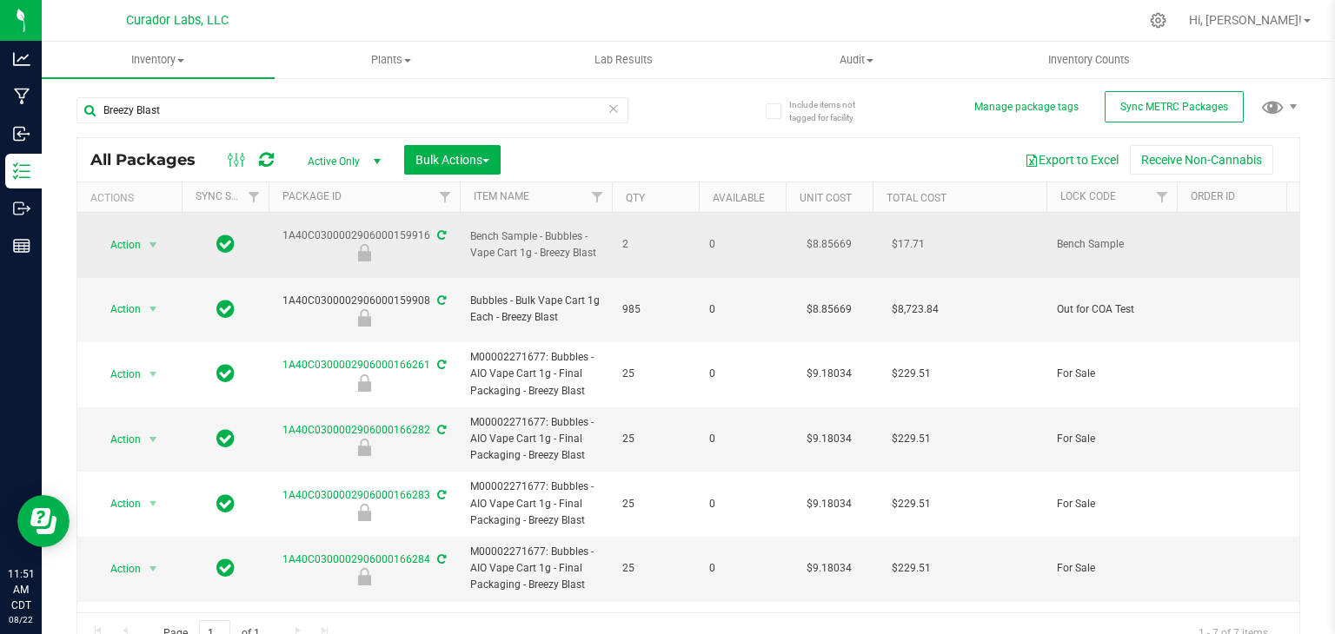
drag, startPoint x: 270, startPoint y: 228, endPoint x: 425, endPoint y: 229, distance: 154.7
click at [425, 229] on div "1A40C0300002906000159916" at bounding box center [364, 245] width 196 height 34
copy div "1A40C0300002906000159916"
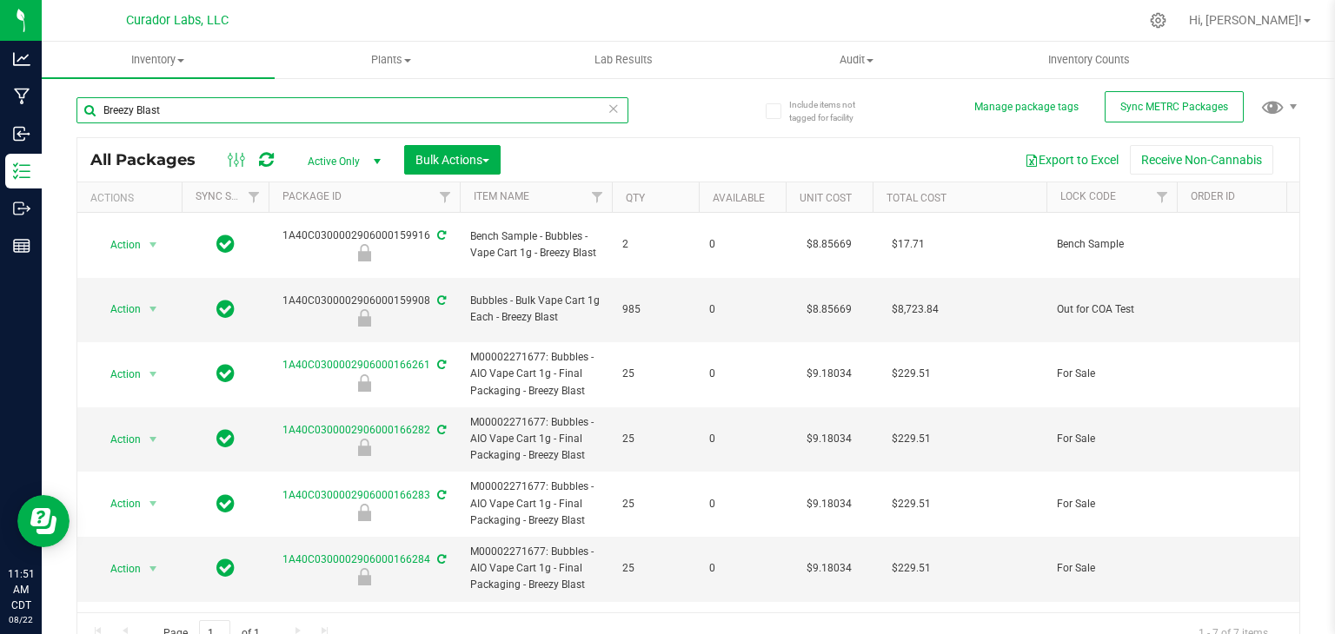
click at [297, 112] on input "Breezy Blast" at bounding box center [352, 110] width 552 height 26
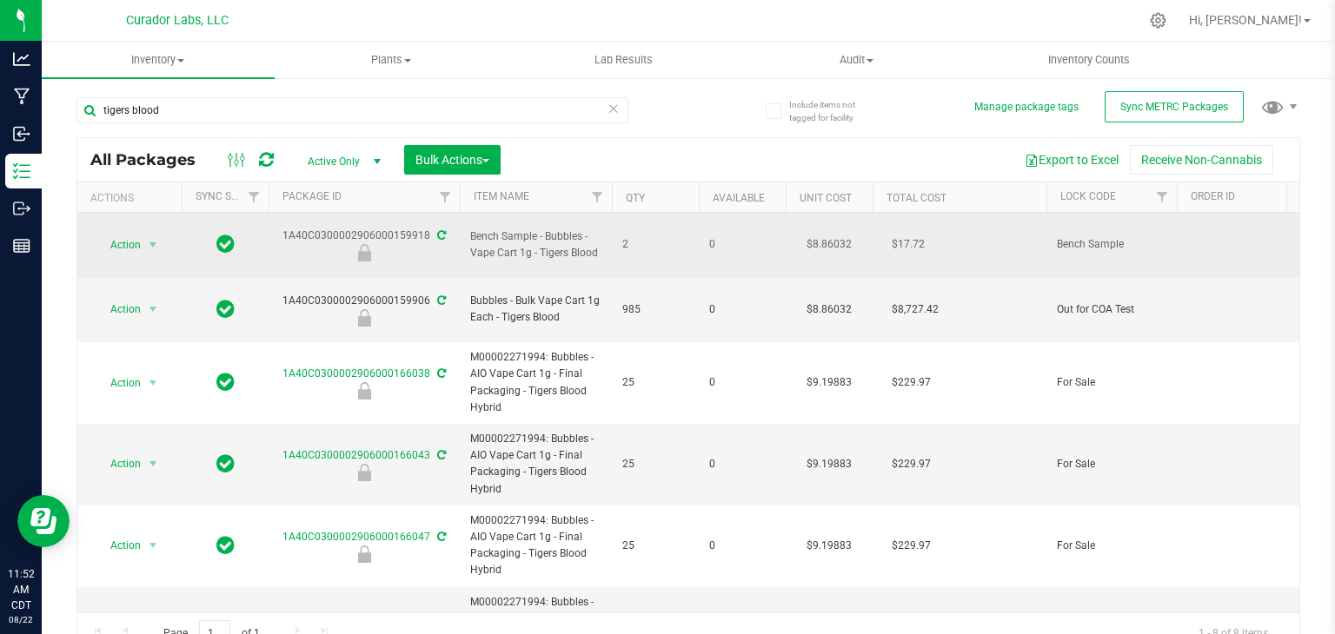
drag, startPoint x: 286, startPoint y: 229, endPoint x: 426, endPoint y: 232, distance: 140.0
click at [426, 232] on div "1A40C0300002906000159918" at bounding box center [364, 245] width 196 height 34
copy div "1A40C0300002906000159918"
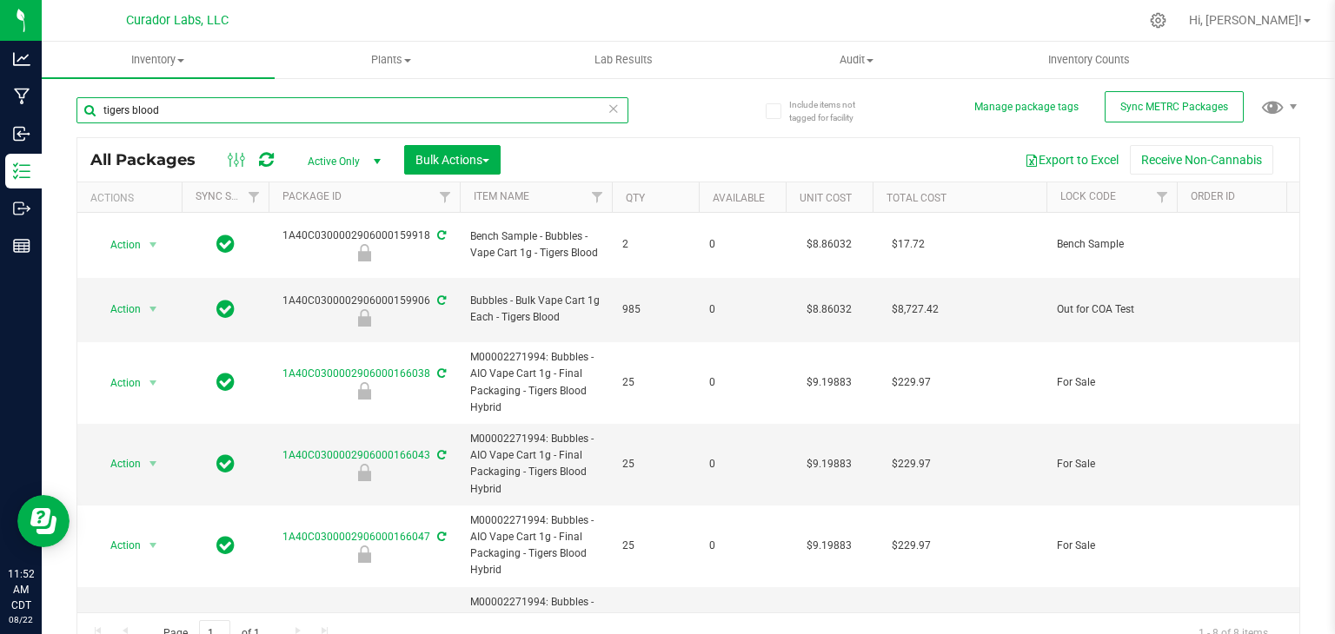
click at [481, 109] on input "tigers blood" at bounding box center [352, 110] width 552 height 26
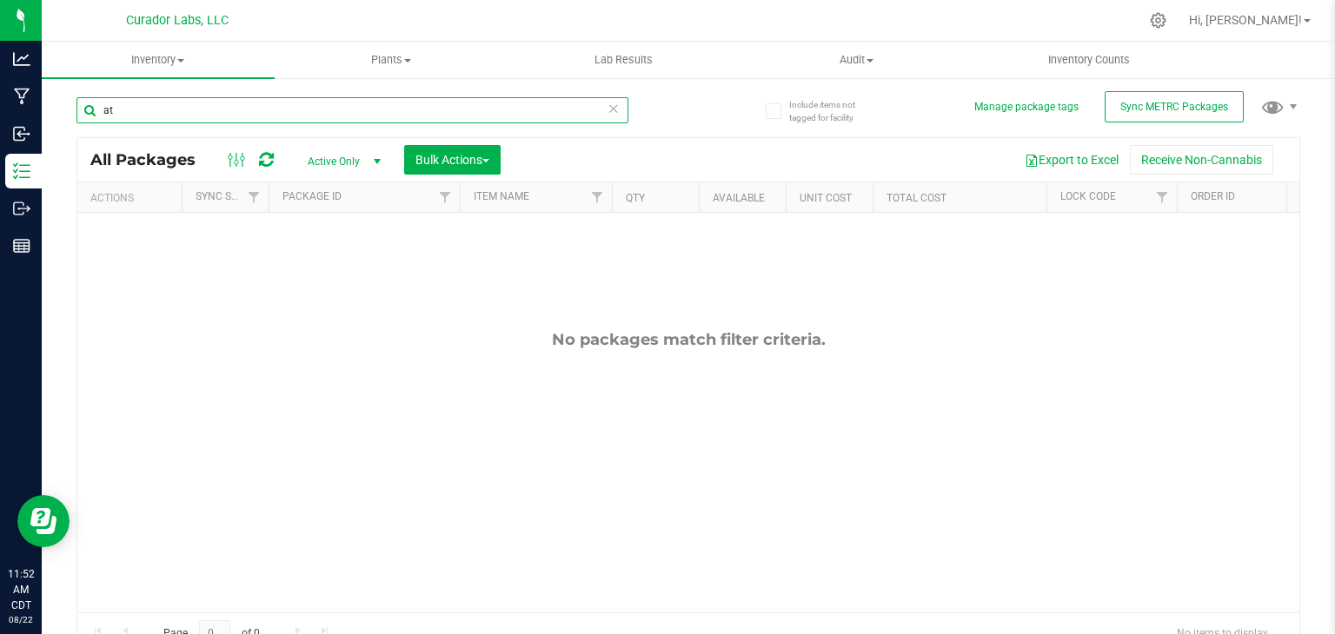
type input "a"
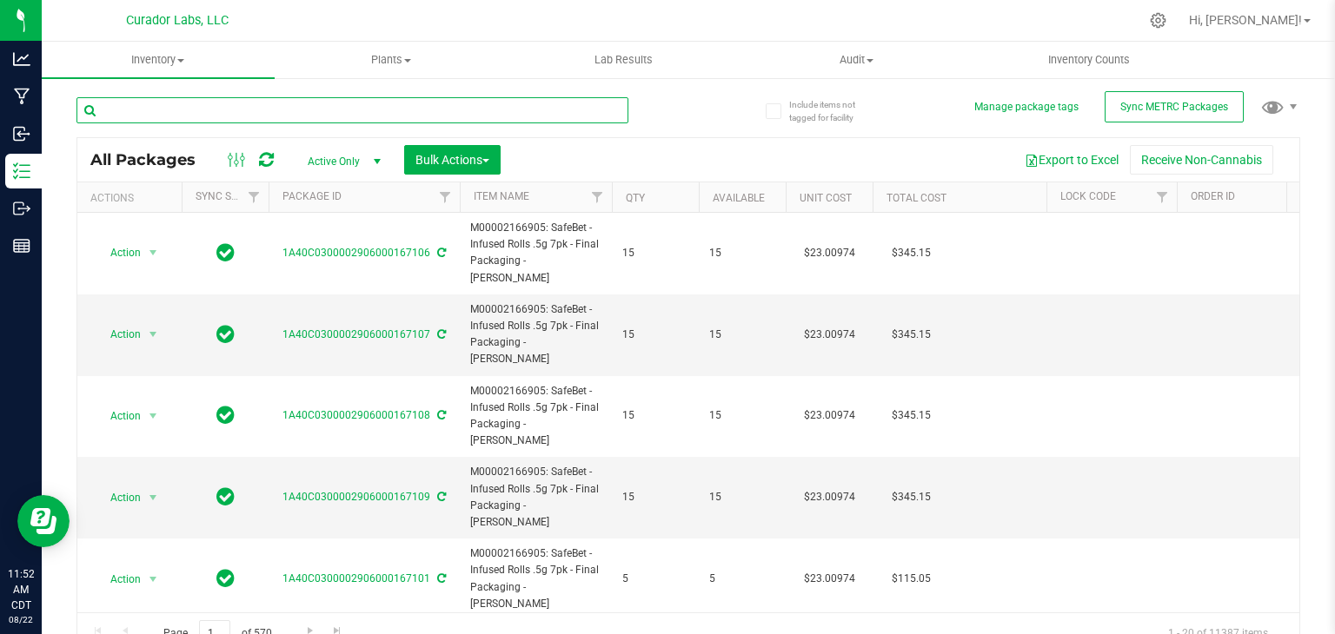
click at [490, 121] on input "text" at bounding box center [352, 110] width 552 height 26
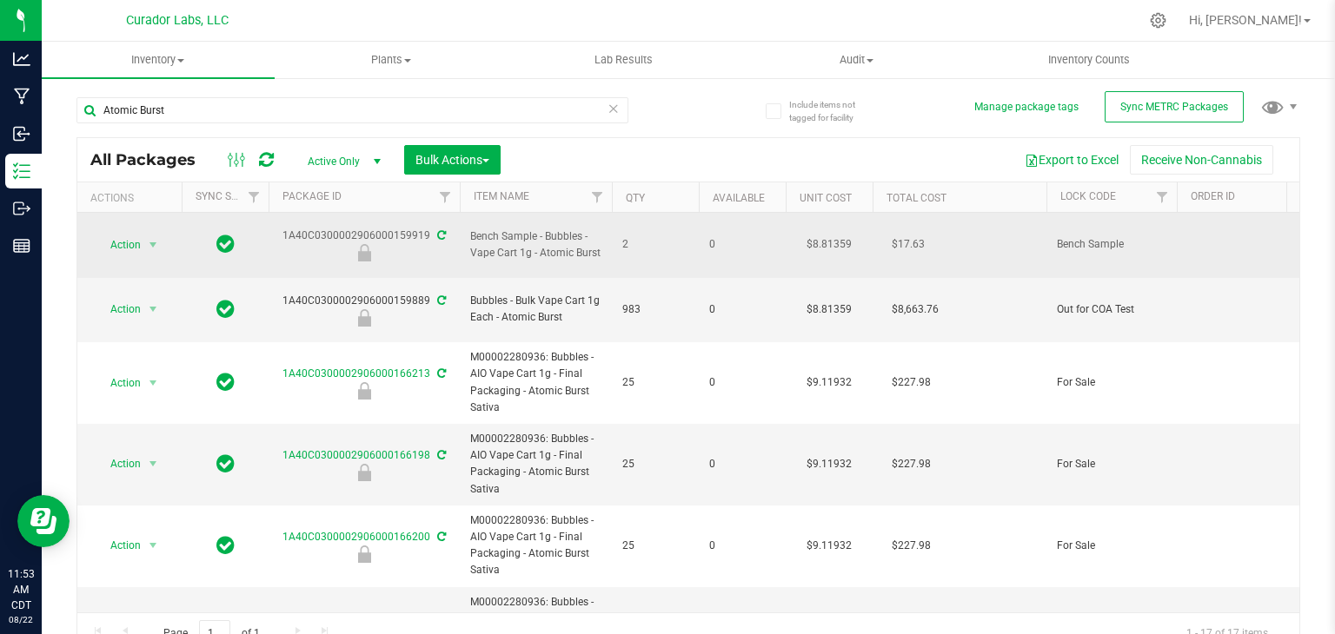
drag, startPoint x: 274, startPoint y: 227, endPoint x: 425, endPoint y: 235, distance: 151.4
click at [425, 235] on div "1A40C0300002906000159919" at bounding box center [364, 245] width 196 height 34
copy div "1A40C0300002906000159919"
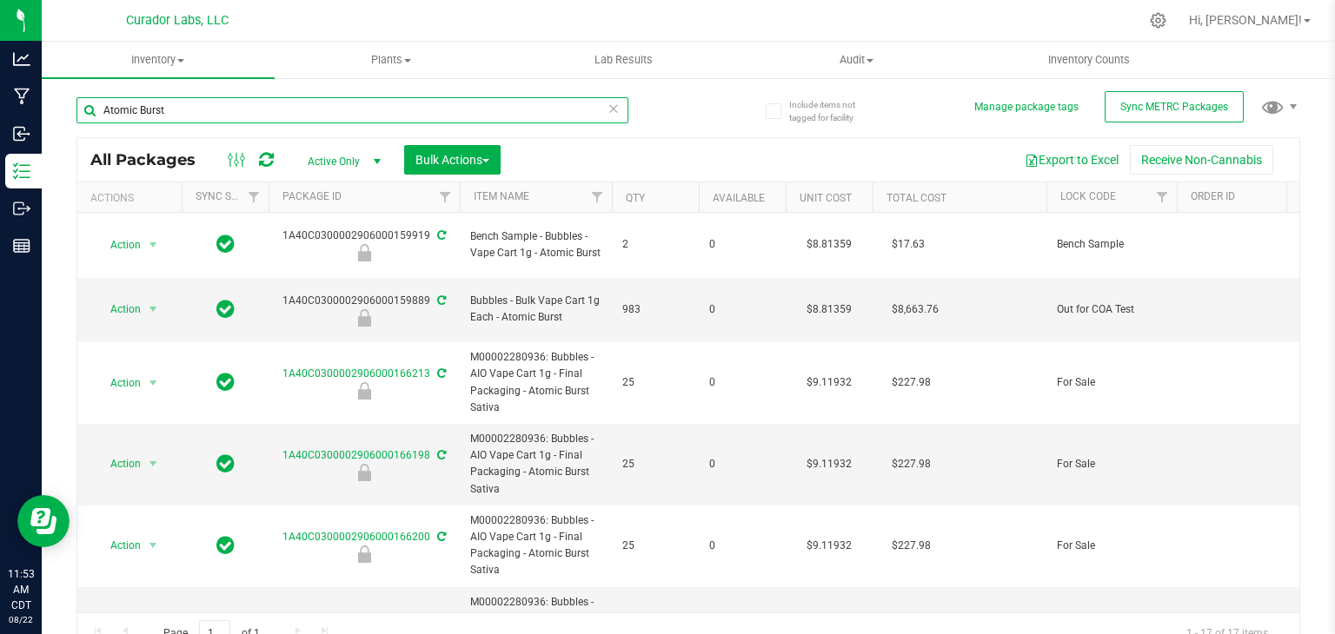
click at [255, 97] on input "Atomic Burst" at bounding box center [352, 110] width 552 height 26
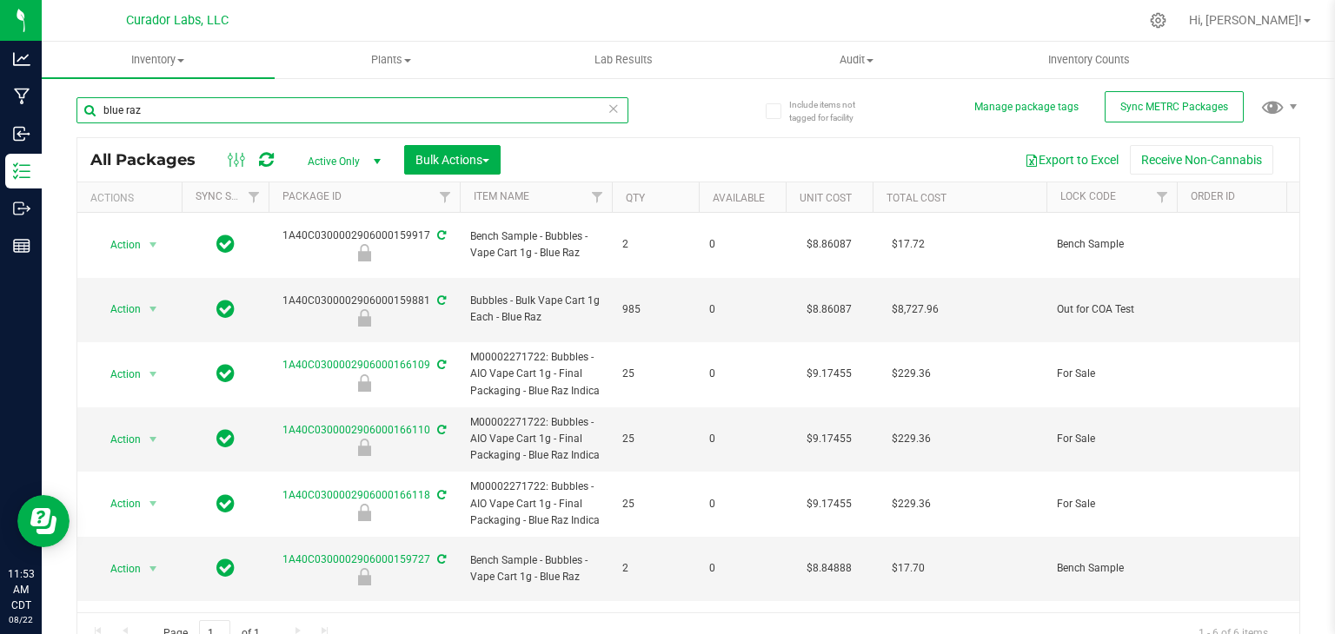
type input "blue raz"
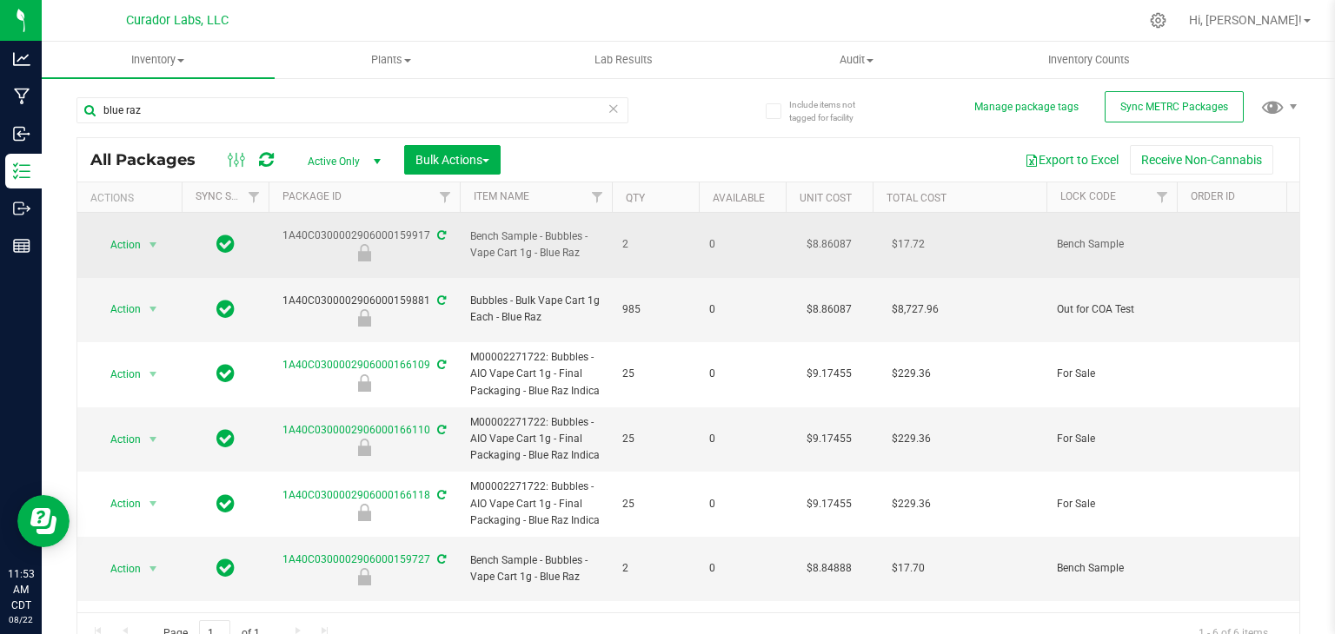
drag, startPoint x: 296, startPoint y: 236, endPoint x: 428, endPoint y: 228, distance: 132.3
click at [428, 228] on div "1A40C0300002906000159917" at bounding box center [364, 245] width 196 height 34
copy div "1A40C0300002906000159917"
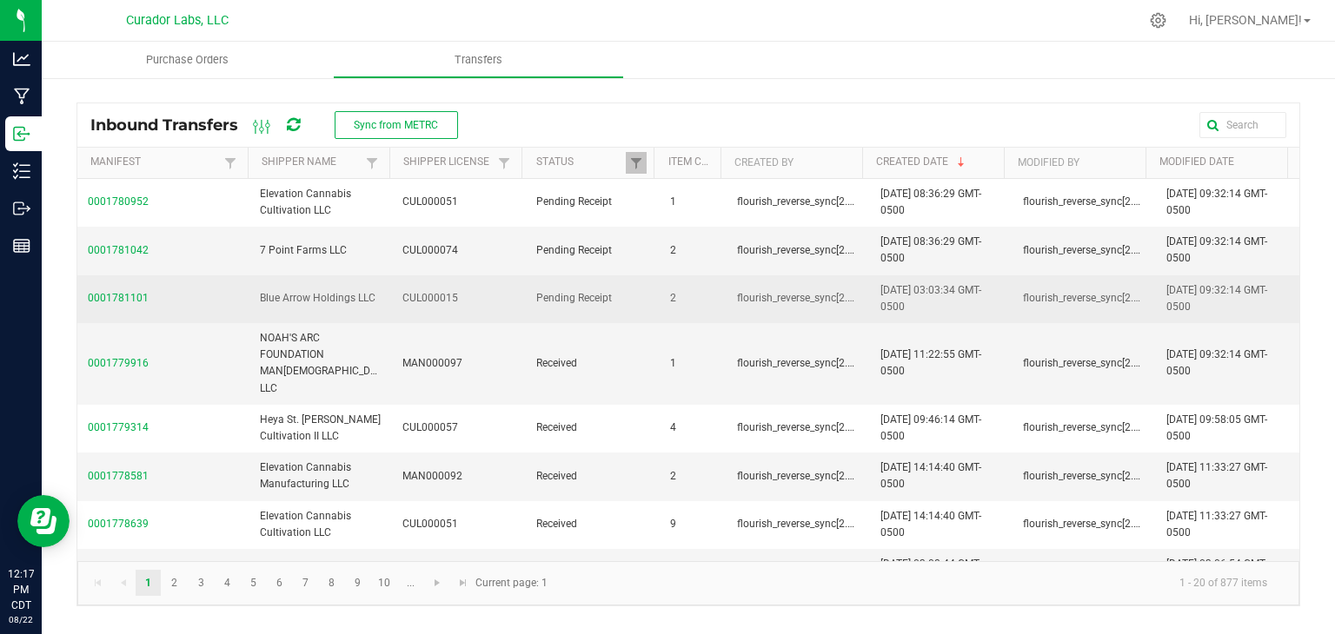
click at [581, 296] on span "Pending Receipt" at bounding box center [592, 298] width 113 height 17
click at [660, 300] on td "2" at bounding box center [693, 300] width 67 height 48
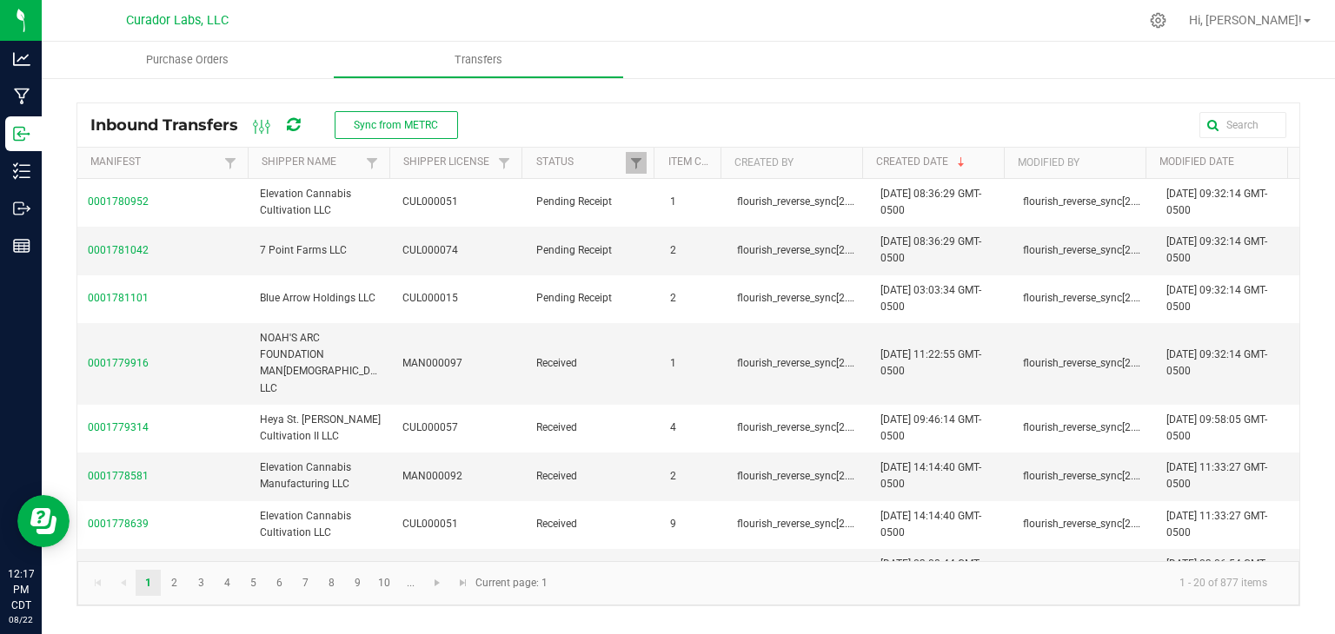
click at [292, 127] on icon at bounding box center [293, 125] width 13 height 16
click at [136, 243] on span "0001781042" at bounding box center [163, 250] width 151 height 17
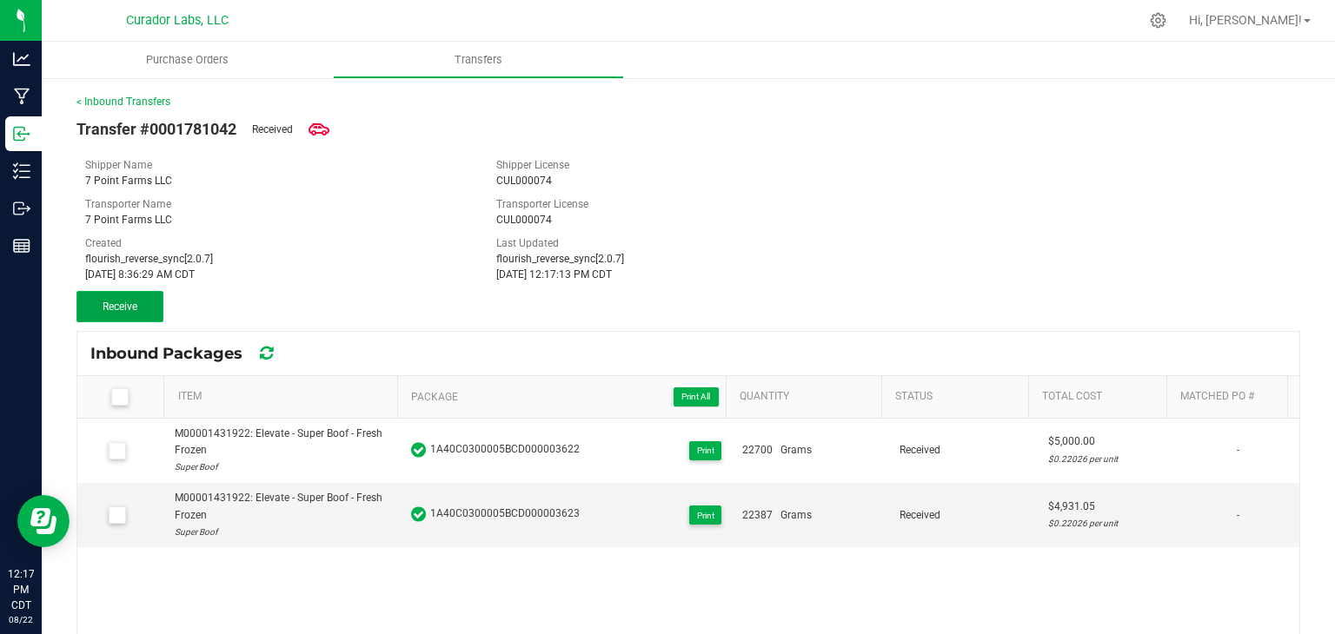
click at [132, 313] on button "Receive" at bounding box center [119, 306] width 87 height 31
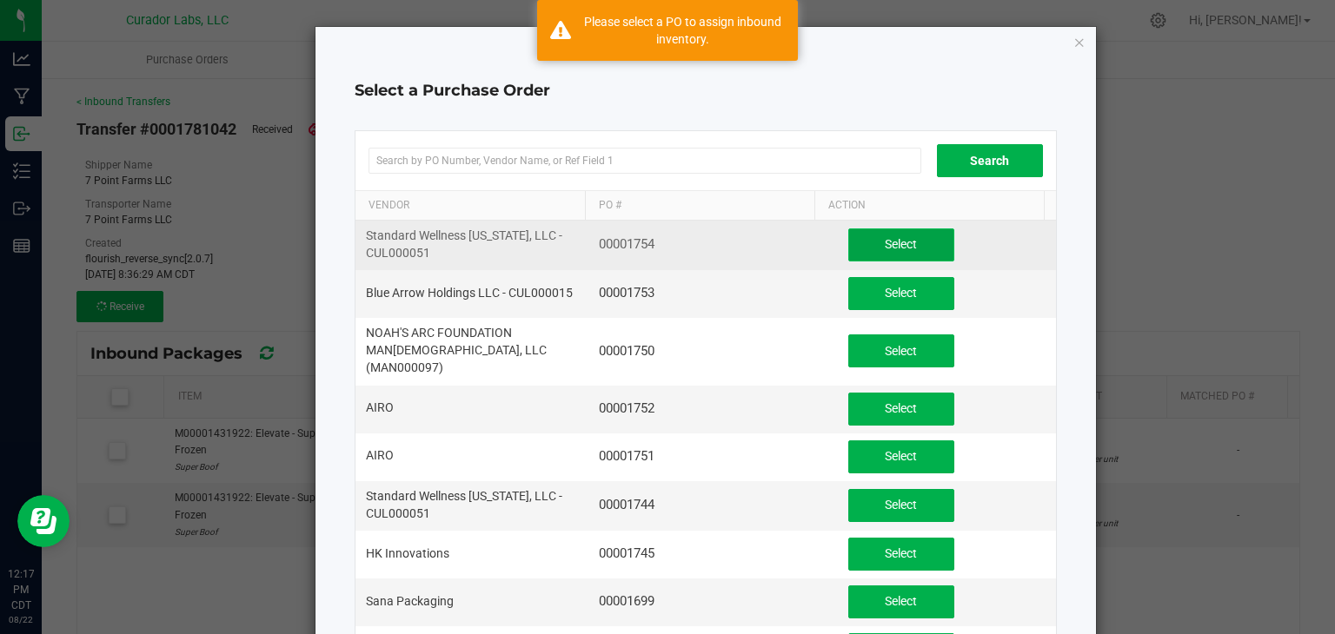
click at [856, 243] on button "Select" at bounding box center [901, 245] width 106 height 33
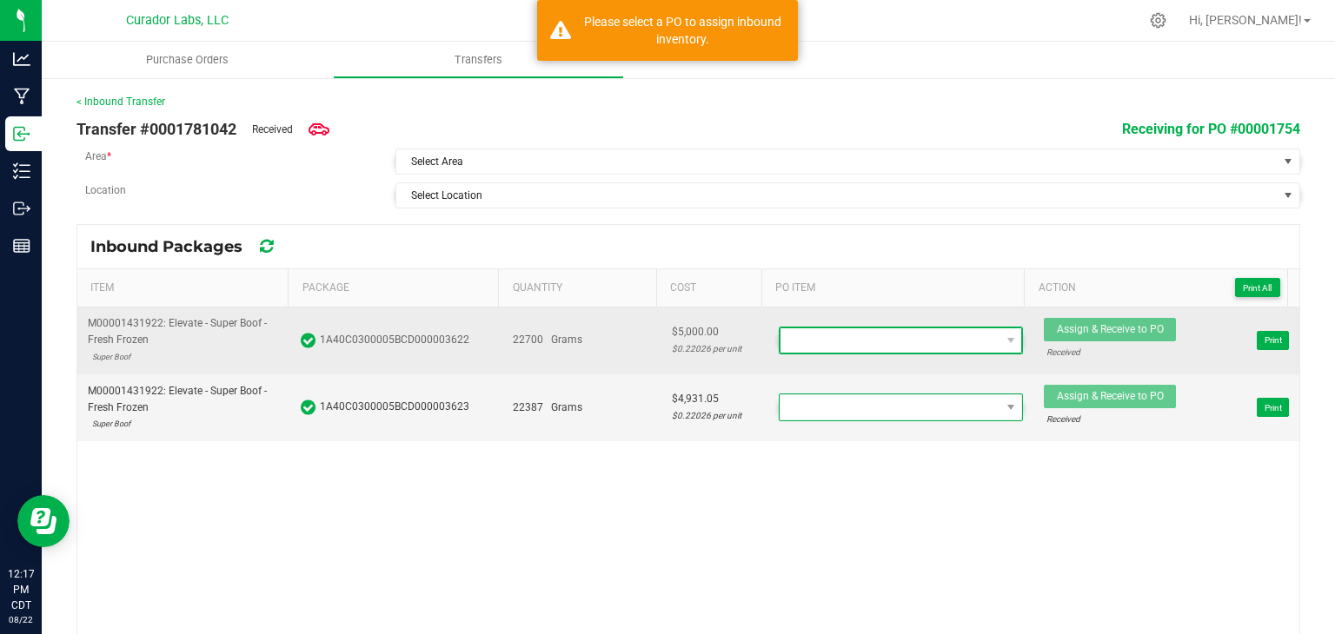
click at [820, 342] on span at bounding box center [890, 341] width 220 height 24
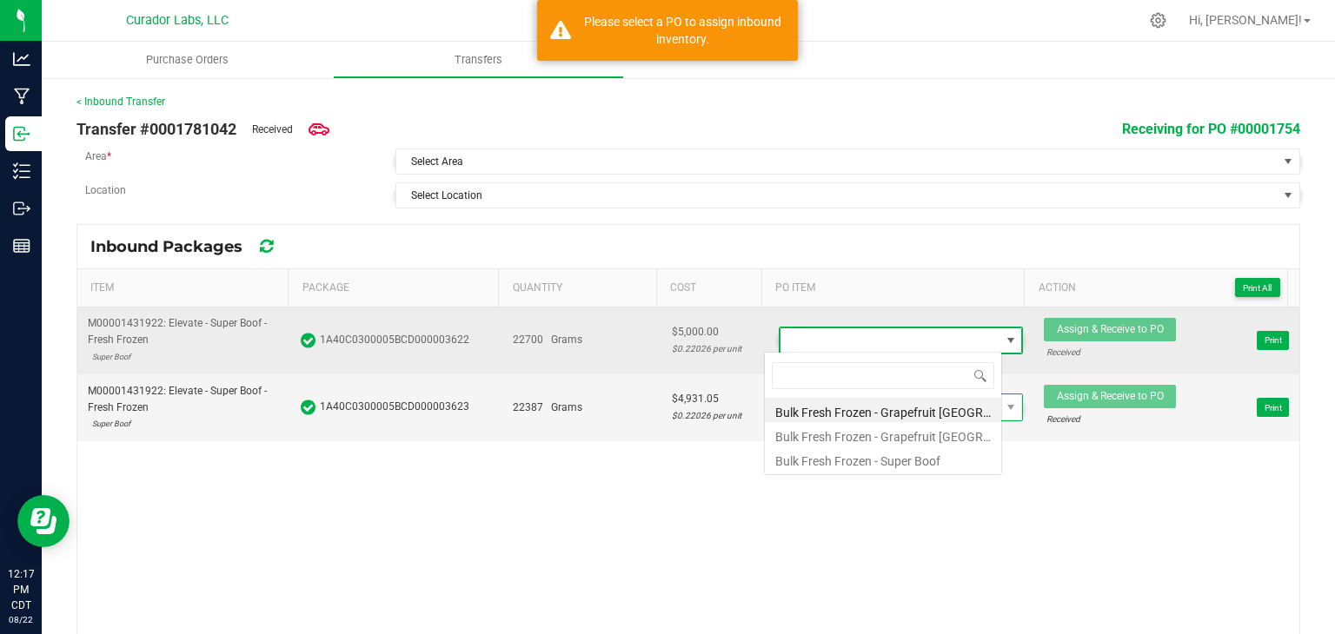
scroll to position [25, 237]
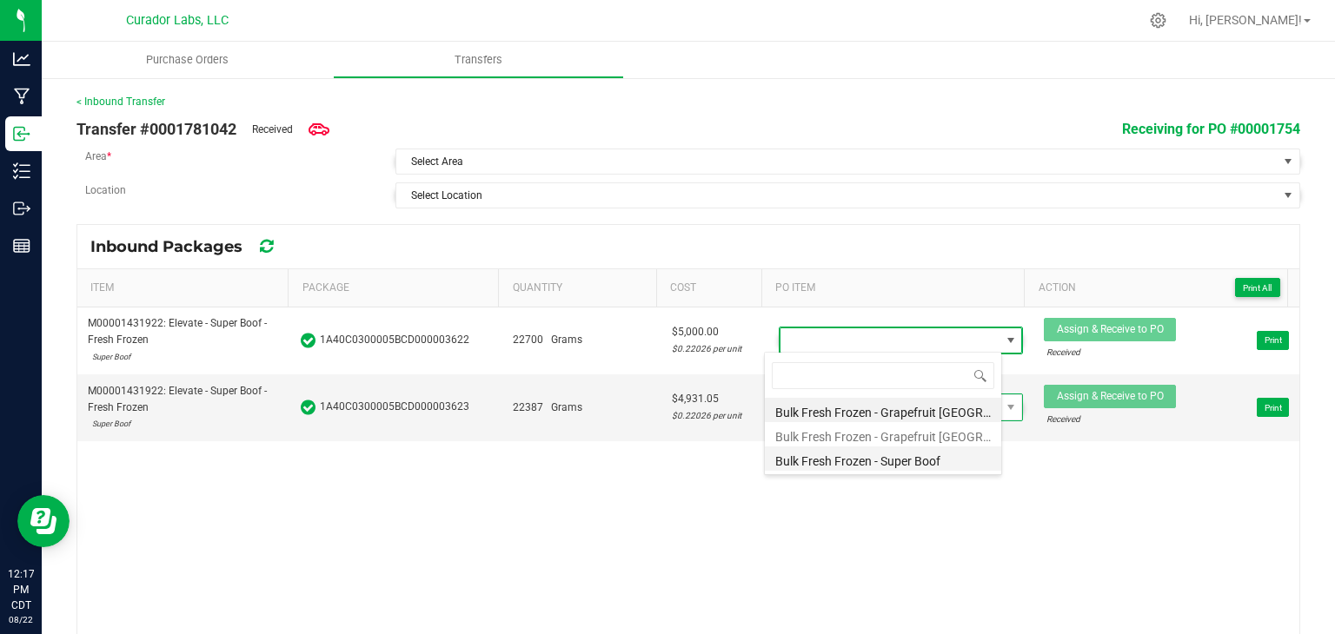
click at [841, 456] on li "Bulk Fresh Frozen - Super Boof" at bounding box center [883, 459] width 236 height 24
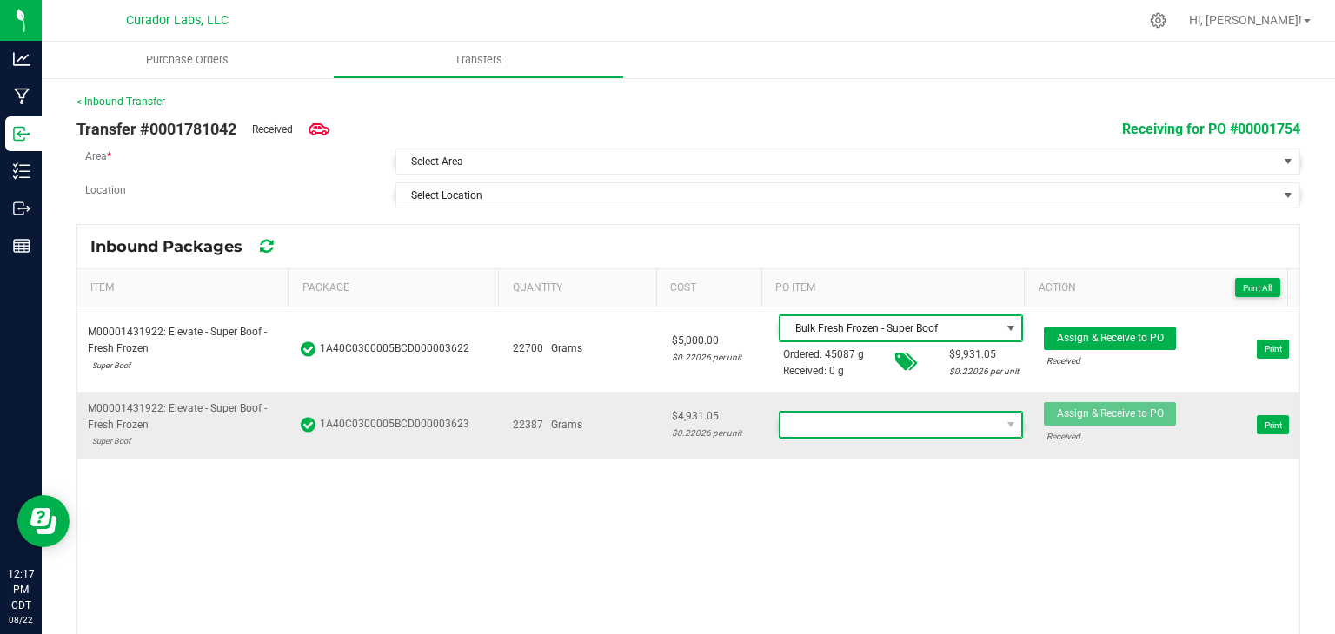
click at [835, 433] on span at bounding box center [890, 425] width 220 height 24
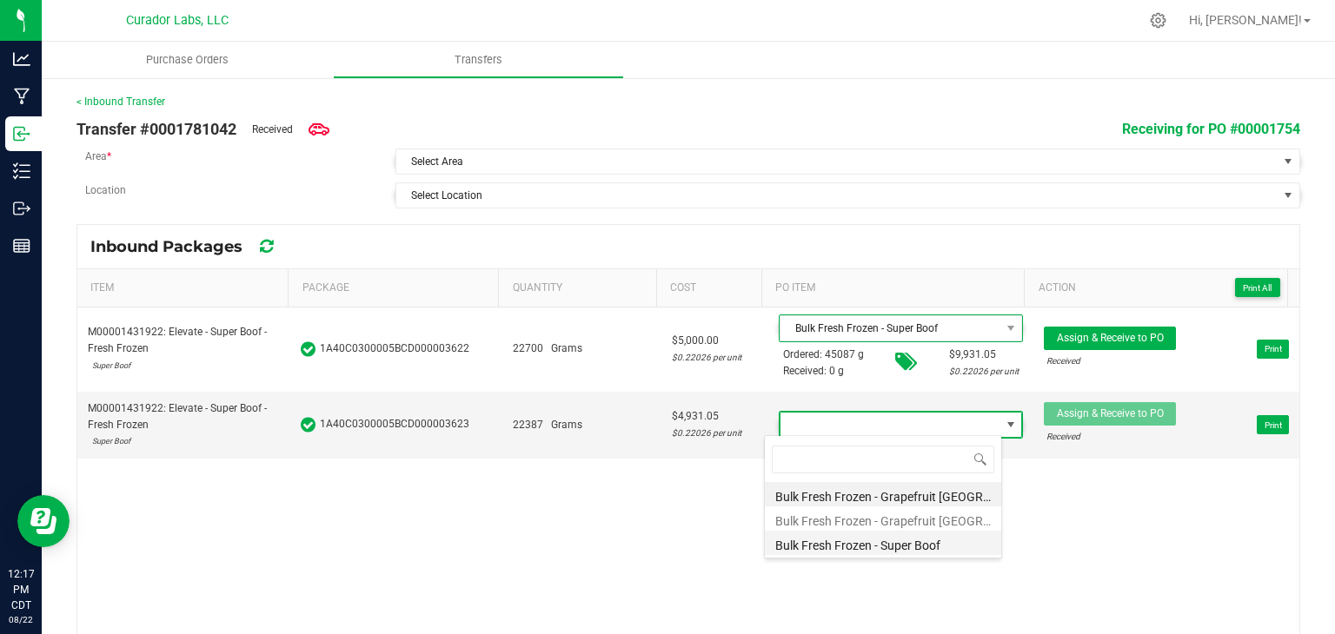
click at [843, 543] on li "Bulk Fresh Frozen - Super Boof" at bounding box center [883, 543] width 236 height 24
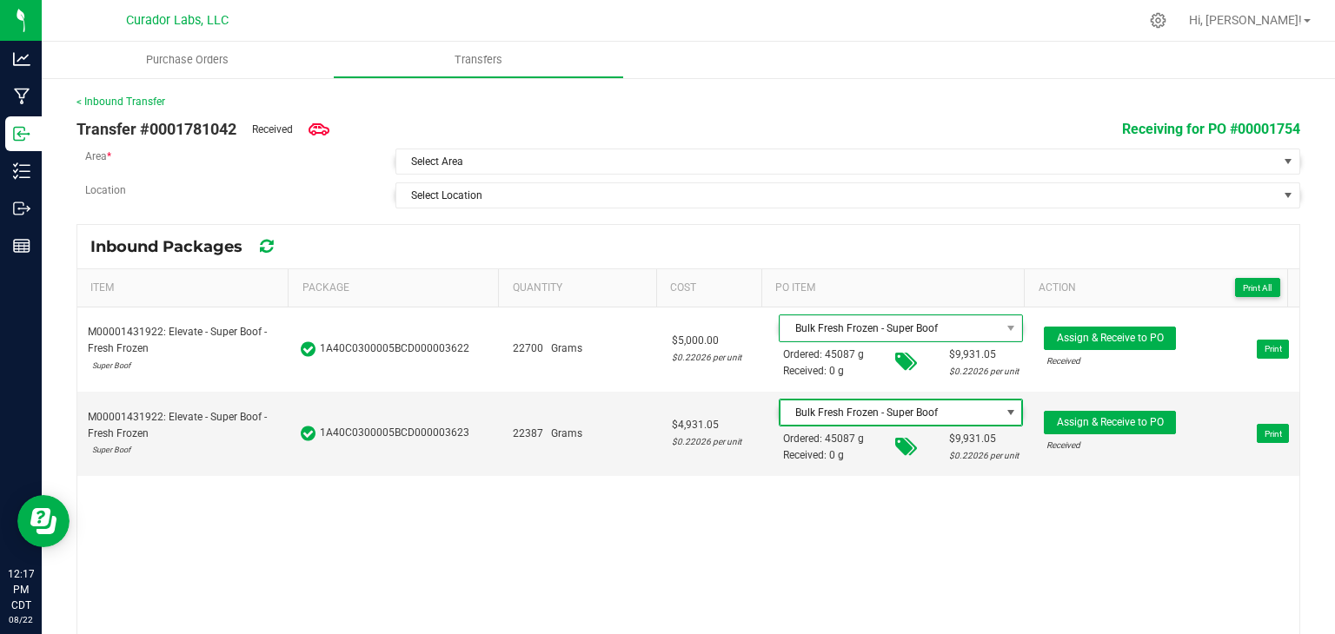
click at [699, 499] on div "M00001431922: Elevate - Super Boof - Fresh Frozen Super Boof 1A40C0300005BCD000…" at bounding box center [688, 474] width 1222 height 333
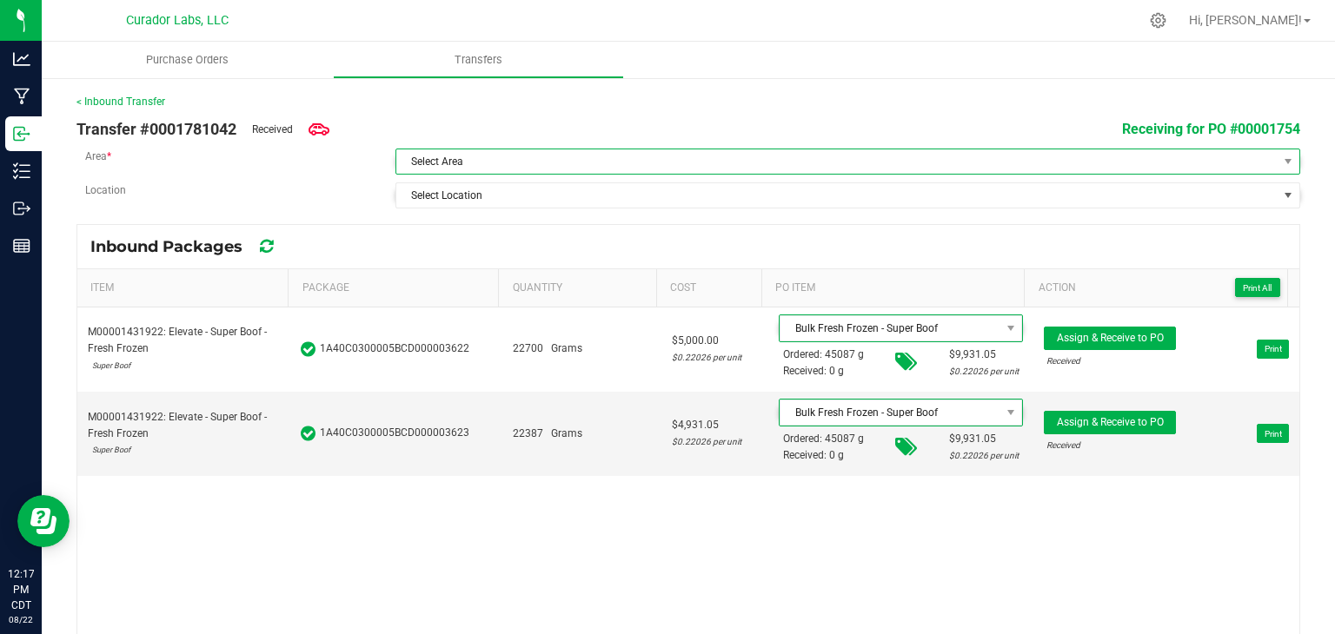
click at [591, 154] on span "Select Area" at bounding box center [836, 161] width 881 height 24
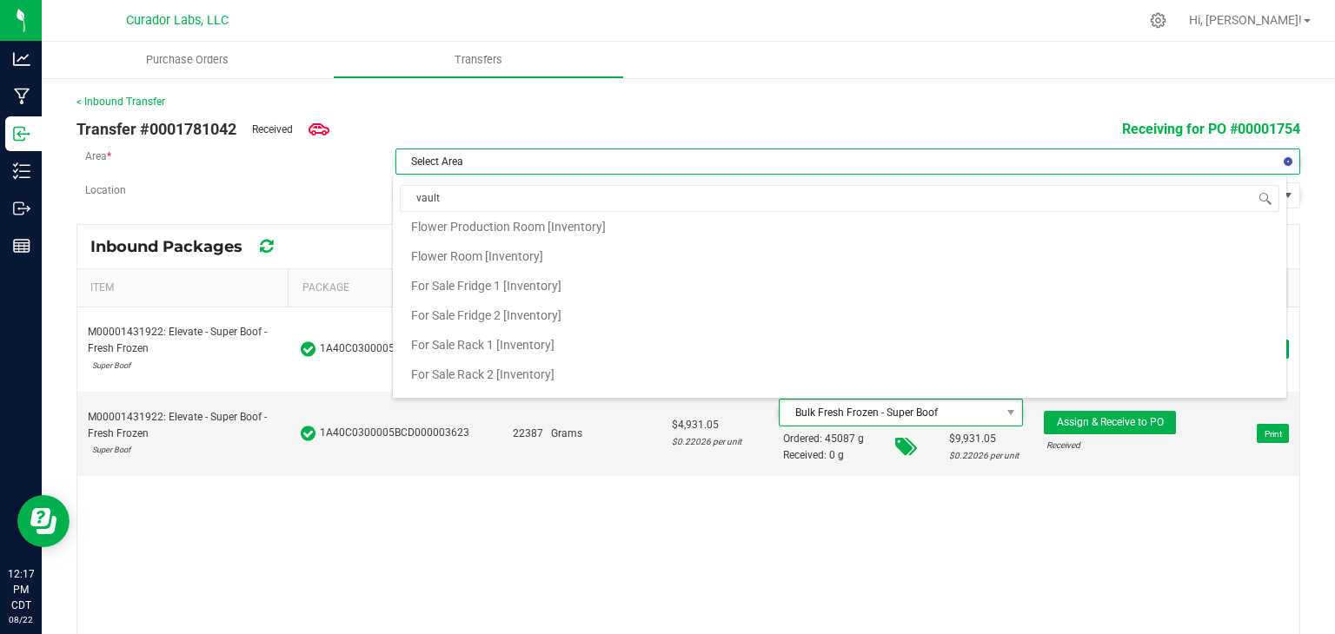
scroll to position [0, 0]
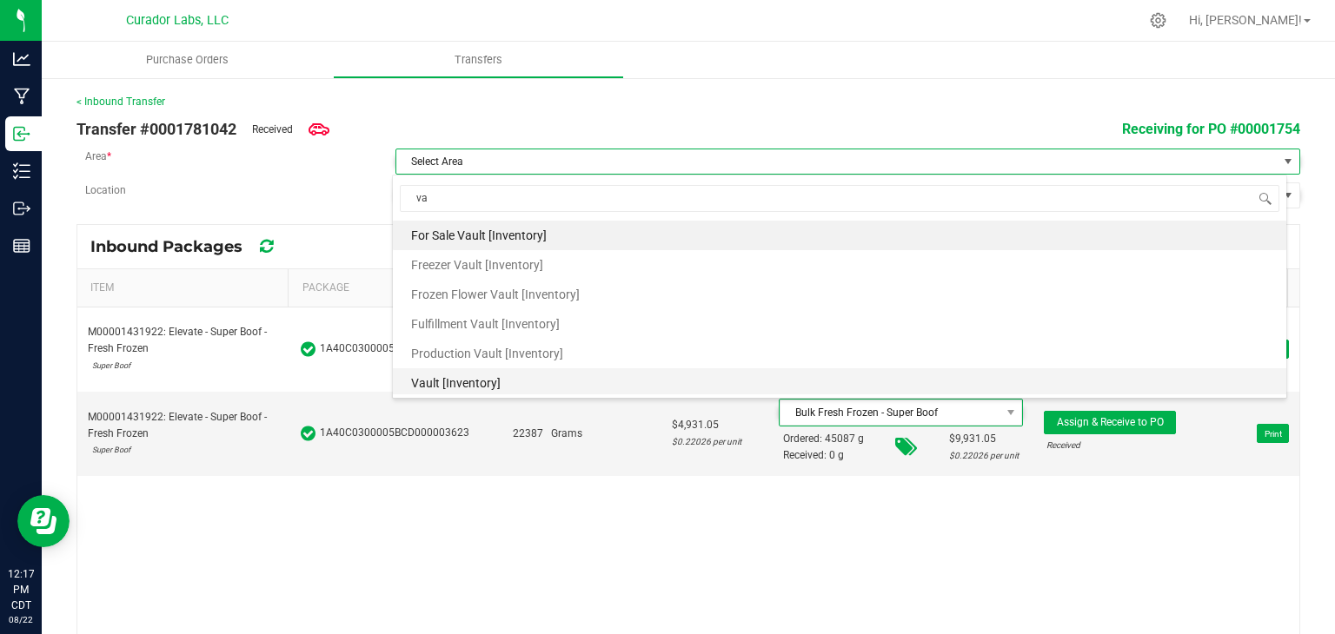
type input "v"
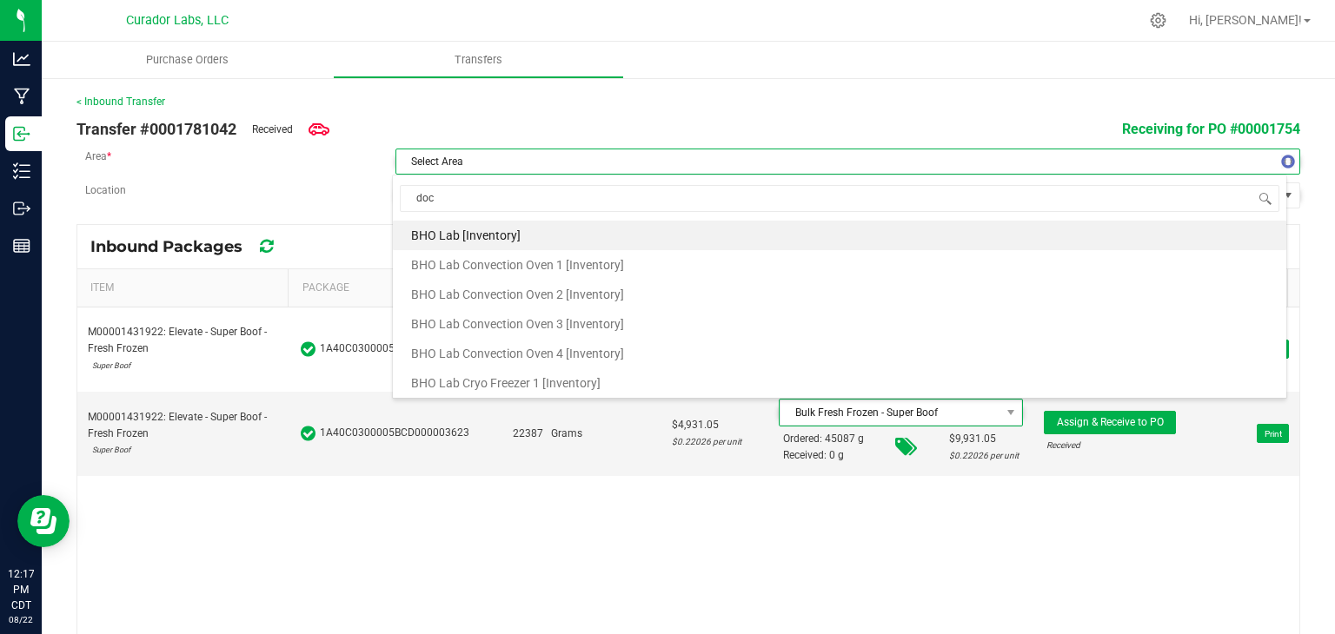
type input "dock"
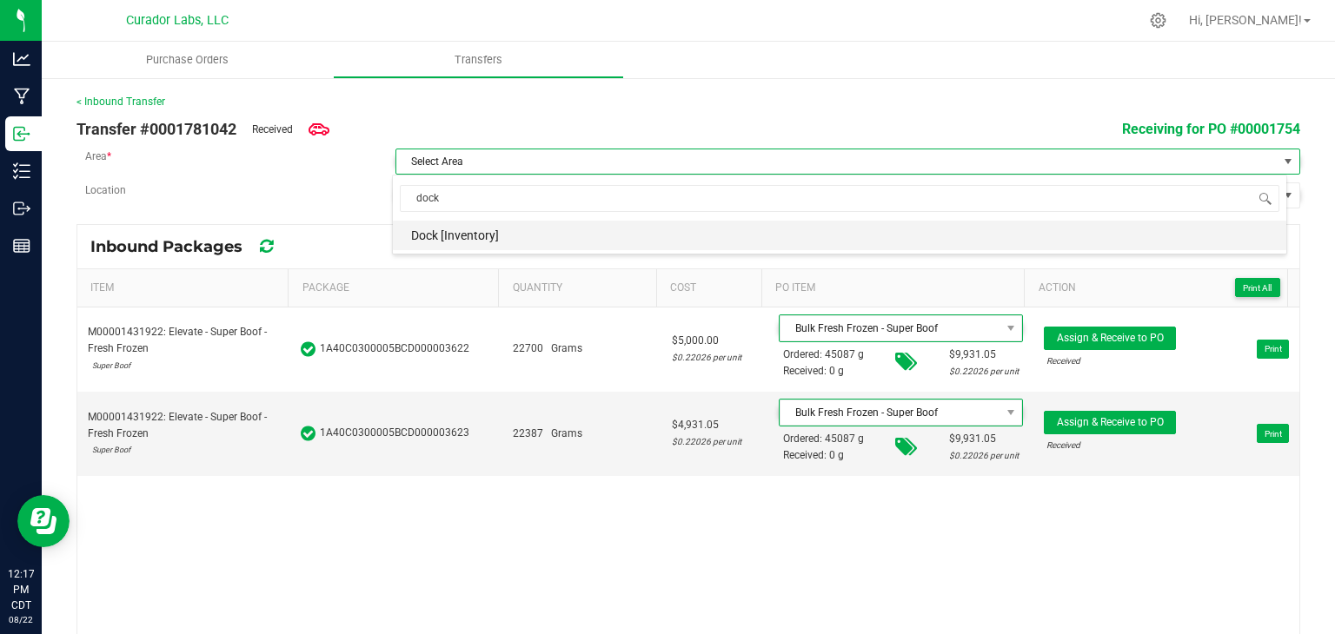
click at [499, 241] on li "Dock [Inventory]" at bounding box center [839, 236] width 893 height 30
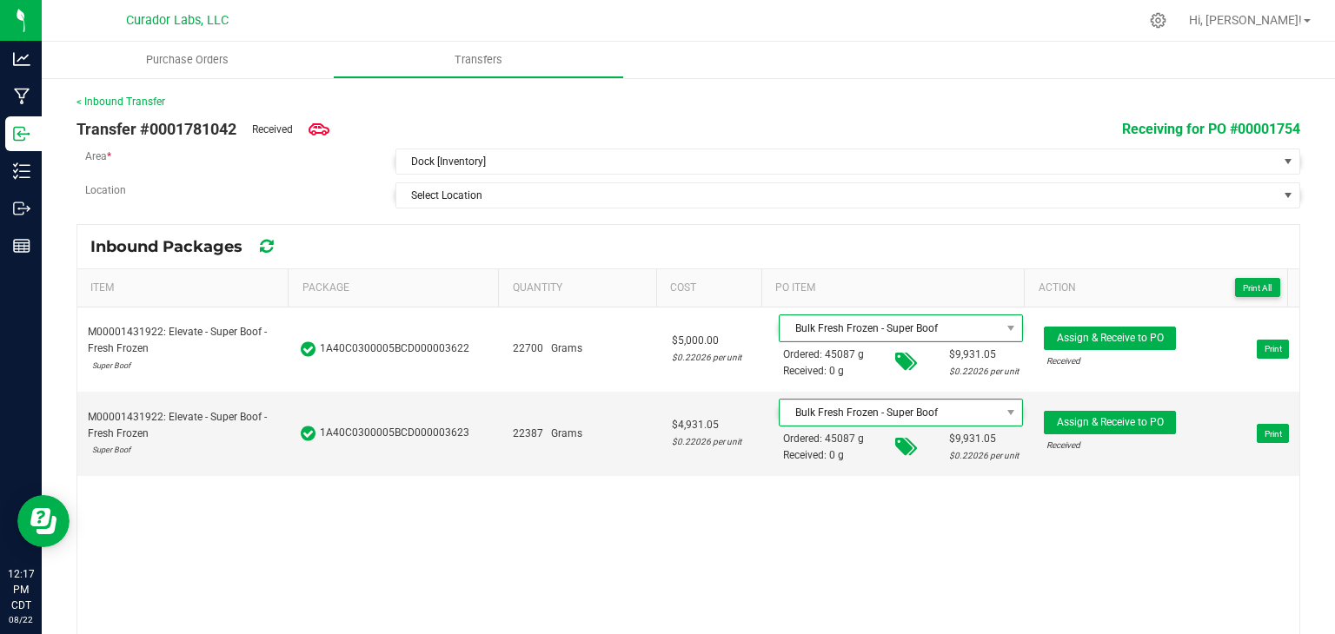
click at [551, 210] on div "< Inbound Transfer Transfer #0001781042 Received Receiving for PO #00001754 Are…" at bounding box center [688, 368] width 1224 height 548
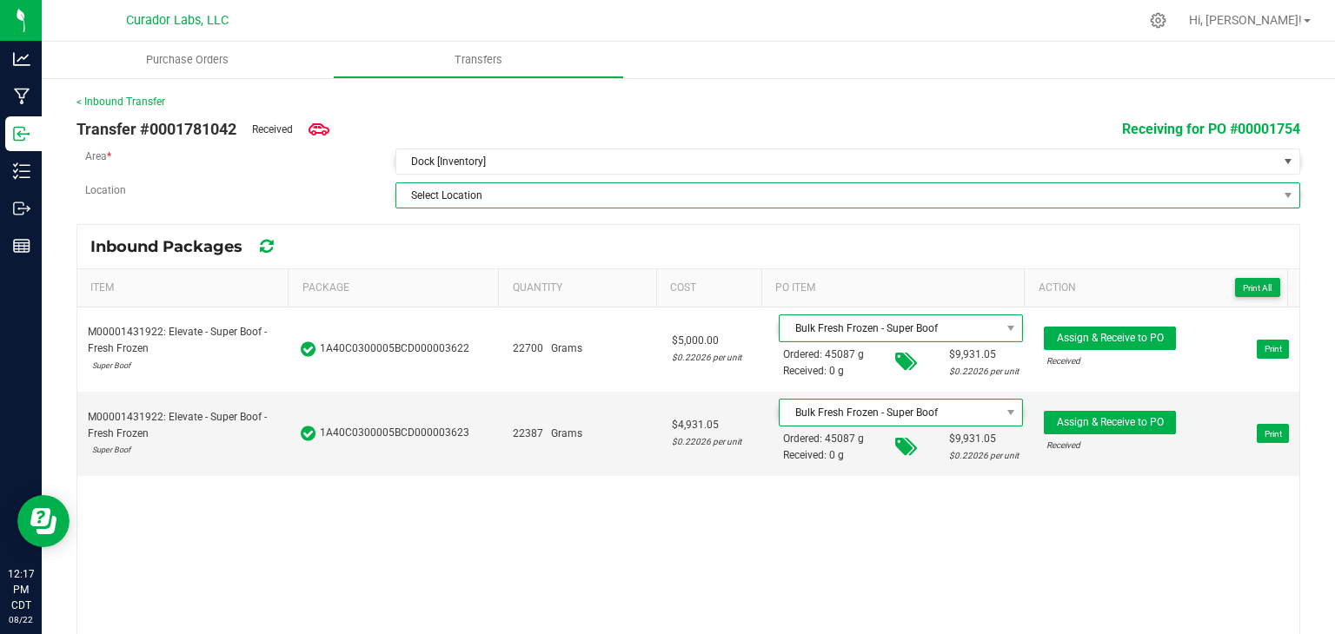
click at [560, 203] on span "Select Location" at bounding box center [836, 195] width 881 height 24
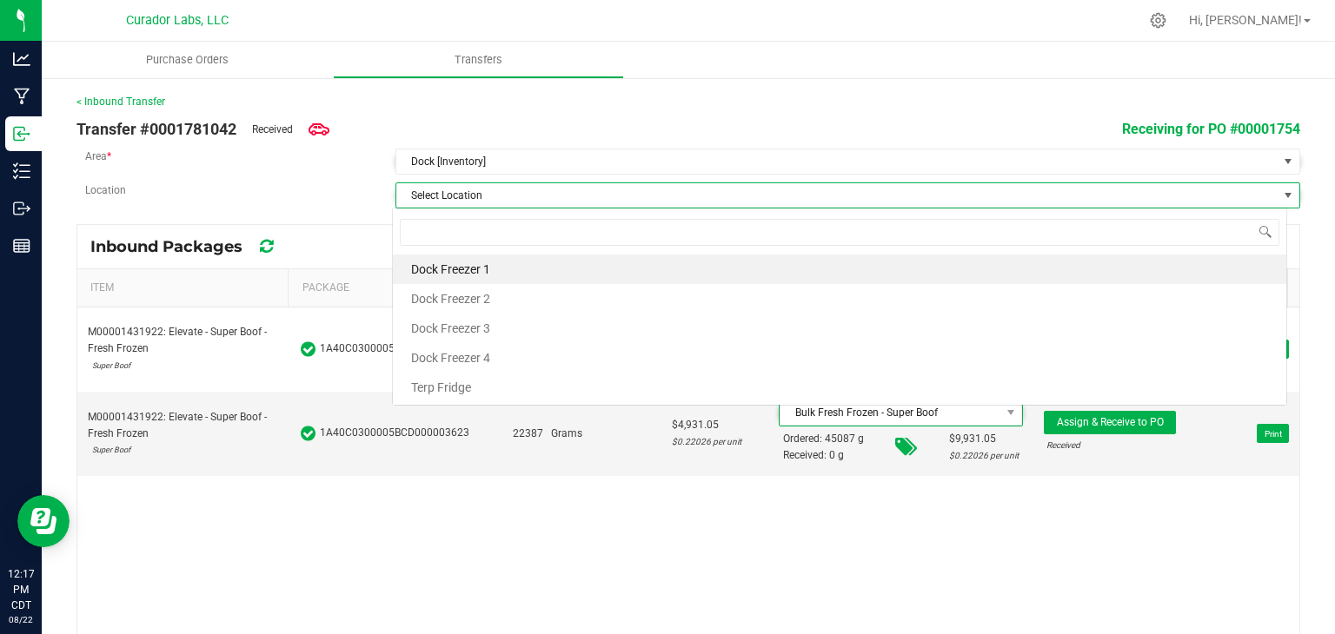
scroll to position [25, 894]
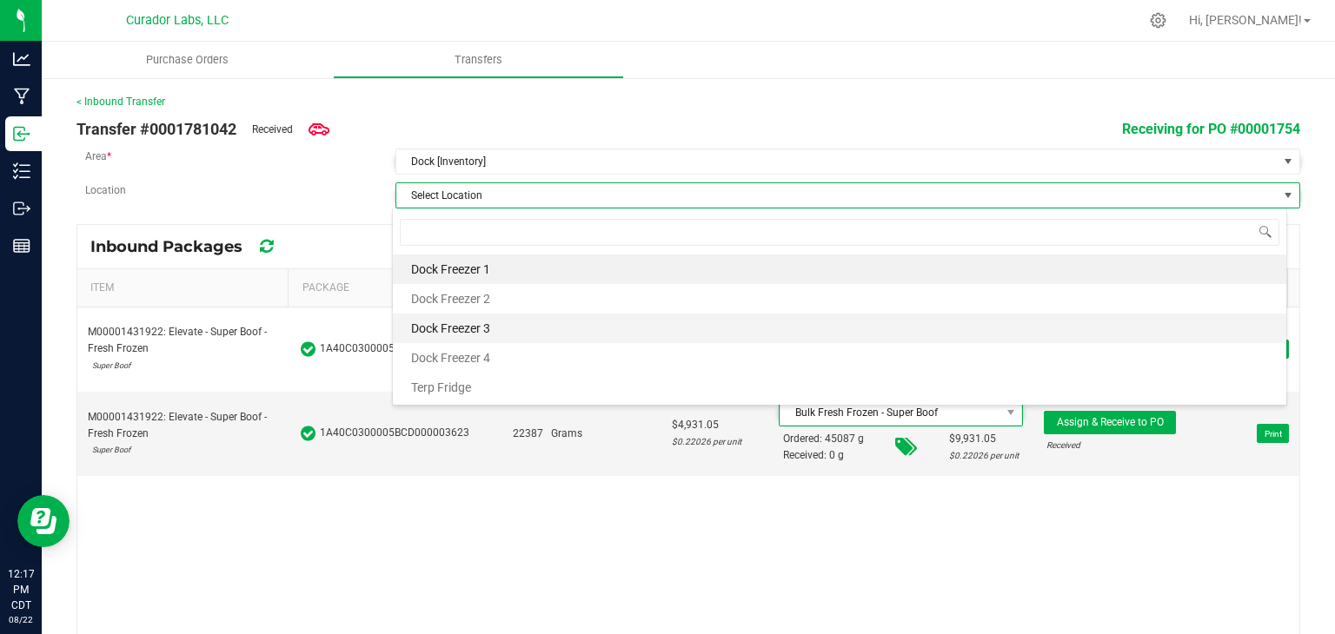
click at [560, 327] on li "Dock Freezer 3" at bounding box center [839, 329] width 893 height 30
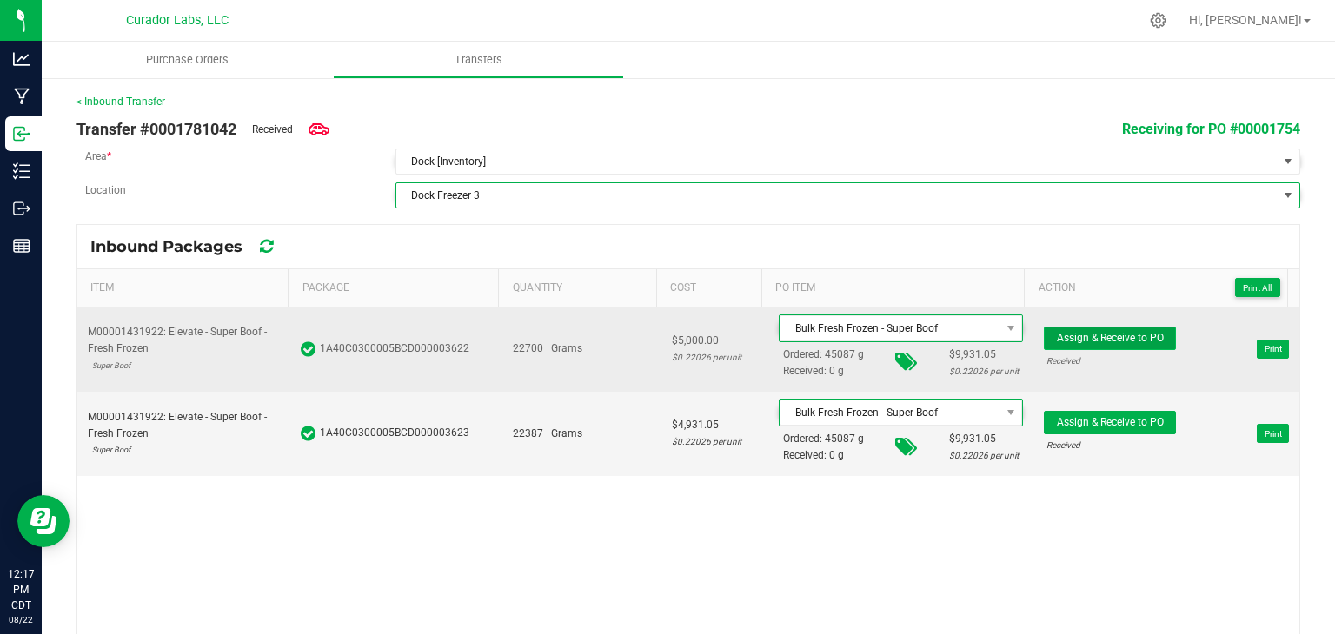
click at [1086, 327] on button "Assign & Receive to PO" at bounding box center [1110, 338] width 132 height 23
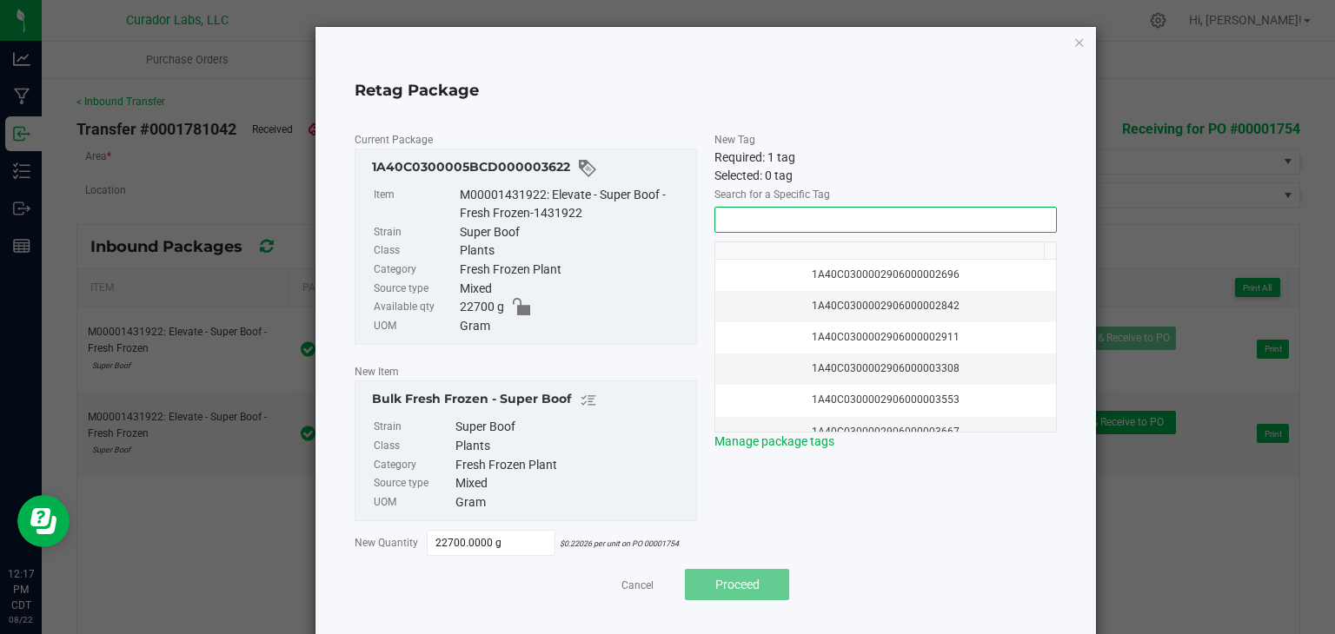
click at [796, 223] on input "NO DATA FOUND" at bounding box center [885, 220] width 341 height 24
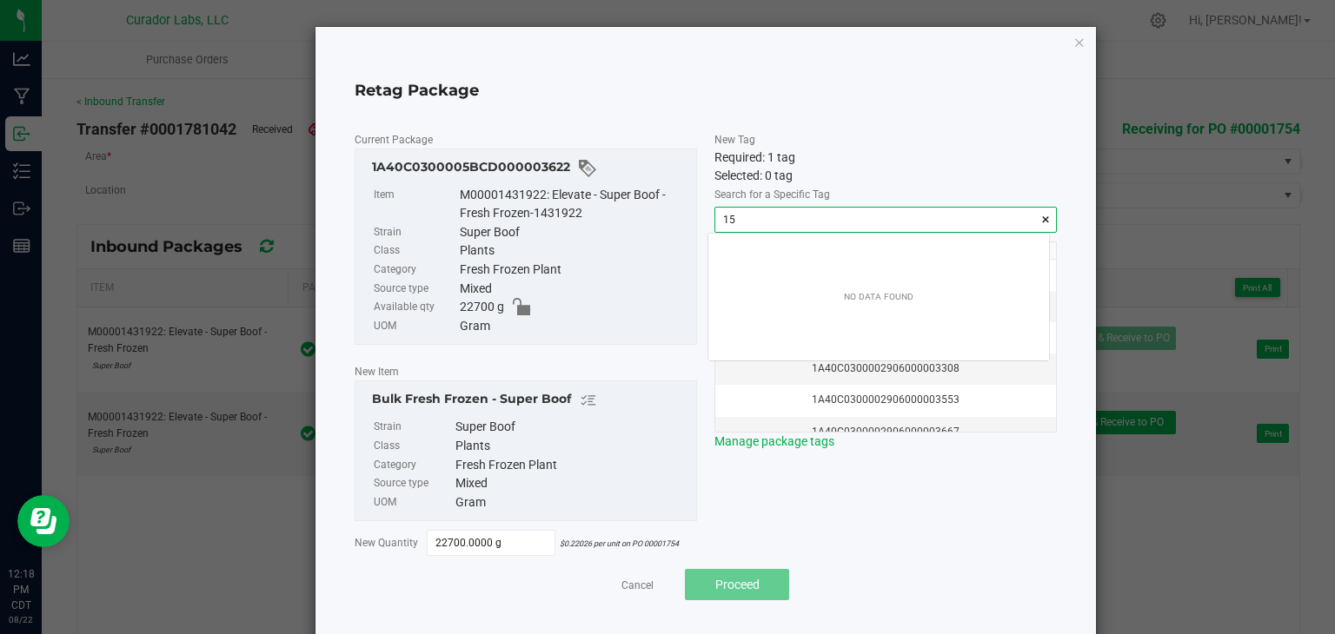
scroll to position [24, 341]
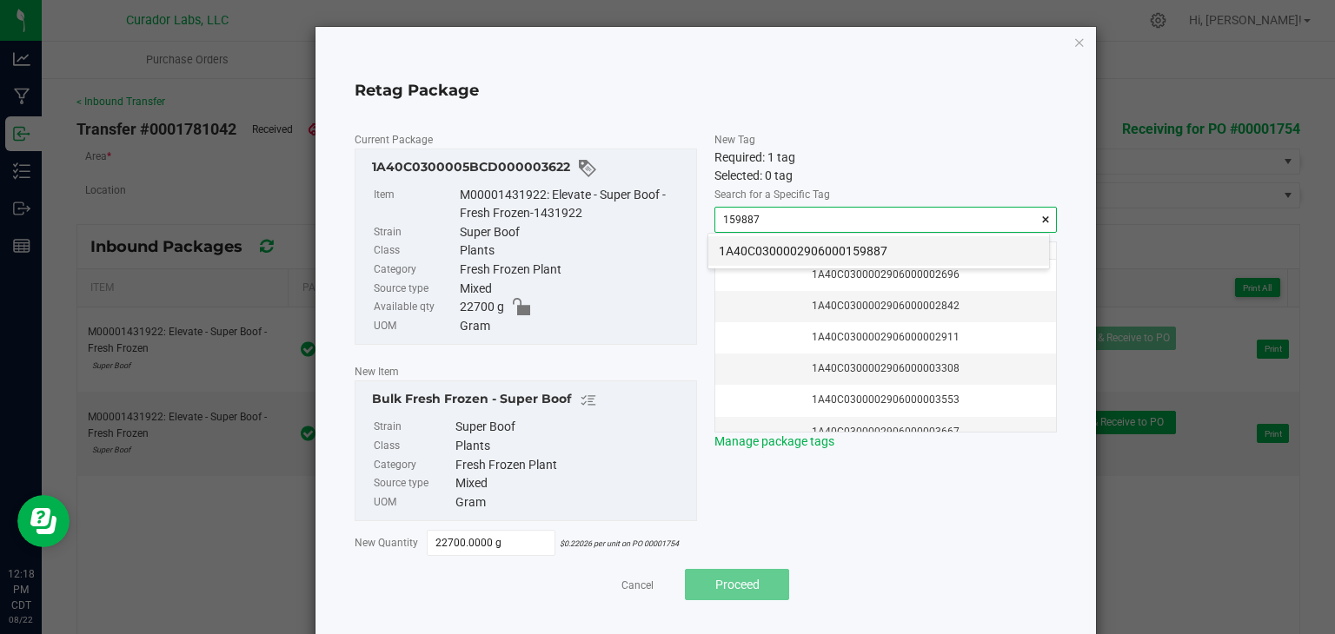
click at [772, 242] on li "1A40C0300002906000159887" at bounding box center [878, 251] width 341 height 30
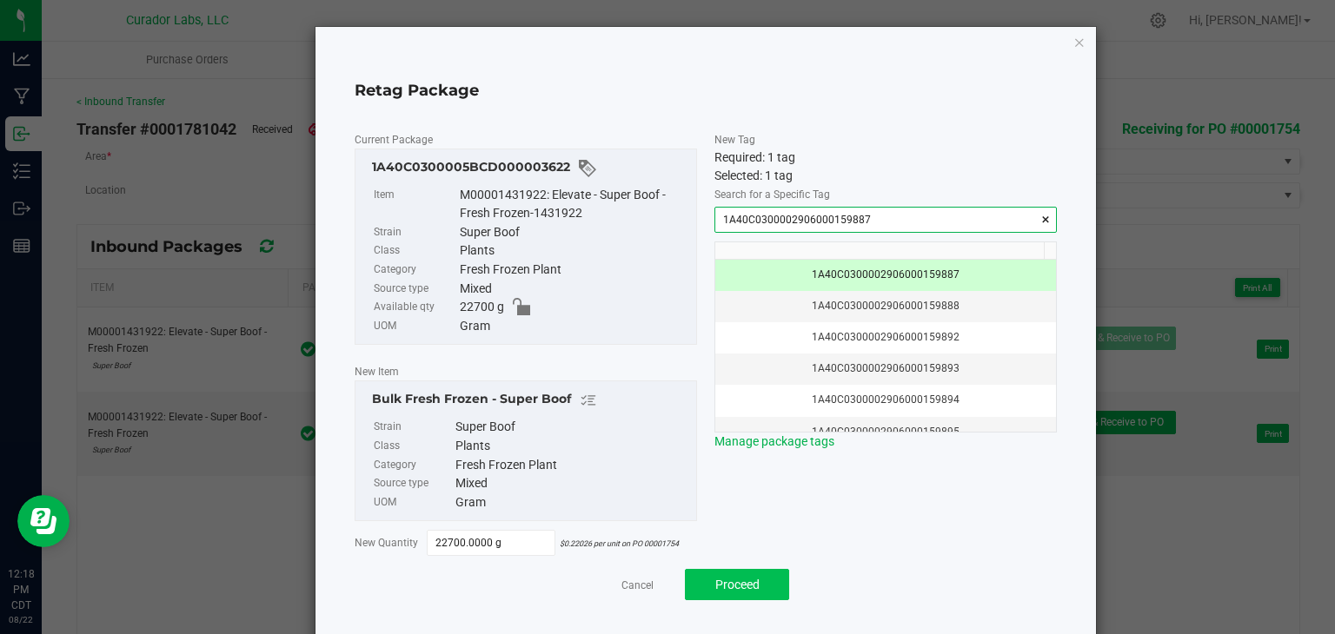
type input "1A40C0300002906000159887"
click at [724, 588] on span "Proceed" at bounding box center [737, 585] width 44 height 14
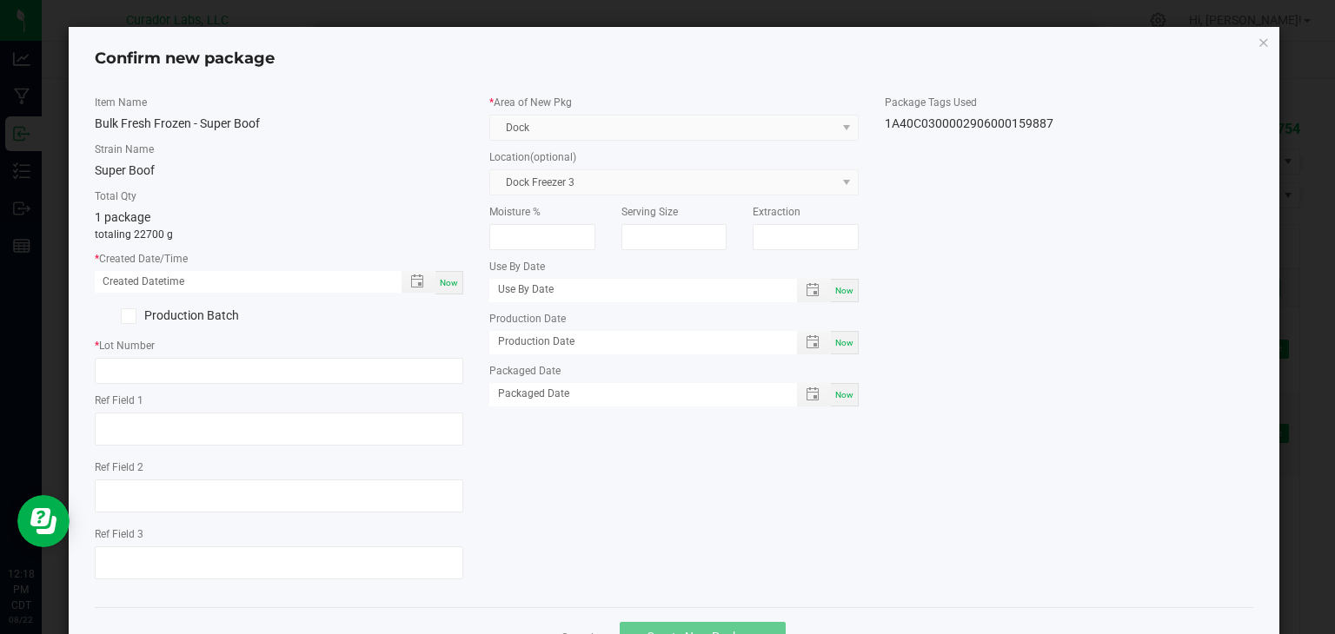
click at [462, 283] on div "Item Name Bulk Fresh Frozen - Super Boof Strain Name Super Boof Total Qty 1 pac…" at bounding box center [279, 344] width 395 height 499
click at [458, 283] on div "Now" at bounding box center [449, 282] width 28 height 23
type input "[DATE] 12:18 PM"
click at [370, 362] on input "text" at bounding box center [279, 371] width 369 height 26
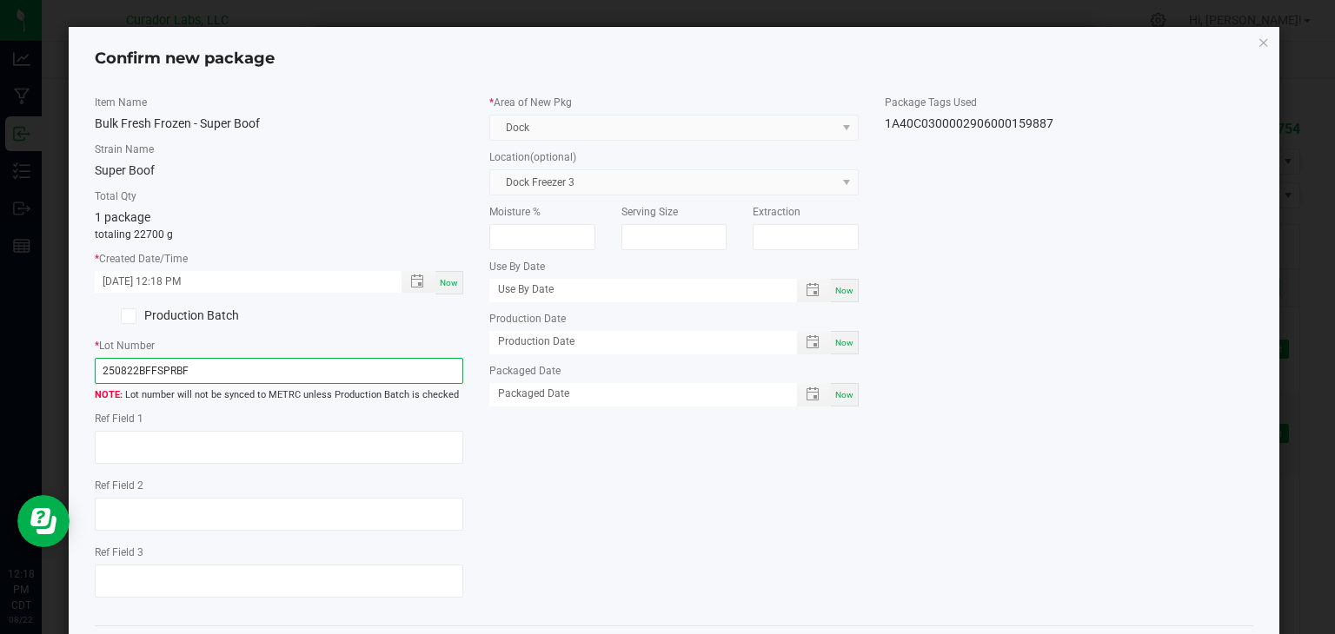
type input "250822BFFSPRBF"
click at [695, 481] on div "Item Name Bulk Fresh Frozen - Super Boof Strain Name Super Boof Total Qty 1 pac…" at bounding box center [674, 354] width 1185 height 518
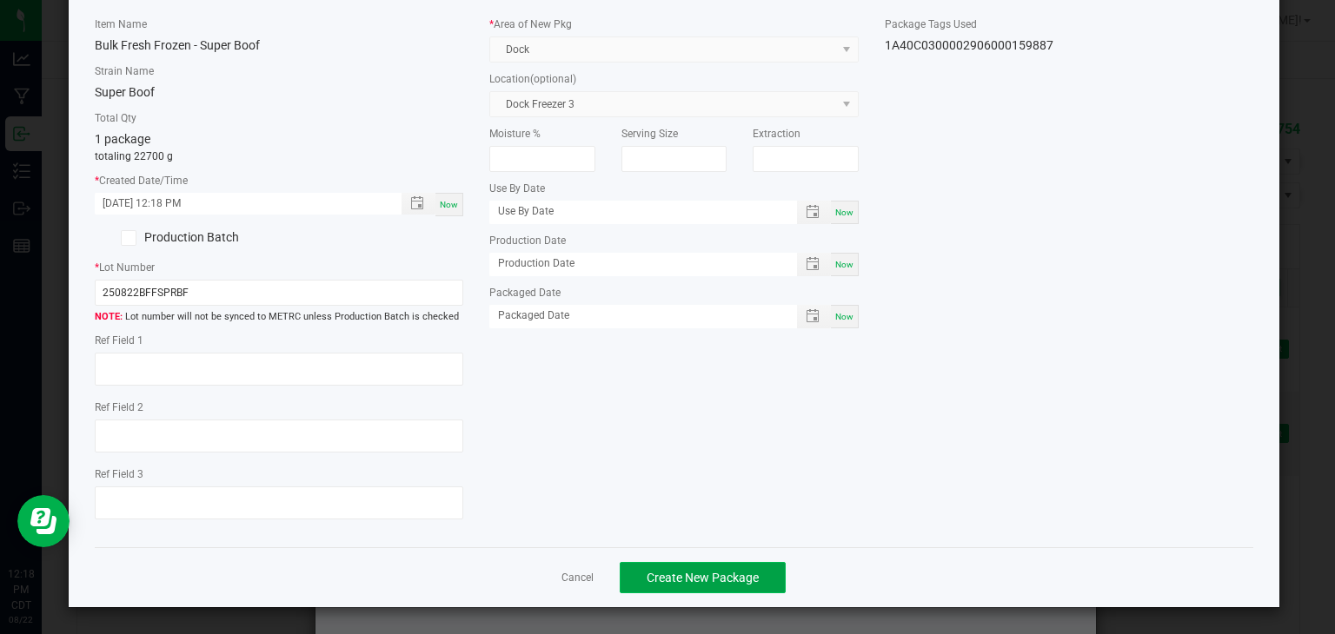
click at [684, 587] on button "Create New Package" at bounding box center [703, 577] width 166 height 31
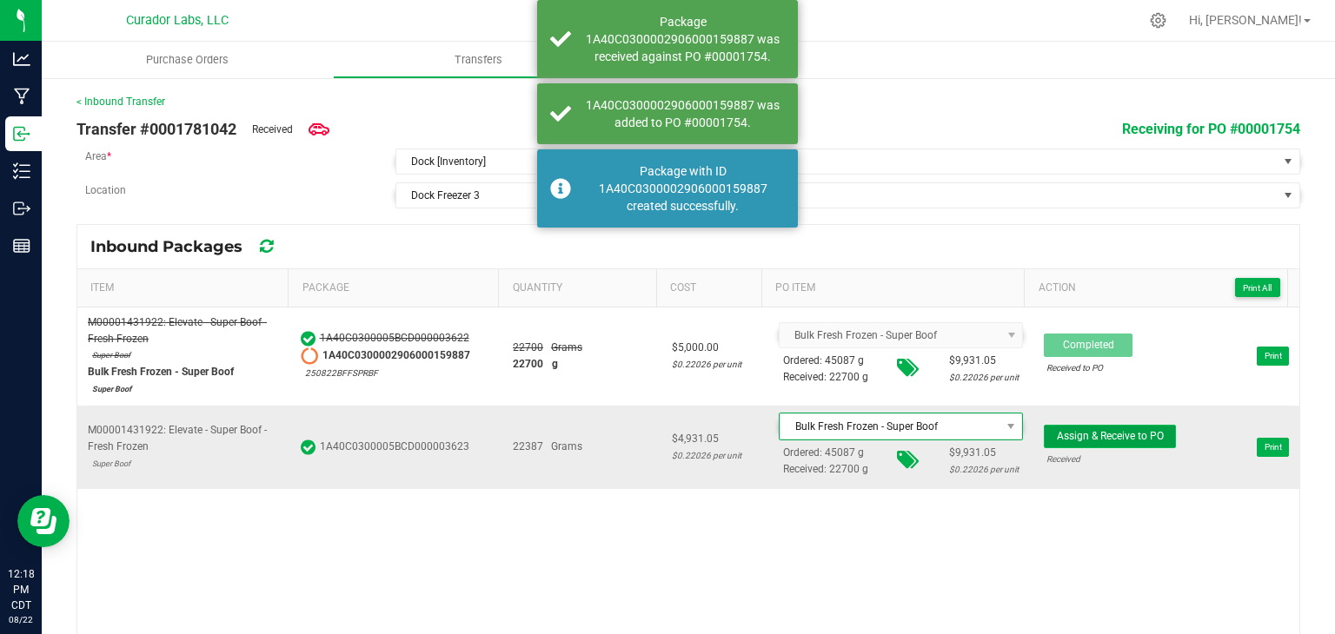
click at [1044, 425] on button "Assign & Receive to PO" at bounding box center [1110, 436] width 132 height 23
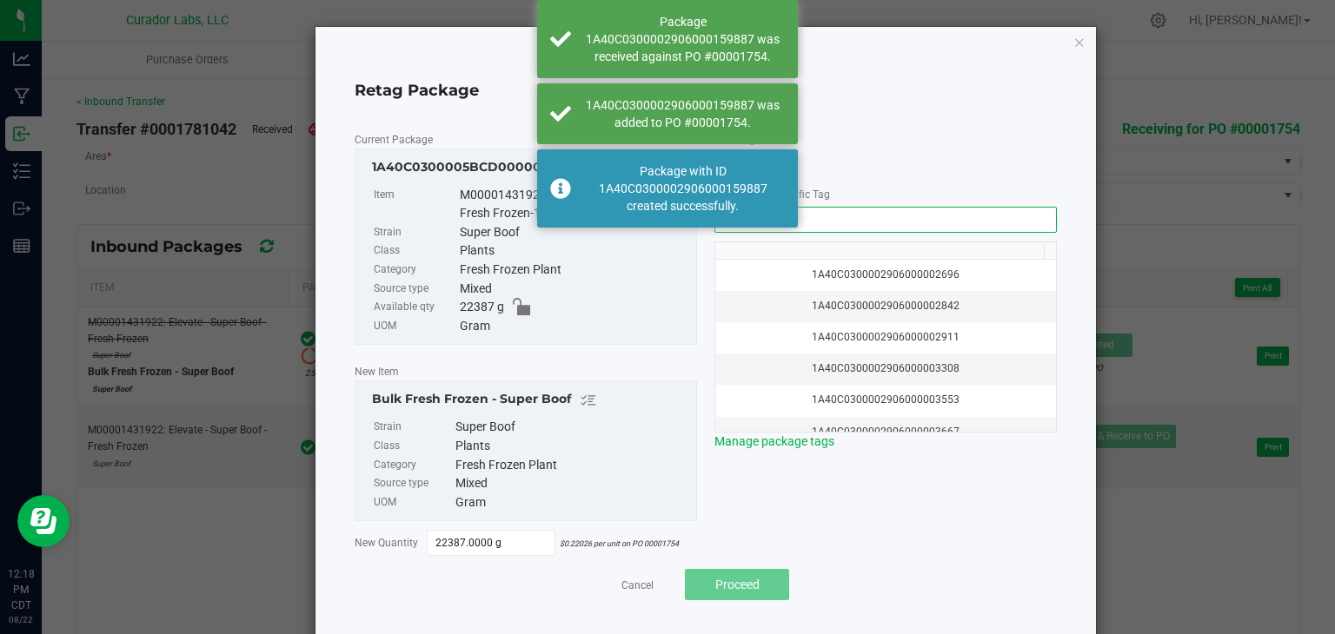
click at [871, 210] on input "NO DATA FOUND" at bounding box center [885, 220] width 341 height 24
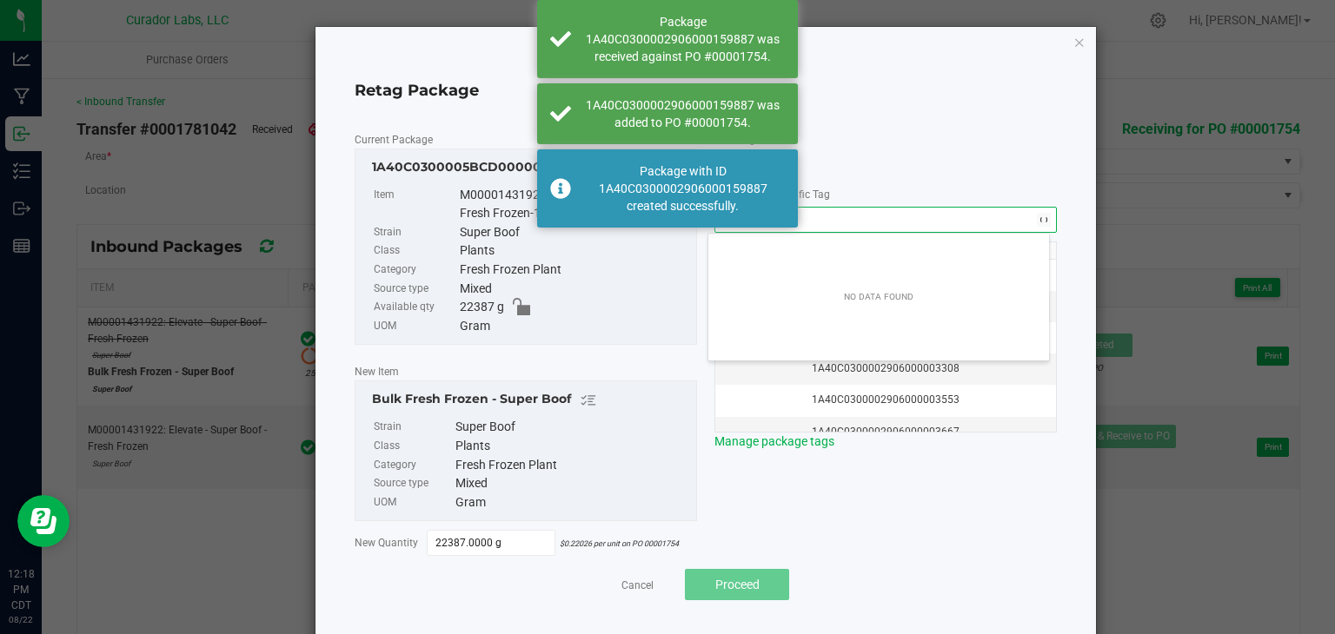
scroll to position [24, 341]
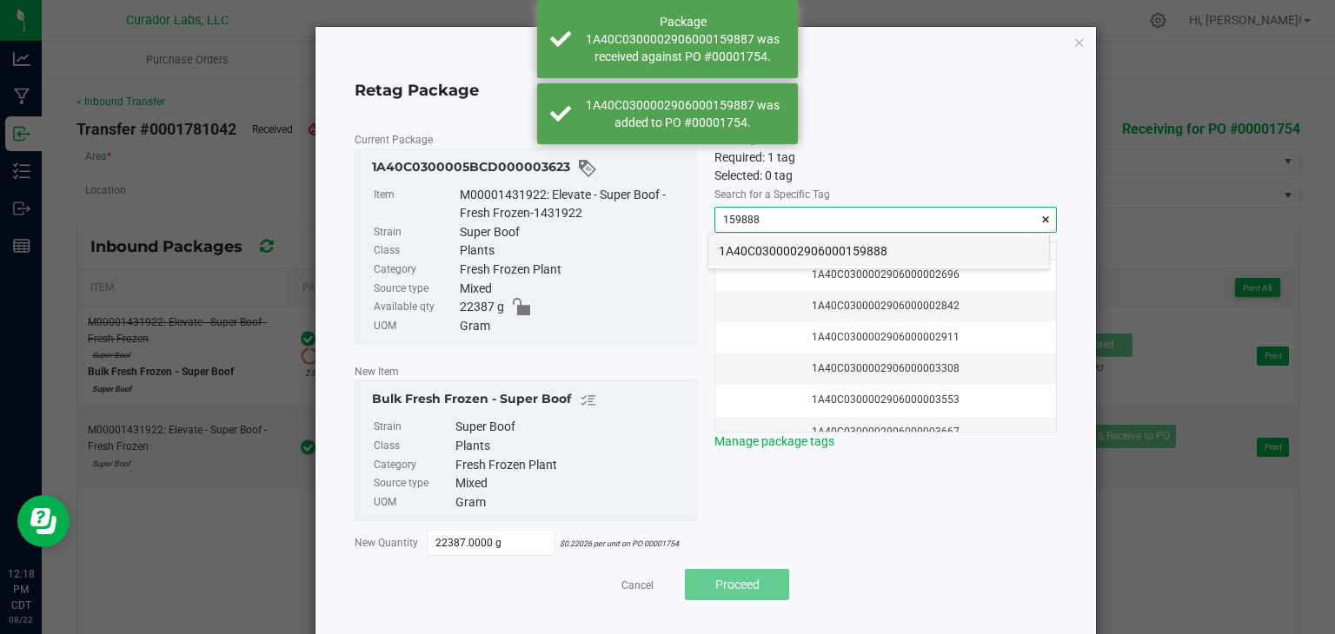
click at [825, 243] on li "1A40C0300002906000159888" at bounding box center [878, 251] width 341 height 30
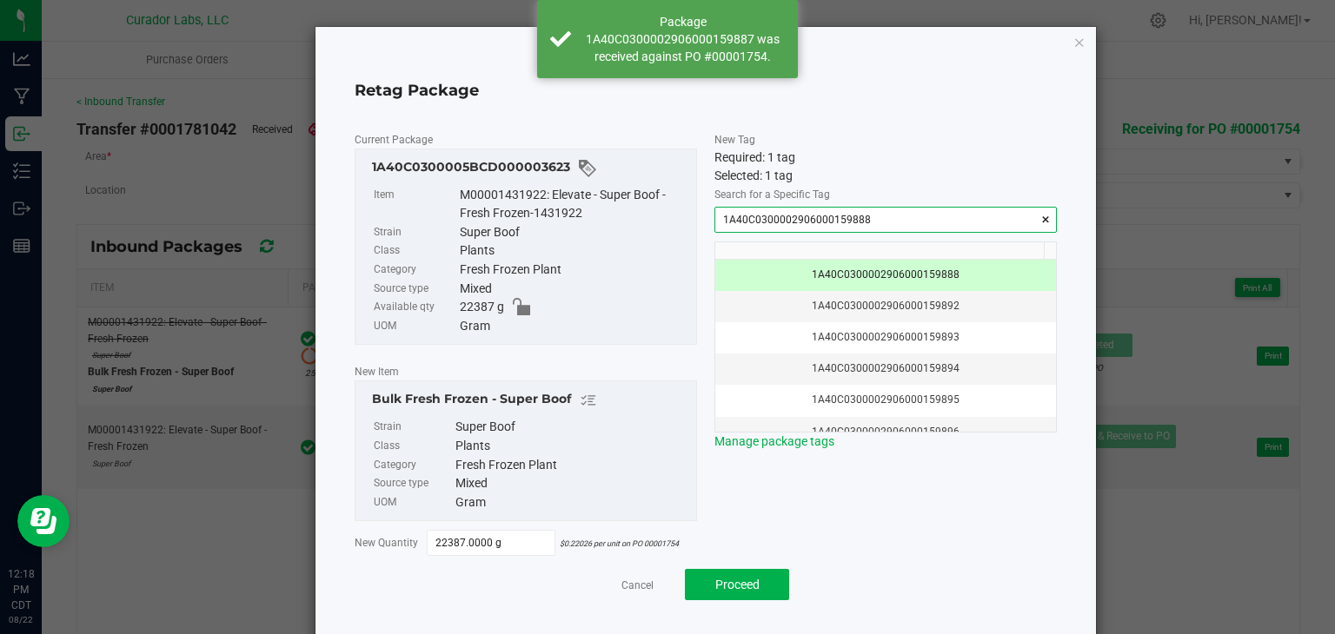
type input "1A40C0300002906000159888"
click at [880, 190] on div "Search for a Specific Tag 1A40C0300002906000159888 1A40C0300002906000159888 1A4…" at bounding box center [885, 318] width 342 height 266
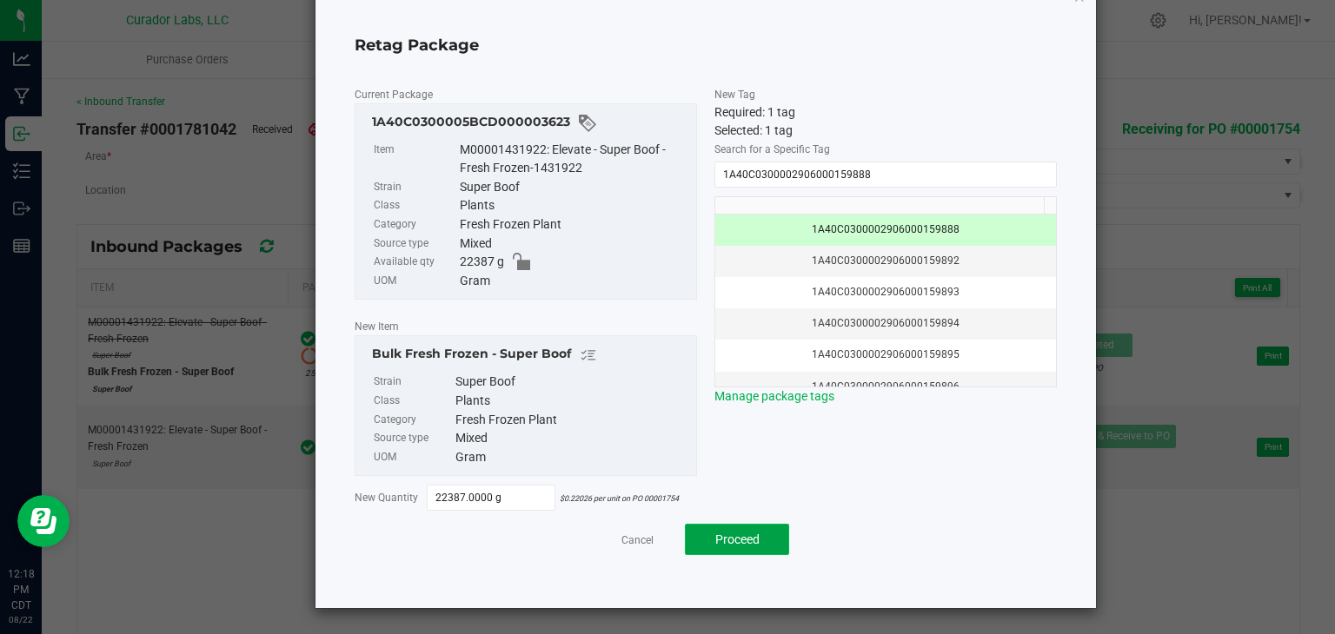
click at [716, 550] on button "Proceed" at bounding box center [737, 539] width 104 height 31
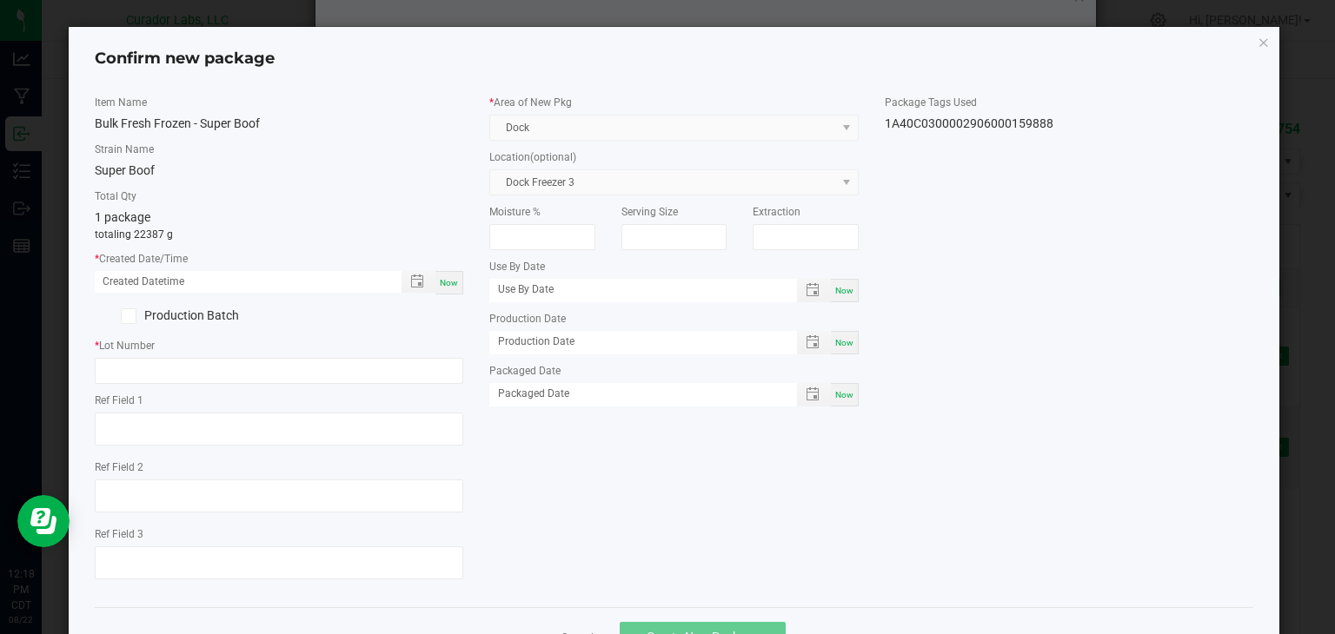
click at [440, 281] on span "Now" at bounding box center [449, 283] width 18 height 10
type input "[DATE] 12:18 PM"
click at [386, 358] on input "text" at bounding box center [279, 371] width 369 height 26
paste input "250822BFFSPRBF"
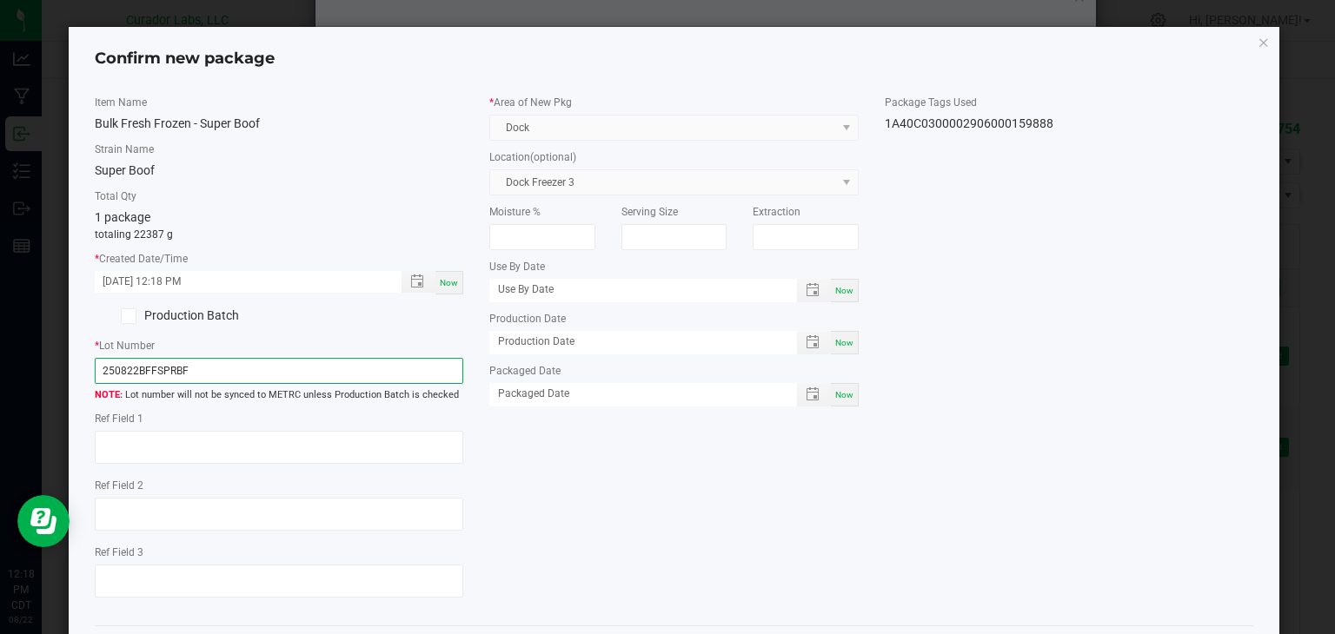
type input "250822BFFSPRBF"
click at [671, 454] on div "Item Name Bulk Fresh Frozen - Super Boof Strain Name Super Boof Total Qty 1 pac…" at bounding box center [674, 354] width 1185 height 518
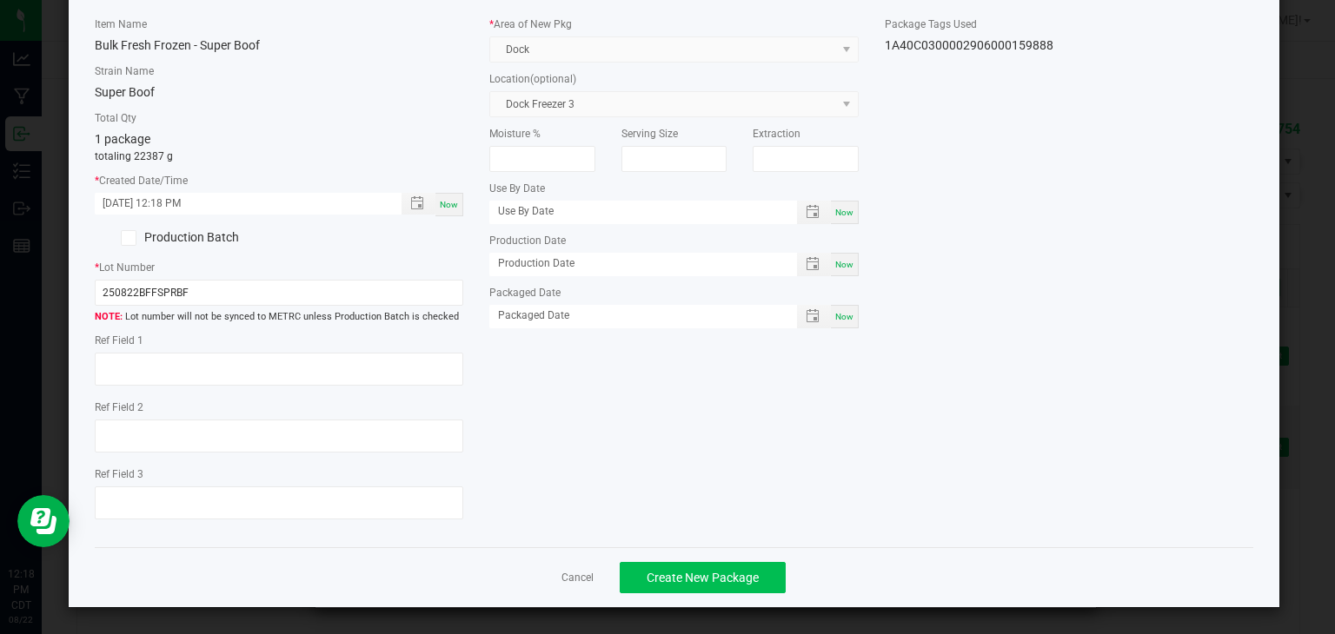
scroll to position [77, 0]
click at [691, 574] on span "Create New Package" at bounding box center [703, 579] width 112 height 14
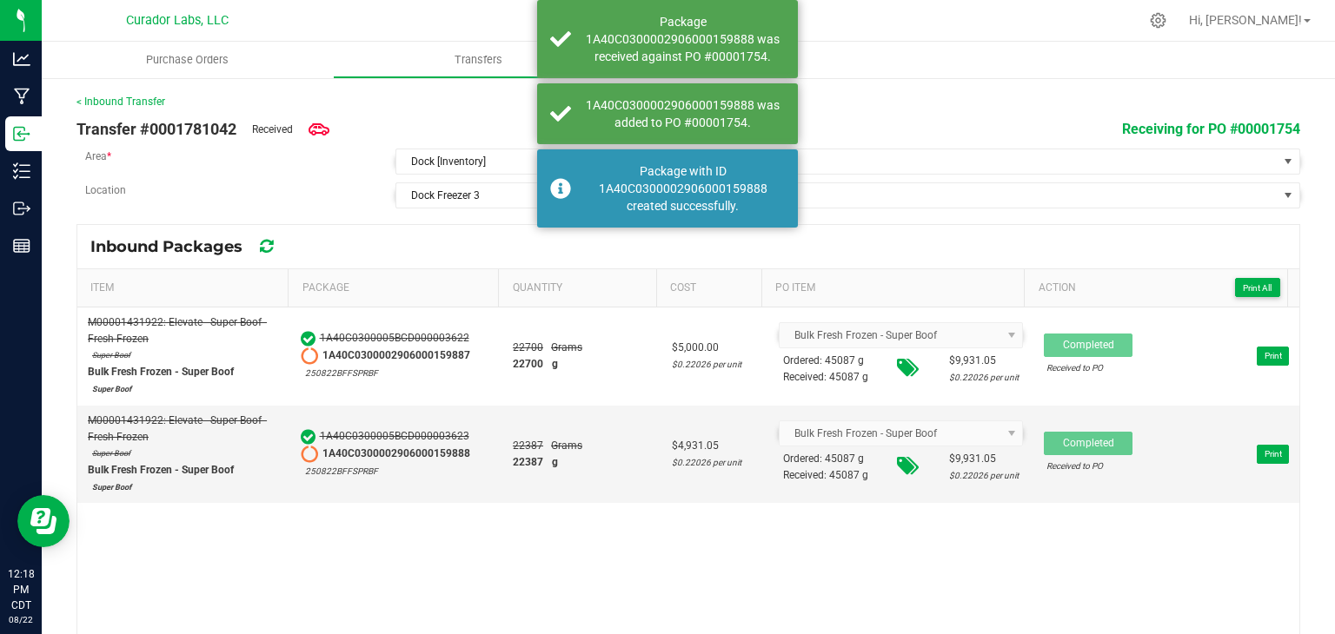
click at [479, 234] on div "Inbound Packages" at bounding box center [688, 246] width 1222 height 43
click at [136, 96] on link "< Inbound Transfer" at bounding box center [120, 102] width 89 height 12
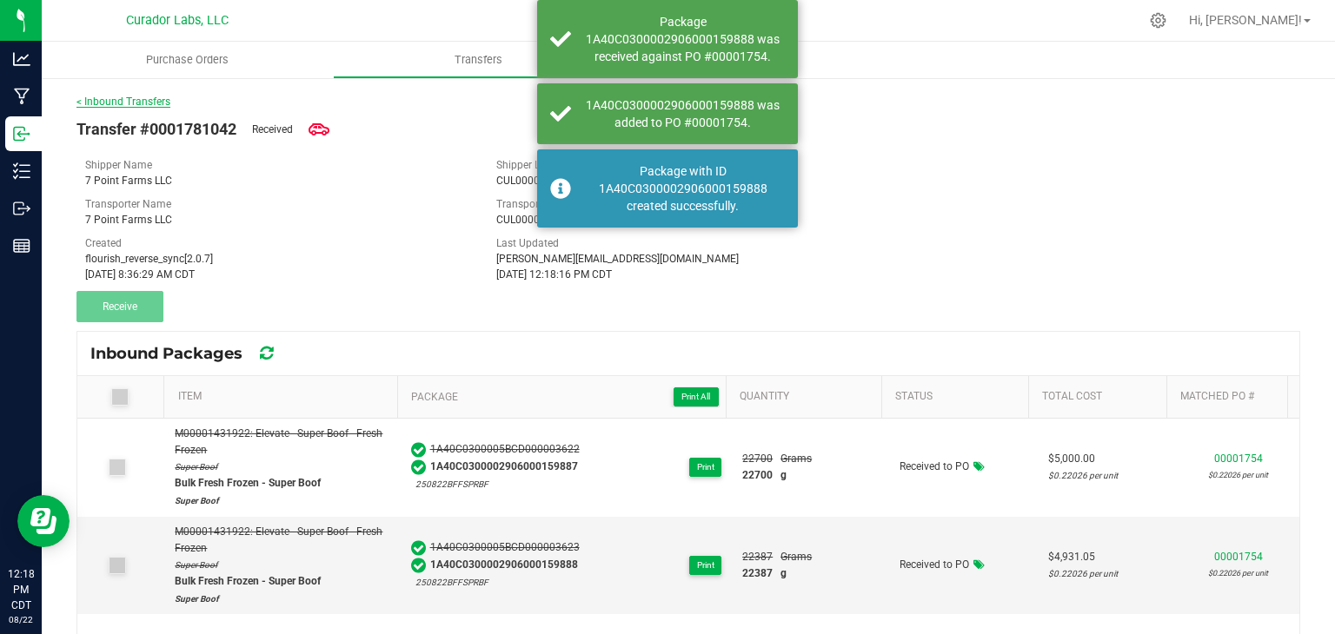
click at [147, 101] on link "< Inbound Transfers" at bounding box center [123, 102] width 94 height 12
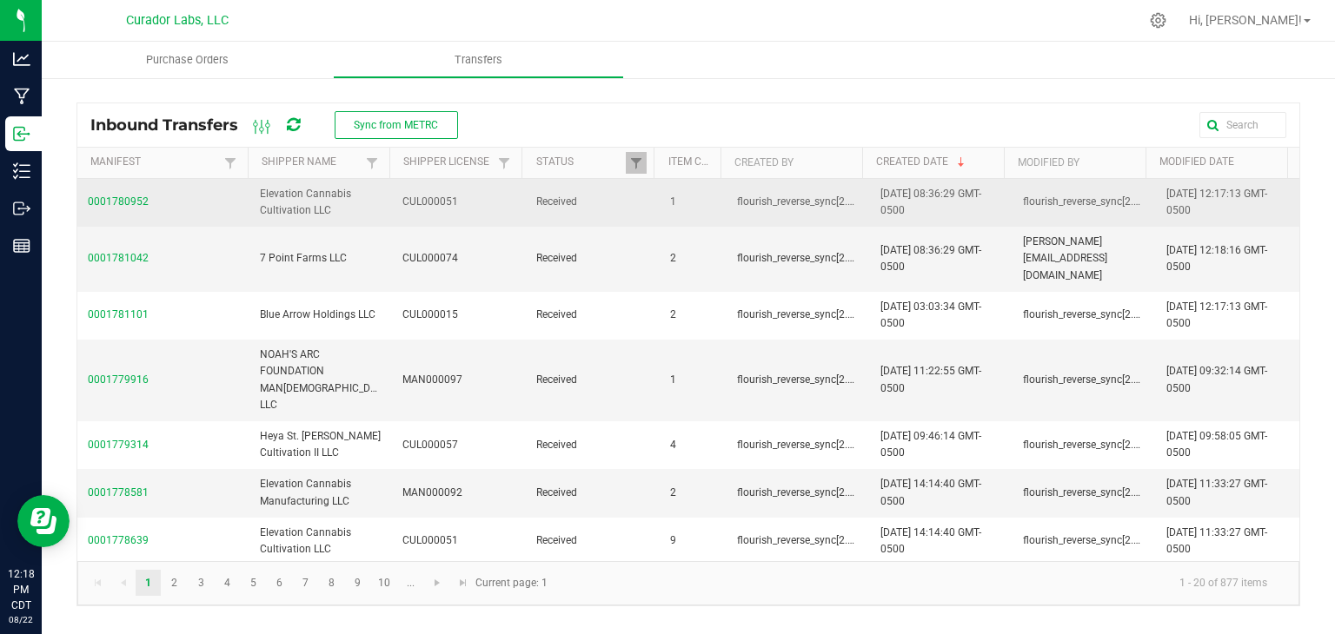
click at [127, 197] on span "0001780952" at bounding box center [163, 202] width 151 height 17
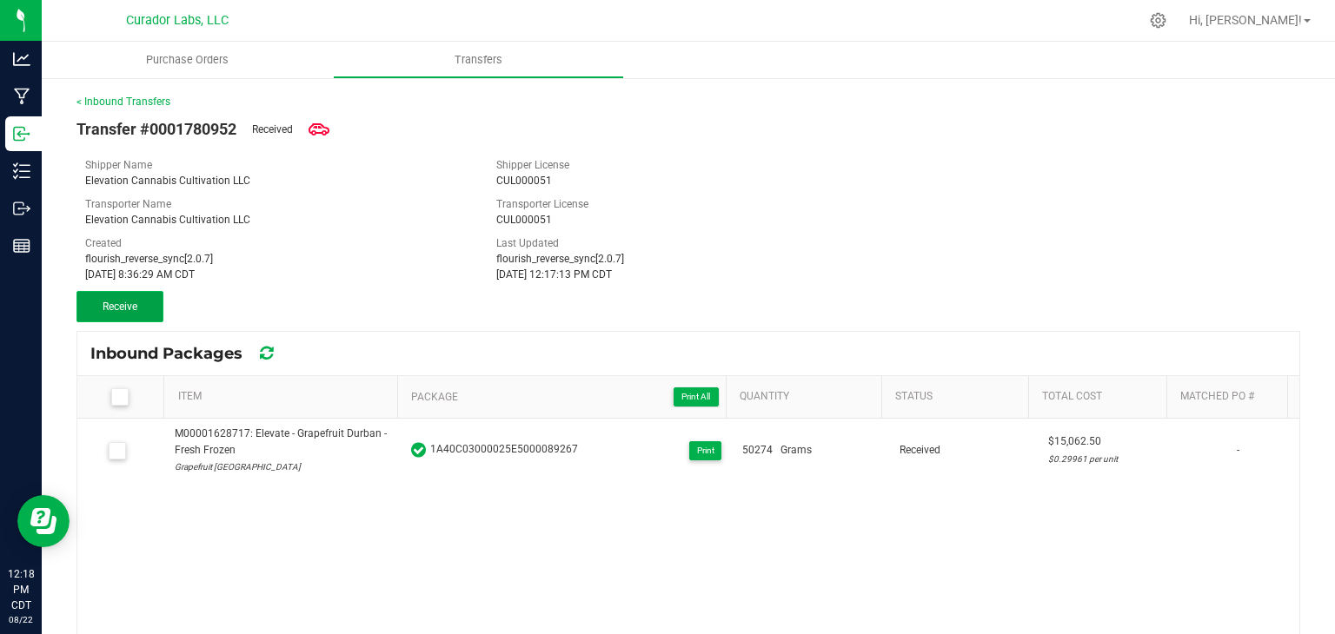
click at [137, 312] on span "Receive" at bounding box center [120, 307] width 35 height 12
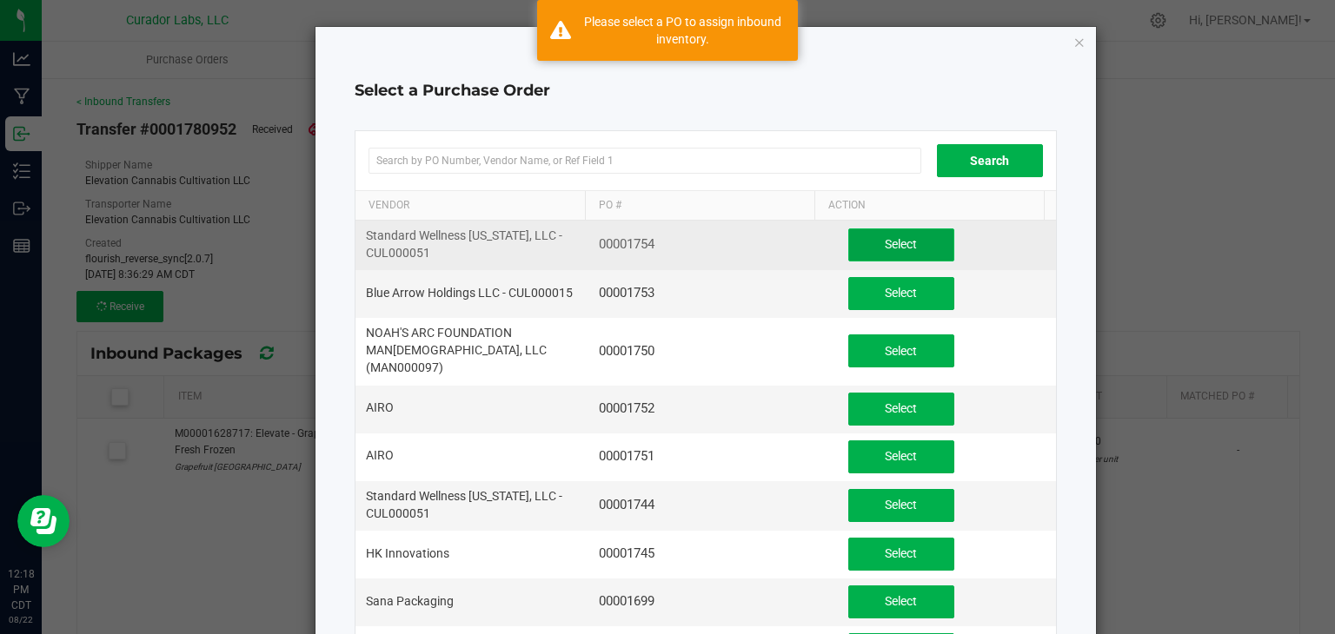
click at [895, 256] on button "Select" at bounding box center [901, 245] width 106 height 33
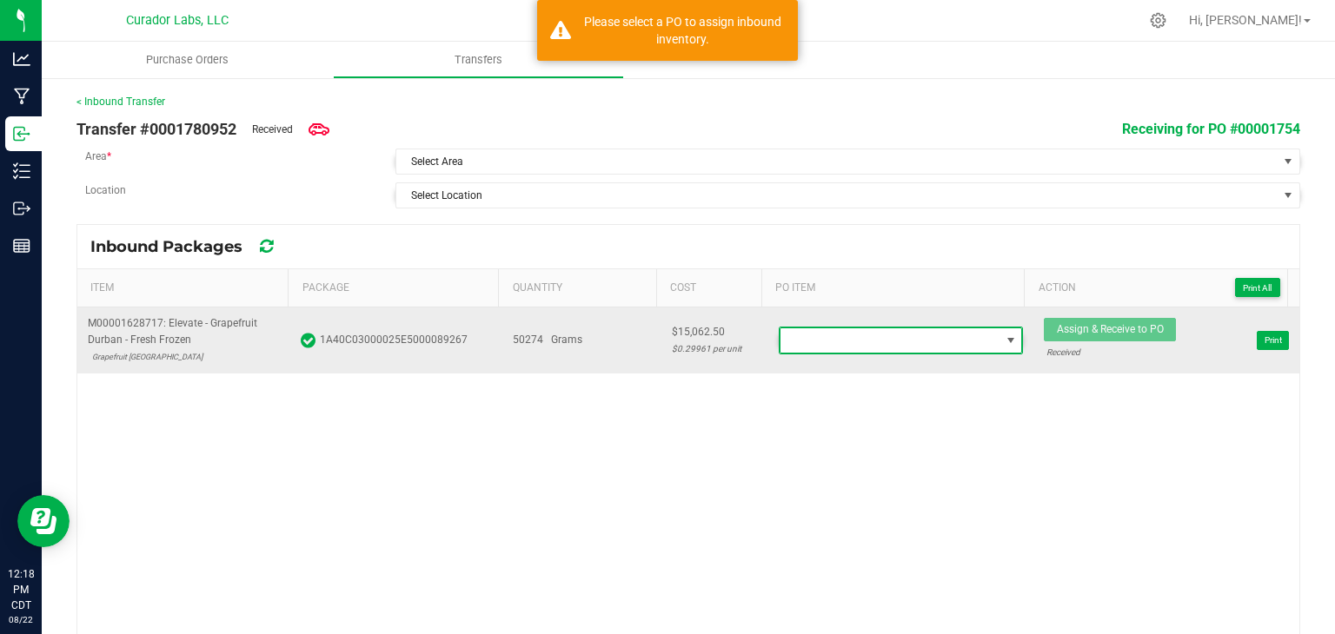
click at [852, 339] on span at bounding box center [890, 341] width 220 height 24
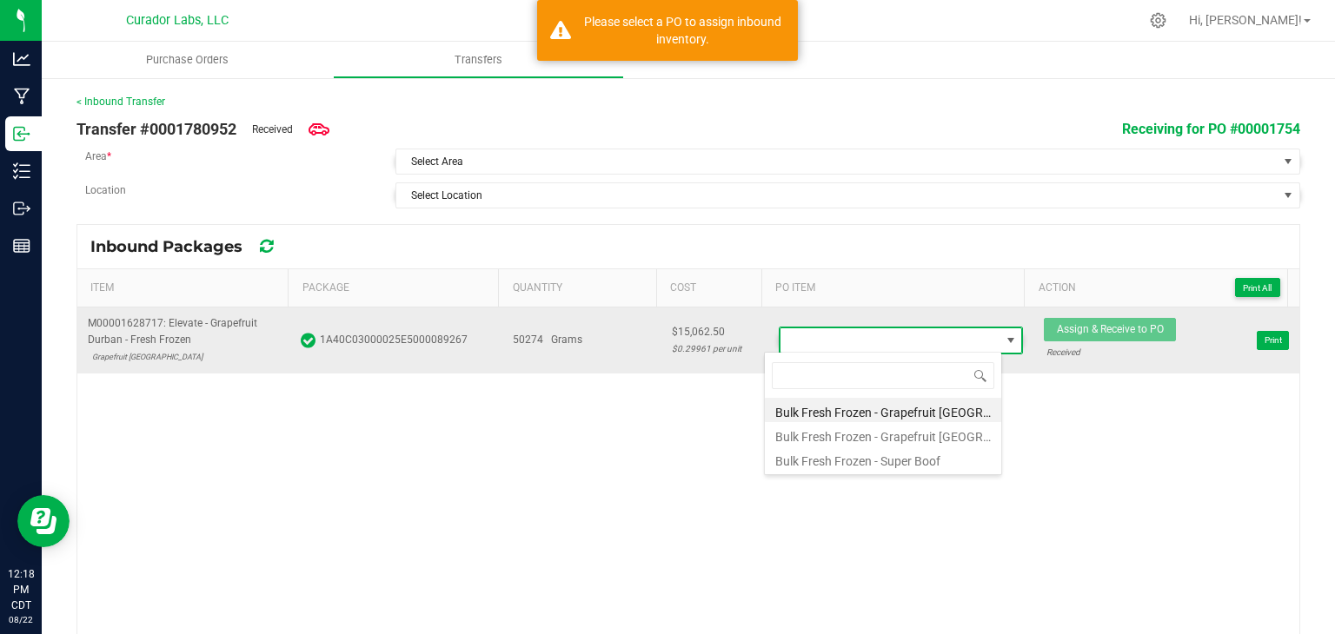
scroll to position [25, 237]
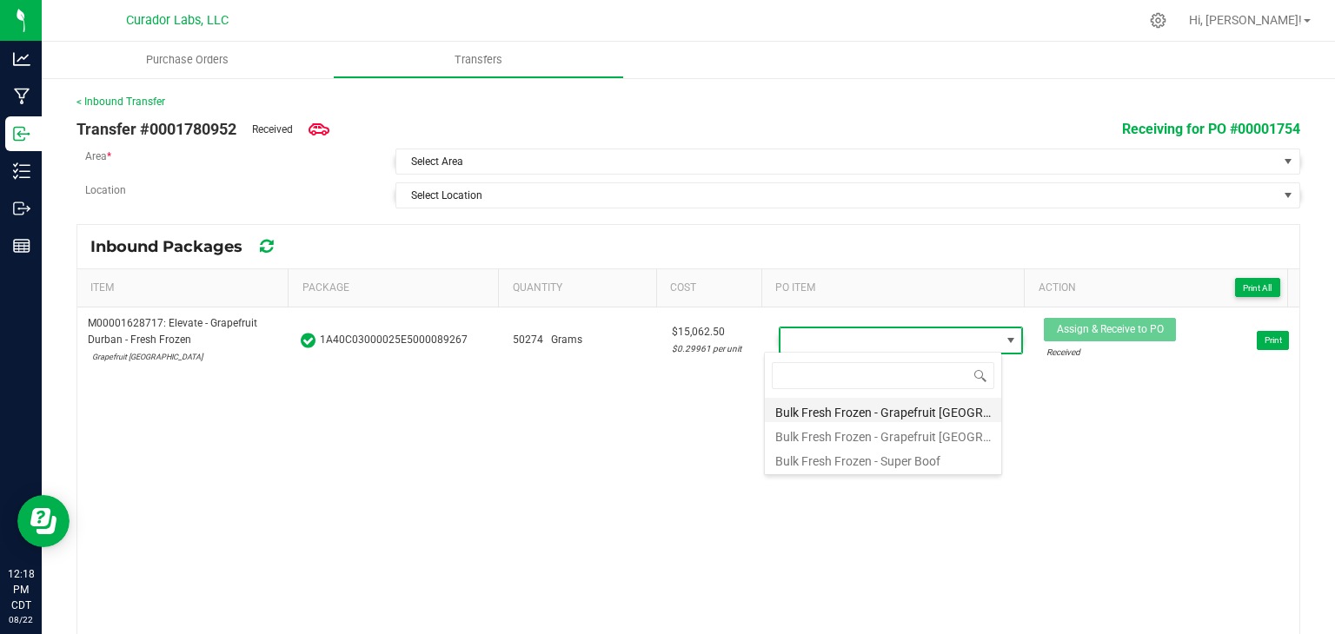
click at [847, 411] on li "Bulk Fresh Frozen - Grapefruit [GEOGRAPHIC_DATA]" at bounding box center [883, 410] width 236 height 24
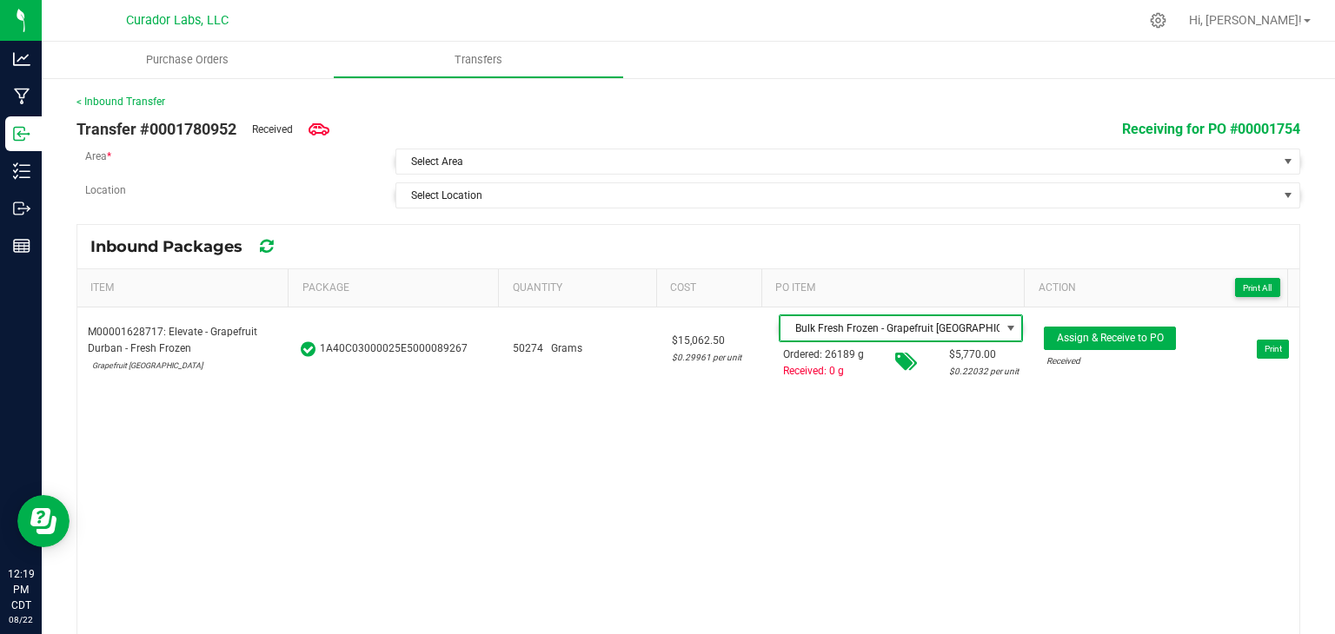
click at [687, 176] on div "Transfer #0001780952 Received Receiving for PO #00001754 Area * Select Area Loc…" at bounding box center [688, 159] width 1224 height 99
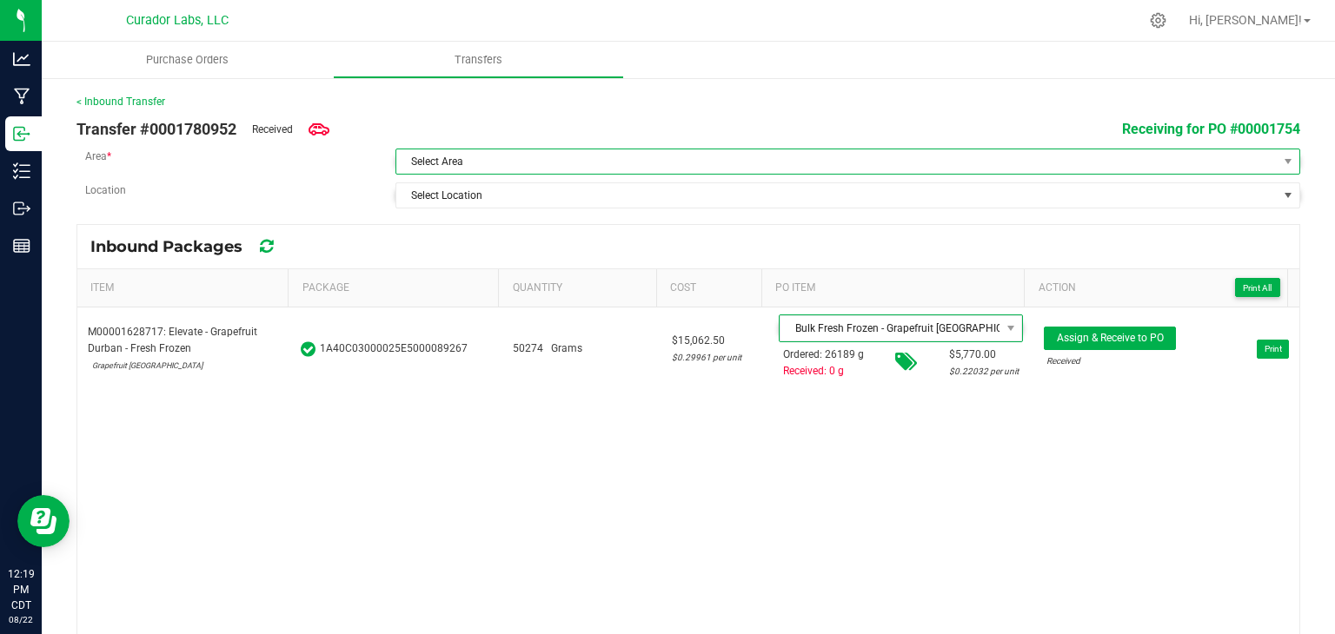
click at [683, 164] on span "Select Area" at bounding box center [836, 161] width 881 height 24
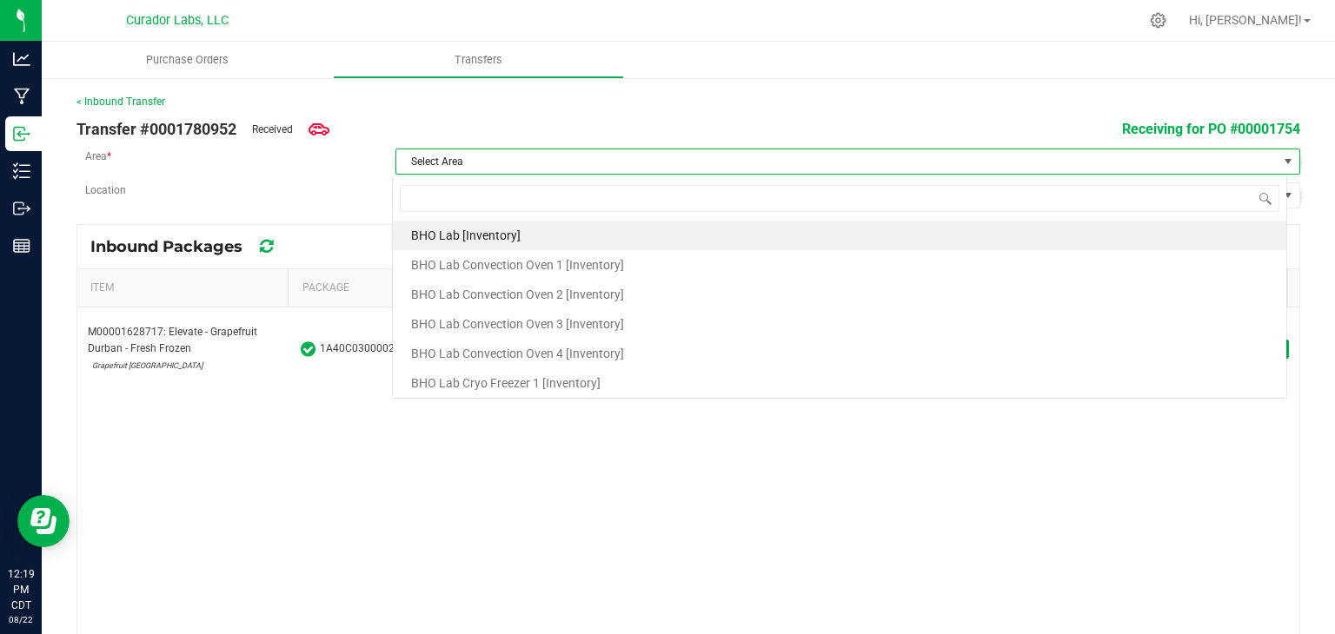
scroll to position [25, 894]
type input "DOCK"
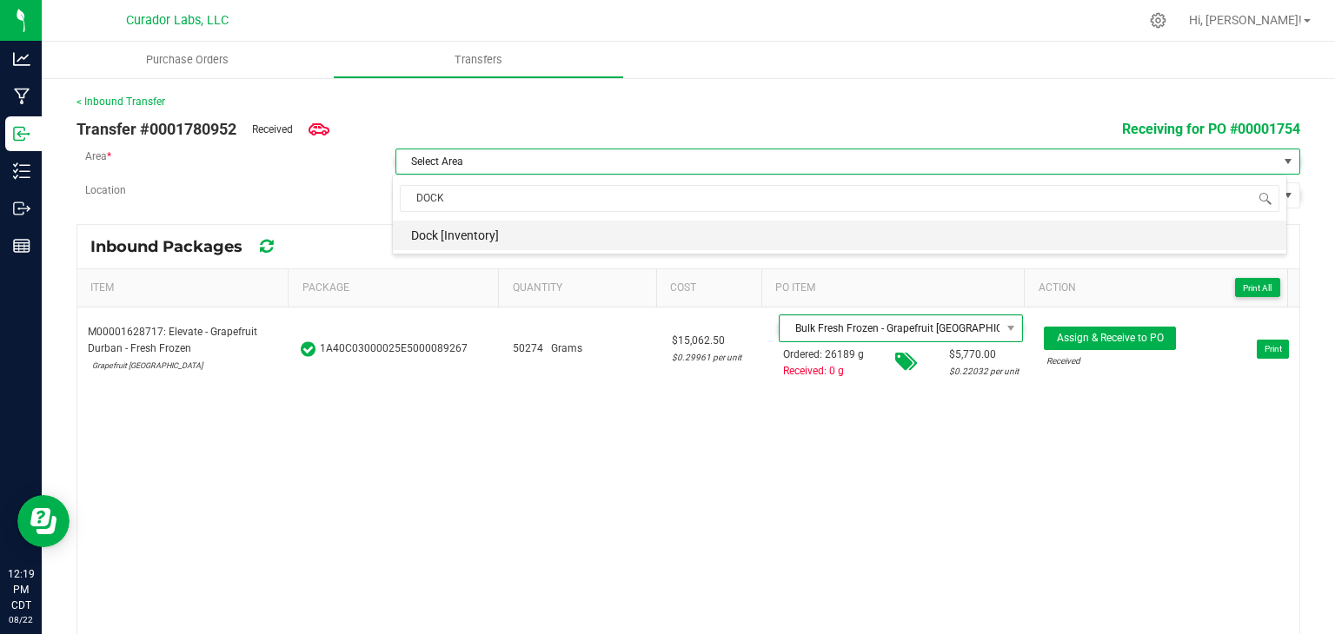
click at [580, 236] on li "Dock [Inventory]" at bounding box center [839, 236] width 893 height 30
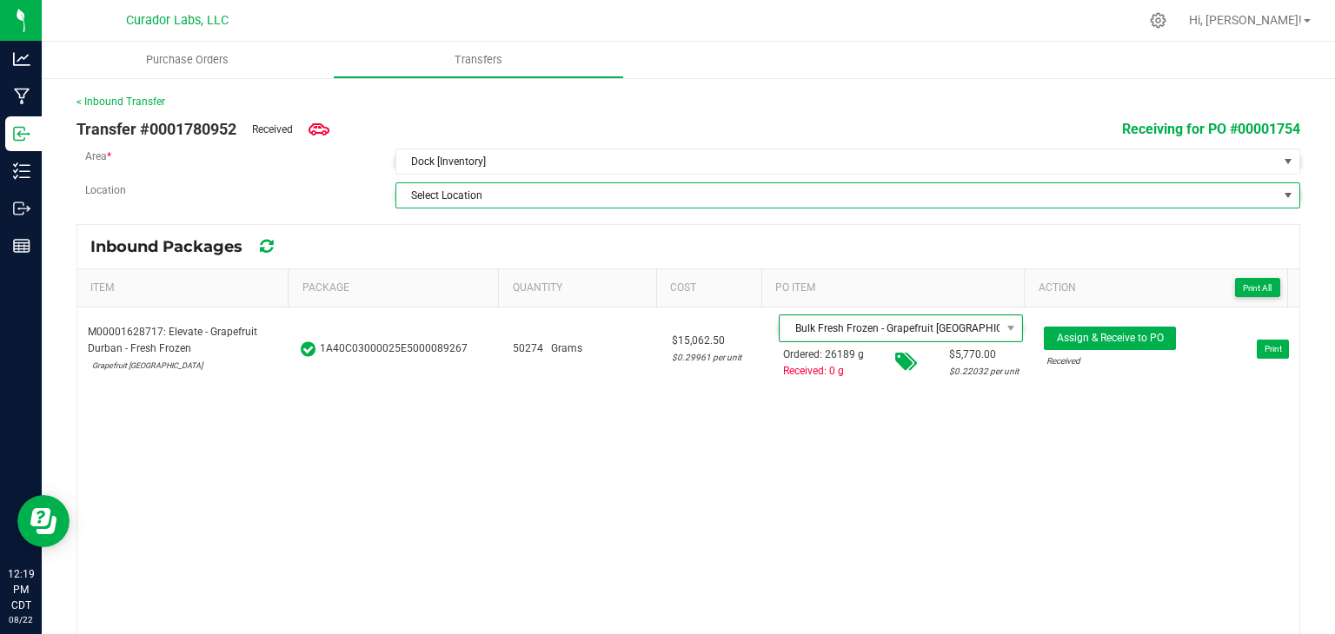
click at [621, 205] on span "Select Location" at bounding box center [836, 195] width 881 height 24
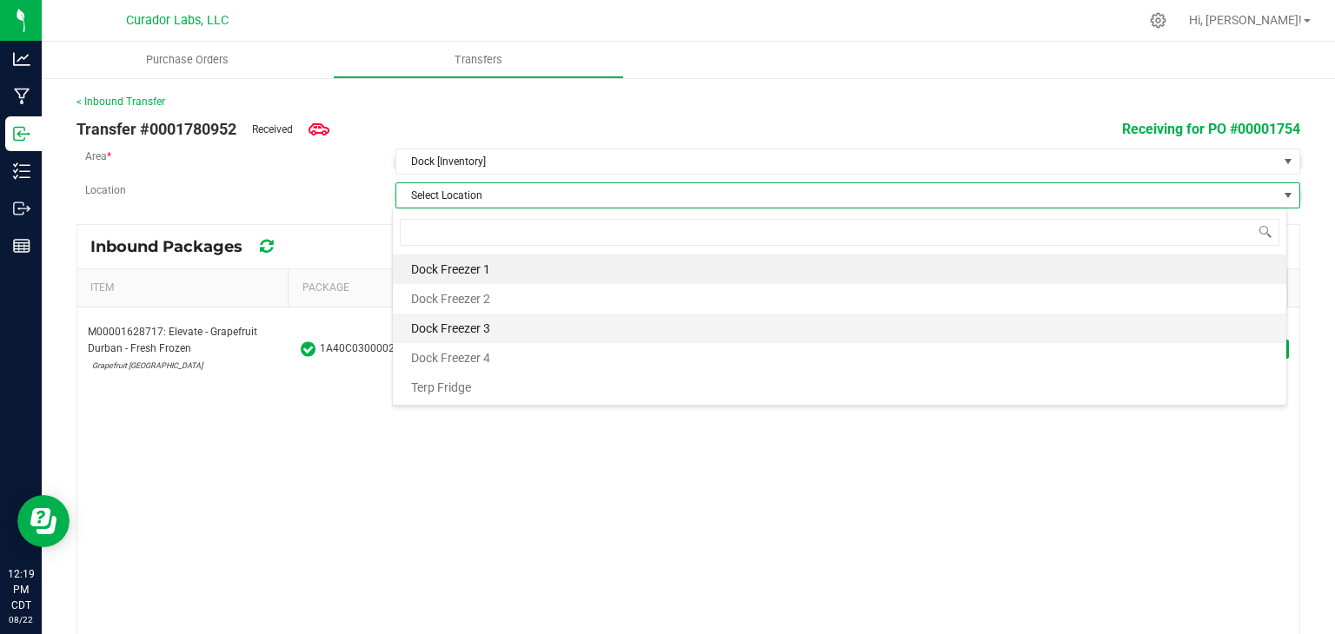
drag, startPoint x: 615, startPoint y: 307, endPoint x: 614, endPoint y: 330, distance: 23.5
click at [614, 330] on ul "Dock Freezer 1 Dock Freezer 2 Dock Freezer 3 Dock Freezer 4 Terp Fridge" at bounding box center [839, 329] width 893 height 148
click at [614, 330] on li "Dock Freezer 3" at bounding box center [839, 329] width 893 height 30
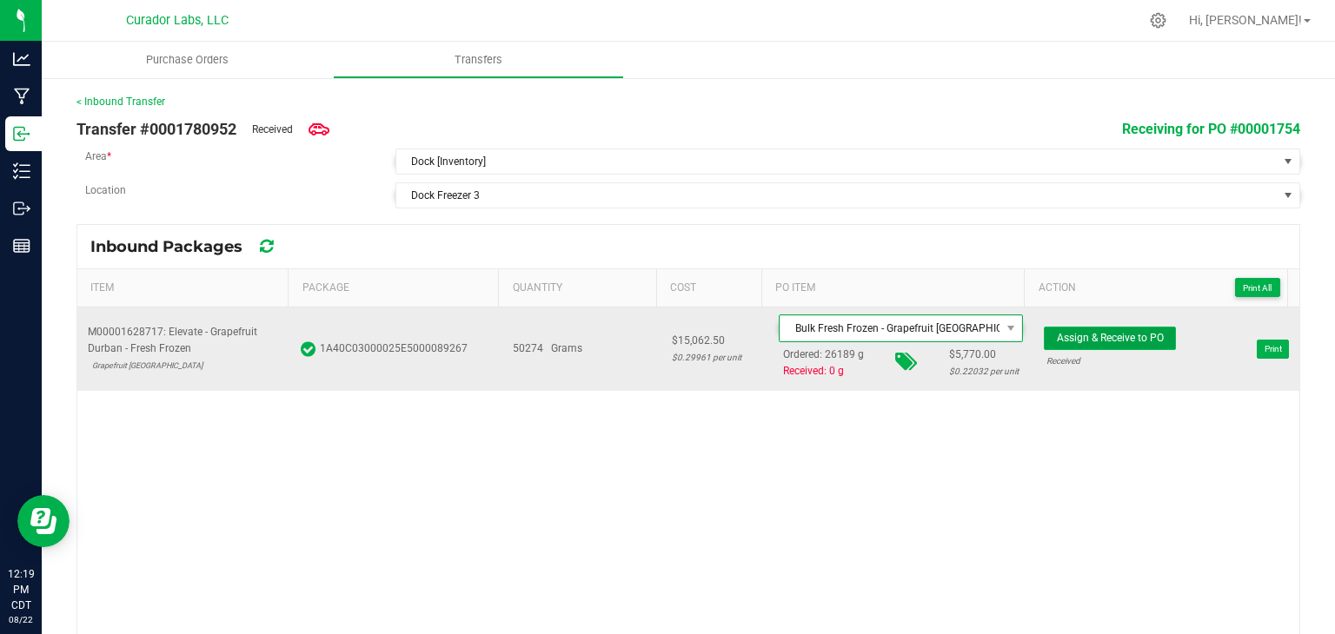
click at [1070, 332] on span "Assign & Receive to PO" at bounding box center [1110, 338] width 107 height 12
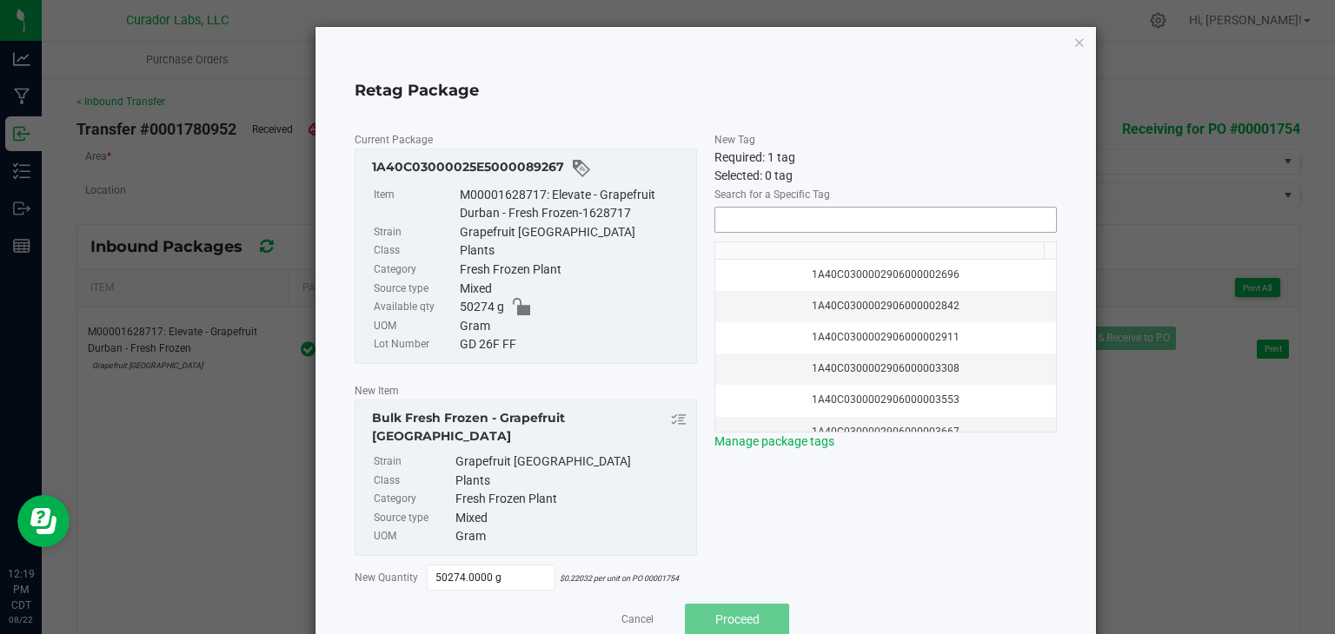
click at [734, 213] on input "NO DATA FOUND" at bounding box center [885, 220] width 341 height 24
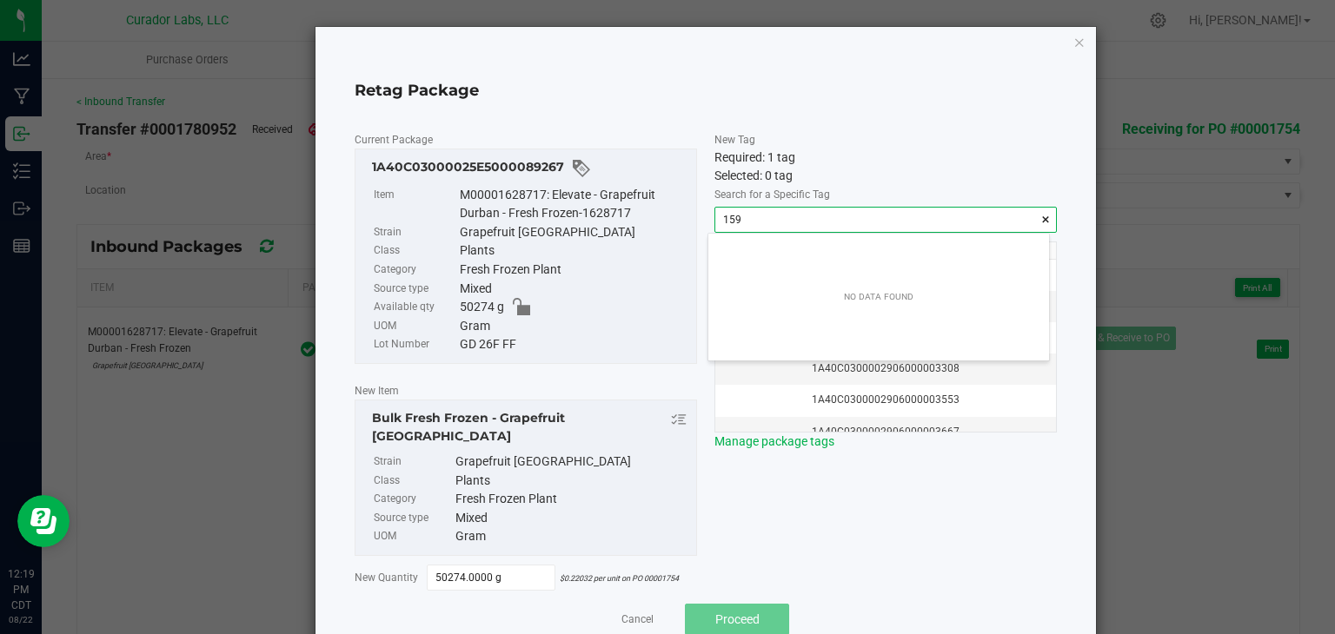
scroll to position [24, 341]
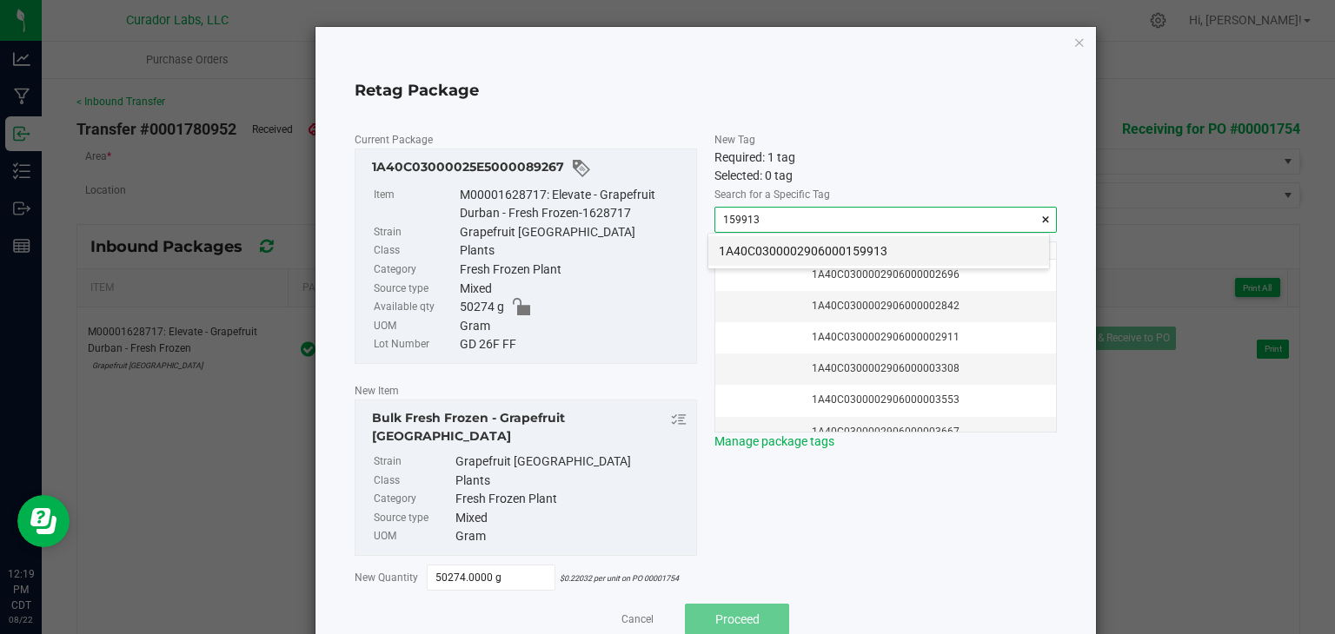
click at [766, 249] on li "1A40C0300002906000159913" at bounding box center [878, 251] width 341 height 30
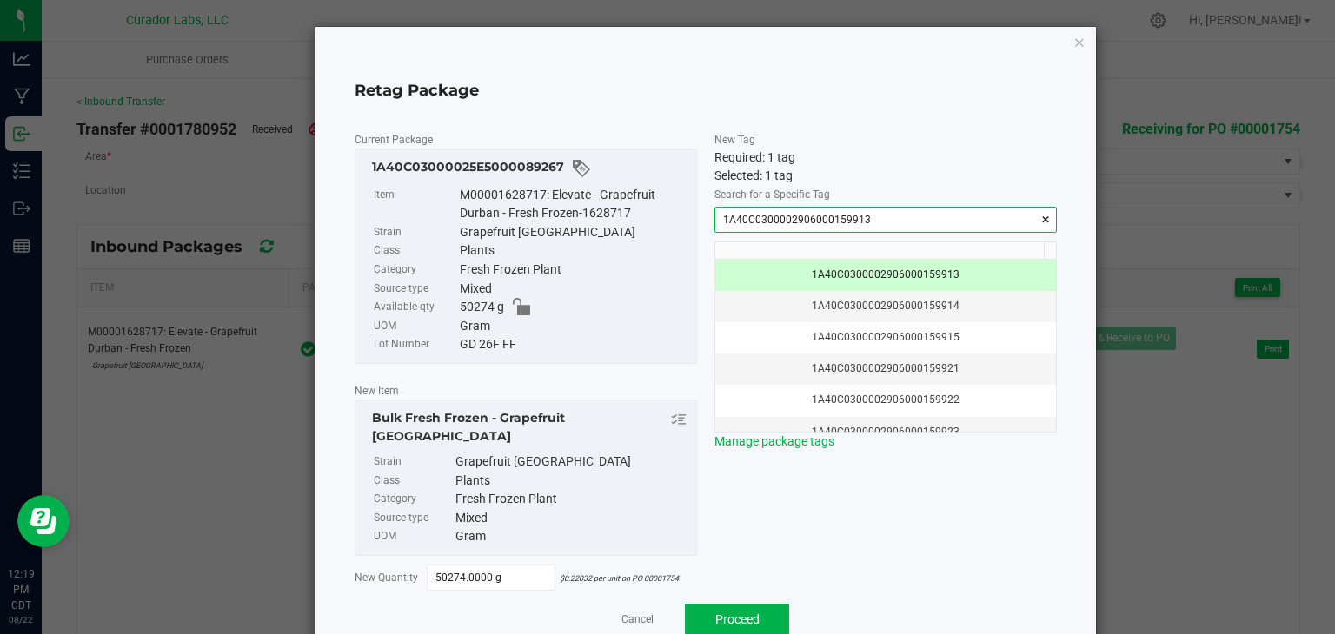
type input "1A40C0300002906000159913"
click at [608, 317] on div "Gram" at bounding box center [574, 326] width 228 height 19
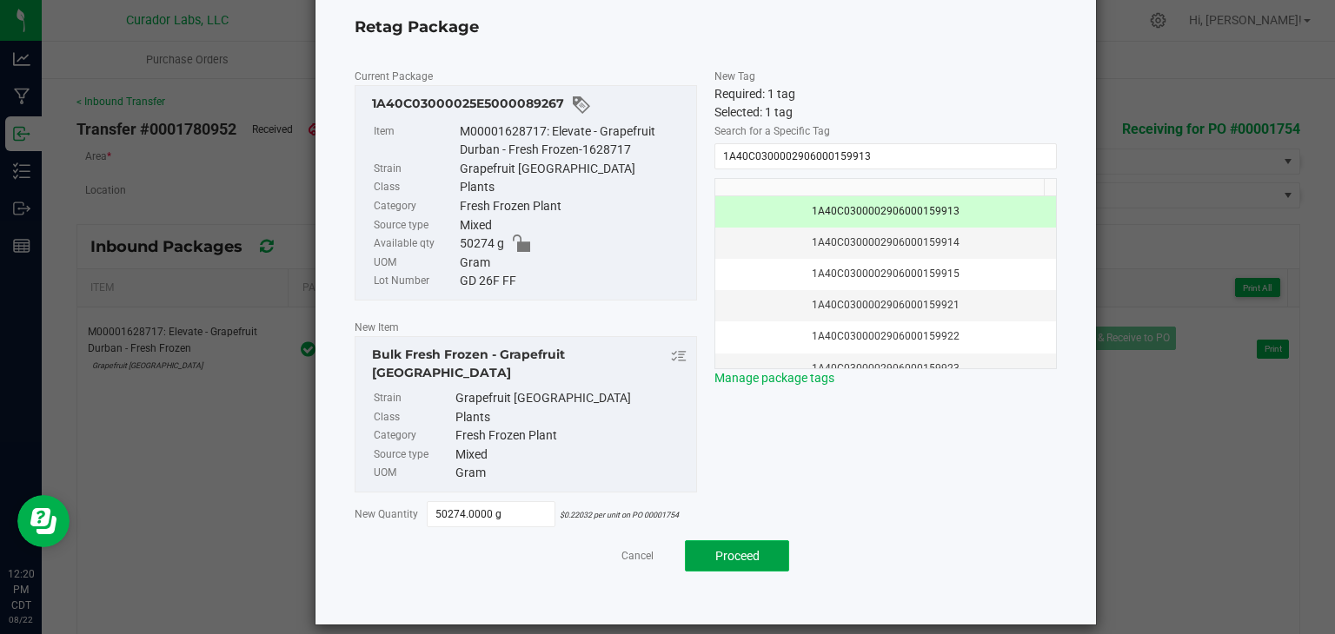
click at [749, 547] on button "Proceed" at bounding box center [737, 556] width 104 height 31
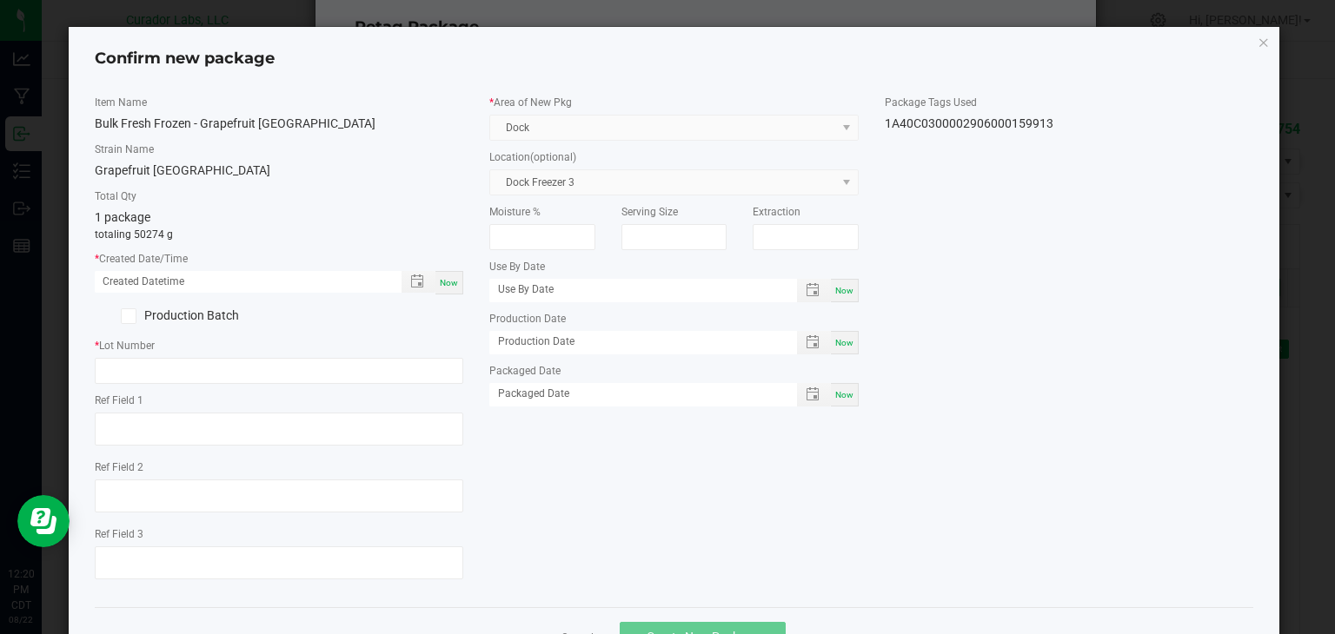
click at [460, 276] on div "Item Name Bulk Fresh Frozen - Grapefruit [GEOGRAPHIC_DATA] Strain Name Grapefru…" at bounding box center [279, 344] width 395 height 499
click at [451, 278] on span "Now" at bounding box center [449, 283] width 18 height 10
type input "[DATE] 12:20 PM"
click at [369, 389] on div "Item Name Bulk Fresh Frozen - Grapefruit Durban Strain Name Grapefruit [GEOGRAP…" at bounding box center [279, 344] width 395 height 499
click at [369, 385] on div "Item Name Bulk Fresh Frozen - Grapefruit Durban Strain Name Grapefruit [GEOGRAP…" at bounding box center [279, 344] width 395 height 499
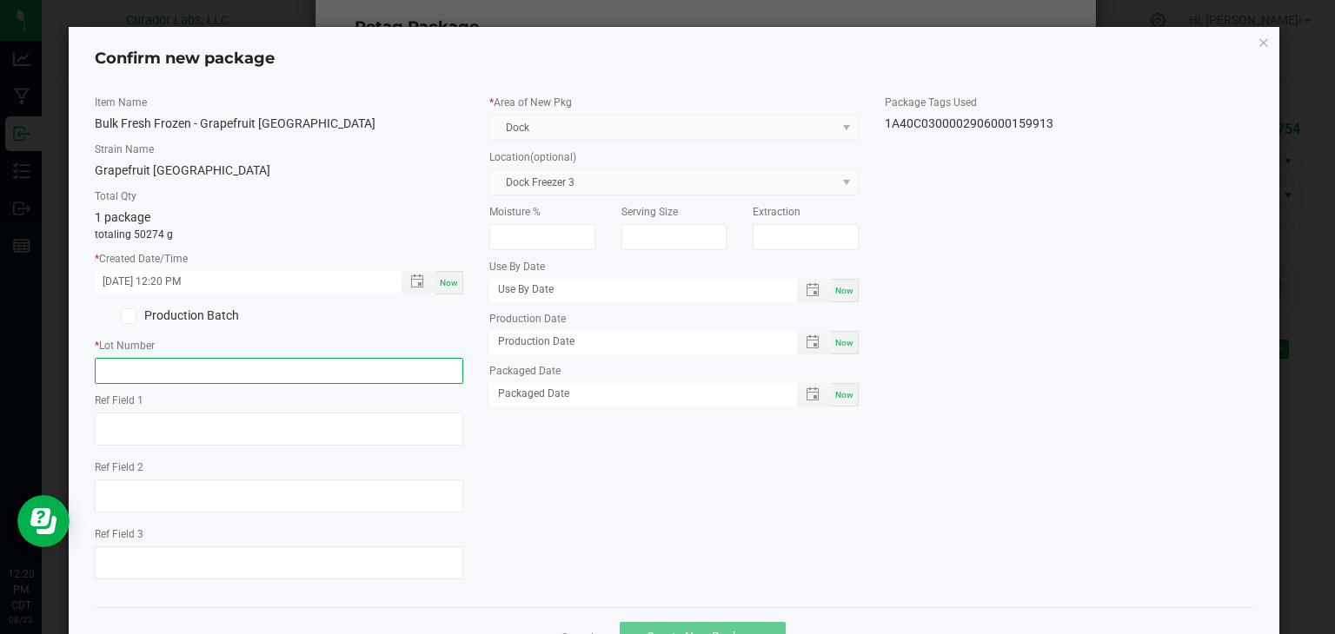
click at [365, 359] on input "text" at bounding box center [279, 371] width 369 height 26
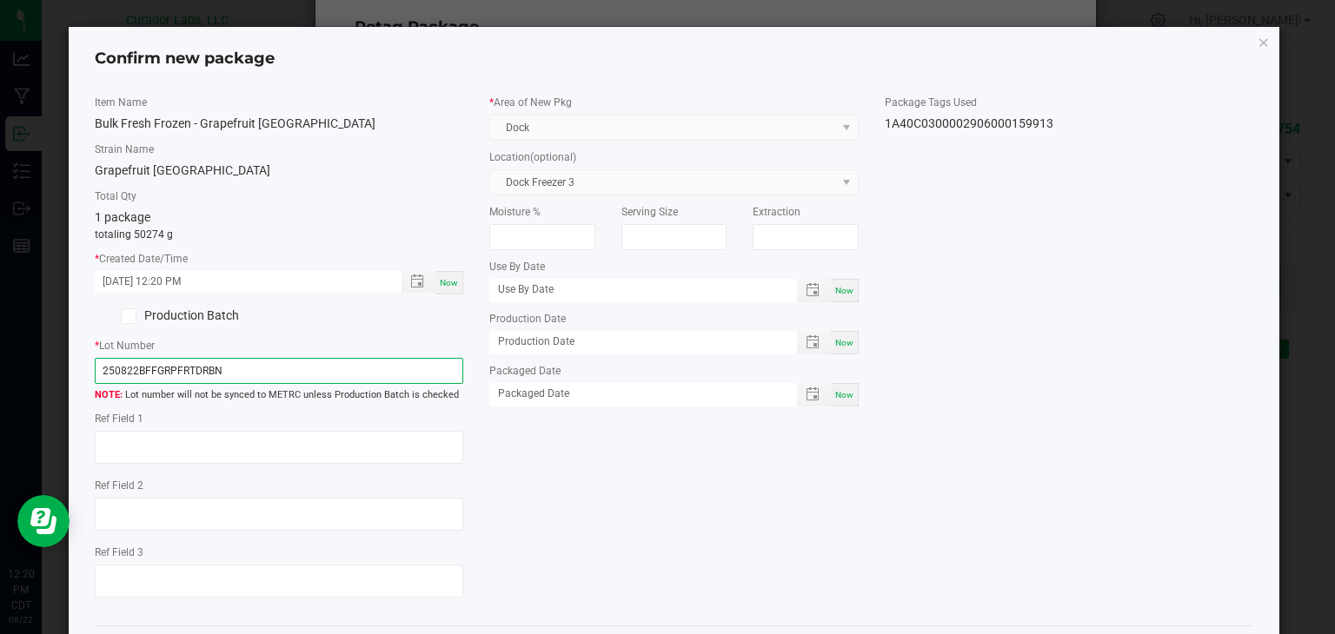
type input "250822BFFGRPFRTDRBN"
click at [515, 447] on div "Item Name Bulk Fresh Frozen - Grapefruit [GEOGRAPHIC_DATA] Strain Name Grapefru…" at bounding box center [674, 354] width 1185 height 518
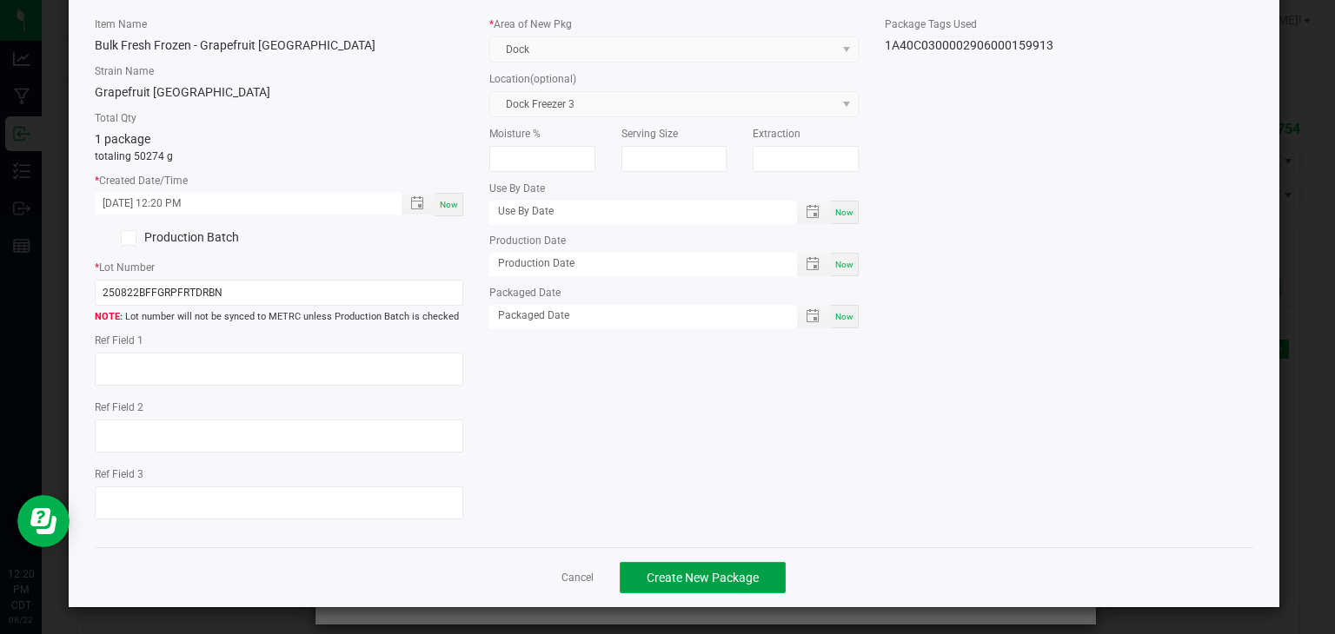
click at [656, 573] on span "Create New Package" at bounding box center [703, 578] width 112 height 14
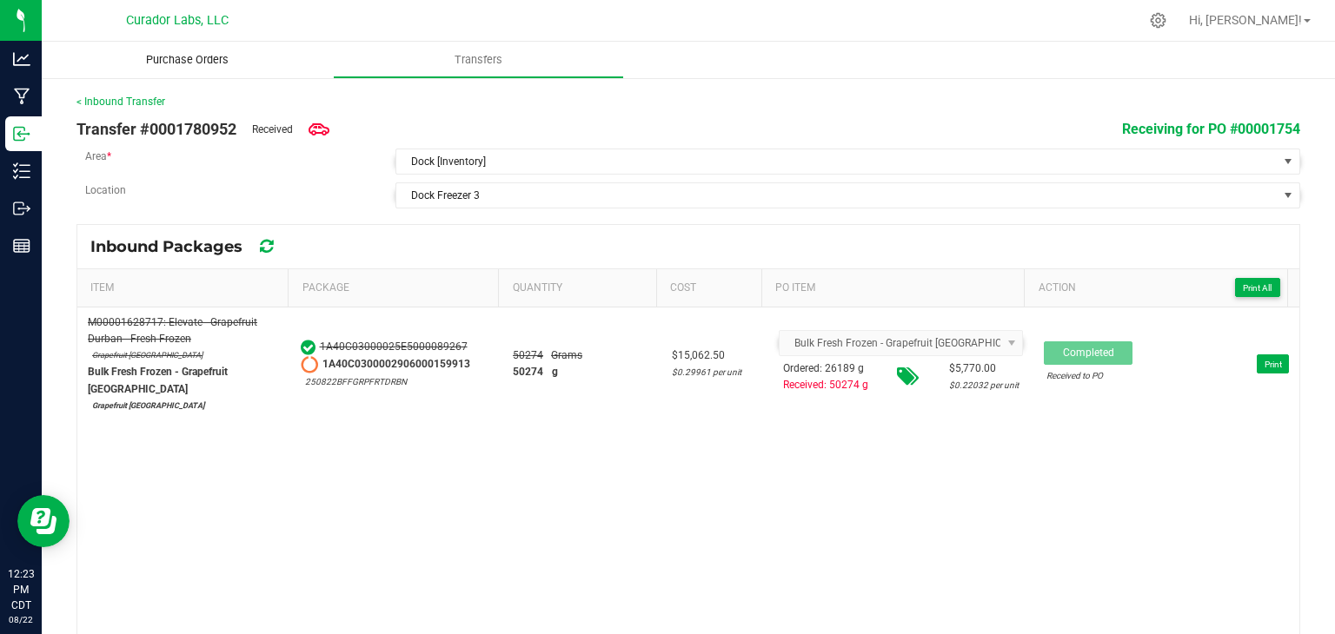
click at [162, 63] on span "Purchase Orders" at bounding box center [188, 60] width 130 height 16
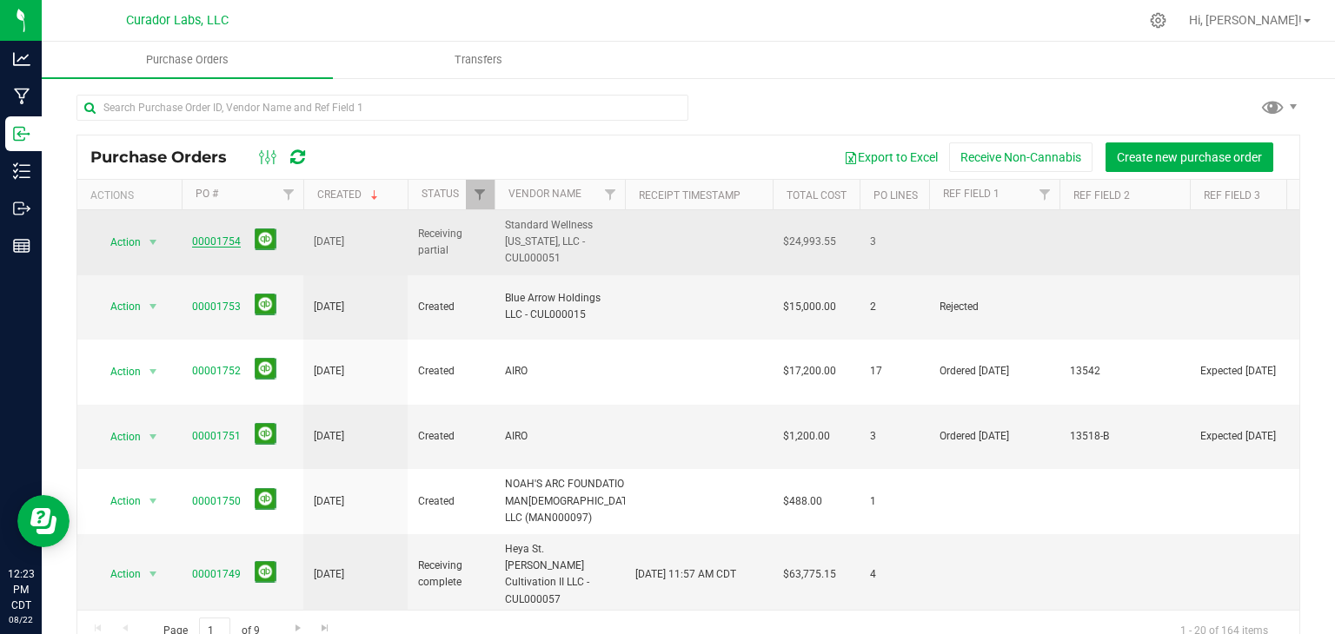
click at [204, 238] on link "00001754" at bounding box center [216, 242] width 49 height 12
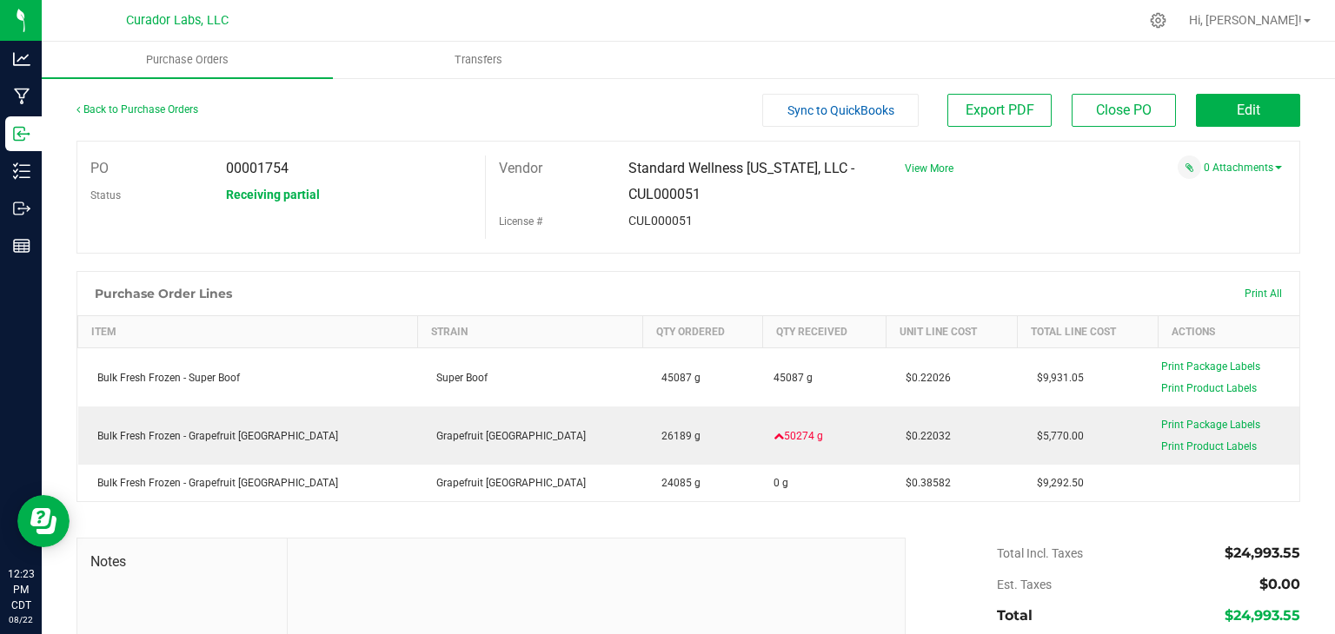
click at [1000, 257] on div at bounding box center [688, 262] width 1224 height 17
click at [1242, 92] on div "Back to Purchase Orders Sync to QuickBooks Export PDF Close PO Edit PO 00001754…" at bounding box center [688, 433] width 1293 height 714
click at [1237, 102] on span "Edit" at bounding box center [1248, 110] width 23 height 17
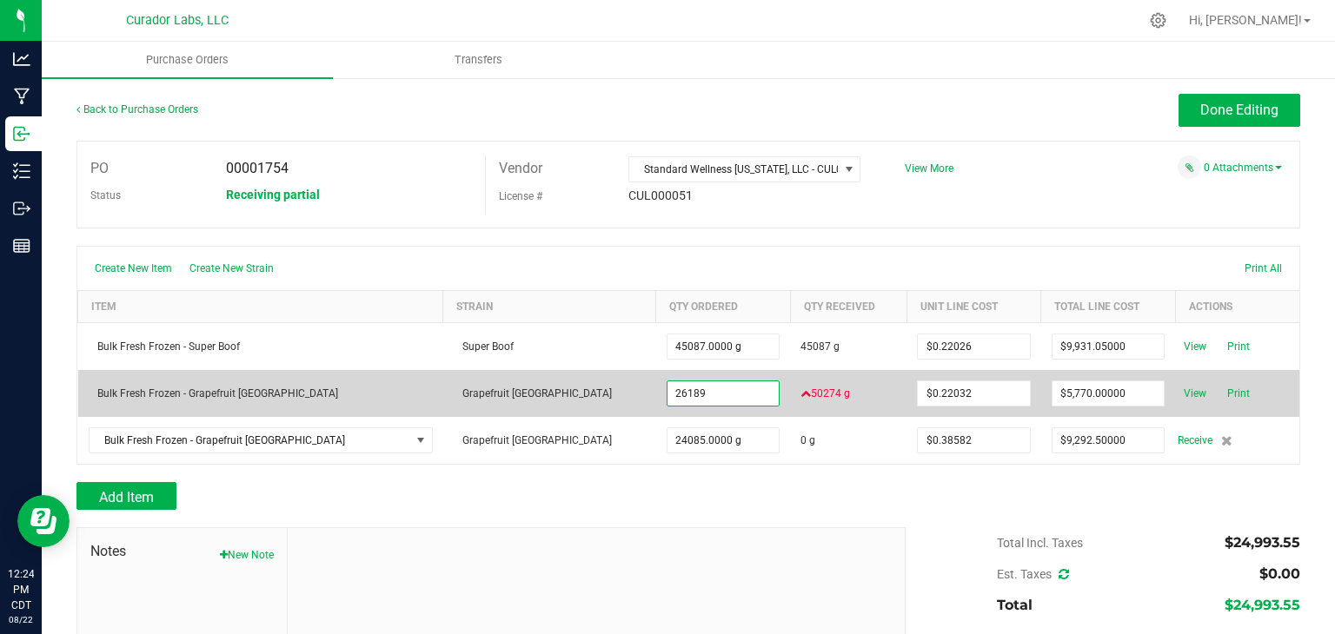
click at [667, 384] on input "26189" at bounding box center [723, 394] width 112 height 24
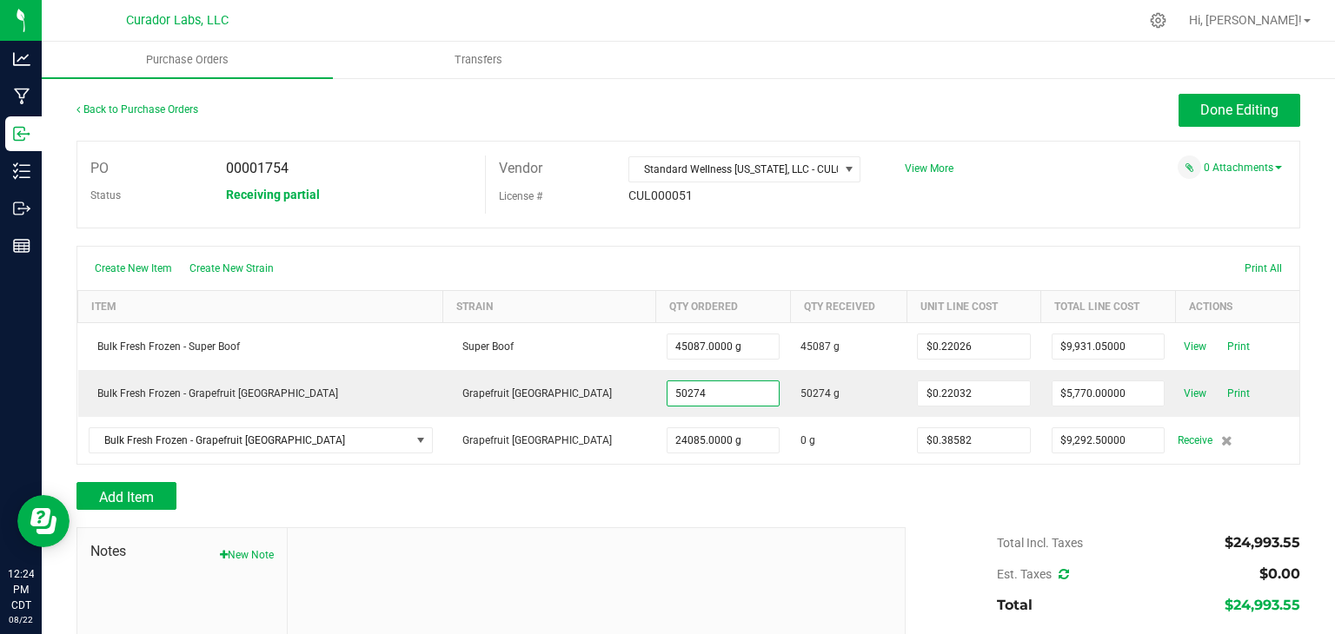
type input "50274.0000 g"
type input "$11,076.36768"
click at [724, 491] on div "Add Item" at bounding box center [484, 496] width 816 height 28
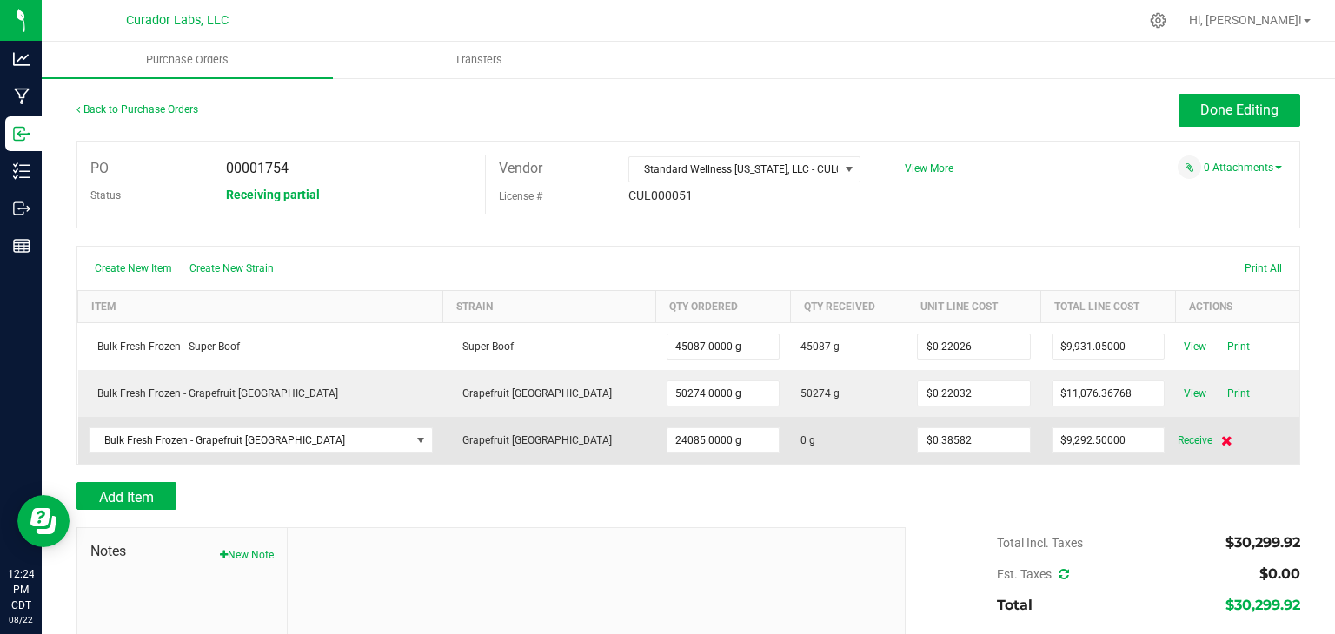
click at [1221, 439] on icon at bounding box center [1226, 440] width 11 height 10
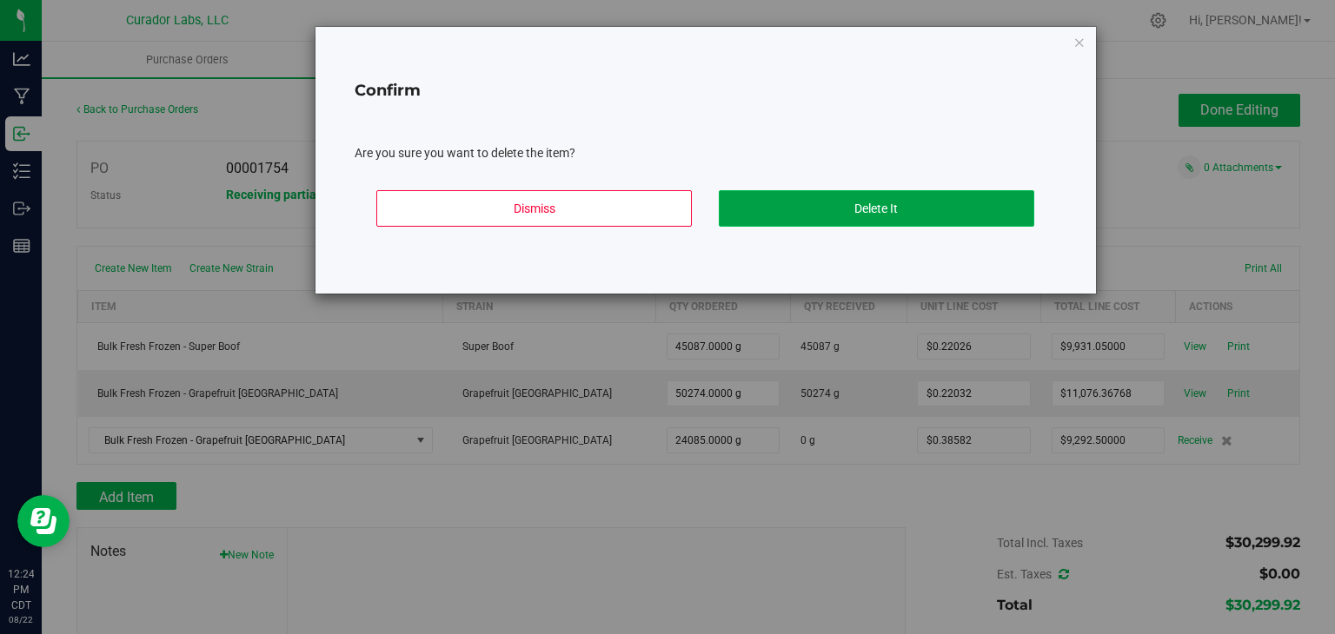
click at [875, 211] on button "Delete It" at bounding box center [877, 208] width 316 height 37
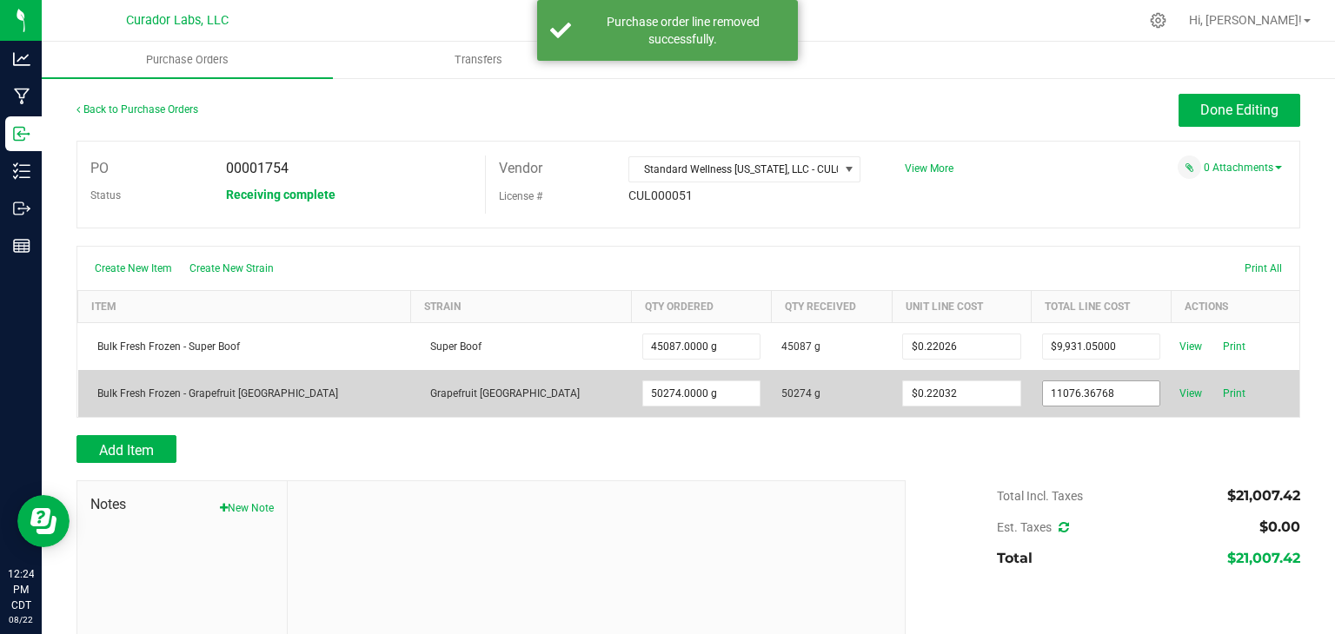
click at [1077, 401] on input "11076.36768" at bounding box center [1101, 394] width 116 height 24
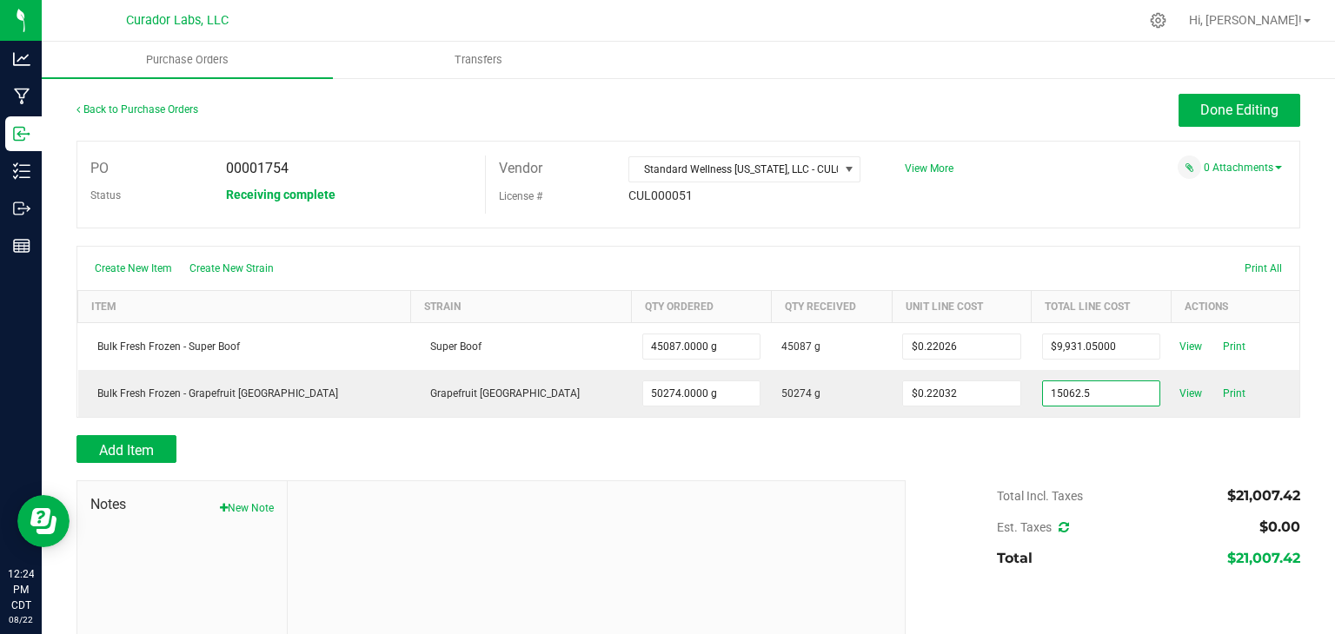
type input "$15,062.50000"
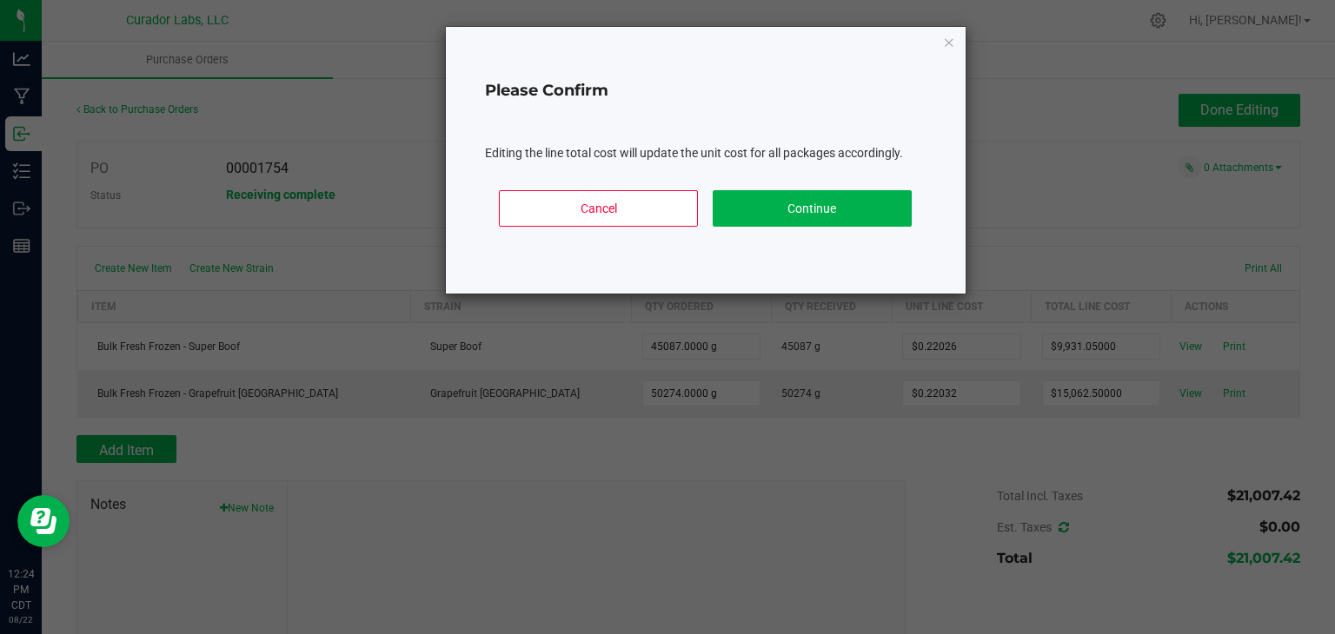
click at [1033, 435] on body "Analytics Manufacturing Inbound Inventory Outbound Reports 12:24 PM CDT [DATE] …" at bounding box center [667, 317] width 1335 height 634
click at [814, 201] on button "Continue" at bounding box center [812, 208] width 199 height 37
type input "50274"
type input "$0.29961"
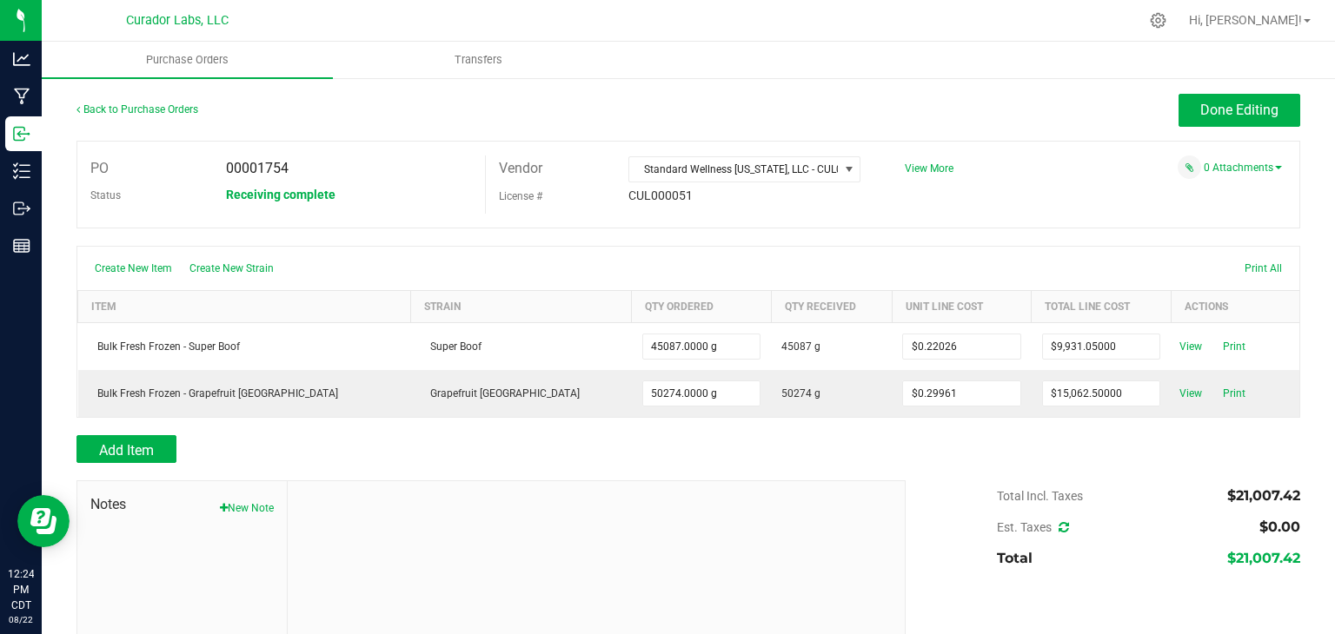
click at [845, 216] on div "PO 00001754 Status Receiving complete Vendor Standard Wellness [US_STATE], LLC …" at bounding box center [688, 185] width 1224 height 88
click at [1200, 105] on span "Done Editing" at bounding box center [1239, 110] width 78 height 17
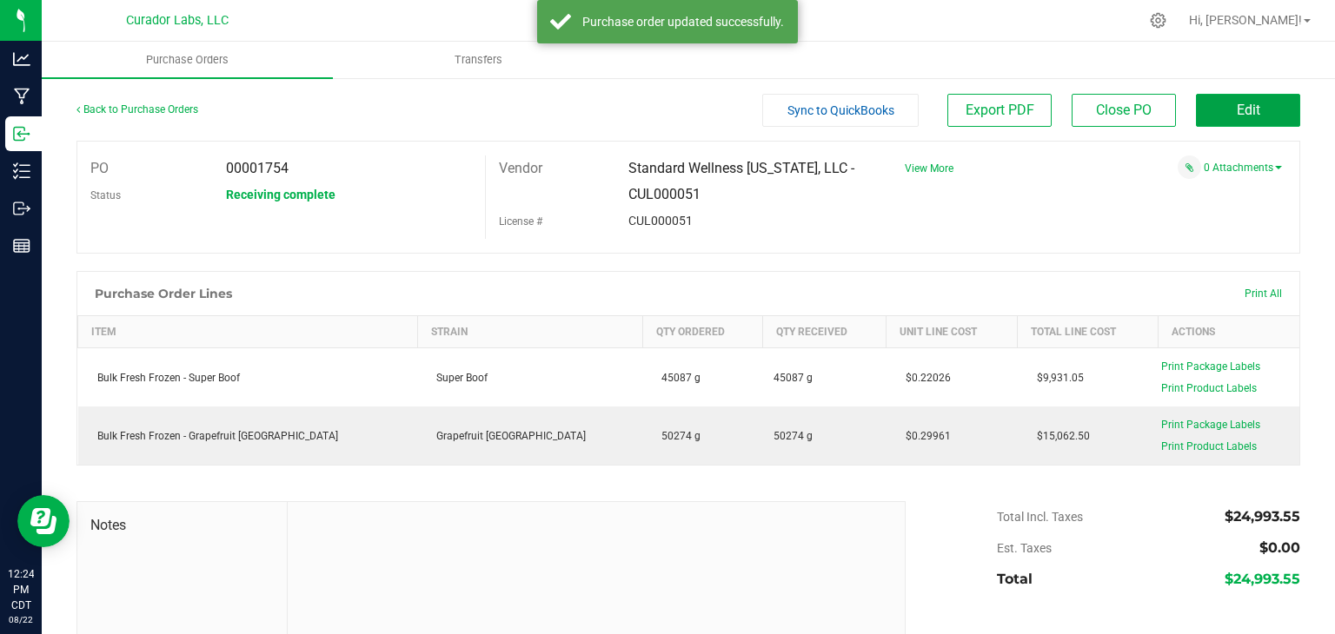
click at [1196, 105] on button "Edit" at bounding box center [1248, 110] width 104 height 33
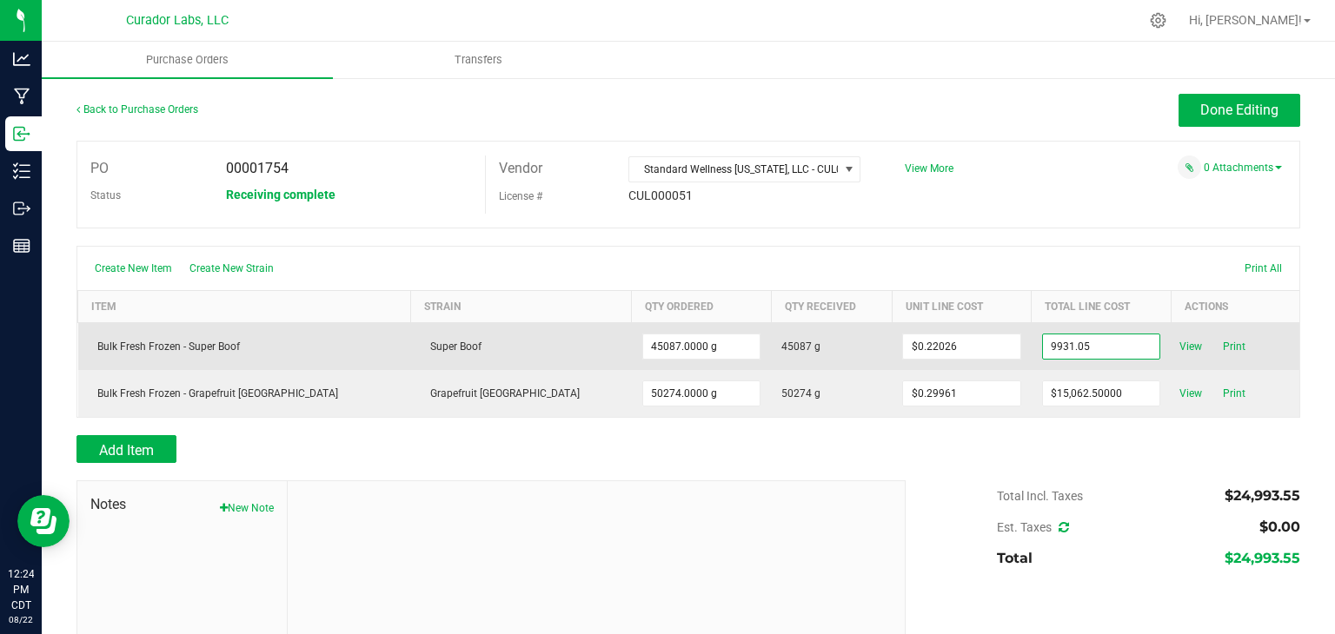
click at [1052, 345] on input "9931.05" at bounding box center [1101, 347] width 116 height 24
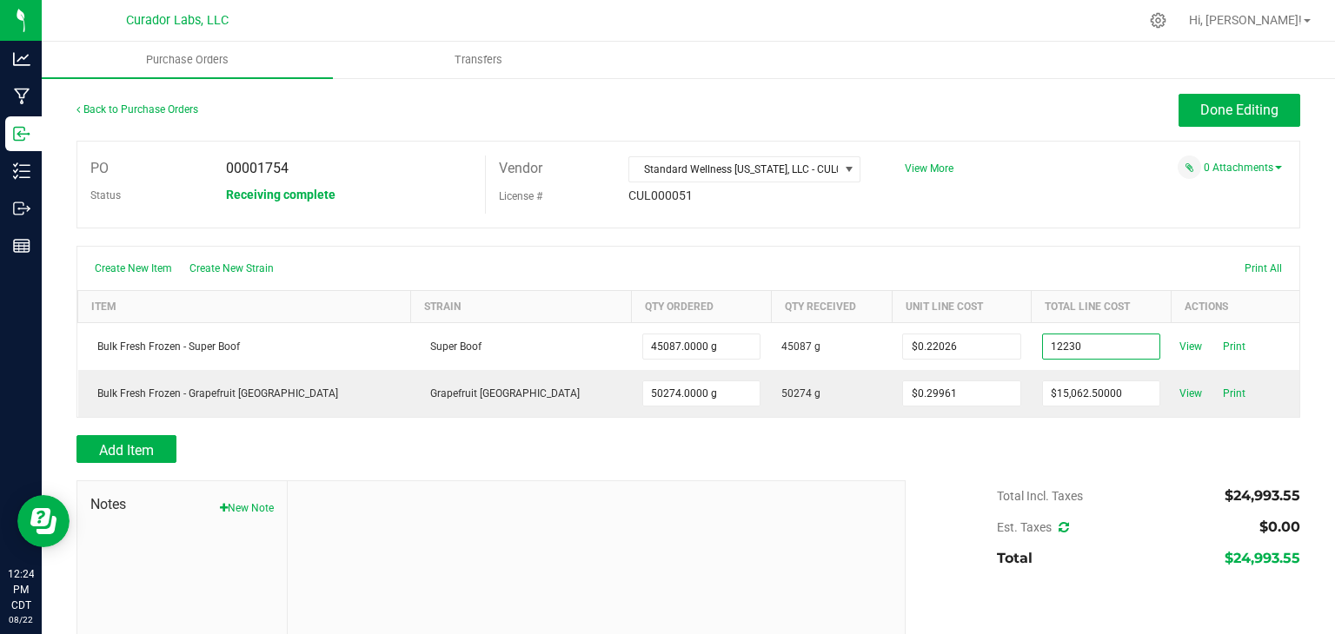
type input "$12,230.00000"
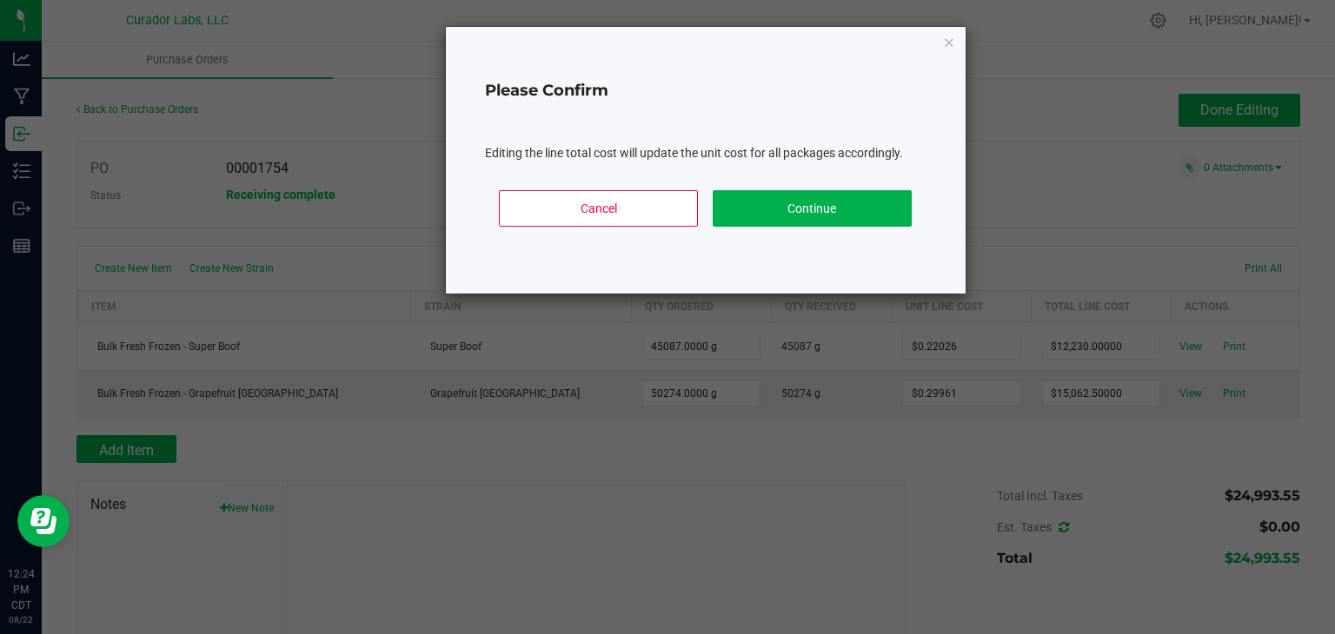
click at [966, 439] on body "Analytics Manufacturing Inbound Inventory Outbound Reports 12:24 PM CDT [DATE] …" at bounding box center [667, 317] width 1335 height 634
click at [869, 220] on button "Continue" at bounding box center [812, 208] width 199 height 37
type input "45087"
type input "$0.27125"
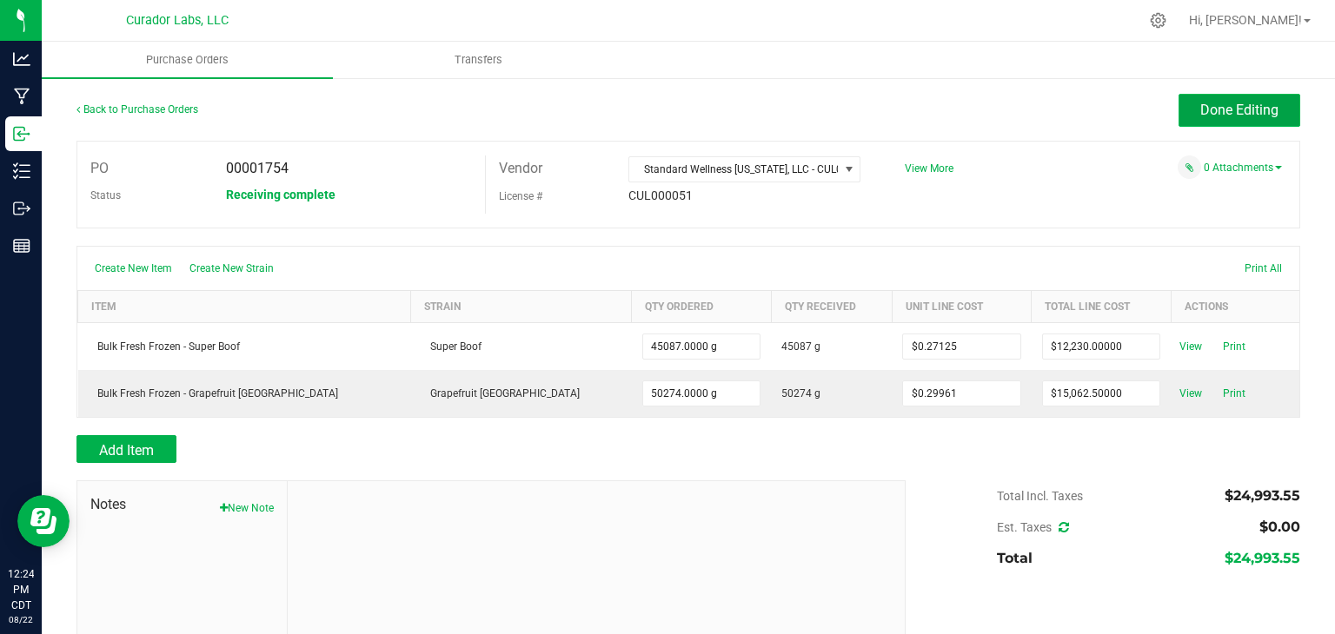
click at [1200, 106] on span "Done Editing" at bounding box center [1239, 110] width 78 height 17
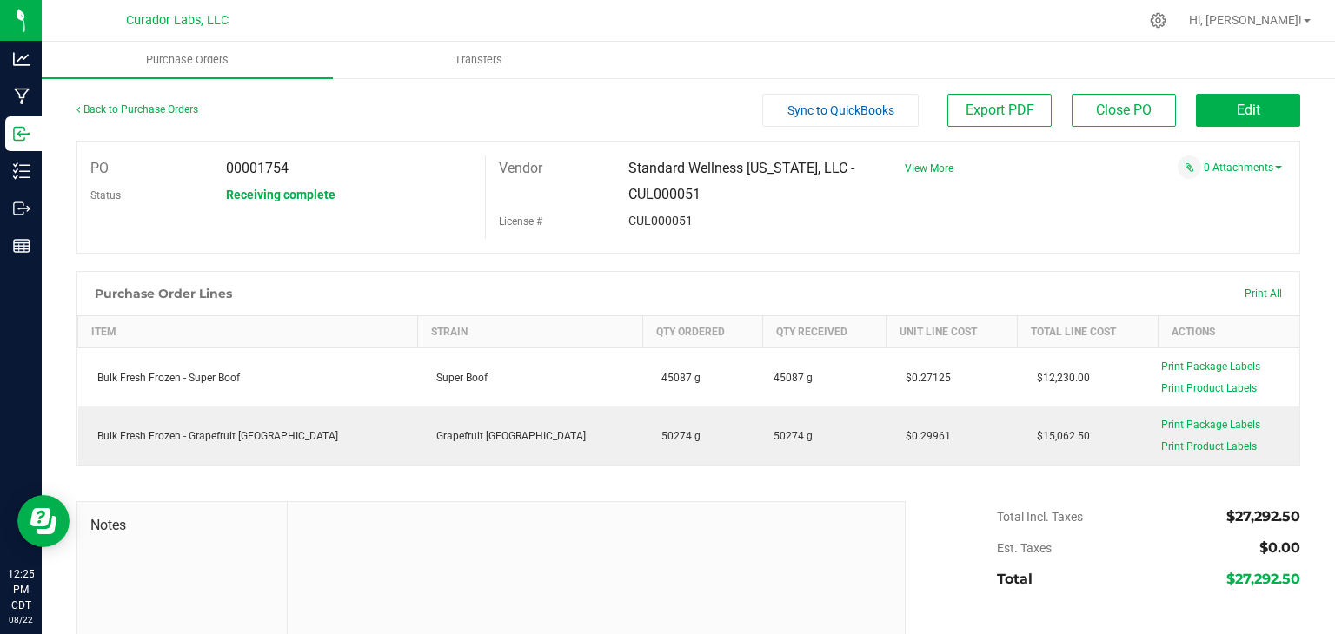
click at [793, 271] on div "Purchase Order Lines Print All Item Strain Qty Ordered Qty Received Unit Line C…" at bounding box center [688, 368] width 1224 height 195
click at [785, 240] on div "PO 00001754 Status Receiving complete Vendor Standard Wellness [US_STATE], LLC …" at bounding box center [688, 197] width 1224 height 113
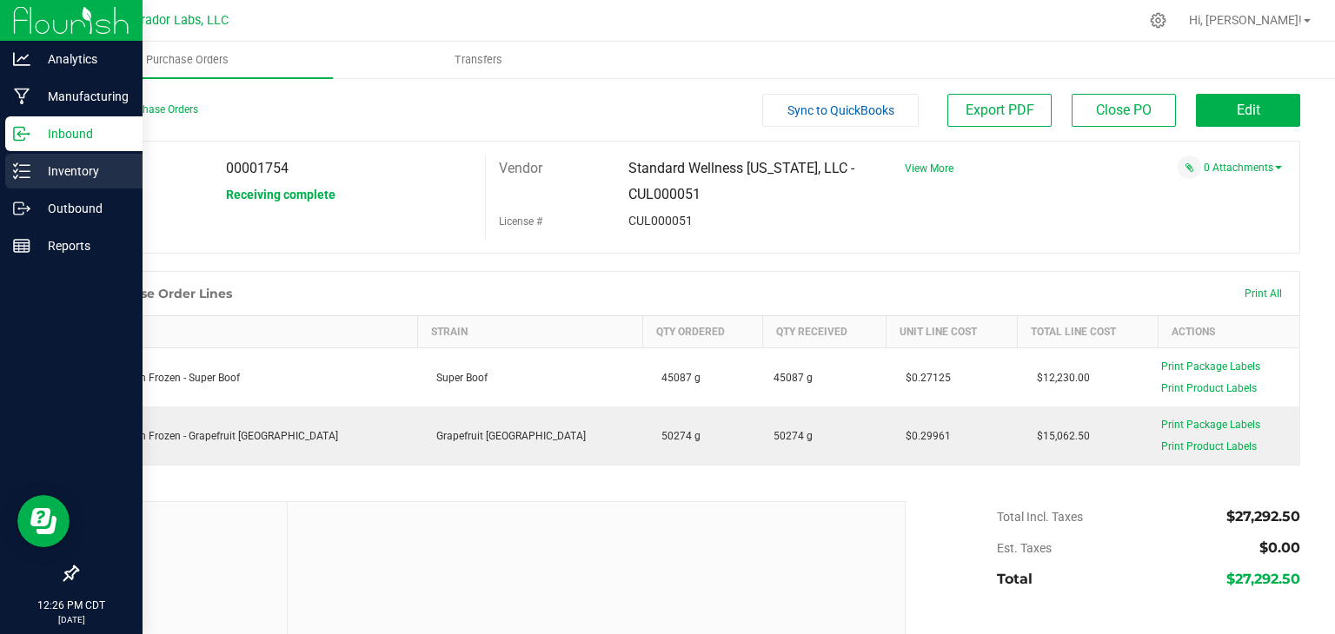
click at [30, 167] on p "Inventory" at bounding box center [82, 171] width 104 height 21
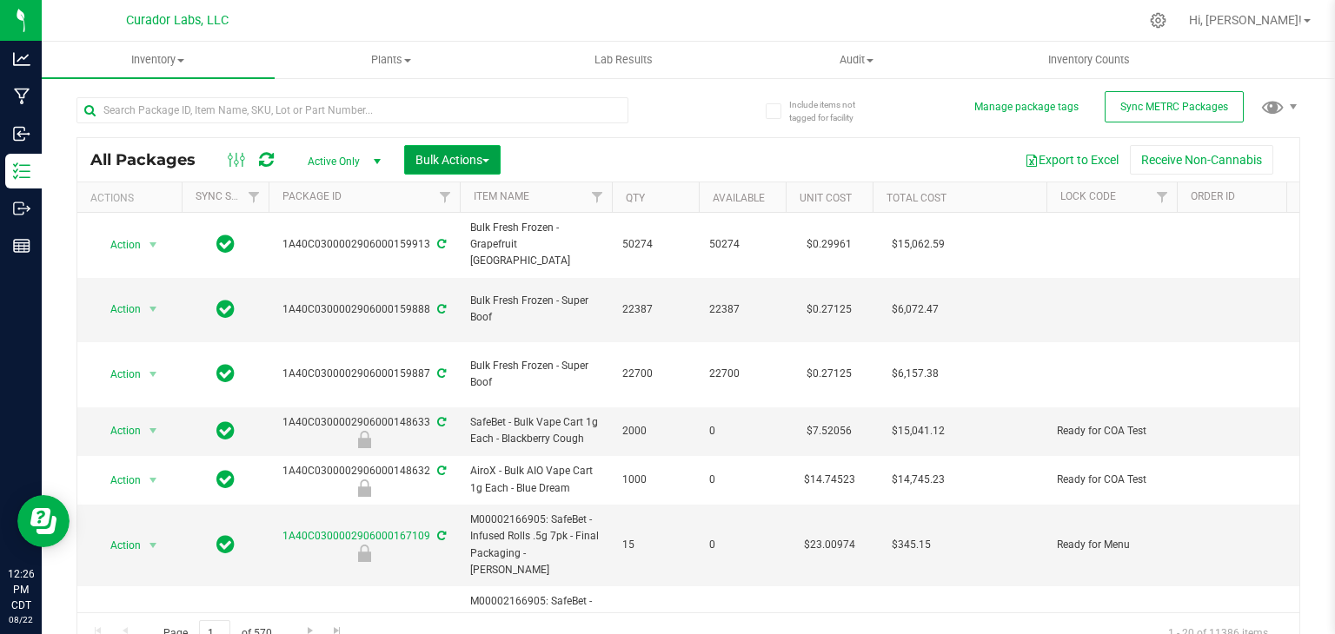
click at [479, 164] on span "Bulk Actions" at bounding box center [452, 160] width 74 height 14
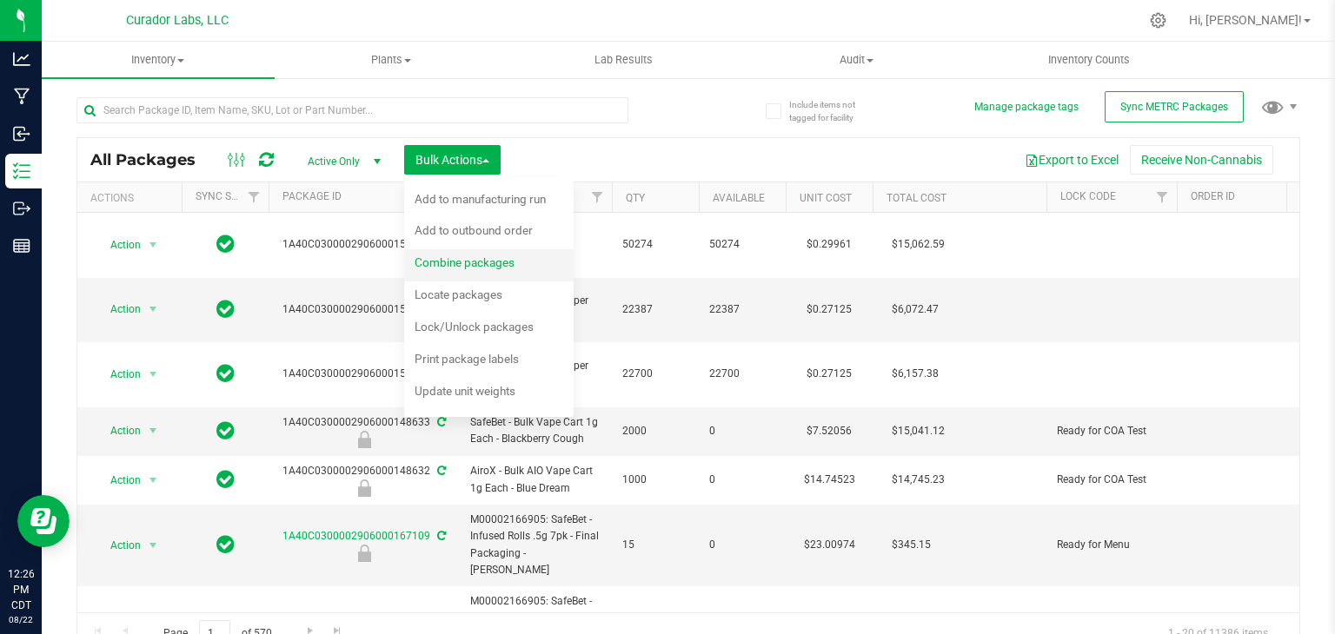
click at [480, 261] on span "Combine packages" at bounding box center [465, 263] width 100 height 14
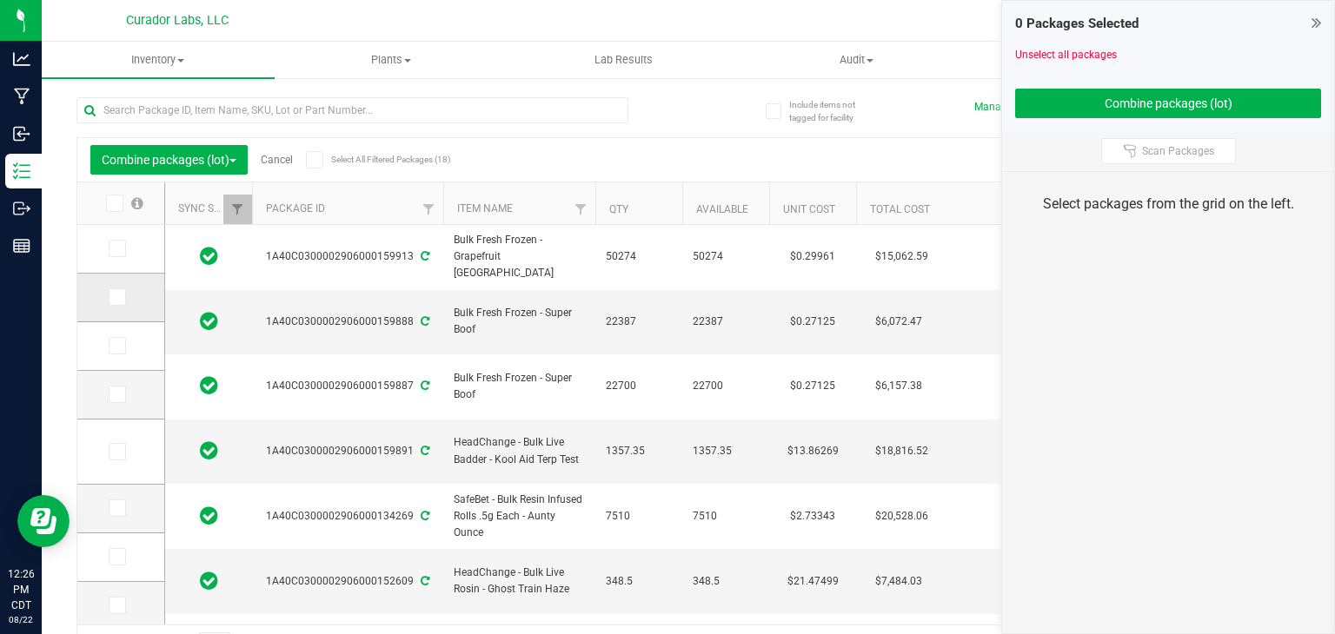
click at [114, 297] on icon at bounding box center [115, 297] width 11 height 0
click at [0, 0] on input "checkbox" at bounding box center [0, 0] width 0 height 0
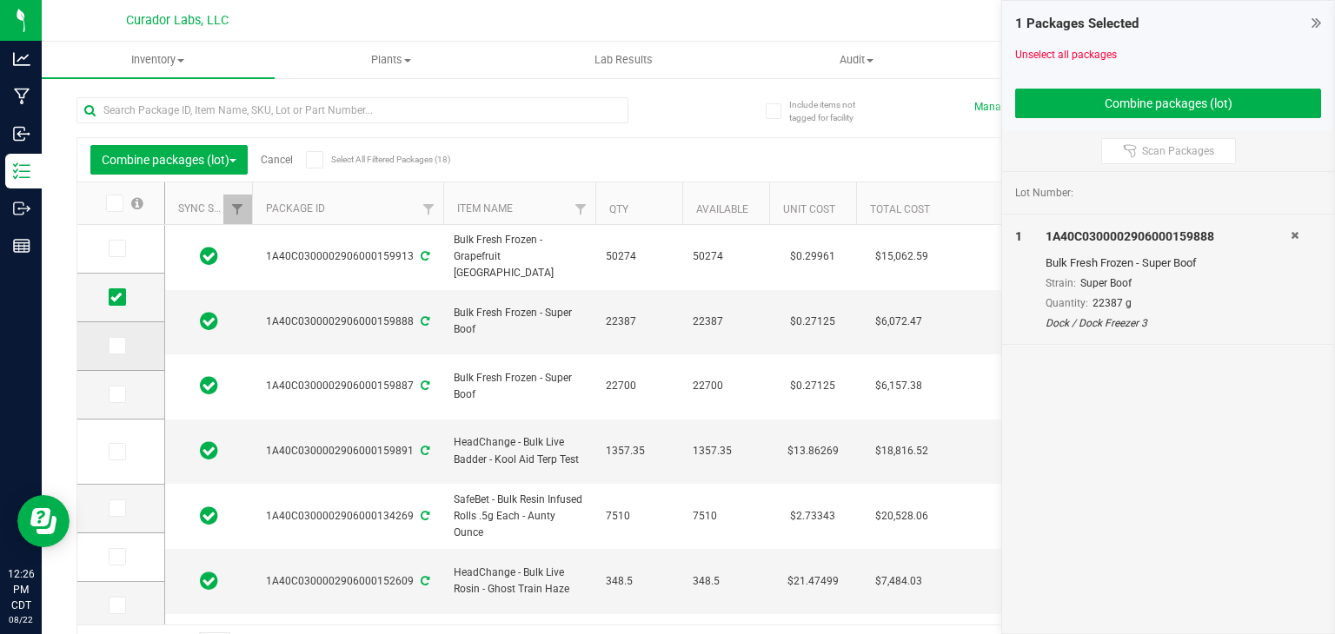
click at [125, 345] on span at bounding box center [117, 345] width 17 height 17
click at [0, 0] on input "checkbox" at bounding box center [0, 0] width 0 height 0
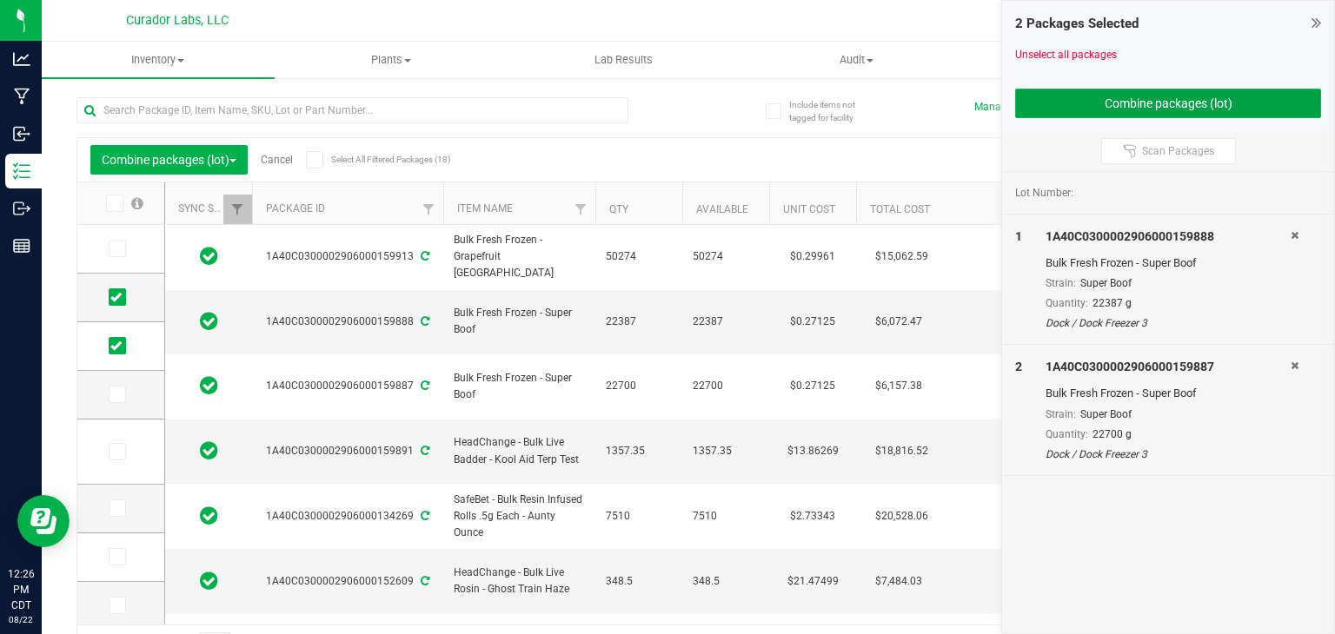
click at [1079, 116] on button "Combine packages (lot)" at bounding box center [1168, 104] width 306 height 30
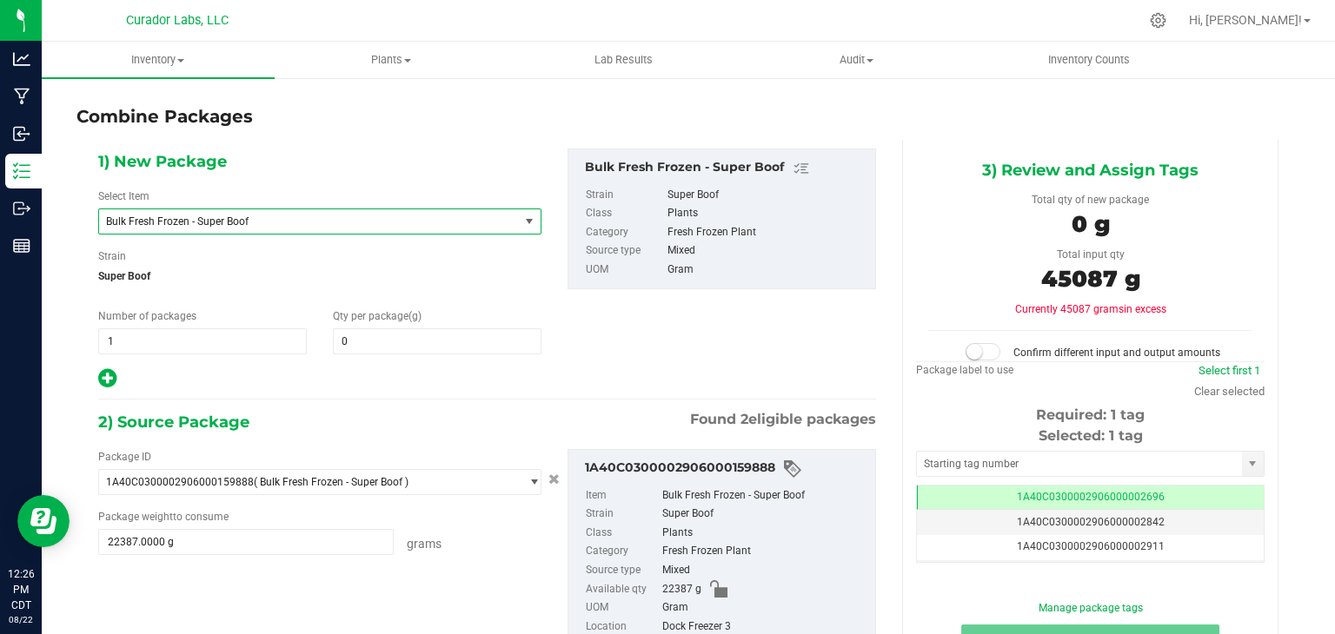
click at [351, 229] on span "Bulk Fresh Frozen - Super Boof" at bounding box center [309, 221] width 420 height 24
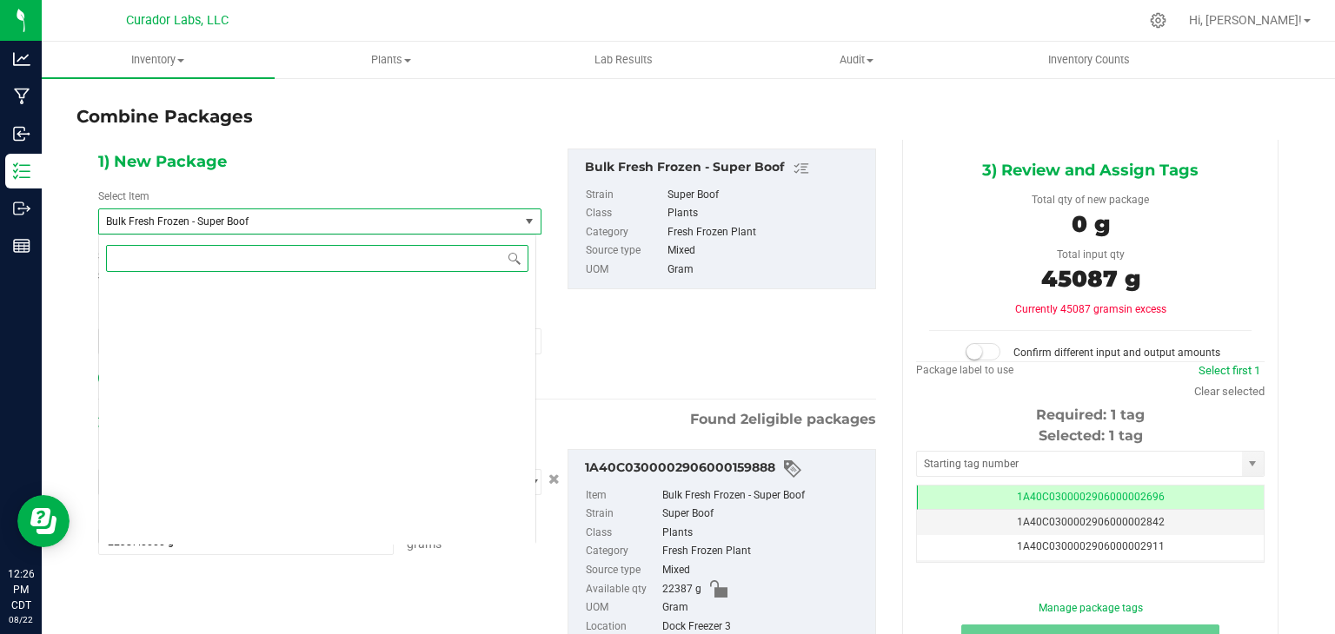
scroll to position [38913, 0]
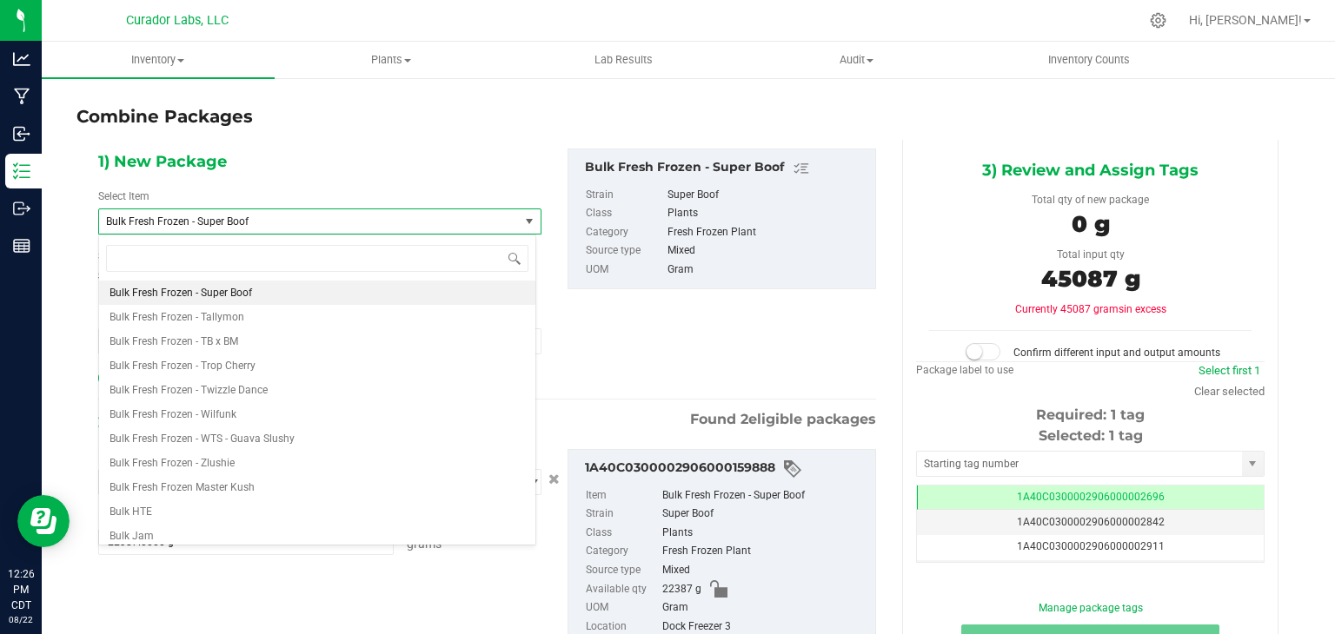
click at [418, 165] on div "1) New Package Select Item Bulk Fresh Frozen - Super Boof Bulk Fresh Frozen - […" at bounding box center [319, 270] width 469 height 242
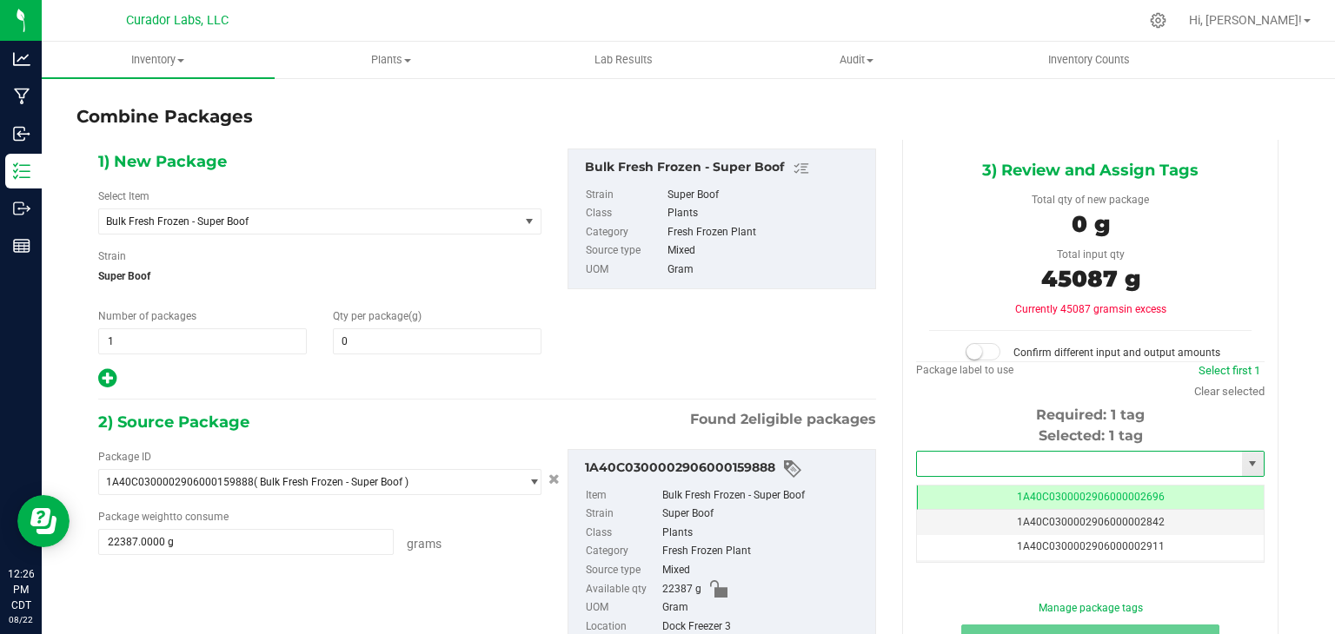
click at [1012, 458] on input "text" at bounding box center [1079, 464] width 325 height 24
click at [969, 488] on li "1A40C0300002906000159910" at bounding box center [1079, 493] width 342 height 26
type input "1A40C0300002906000159910"
click at [800, 374] on div "1) New Package Select Item Bulk Fresh Frozen - Super Boof Bulk Fresh Frozen - […" at bounding box center [487, 270] width 804 height 242
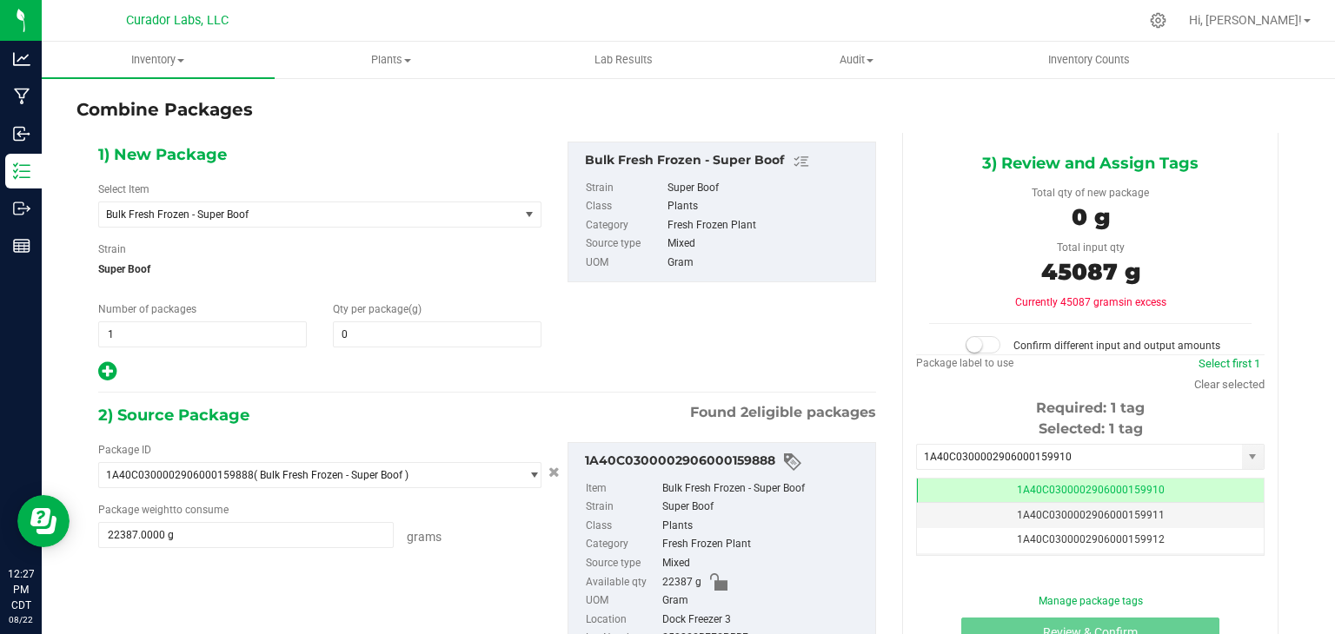
click at [439, 315] on div "Qty per package (g) 0 0" at bounding box center [437, 325] width 235 height 46
click at [435, 324] on span at bounding box center [437, 335] width 209 height 26
type input "45087"
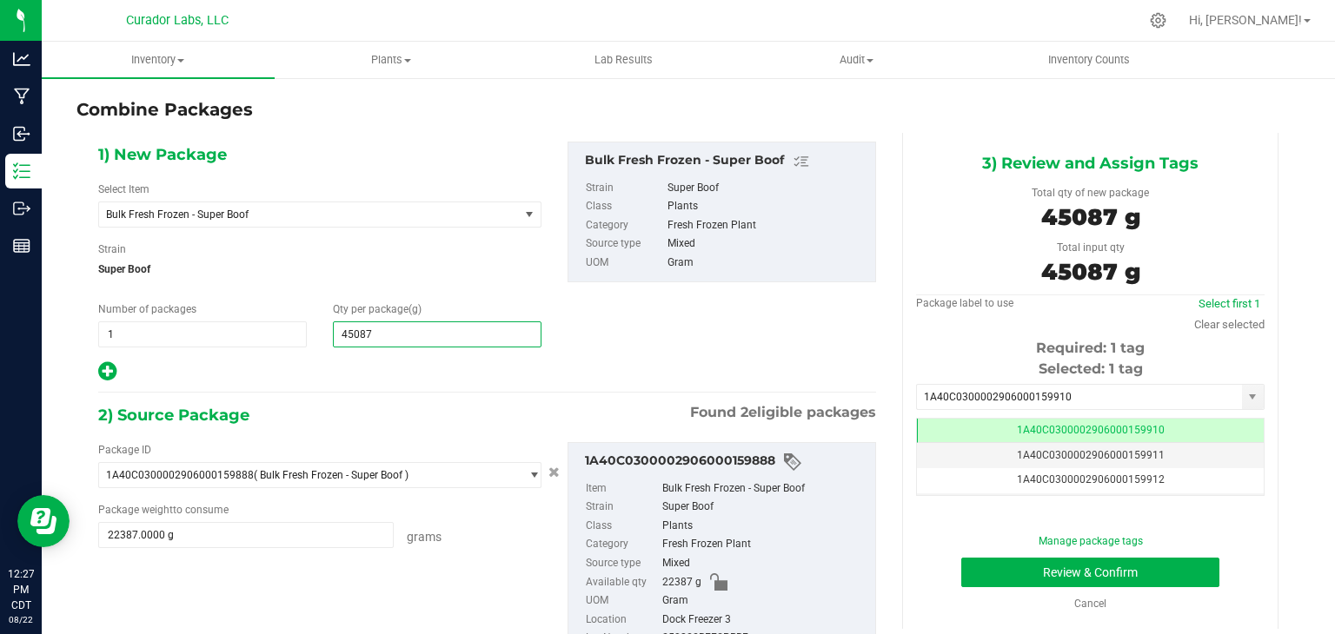
type input "45,087"
click at [550, 368] on div "1) New Package Select Item Bulk Fresh Frozen - Super Boof Bulk Fresh Frozen - […" at bounding box center [487, 263] width 804 height 242
click at [984, 561] on button "Review & Confirm" at bounding box center [1090, 573] width 258 height 30
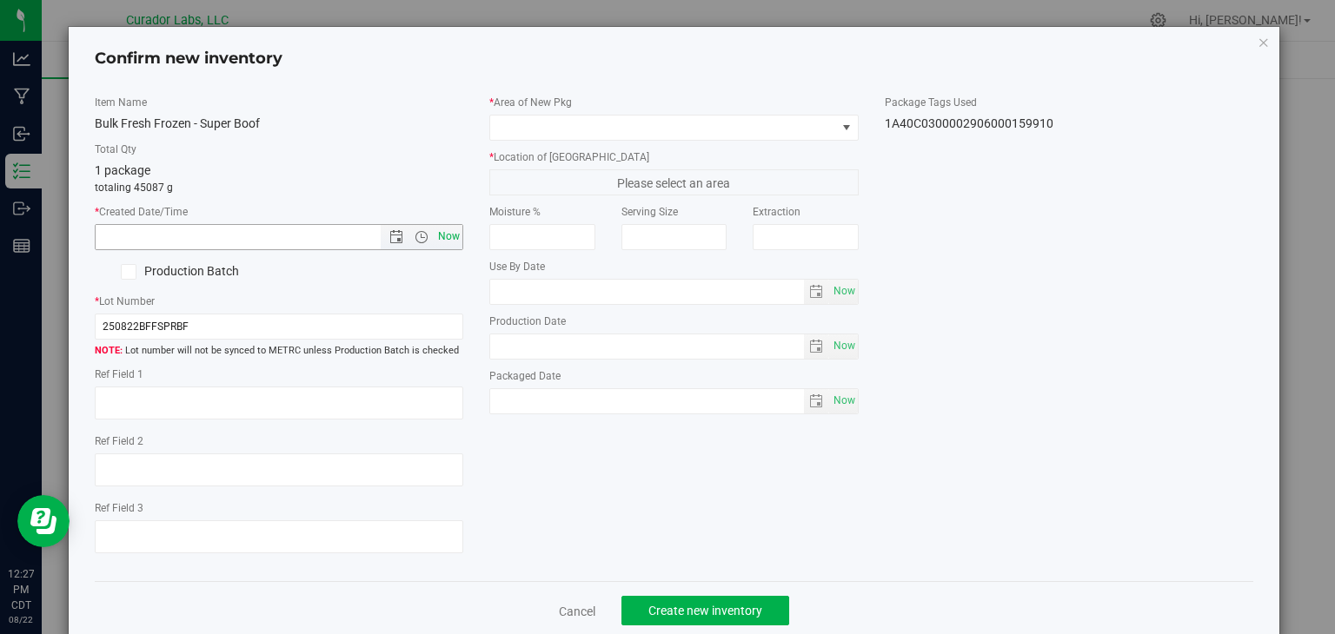
click at [448, 234] on span "Now" at bounding box center [450, 236] width 30 height 25
type input "[DATE] 12:27 PM"
click at [212, 275] on label "Production Batch" at bounding box center [180, 271] width 171 height 18
click at [0, 0] on input "Production Batch" at bounding box center [0, 0] width 0 height 0
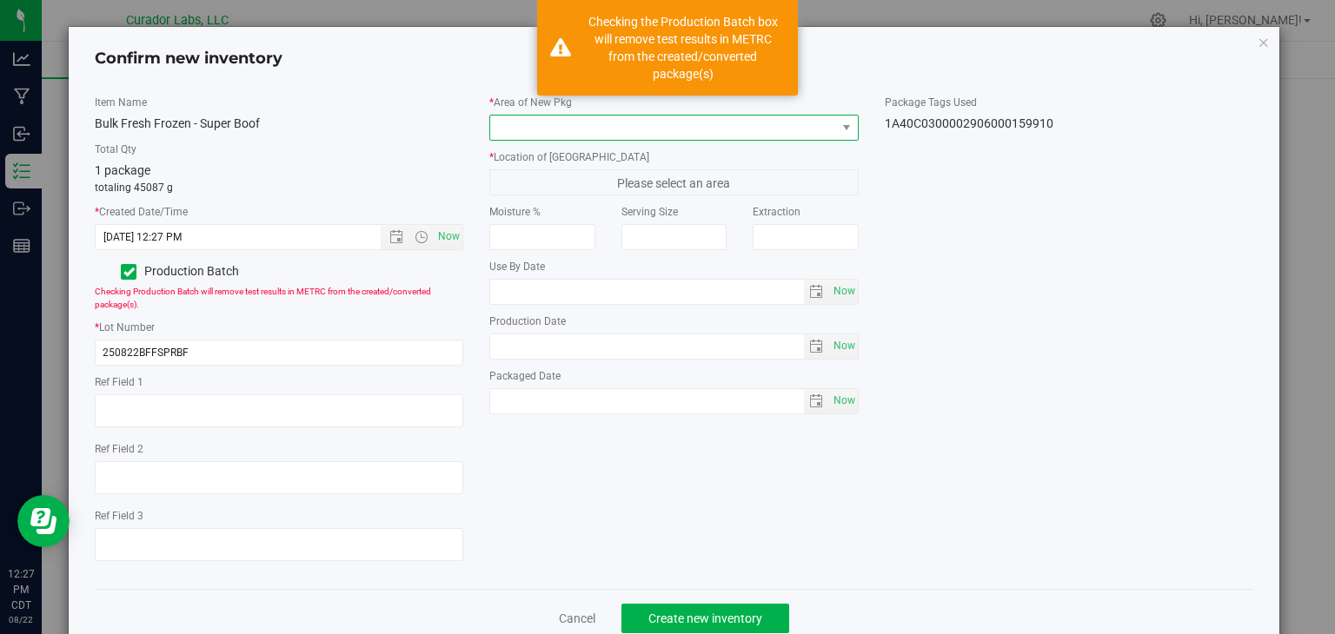
click at [609, 135] on span at bounding box center [663, 128] width 346 height 24
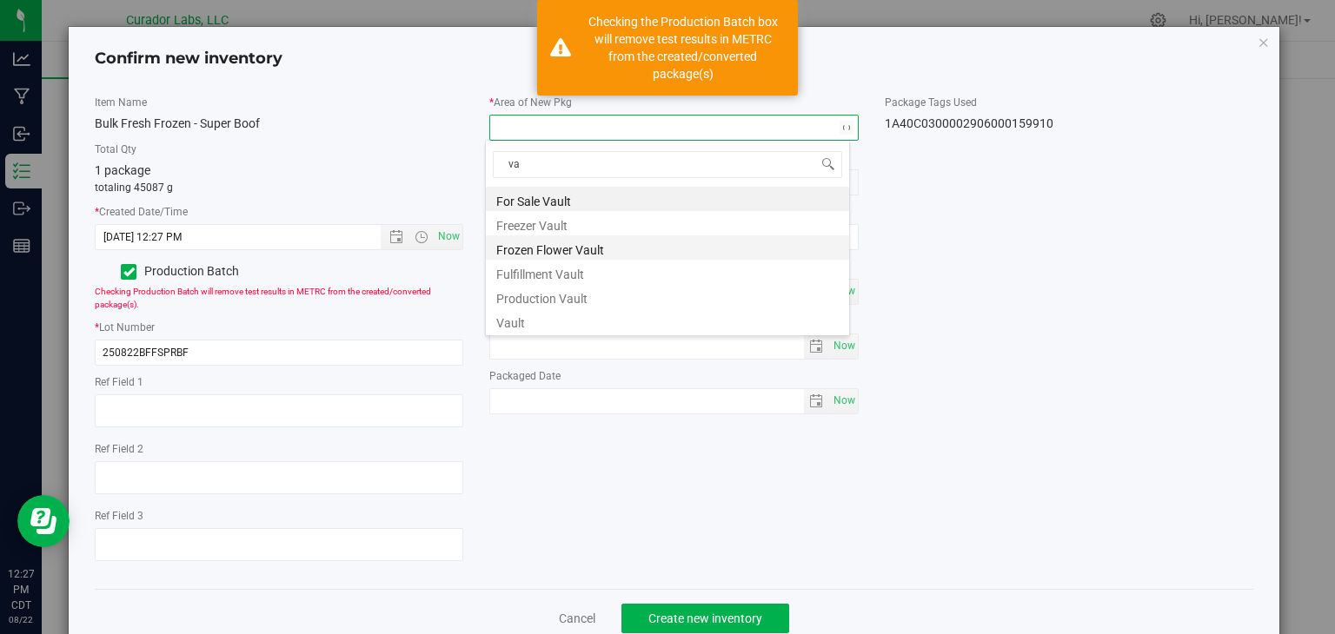
type input "v"
type input "do"
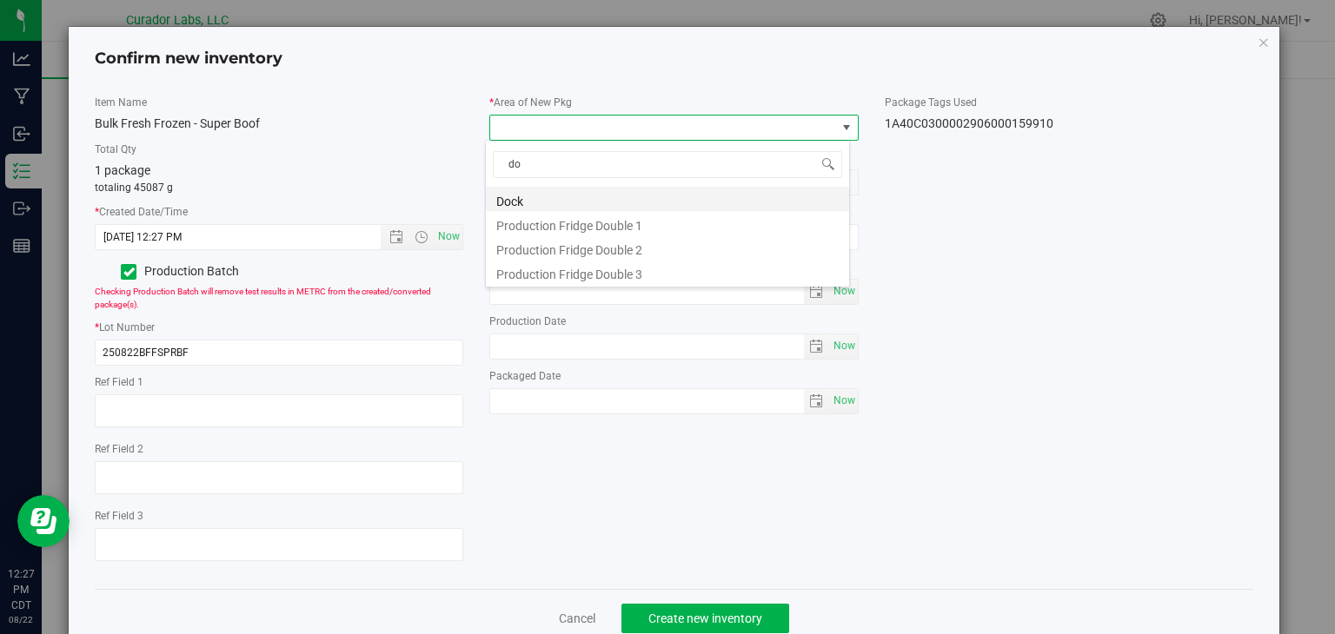
click at [591, 202] on li "Dock" at bounding box center [667, 199] width 363 height 24
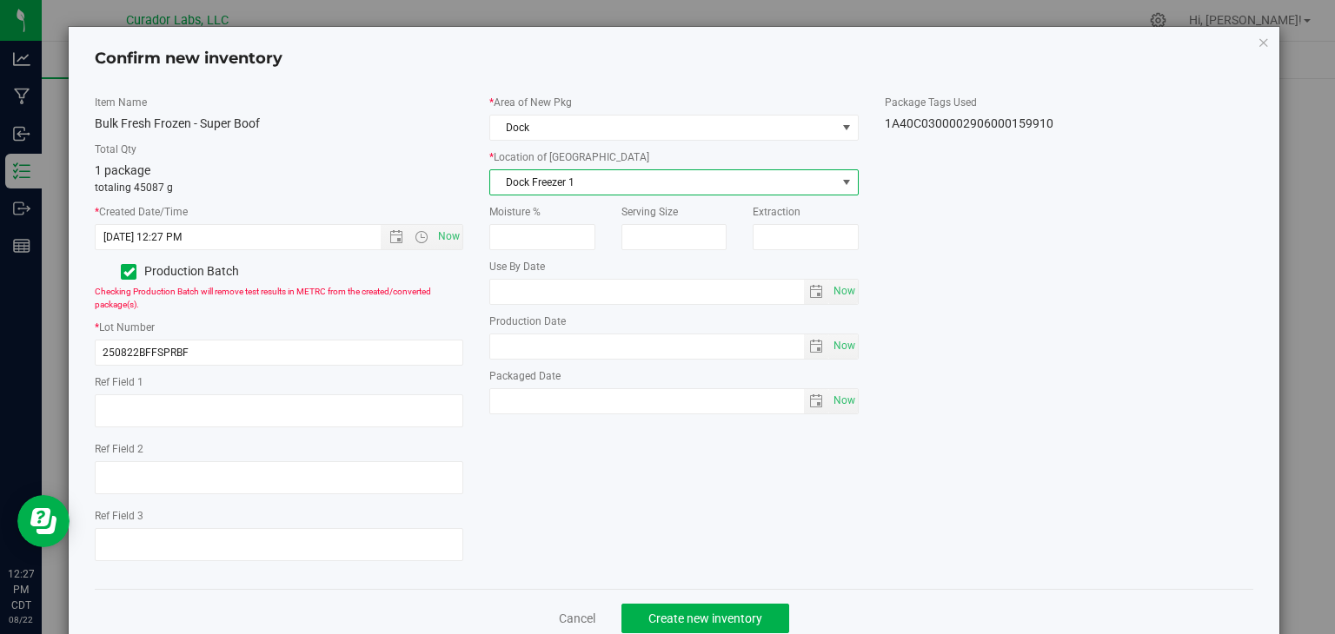
click at [667, 189] on span "Dock Freezer 1" at bounding box center [663, 182] width 346 height 24
click at [645, 262] on li "Dock Freezer 3" at bounding box center [667, 263] width 363 height 26
click at [656, 446] on div "Item Name Bulk Fresh Frozen - Super Boof Total Qty 1 package totaling 45087 g *…" at bounding box center [674, 335] width 1185 height 481
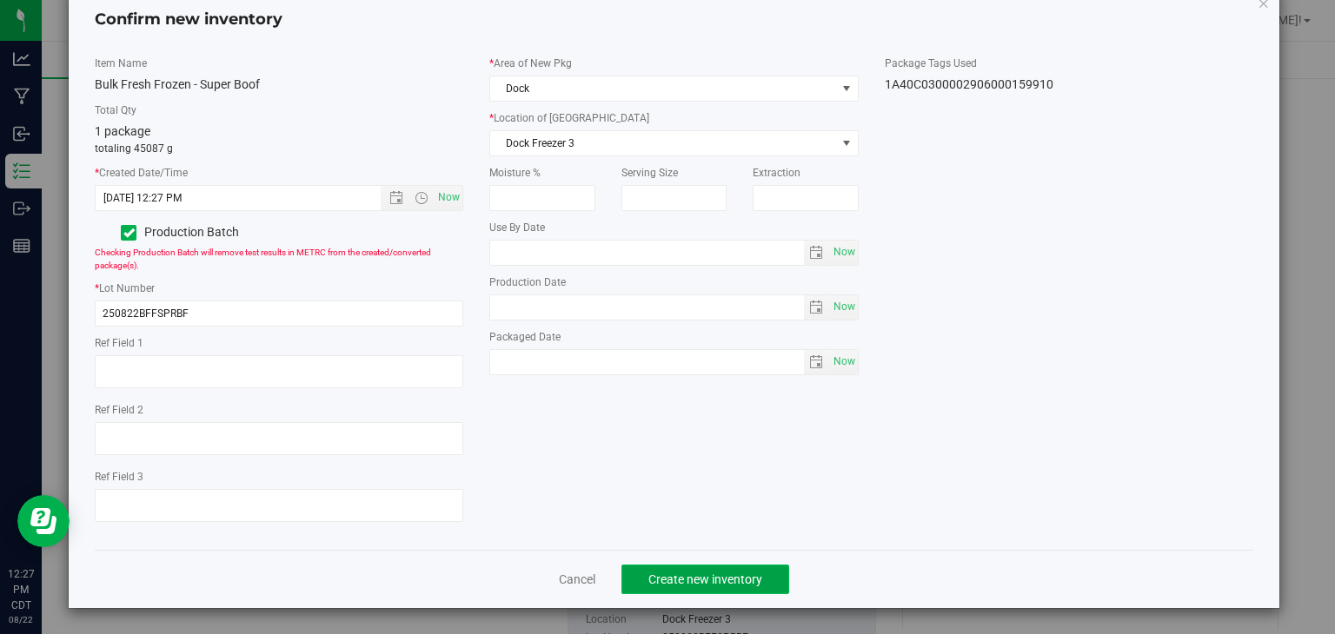
click at [681, 575] on span "Create new inventory" at bounding box center [705, 580] width 114 height 14
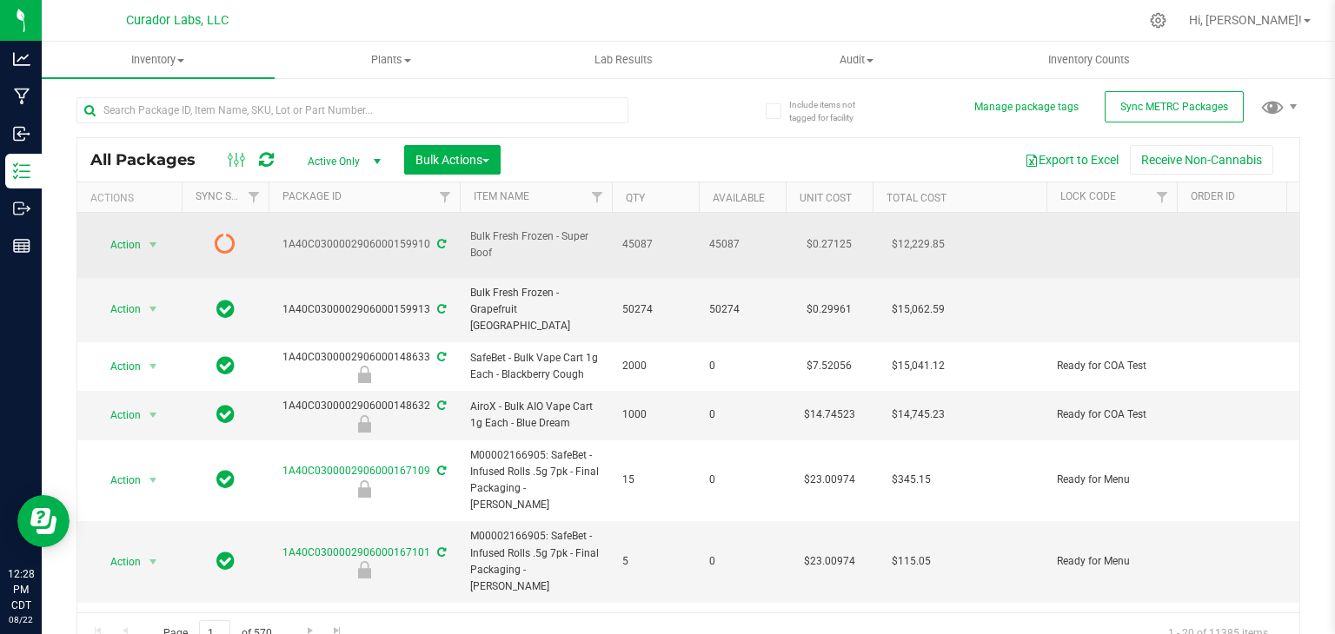
click at [437, 239] on icon at bounding box center [441, 244] width 9 height 10
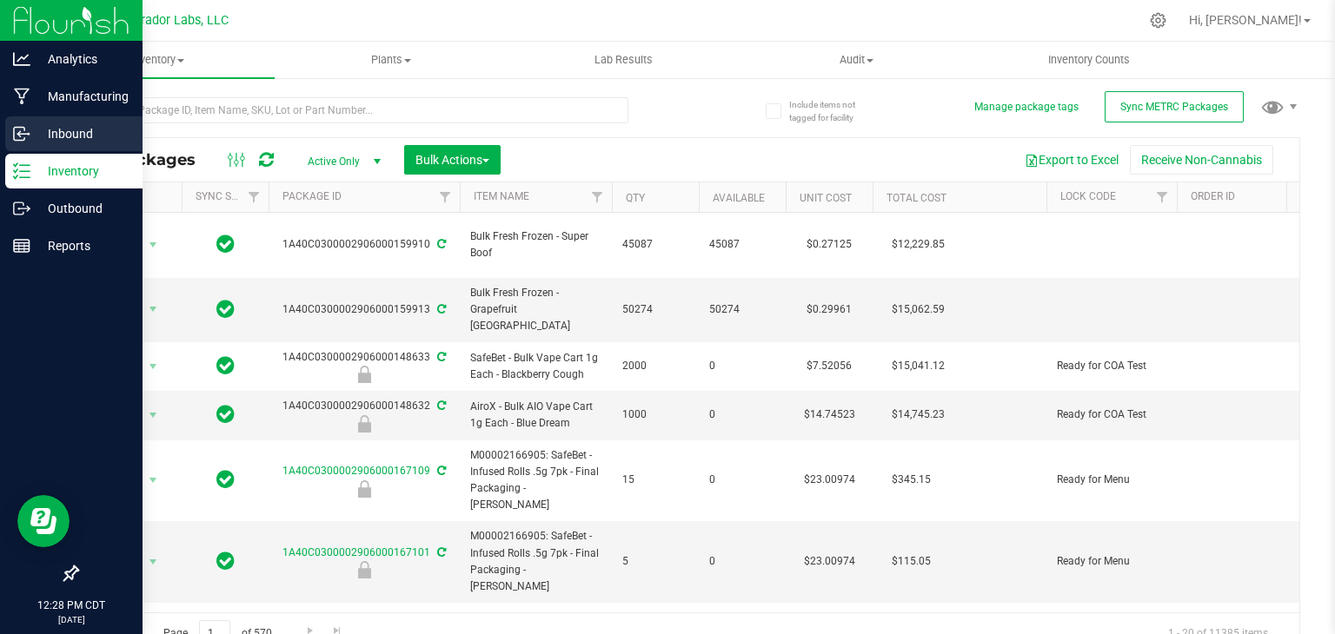
click at [63, 127] on p "Inbound" at bounding box center [82, 133] width 104 height 21
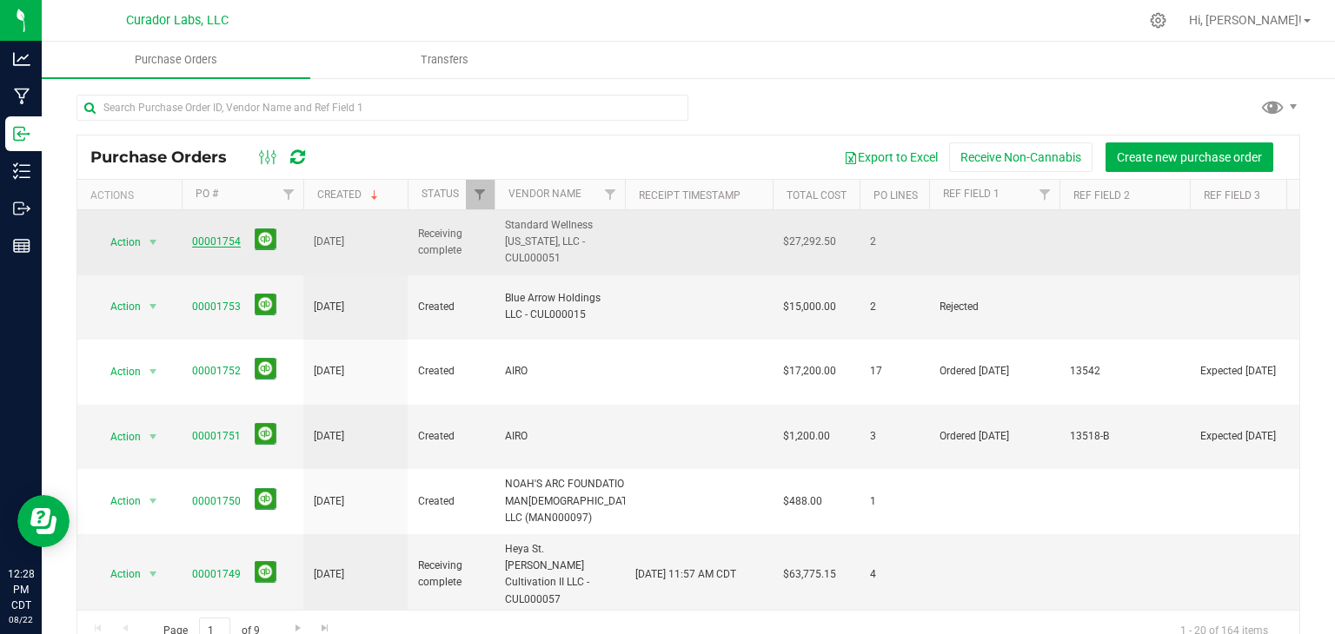
click at [201, 247] on link "00001754" at bounding box center [216, 242] width 49 height 12
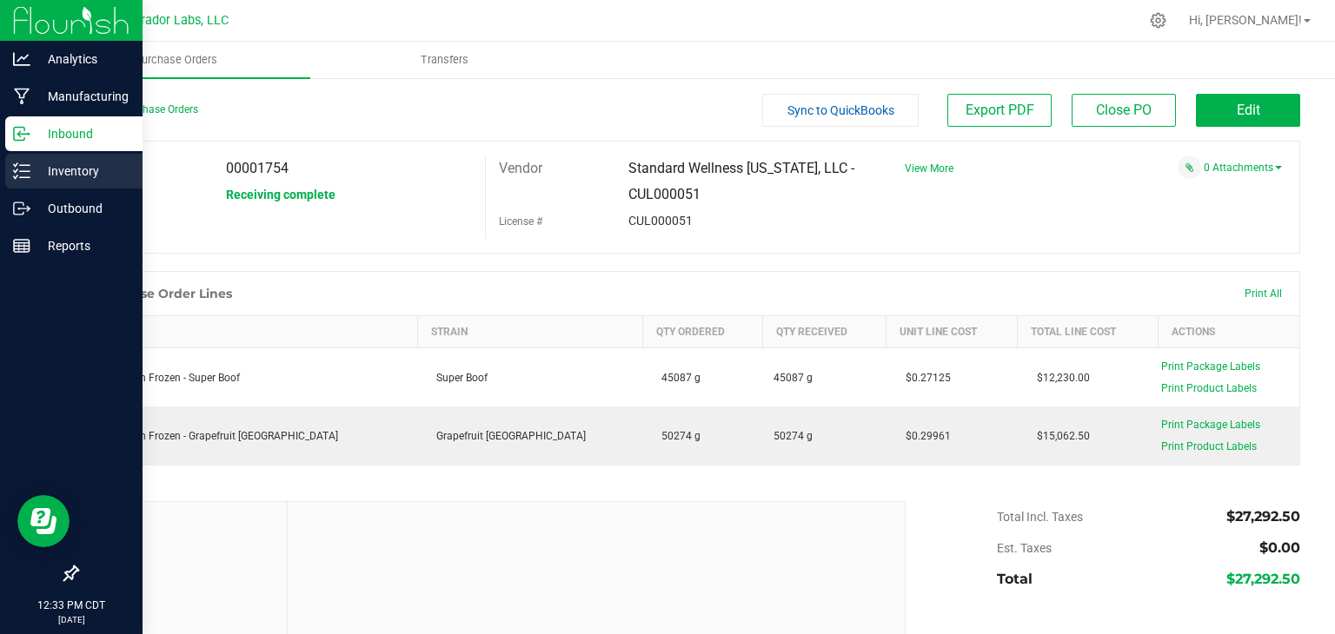
click at [51, 169] on p "Inventory" at bounding box center [82, 171] width 104 height 21
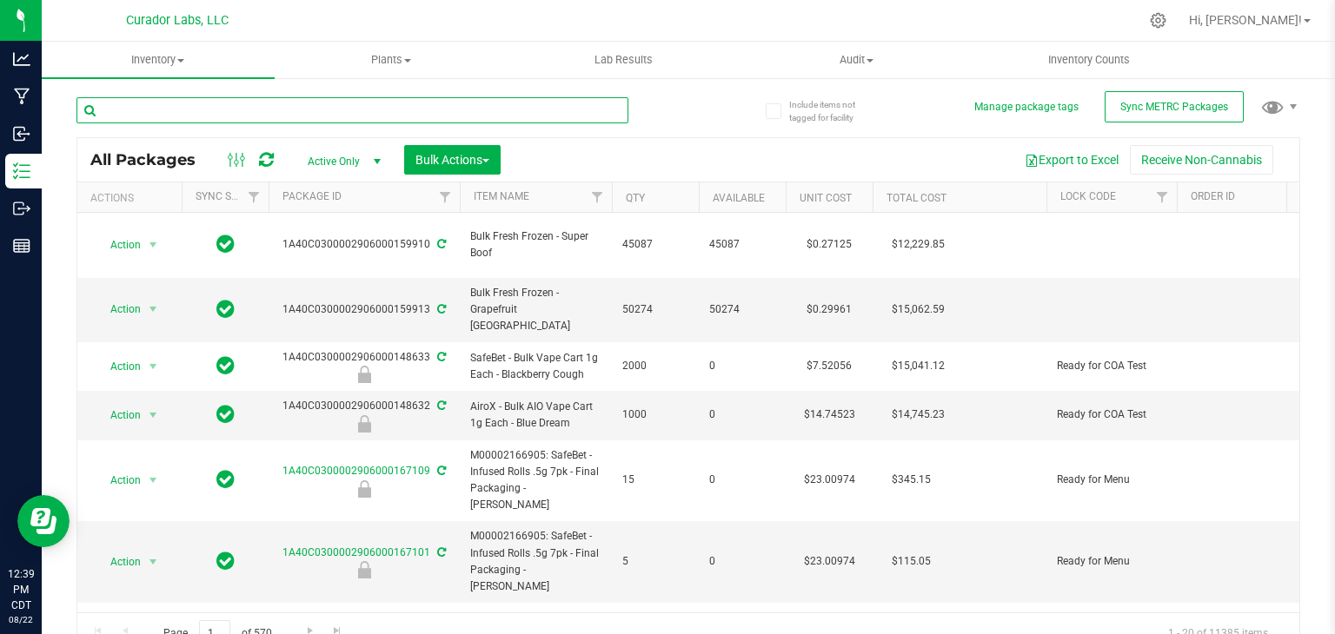
click at [521, 103] on input "text" at bounding box center [352, 110] width 552 height 26
type input "148501"
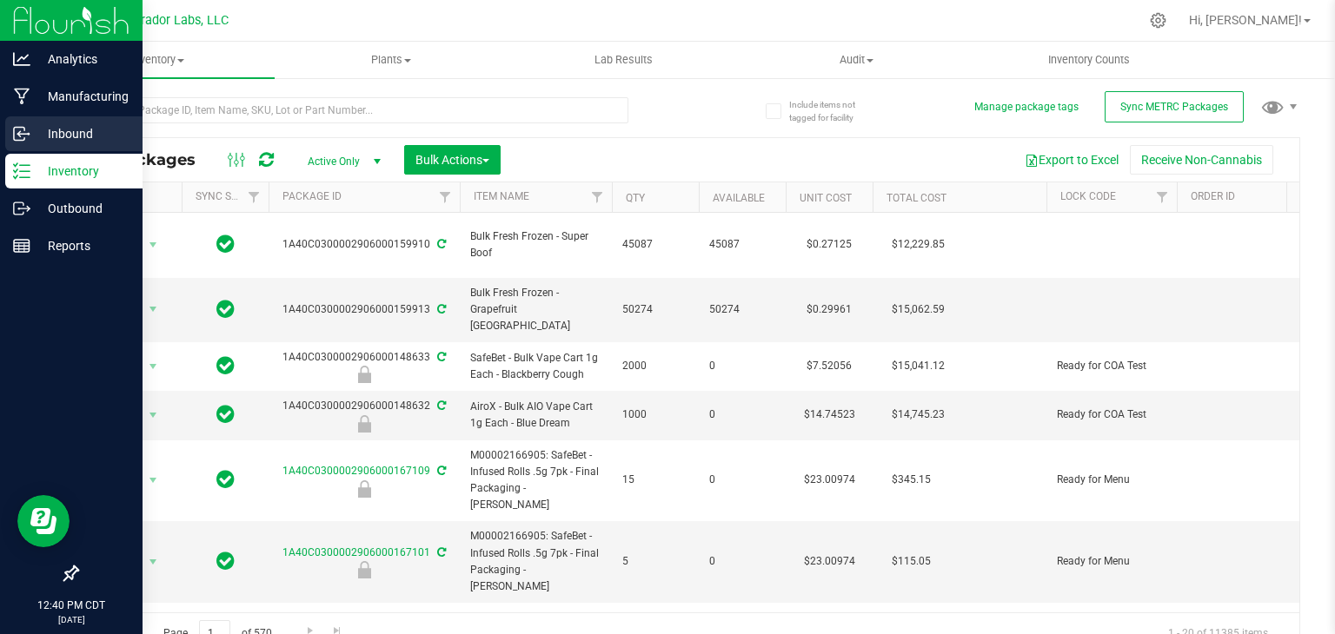
click at [30, 133] on p "Inbound" at bounding box center [82, 133] width 104 height 21
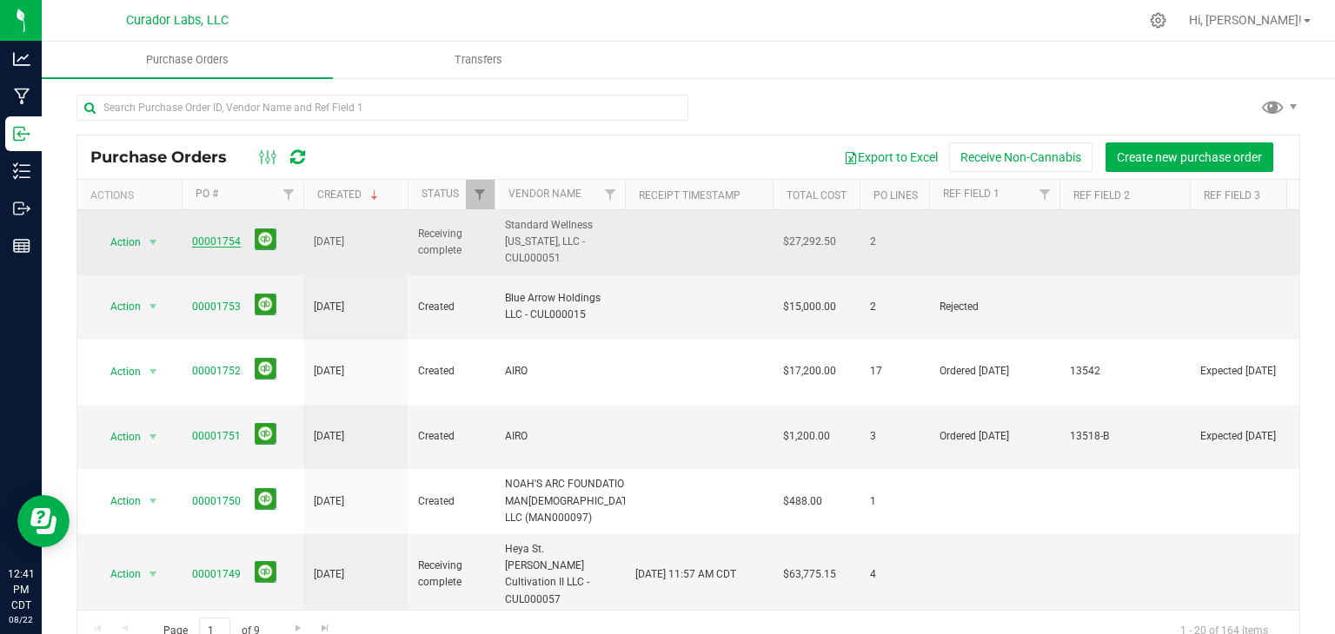
click at [220, 241] on link "00001754" at bounding box center [216, 242] width 49 height 12
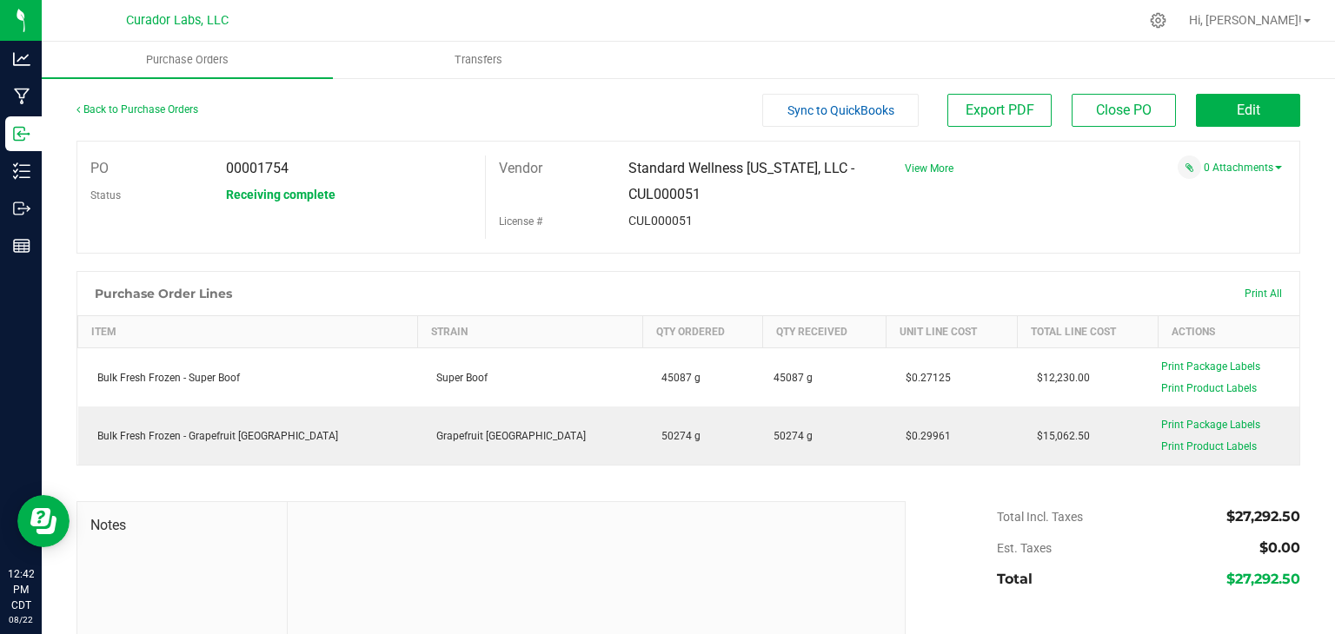
click at [730, 275] on div "Purchase Order Lines Print All" at bounding box center [688, 293] width 1222 height 43
click at [436, 186] on div "Receiving complete" at bounding box center [348, 195] width 271 height 26
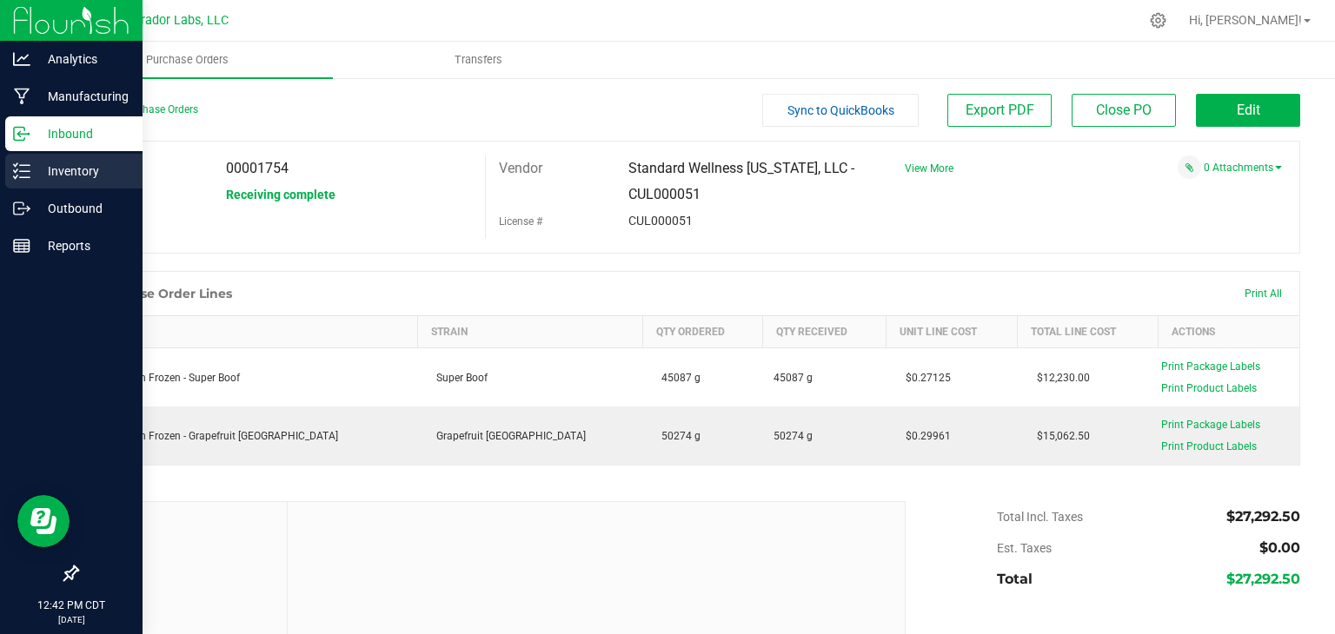
click at [38, 171] on p "Inventory" at bounding box center [82, 171] width 104 height 21
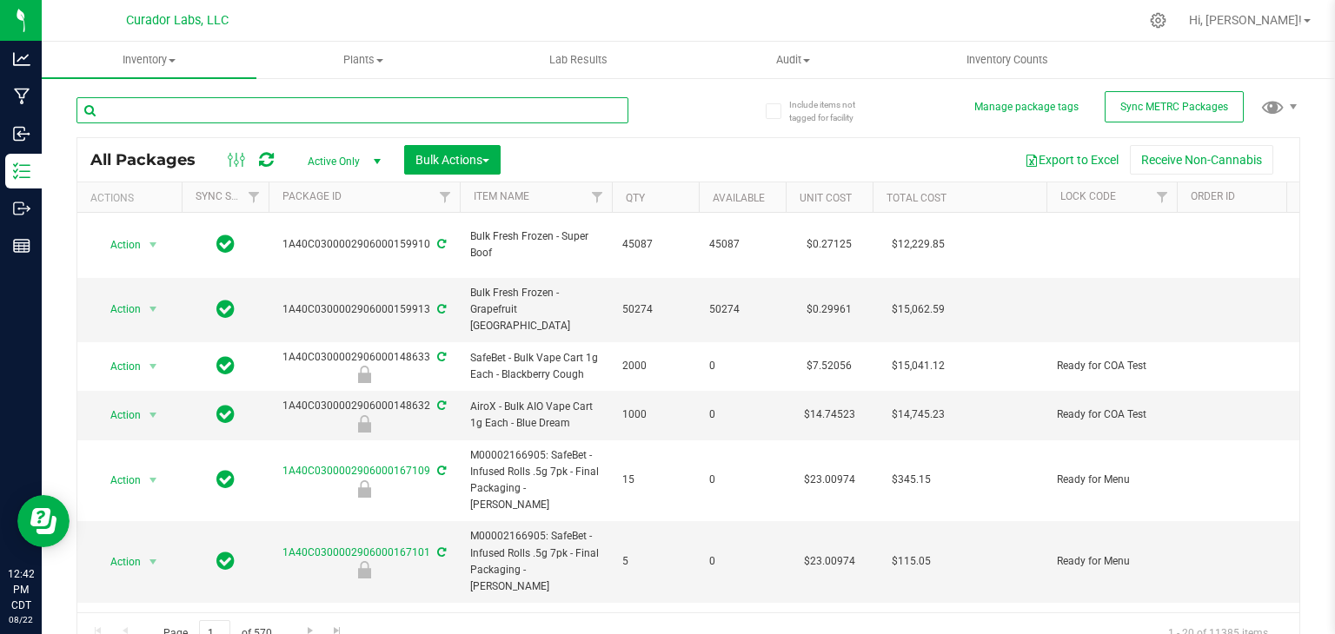
click at [195, 102] on input "text" at bounding box center [352, 110] width 552 height 26
type input "1"
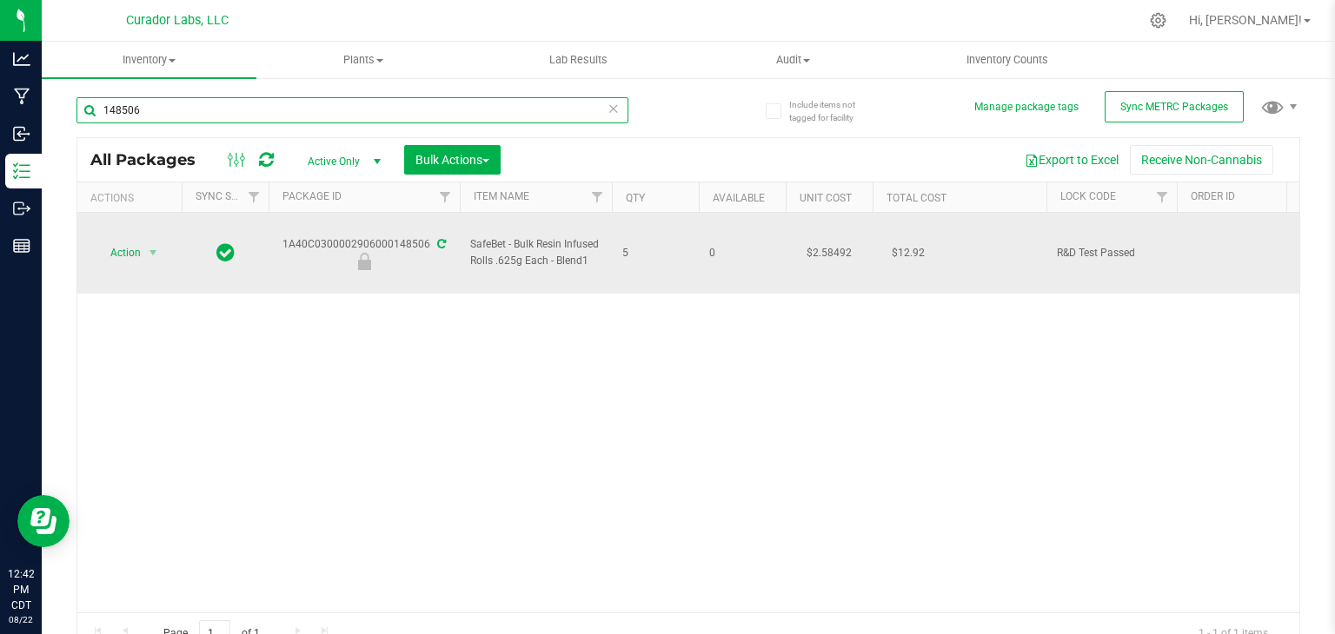
type input "148506"
drag, startPoint x: 281, startPoint y: 227, endPoint x: 425, endPoint y: 230, distance: 144.3
click at [425, 236] on div "1A40C0300002906000148506" at bounding box center [364, 253] width 196 height 34
copy div "1A40C0300002906000148506"
drag, startPoint x: 588, startPoint y: 246, endPoint x: 446, endPoint y: 236, distance: 142.0
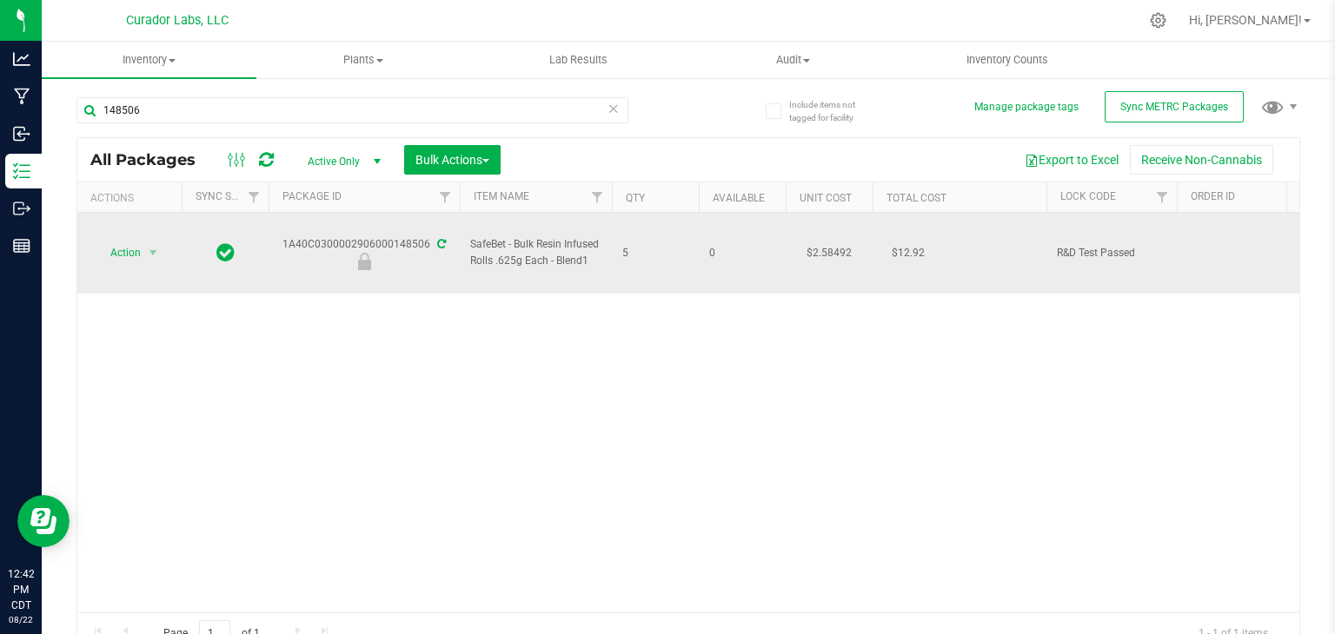
copy span "SafeBet - Bulk Resin Infused Rolls .625g Each - Blend1"
click at [138, 241] on span "Action" at bounding box center [118, 253] width 47 height 24
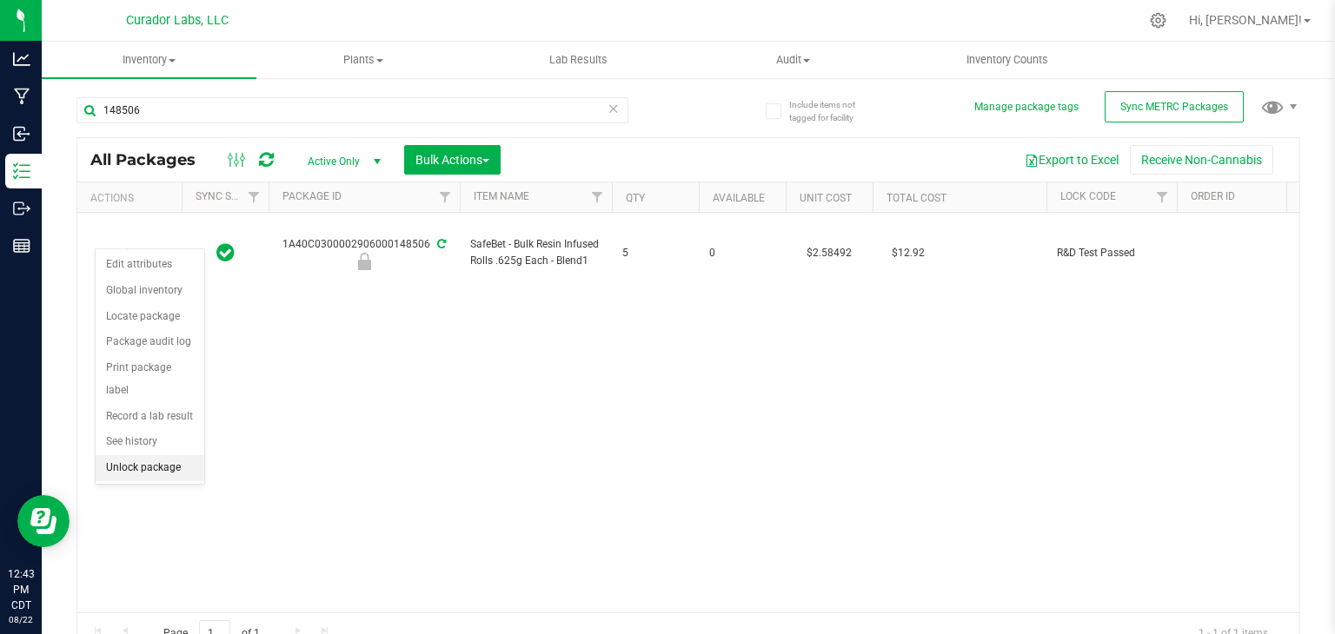
click at [153, 455] on li "Unlock package" at bounding box center [150, 468] width 109 height 26
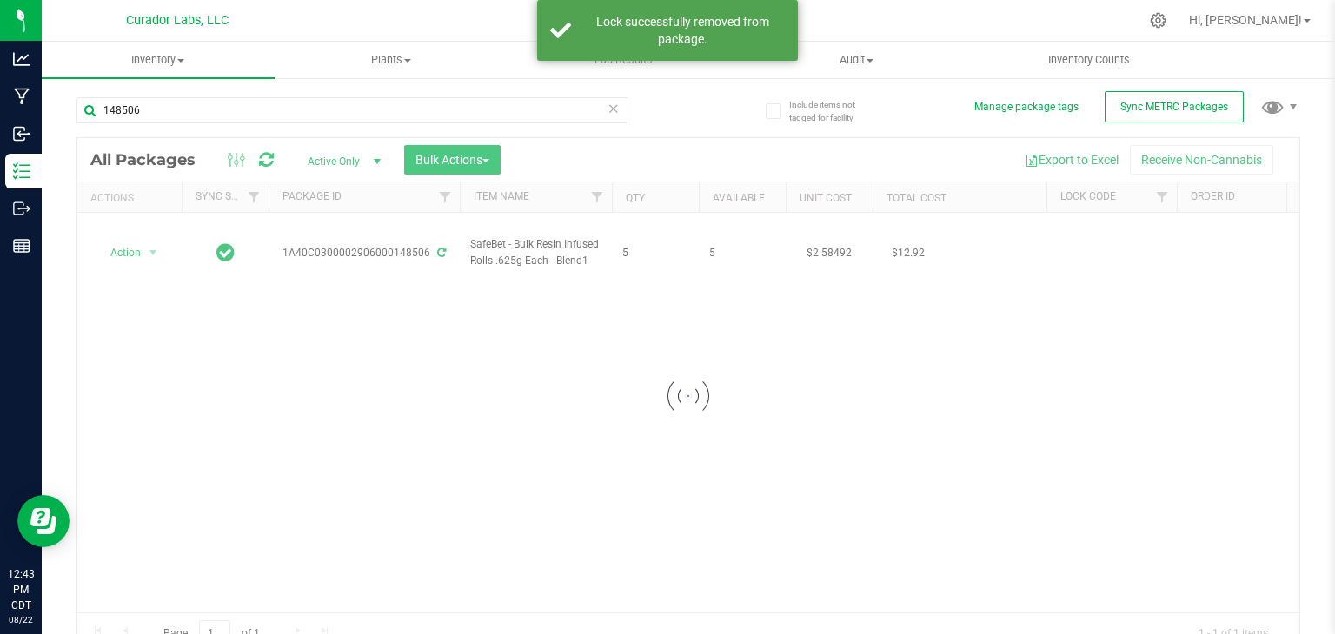
click at [143, 235] on div at bounding box center [688, 396] width 1222 height 516
click at [143, 241] on span "select" at bounding box center [154, 253] width 22 height 24
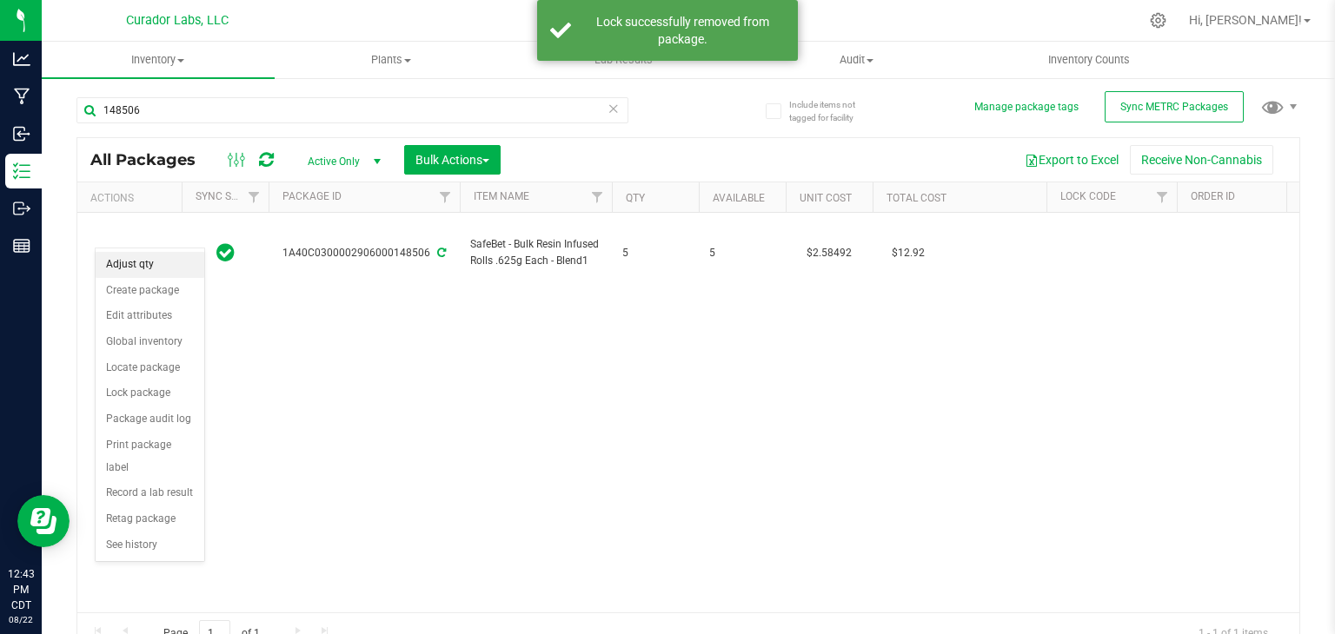
click at [144, 258] on li "Adjust qty" at bounding box center [150, 265] width 109 height 26
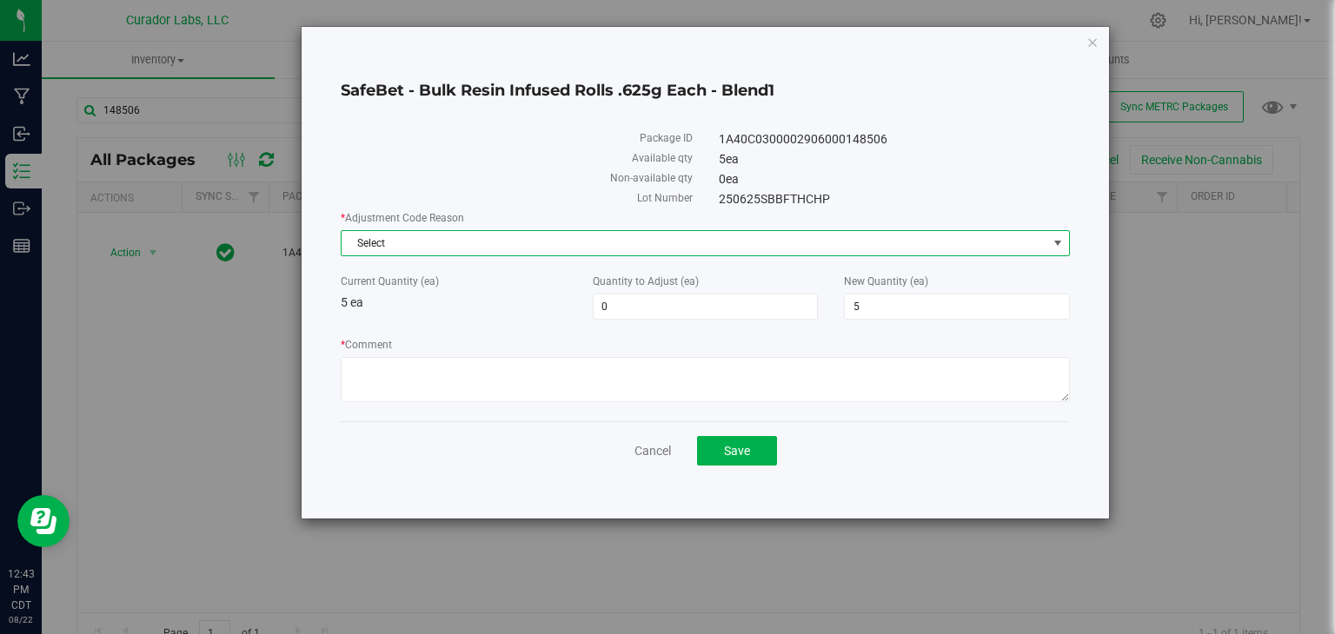
click at [594, 237] on span "Select" at bounding box center [695, 243] width 706 height 24
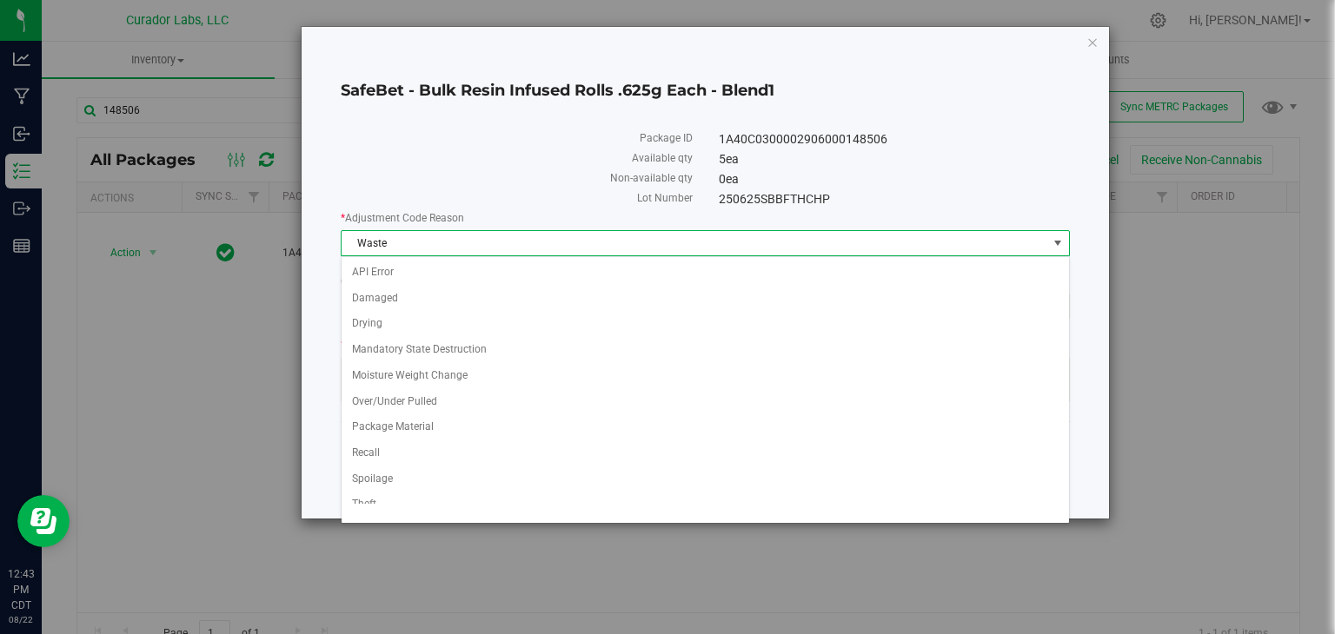
scroll to position [61, 0]
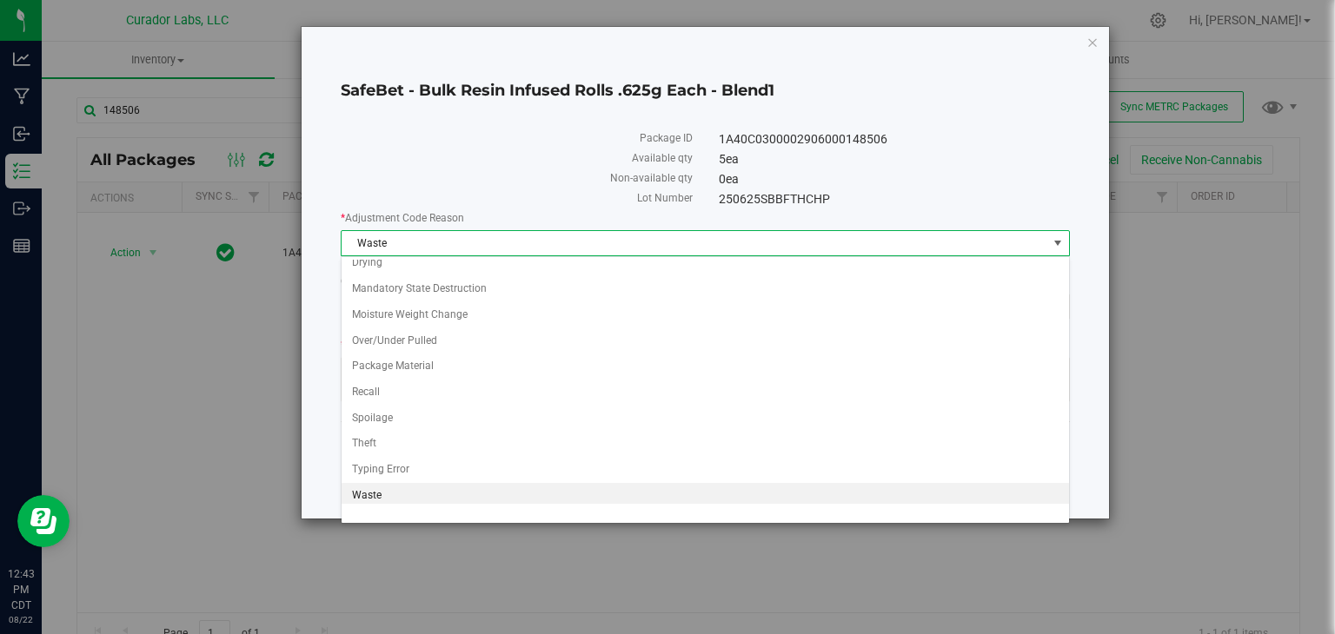
click at [516, 484] on li "Waste" at bounding box center [705, 496] width 727 height 26
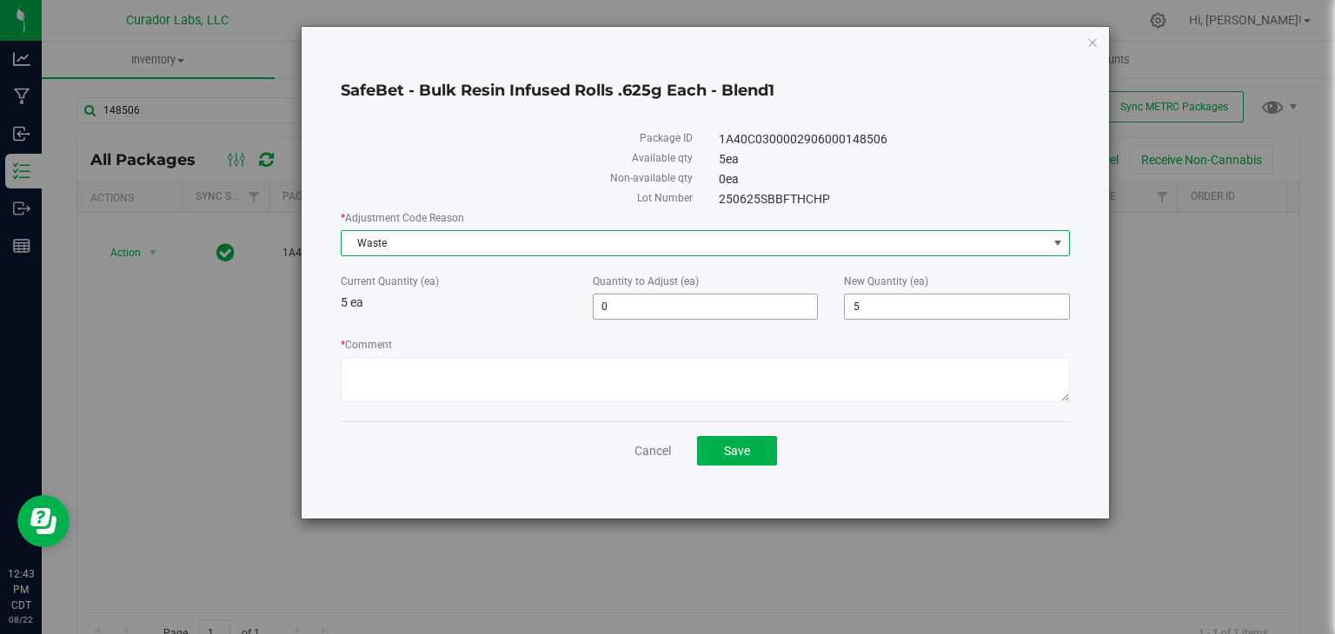
drag, startPoint x: 855, startPoint y: 301, endPoint x: 813, endPoint y: 298, distance: 42.7
click at [813, 298] on div "Current Quantity (ea) 5 ea Quantity to Adjust (ea) 0 0 New Quantity (ea) 5 5" at bounding box center [705, 297] width 755 height 46
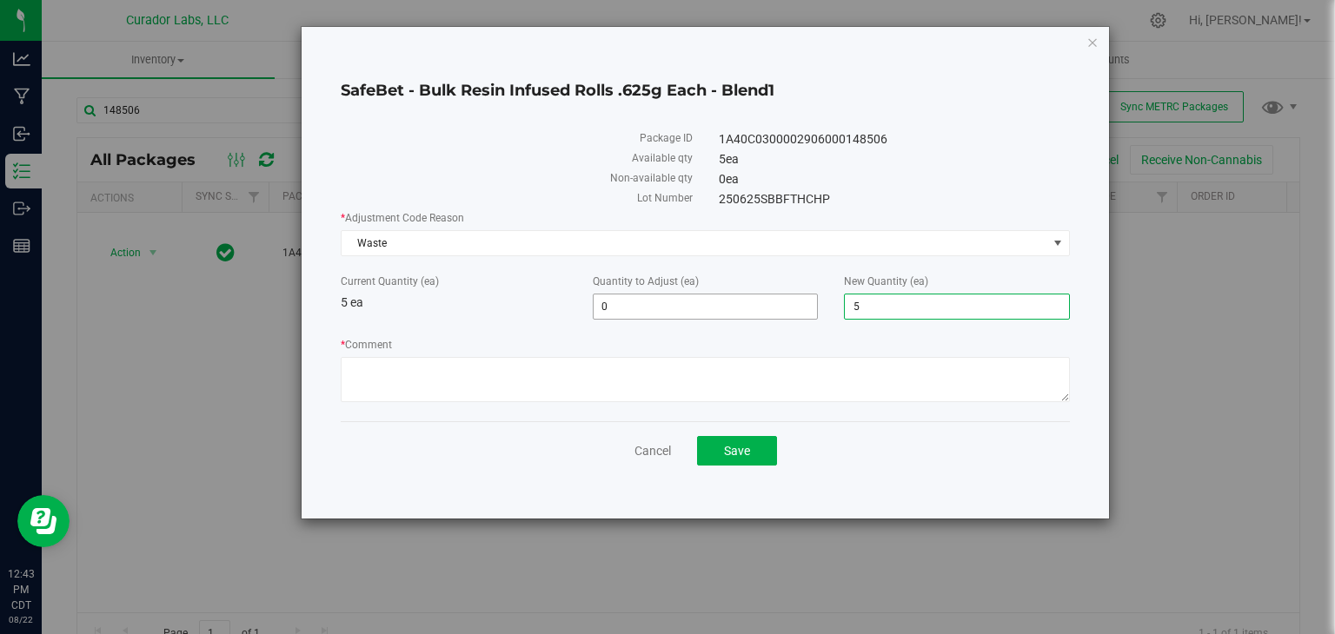
type input "0"
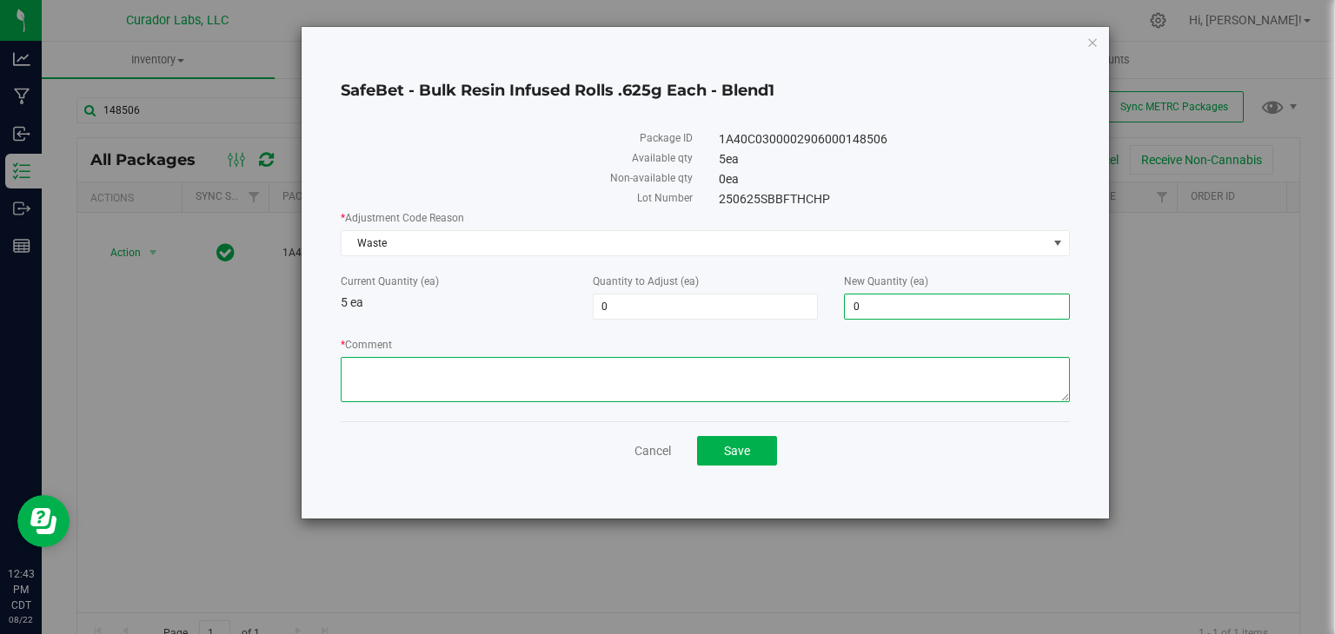
type input "-5"
type input "0"
click at [718, 394] on textarea "* Comment" at bounding box center [705, 379] width 729 height 45
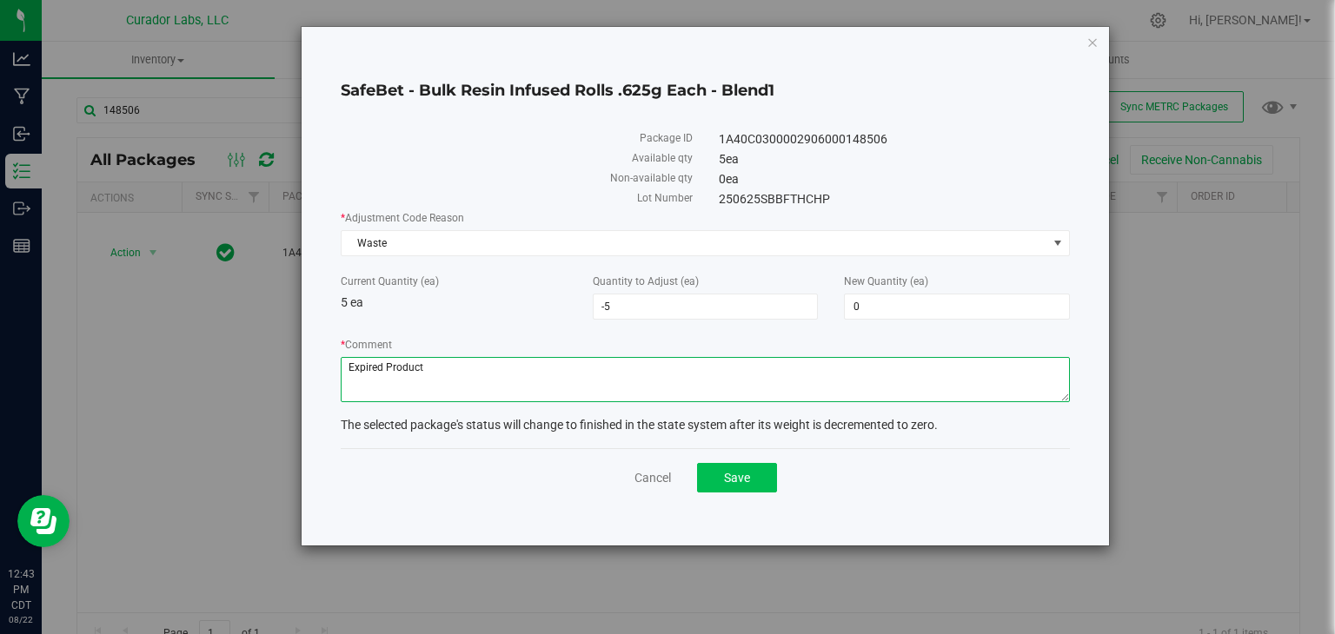
type textarea "Expired Product"
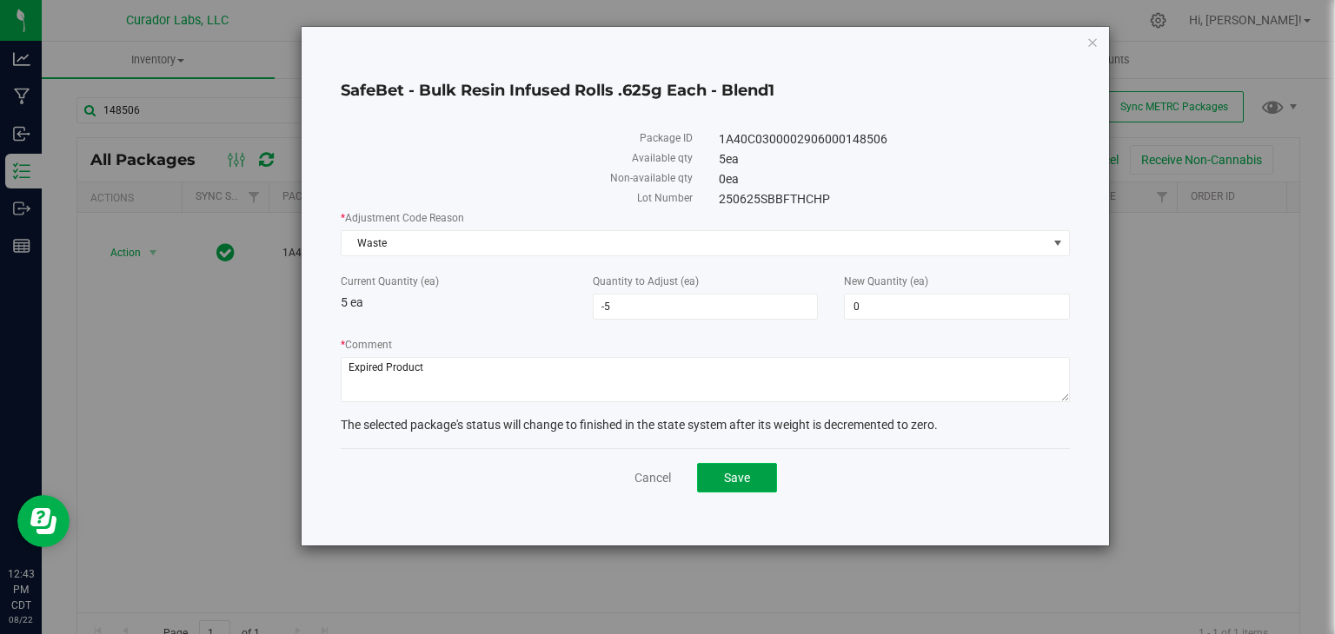
click at [727, 481] on span "Save" at bounding box center [737, 478] width 26 height 14
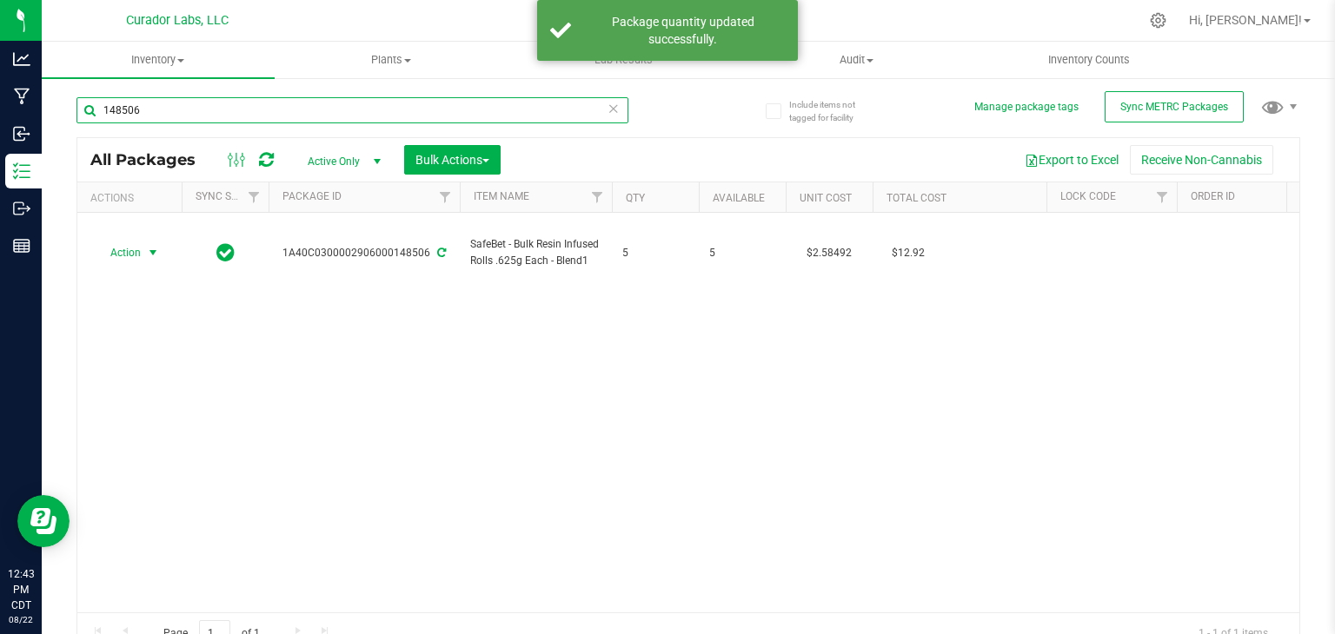
click at [315, 116] on input "148506" at bounding box center [352, 110] width 552 height 26
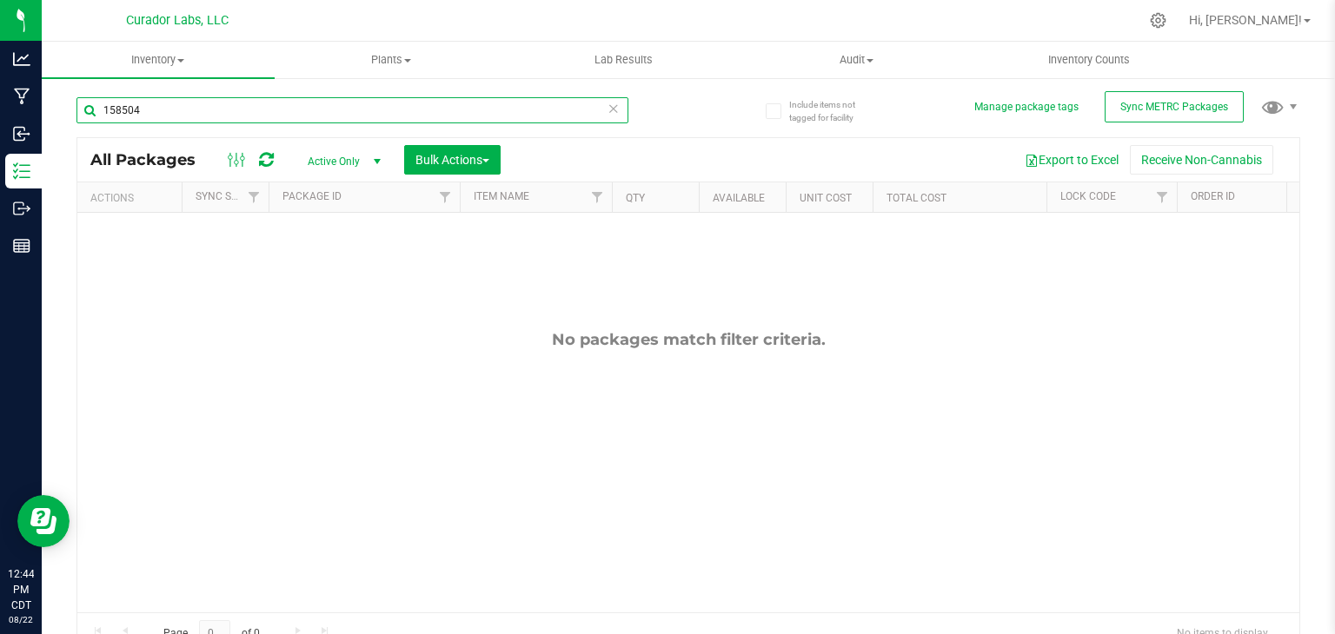
type input "158504"
click at [380, 153] on span "select" at bounding box center [377, 161] width 22 height 24
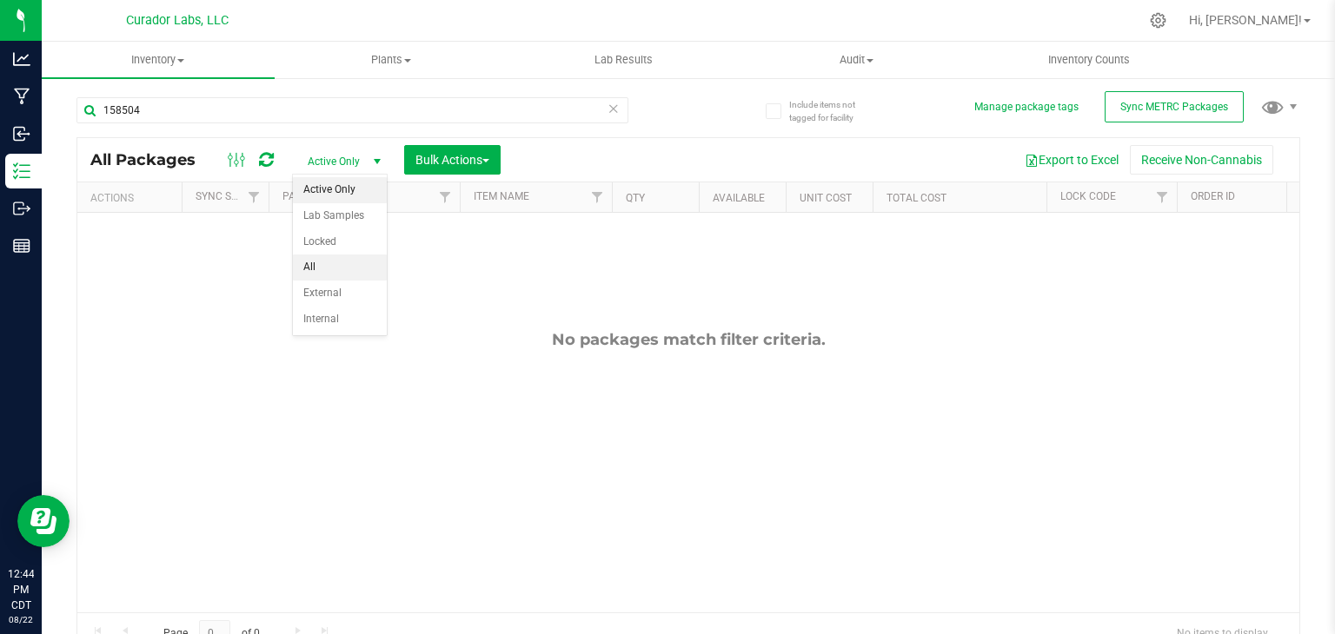
click at [343, 265] on li "All" at bounding box center [340, 268] width 94 height 26
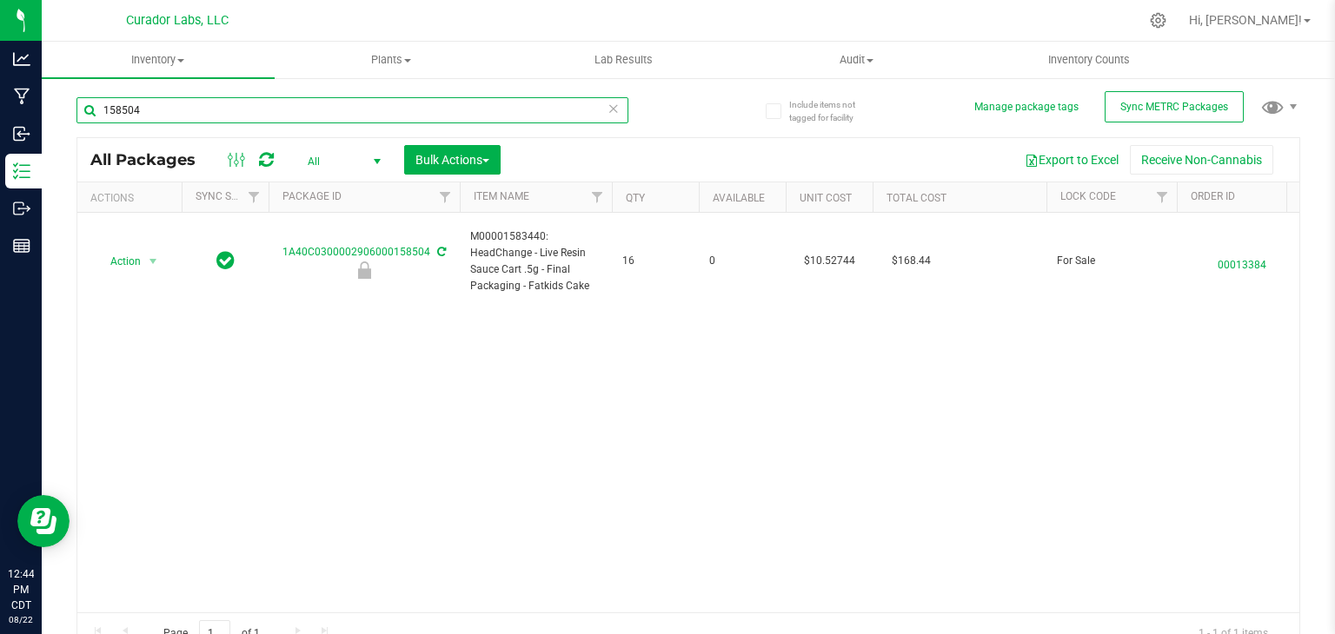
click at [209, 116] on input "158504" at bounding box center [352, 110] width 552 height 26
type input "148504"
click at [369, 154] on span "select" at bounding box center [377, 161] width 22 height 24
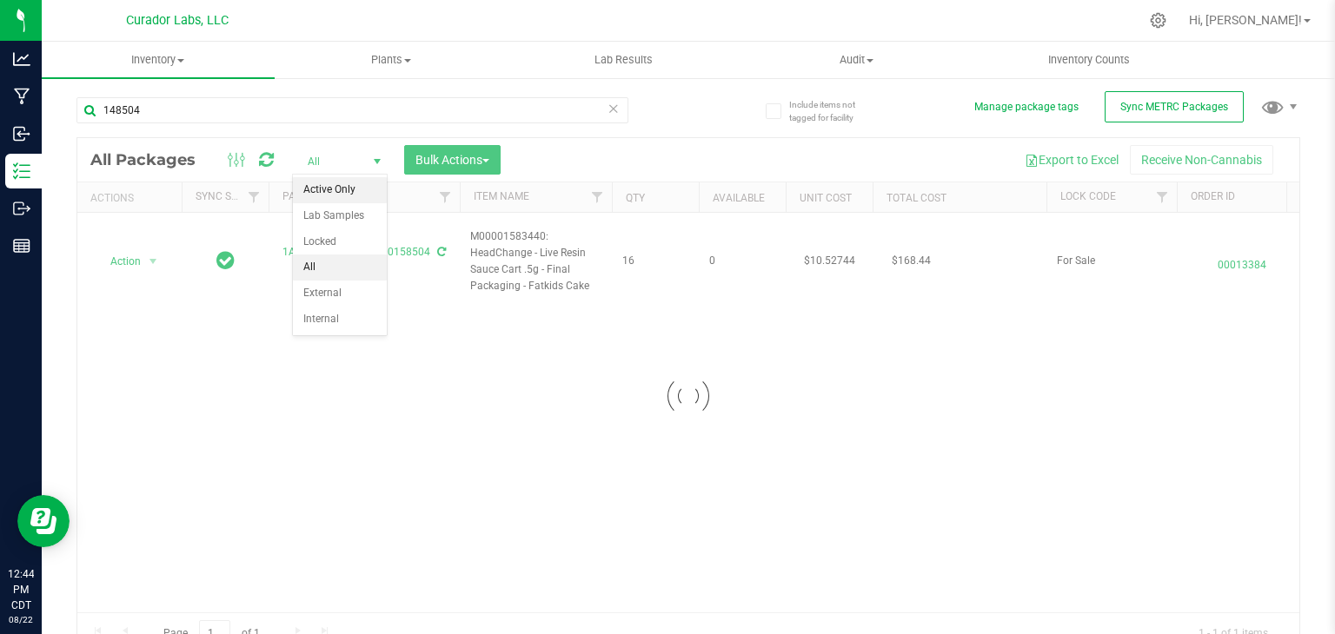
click at [351, 194] on li "Active Only" at bounding box center [340, 190] width 94 height 26
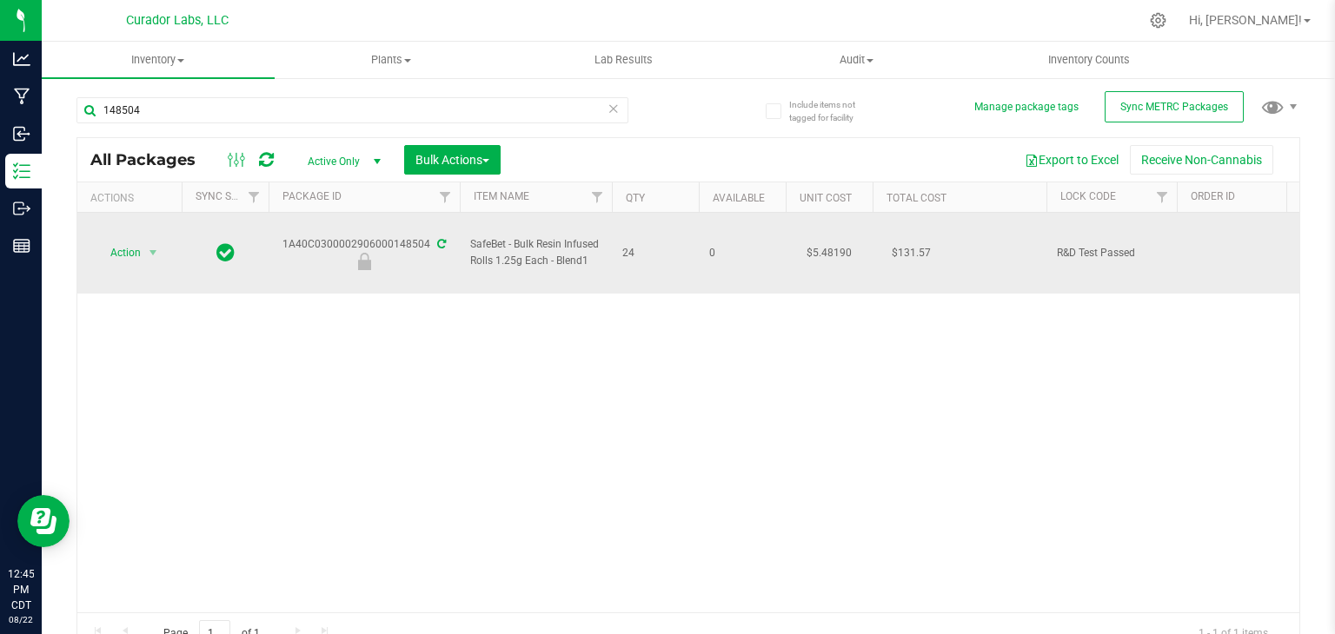
drag, startPoint x: 278, startPoint y: 223, endPoint x: 428, endPoint y: 230, distance: 149.7
click at [428, 236] on div "1A40C0300002906000148504" at bounding box center [364, 253] width 196 height 34
copy div "1A40C0300002906000148504"
drag, startPoint x: 591, startPoint y: 248, endPoint x: 471, endPoint y: 229, distance: 121.5
click at [471, 236] on span "SafeBet - Bulk Resin Infused Rolls 1.25g Each - Blend1" at bounding box center [535, 252] width 131 height 33
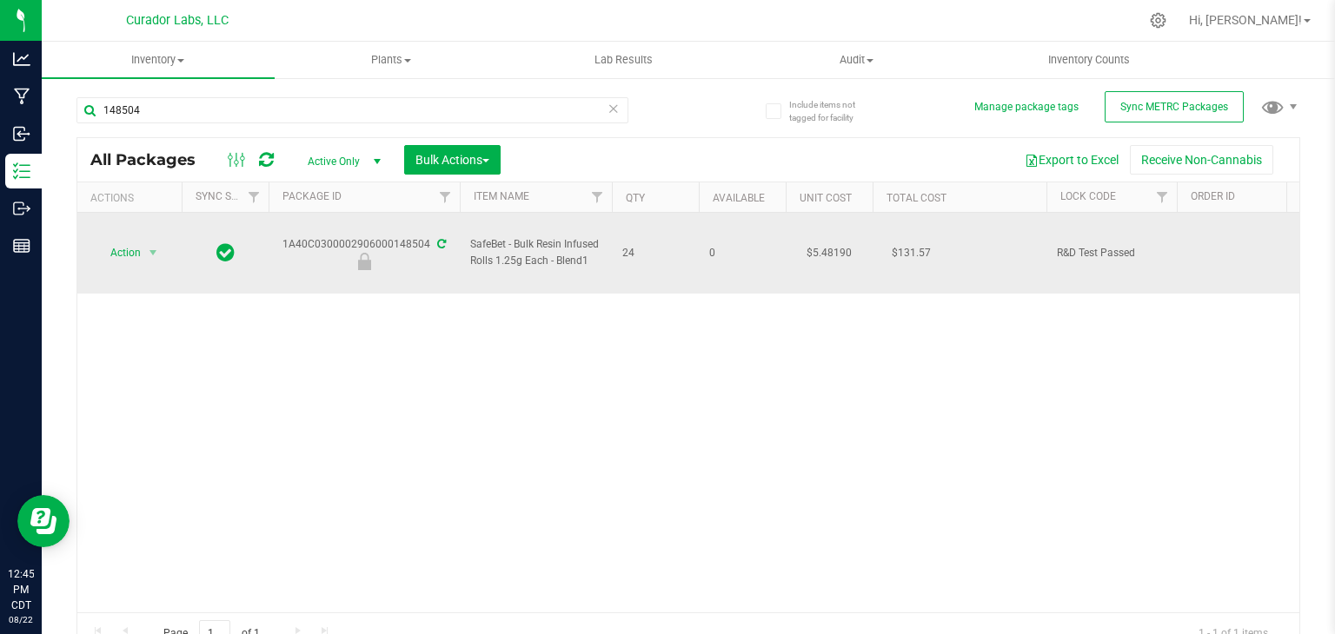
copy span "SafeBet - Bulk Resin Infused Rolls 1.25g Each - Blend1"
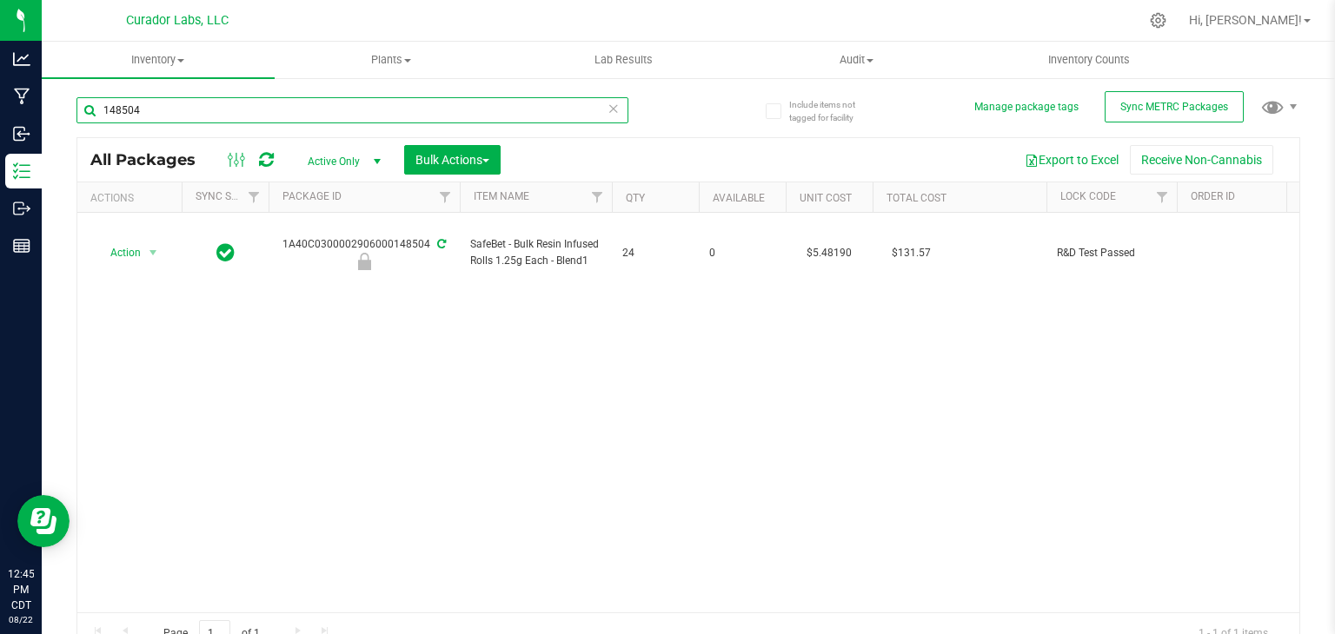
click at [247, 108] on input "148504" at bounding box center [352, 110] width 552 height 26
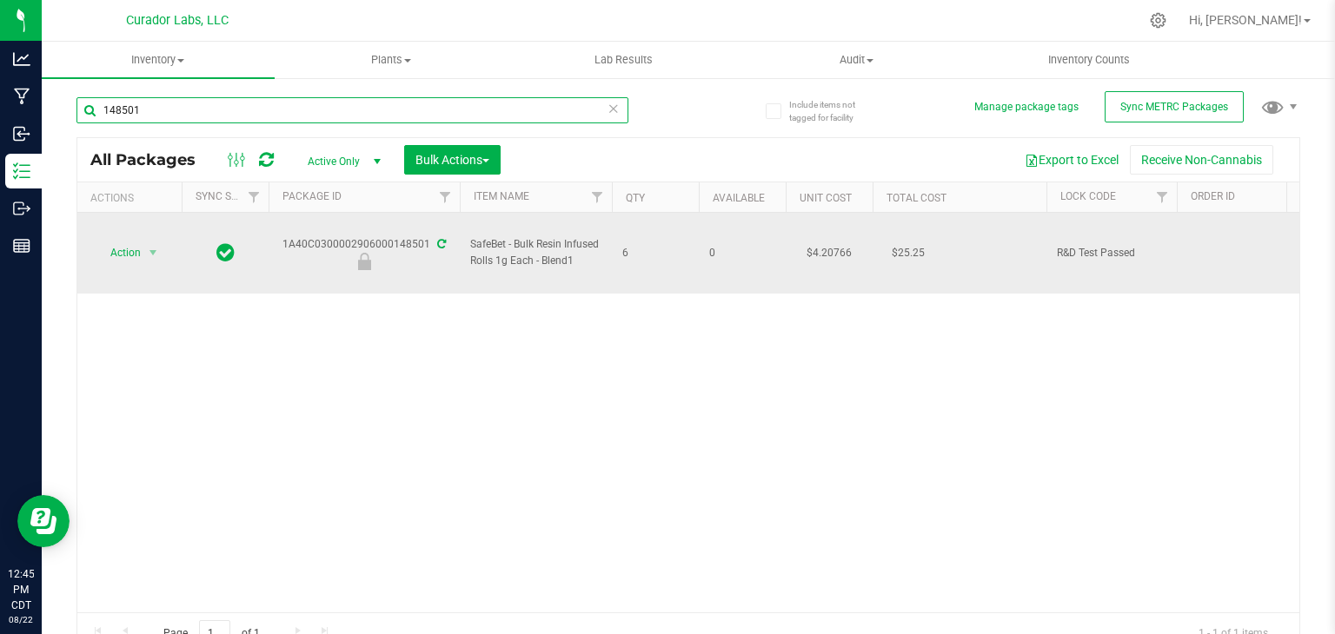
type input "148501"
drag, startPoint x: 282, startPoint y: 224, endPoint x: 428, endPoint y: 235, distance: 146.4
click at [428, 236] on div "1A40C0300002906000148501" at bounding box center [364, 253] width 196 height 34
copy div "1A40C0300002906000148501"
drag, startPoint x: 576, startPoint y: 250, endPoint x: 461, endPoint y: 229, distance: 117.5
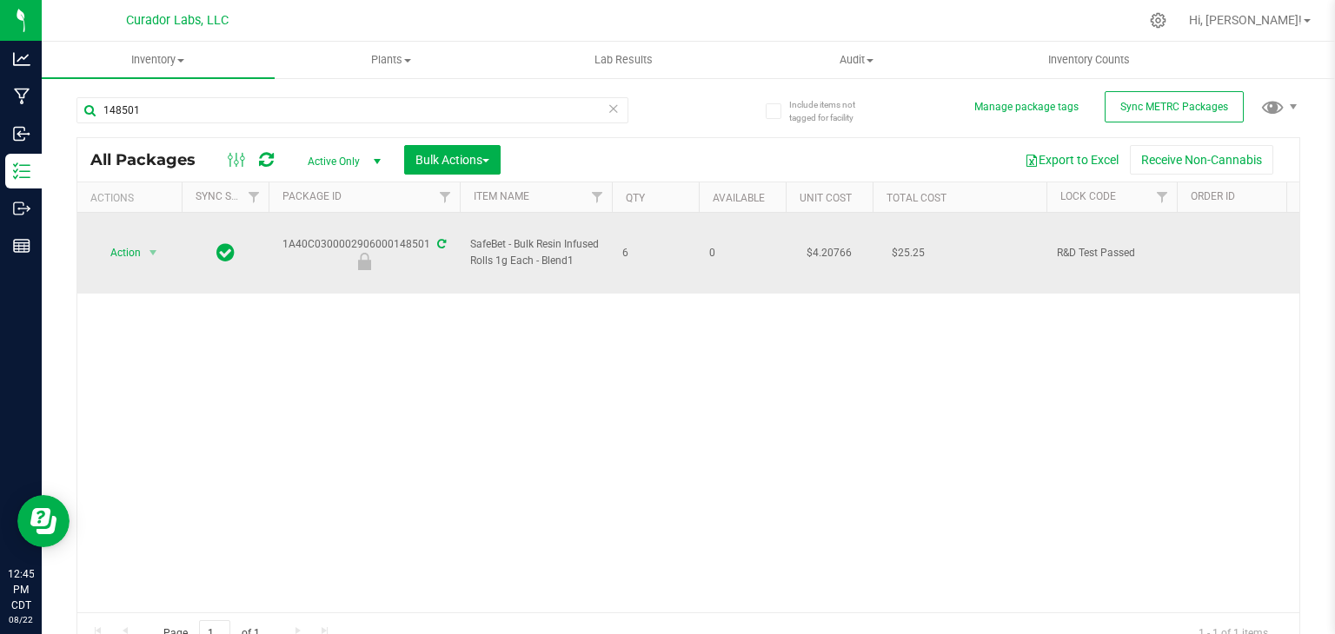
click at [461, 229] on td "SafeBet - Bulk Resin Infused Rolls 1g Each - Blend1" at bounding box center [536, 253] width 152 height 81
copy span "SafeBet - Bulk Resin Infused Rolls 1g Each - Blend1"
click at [141, 223] on td "Action Action Edit attributes Global inventory Locate package Package audit log…" at bounding box center [129, 253] width 104 height 81
click at [141, 241] on span "Action" at bounding box center [118, 253] width 47 height 24
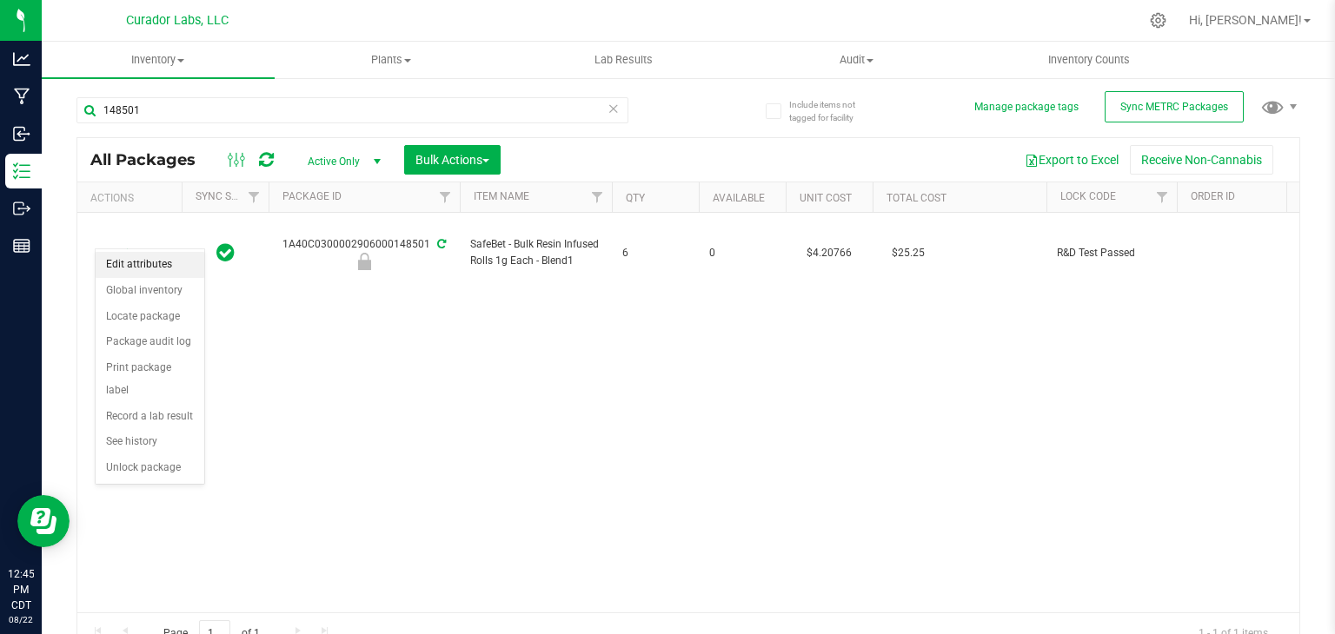
click at [143, 259] on li "Edit attributes" at bounding box center [150, 265] width 109 height 26
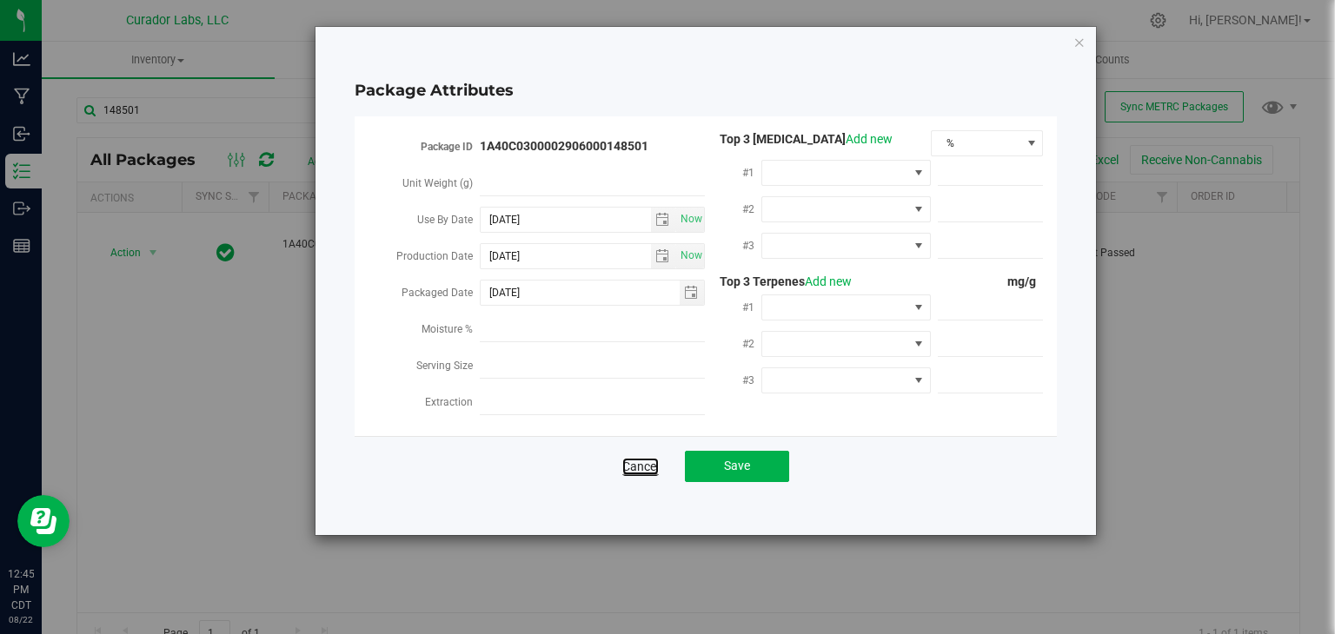
click at [648, 475] on link "Cancel" at bounding box center [640, 466] width 37 height 17
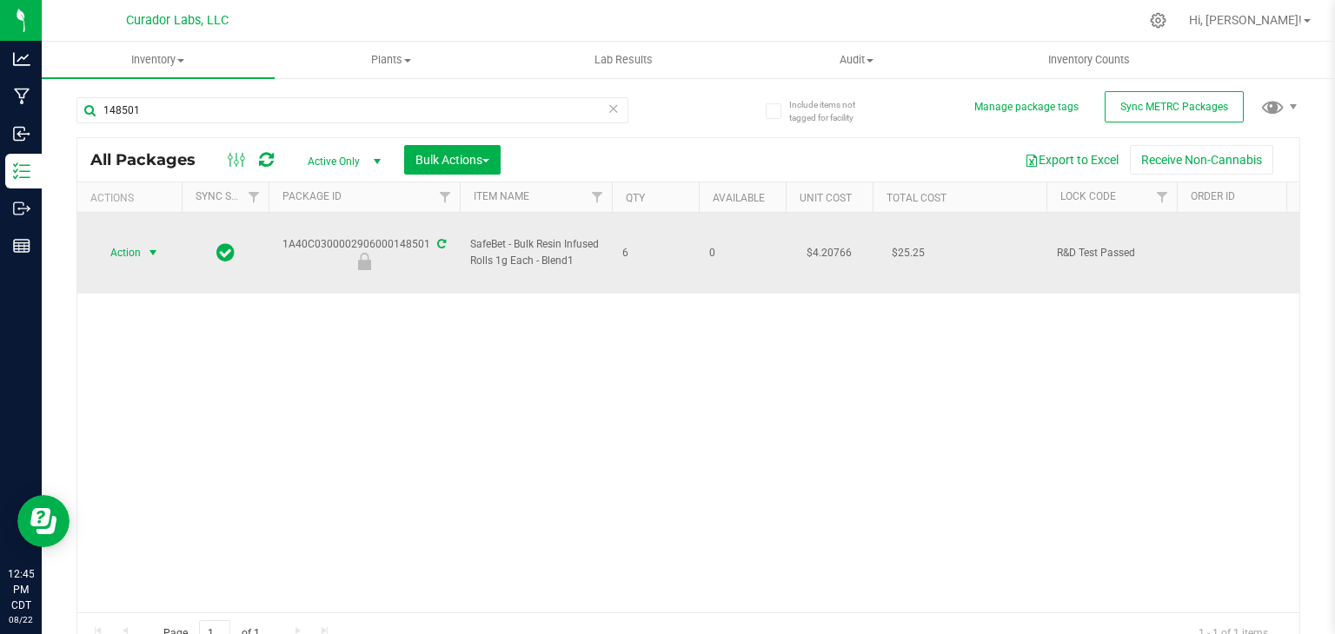
click at [153, 246] on span "select" at bounding box center [153, 253] width 14 height 14
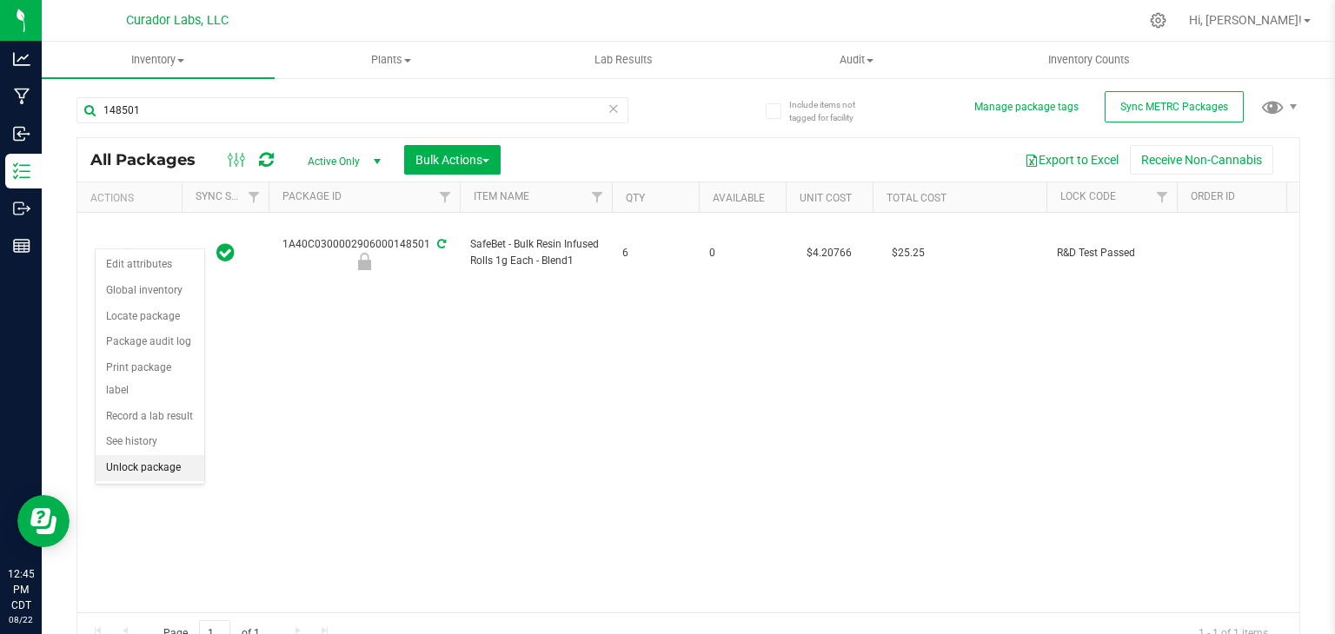
click at [144, 455] on li "Unlock package" at bounding box center [150, 468] width 109 height 26
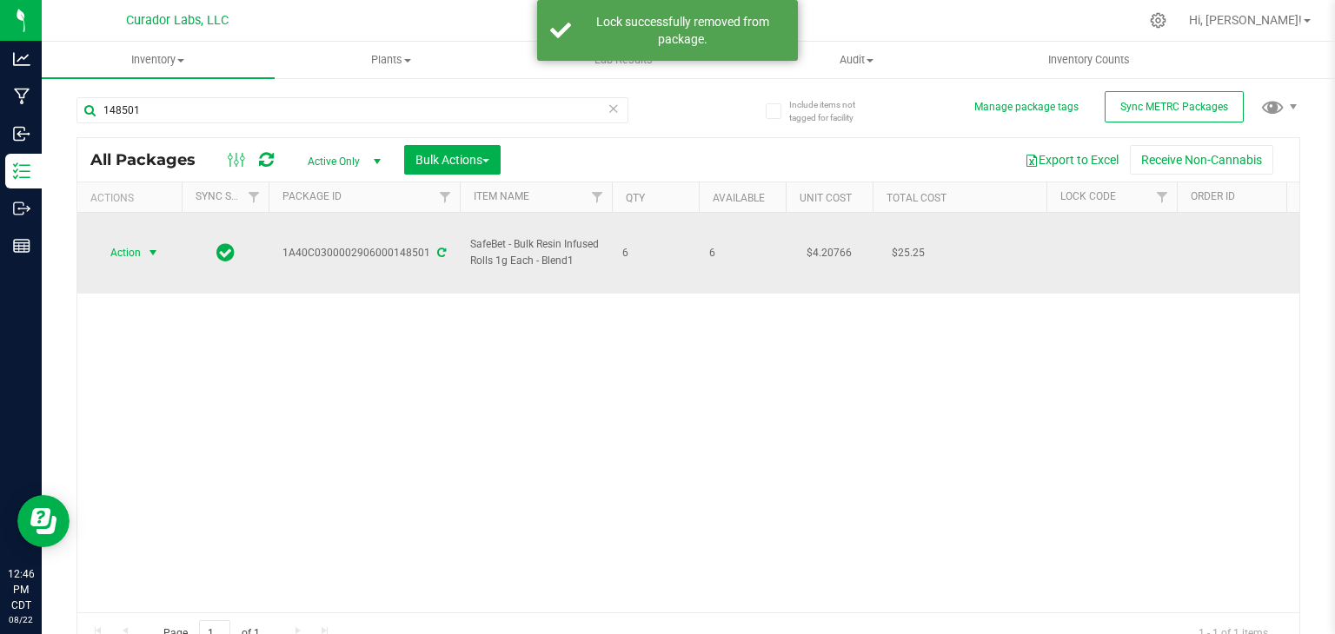
click at [155, 246] on span "select" at bounding box center [153, 253] width 14 height 14
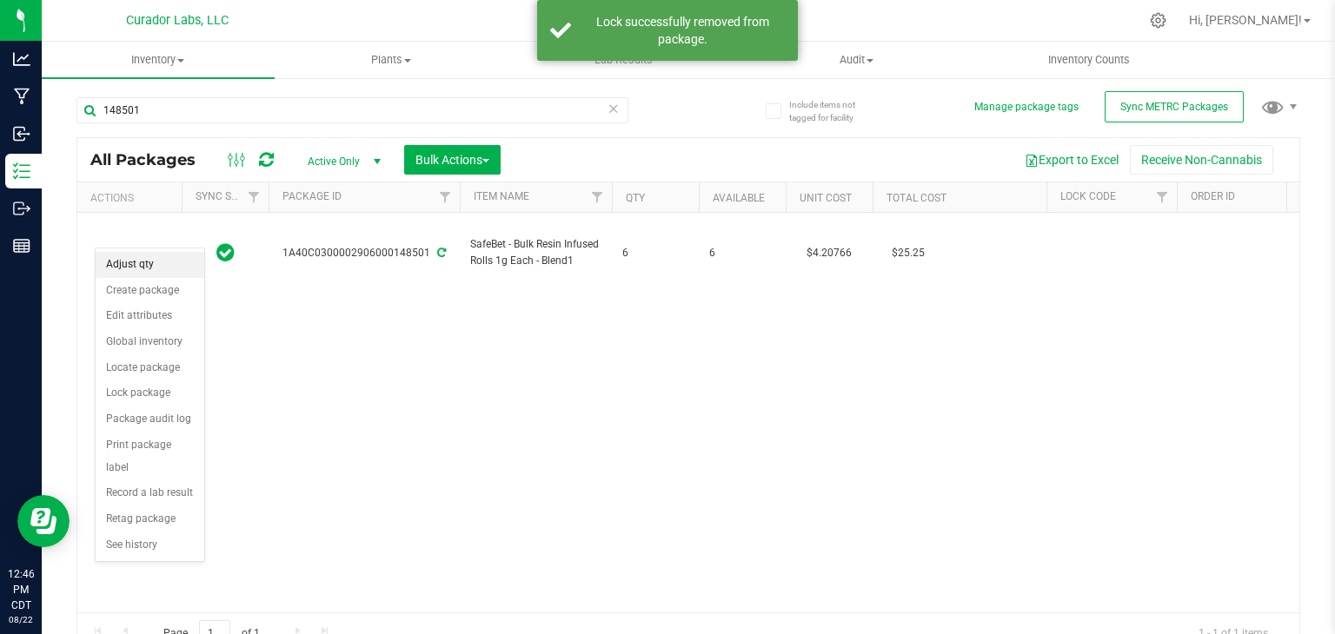
click at [157, 258] on li "Adjust qty" at bounding box center [150, 265] width 109 height 26
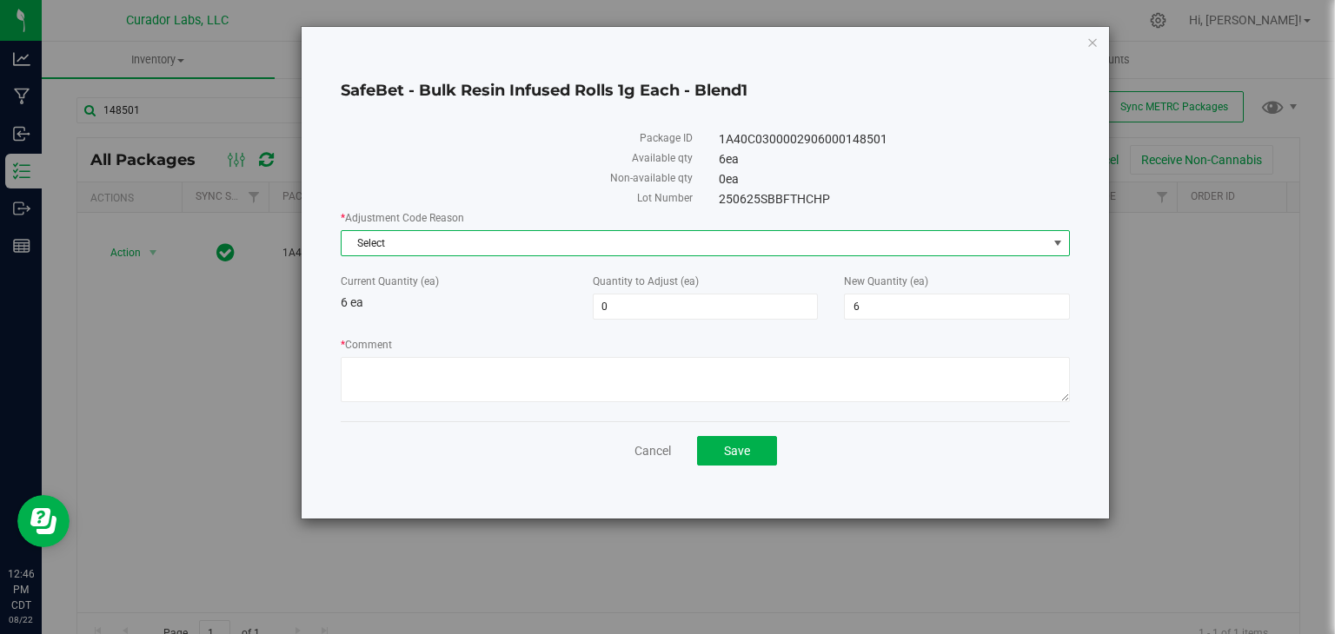
click at [622, 236] on span "Select" at bounding box center [695, 243] width 706 height 24
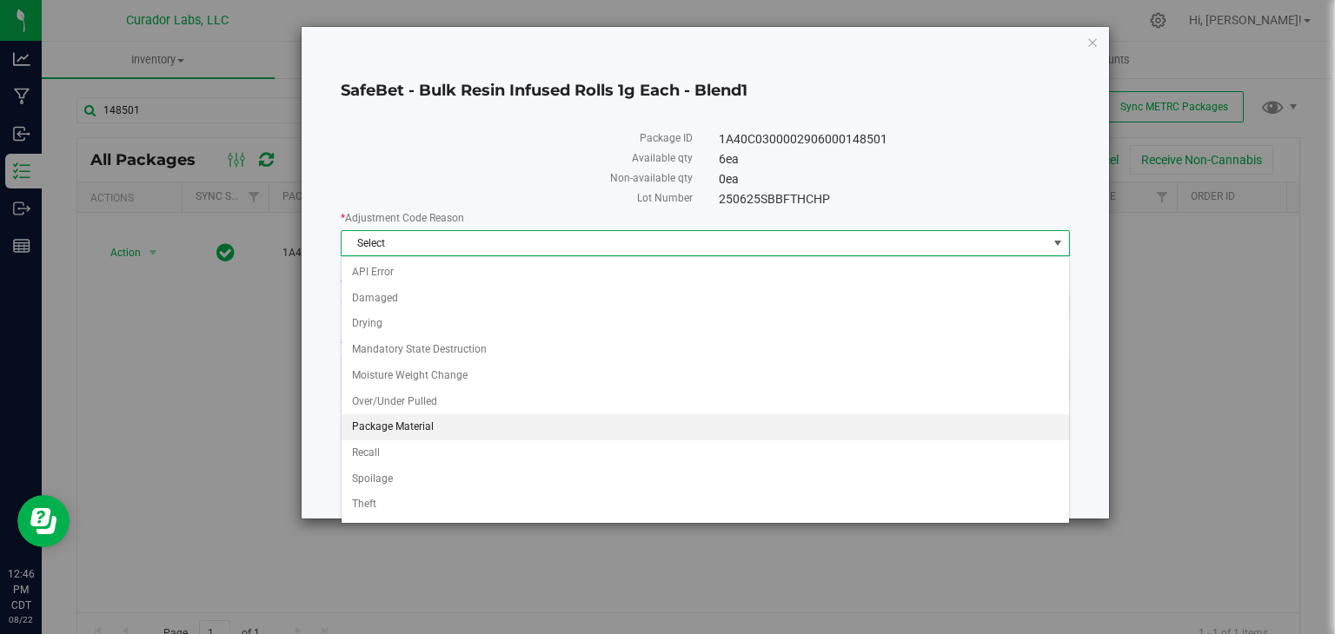
scroll to position [45, 0]
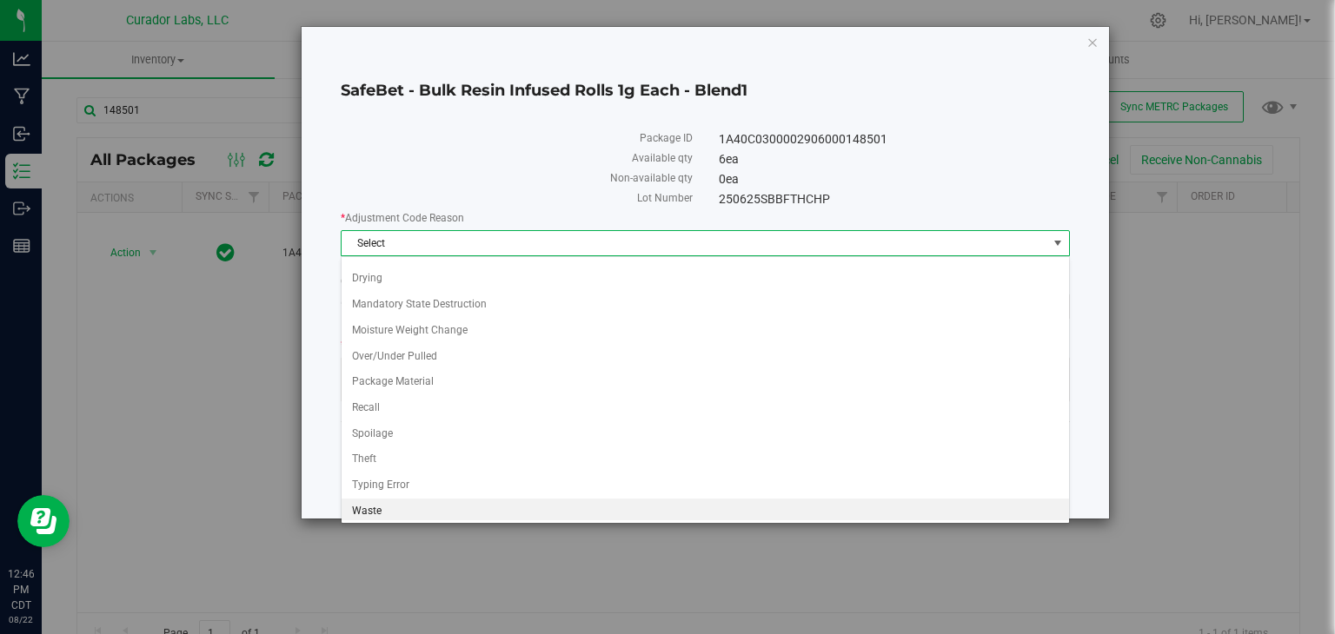
click at [408, 499] on li "Waste" at bounding box center [705, 512] width 727 height 26
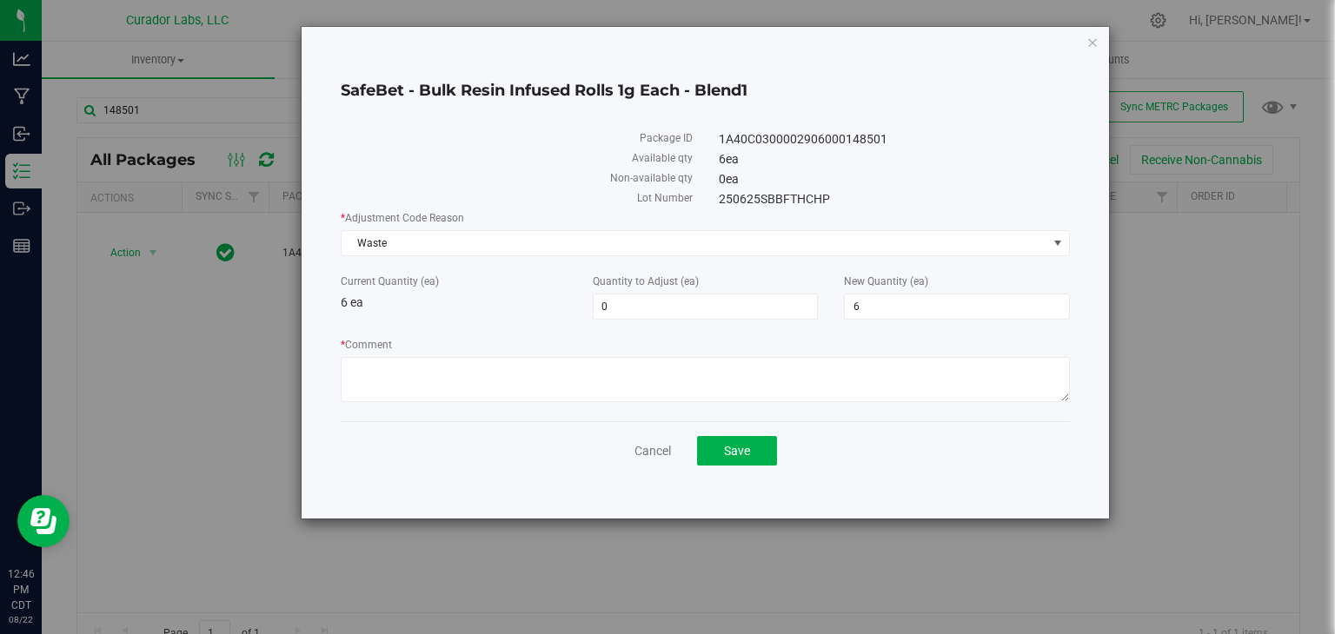
drag, startPoint x: 839, startPoint y: 291, endPoint x: 789, endPoint y: 288, distance: 49.7
click at [789, 288] on div "Current Quantity (ea) 6 ea Quantity to Adjust (ea) 0 0 New Quantity (ea) 6 6" at bounding box center [705, 297] width 755 height 46
drag, startPoint x: 862, startPoint y: 307, endPoint x: 884, endPoint y: 232, distance: 77.8
click at [845, 303] on span "6 6" at bounding box center [957, 307] width 226 height 26
type input "0"
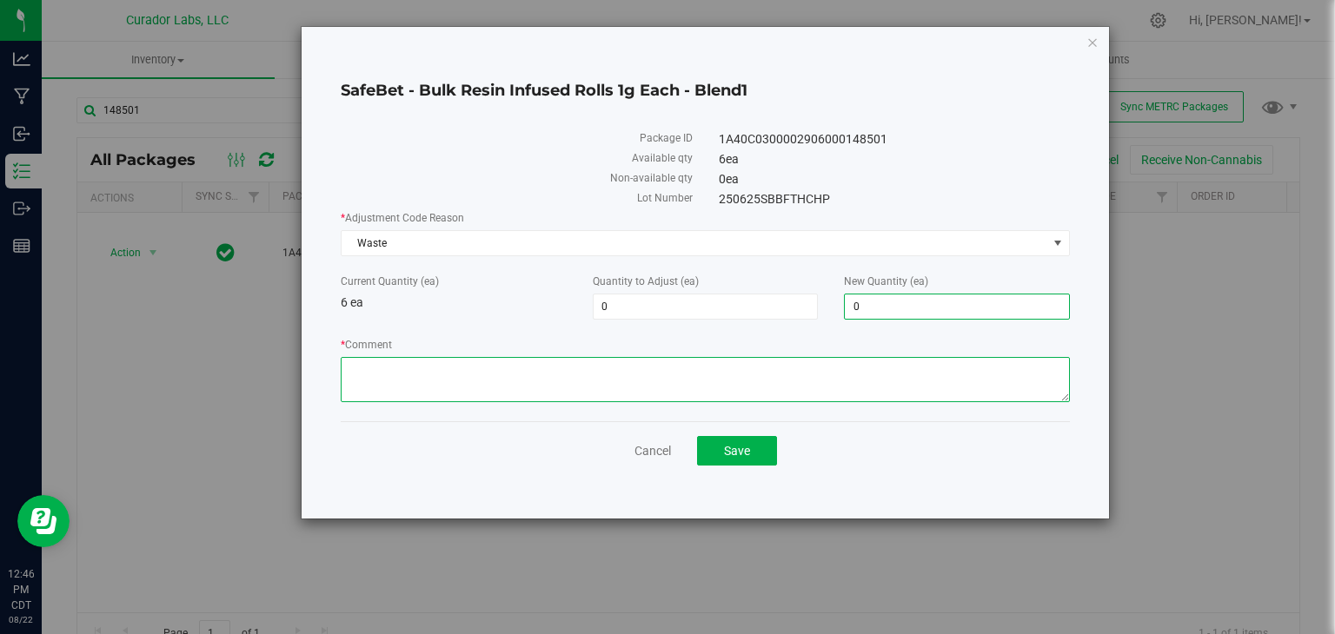
type input "-6"
type input "0"
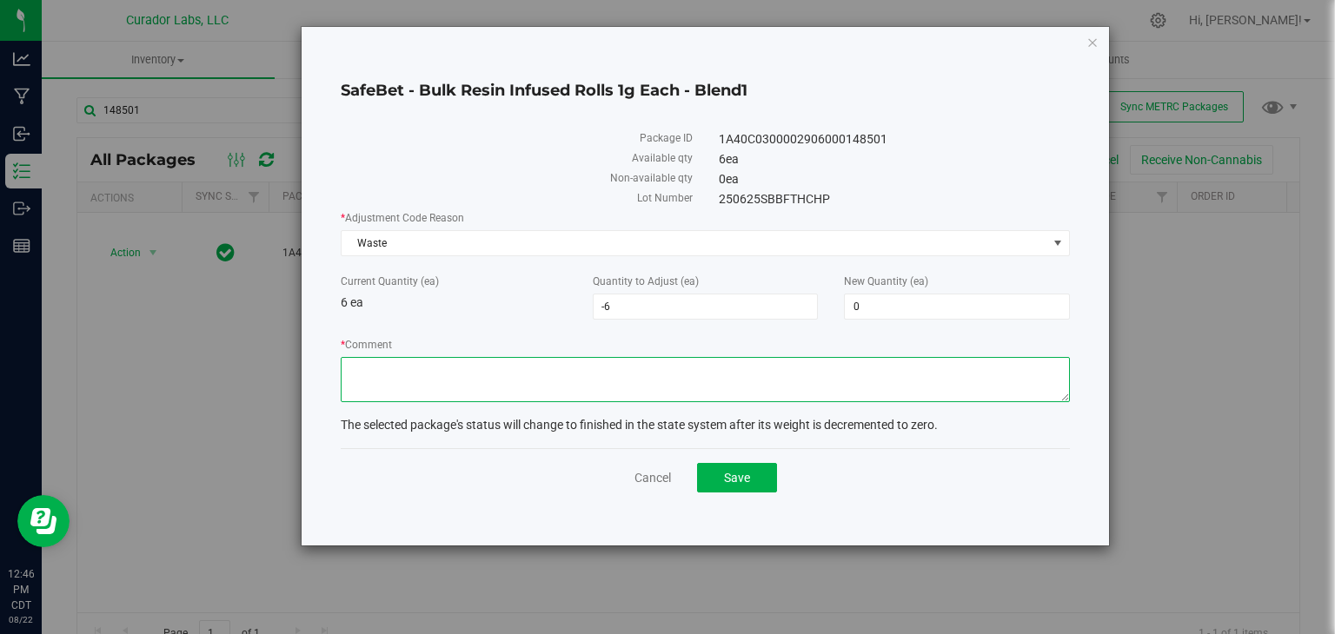
click at [754, 383] on textarea "* Comment" at bounding box center [705, 379] width 729 height 45
type textarea "Expired Product"
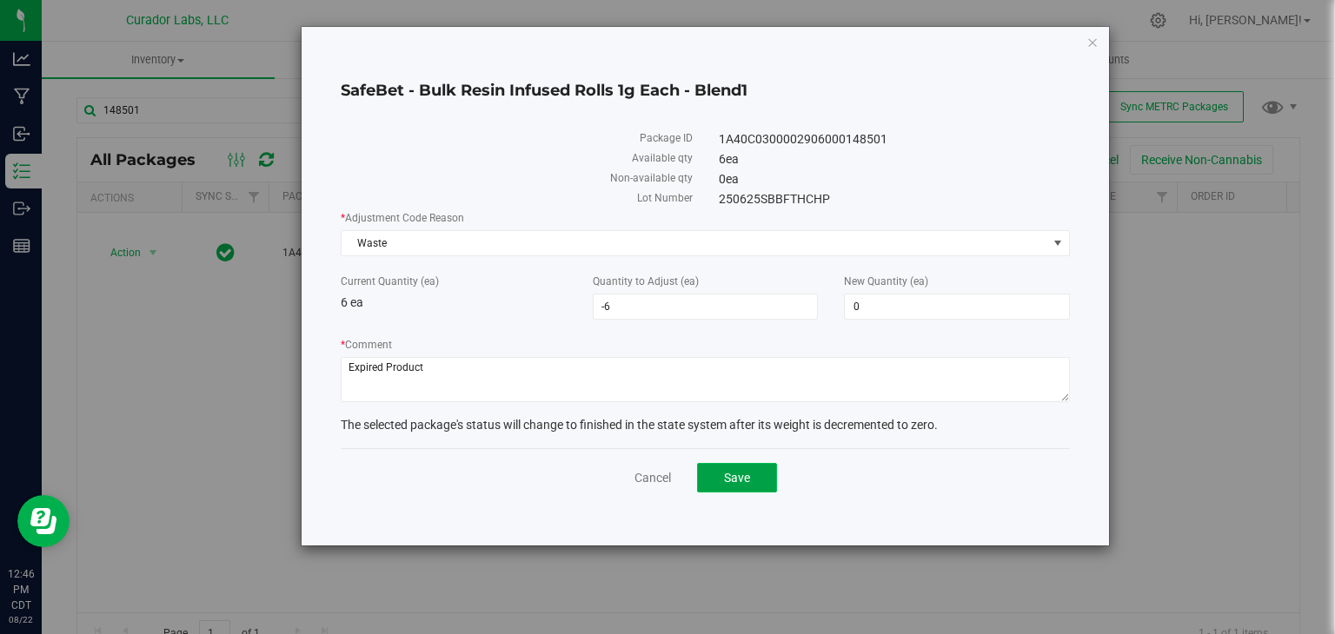
click at [754, 476] on button "Save" at bounding box center [737, 478] width 80 height 30
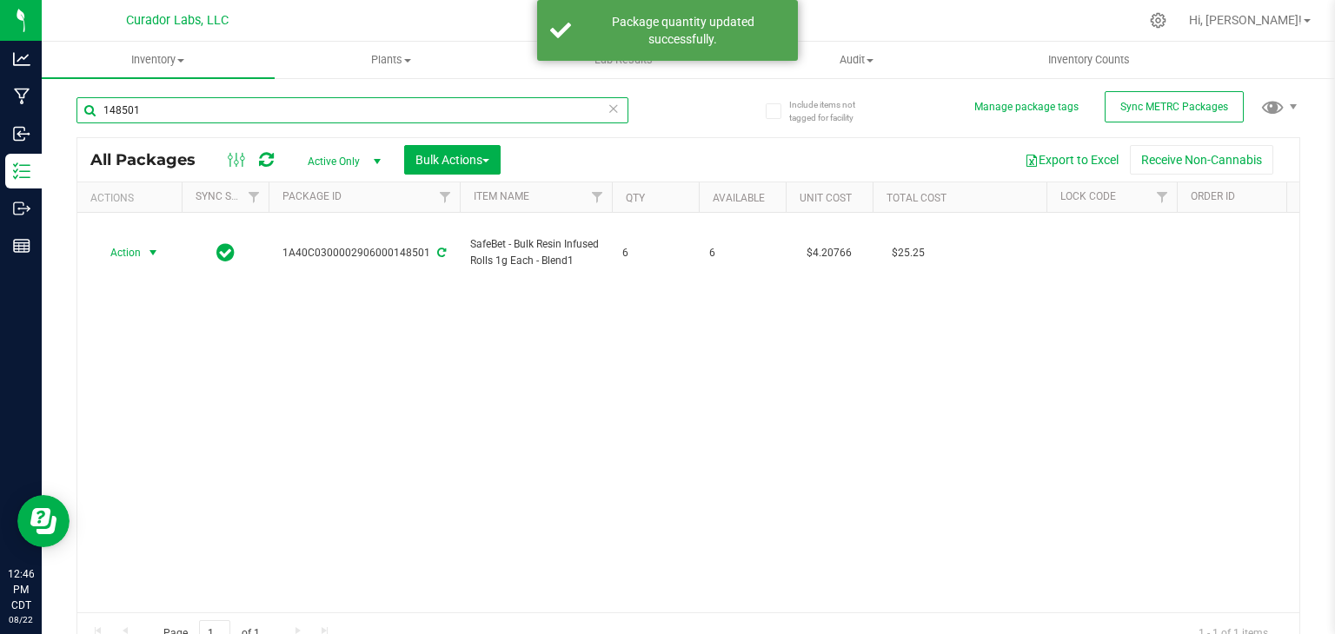
click at [348, 115] on input "148501" at bounding box center [352, 110] width 552 height 26
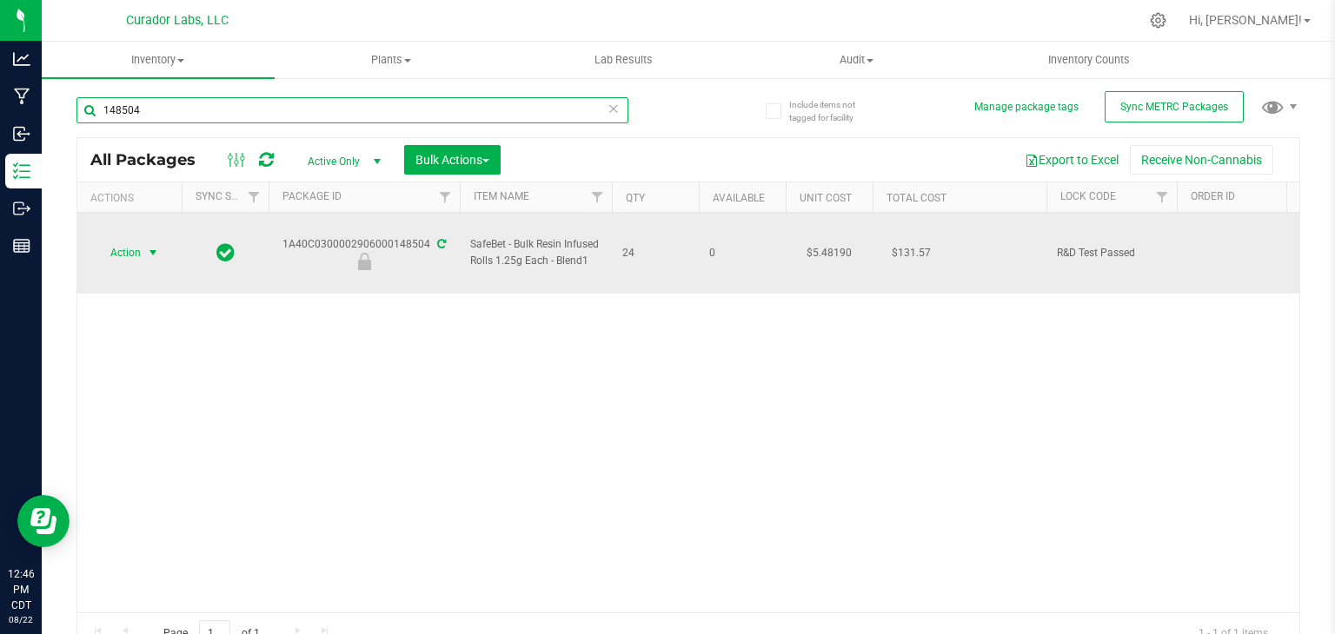
type input "148504"
click at [153, 246] on span "select" at bounding box center [153, 253] width 14 height 14
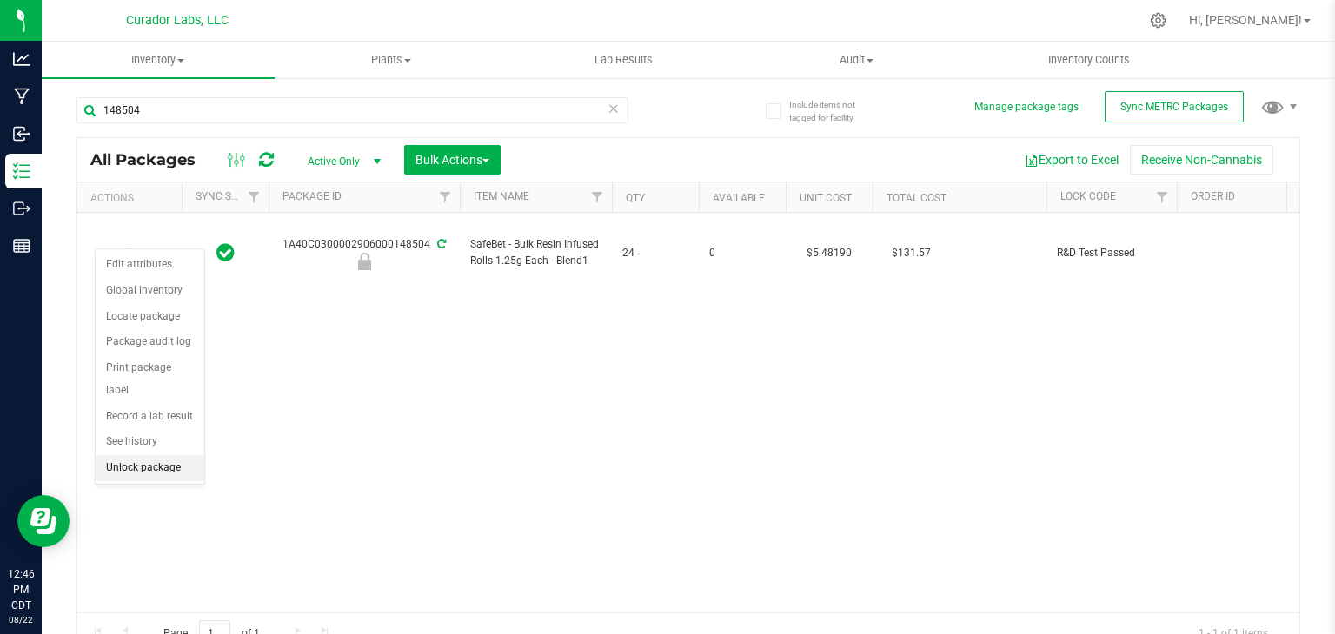
click at [162, 455] on li "Unlock package" at bounding box center [150, 468] width 109 height 26
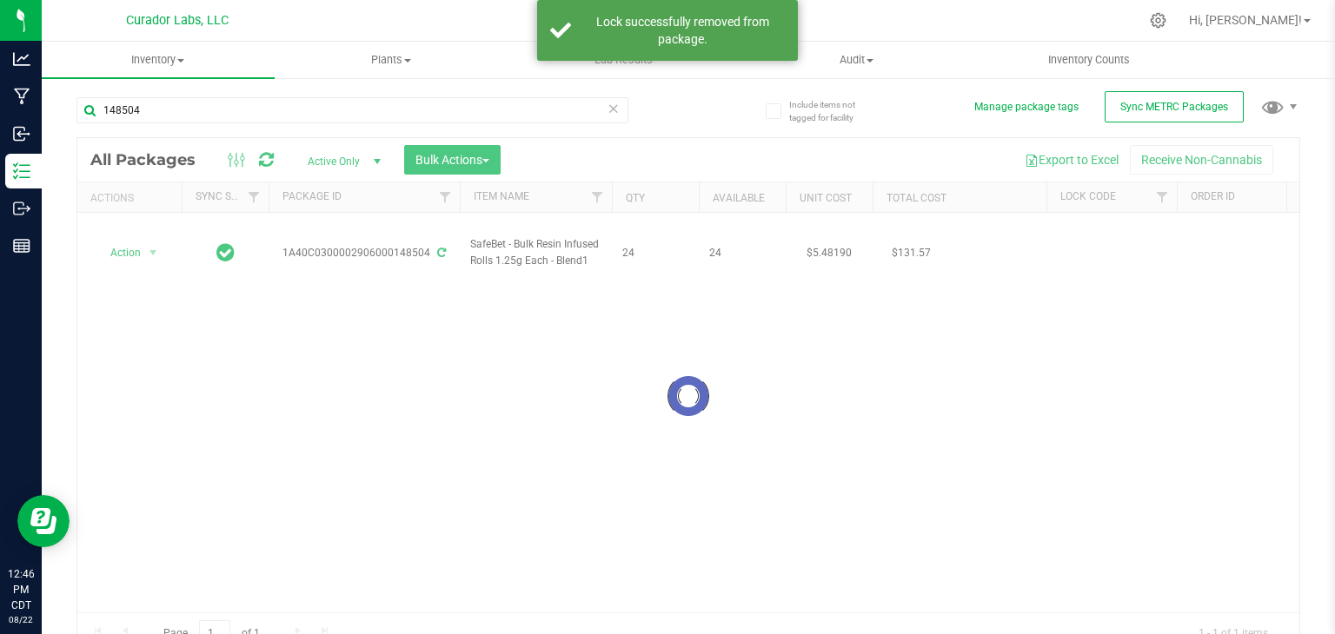
click at [138, 236] on div at bounding box center [688, 396] width 1222 height 516
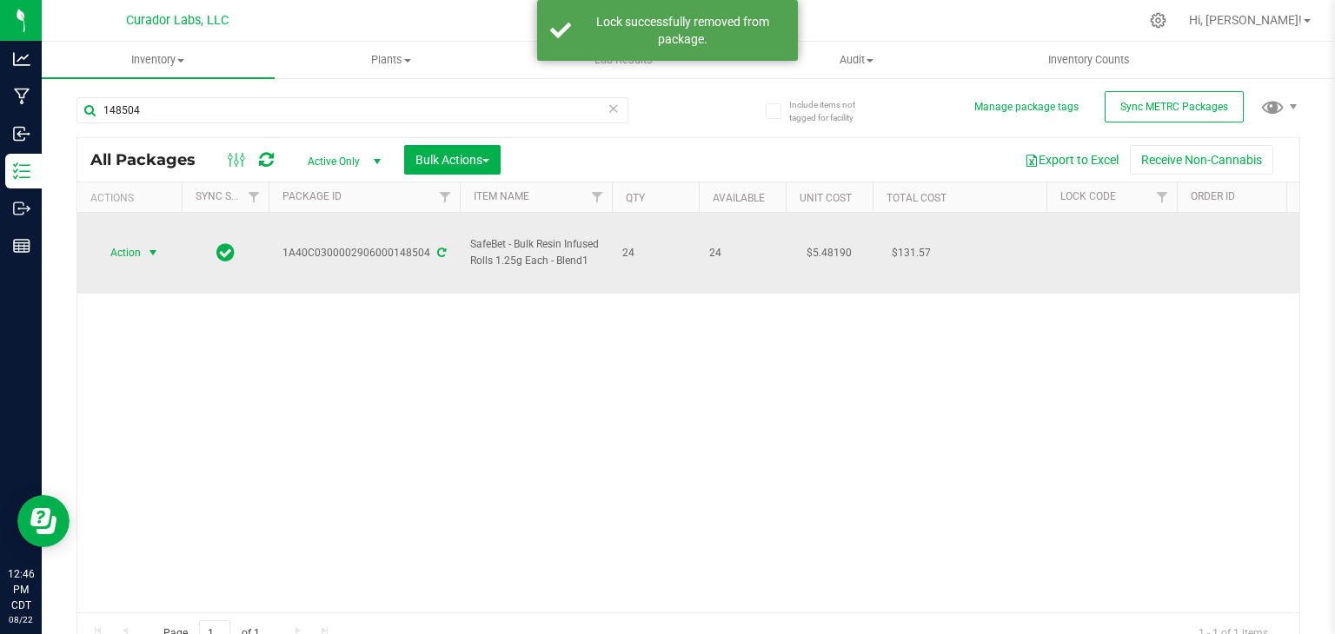
click at [155, 246] on span "select" at bounding box center [153, 253] width 14 height 14
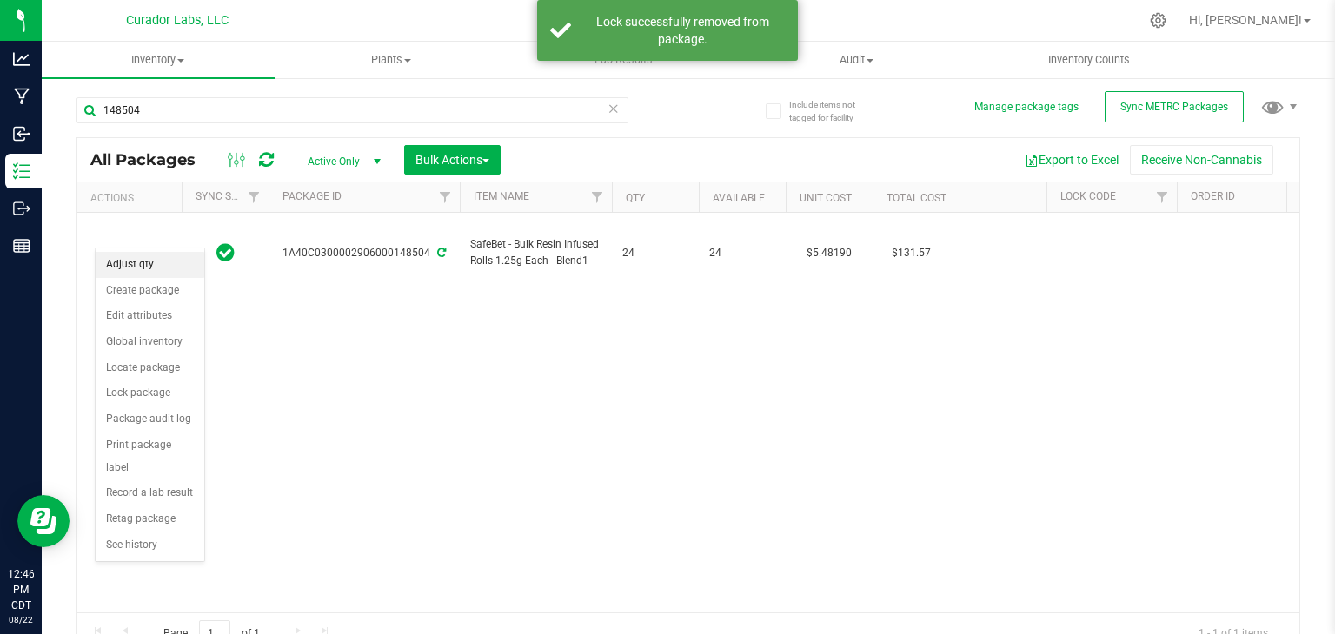
click at [157, 262] on li "Adjust qty" at bounding box center [150, 265] width 109 height 26
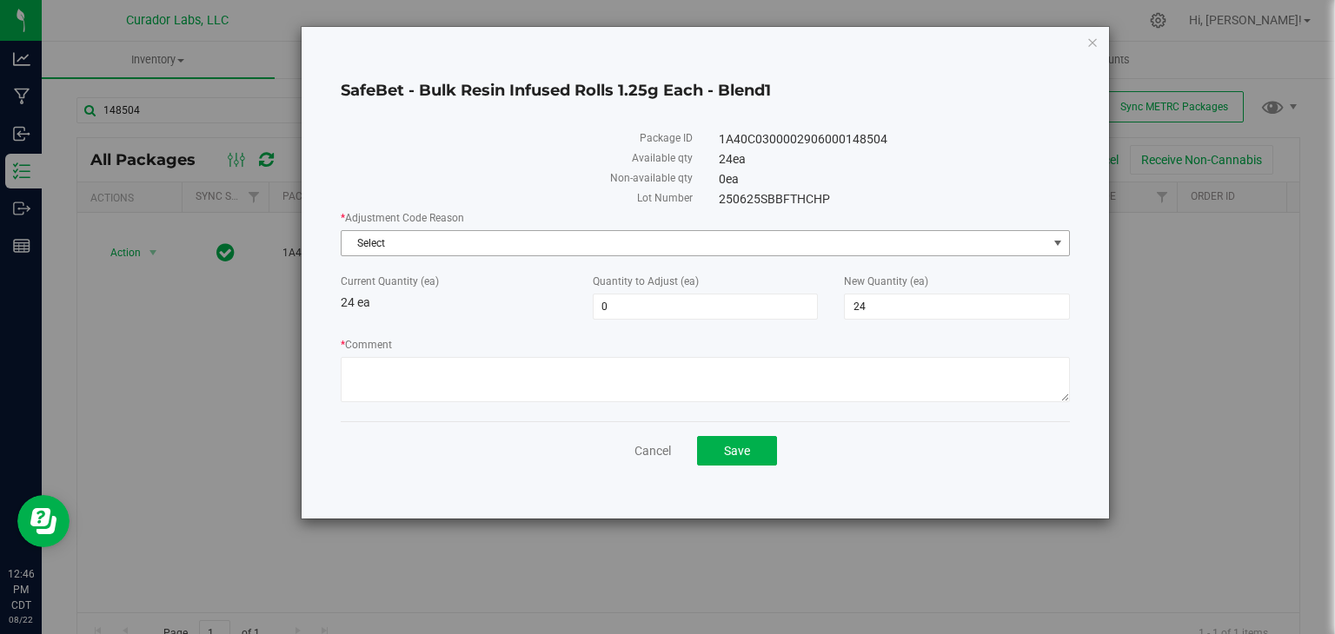
click at [520, 242] on span "Select" at bounding box center [695, 243] width 706 height 24
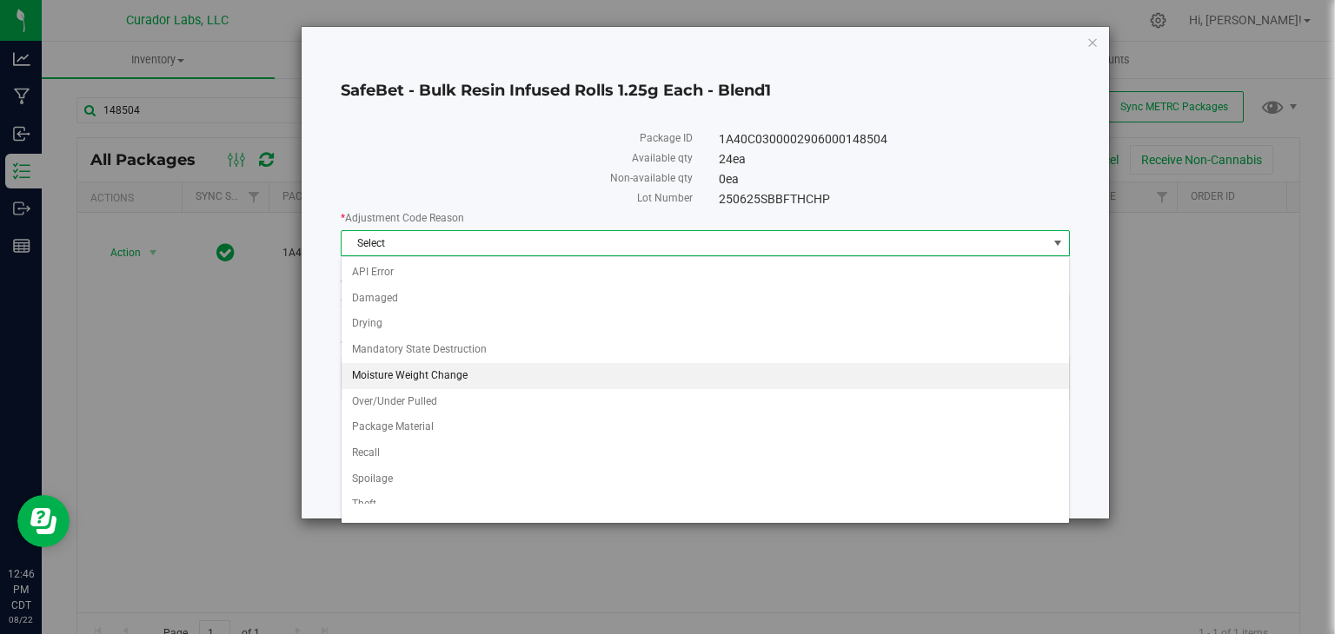
scroll to position [61, 0]
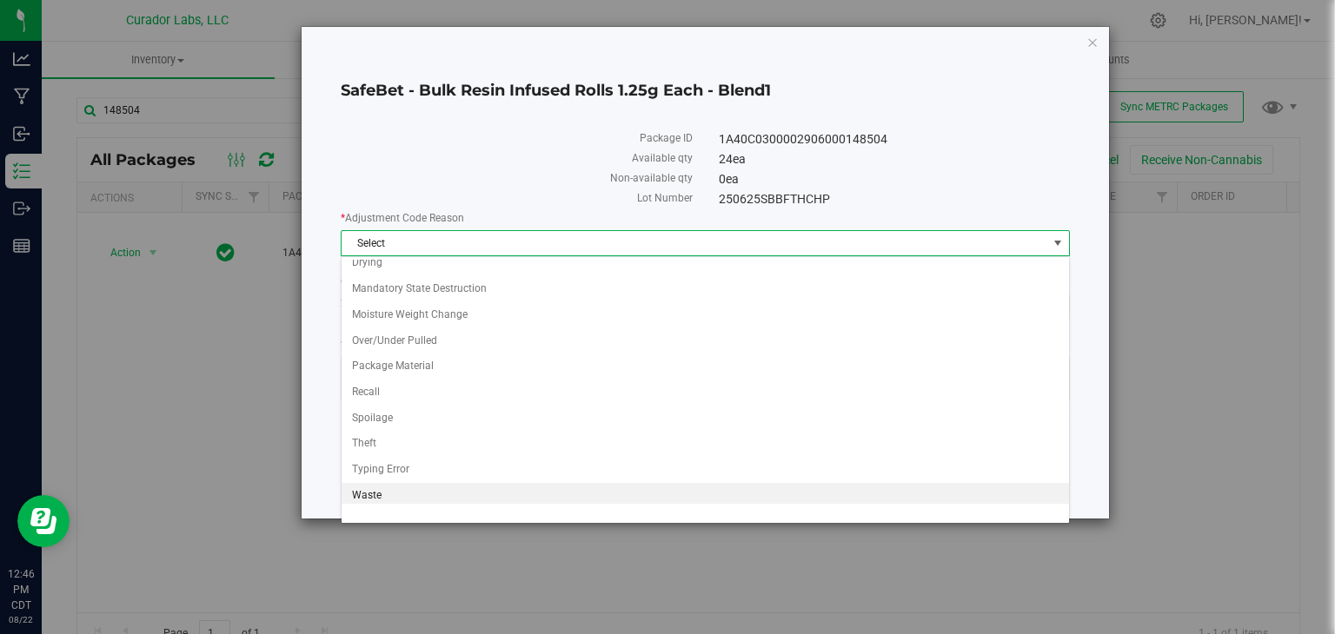
click at [406, 491] on li "Waste" at bounding box center [705, 496] width 727 height 26
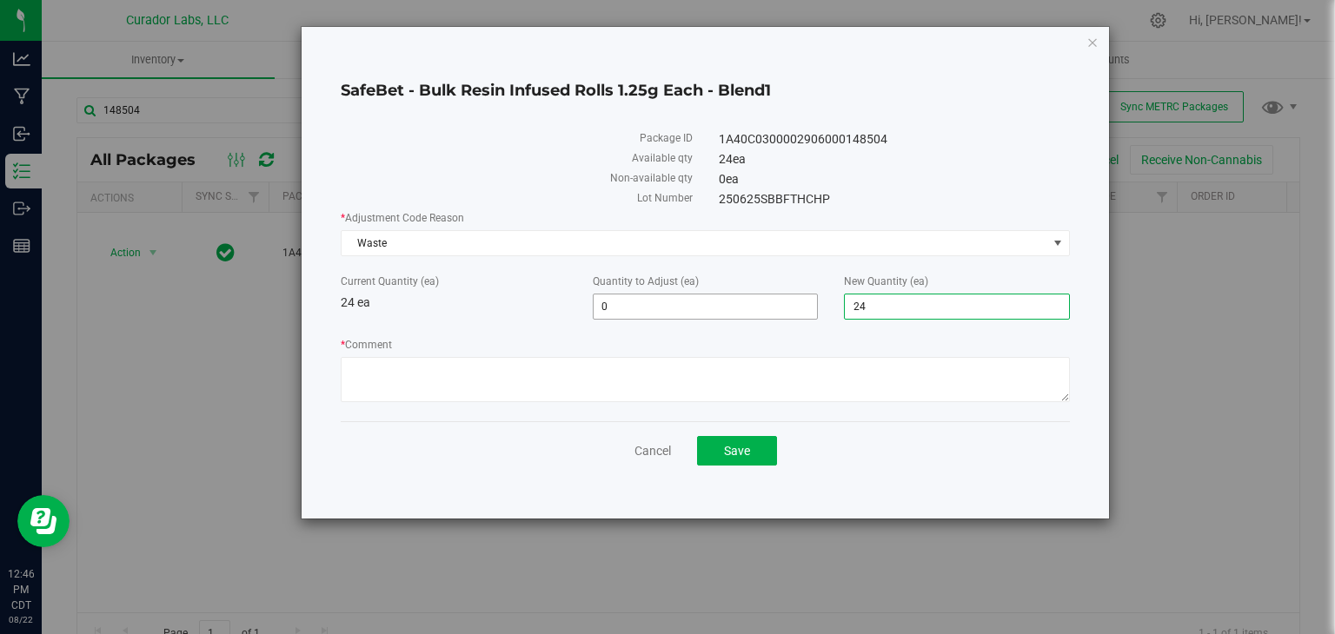
drag, startPoint x: 864, startPoint y: 298, endPoint x: 699, endPoint y: 309, distance: 165.5
click at [699, 309] on div "Current Quantity (ea) 24 ea Quantity to Adjust (ea) 0 0 New Quantity (ea) 24 24" at bounding box center [705, 297] width 755 height 46
type input "0"
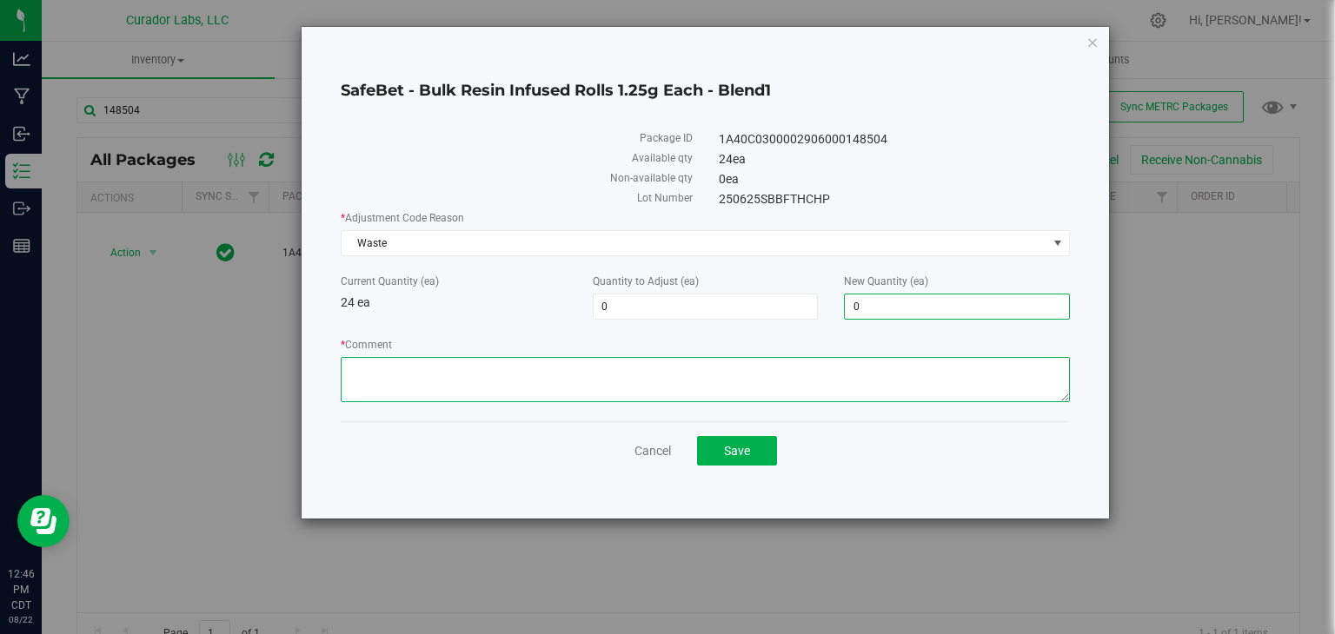
type input "-24"
type input "0"
click at [626, 397] on textarea "* Comment" at bounding box center [705, 379] width 729 height 45
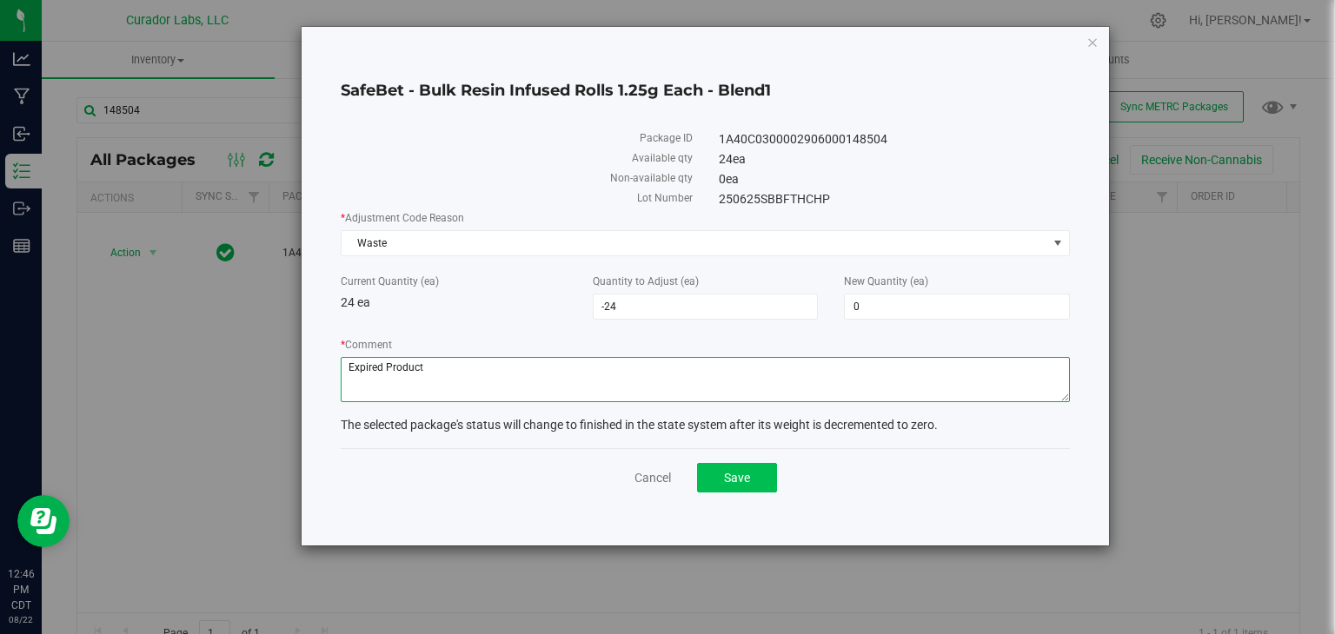
type textarea "Expired Product"
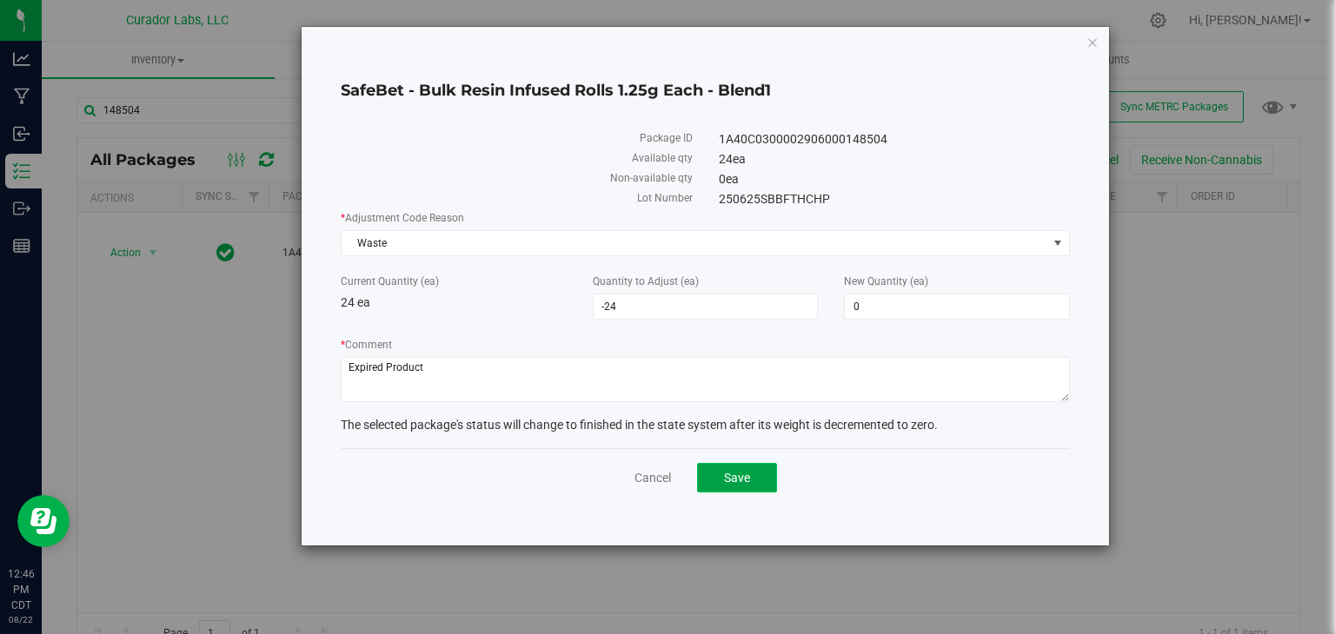
click at [719, 484] on button "Save" at bounding box center [737, 478] width 80 height 30
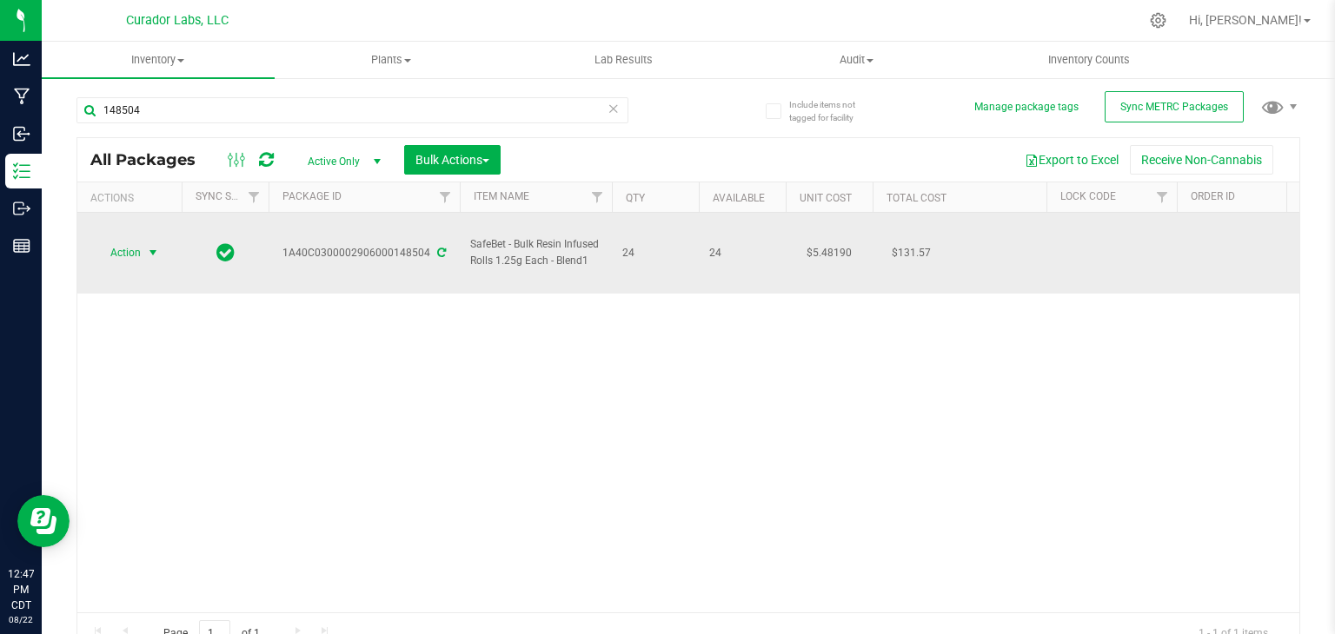
click at [422, 259] on td "1A40C0300002906000148504" at bounding box center [364, 253] width 191 height 81
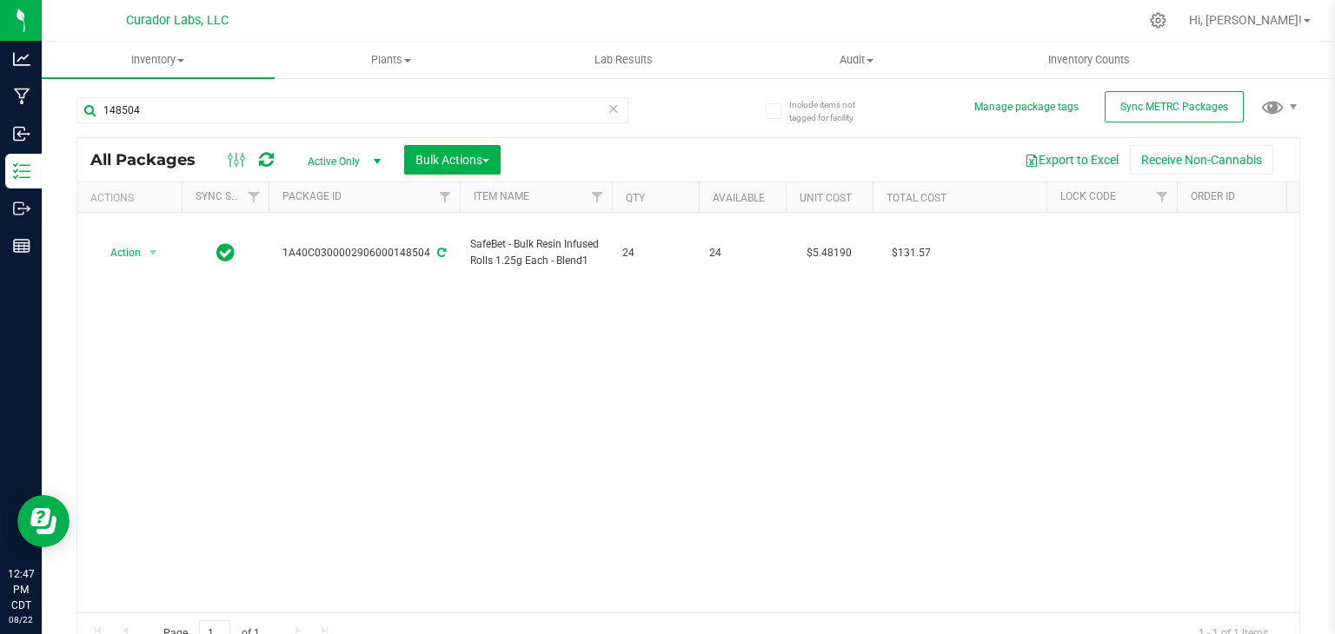
click at [267, 159] on icon at bounding box center [266, 159] width 15 height 17
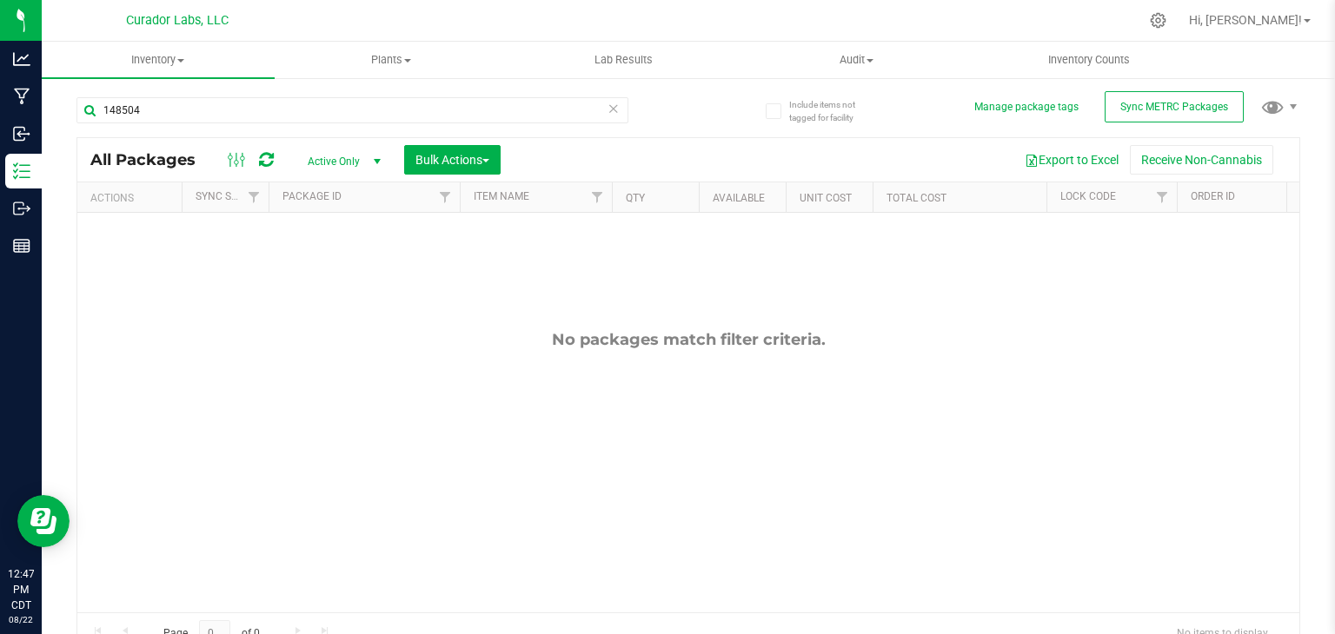
click at [264, 123] on div "148504" at bounding box center [352, 110] width 552 height 26
click at [239, 117] on input "148504" at bounding box center [352, 110] width 552 height 26
type input "148506"
